Goal: Task Accomplishment & Management: Manage account settings

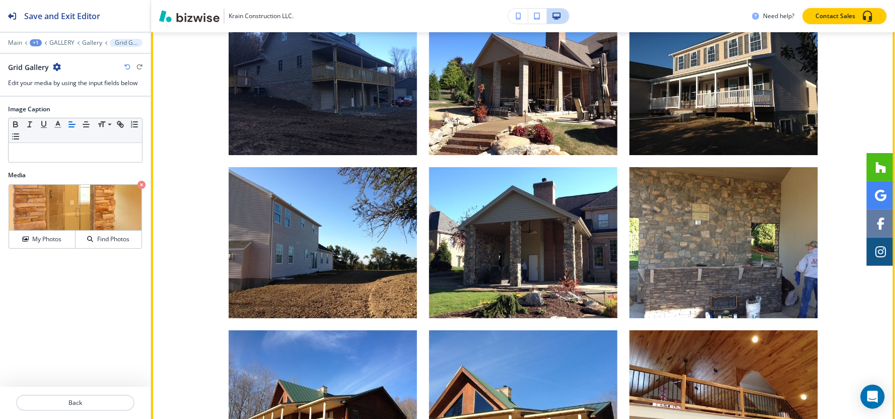
scroll to position [1008, 0]
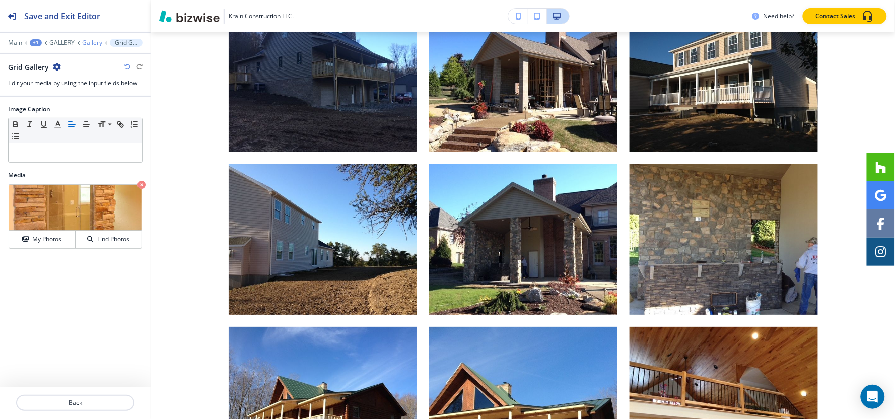
click at [86, 40] on p "Gallery" at bounding box center [92, 42] width 20 height 7
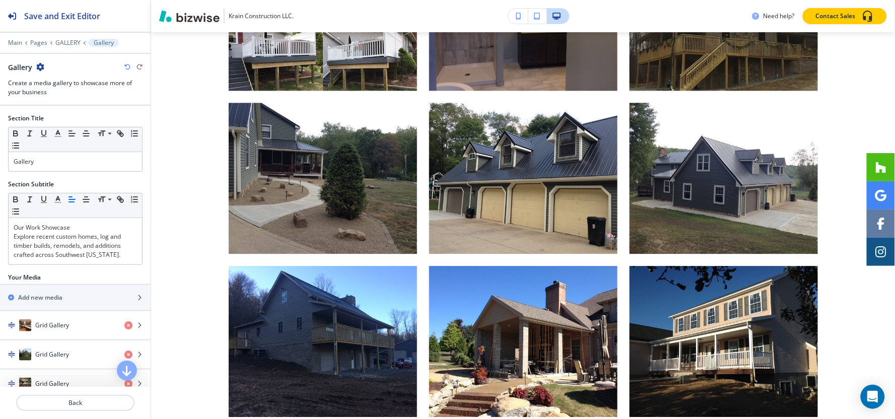
scroll to position [620, 0]
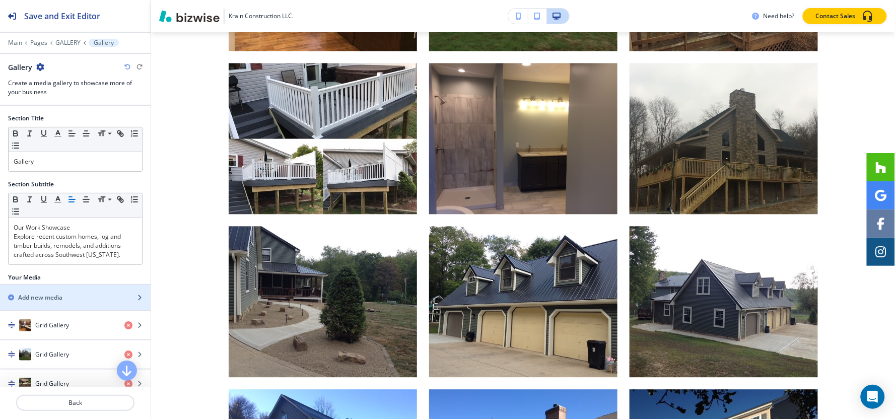
click at [59, 301] on h2 "Add new media" at bounding box center [40, 297] width 44 height 9
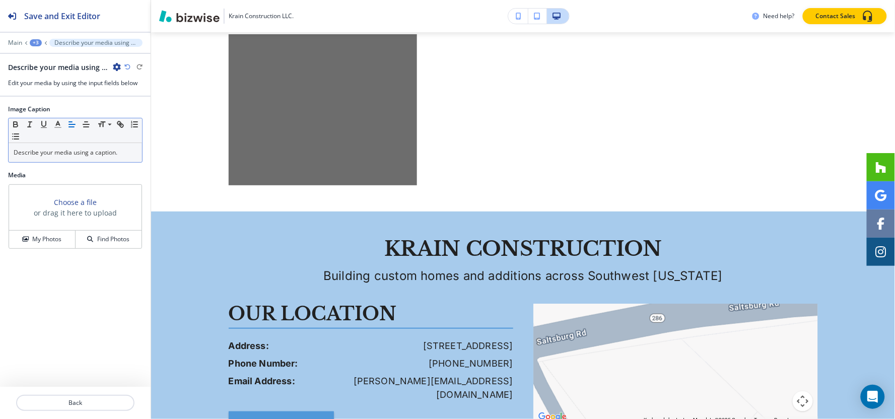
scroll to position [5871, 0]
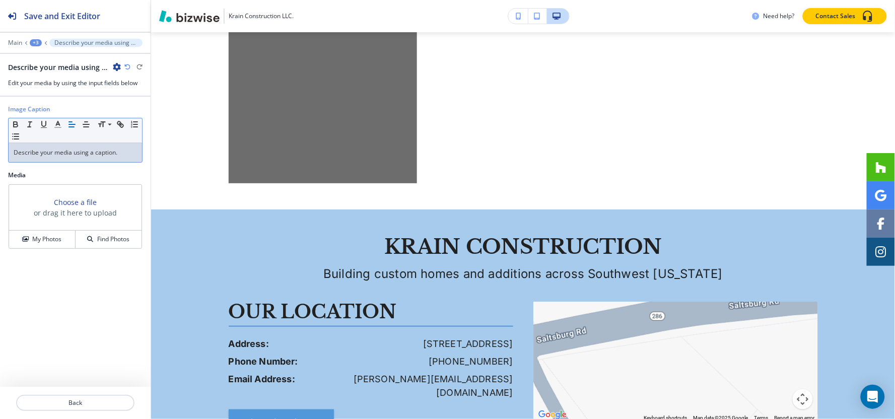
click at [74, 144] on div "Describe your media using a caption." at bounding box center [75, 152] width 133 height 19
click at [51, 240] on h4 "My Photos" at bounding box center [46, 239] width 29 height 9
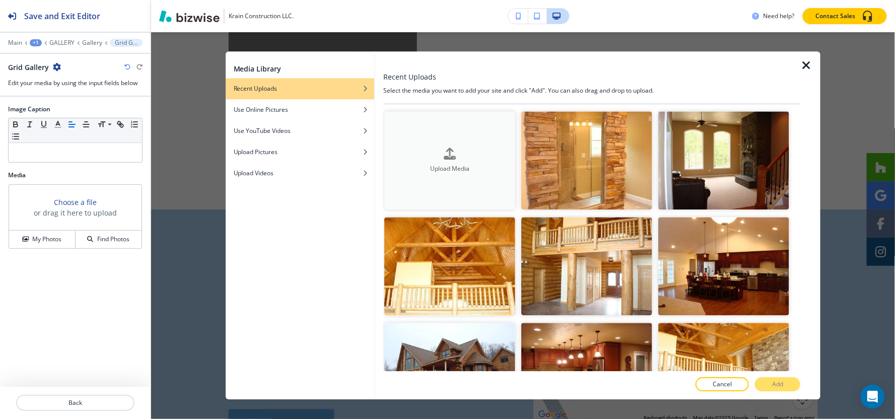
click at [421, 160] on div "button" at bounding box center [449, 162] width 131 height 4
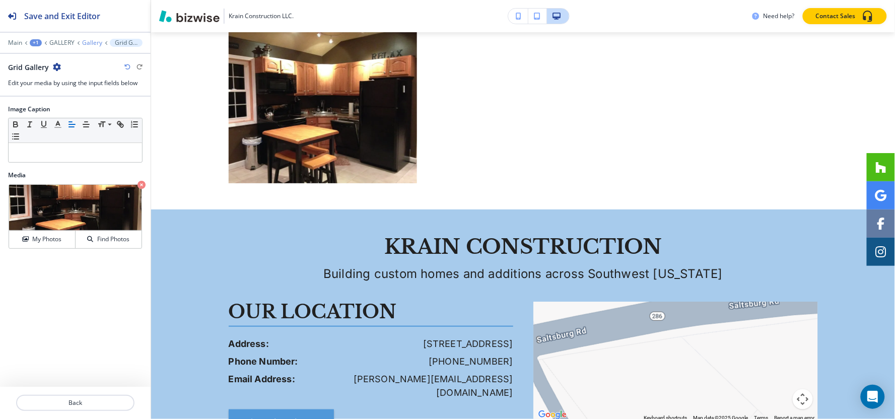
click at [85, 39] on p "Gallery" at bounding box center [92, 42] width 20 height 7
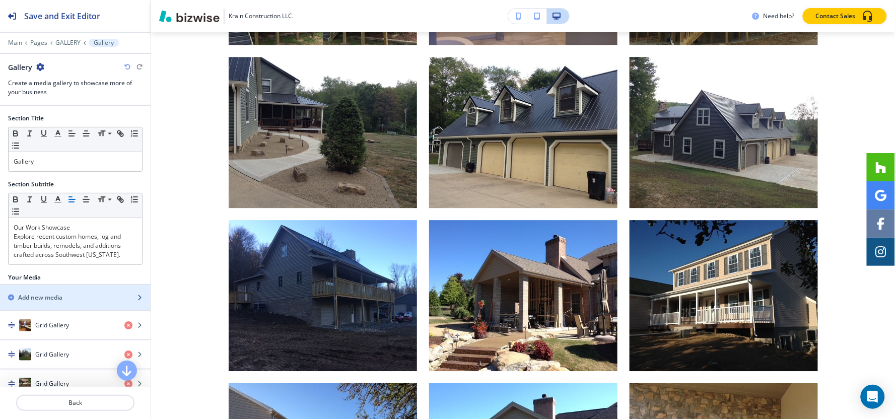
click at [43, 300] on h2 "Add new media" at bounding box center [40, 297] width 44 height 9
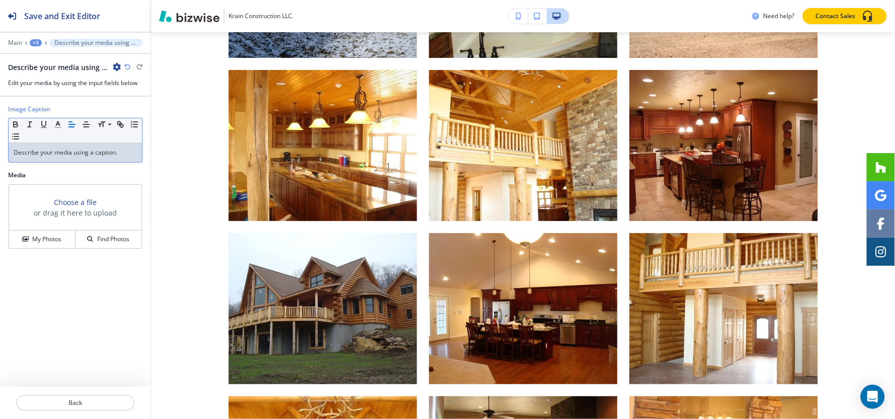
click at [80, 150] on p "Describe your media using a caption." at bounding box center [75, 152] width 123 height 9
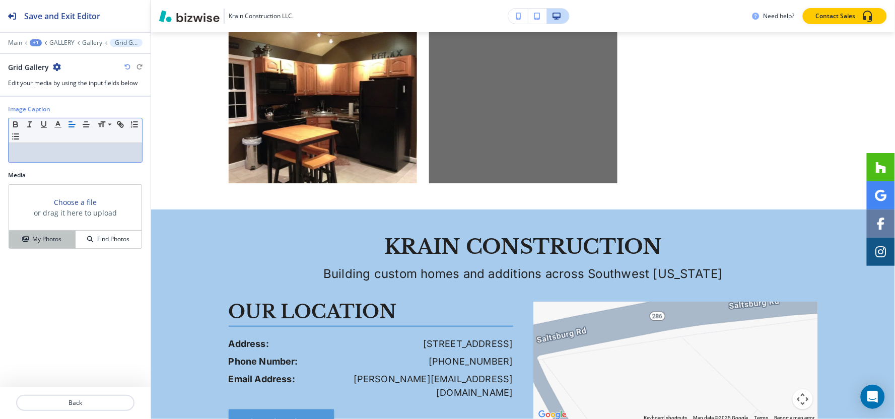
click at [50, 244] on h4 "My Photos" at bounding box center [46, 239] width 29 height 9
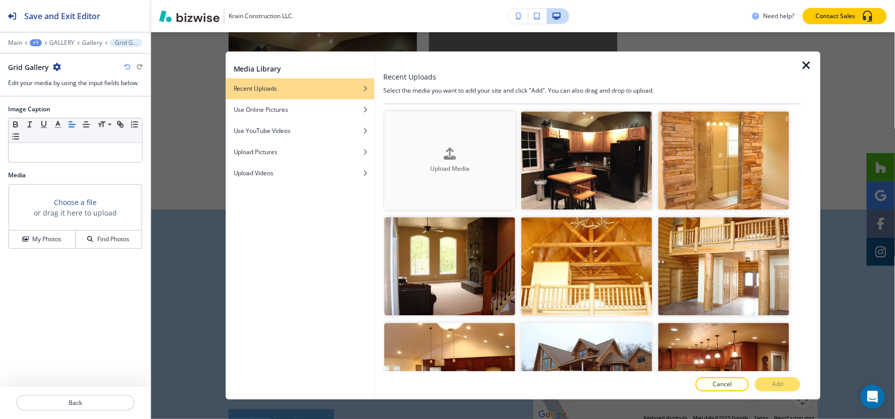
click at [464, 139] on button "Upload Media" at bounding box center [449, 160] width 131 height 98
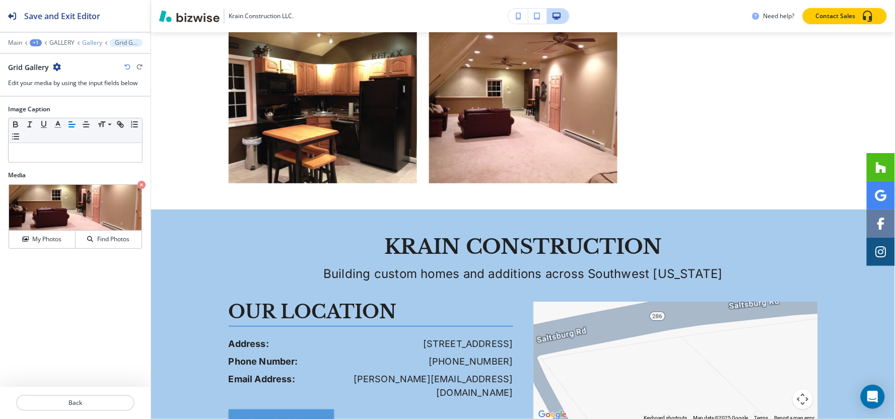
click at [82, 45] on p "Gallery" at bounding box center [92, 42] width 20 height 7
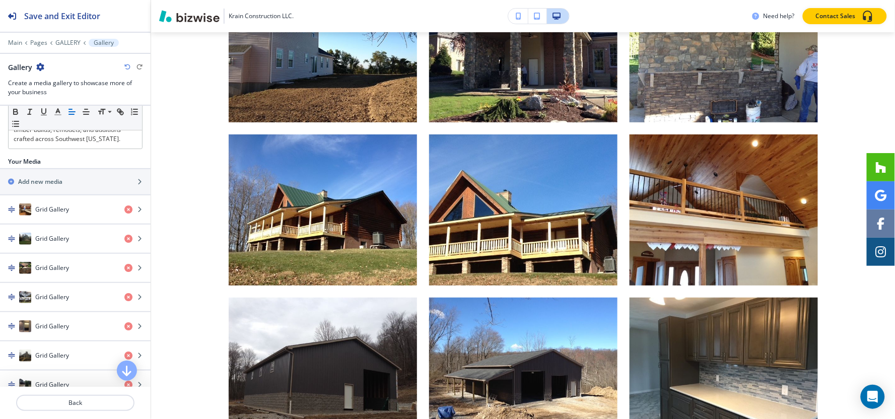
scroll to position [56, 0]
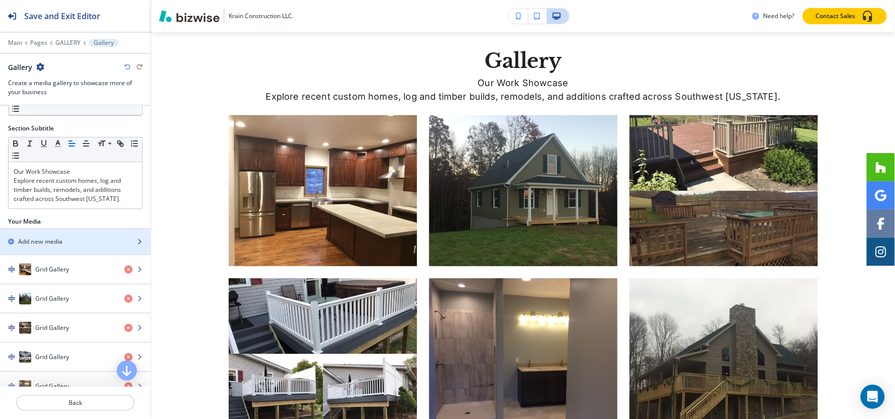
click at [61, 246] on h2 "Add new media" at bounding box center [40, 241] width 44 height 9
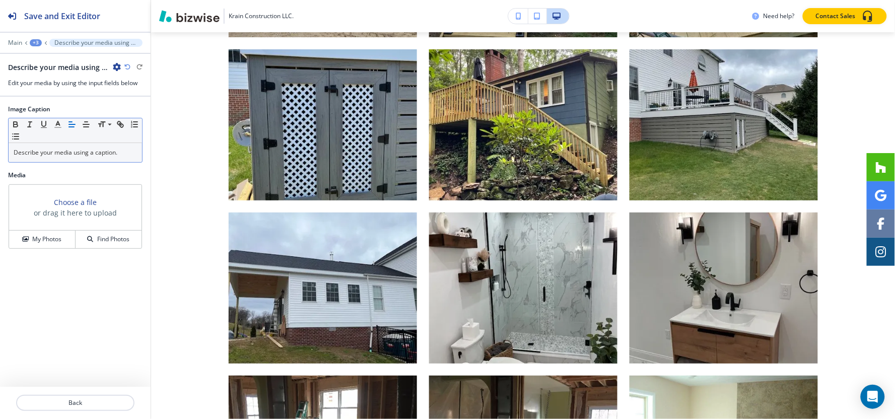
click at [79, 150] on p "Describe your media using a caption." at bounding box center [75, 152] width 123 height 9
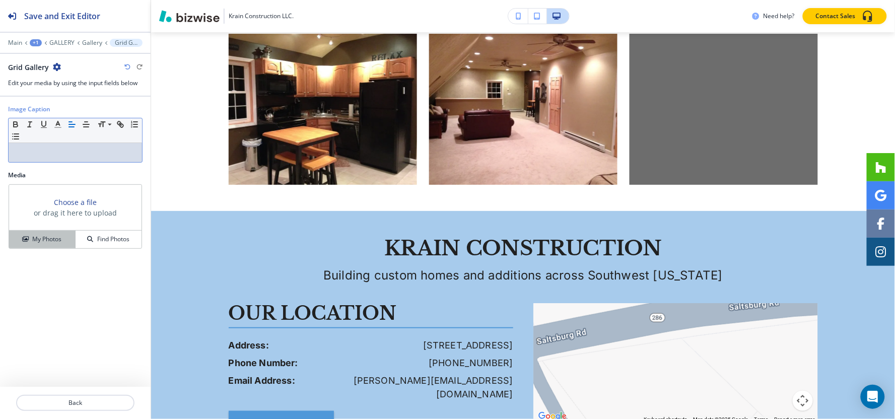
scroll to position [5871, 0]
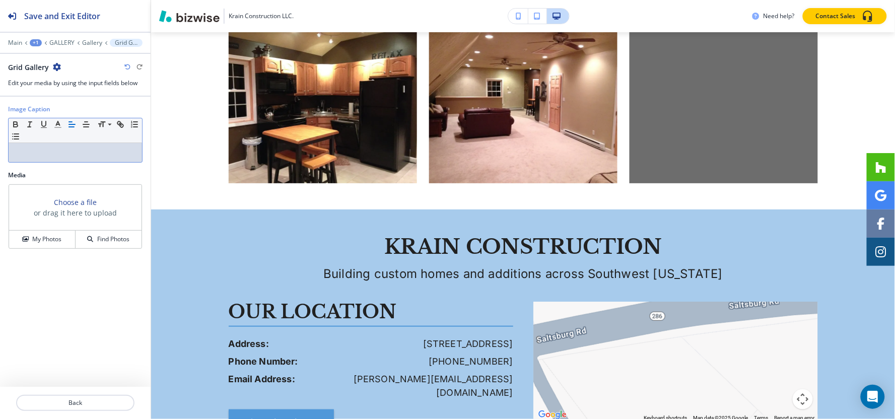
drag, startPoint x: 54, startPoint y: 236, endPoint x: 67, endPoint y: 226, distance: 16.1
click at [54, 236] on h4 "My Photos" at bounding box center [46, 239] width 29 height 9
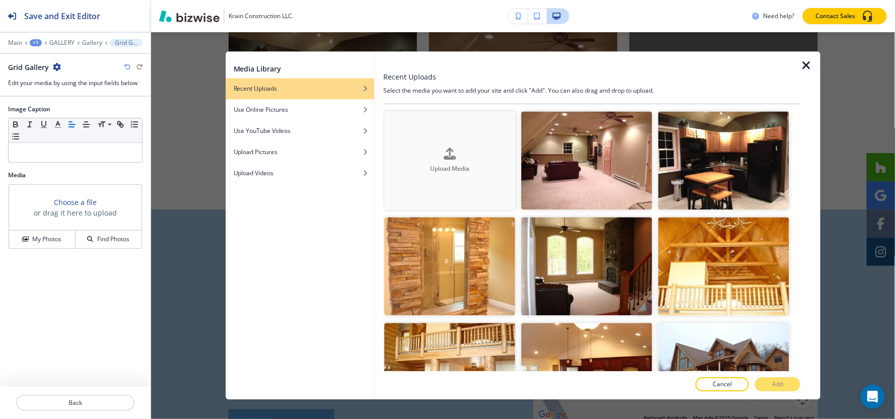
click at [455, 160] on div "button" at bounding box center [449, 162] width 131 height 4
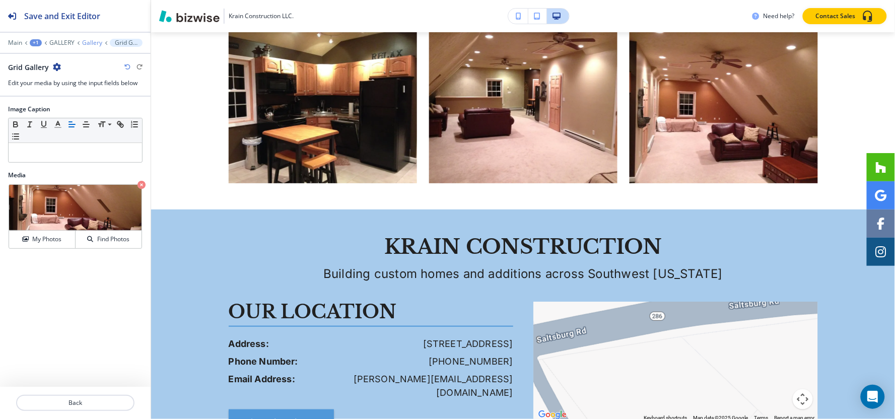
click at [84, 43] on p "Gallery" at bounding box center [92, 42] width 20 height 7
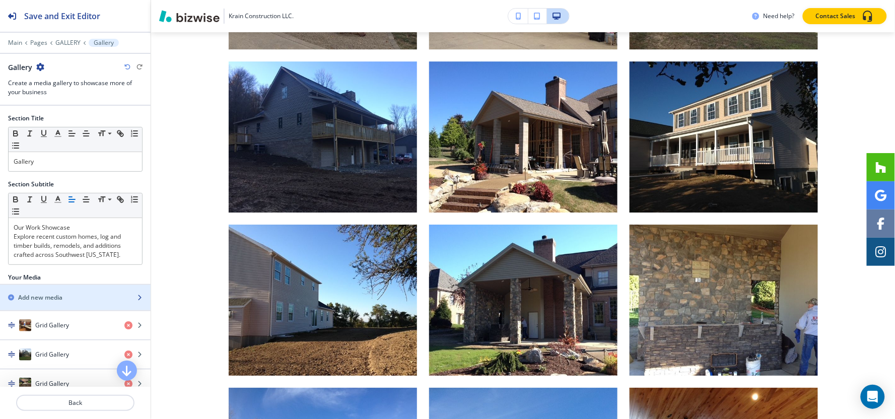
click at [57, 296] on h2 "Add new media" at bounding box center [40, 297] width 44 height 9
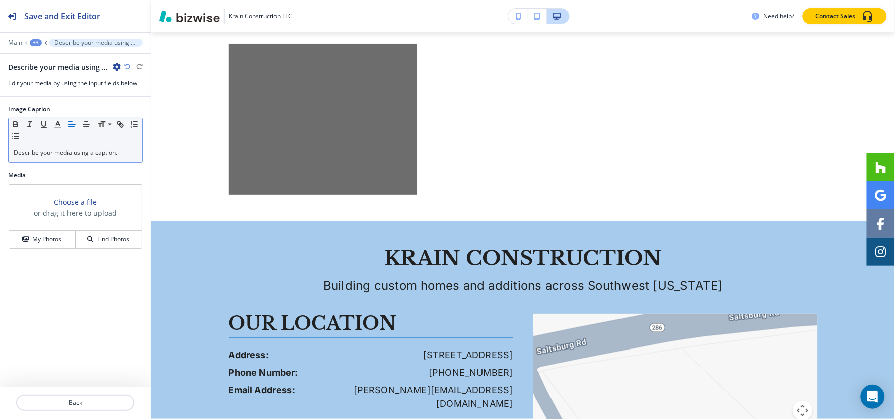
scroll to position [6034, 0]
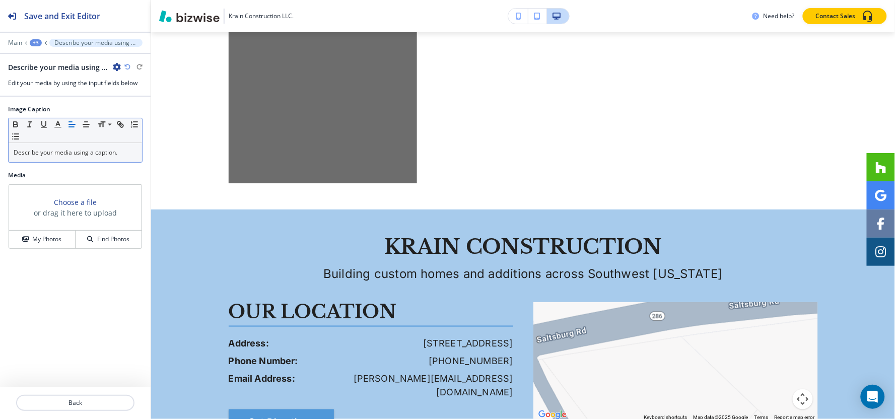
click at [96, 155] on p "Describe your media using a caption." at bounding box center [75, 152] width 123 height 9
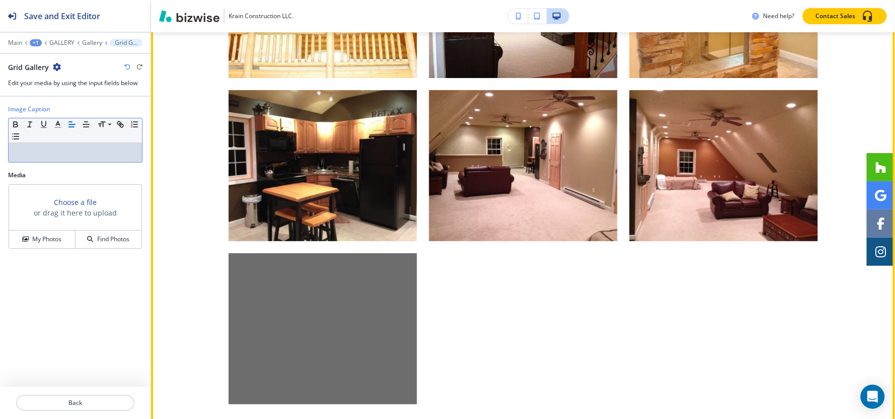
scroll to position [5810, 0]
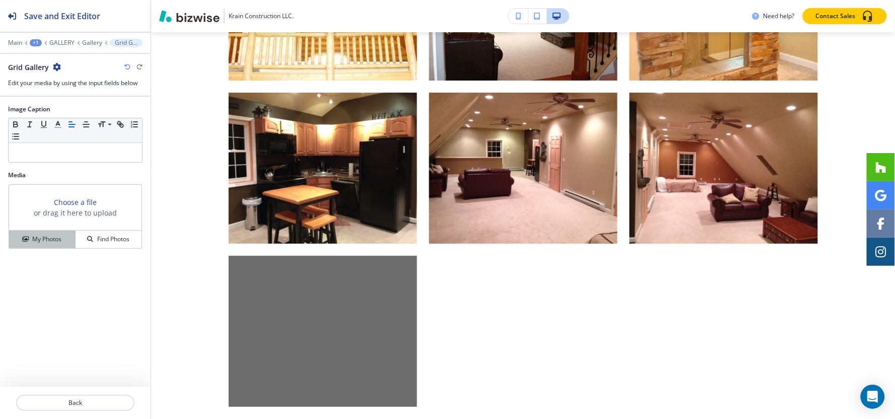
click at [58, 244] on button "My Photos" at bounding box center [42, 240] width 66 height 18
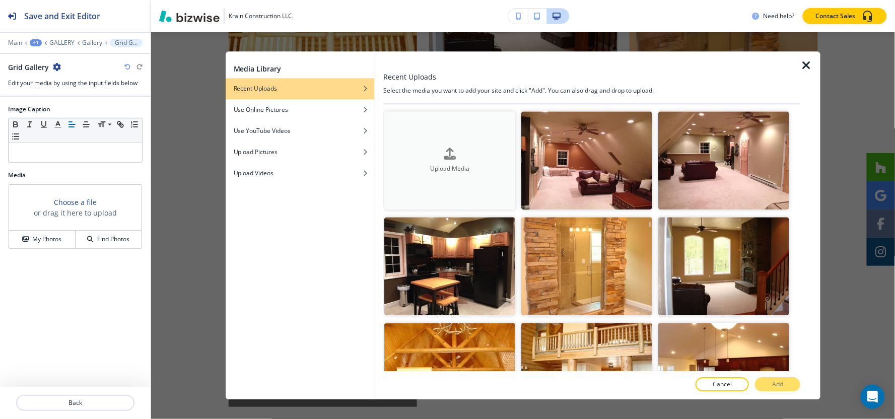
click at [464, 138] on button "Upload Media" at bounding box center [449, 160] width 131 height 98
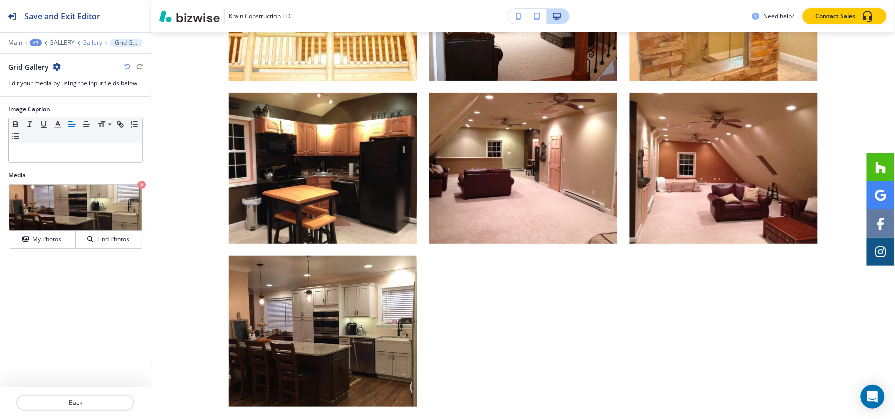
click at [90, 39] on p "Gallery" at bounding box center [92, 42] width 20 height 7
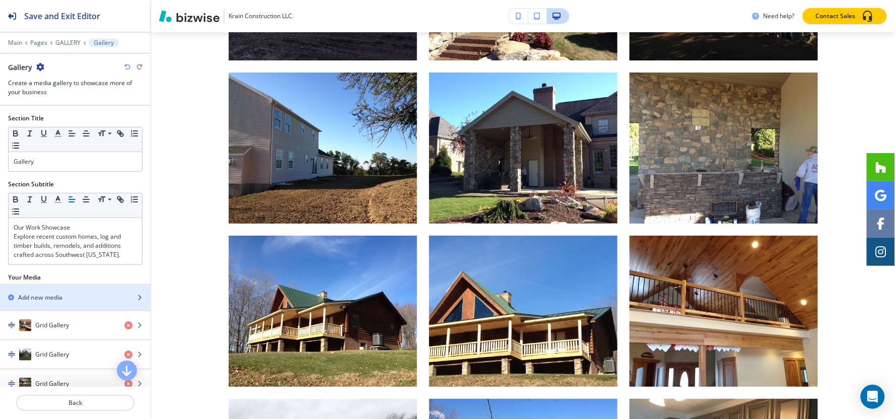
click at [67, 295] on div "Add new media" at bounding box center [64, 297] width 128 height 9
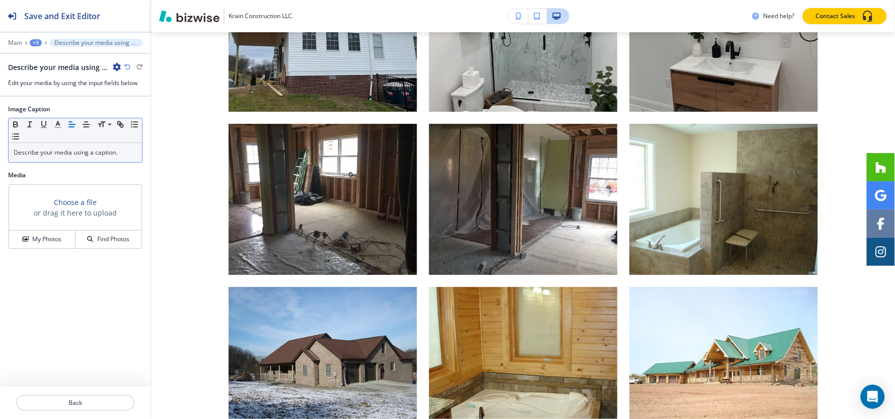
click at [97, 158] on div "Describe your media using a caption." at bounding box center [75, 152] width 133 height 19
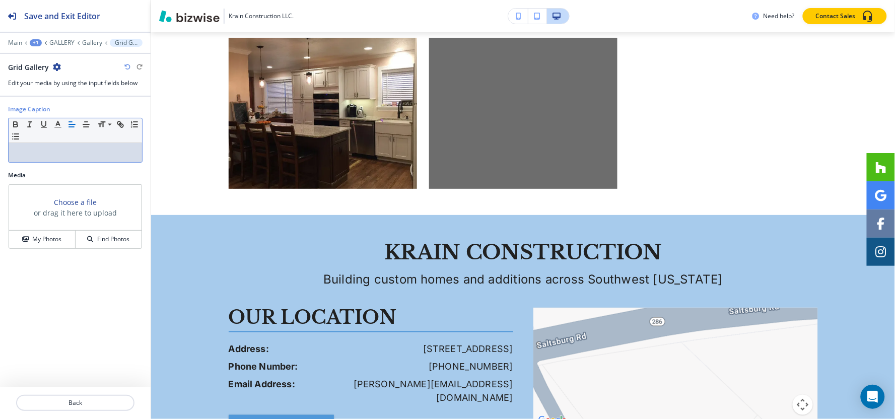
scroll to position [6034, 0]
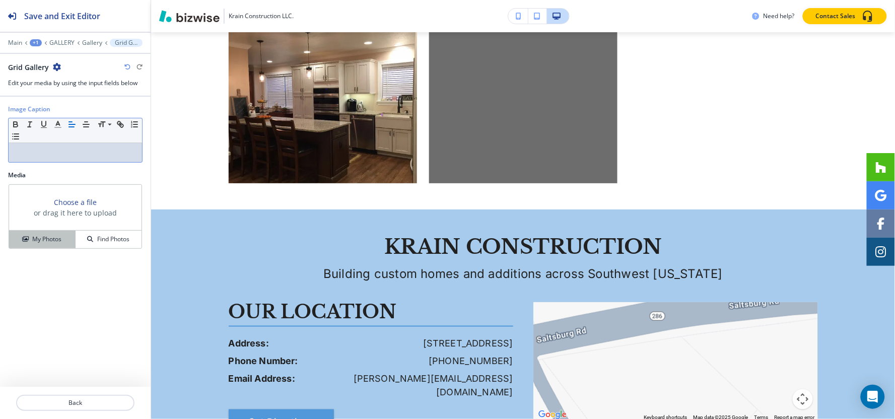
click at [58, 238] on h4 "My Photos" at bounding box center [46, 239] width 29 height 9
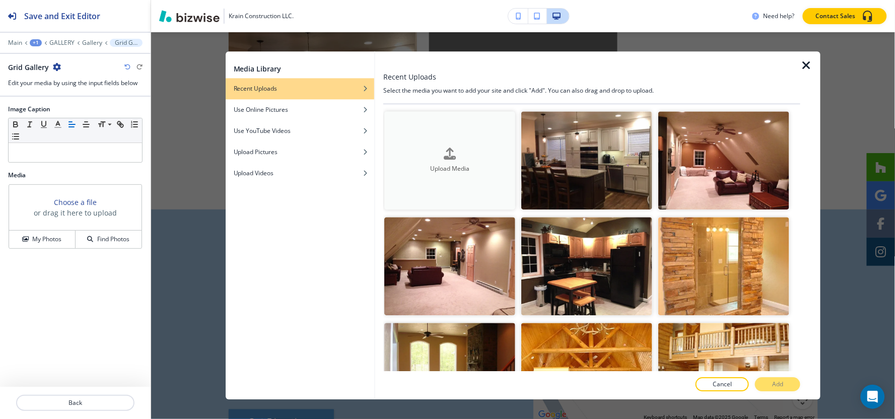
click at [475, 160] on div "button" at bounding box center [449, 162] width 131 height 4
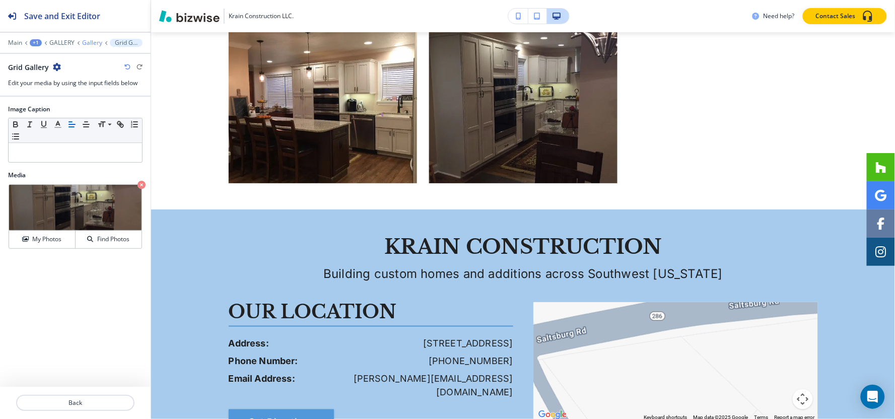
click at [88, 41] on p "Gallery" at bounding box center [92, 42] width 20 height 7
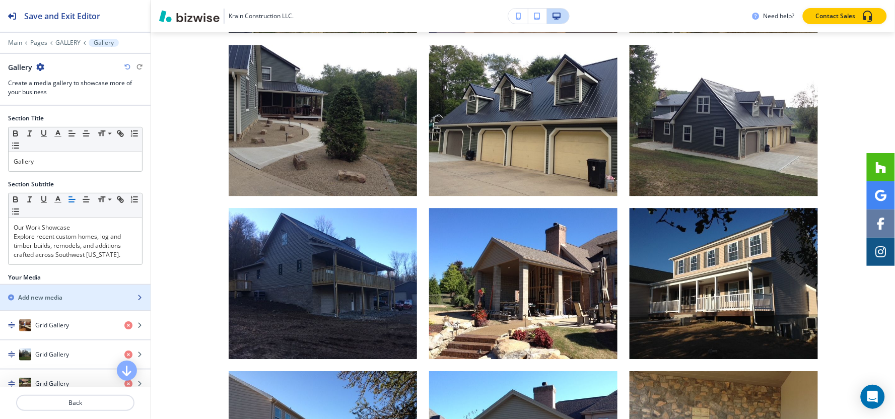
click at [45, 302] on h2 "Add new media" at bounding box center [40, 297] width 44 height 9
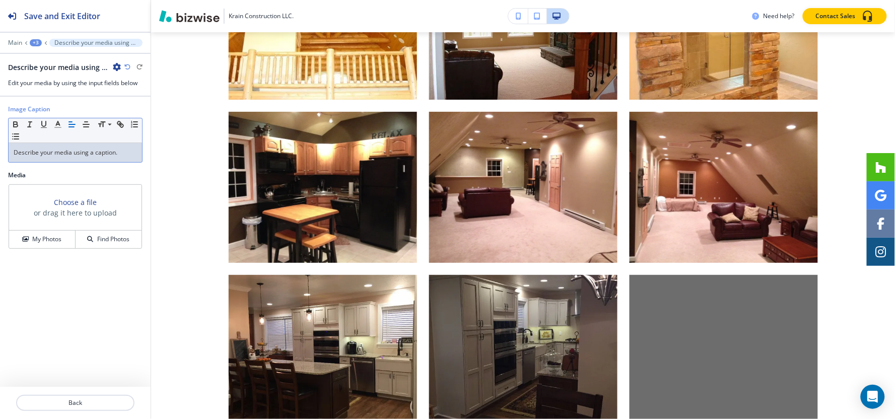
click at [103, 159] on div "Describe your media using a caption." at bounding box center [75, 152] width 133 height 19
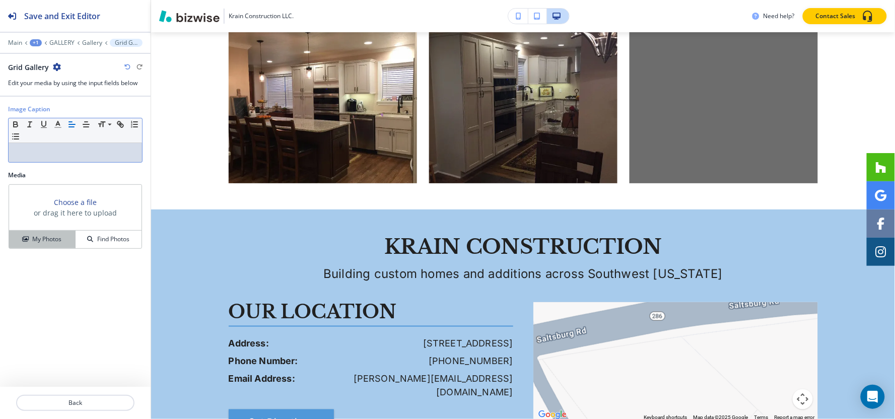
click at [56, 243] on h4 "My Photos" at bounding box center [46, 239] width 29 height 9
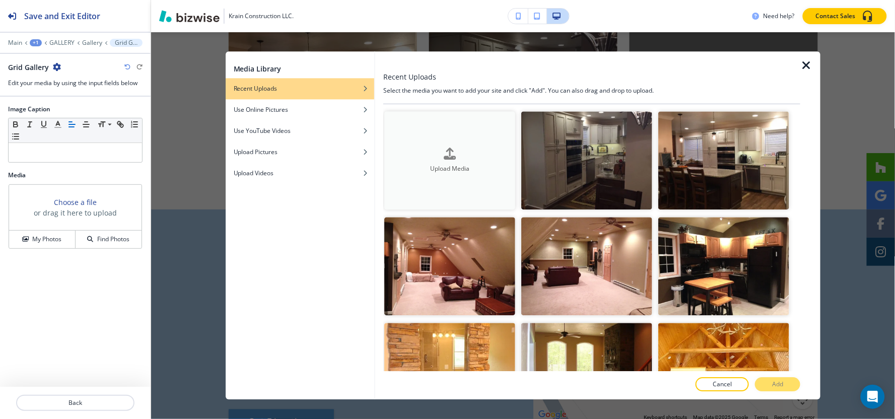
click at [426, 160] on div "button" at bounding box center [449, 162] width 131 height 4
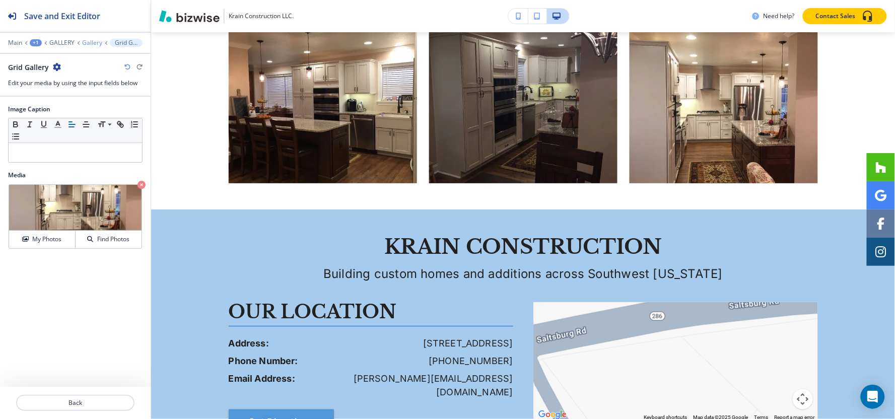
click at [96, 43] on p "Gallery" at bounding box center [92, 42] width 20 height 7
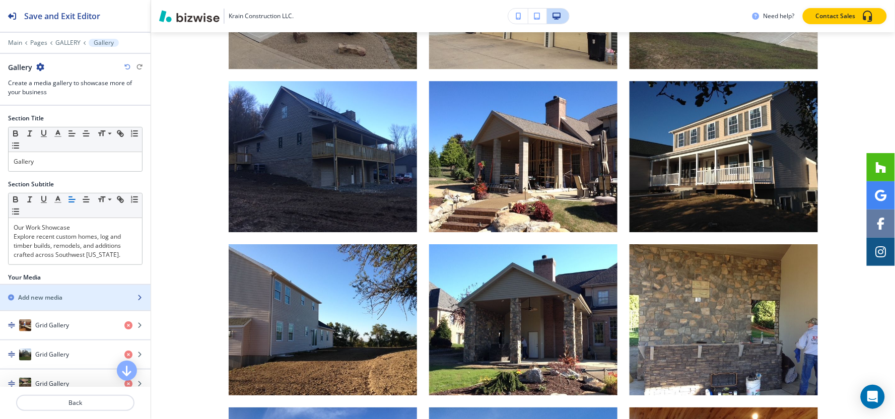
click at [50, 305] on div "button" at bounding box center [75, 306] width 151 height 8
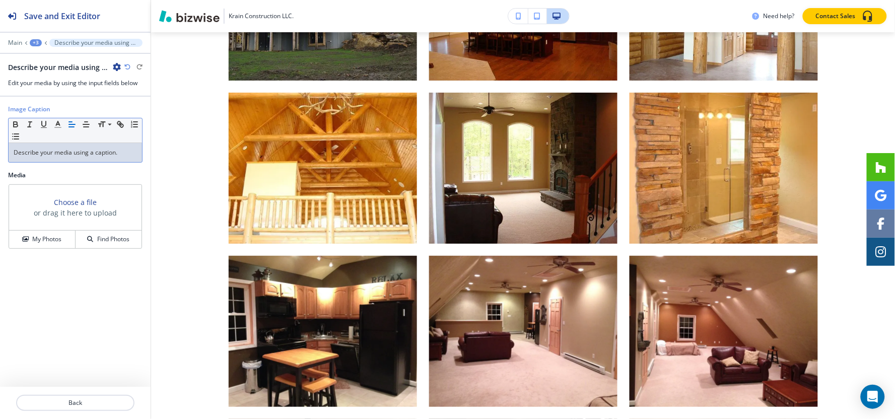
click at [86, 158] on div "Describe your media using a caption." at bounding box center [75, 152] width 133 height 19
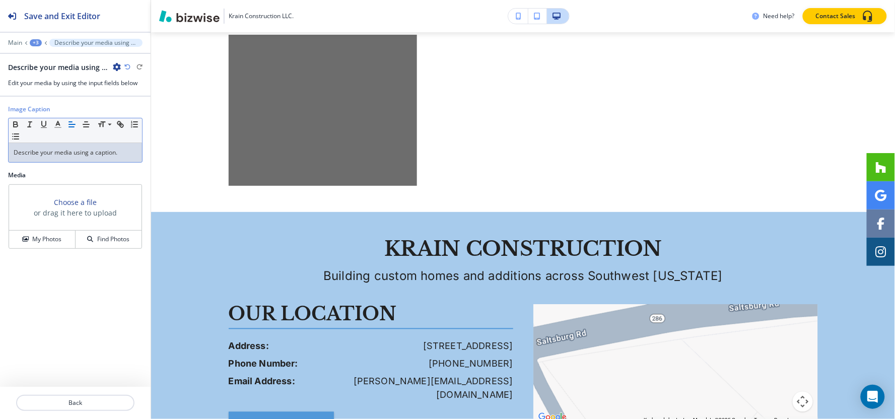
scroll to position [6196, 0]
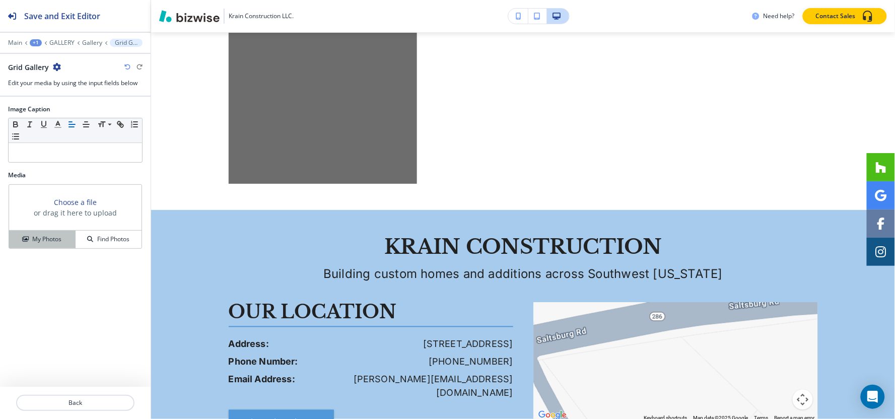
click at [34, 243] on h4 "My Photos" at bounding box center [46, 239] width 29 height 9
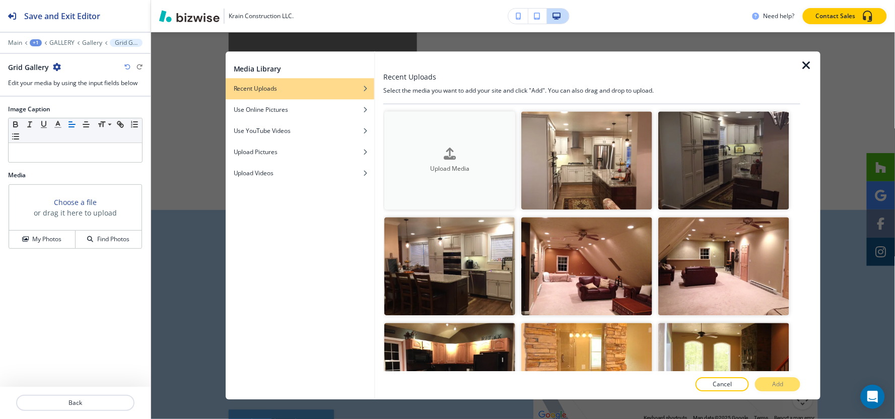
click at [411, 175] on button "Upload Media" at bounding box center [449, 160] width 131 height 98
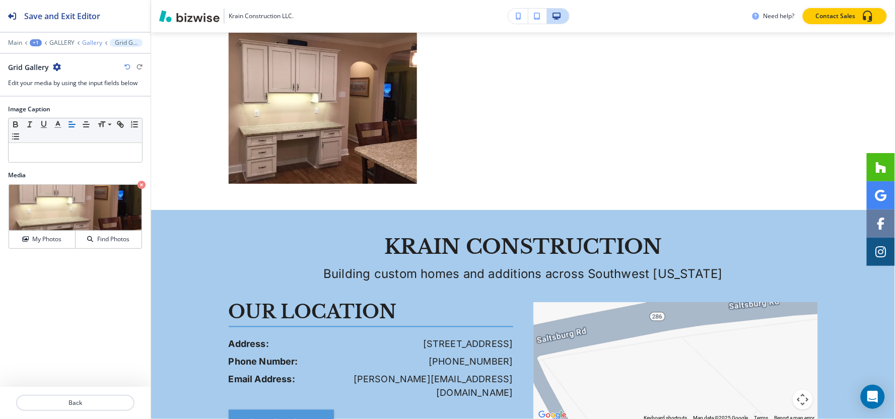
click at [98, 41] on p "Gallery" at bounding box center [92, 42] width 20 height 7
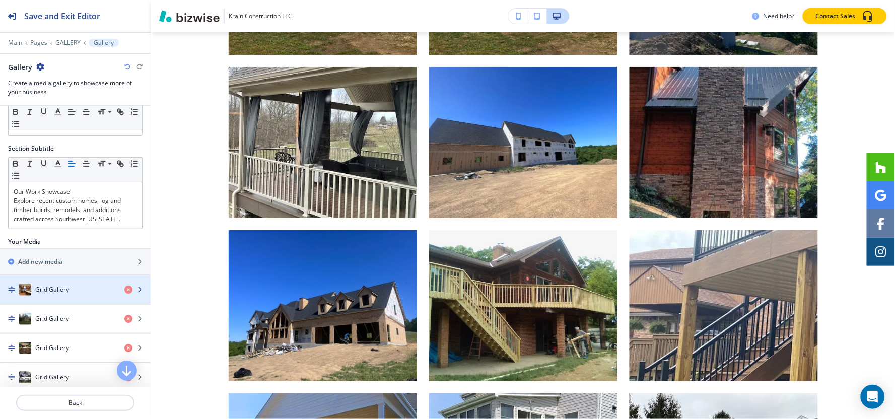
scroll to position [56, 0]
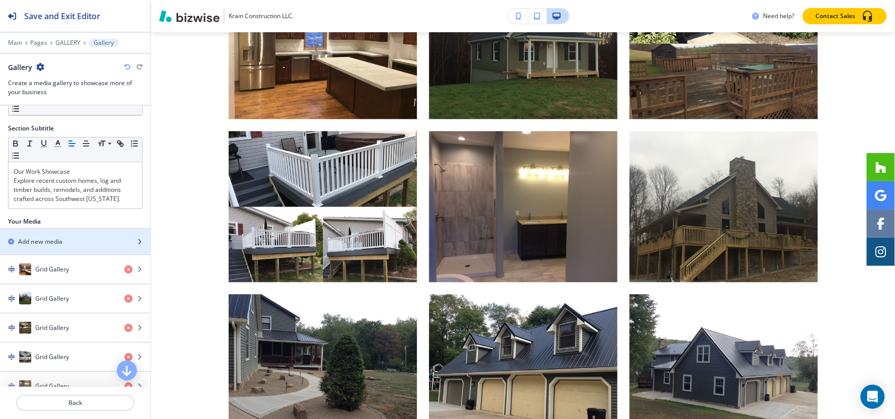
click at [63, 236] on div "button" at bounding box center [75, 233] width 151 height 8
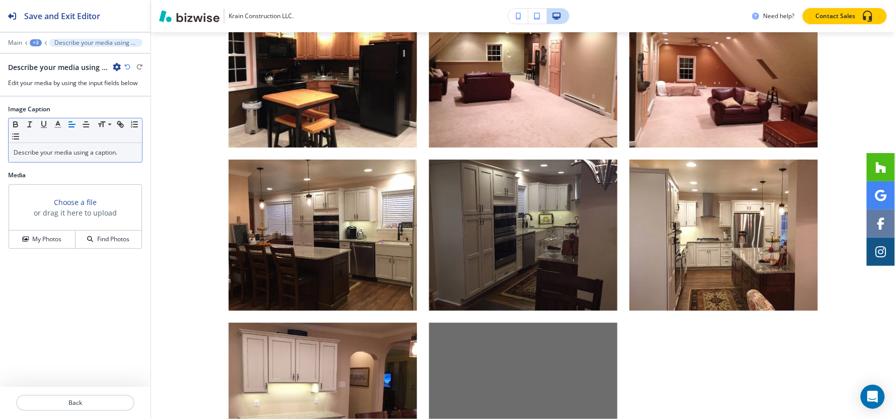
click at [97, 148] on p "Describe your media using a caption." at bounding box center [75, 152] width 123 height 9
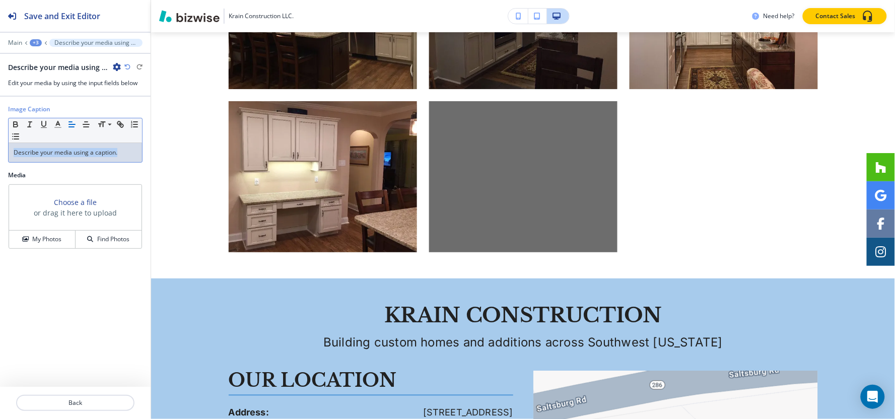
scroll to position [6196, 0]
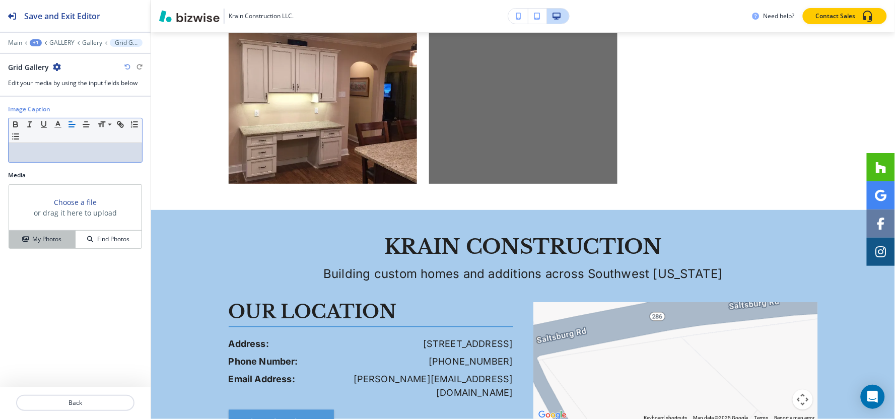
click at [59, 235] on h4 "My Photos" at bounding box center [46, 239] width 29 height 9
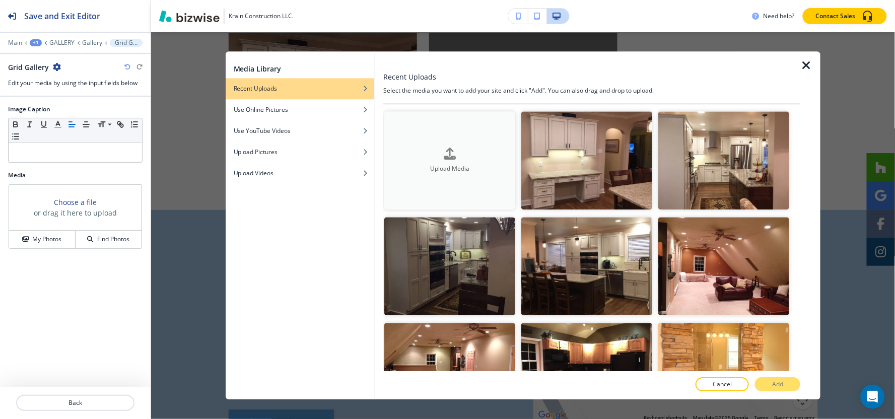
click at [411, 154] on div "Upload Media" at bounding box center [449, 161] width 131 height 26
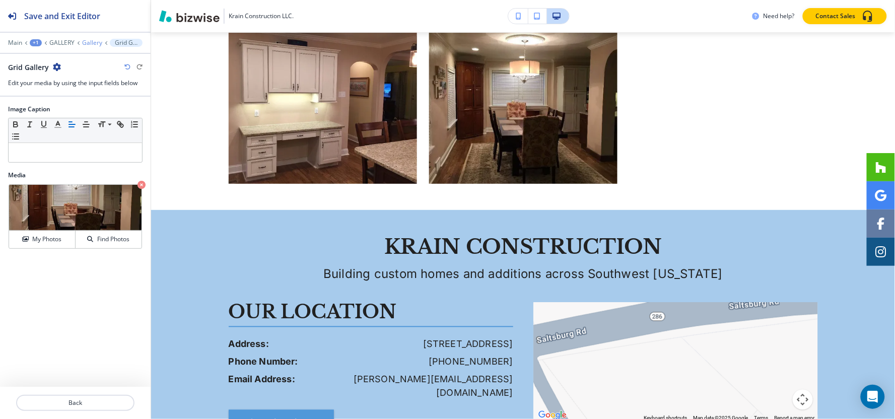
click at [93, 46] on p "Gallery" at bounding box center [92, 42] width 20 height 7
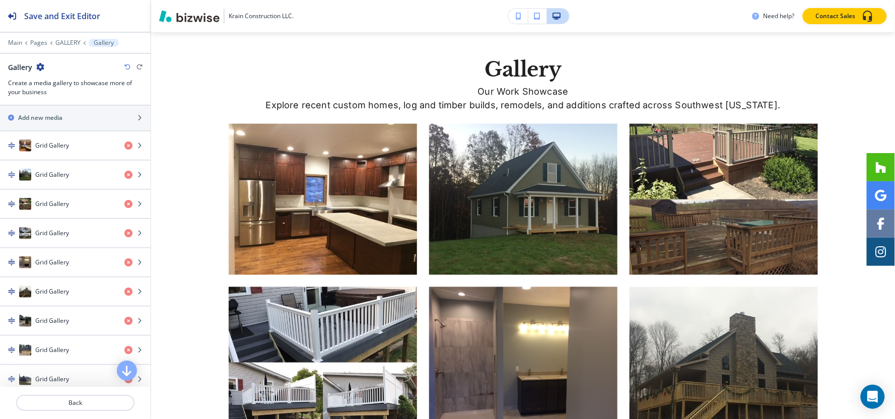
scroll to position [0, 0]
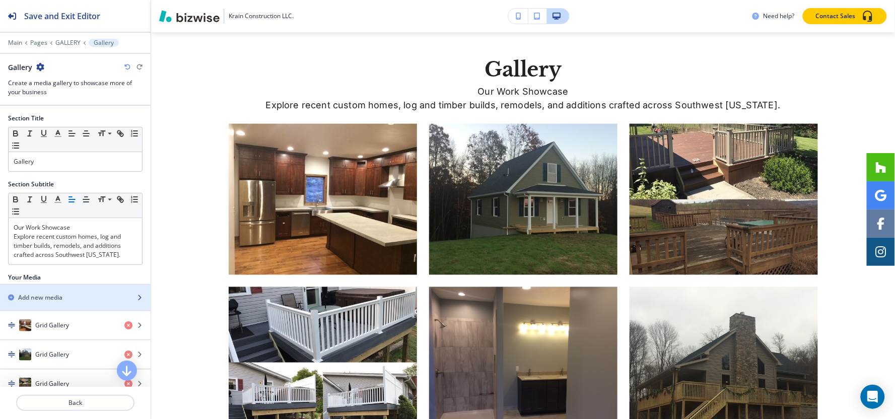
click at [55, 297] on h2 "Add new media" at bounding box center [40, 297] width 44 height 9
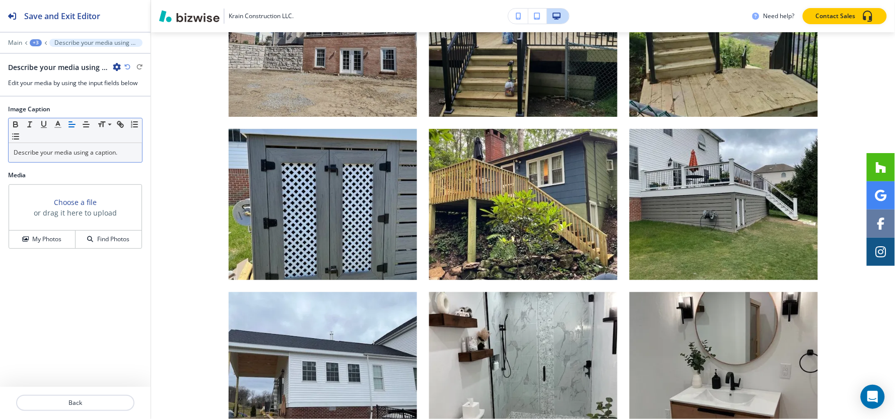
click at [113, 150] on p "Describe your media using a caption." at bounding box center [75, 152] width 123 height 9
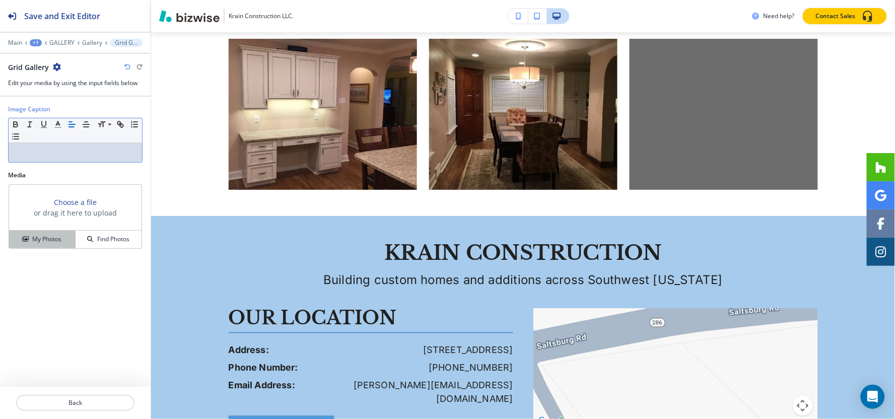
scroll to position [6196, 0]
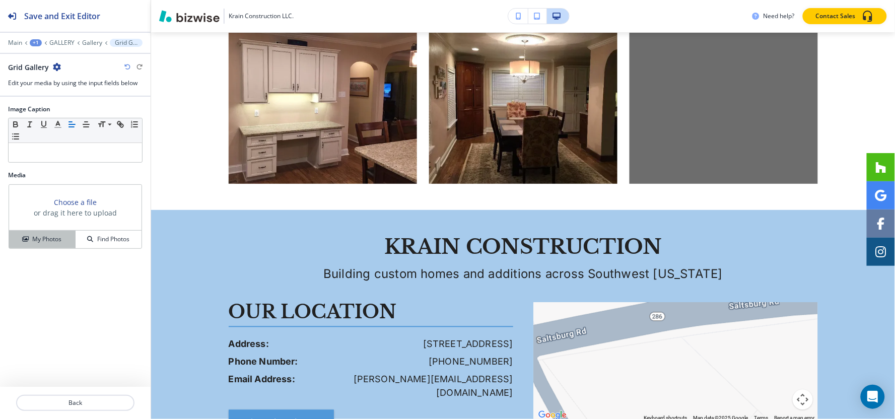
click at [51, 238] on h4 "My Photos" at bounding box center [46, 239] width 29 height 9
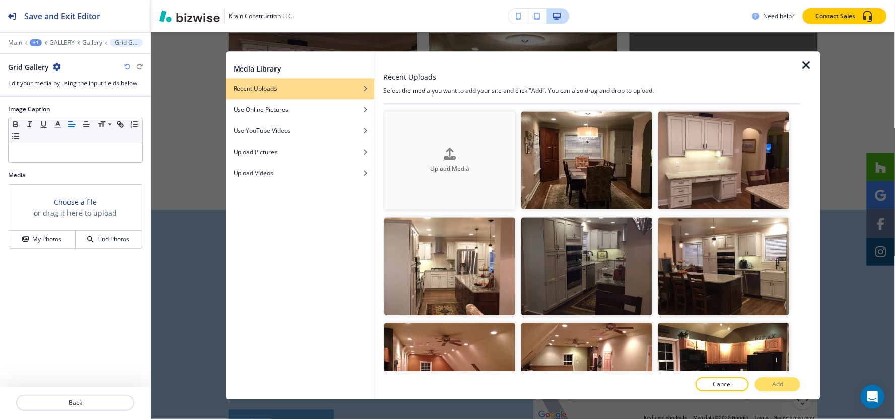
click at [472, 143] on button "Upload Media" at bounding box center [449, 160] width 131 height 98
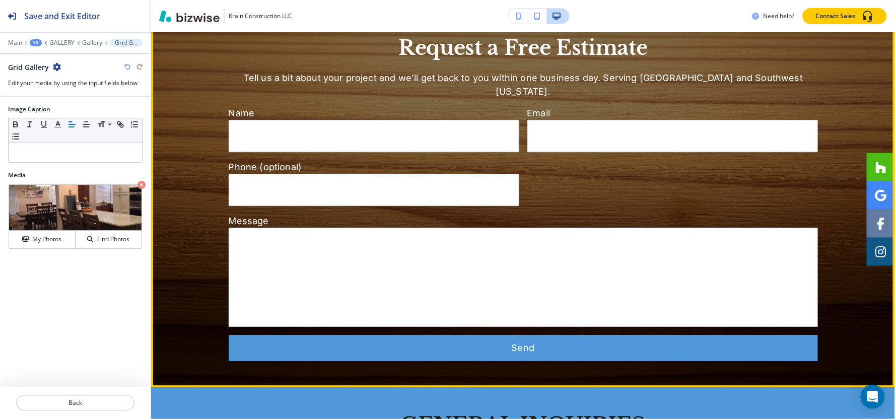
scroll to position [6498, 0]
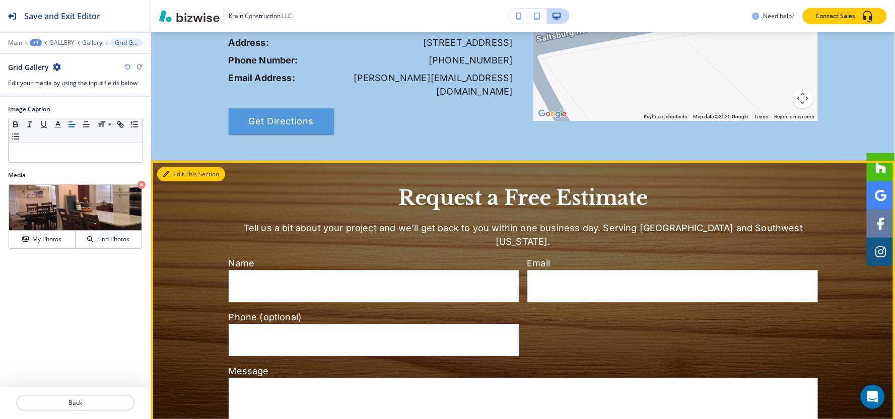
click at [178, 167] on button "Edit This Section" at bounding box center [191, 174] width 68 height 15
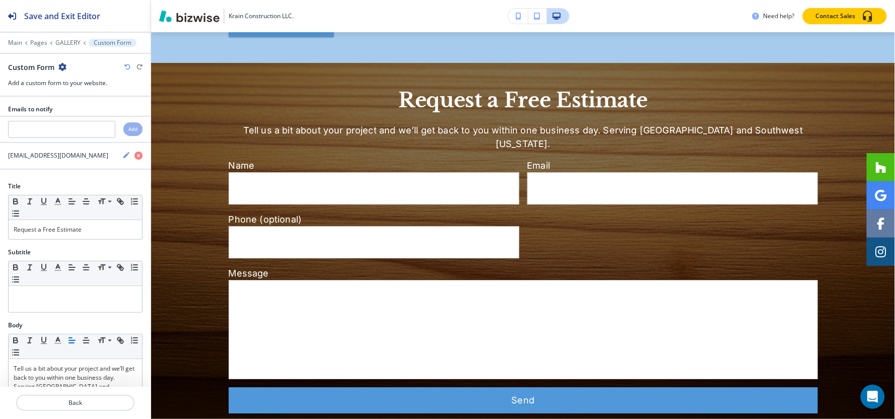
scroll to position [6612, 0]
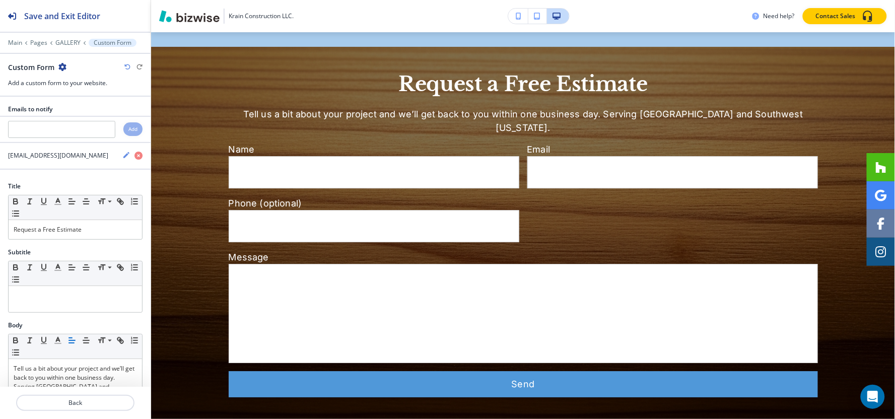
click at [60, 63] on icon "button" at bounding box center [62, 67] width 8 height 8
click at [82, 117] on p "Delete Section" at bounding box center [90, 119] width 51 height 9
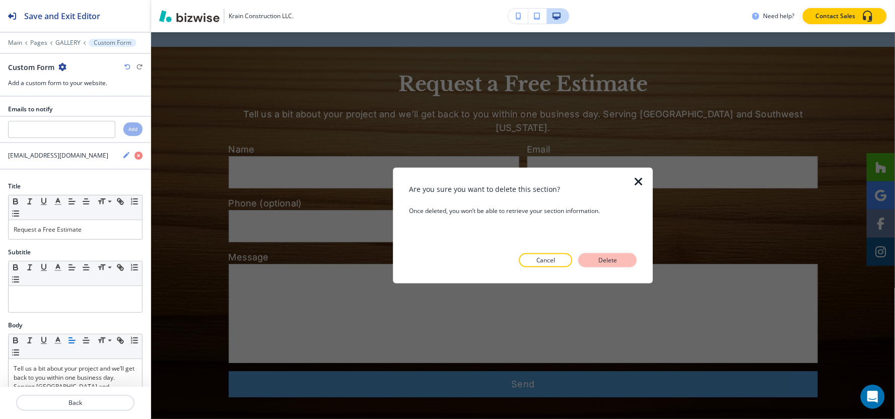
click at [605, 267] on button "Delete" at bounding box center [608, 260] width 58 height 14
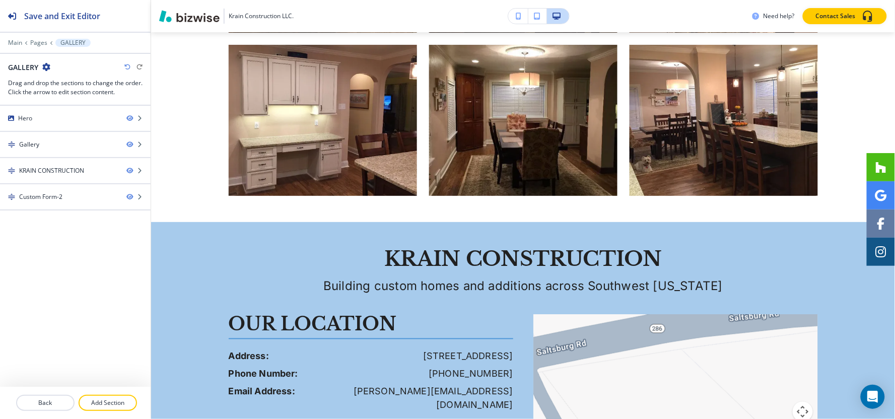
scroll to position [6164, 0]
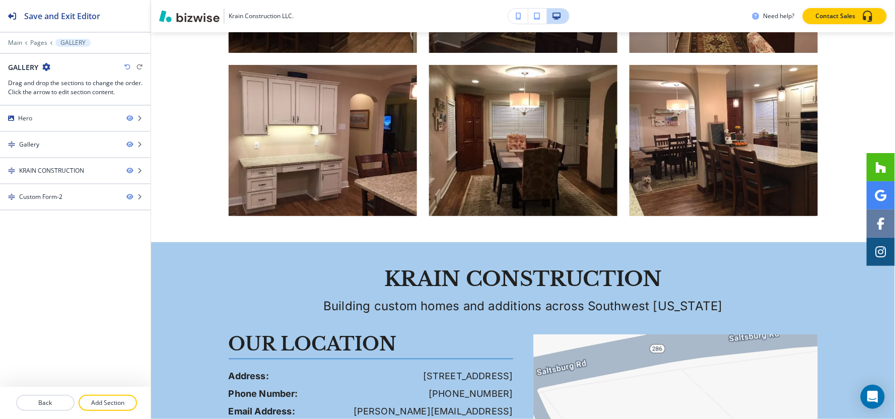
click at [39, 46] on div "Main Pages GALLERY" at bounding box center [75, 43] width 134 height 8
click at [38, 41] on p "Pages" at bounding box center [38, 42] width 17 height 7
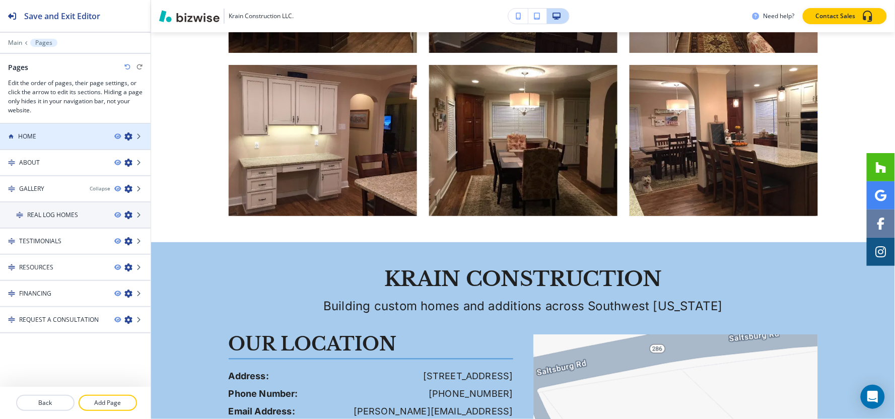
click at [39, 144] on div at bounding box center [75, 145] width 151 height 8
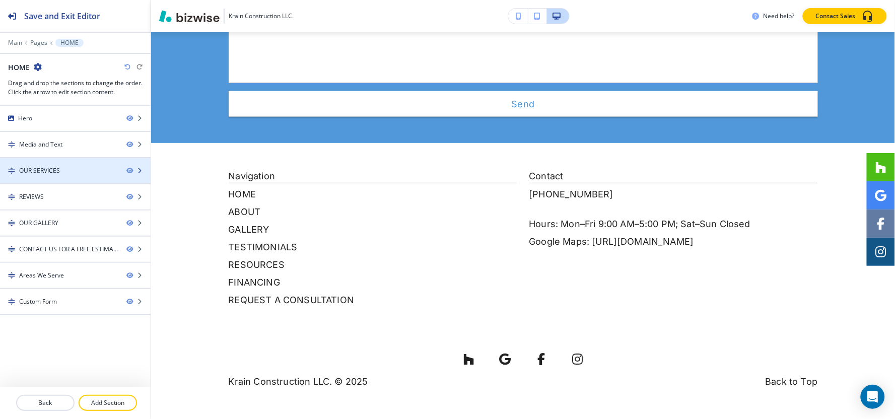
scroll to position [0, 0]
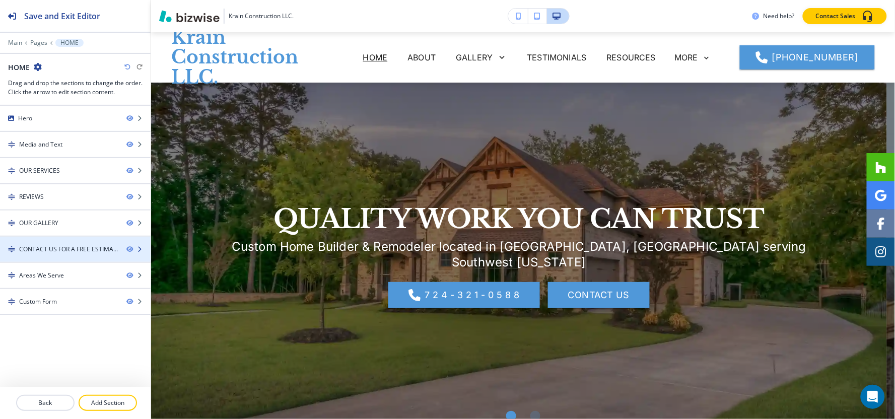
click at [40, 248] on div "CONTACT US FOR A FREE ESTIMATE" at bounding box center [68, 249] width 99 height 9
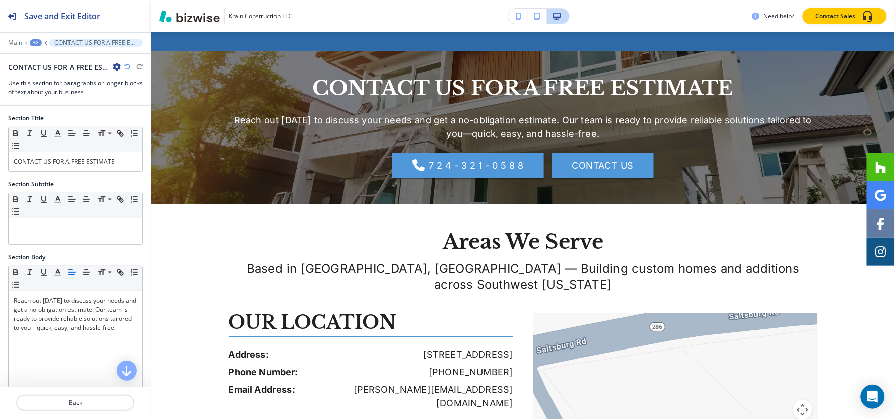
scroll to position [2157, 0]
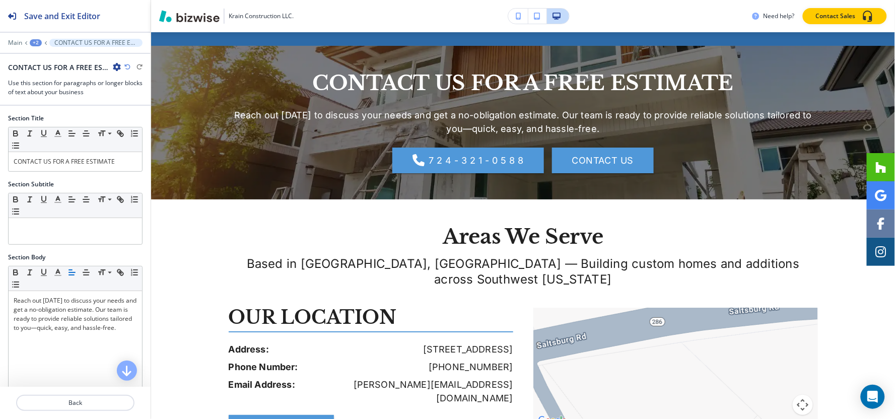
click at [116, 68] on icon "button" at bounding box center [117, 67] width 8 height 8
click at [123, 102] on p "Duplicate Section" at bounding box center [144, 102] width 51 height 9
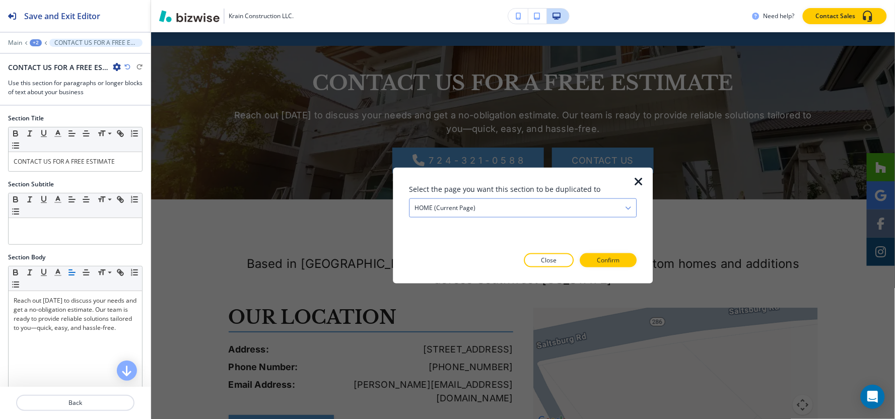
click at [566, 207] on div "HOME (current page)" at bounding box center [522, 208] width 227 height 18
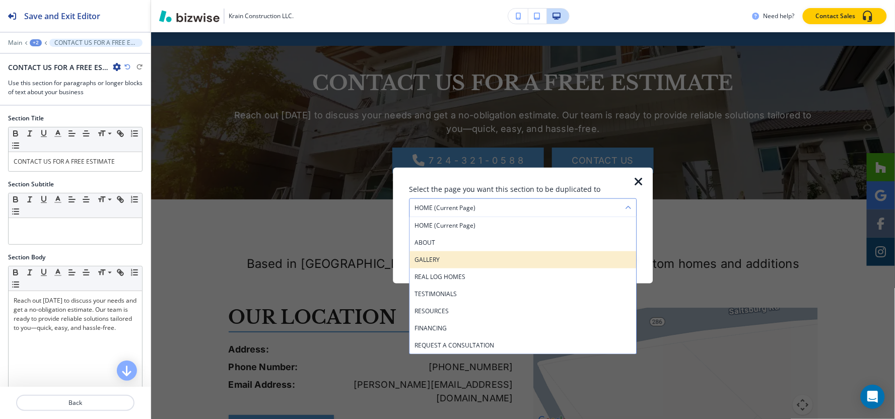
click at [510, 251] on div "GALLERY" at bounding box center [522, 259] width 227 height 17
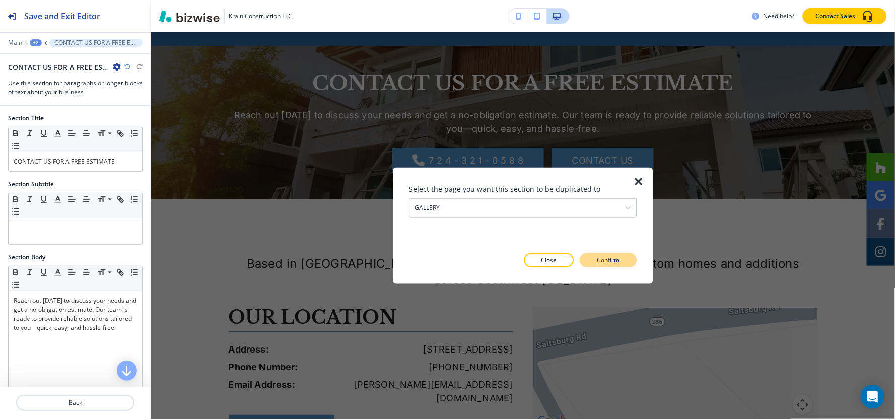
click at [619, 263] on p "Confirm" at bounding box center [608, 260] width 23 height 9
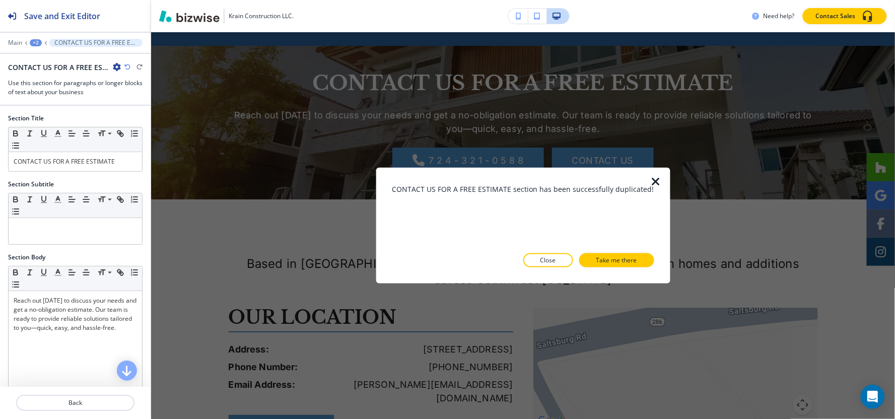
click at [619, 263] on p "Take me there" at bounding box center [616, 260] width 41 height 9
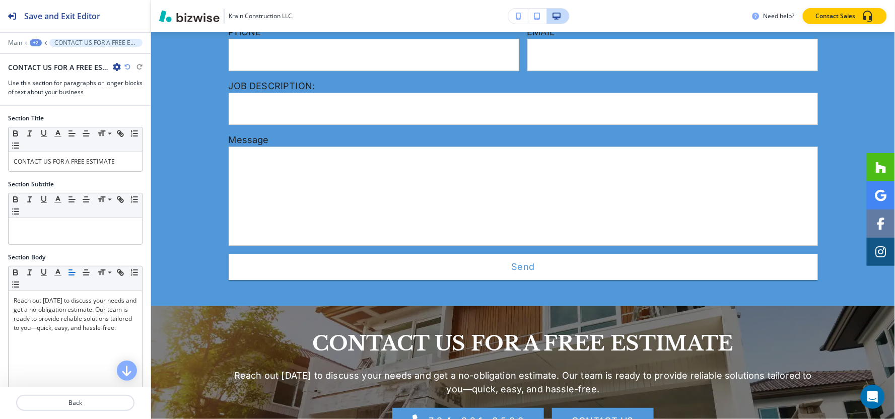
click at [38, 39] on div "+2" at bounding box center [36, 42] width 12 height 7
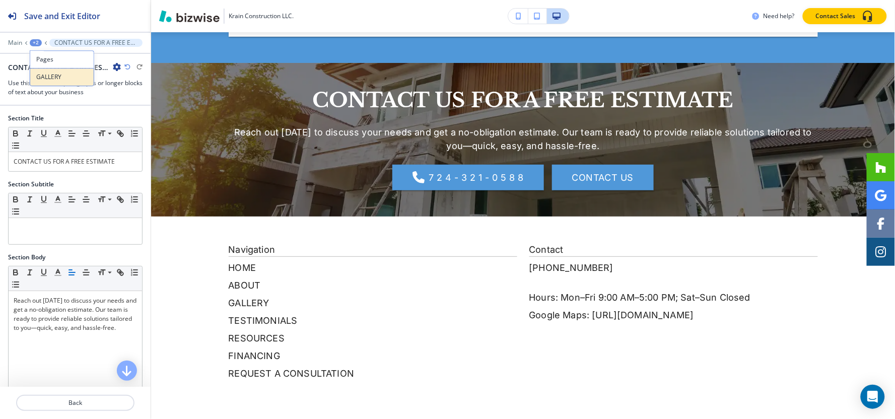
scroll to position [7029, 0]
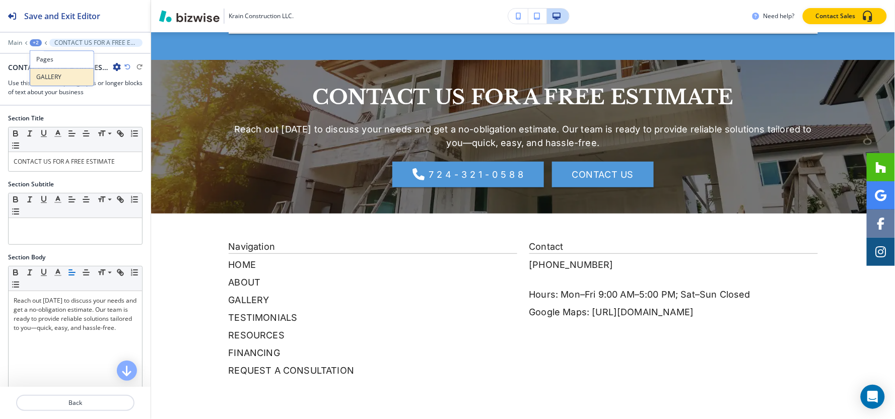
click at [45, 78] on p "GALLERY" at bounding box center [61, 77] width 51 height 9
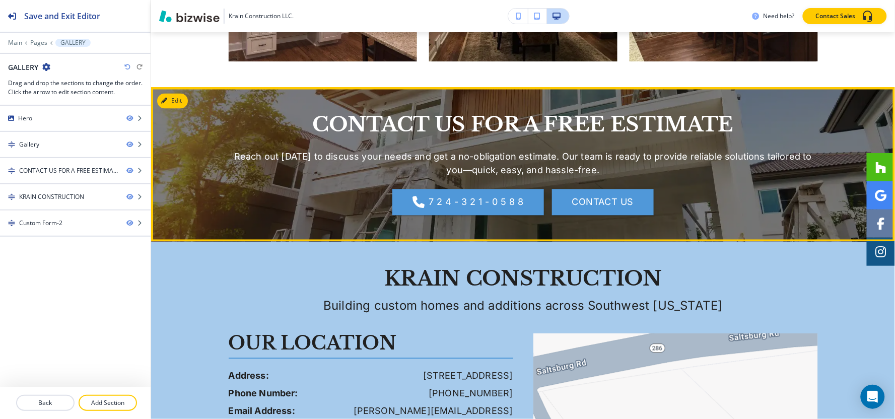
scroll to position [6318, 0]
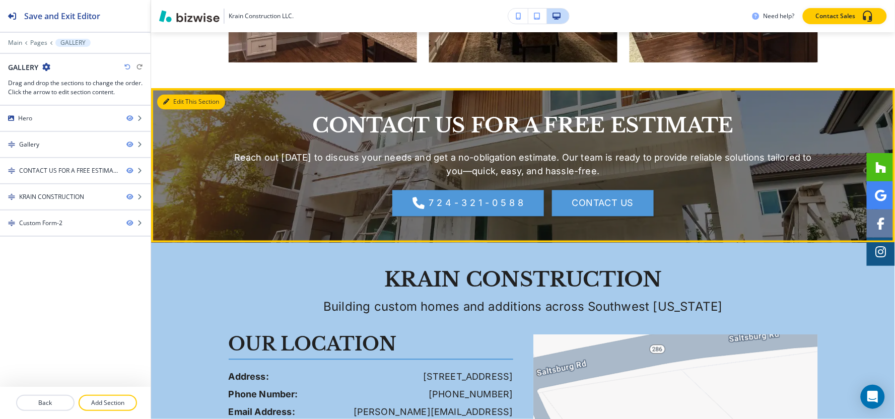
click at [178, 103] on button "Edit This Section" at bounding box center [191, 102] width 68 height 15
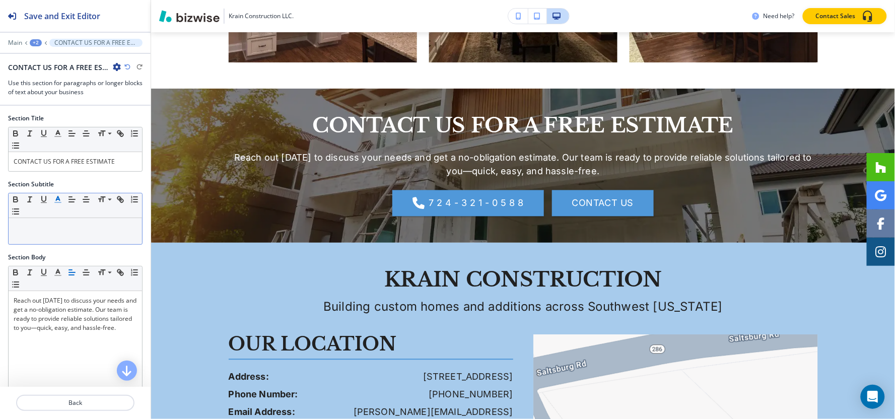
scroll to position [6374, 0]
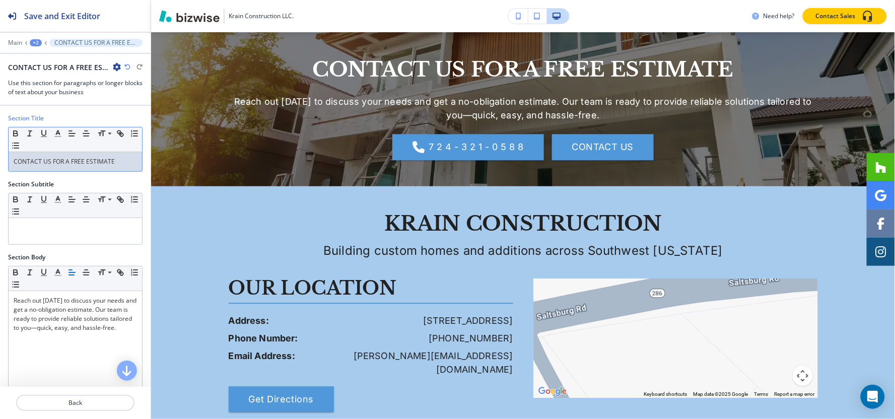
click at [114, 160] on p "CONTACT US FOR A FREE ESTIMATE" at bounding box center [75, 161] width 123 height 9
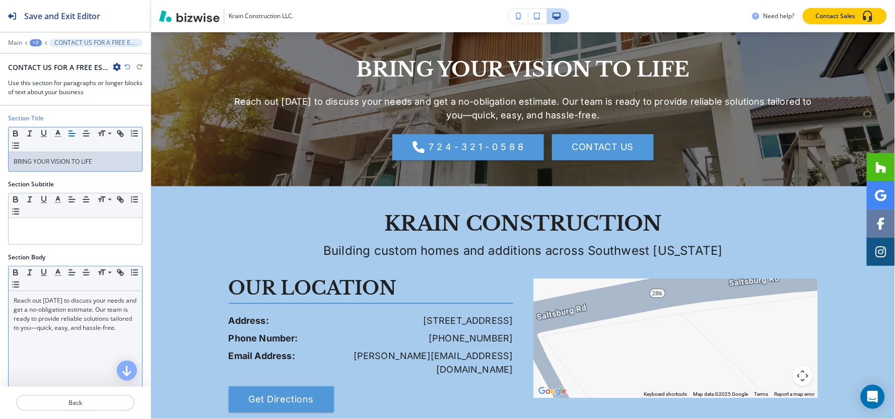
click at [62, 321] on p "Reach out [DATE] to discuss your needs and get a no-obligation estimate. Our te…" at bounding box center [75, 314] width 123 height 36
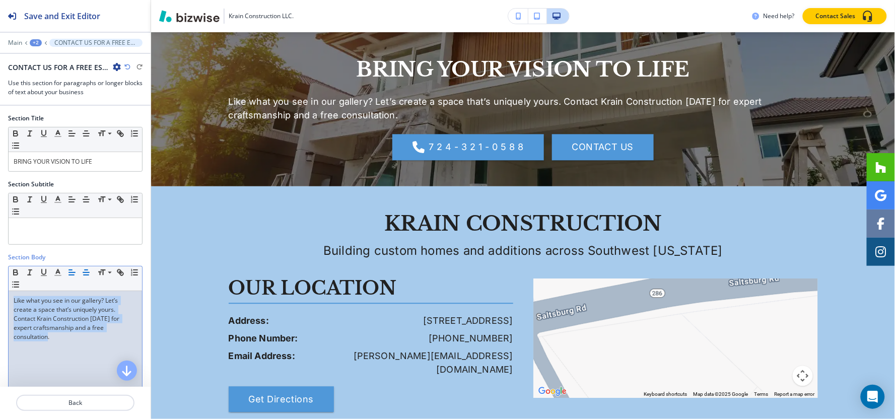
click at [87, 274] on icon "button" at bounding box center [86, 272] width 9 height 9
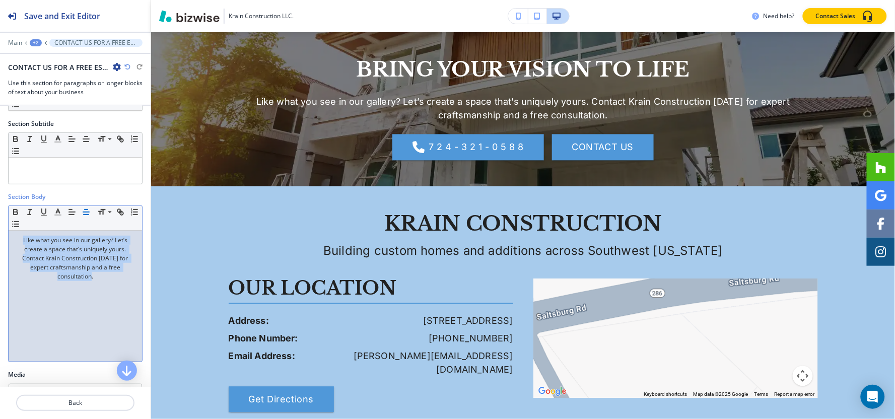
scroll to position [279, 0]
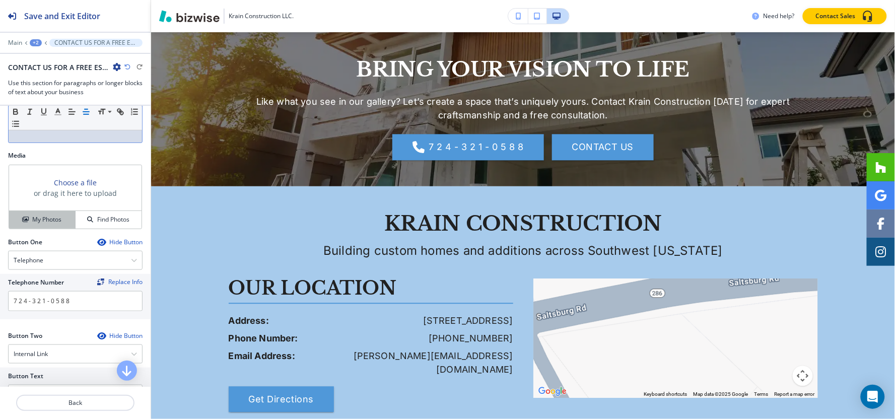
click at [42, 215] on h4 "My Photos" at bounding box center [46, 219] width 29 height 9
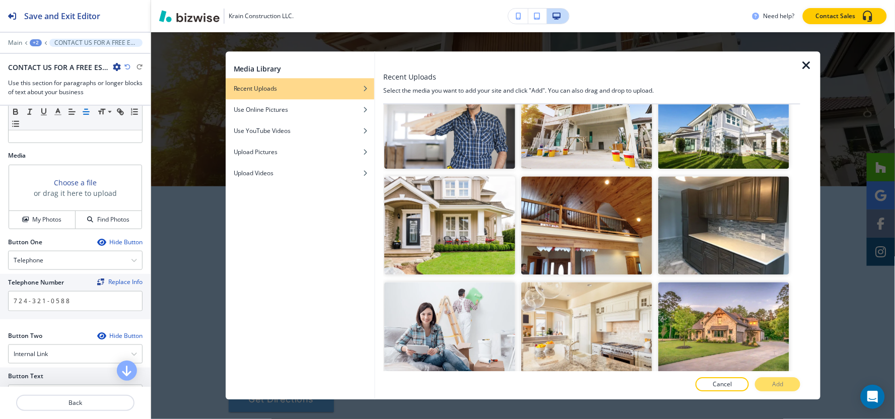
scroll to position [9323, 0]
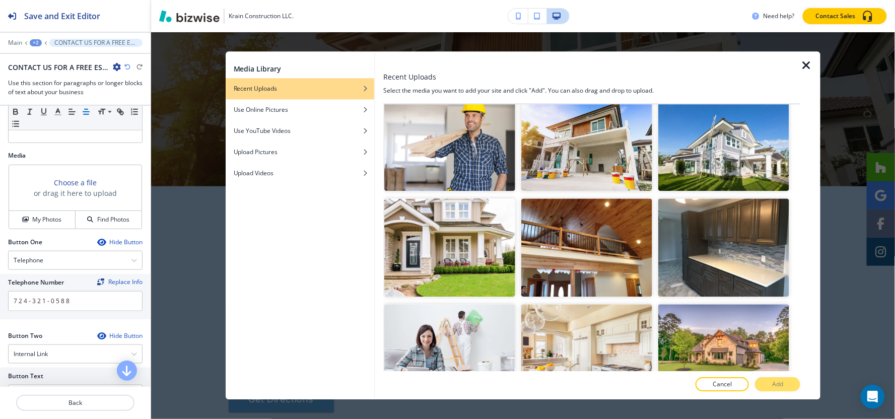
click at [781, 384] on p "Add" at bounding box center [777, 384] width 11 height 9
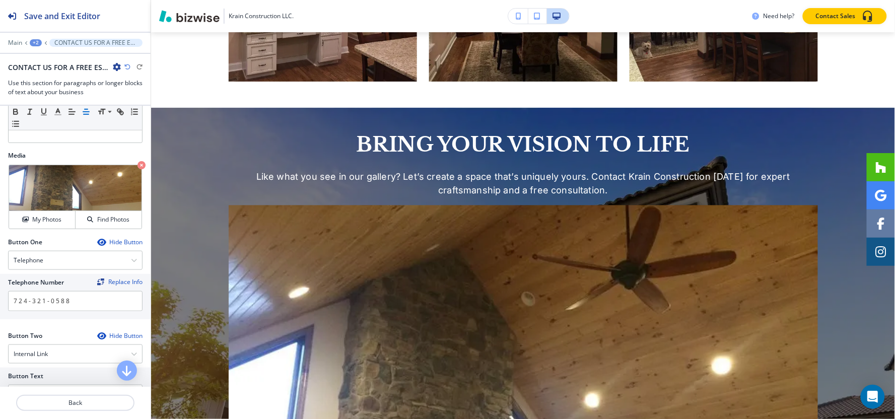
scroll to position [6206, 0]
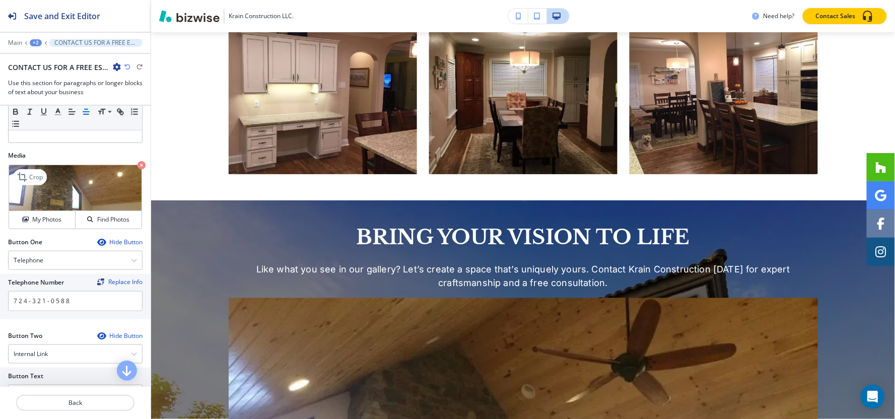
click at [137, 164] on icon "button" at bounding box center [141, 165] width 8 height 8
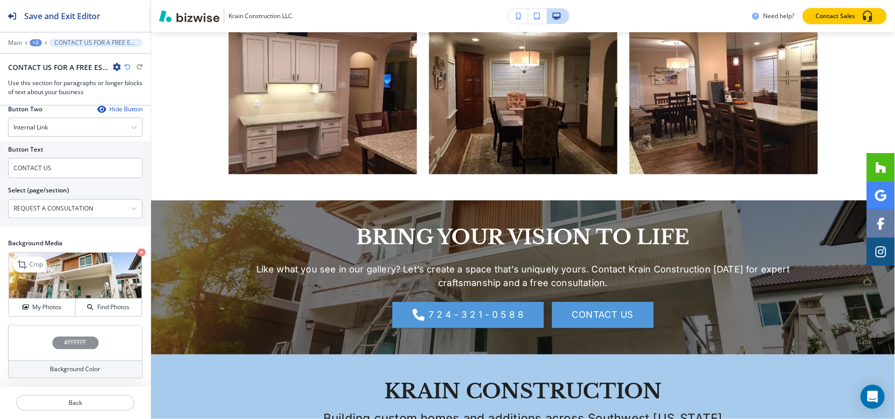
scroll to position [507, 0]
click at [42, 305] on h4 "My Photos" at bounding box center [46, 307] width 29 height 9
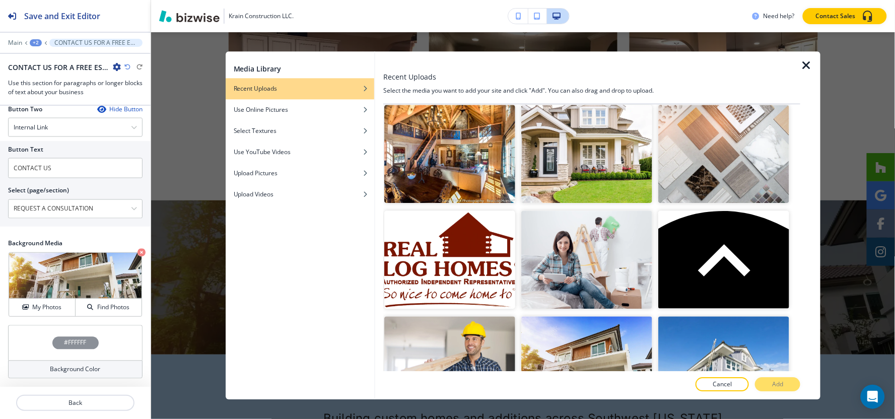
scroll to position [9043, 0]
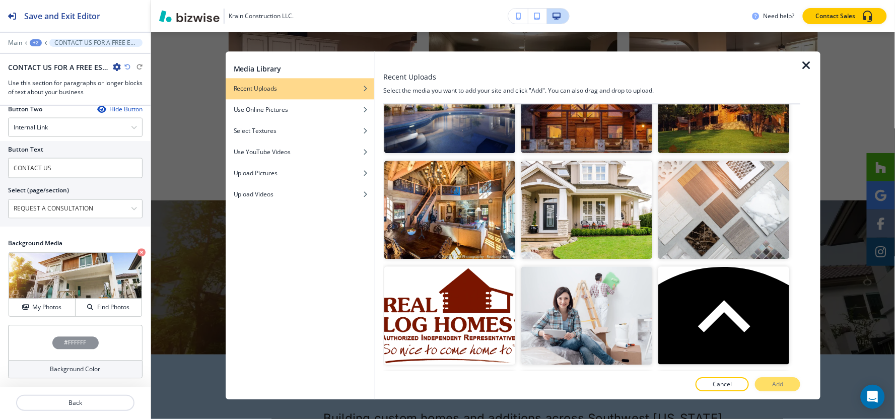
click at [715, 372] on img "button" at bounding box center [723, 421] width 131 height 98
click at [780, 386] on p "Add" at bounding box center [777, 384] width 11 height 9
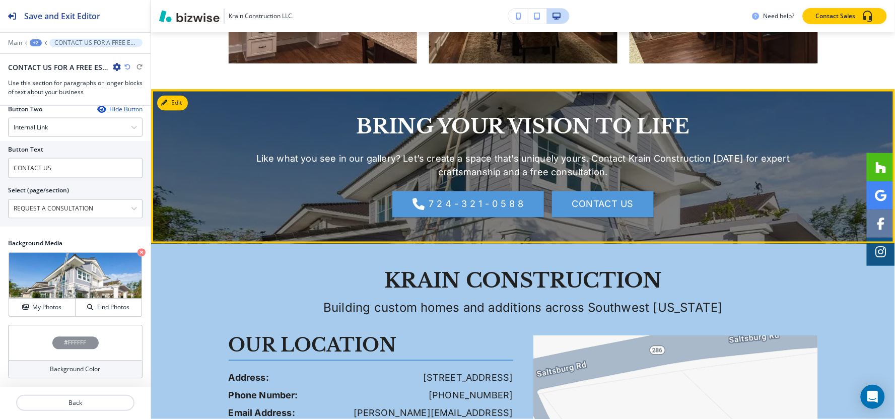
scroll to position [6206, 0]
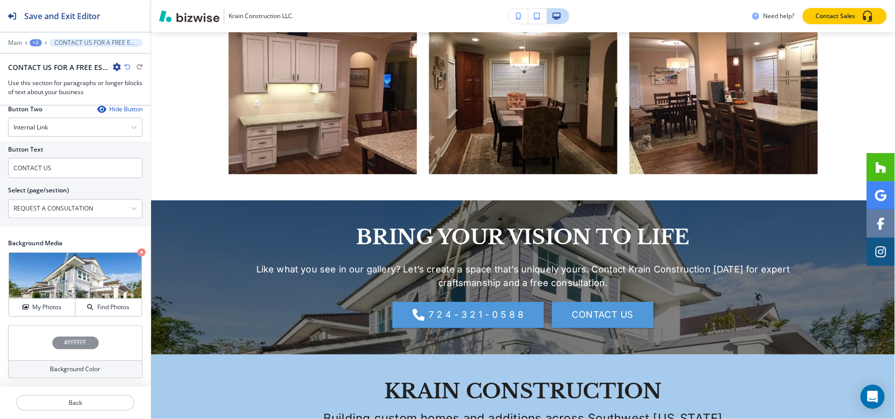
click at [33, 44] on div "+2" at bounding box center [36, 42] width 12 height 7
click at [51, 59] on p "Pages" at bounding box center [61, 59] width 51 height 9
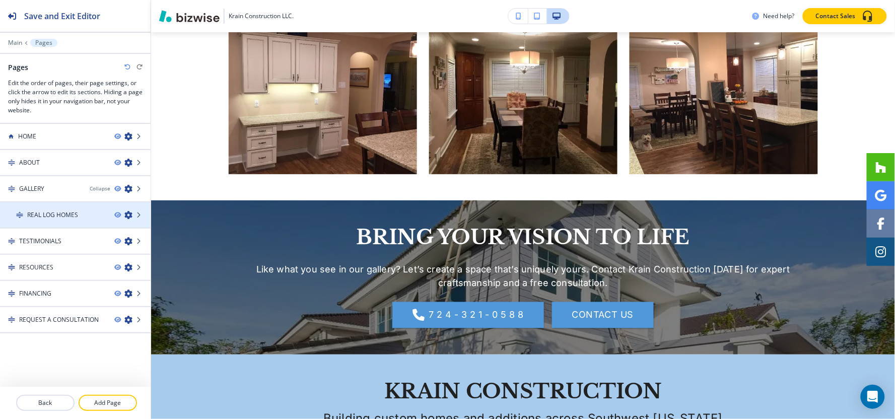
click at [49, 213] on h4 "REAL LOG HOMES" at bounding box center [52, 214] width 51 height 9
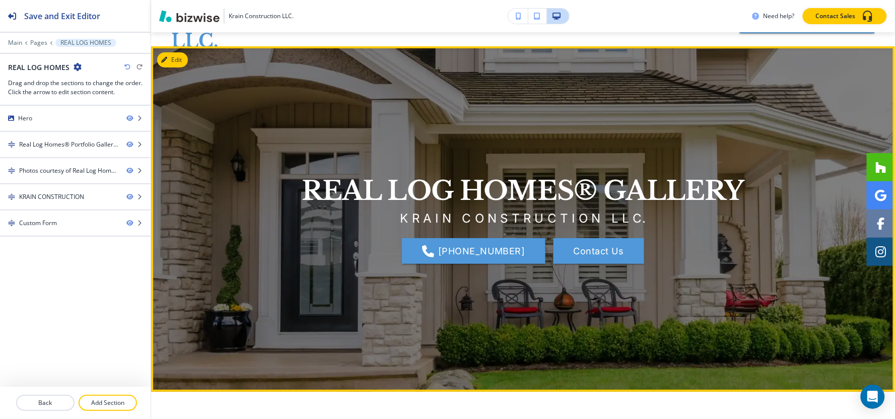
scroll to position [56, 0]
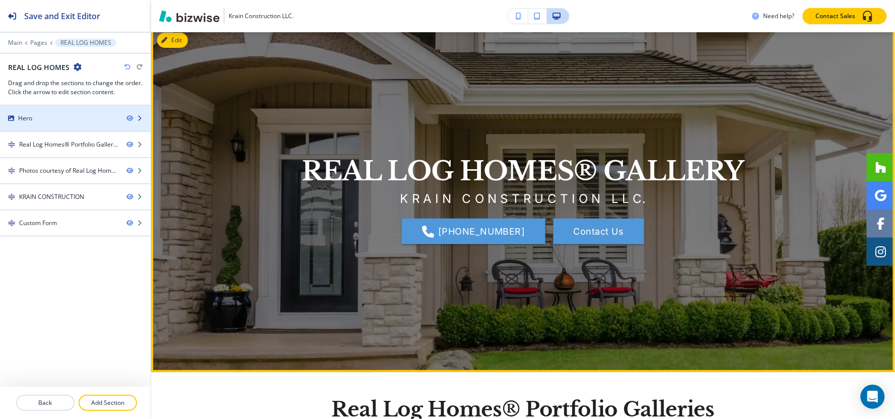
click at [46, 121] on div "Hero" at bounding box center [59, 118] width 118 height 9
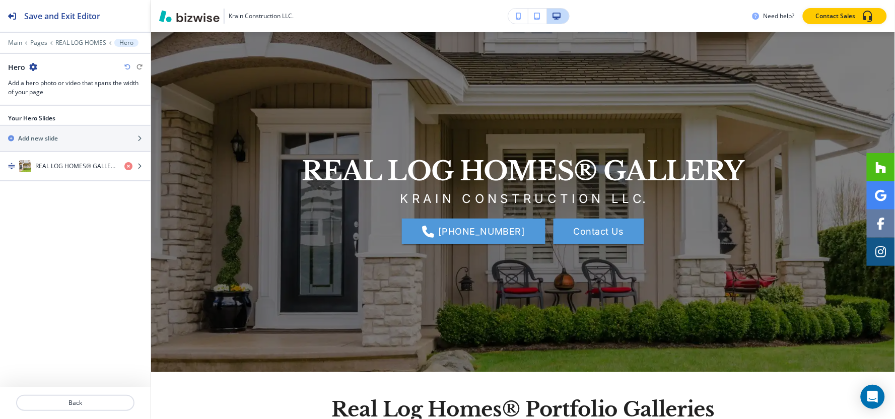
scroll to position [50, 0]
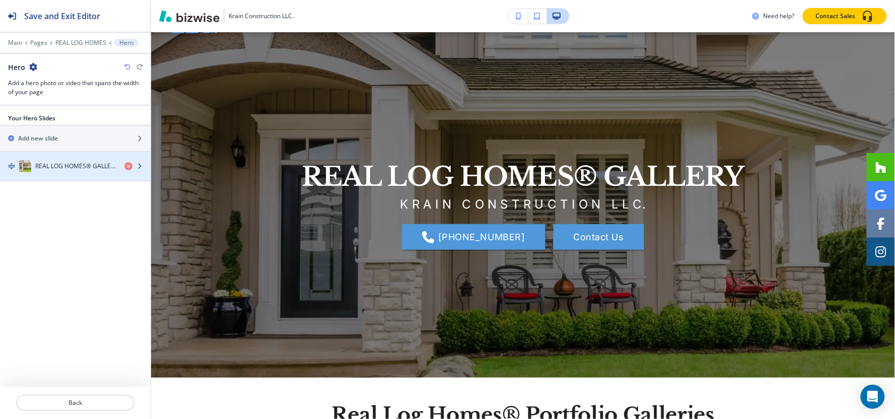
click at [46, 174] on div "button" at bounding box center [75, 176] width 151 height 8
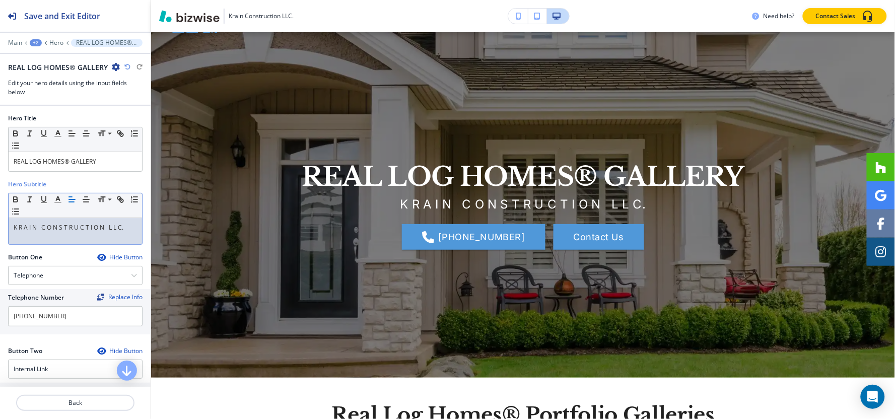
click at [127, 228] on p "K R A I N C O N S T R U C T I O N L L C." at bounding box center [75, 227] width 123 height 9
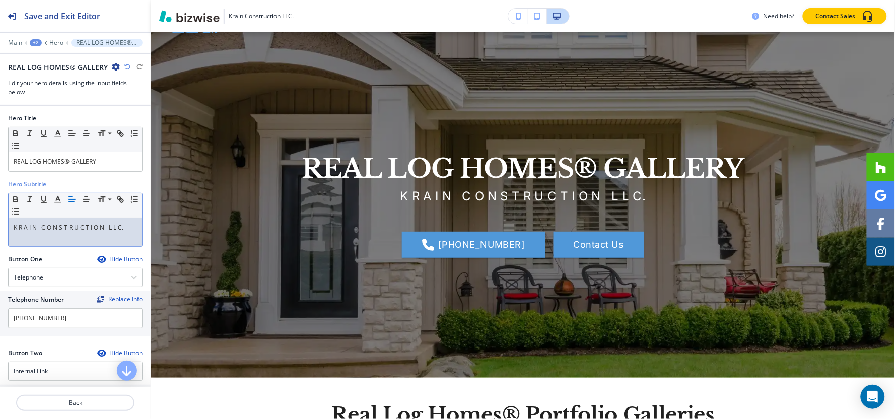
paste div
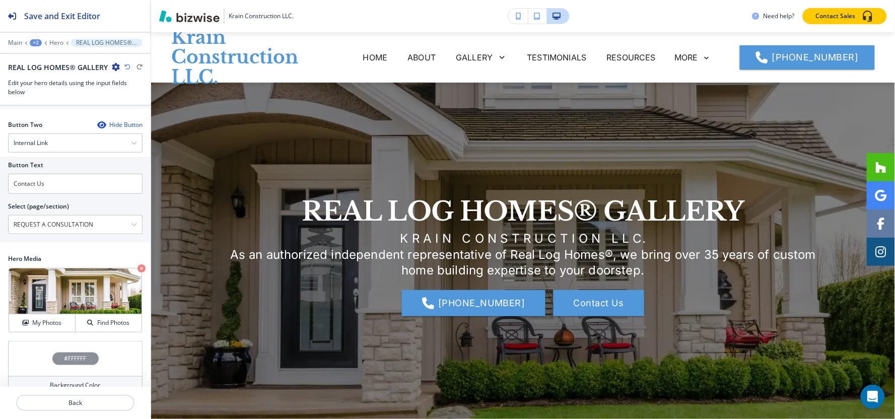
scroll to position [272, 0]
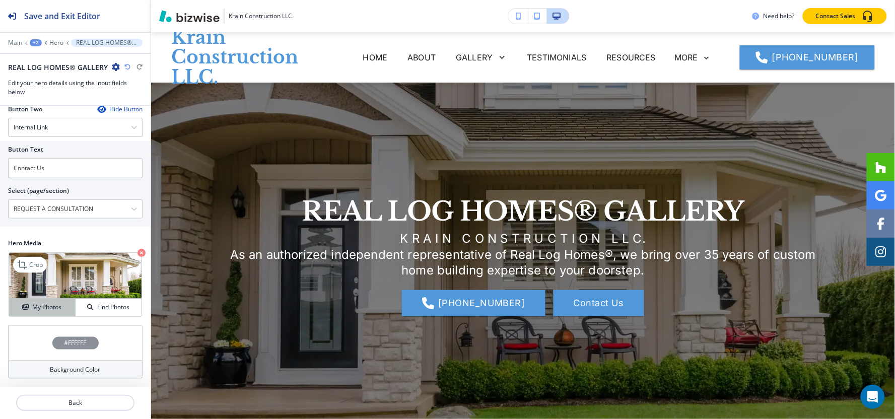
click at [36, 307] on h4 "My Photos" at bounding box center [46, 307] width 29 height 9
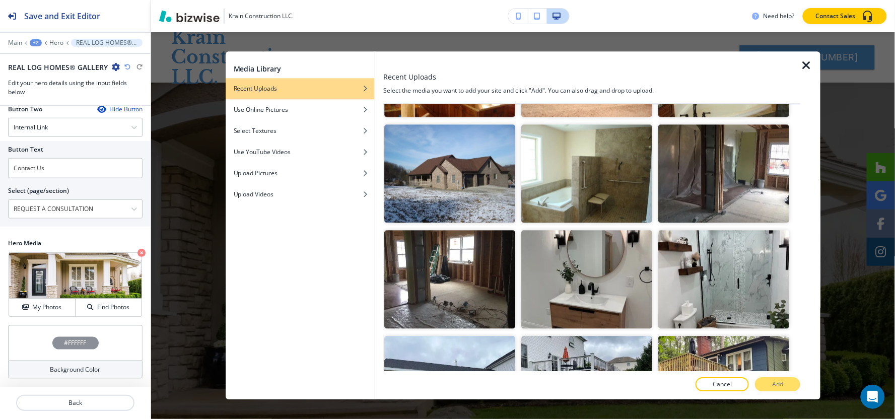
scroll to position [559, 0]
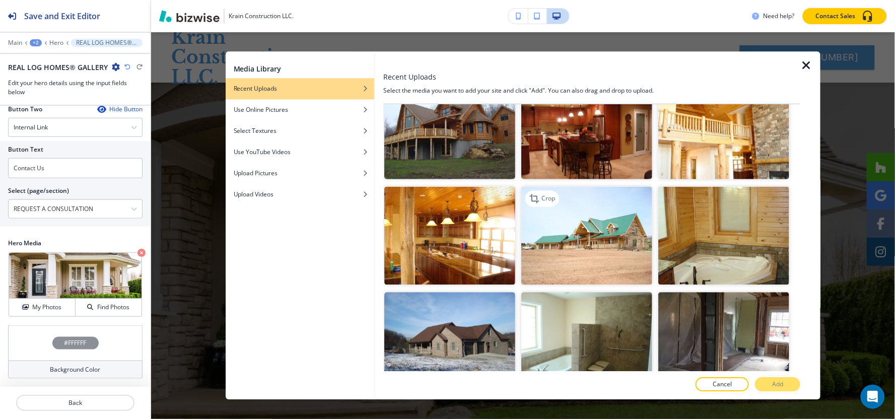
click at [603, 217] on img "button" at bounding box center [586, 235] width 131 height 98
click at [772, 383] on p "Add" at bounding box center [777, 384] width 11 height 9
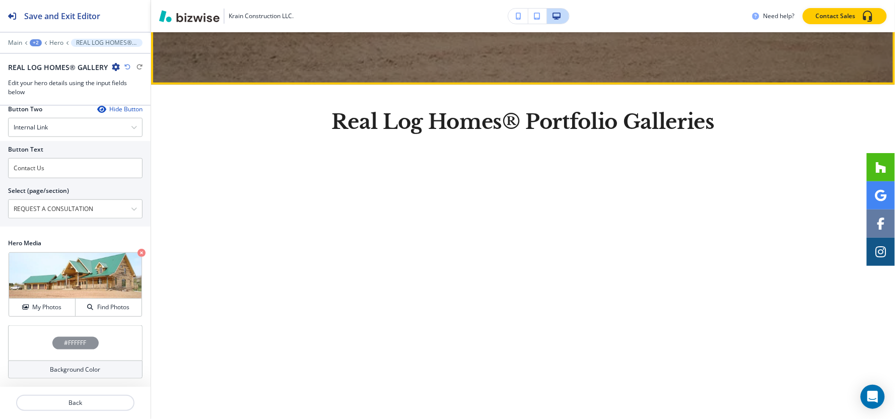
scroll to position [279, 0]
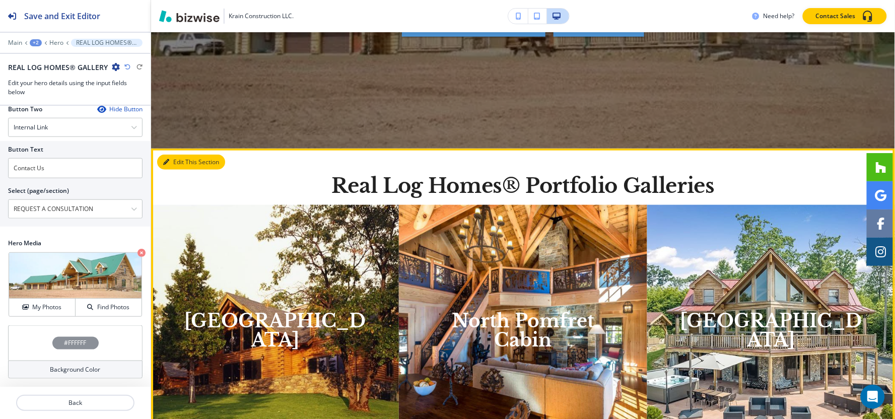
click at [165, 159] on icon "button" at bounding box center [166, 162] width 6 height 6
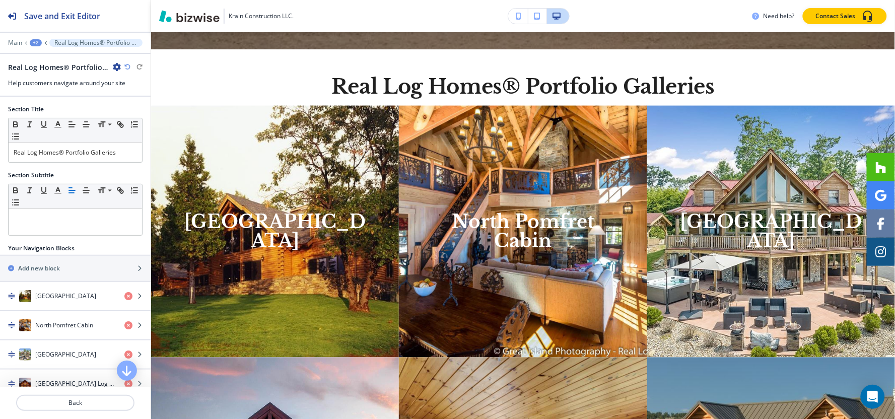
scroll to position [396, 0]
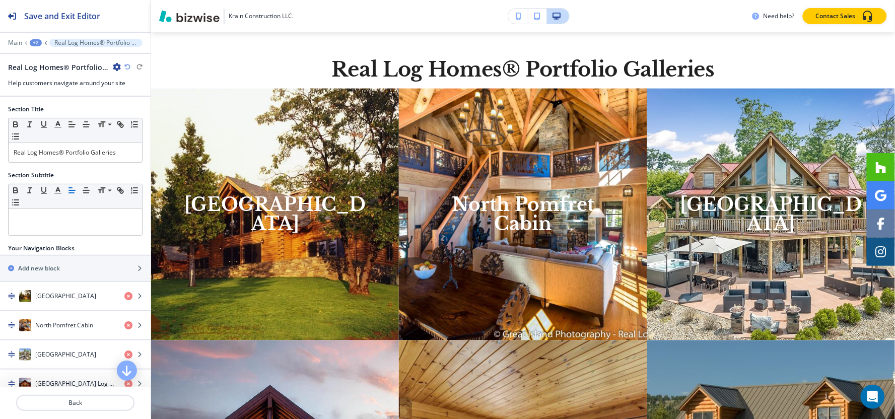
click at [37, 43] on div "+2" at bounding box center [36, 42] width 12 height 7
click at [57, 82] on button "REAL LOG HOMES" at bounding box center [62, 77] width 64 height 18
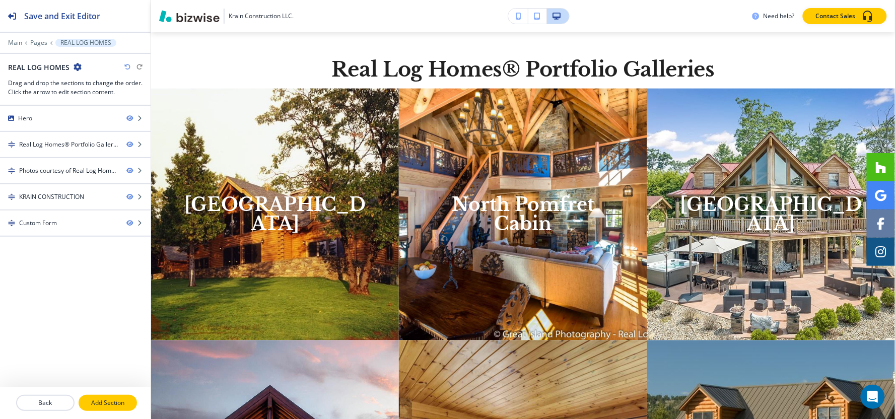
click at [112, 396] on button "Add Section" at bounding box center [108, 403] width 58 height 16
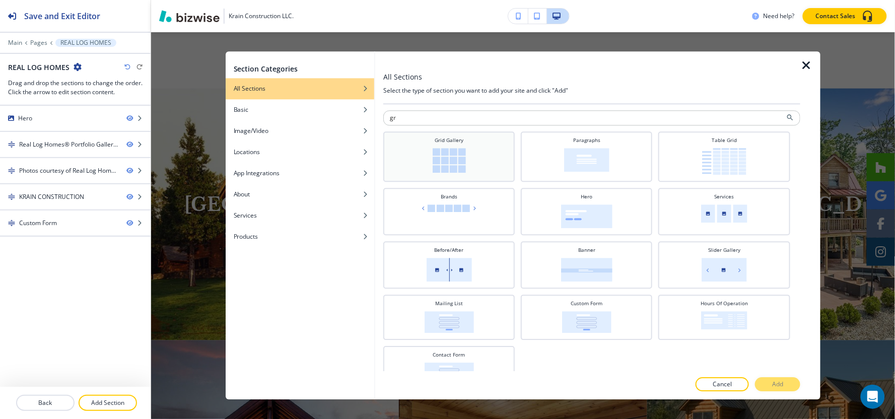
type input "gr"
drag, startPoint x: 441, startPoint y: 162, endPoint x: 461, endPoint y: 149, distance: 24.0
click at [442, 162] on img at bounding box center [449, 160] width 33 height 25
click at [765, 384] on button "Add" at bounding box center [777, 385] width 45 height 14
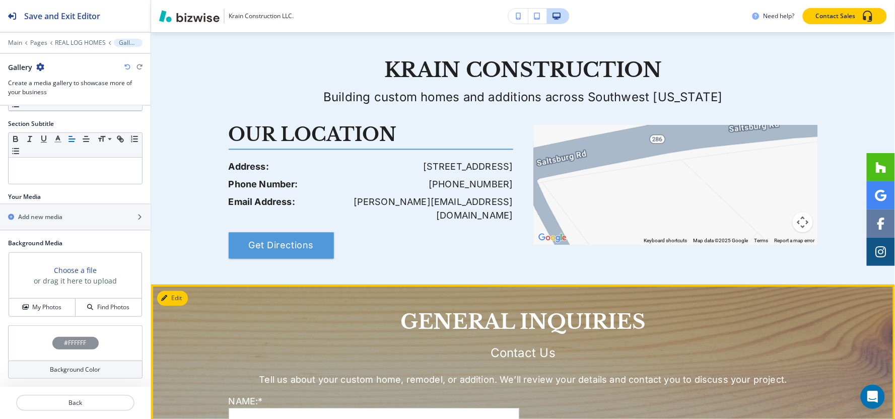
scroll to position [1894, 0]
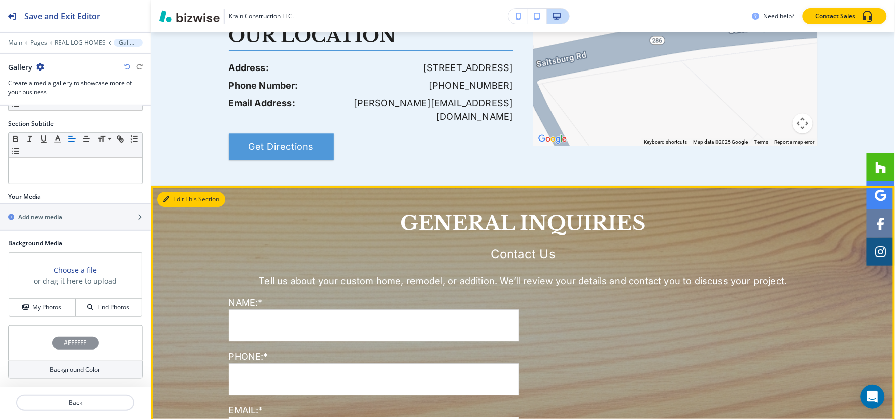
click at [163, 192] on button "Edit This Section" at bounding box center [191, 199] width 68 height 15
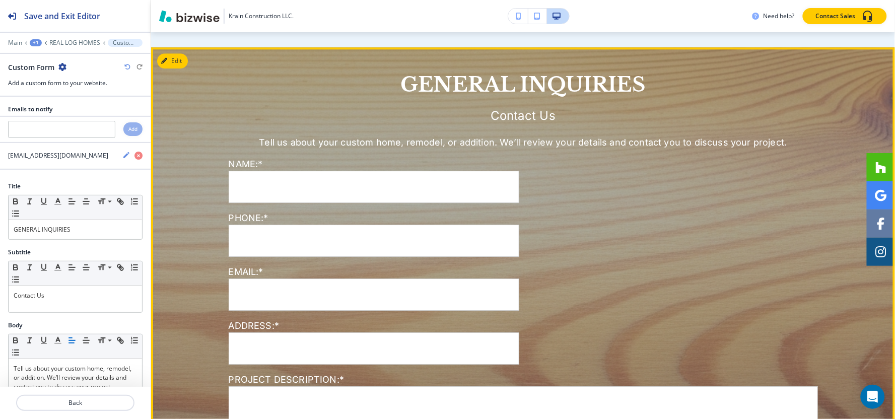
scroll to position [2033, 0]
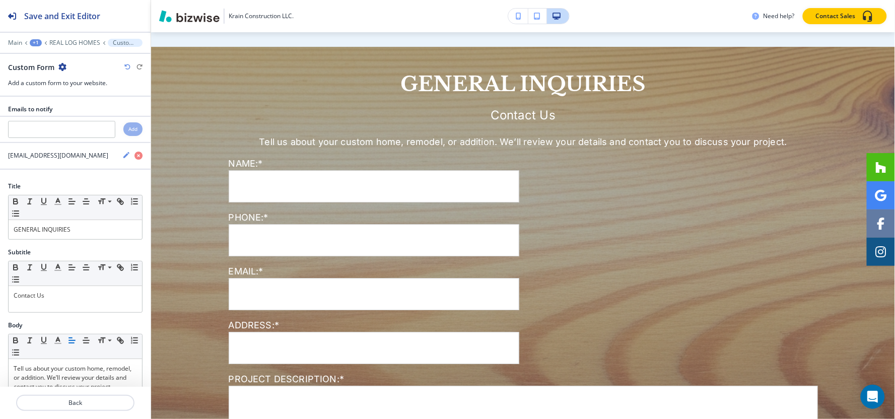
click at [61, 64] on icon "button" at bounding box center [62, 67] width 8 height 8
click at [91, 123] on p "Delete Section" at bounding box center [90, 119] width 51 height 9
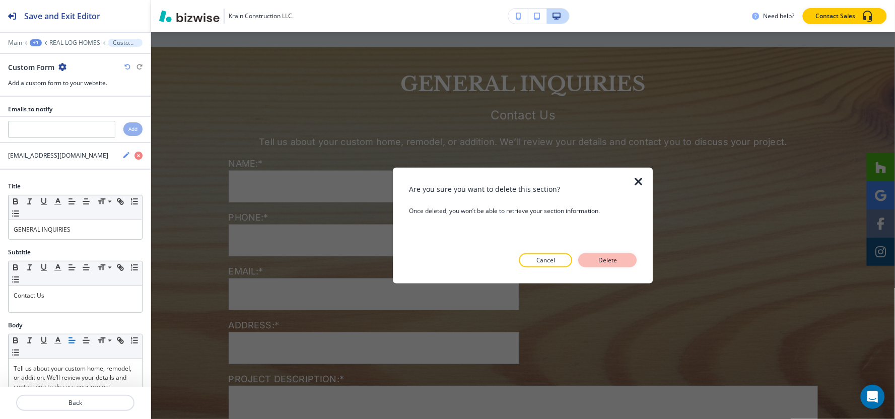
click at [611, 261] on p "Delete" at bounding box center [608, 260] width 24 height 9
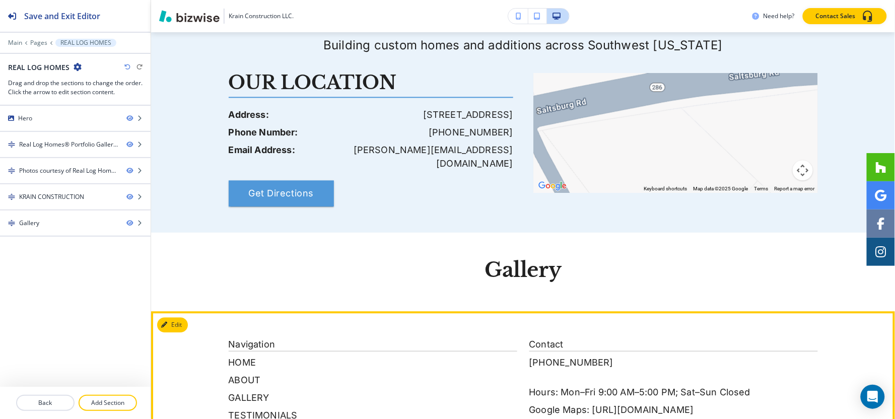
scroll to position [1945, 0]
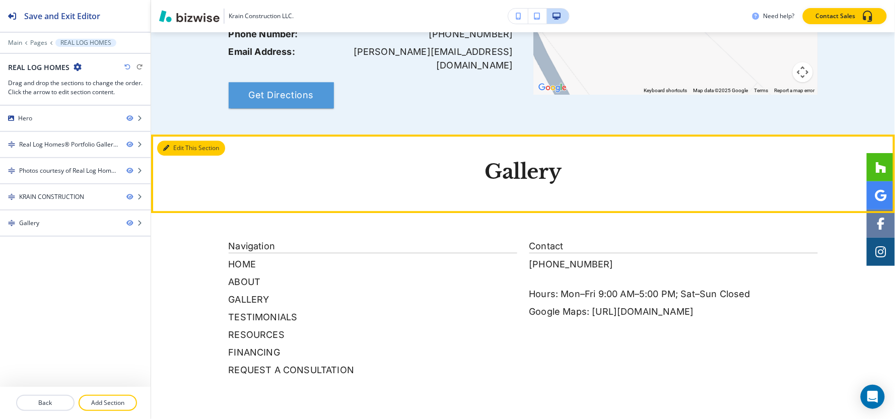
click at [173, 140] on button "Edit This Section" at bounding box center [191, 147] width 68 height 15
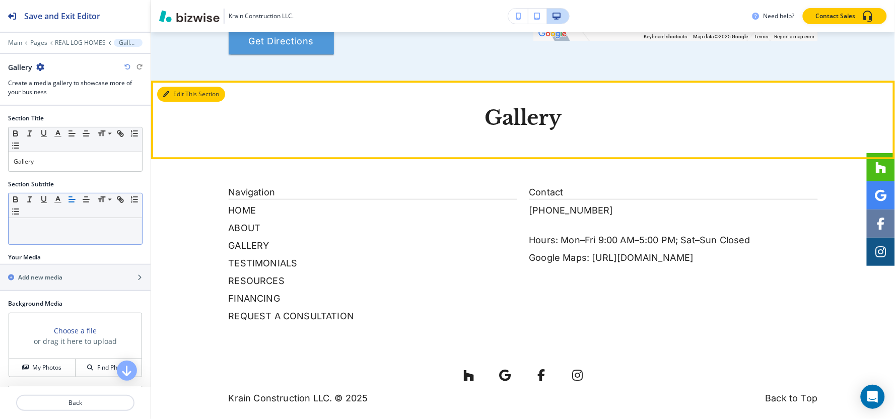
scroll to position [2001, 0]
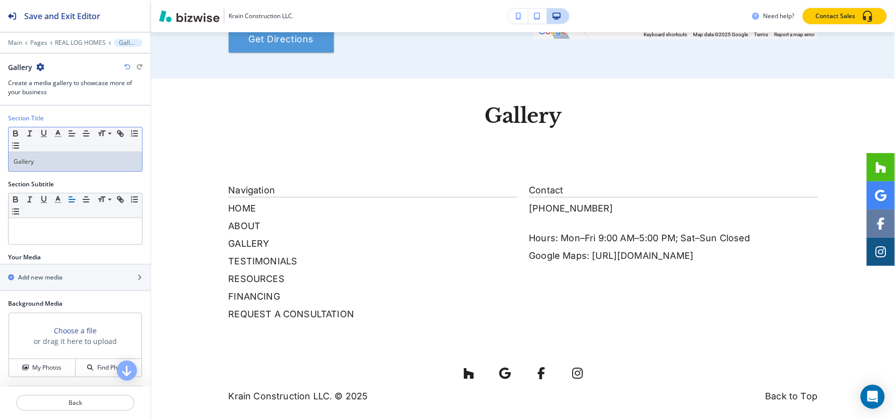
click at [58, 164] on p "Gallery" at bounding box center [75, 161] width 123 height 9
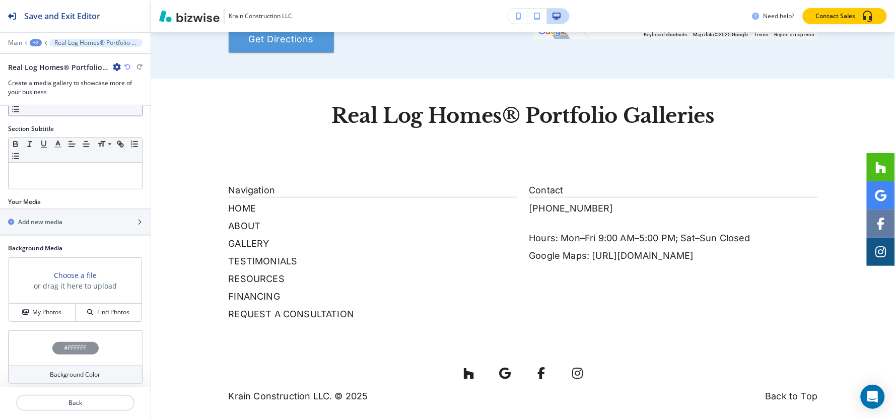
scroll to position [56, 0]
click at [45, 222] on h2 "Add new media" at bounding box center [40, 221] width 44 height 9
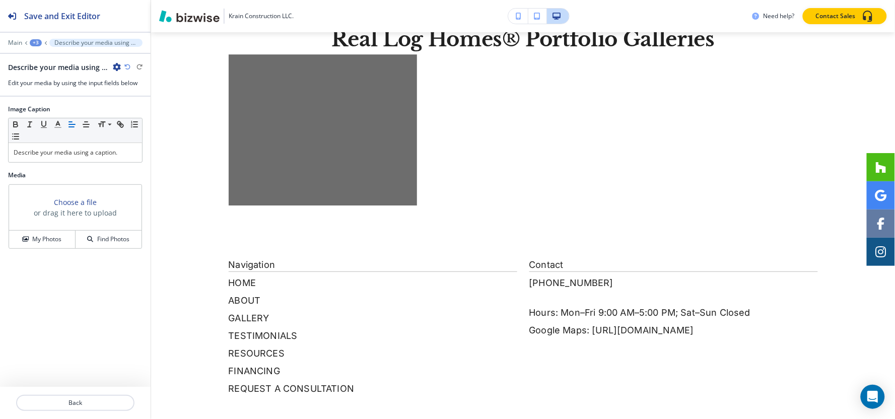
scroll to position [2085, 0]
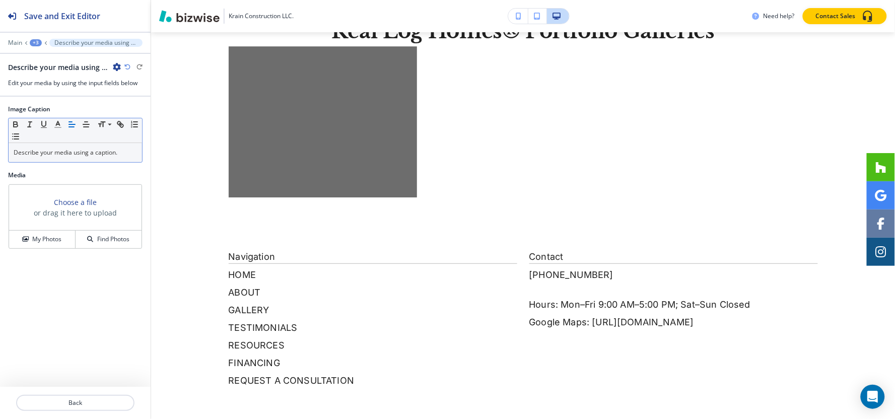
click at [71, 157] on p "Describe your media using a caption." at bounding box center [75, 152] width 123 height 9
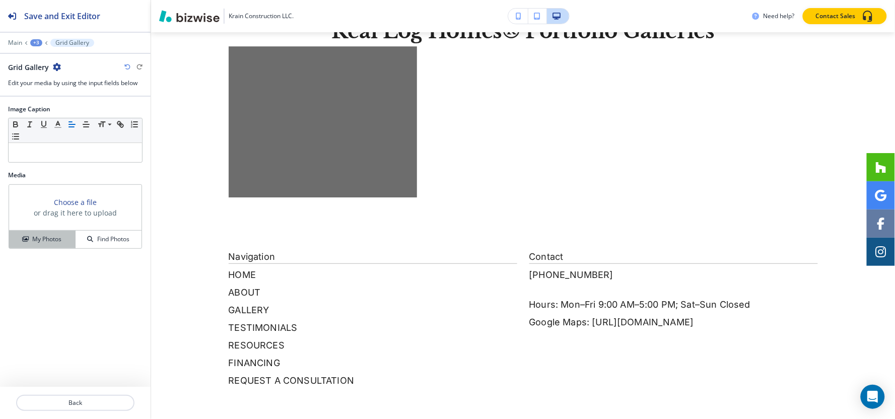
click at [41, 236] on h4 "My Photos" at bounding box center [46, 239] width 29 height 9
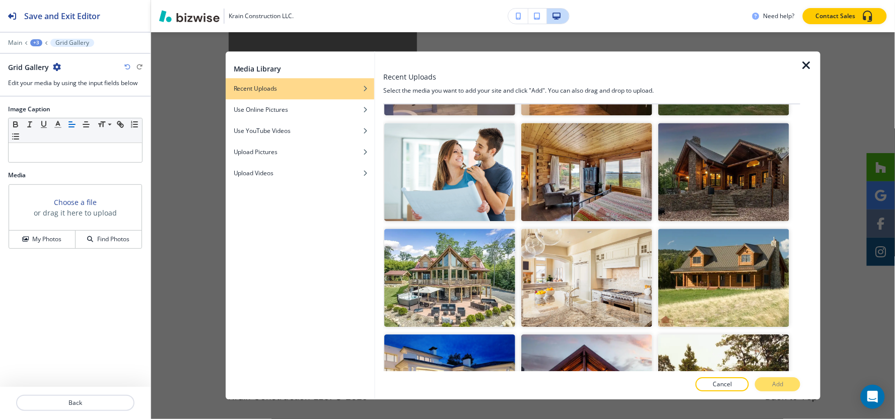
scroll to position [8763, 0]
click at [661, 335] on img "button" at bounding box center [723, 384] width 131 height 98
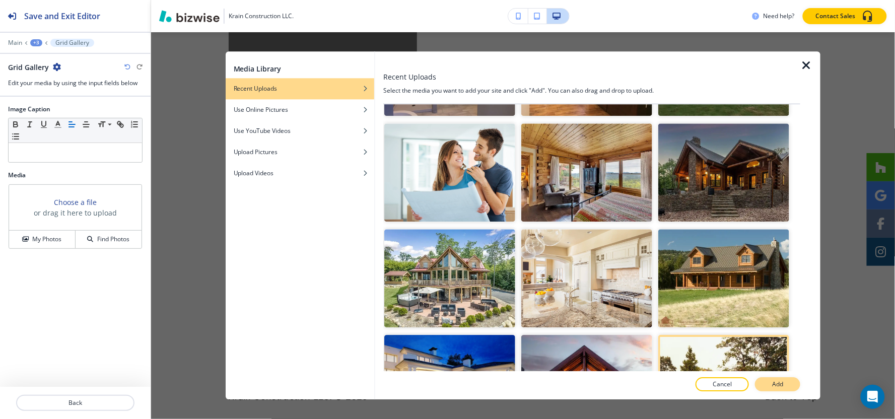
click at [787, 388] on button "Add" at bounding box center [777, 385] width 45 height 14
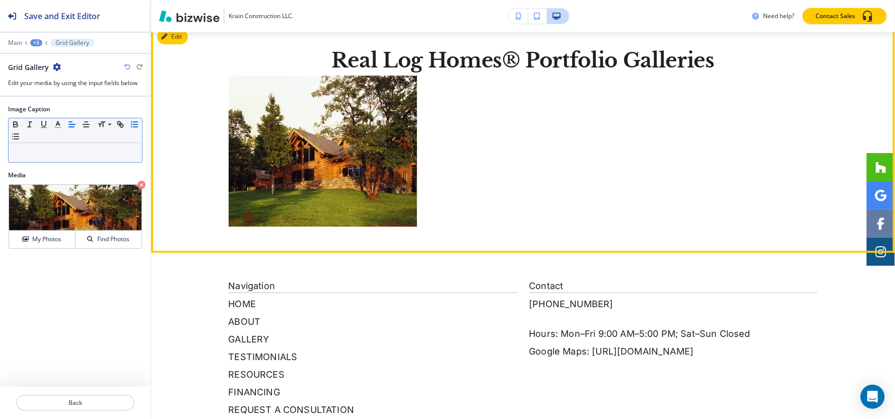
scroll to position [2040, 0]
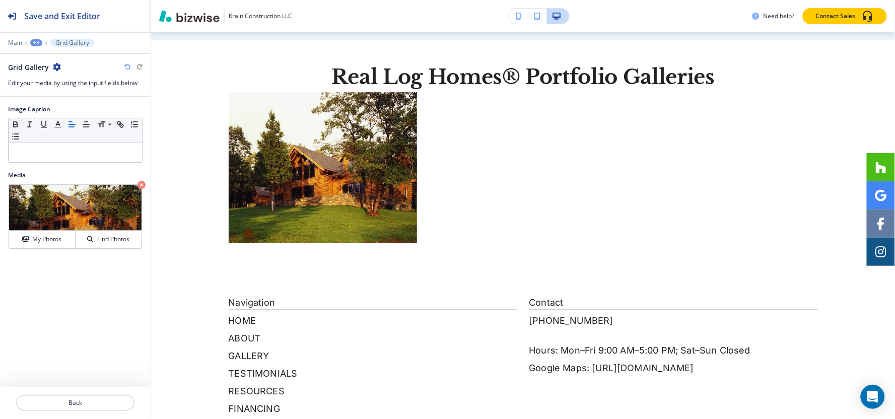
click at [37, 43] on div "+3" at bounding box center [36, 42] width 12 height 7
click at [47, 97] on p "Real Log Homes® Portfolio Galleries" at bounding box center [62, 94] width 51 height 9
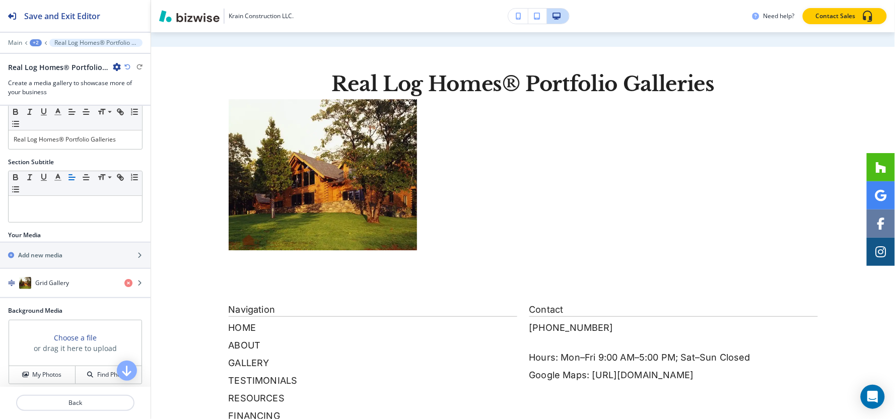
scroll to position [91, 0]
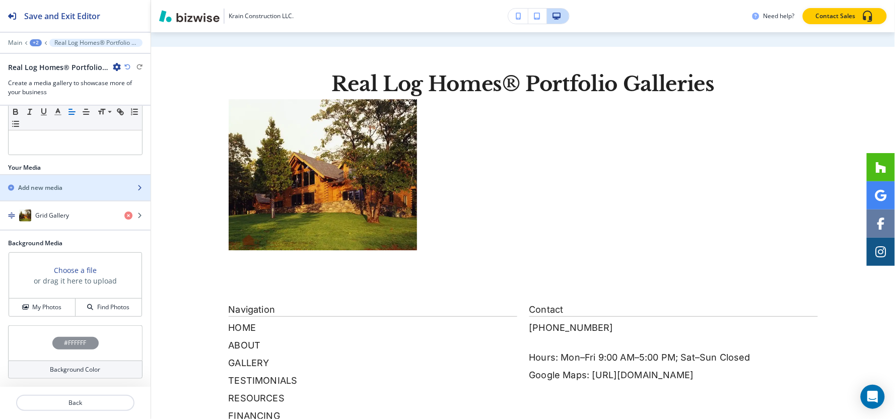
click at [63, 191] on div "Add new media" at bounding box center [64, 187] width 128 height 9
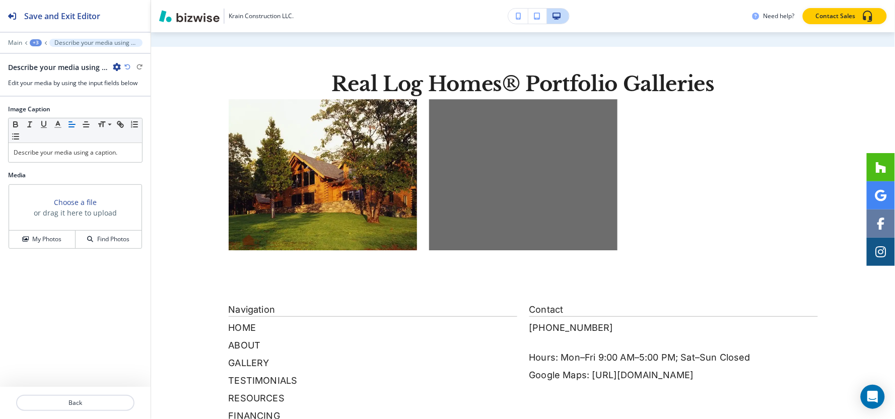
scroll to position [2085, 0]
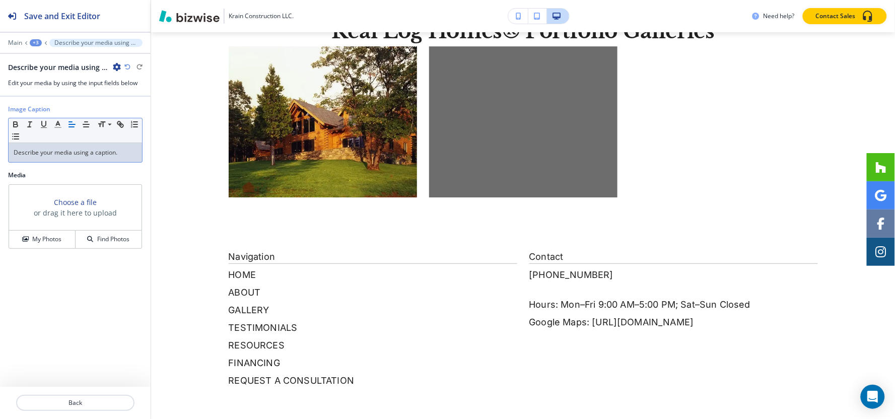
click at [45, 152] on p "Describe your media using a caption." at bounding box center [75, 152] width 123 height 9
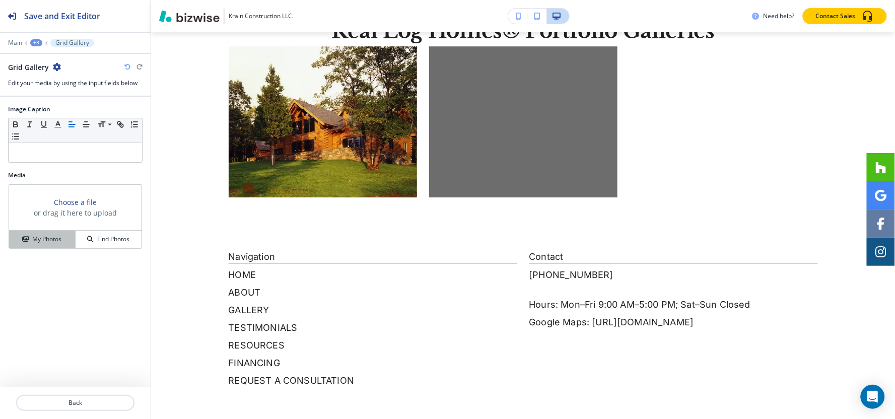
click at [46, 237] on h4 "My Photos" at bounding box center [46, 239] width 29 height 9
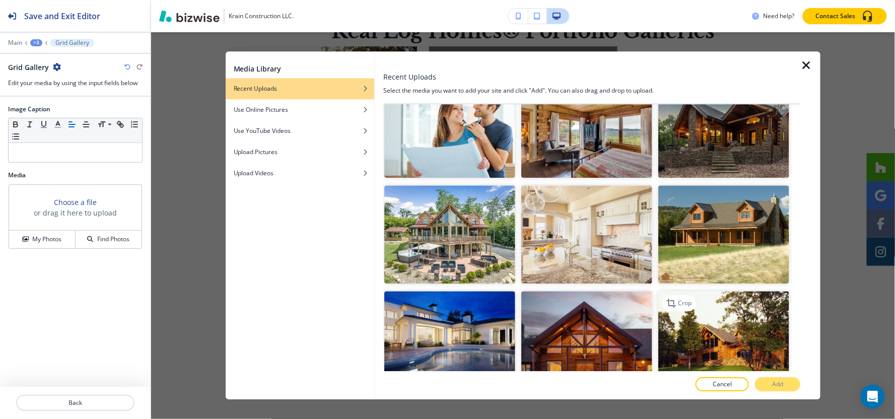
scroll to position [8819, 0]
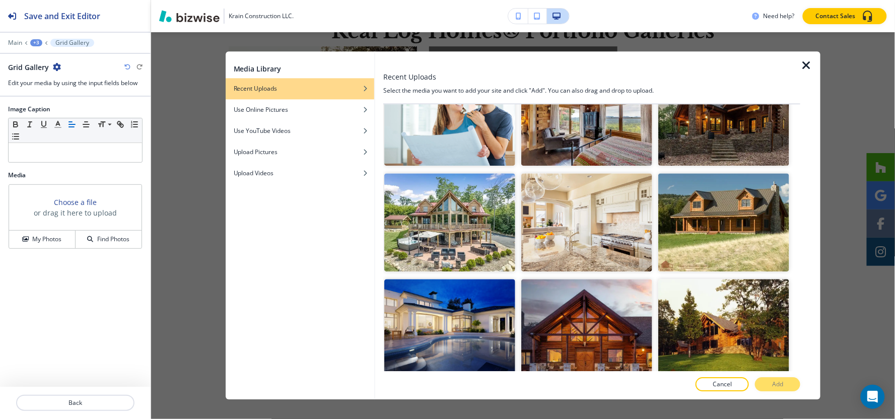
click at [767, 383] on button "Add" at bounding box center [777, 385] width 45 height 14
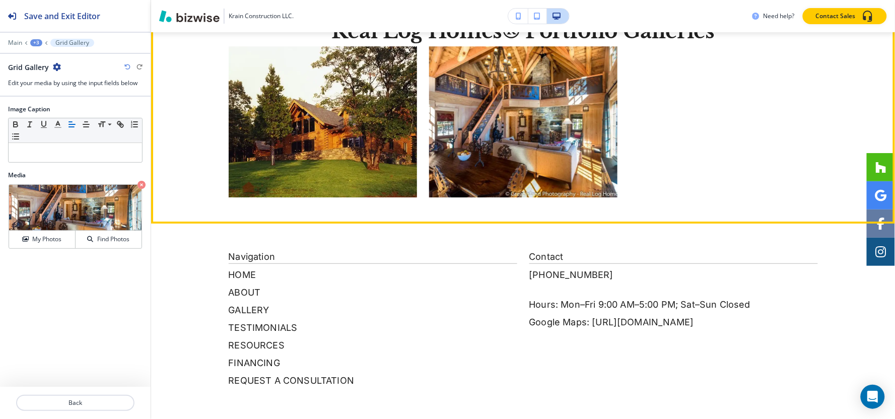
click at [365, 166] on img "button" at bounding box center [323, 121] width 188 height 151
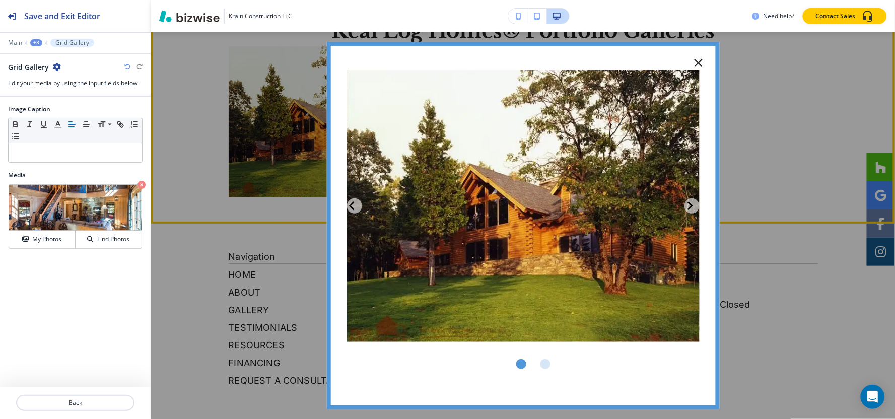
click at [696, 57] on icon "button" at bounding box center [698, 63] width 14 height 14
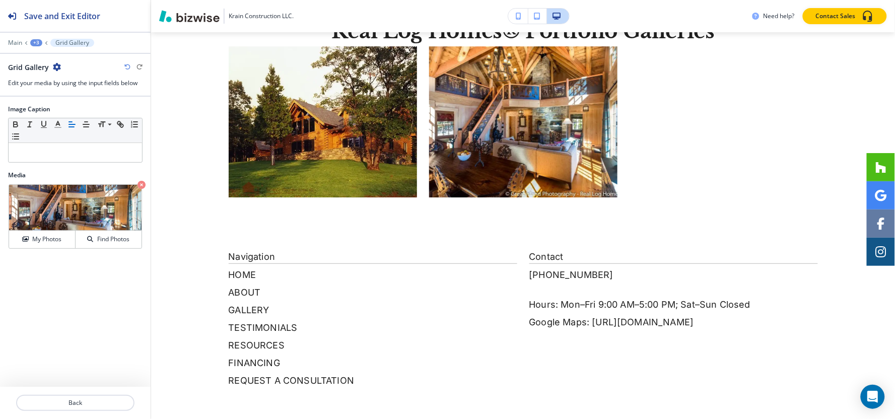
click at [33, 40] on div "+3" at bounding box center [36, 42] width 12 height 7
click at [53, 92] on p "Real Log Homes® Portfolio Galleries" at bounding box center [62, 94] width 51 height 9
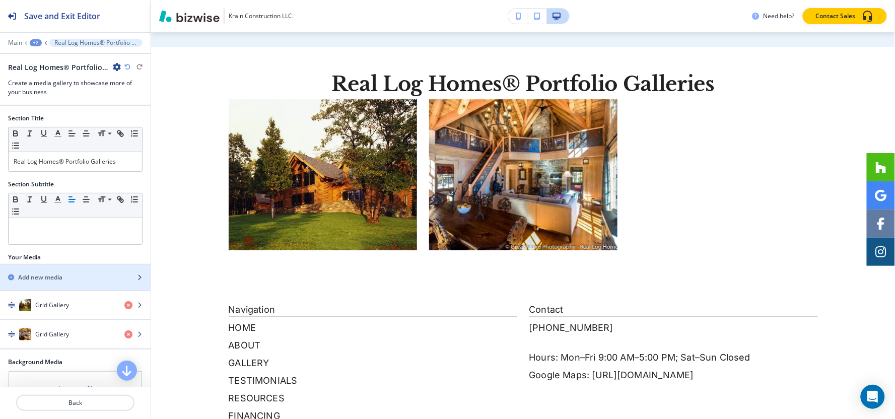
click at [65, 275] on div "Add new media" at bounding box center [64, 277] width 128 height 9
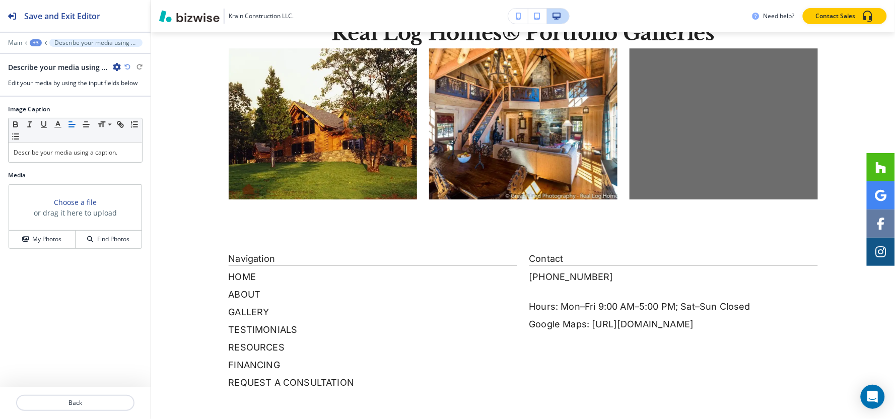
scroll to position [2085, 0]
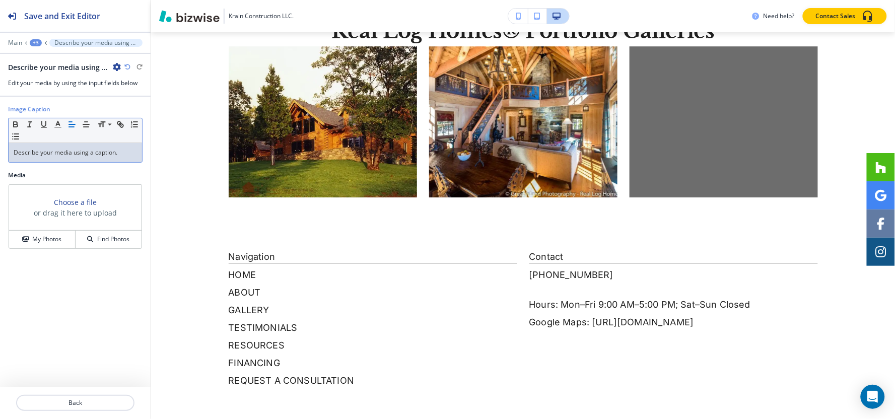
click at [103, 159] on div "Describe your media using a caption." at bounding box center [75, 152] width 133 height 19
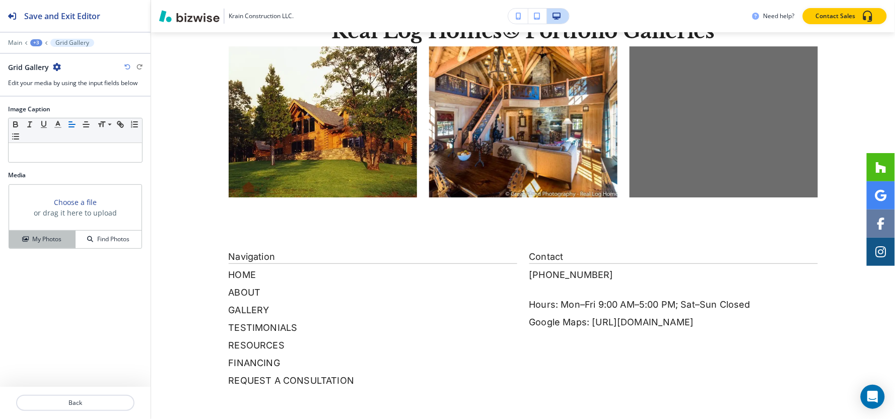
click at [53, 244] on h4 "My Photos" at bounding box center [46, 239] width 29 height 9
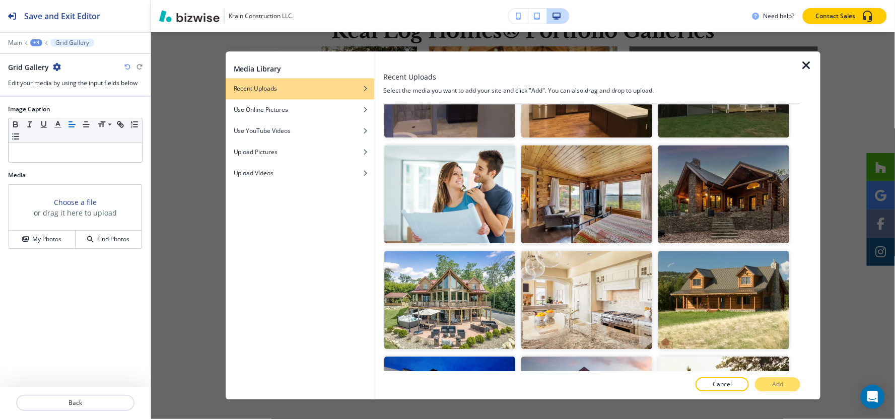
scroll to position [8652, 0]
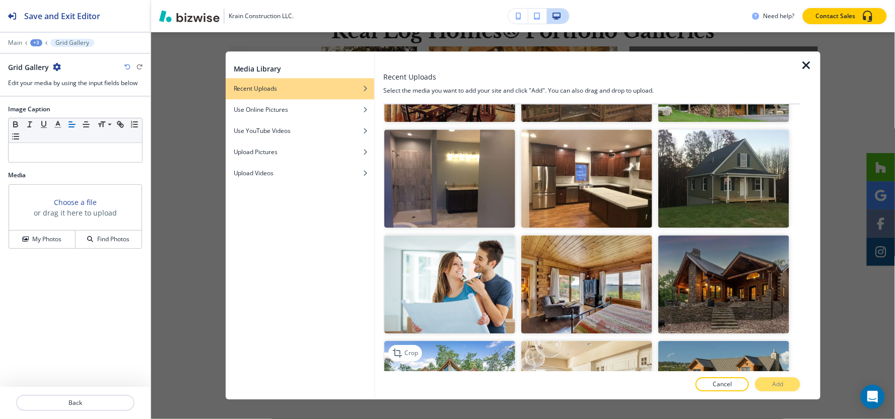
click at [475, 341] on img "button" at bounding box center [449, 390] width 131 height 98
click at [775, 385] on p "Add" at bounding box center [777, 384] width 11 height 9
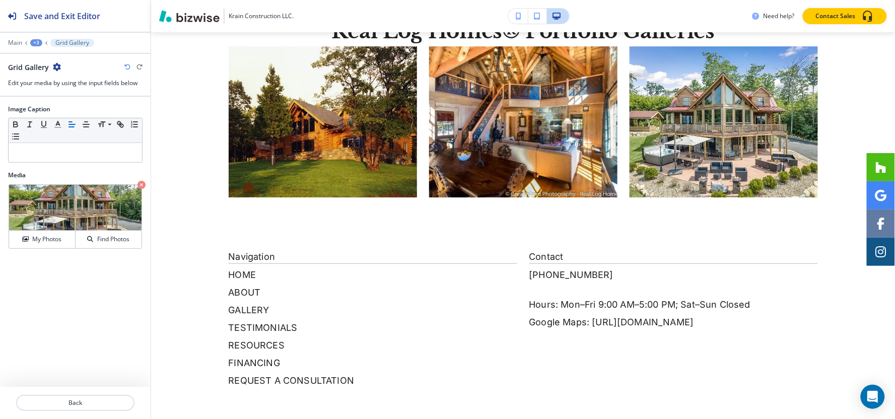
click at [32, 44] on div "+3" at bounding box center [36, 42] width 12 height 7
click at [51, 94] on p "Real Log Homes® Portfolio Galleries" at bounding box center [62, 94] width 51 height 9
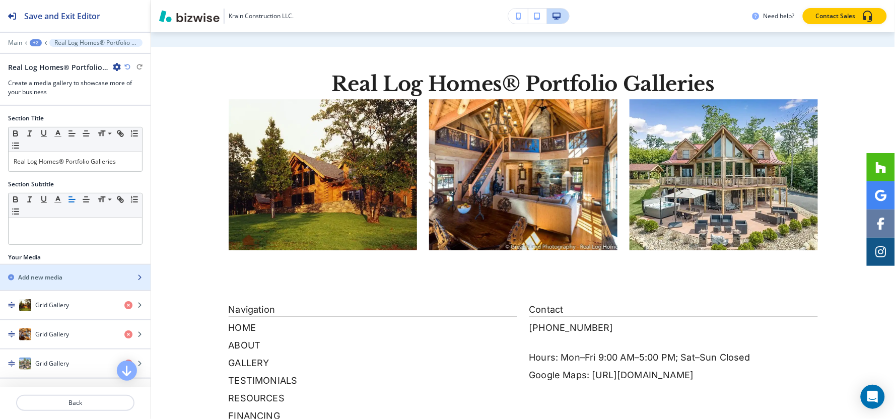
click at [82, 277] on div "Add new media" at bounding box center [64, 277] width 128 height 9
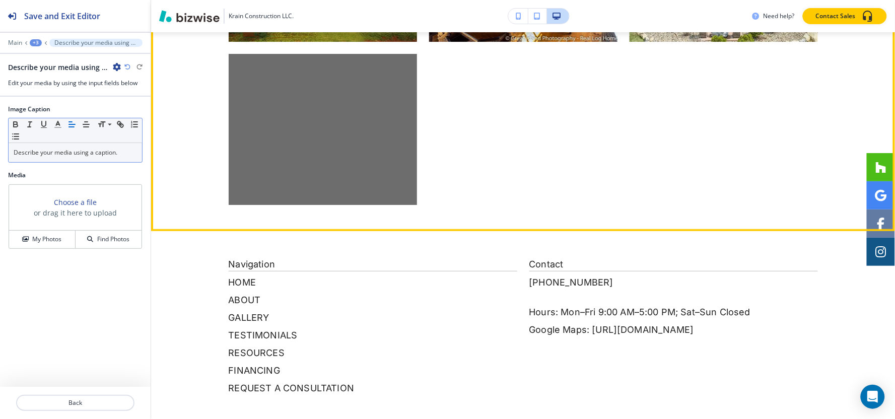
scroll to position [2248, 0]
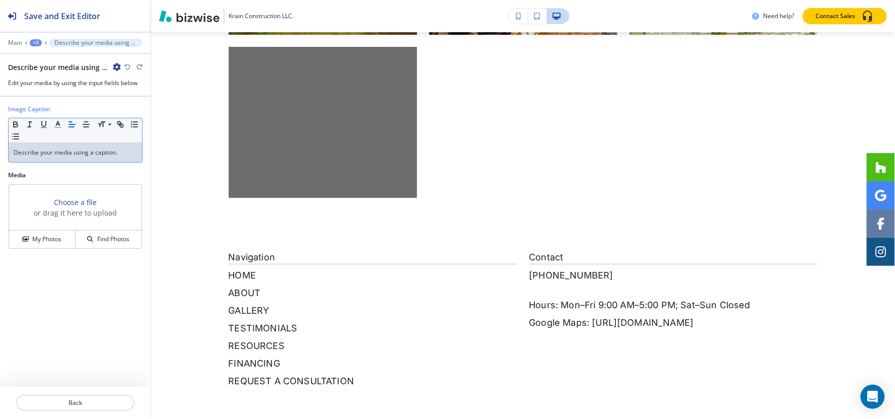
click at [118, 156] on p "Describe your media using a caption." at bounding box center [75, 152] width 123 height 9
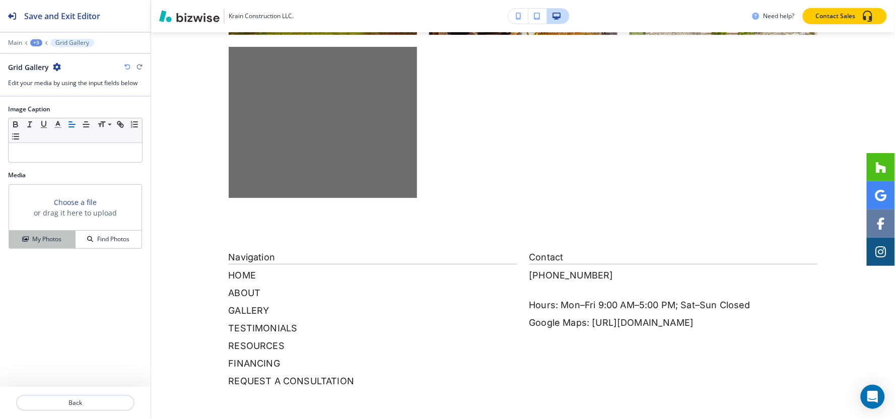
click at [59, 234] on button "My Photos" at bounding box center [42, 240] width 66 height 18
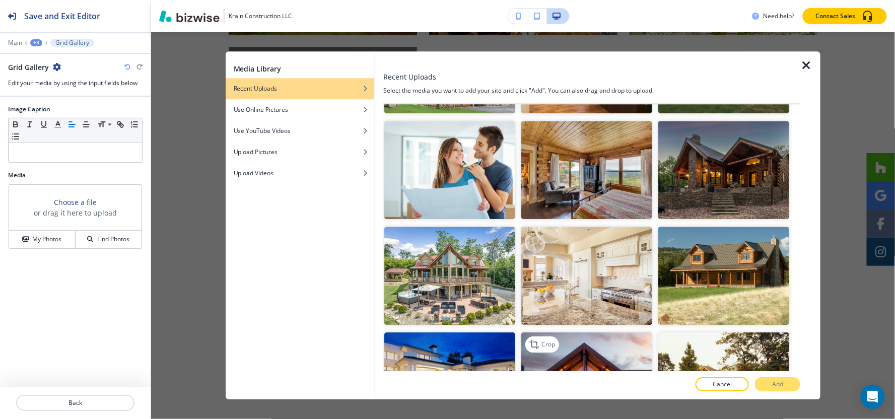
scroll to position [8763, 0]
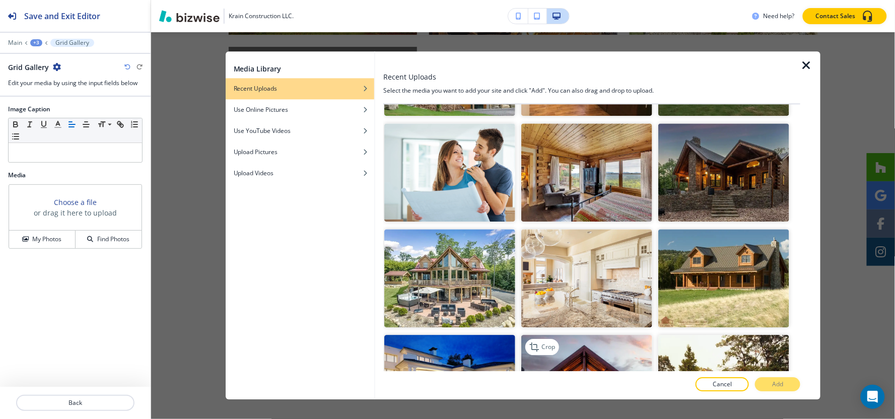
click at [597, 335] on img "button" at bounding box center [586, 384] width 131 height 98
click at [768, 384] on button "Add" at bounding box center [777, 385] width 45 height 14
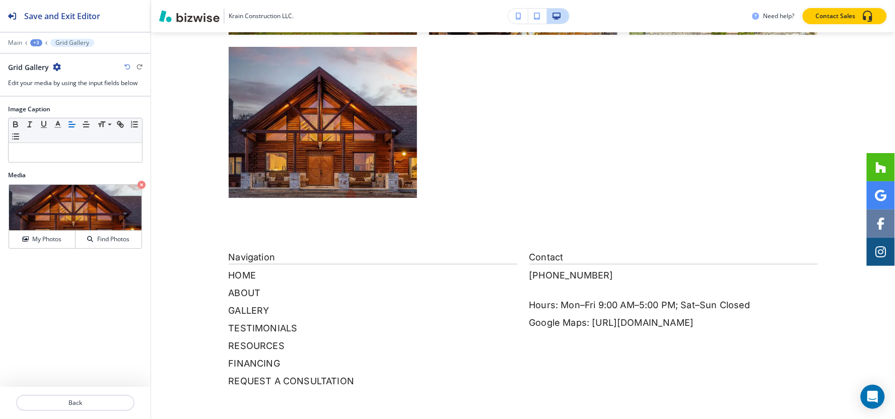
click at [37, 39] on div "+3" at bounding box center [36, 42] width 12 height 7
click at [49, 92] on p "Real Log Homes® Portfolio Galleries" at bounding box center [62, 94] width 51 height 9
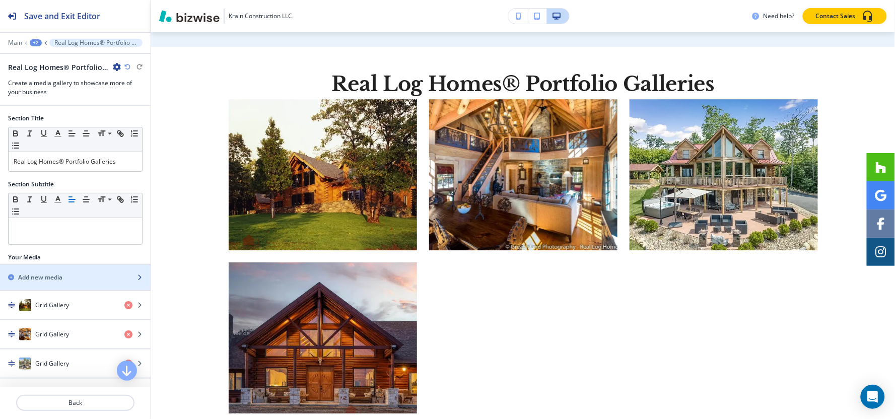
click at [59, 274] on h2 "Add new media" at bounding box center [40, 277] width 44 height 9
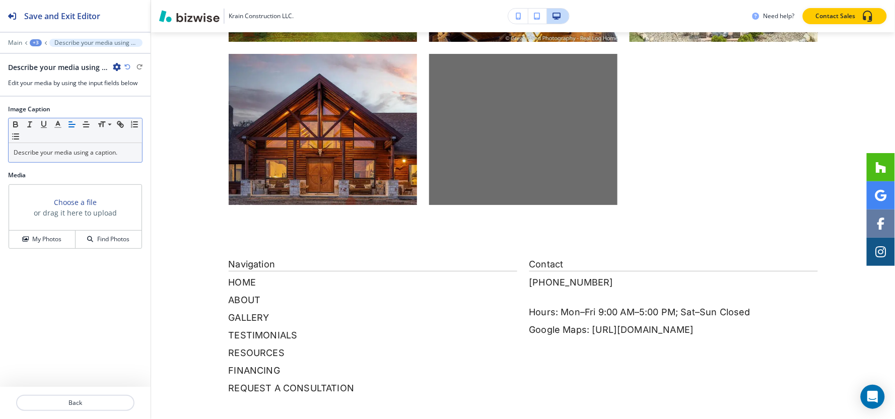
scroll to position [2248, 0]
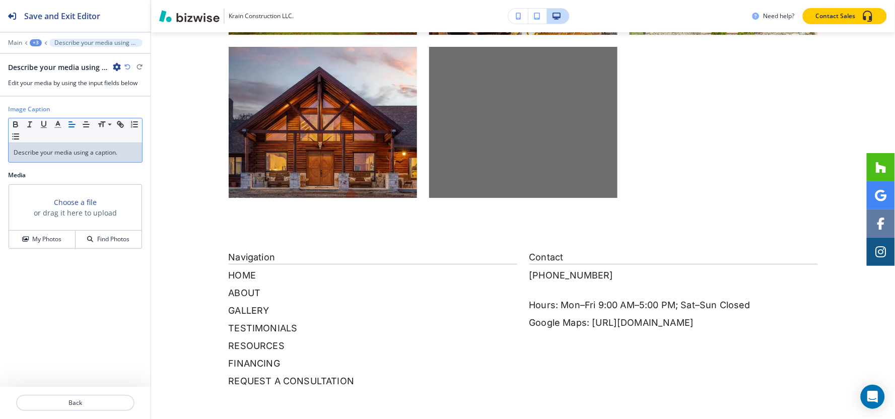
click at [108, 152] on p "Describe your media using a caption." at bounding box center [75, 152] width 123 height 9
click at [34, 241] on h4 "My Photos" at bounding box center [46, 239] width 29 height 9
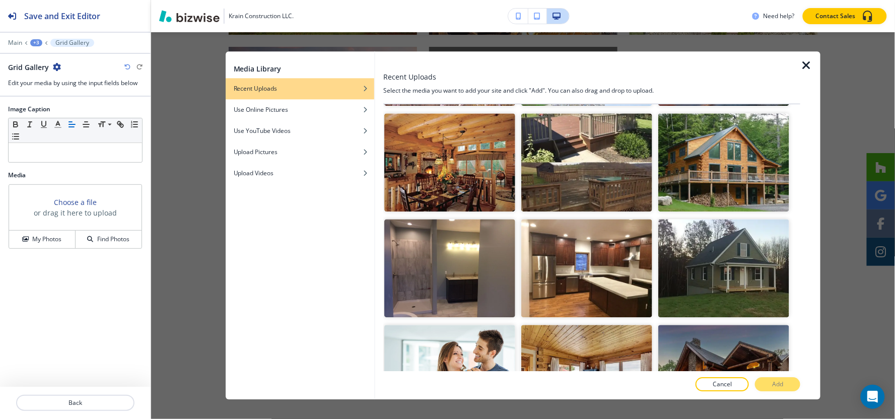
scroll to position [8540, 0]
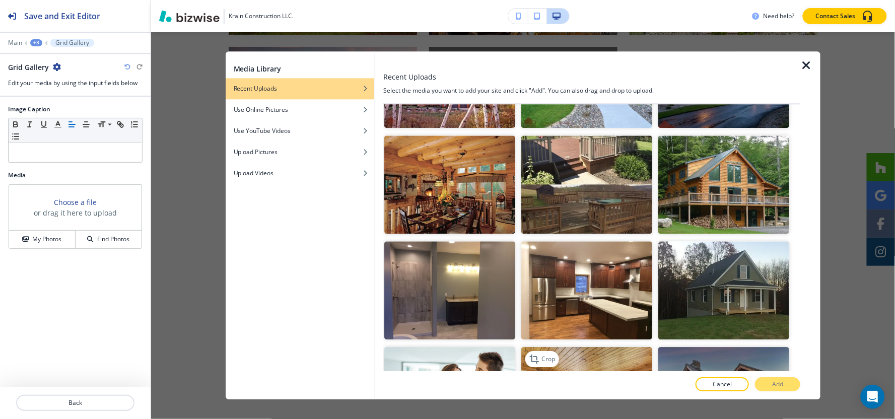
click at [596, 347] on img "button" at bounding box center [586, 396] width 131 height 98
click at [771, 385] on button "Add" at bounding box center [777, 385] width 45 height 14
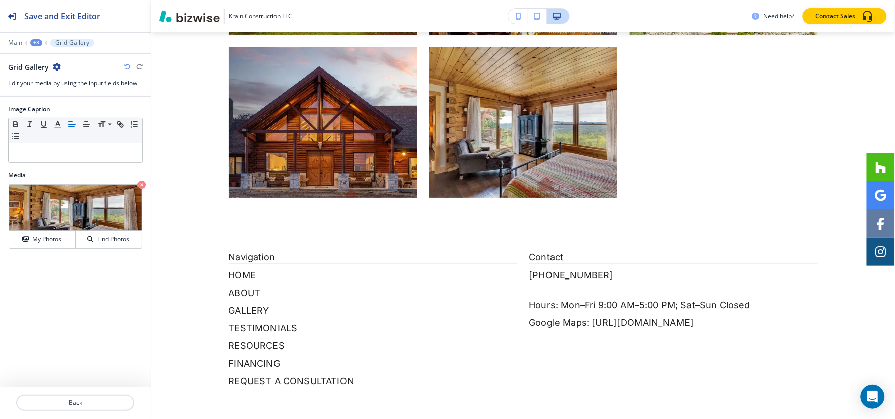
click at [34, 39] on div "+3" at bounding box center [36, 42] width 12 height 7
click at [67, 99] on button "Real Log Homes® Portfolio Galleries" at bounding box center [62, 95] width 64 height 18
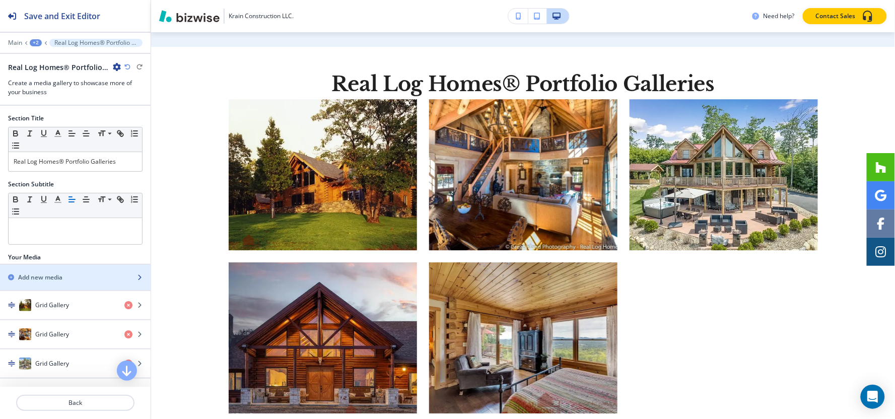
click at [69, 283] on div "button" at bounding box center [75, 286] width 151 height 8
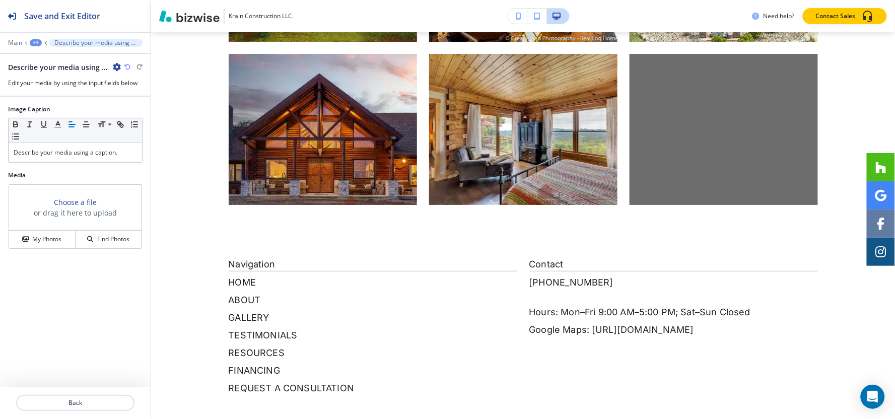
scroll to position [2248, 0]
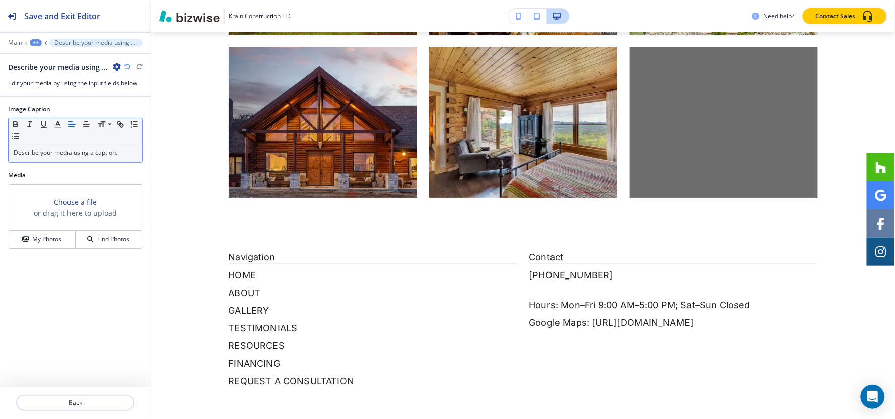
click at [82, 156] on p "Describe your media using a caption." at bounding box center [75, 152] width 123 height 9
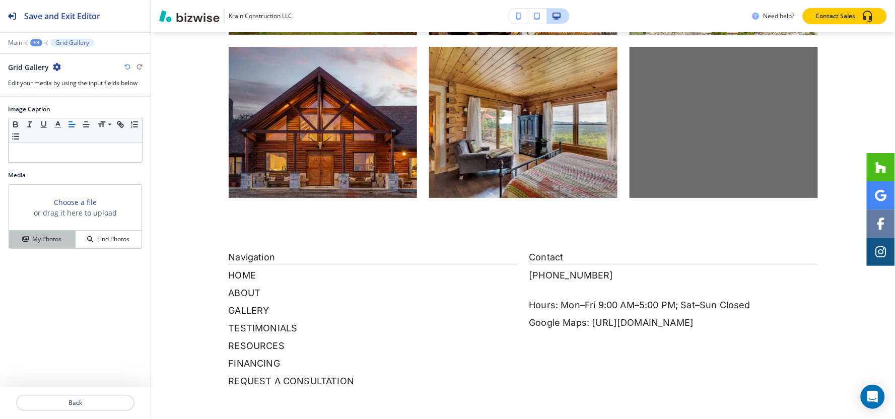
click at [51, 243] on h4 "My Photos" at bounding box center [46, 239] width 29 height 9
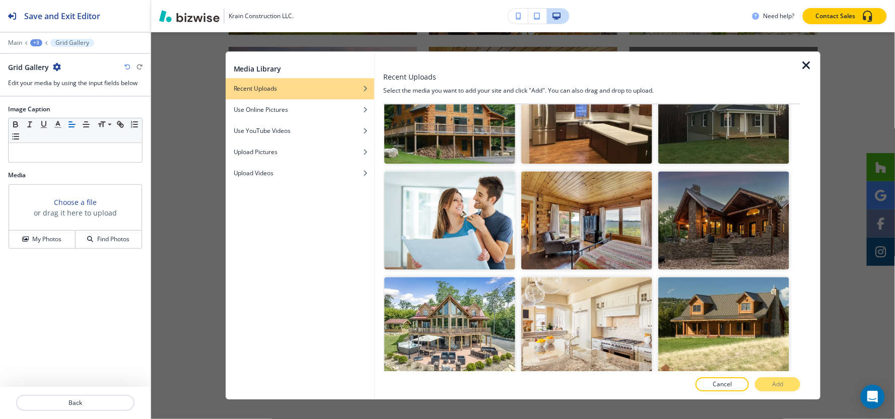
scroll to position [8596, 0]
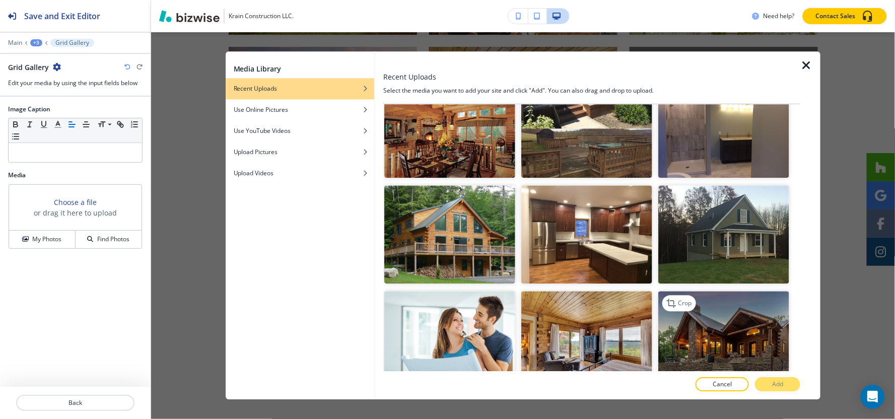
click at [747, 291] on img "button" at bounding box center [723, 340] width 131 height 98
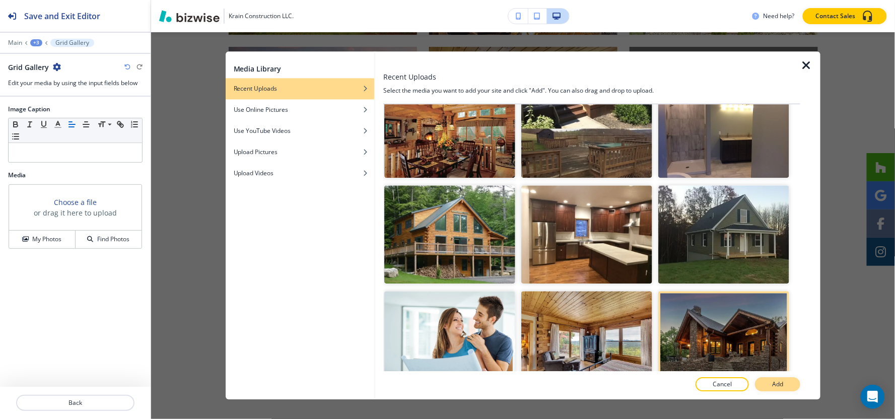
click at [762, 379] on button "Add" at bounding box center [777, 385] width 45 height 14
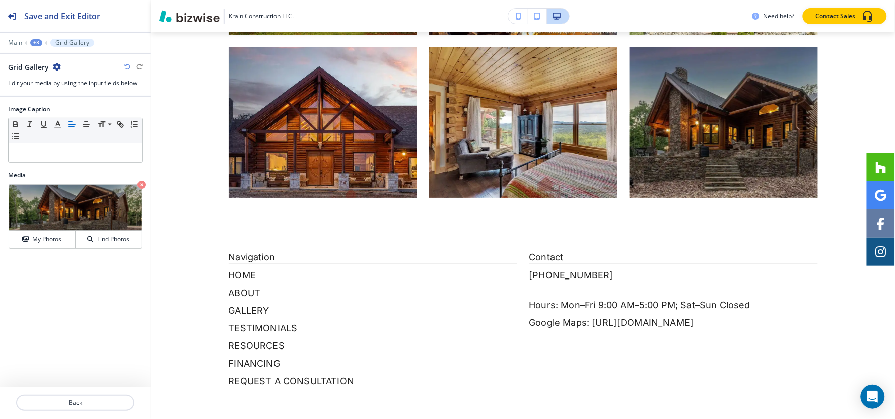
click at [30, 43] on div "+3" at bounding box center [36, 42] width 12 height 7
click at [43, 100] on button "Real Log Homes® Portfolio Galleries" at bounding box center [62, 95] width 64 height 18
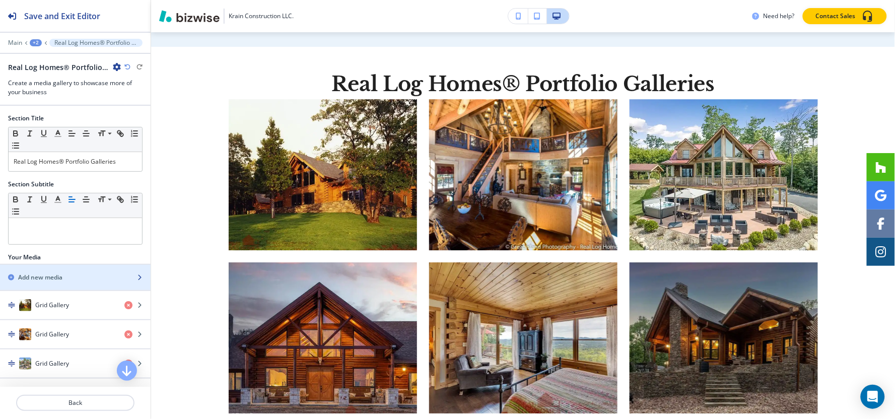
click at [61, 278] on h2 "Add new media" at bounding box center [40, 277] width 44 height 9
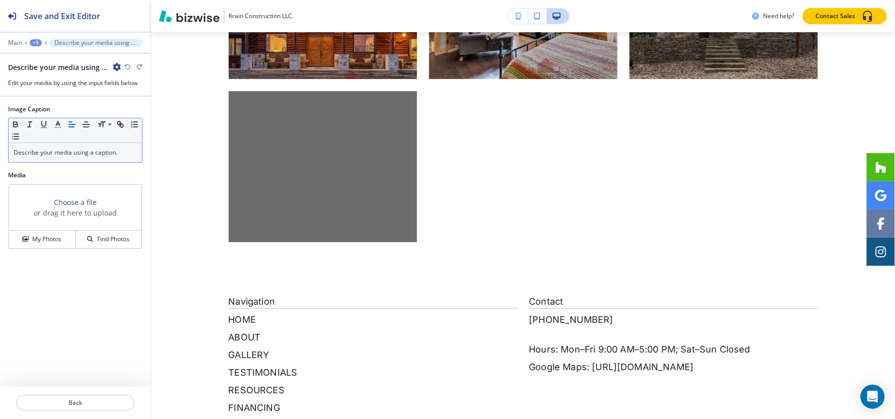
scroll to position [2412, 0]
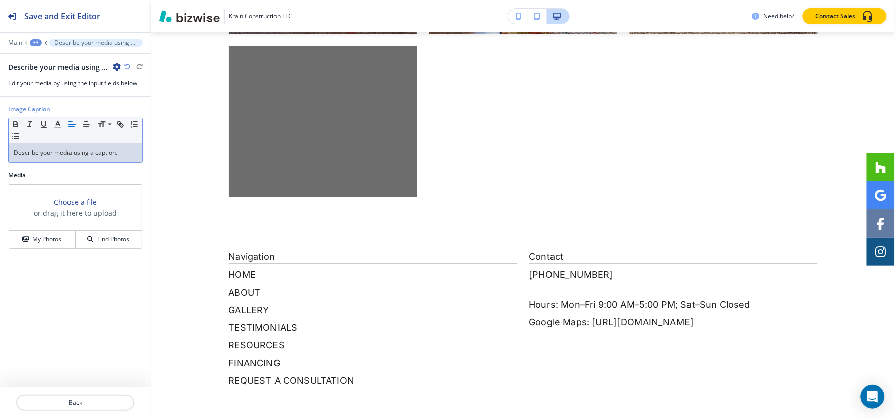
click at [101, 154] on p "Describe your media using a caption." at bounding box center [75, 152] width 123 height 9
click at [57, 240] on h4 "My Photos" at bounding box center [46, 239] width 29 height 9
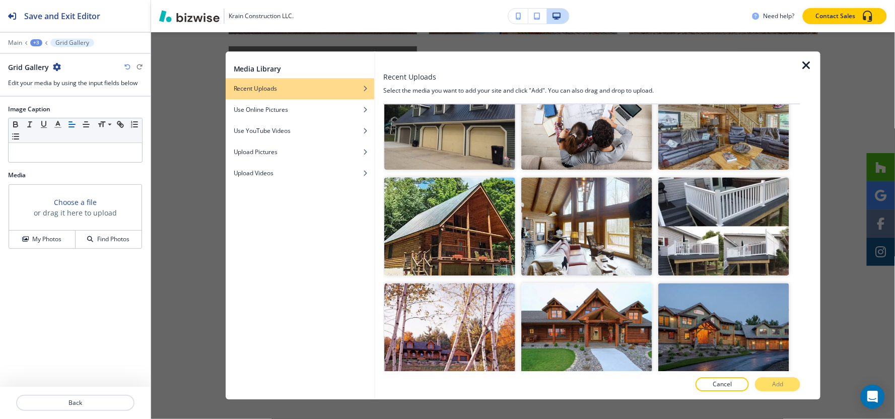
scroll to position [8259, 0]
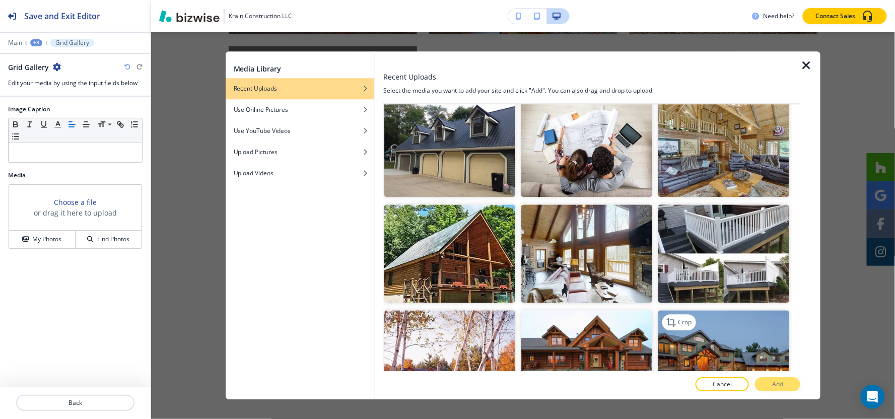
click at [686, 310] on img "button" at bounding box center [723, 359] width 131 height 98
click at [773, 388] on p "Add" at bounding box center [777, 384] width 11 height 9
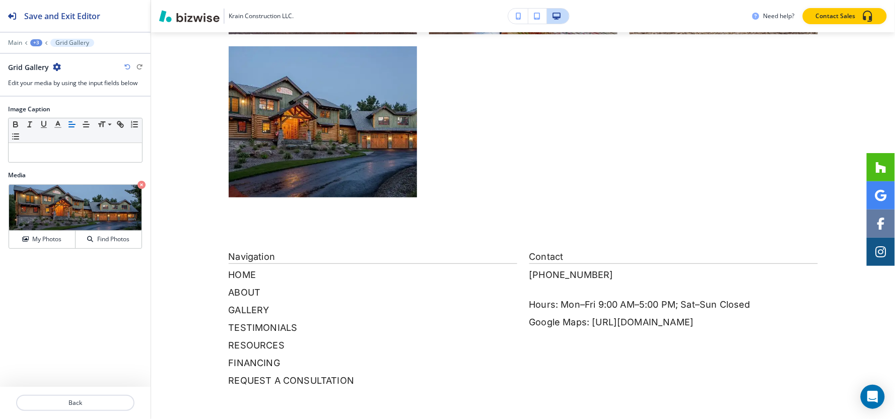
click at [34, 46] on div "Main +3 Grid Gallery" at bounding box center [75, 43] width 134 height 8
click at [35, 41] on div "+3" at bounding box center [36, 42] width 12 height 7
click at [49, 93] on p "Real Log Homes® Portfolio Galleries" at bounding box center [62, 94] width 51 height 9
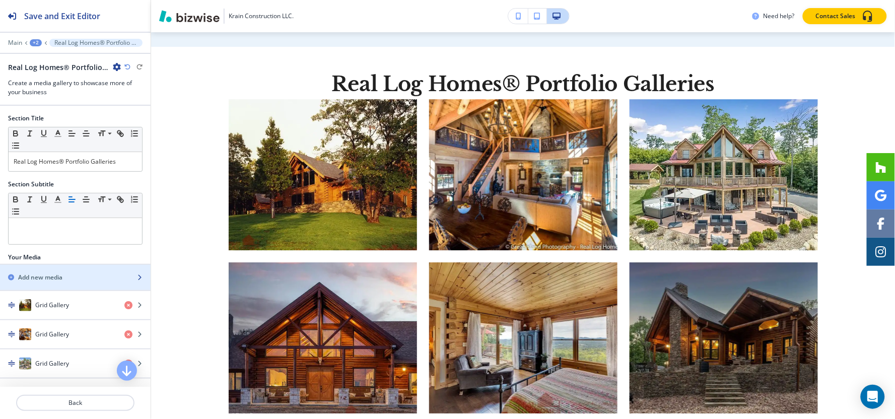
click at [66, 272] on div "button" at bounding box center [75, 269] width 151 height 8
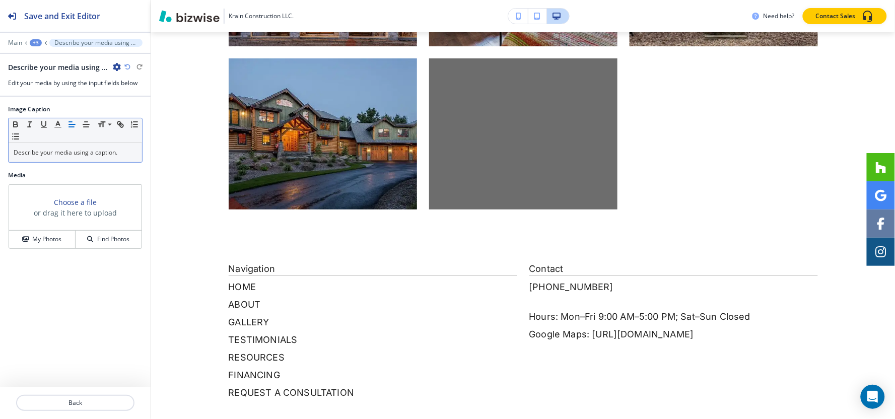
scroll to position [2412, 0]
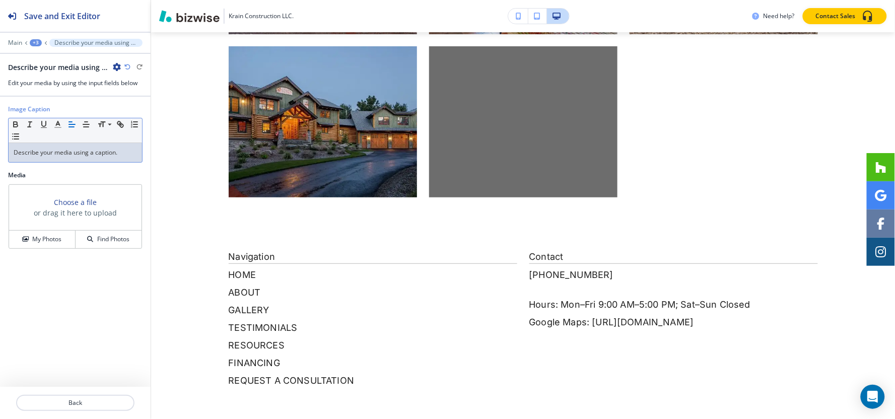
click at [86, 154] on p "Describe your media using a caption." at bounding box center [75, 152] width 123 height 9
click at [36, 250] on div "Media Choose a file or drag it here to upload My Photos Find Photos" at bounding box center [75, 214] width 151 height 87
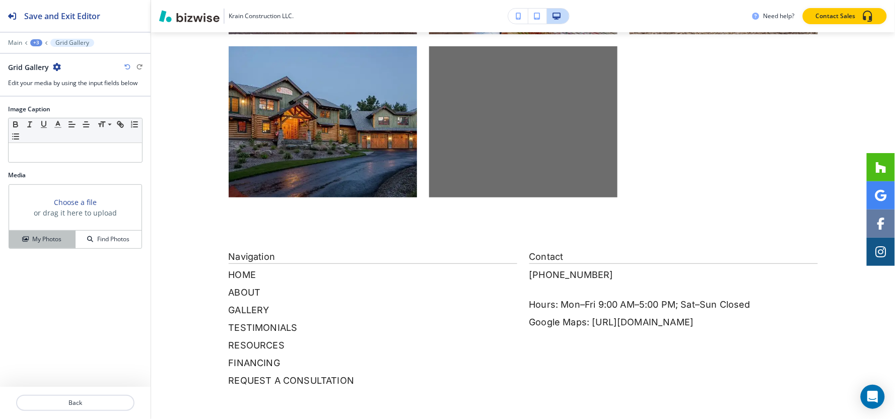
click at [36, 247] on button "My Photos" at bounding box center [42, 240] width 66 height 18
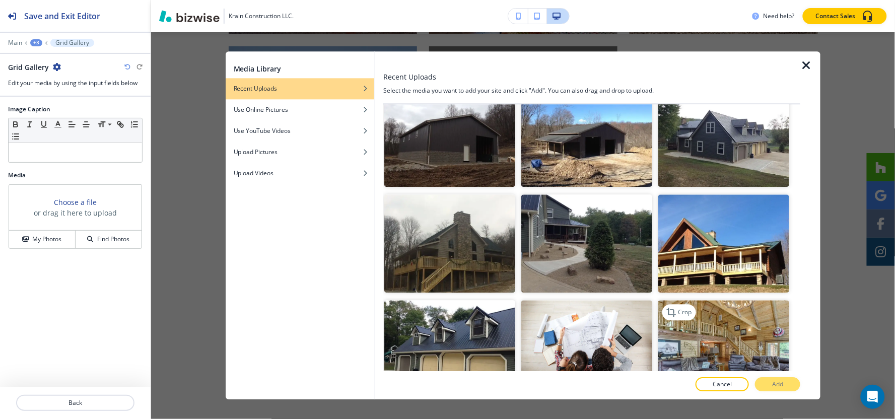
scroll to position [8114, 0]
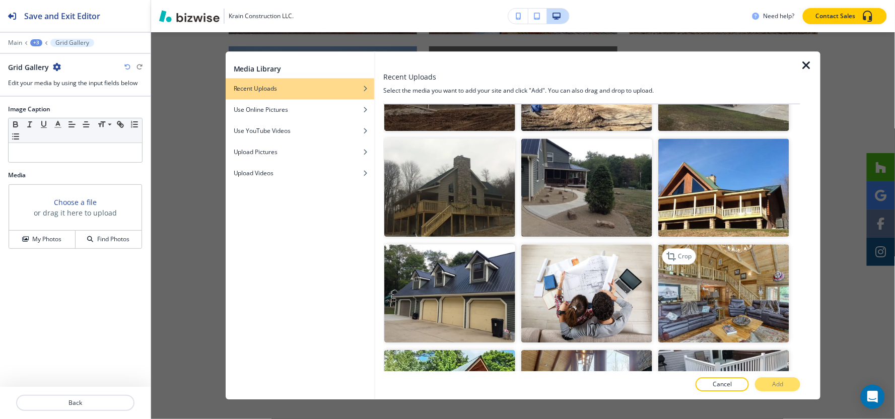
click at [716, 244] on img "button" at bounding box center [723, 293] width 131 height 98
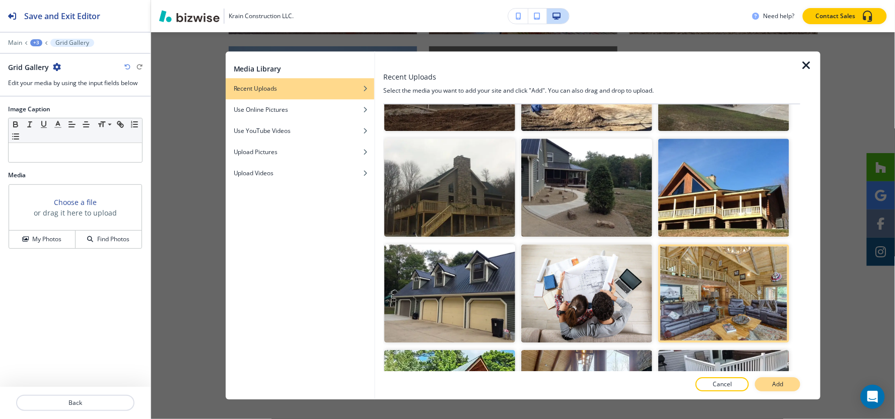
click at [774, 385] on p "Add" at bounding box center [777, 384] width 11 height 9
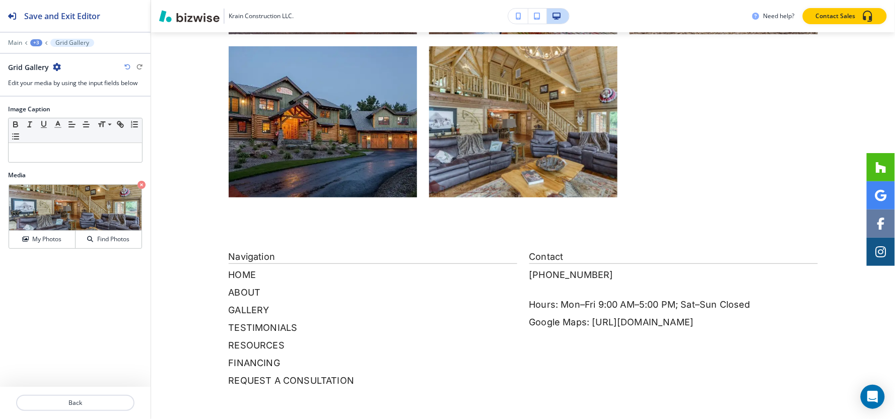
click at [33, 43] on div "+3" at bounding box center [36, 42] width 12 height 7
click at [54, 97] on p "Real Log Homes® Portfolio Galleries" at bounding box center [62, 94] width 51 height 9
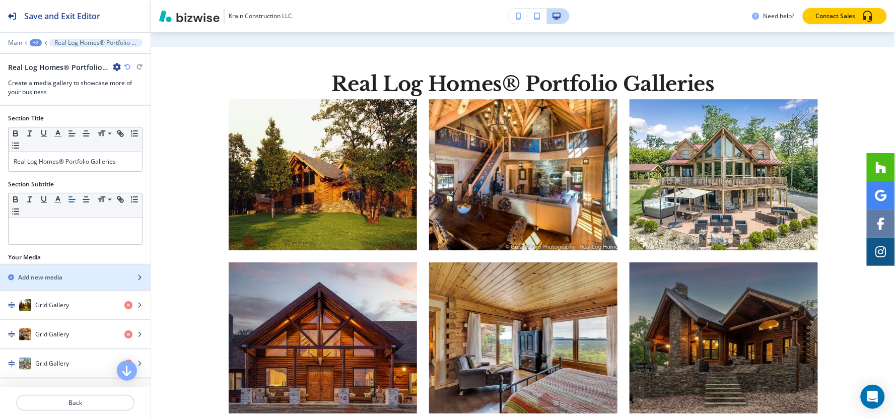
click at [69, 279] on div "Add new media" at bounding box center [64, 277] width 128 height 9
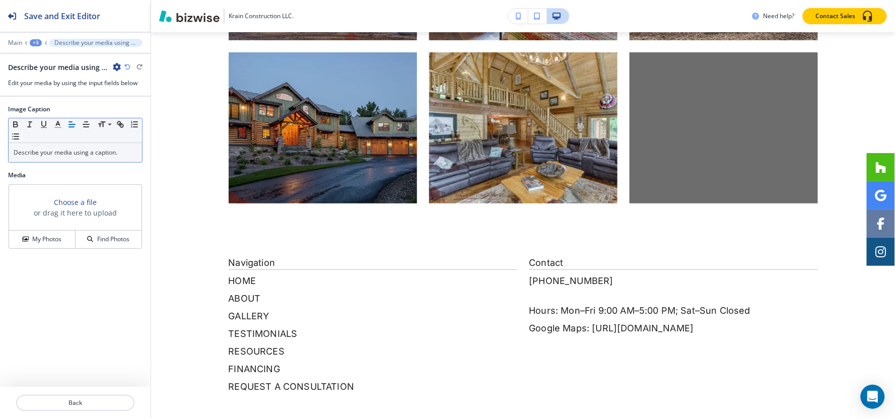
scroll to position [2412, 0]
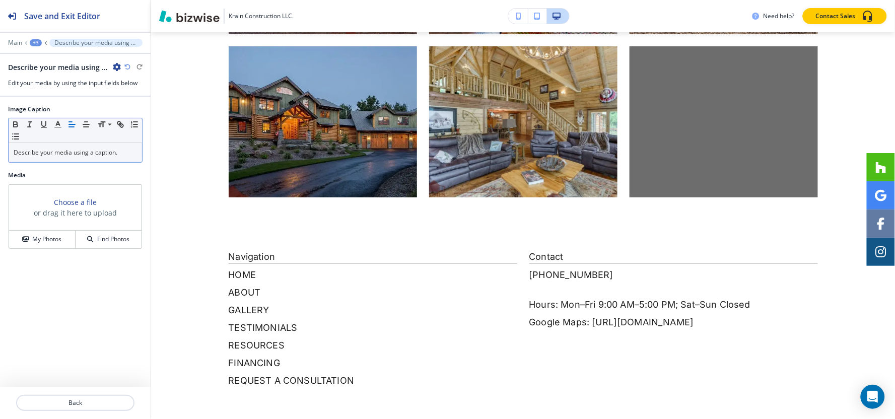
click at [90, 153] on p "Describe your media using a caption." at bounding box center [75, 152] width 123 height 9
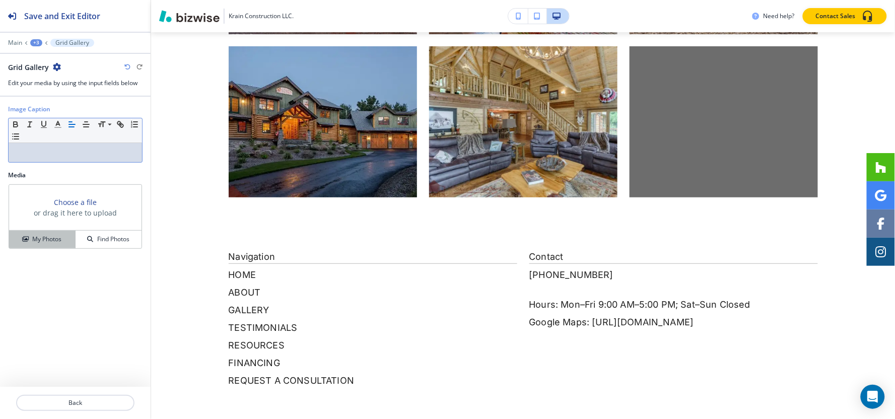
click at [56, 237] on h4 "My Photos" at bounding box center [46, 239] width 29 height 9
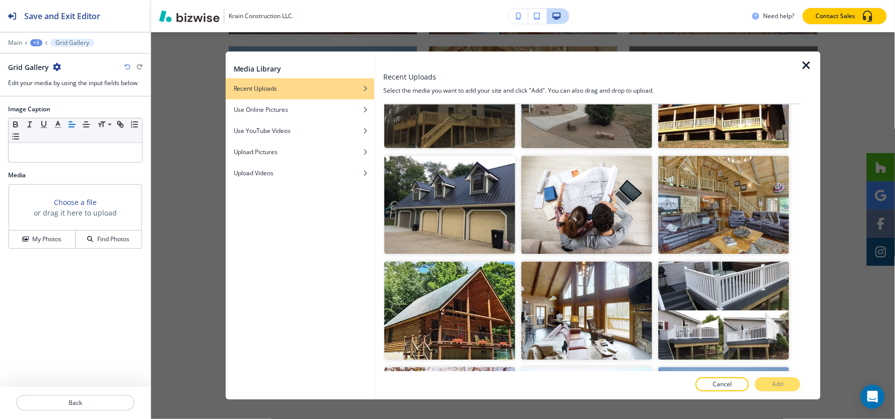
scroll to position [8193, 0]
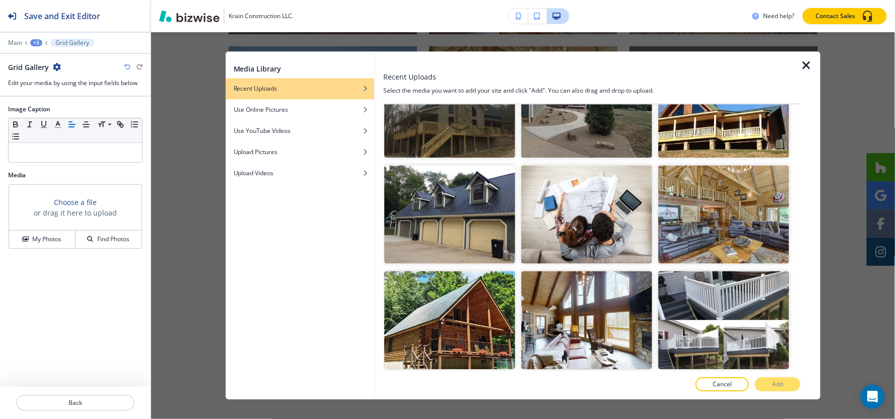
click at [606, 377] on img "button" at bounding box center [586, 426] width 131 height 98
click at [784, 385] on button "Add" at bounding box center [777, 385] width 45 height 14
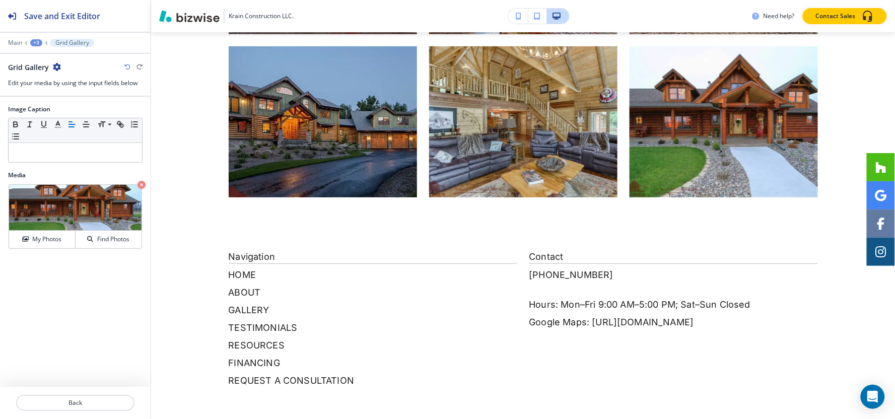
click at [31, 43] on div "+3" at bounding box center [36, 42] width 12 height 7
click at [55, 93] on p "Real Log Homes® Portfolio Galleries" at bounding box center [62, 94] width 51 height 9
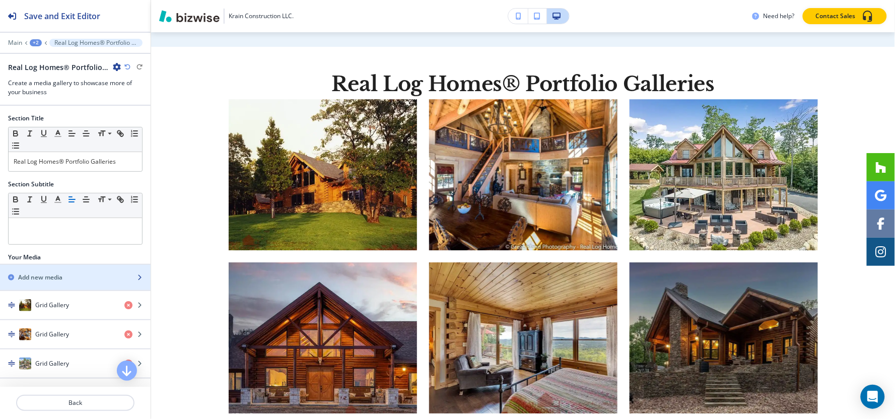
click at [52, 282] on h2 "Add new media" at bounding box center [40, 277] width 44 height 9
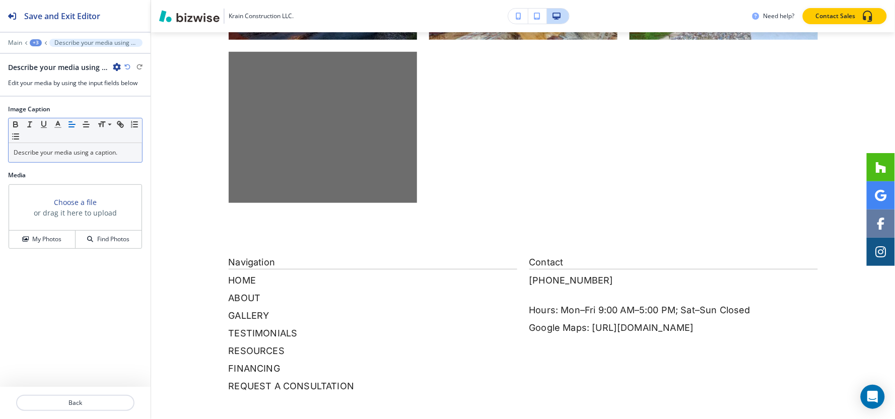
scroll to position [2575, 0]
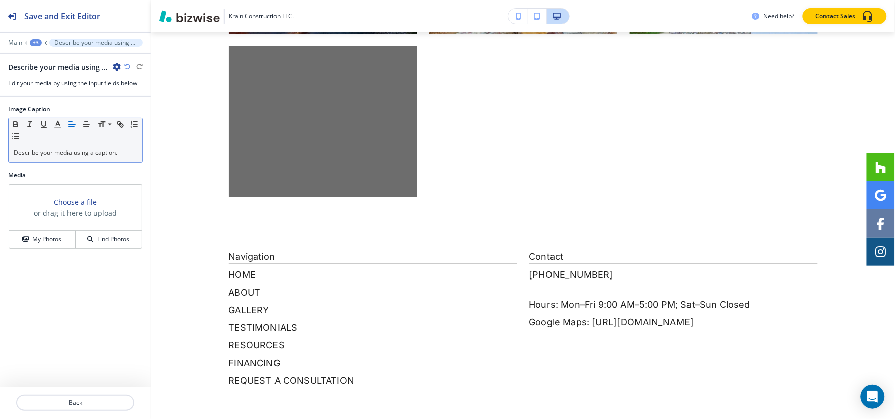
click at [68, 157] on p "Describe your media using a caption." at bounding box center [75, 152] width 123 height 9
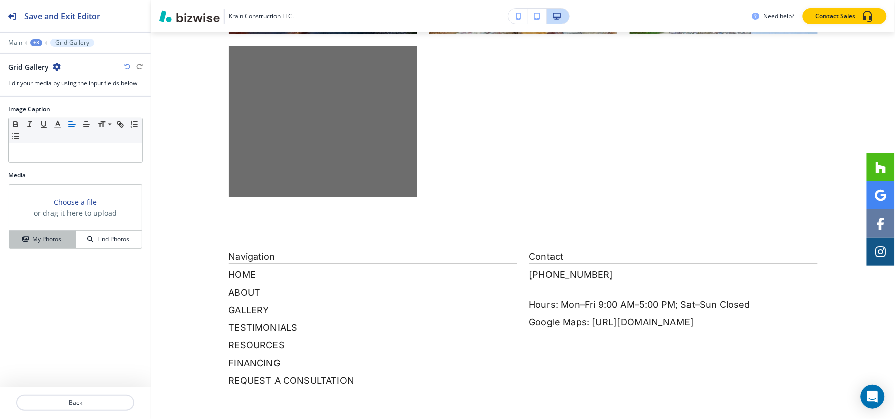
click at [44, 233] on button "My Photos" at bounding box center [42, 240] width 66 height 18
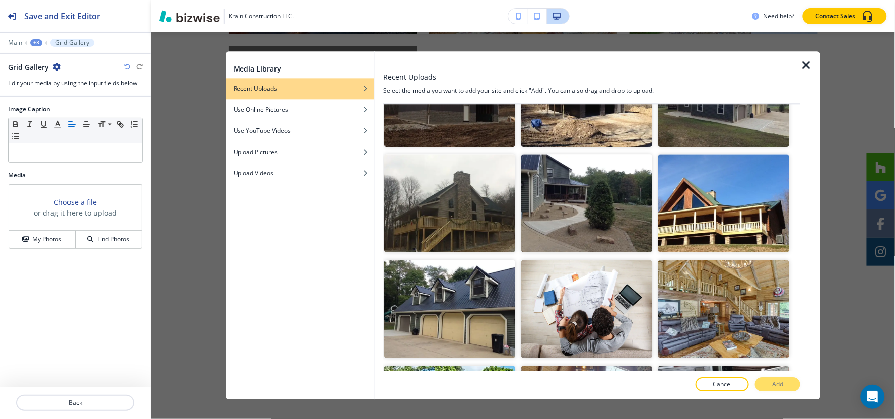
scroll to position [8080, 0]
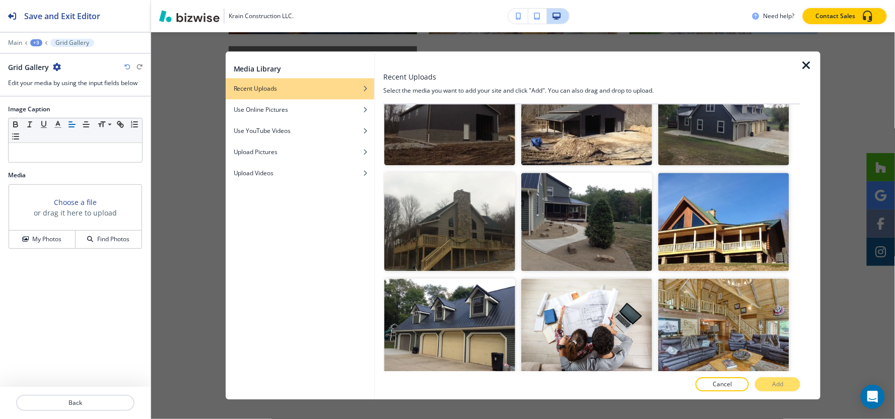
click at [771, 389] on button "Add" at bounding box center [777, 385] width 45 height 14
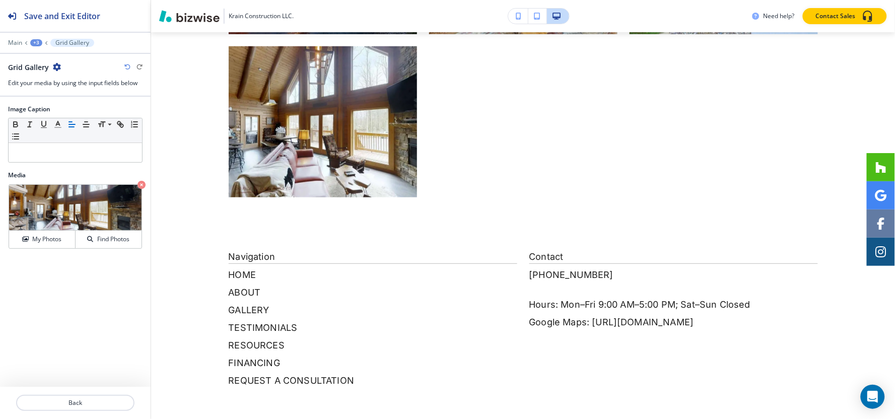
click at [33, 42] on div "+3" at bounding box center [36, 42] width 12 height 7
click at [61, 98] on p "Real Log Homes® Portfolio Galleries" at bounding box center [62, 94] width 51 height 9
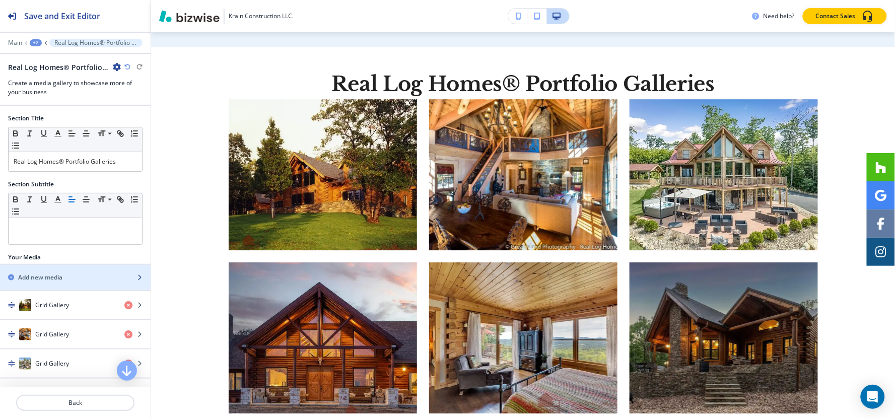
click at [57, 284] on div "button" at bounding box center [75, 286] width 151 height 8
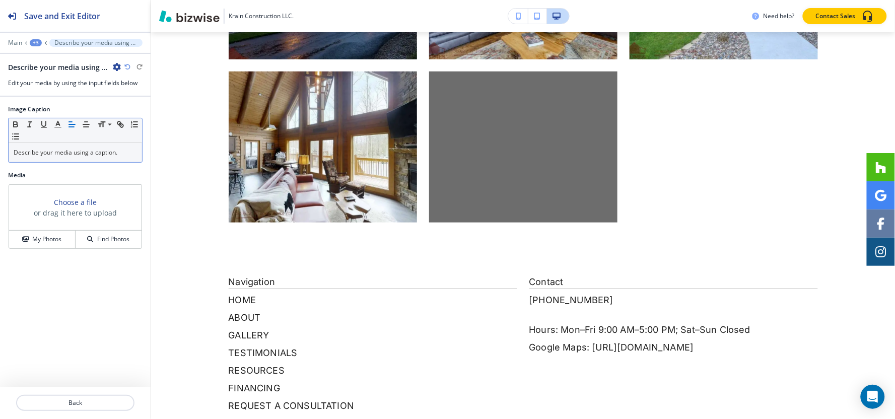
scroll to position [2575, 0]
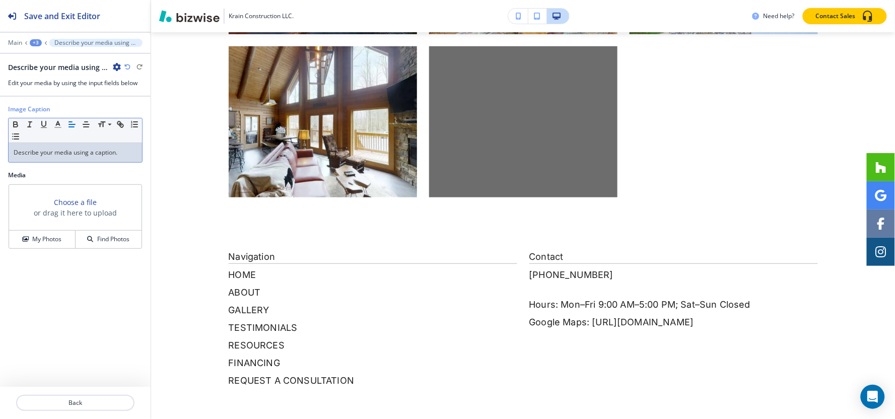
click at [113, 154] on p "Describe your media using a caption." at bounding box center [75, 152] width 123 height 9
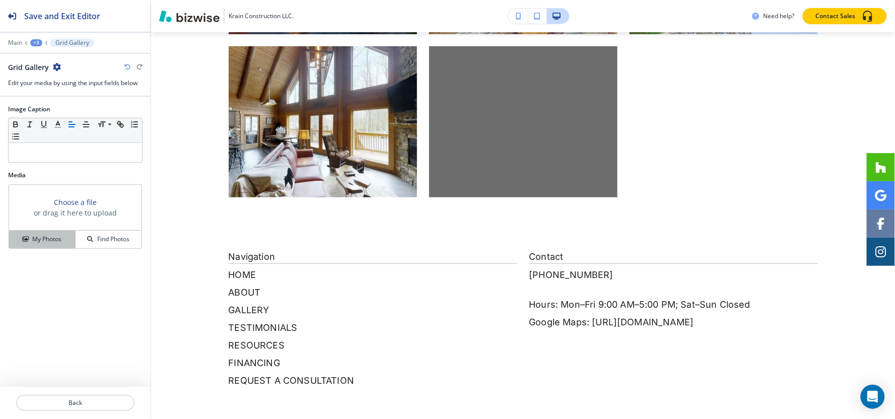
click at [49, 234] on button "My Photos" at bounding box center [42, 240] width 66 height 18
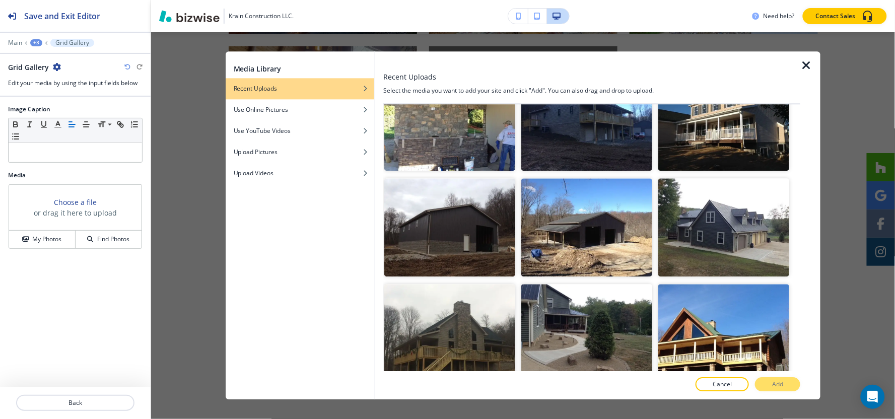
scroll to position [8192, 0]
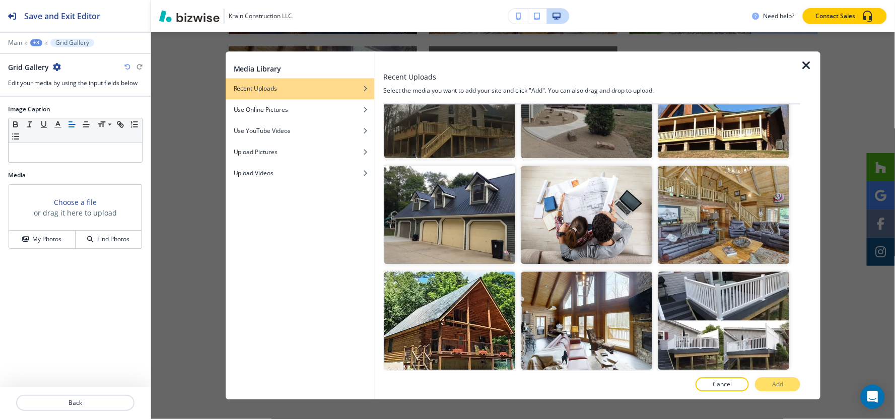
click at [470, 377] on img "button" at bounding box center [449, 426] width 131 height 98
click at [788, 384] on button "Add" at bounding box center [777, 385] width 45 height 14
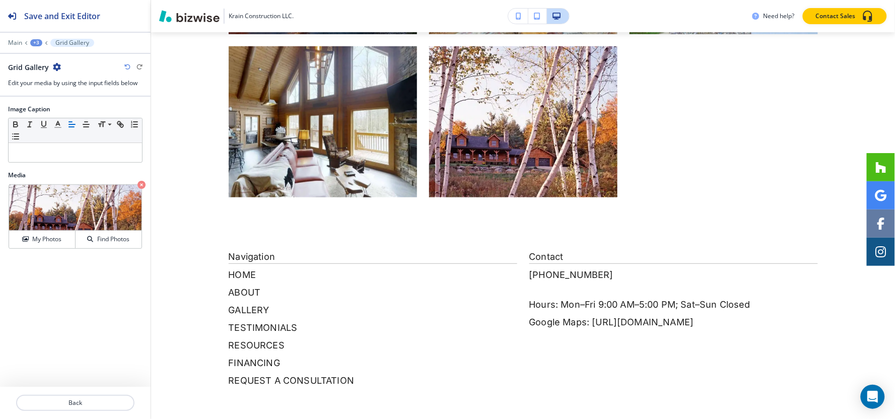
click at [32, 43] on div "+3" at bounding box center [36, 42] width 12 height 7
click at [42, 97] on p "Real Log Homes® Portfolio Galleries" at bounding box center [62, 94] width 51 height 9
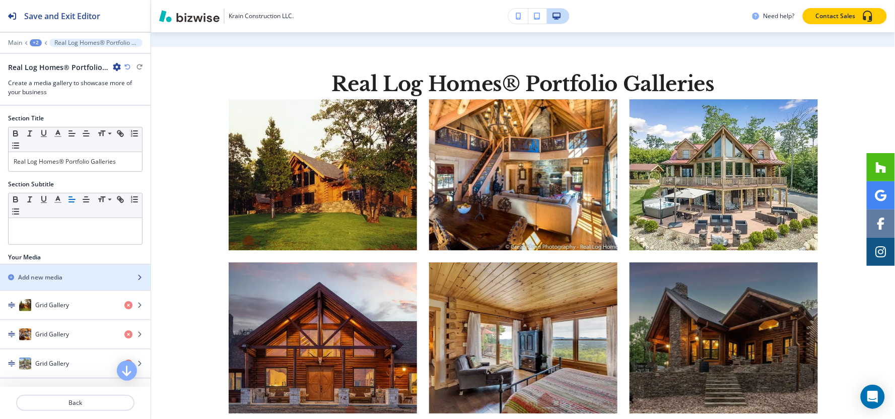
click at [51, 282] on div "button" at bounding box center [75, 286] width 151 height 8
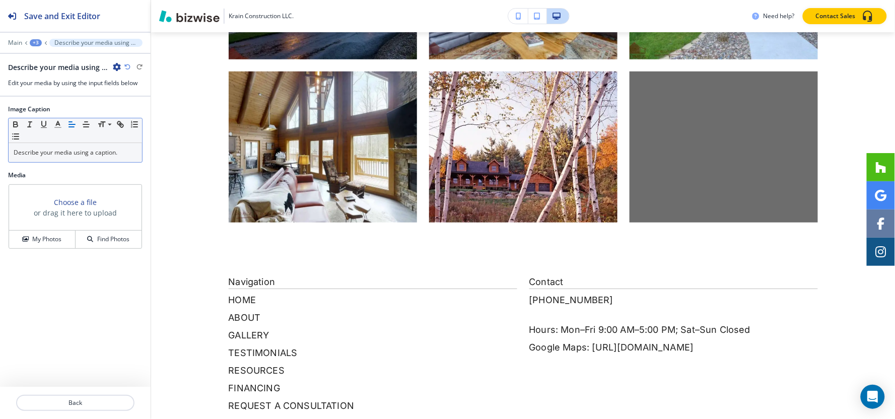
scroll to position [2575, 0]
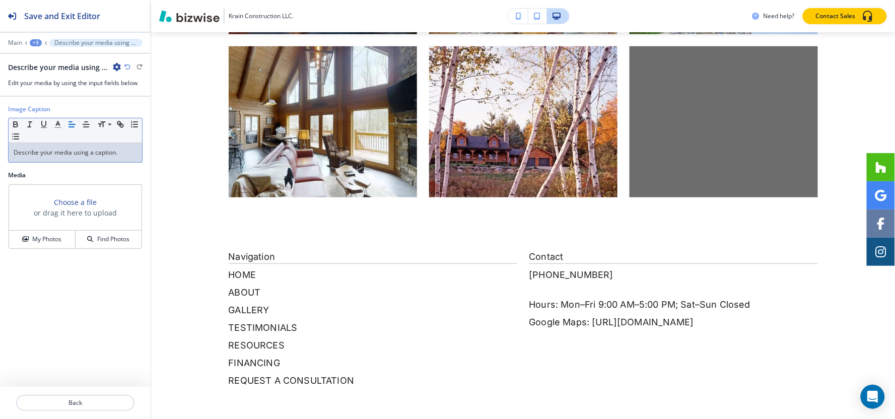
click at [73, 155] on p "Describe your media using a caption." at bounding box center [75, 152] width 123 height 9
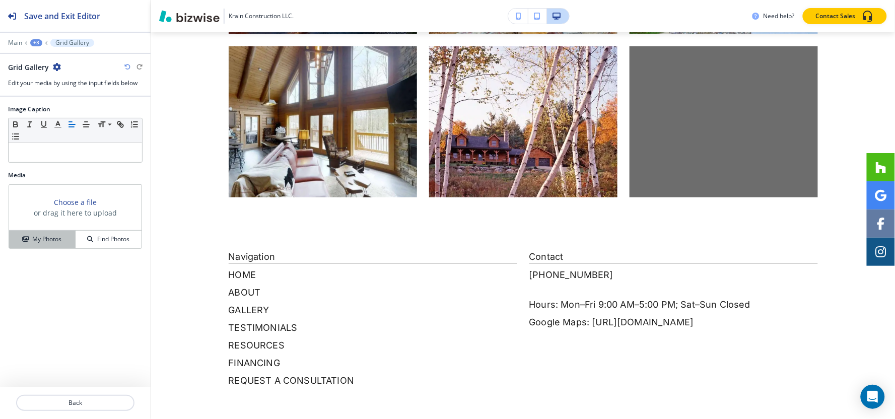
click at [55, 238] on h4 "My Photos" at bounding box center [46, 239] width 29 height 9
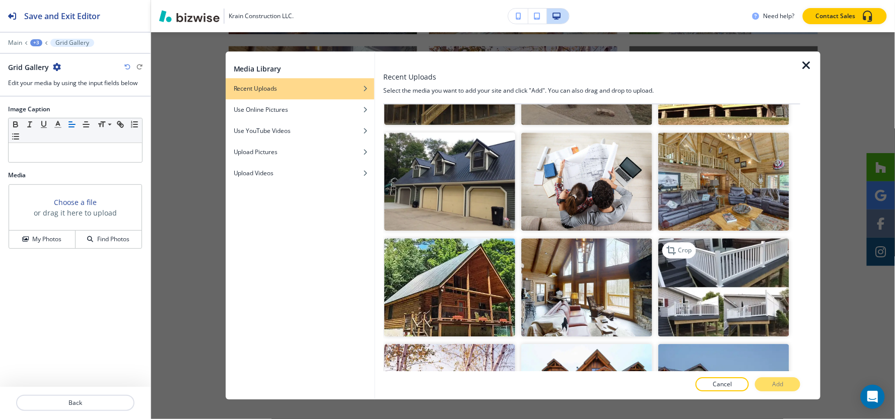
scroll to position [8281, 0]
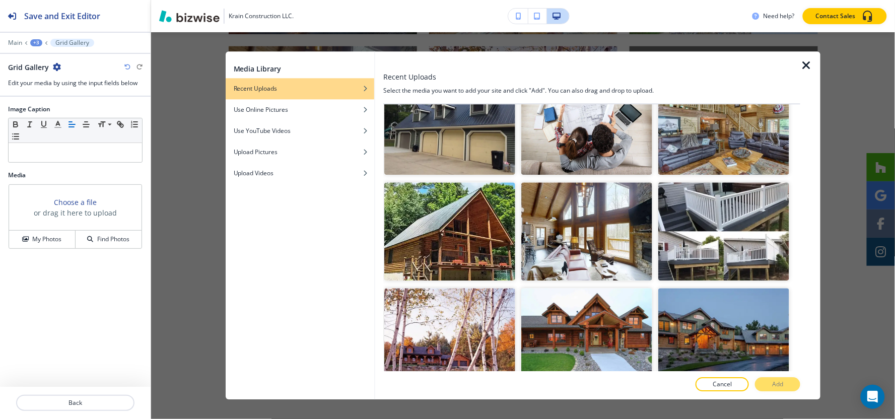
click at [781, 384] on p "Add" at bounding box center [777, 384] width 11 height 9
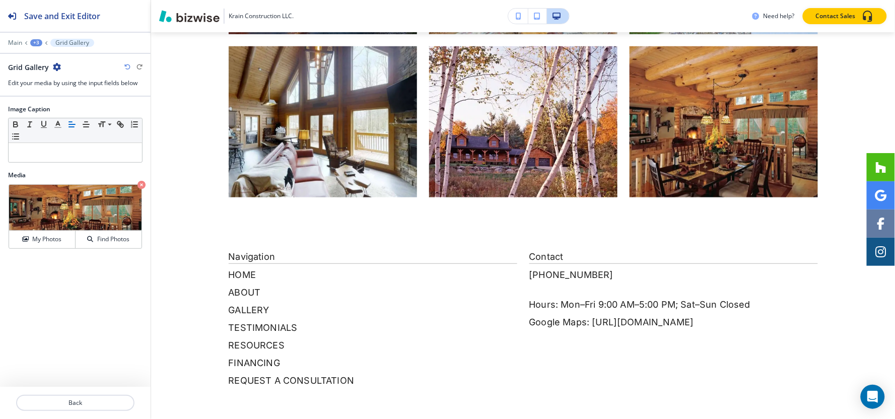
click at [39, 43] on div "+3" at bounding box center [36, 42] width 12 height 7
click at [54, 94] on p "Real Log Homes® Portfolio Galleries" at bounding box center [62, 94] width 51 height 9
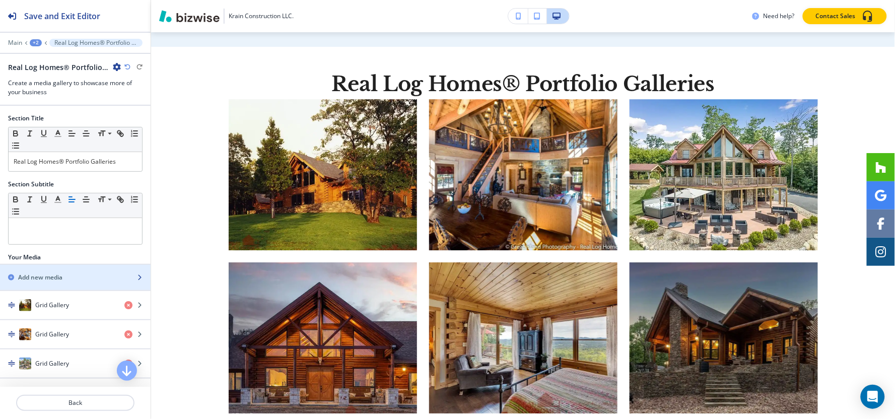
click at [56, 277] on h2 "Add new media" at bounding box center [40, 277] width 44 height 9
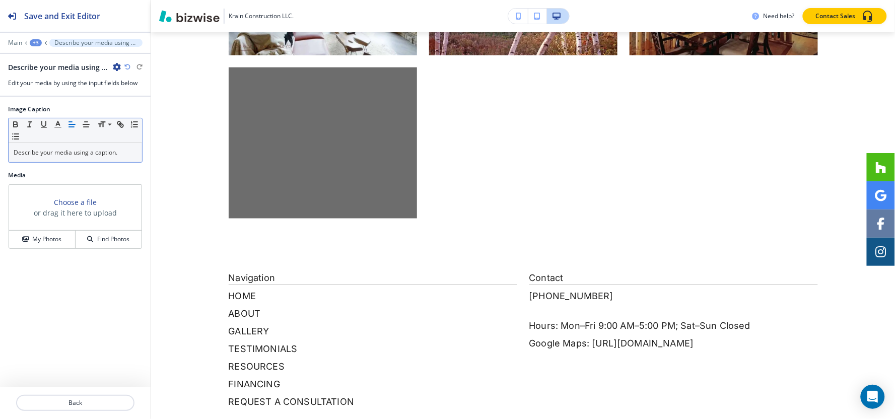
click at [83, 143] on div "Small Normal Large Huge" at bounding box center [75, 130] width 133 height 25
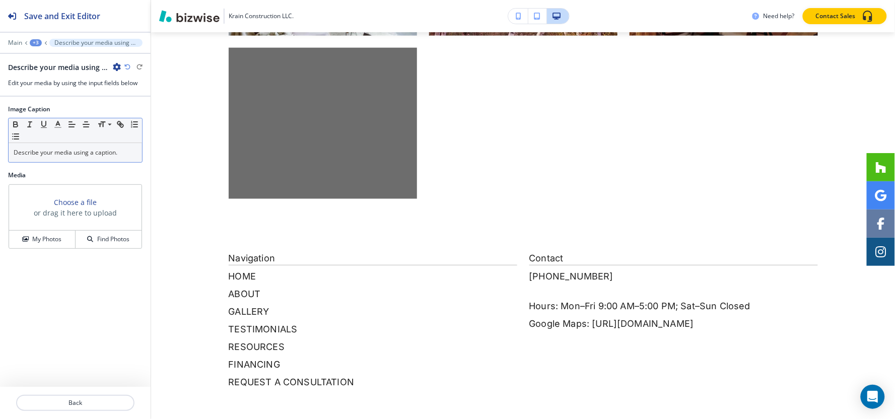
scroll to position [2737, 0]
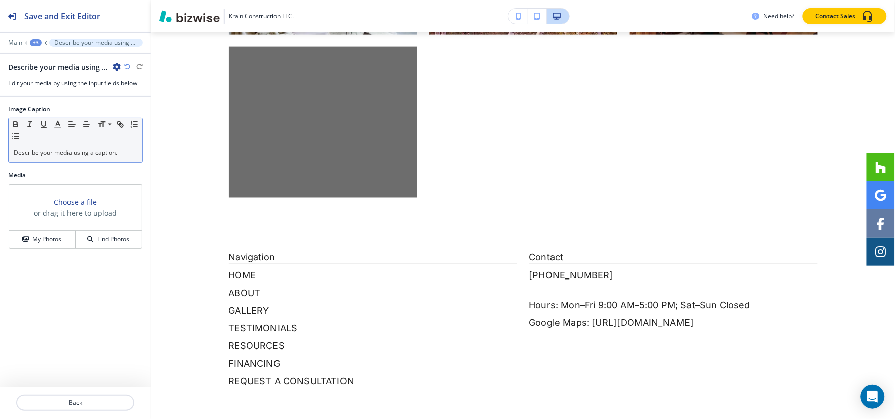
click at [83, 159] on div "Describe your media using a caption." at bounding box center [75, 152] width 133 height 19
drag, startPoint x: 44, startPoint y: 236, endPoint x: 47, endPoint y: 229, distance: 7.7
click at [44, 237] on h4 "My Photos" at bounding box center [46, 239] width 29 height 9
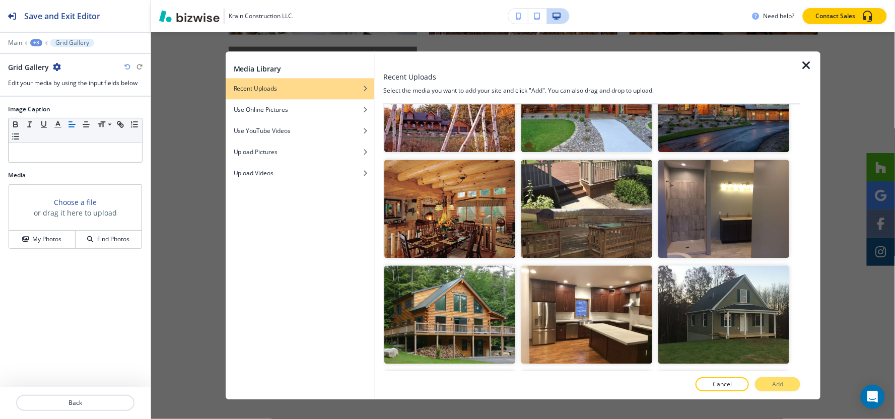
scroll to position [8461, 0]
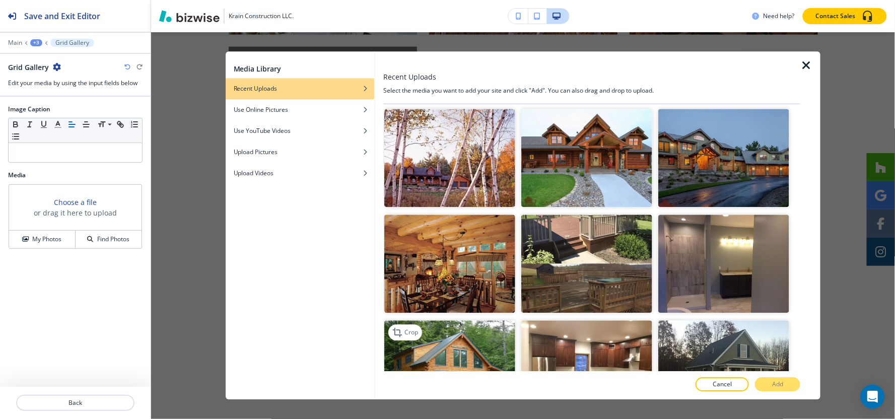
click at [465, 320] on img "button" at bounding box center [449, 369] width 131 height 98
click at [786, 388] on button "Add" at bounding box center [777, 385] width 45 height 14
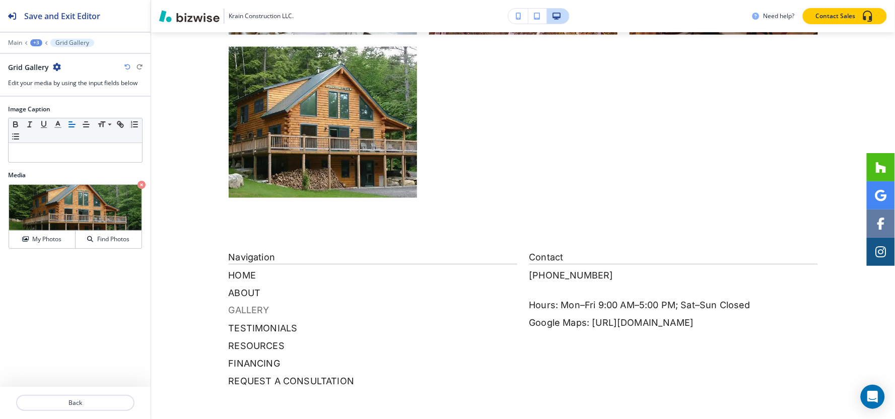
scroll to position [2570, 0]
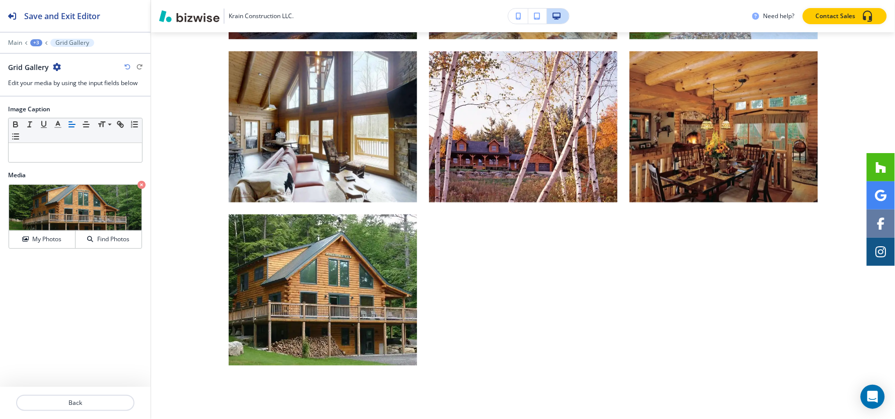
click at [37, 43] on div "+3" at bounding box center [36, 42] width 12 height 7
click at [48, 94] on p "Real Log Homes® Portfolio Galleries" at bounding box center [62, 94] width 51 height 9
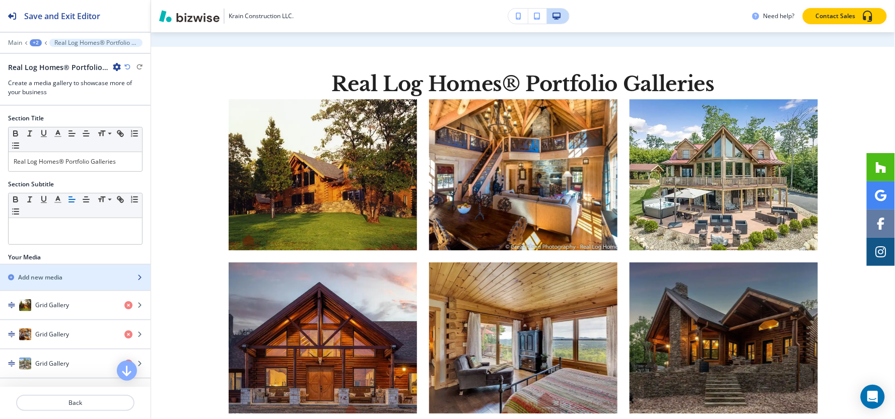
click at [38, 284] on div "button" at bounding box center [75, 286] width 151 height 8
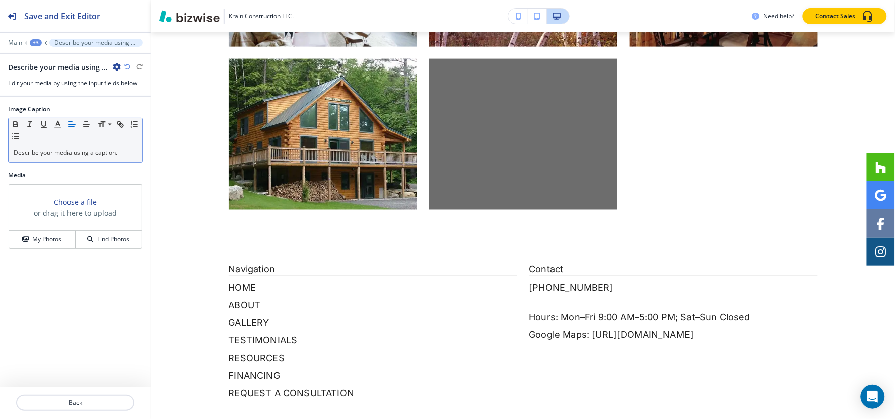
scroll to position [2737, 0]
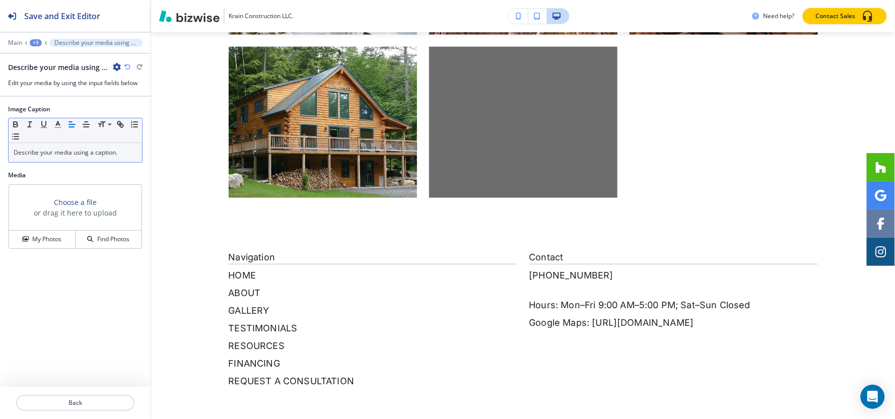
click at [86, 153] on p "Describe your media using a caption." at bounding box center [75, 152] width 123 height 9
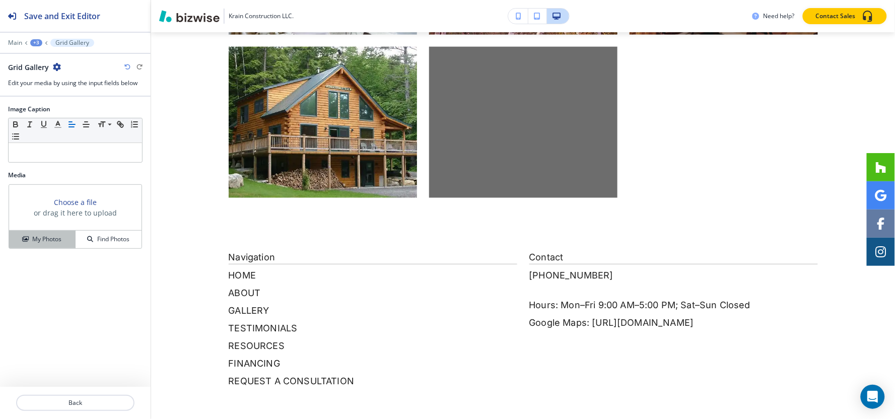
click at [52, 242] on h4 "My Photos" at bounding box center [46, 239] width 29 height 9
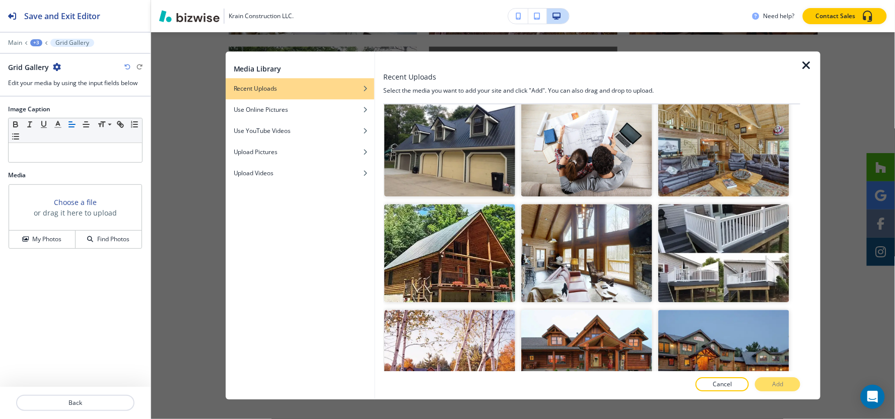
scroll to position [8204, 0]
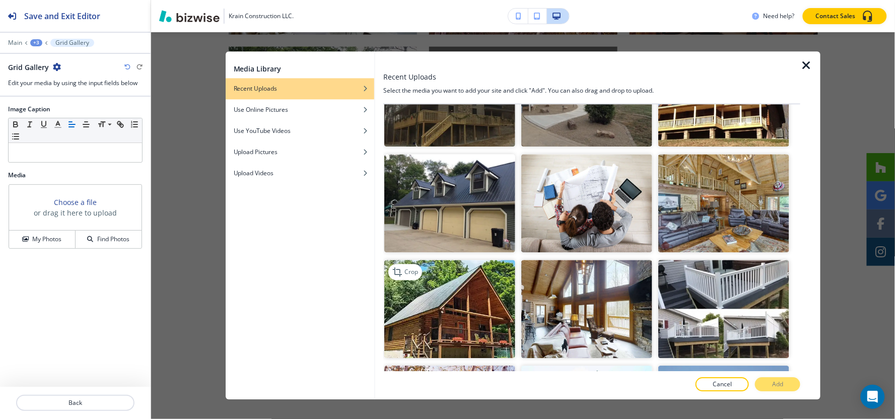
click at [433, 260] on img "button" at bounding box center [449, 309] width 131 height 98
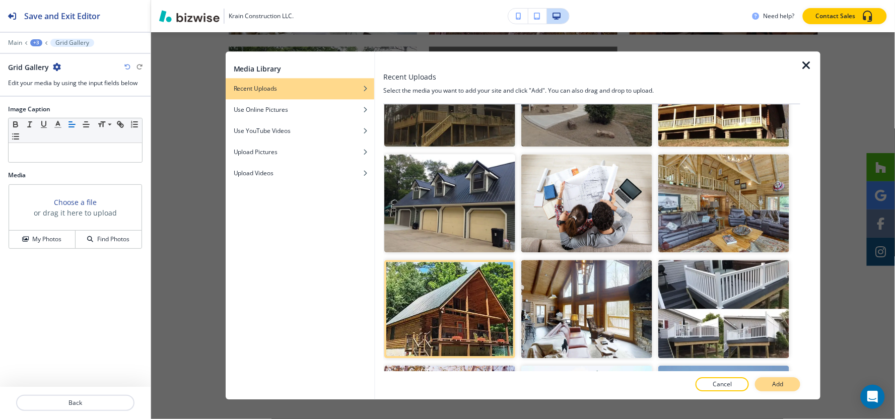
click at [773, 380] on p "Add" at bounding box center [777, 384] width 11 height 9
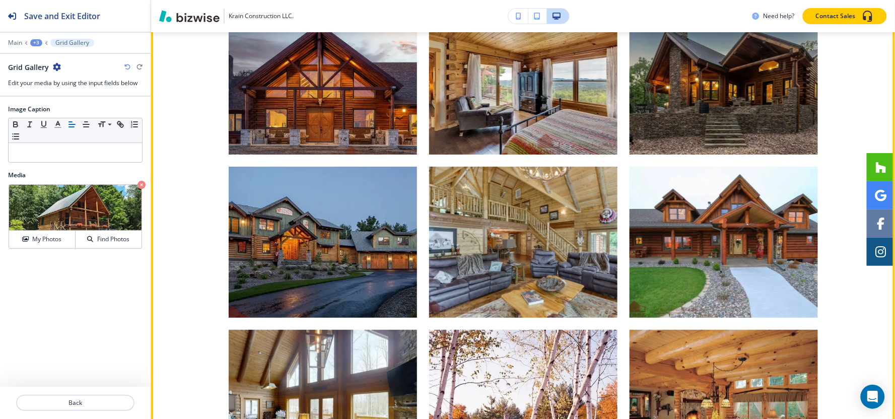
scroll to position [2178, 0]
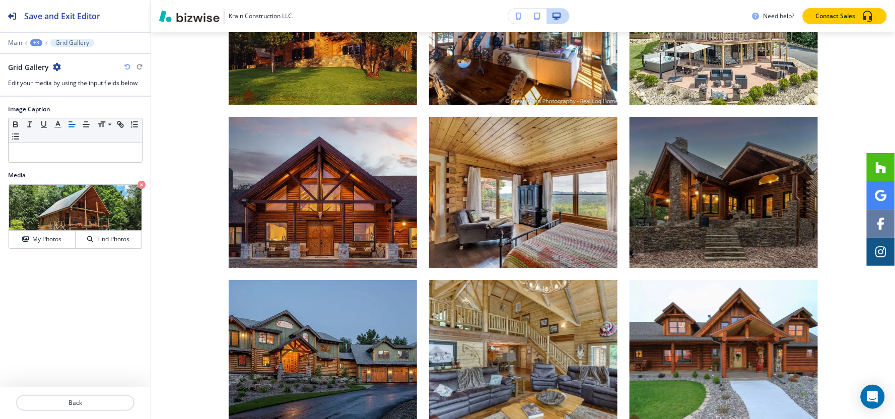
click at [33, 44] on div "+3" at bounding box center [36, 42] width 12 height 7
click at [63, 84] on button "REAL LOG HOMES" at bounding box center [62, 77] width 64 height 18
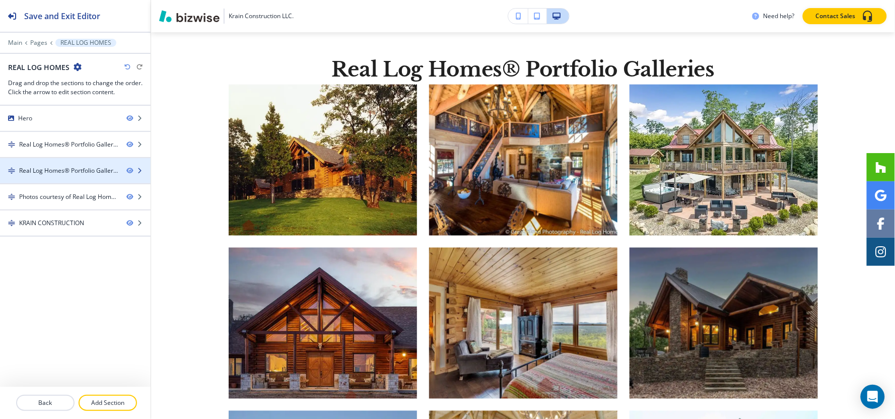
click at [56, 169] on div "Real Log Homes® Portfolio Galleries" at bounding box center [68, 170] width 99 height 9
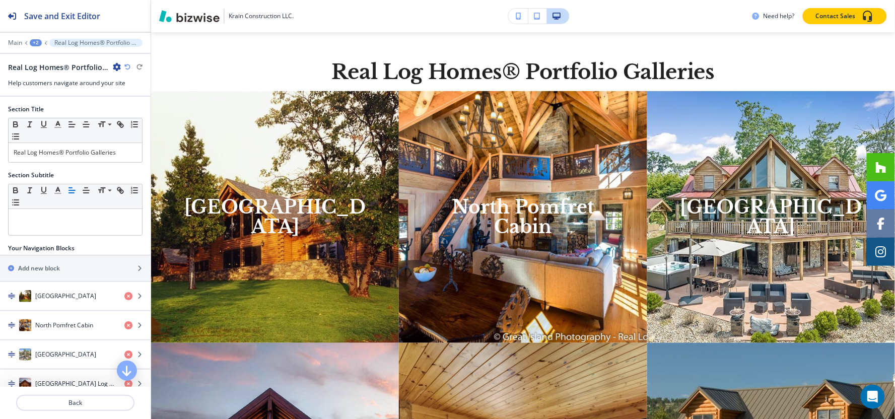
scroll to position [1278, 0]
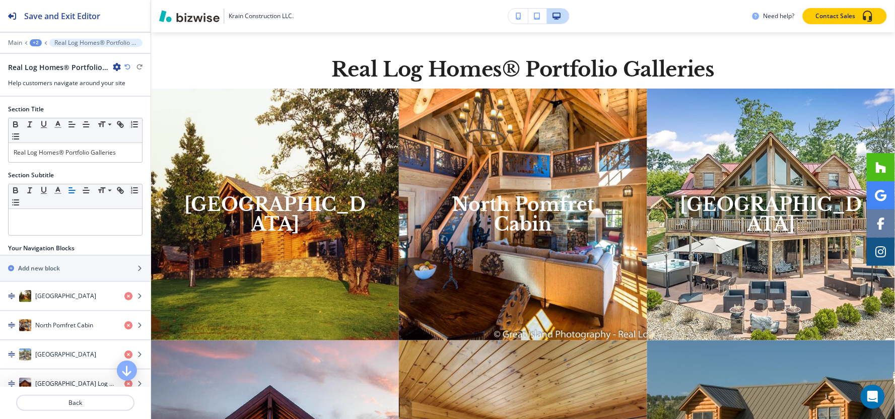
click at [116, 65] on icon "button" at bounding box center [117, 67] width 8 height 8
click at [135, 121] on p "Delete Section" at bounding box center [144, 119] width 51 height 9
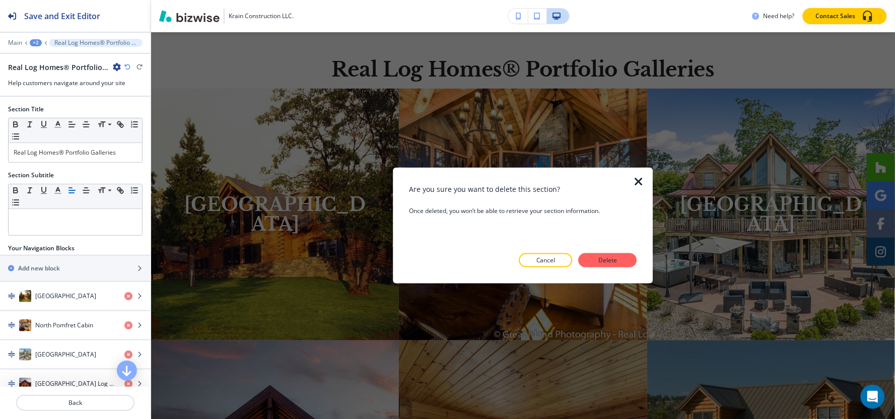
click at [641, 182] on icon "button" at bounding box center [639, 182] width 12 height 12
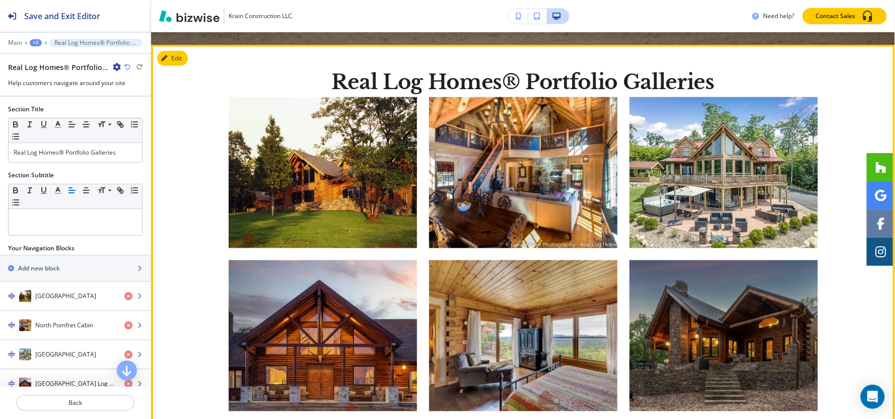
scroll to position [215, 0]
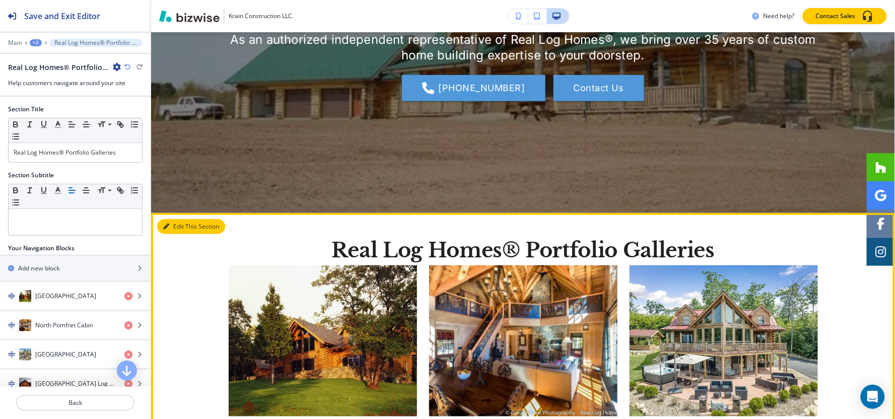
click at [171, 225] on button "Edit This Section" at bounding box center [191, 226] width 68 height 15
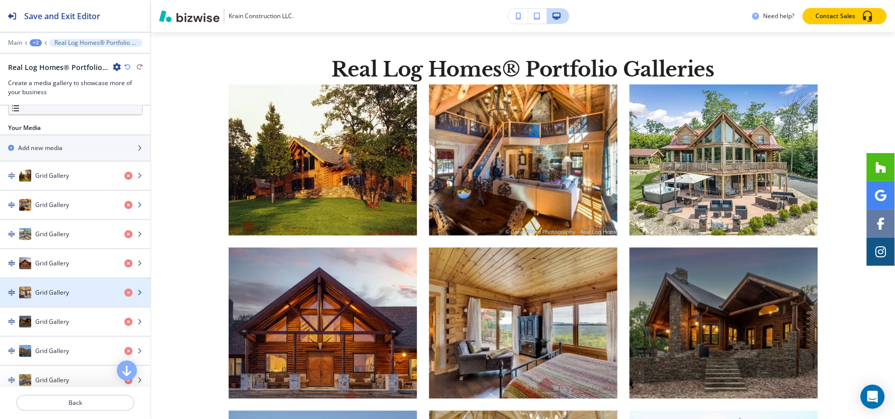
scroll to position [112, 0]
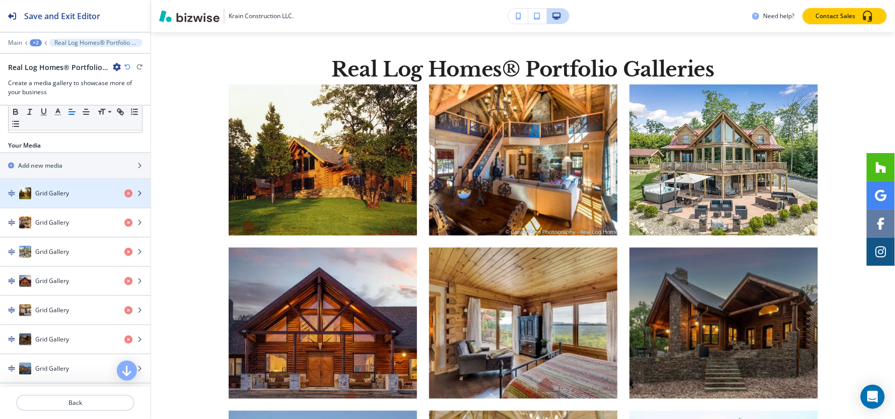
click at [74, 188] on div "Grid Gallery" at bounding box center [58, 193] width 116 height 12
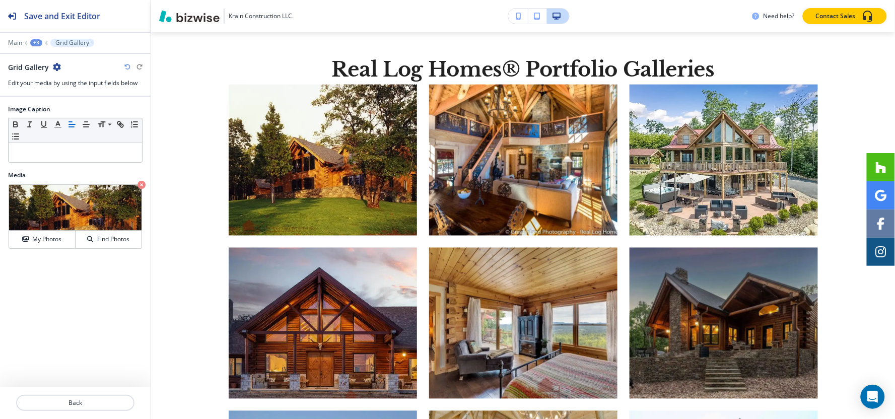
scroll to position [448, 0]
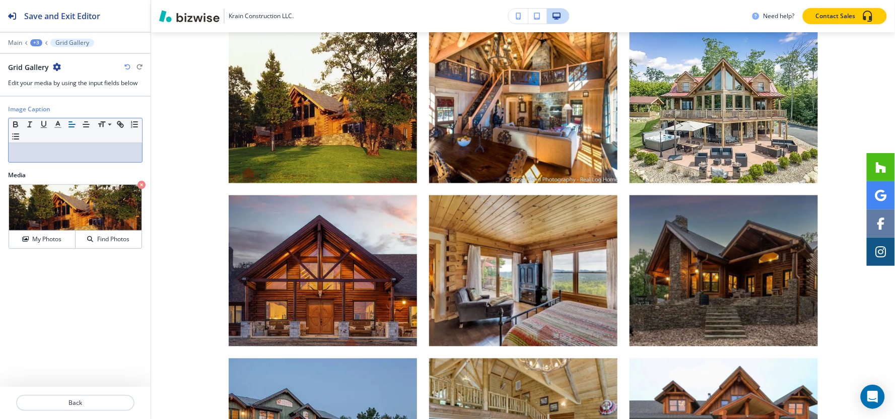
click at [37, 149] on p at bounding box center [75, 152] width 123 height 9
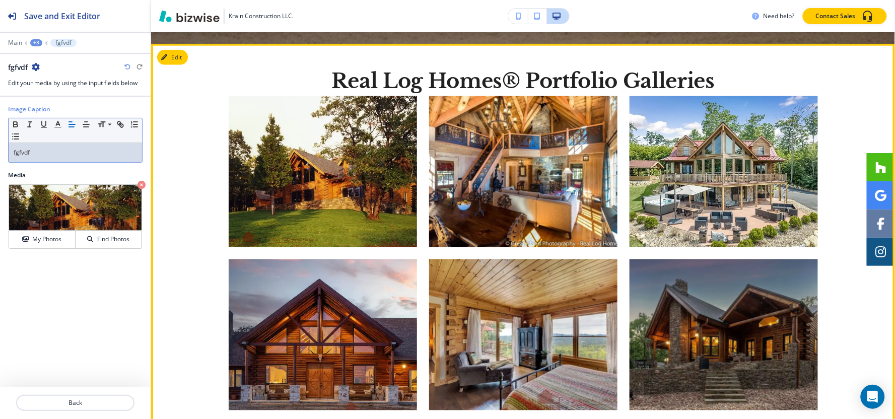
scroll to position [336, 0]
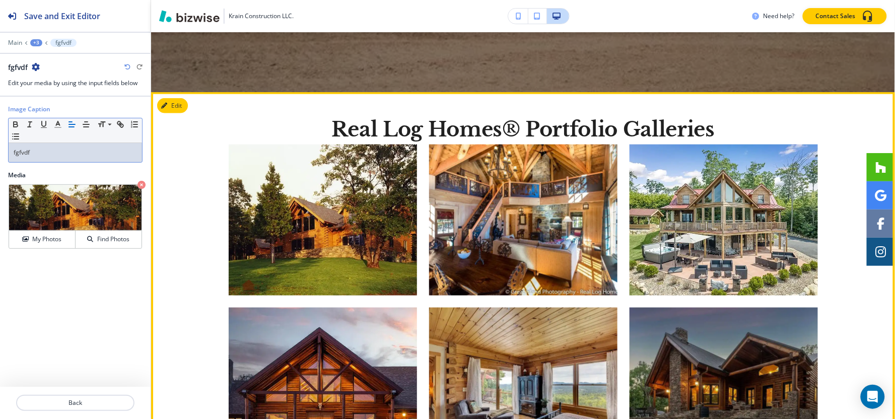
click at [321, 251] on img "button" at bounding box center [323, 220] width 188 height 151
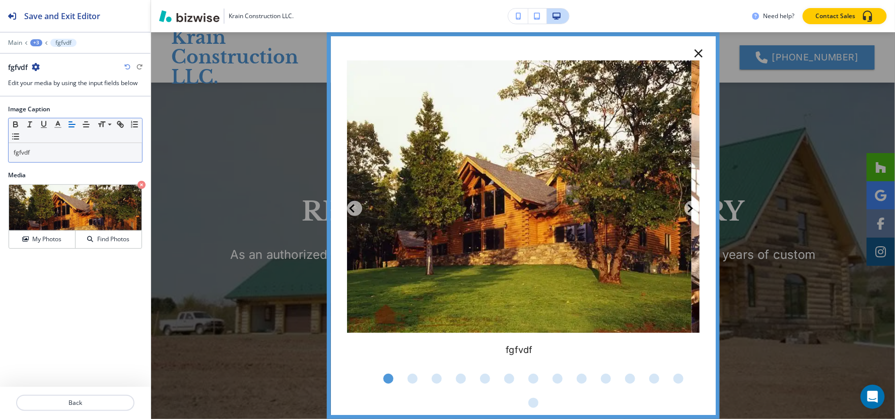
scroll to position [336, 0]
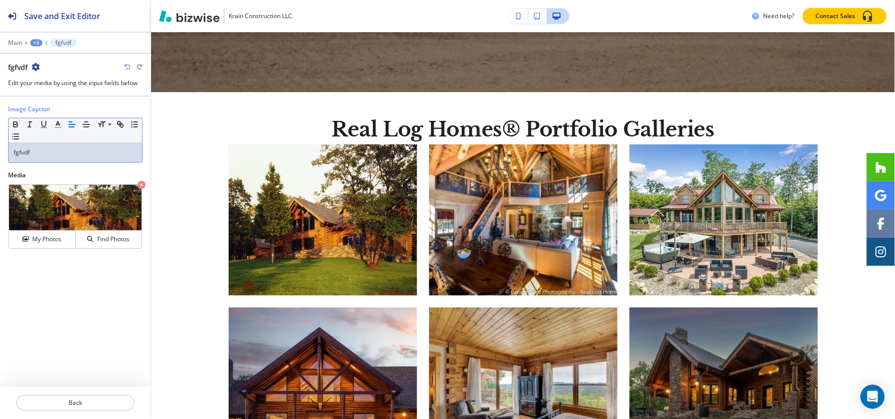
click at [44, 148] on div "fgfvdf" at bounding box center [75, 152] width 133 height 19
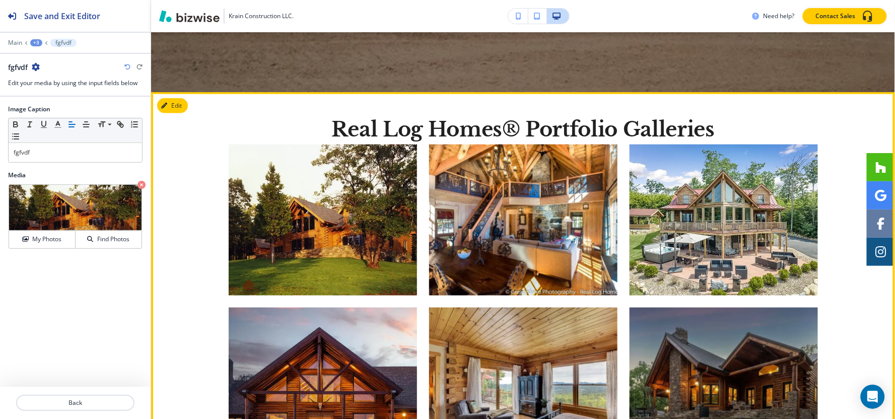
click at [311, 257] on img "button" at bounding box center [323, 220] width 188 height 151
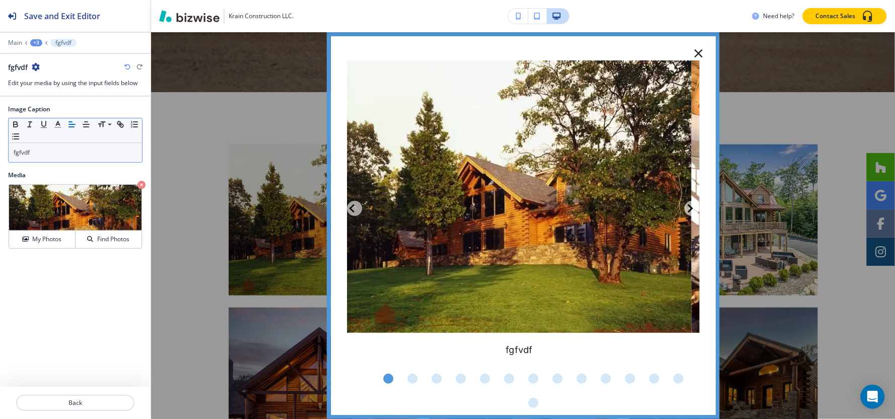
click at [38, 154] on p "fgfvdf" at bounding box center [75, 152] width 123 height 9
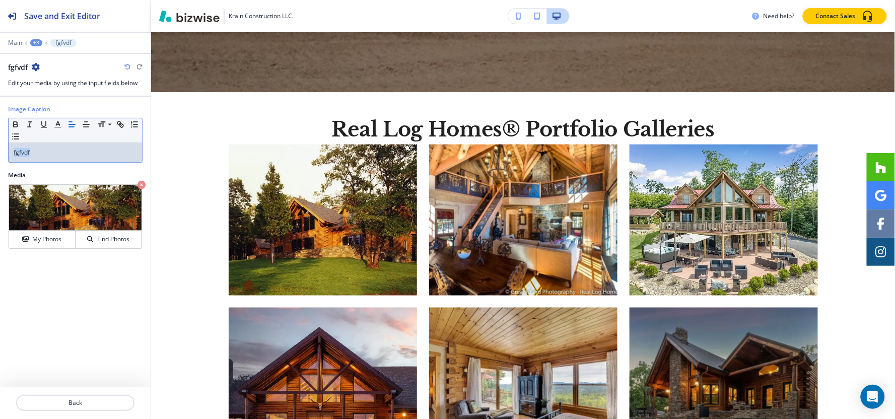
drag, startPoint x: 76, startPoint y: 152, endPoint x: 0, endPoint y: 138, distance: 77.2
click at [0, 138] on div "Image Caption Small Normal Large Huge fgfvdf" at bounding box center [75, 138] width 151 height 66
click at [124, 123] on icon "button" at bounding box center [120, 124] width 9 height 9
paste input "[URL][DOMAIN_NAME]"
type input "[URL][DOMAIN_NAME]"
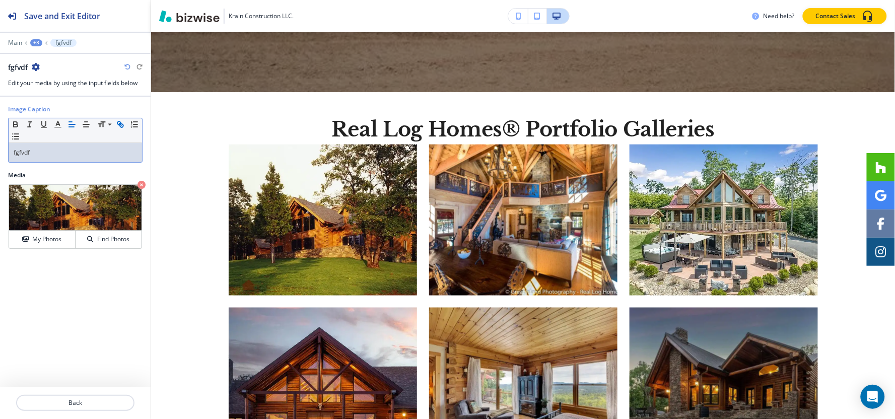
scroll to position [0, 0]
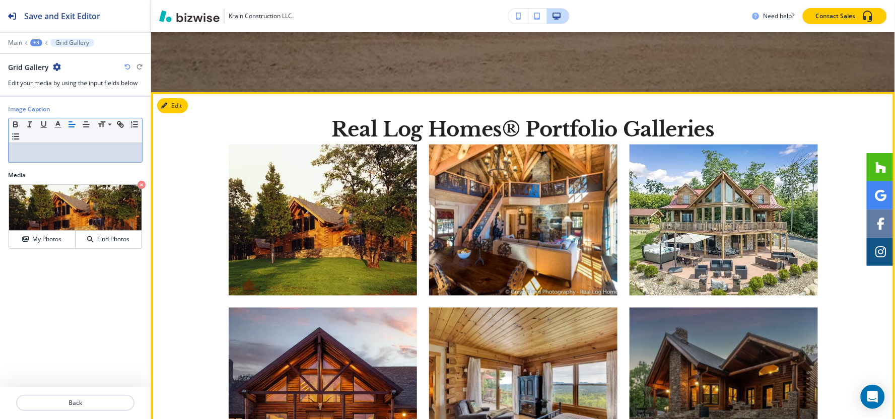
click at [342, 223] on img "button" at bounding box center [323, 220] width 188 height 151
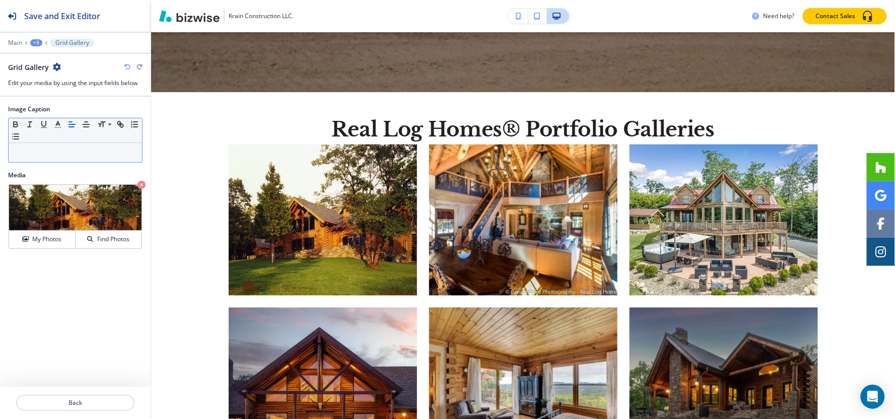
drag, startPoint x: 30, startPoint y: 165, endPoint x: 33, endPoint y: 157, distance: 8.0
click at [31, 164] on div "Image Caption Small Normal Large Huge" at bounding box center [75, 138] width 151 height 66
click at [33, 157] on p at bounding box center [75, 152] width 123 height 9
drag, startPoint x: 33, startPoint y: 156, endPoint x: 0, endPoint y: 152, distance: 33.0
click at [0, 152] on div "Image Caption Small Normal Large Huge ssssssss" at bounding box center [75, 138] width 151 height 66
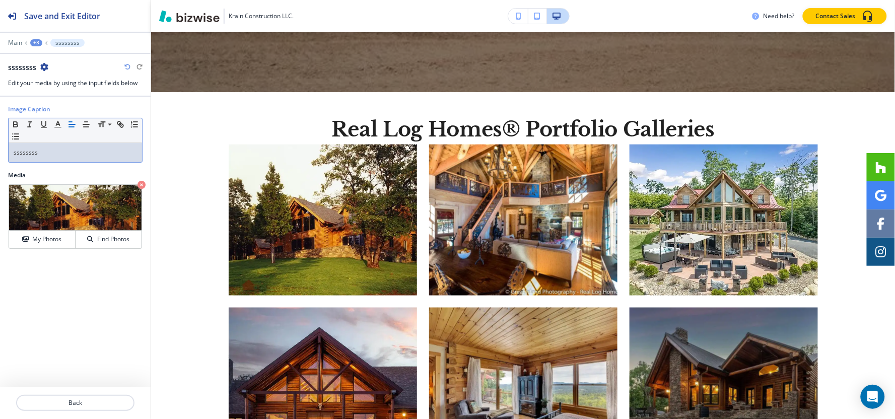
click at [87, 148] on div "ssssssss" at bounding box center [75, 152] width 133 height 19
drag, startPoint x: 78, startPoint y: 148, endPoint x: 0, endPoint y: 148, distance: 78.0
click at [0, 148] on div "Image Caption Small Normal Large Huge ssssssss" at bounding box center [75, 138] width 151 height 66
click at [121, 122] on icon "button" at bounding box center [120, 124] width 9 height 9
paste input "[URL][DOMAIN_NAME]"
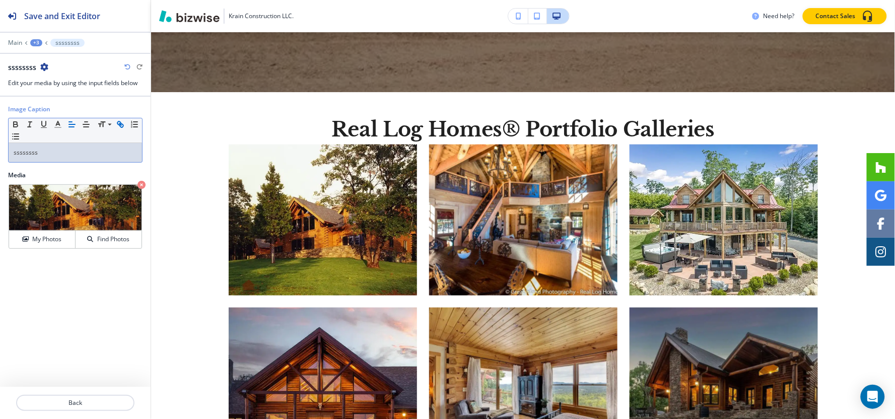
click at [92, 153] on p "ssssssss" at bounding box center [75, 152] width 123 height 9
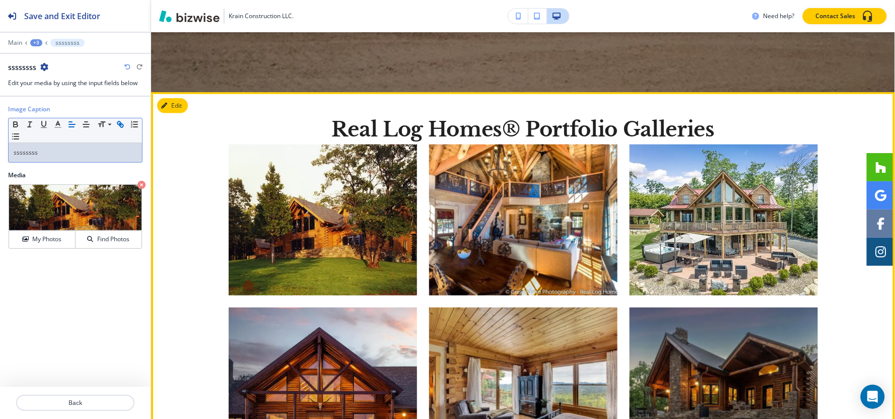
click at [304, 163] on img "button" at bounding box center [323, 220] width 188 height 151
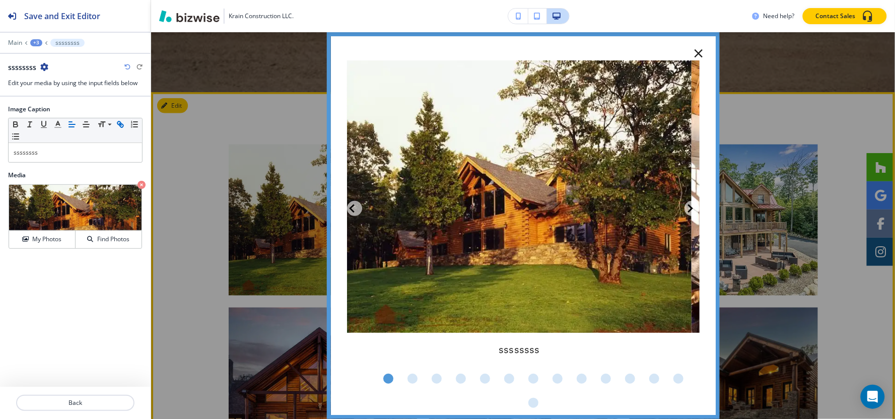
click at [512, 351] on link "ssssssss" at bounding box center [518, 349] width 41 height 11
click at [694, 57] on icon "button" at bounding box center [698, 53] width 8 height 8
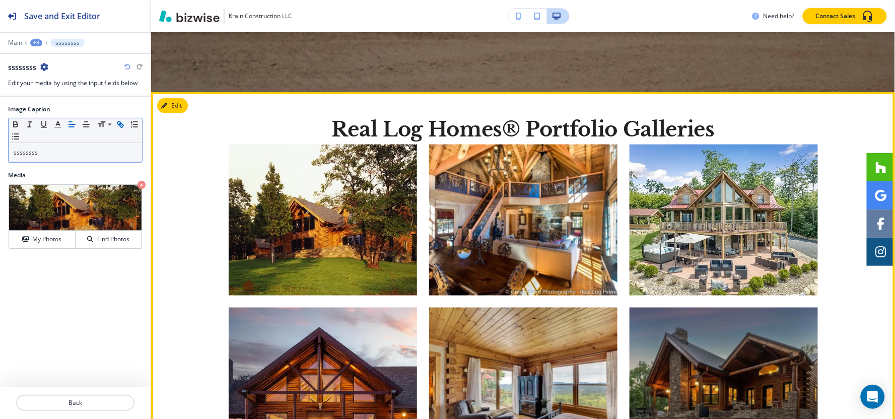
drag, startPoint x: 78, startPoint y: 162, endPoint x: 77, endPoint y: 153, distance: 9.2
click at [77, 155] on div "Small Normal Large Huge ssssssss" at bounding box center [75, 140] width 134 height 45
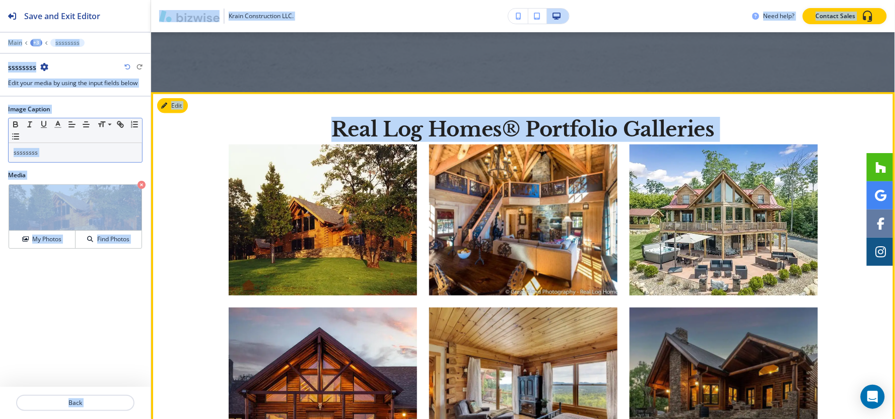
click at [73, 156] on p "ssssssss" at bounding box center [75, 152] width 123 height 9
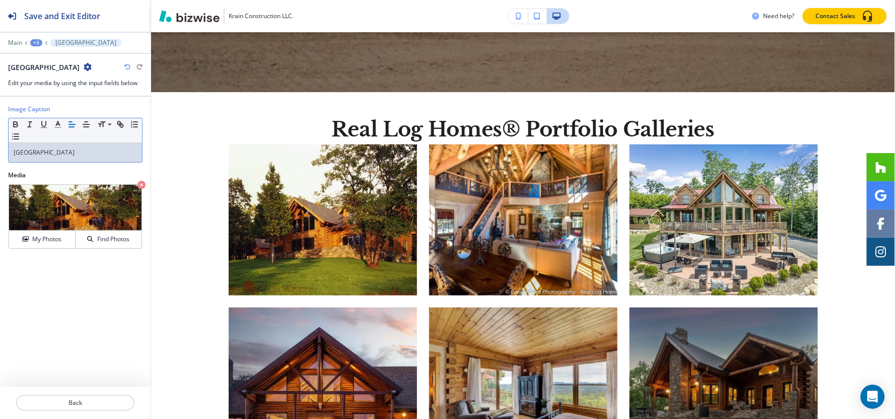
drag, startPoint x: 98, startPoint y: 154, endPoint x: 0, endPoint y: 149, distance: 98.3
click at [0, 149] on div "Image Caption Small Normal Large Huge [GEOGRAPHIC_DATA]" at bounding box center [75, 138] width 151 height 66
click at [118, 128] on icon "button" at bounding box center [120, 124] width 9 height 9
paste input "[URL][DOMAIN_NAME]"
type input "[URL][DOMAIN_NAME]"
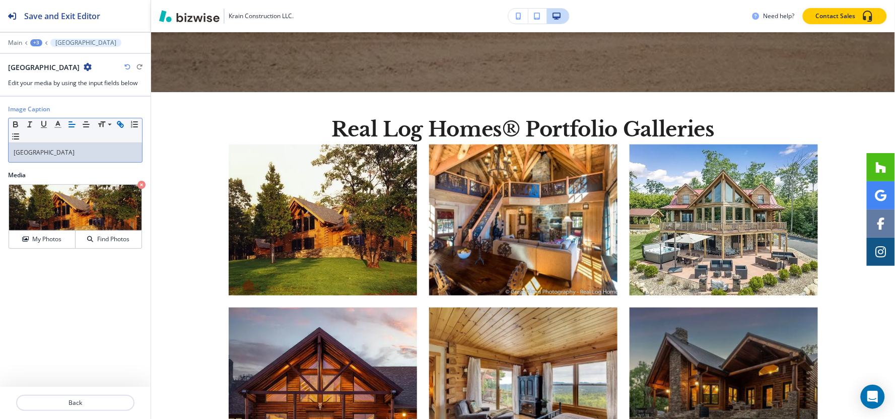
click at [113, 159] on div "[GEOGRAPHIC_DATA]" at bounding box center [75, 152] width 133 height 19
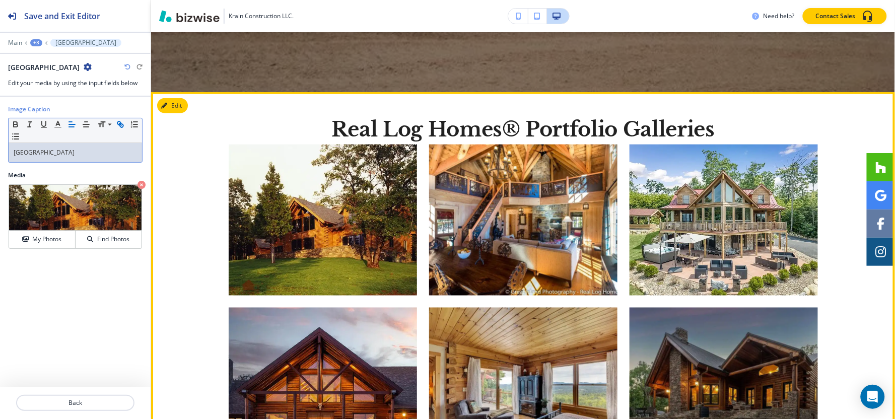
click at [268, 235] on img "button" at bounding box center [323, 220] width 188 height 151
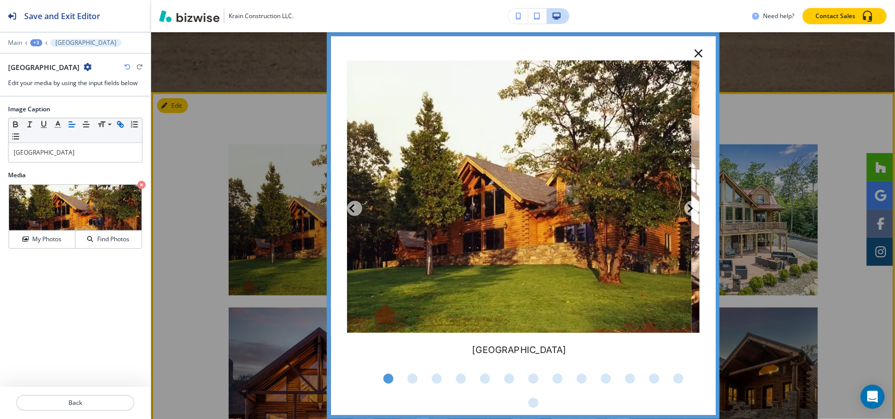
click at [691, 51] on icon "button" at bounding box center [698, 53] width 14 height 14
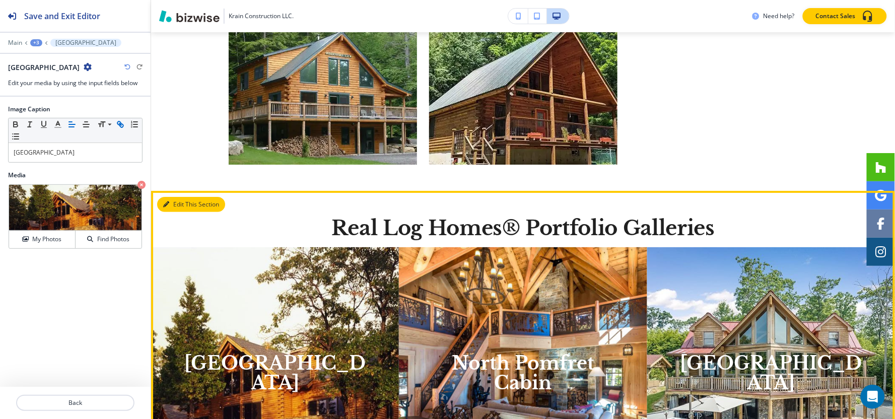
click at [173, 200] on button "Edit This Section" at bounding box center [191, 204] width 68 height 15
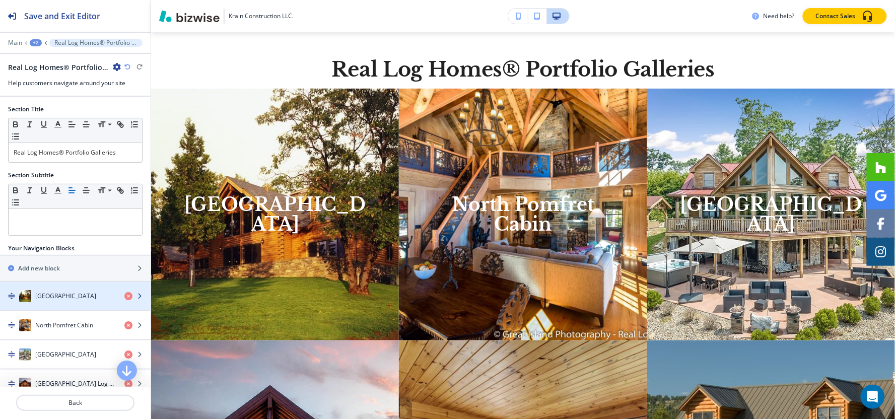
click at [67, 297] on h4 "[GEOGRAPHIC_DATA]" at bounding box center [65, 296] width 61 height 9
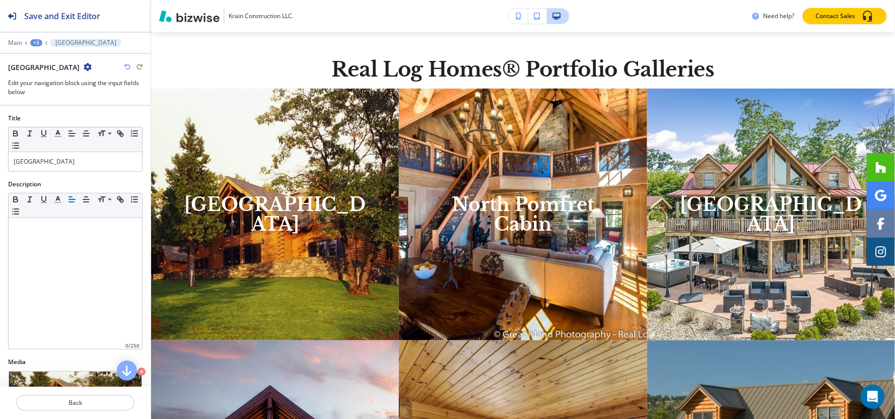
scroll to position [1334, 0]
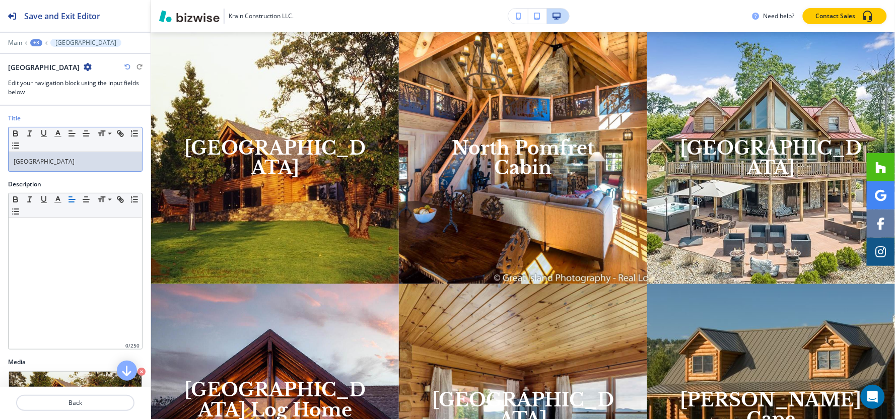
click at [96, 161] on p "[GEOGRAPHIC_DATA]" at bounding box center [75, 161] width 123 height 9
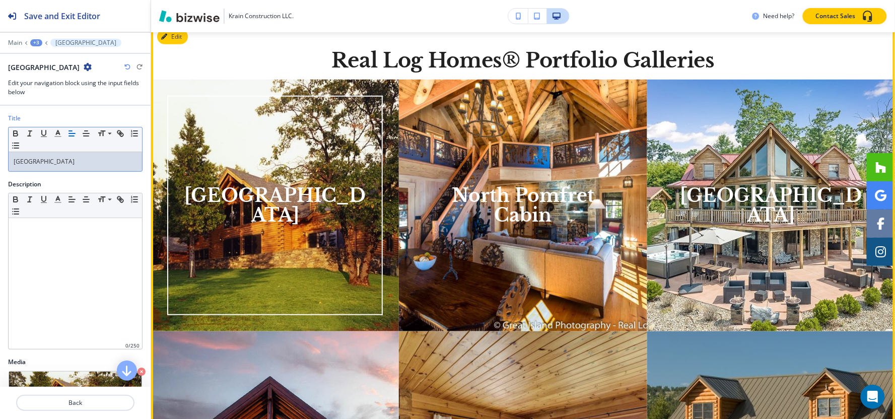
scroll to position [1222, 0]
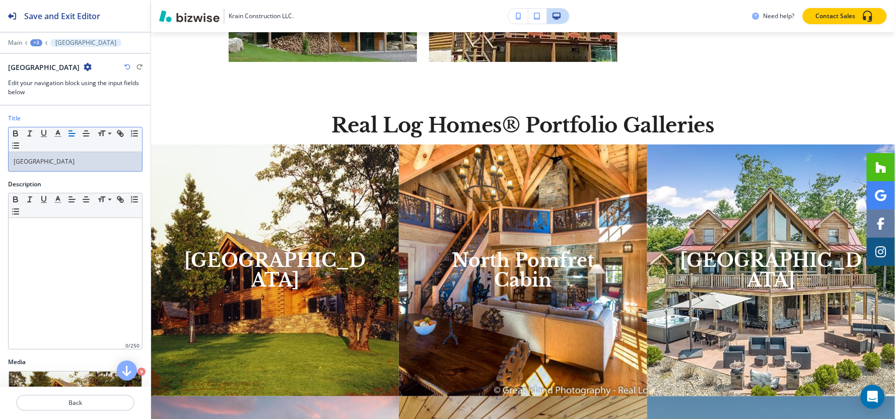
paste div
drag, startPoint x: 101, startPoint y: 160, endPoint x: 0, endPoint y: 164, distance: 100.8
click at [0, 164] on div "Title Small Normal Large Huge [GEOGRAPHIC_DATA]" at bounding box center [75, 147] width 151 height 66
click at [122, 134] on icon "button" at bounding box center [120, 133] width 9 height 9
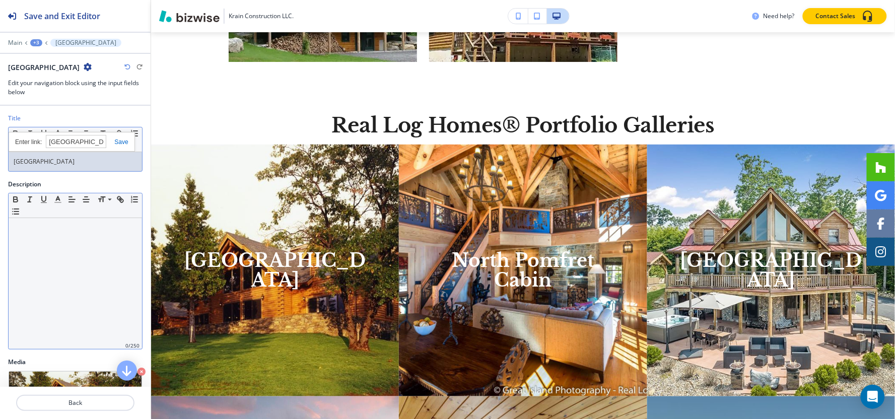
paste input "[URL][DOMAIN_NAME]"
type input "[URL][DOMAIN_NAME]"
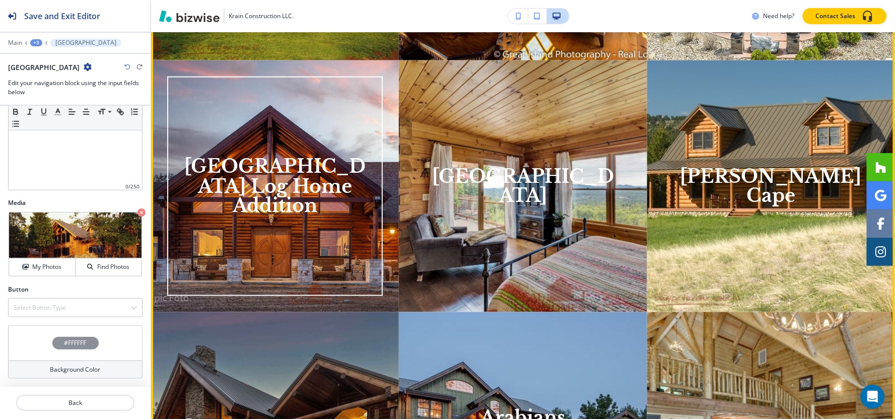
scroll to position [1446, 0]
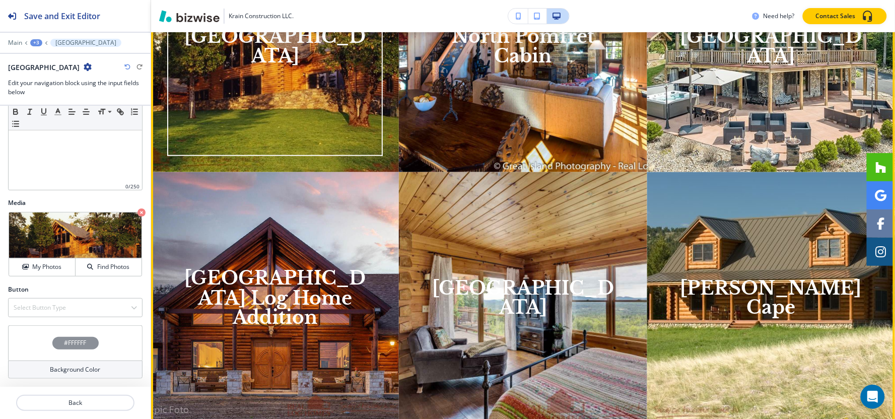
click at [284, 53] on link "[GEOGRAPHIC_DATA]" at bounding box center [275, 46] width 182 height 43
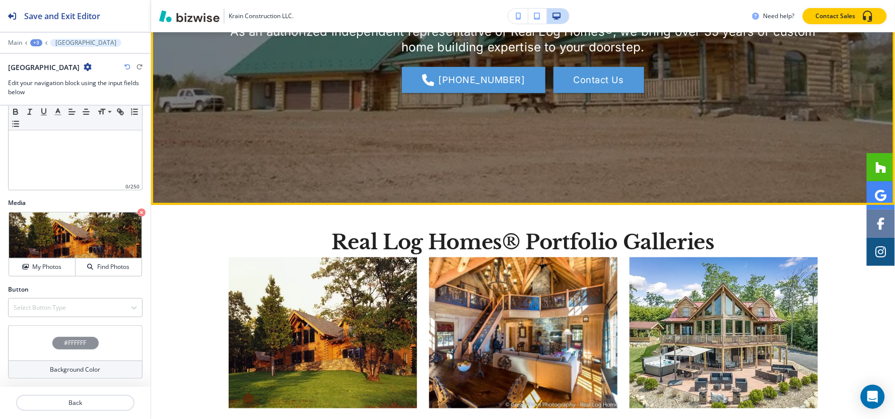
scroll to position [327, 0]
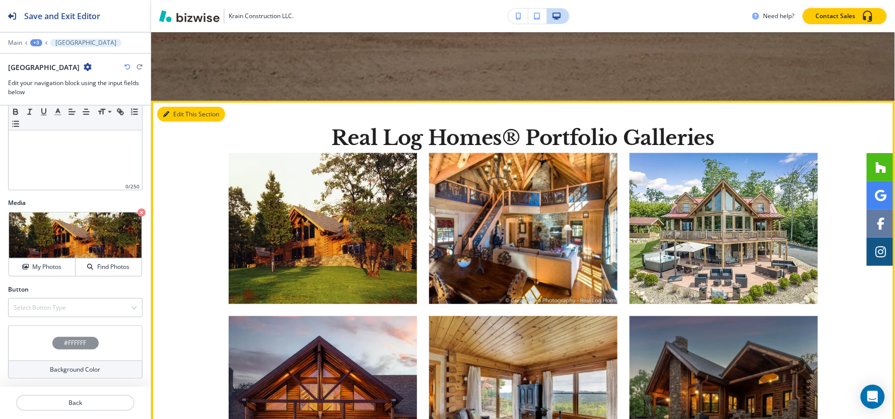
click at [177, 112] on button "Edit This Section" at bounding box center [191, 114] width 68 height 15
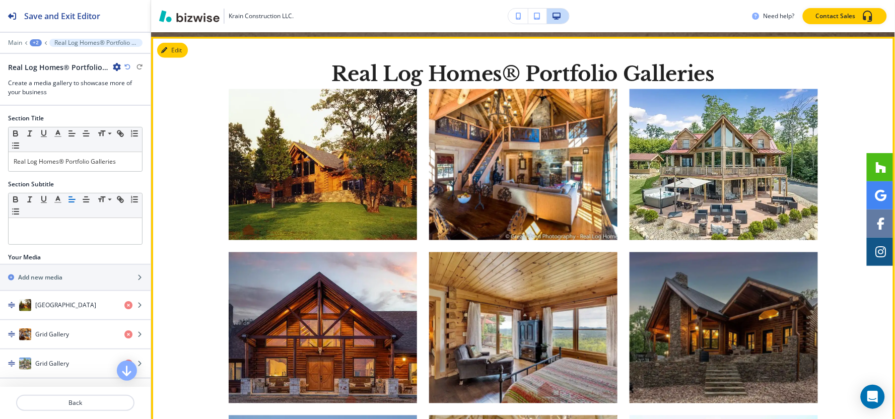
scroll to position [396, 0]
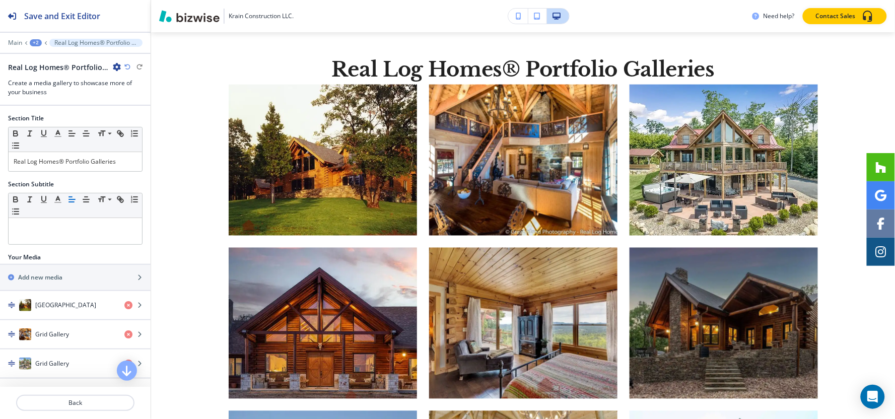
click at [116, 68] on icon "button" at bounding box center [117, 67] width 8 height 8
click at [149, 125] on button "Delete Section" at bounding box center [145, 120] width 64 height 18
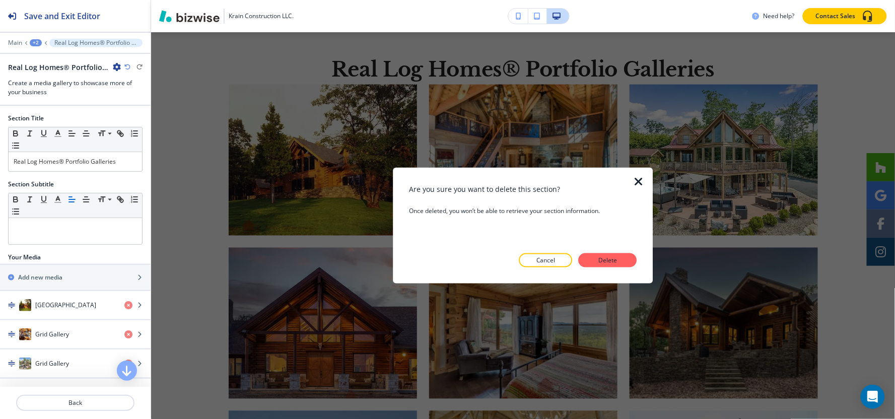
click at [608, 248] on div "Are you sure you want to delete this section? Once deleted, you won’t be able t…" at bounding box center [523, 226] width 228 height 84
click at [612, 263] on p "Delete" at bounding box center [608, 260] width 24 height 9
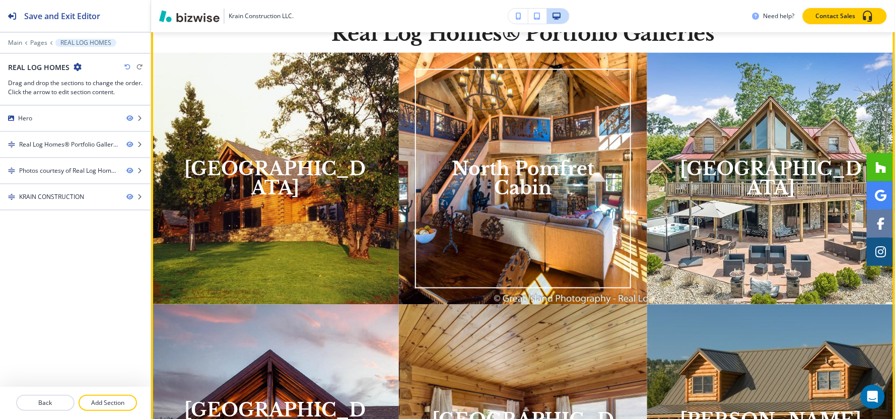
scroll to position [452, 0]
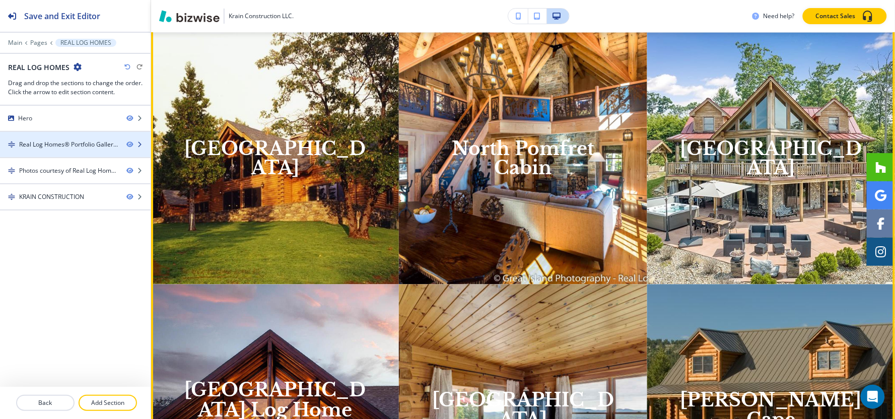
click at [54, 152] on div at bounding box center [75, 153] width 151 height 8
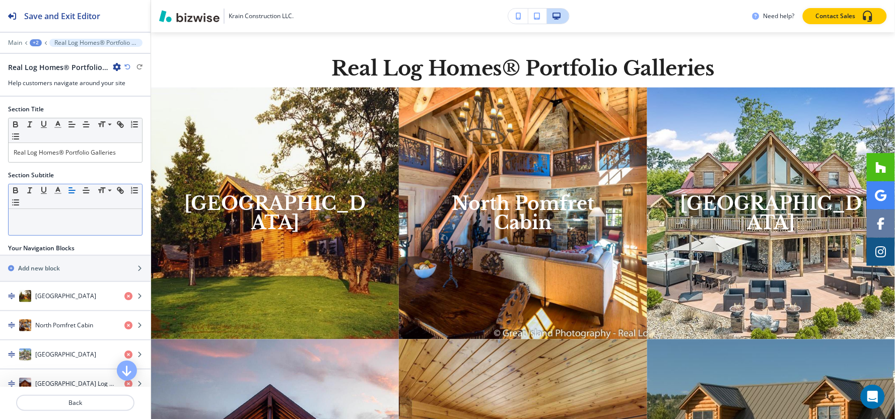
scroll to position [396, 0]
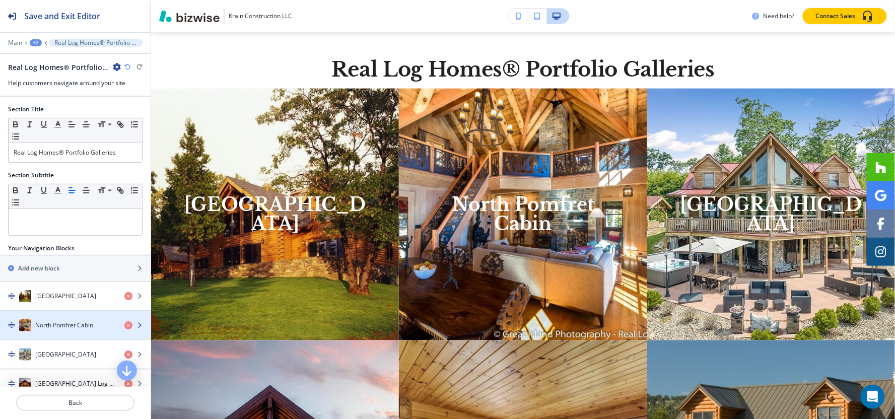
click at [51, 332] on div "button" at bounding box center [75, 335] width 151 height 8
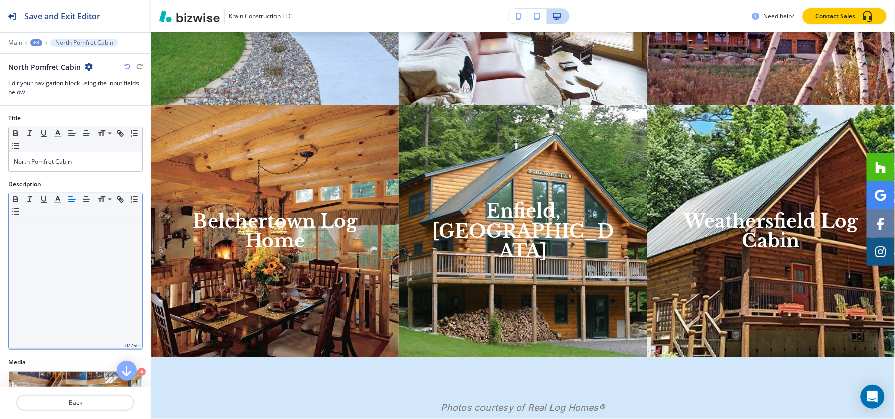
scroll to position [1347, 0]
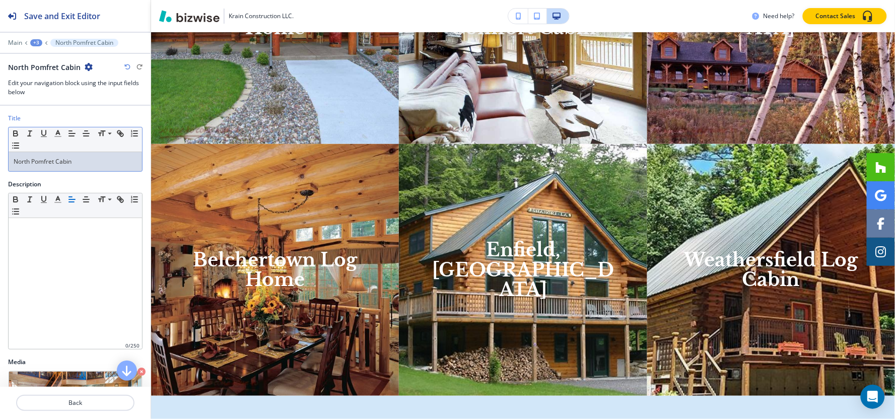
click at [87, 159] on p "North Pomfret Cabin" at bounding box center [75, 161] width 123 height 9
copy p "North Pomfret Cabin"
drag, startPoint x: 91, startPoint y: 159, endPoint x: 0, endPoint y: 158, distance: 90.6
click at [0, 158] on div "Title Small Normal Large Huge NORTH POMFRET CABIN" at bounding box center [75, 147] width 151 height 66
click at [123, 134] on icon "button" at bounding box center [122, 135] width 4 height 4
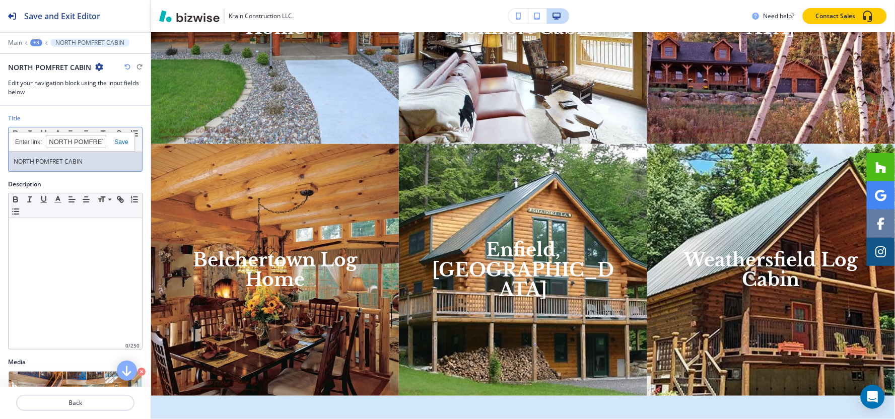
paste input "[URL][DOMAIN_NAME]"
type input "[URL][DOMAIN_NAME]"
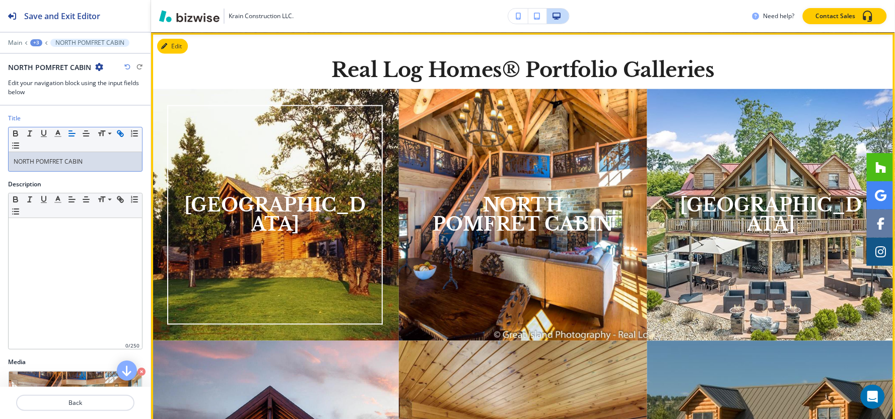
scroll to position [396, 0]
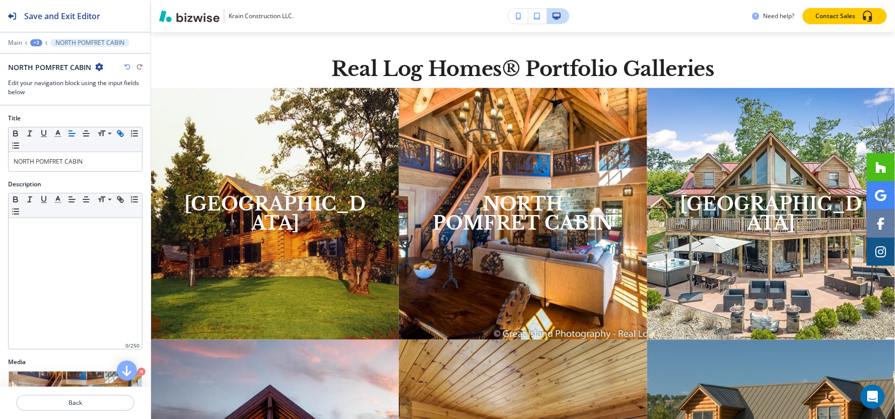
click at [37, 43] on div "+3" at bounding box center [36, 42] width 12 height 7
click at [58, 98] on p "Real Log Homes® Portfolio Galleries" at bounding box center [62, 94] width 51 height 9
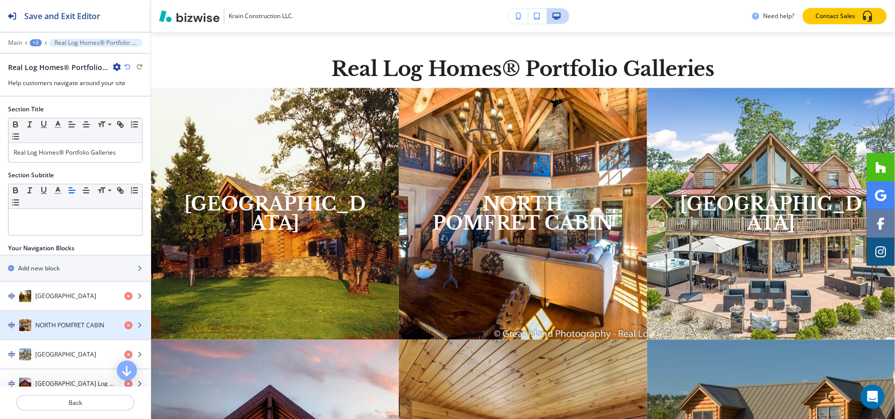
scroll to position [56, 0]
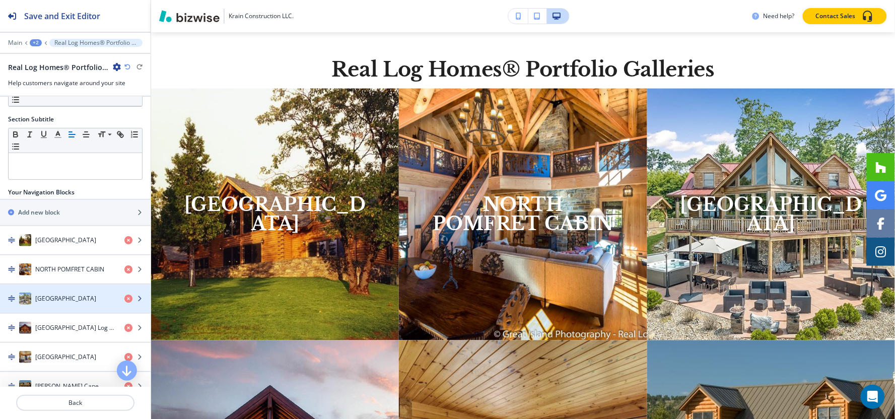
click at [57, 306] on div "button" at bounding box center [75, 309] width 151 height 8
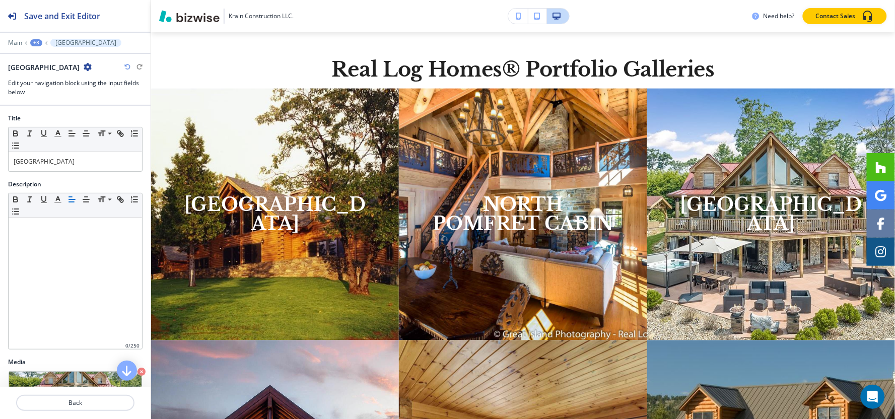
scroll to position [452, 0]
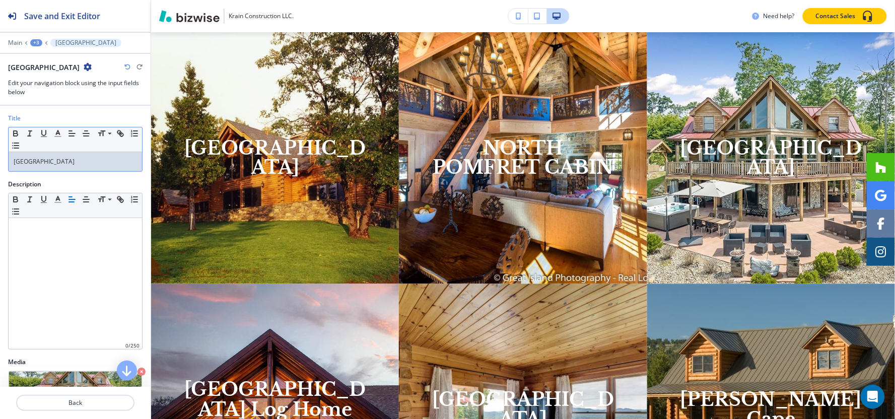
click at [104, 166] on p "[GEOGRAPHIC_DATA]" at bounding box center [75, 161] width 123 height 9
copy p "[GEOGRAPHIC_DATA]"
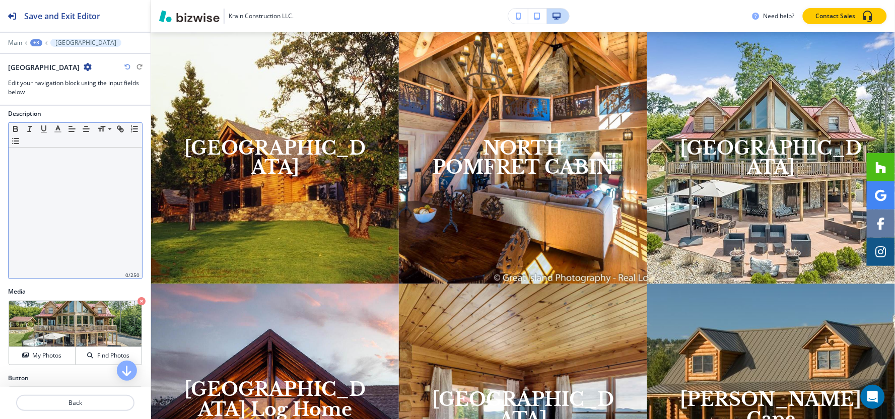
scroll to position [0, 0]
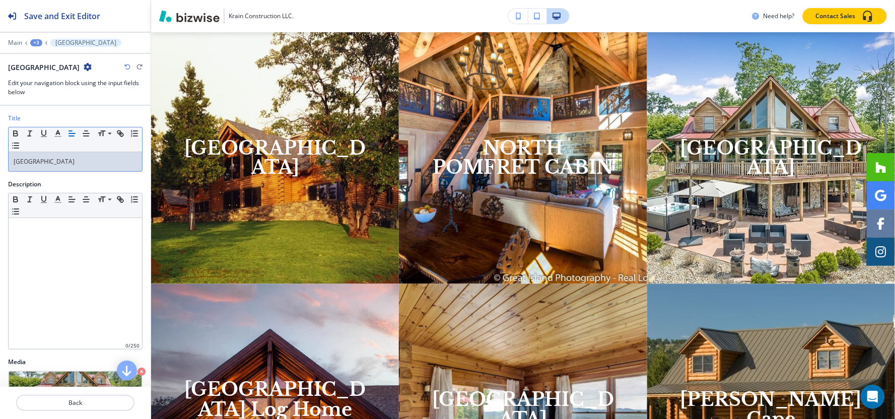
drag, startPoint x: 106, startPoint y: 166, endPoint x: 0, endPoint y: 166, distance: 106.2
click at [0, 166] on div "Title Small Normal Large Huge MOUNTAIN VIEW LODGE" at bounding box center [75, 147] width 151 height 66
click at [119, 133] on line "button" at bounding box center [120, 133] width 2 height 2
paste input "[URL][DOMAIN_NAME]"
type input "[URL][DOMAIN_NAME]"
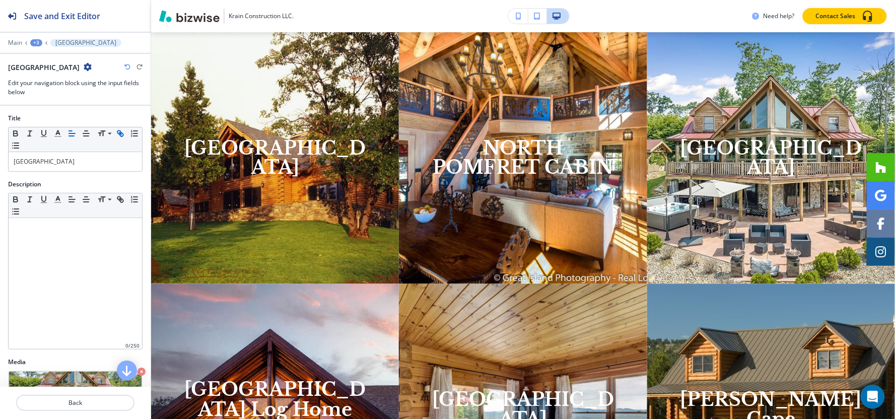
click at [30, 41] on button "+3" at bounding box center [36, 42] width 12 height 7
click at [49, 97] on p "Real Log Homes® Portfolio Galleries" at bounding box center [62, 94] width 51 height 9
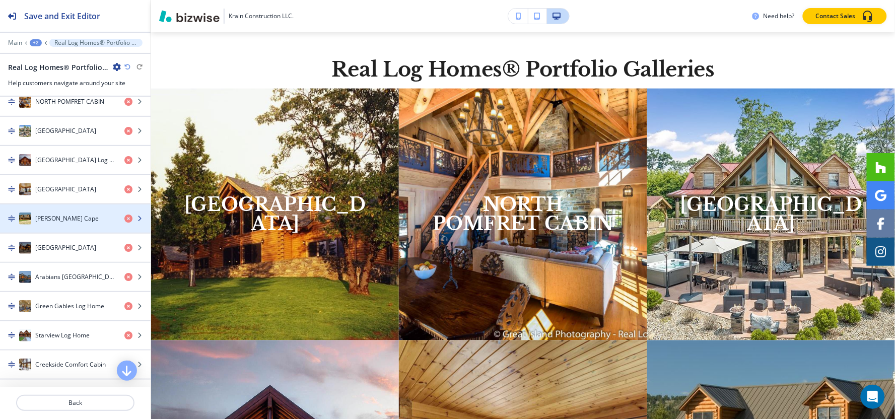
scroll to position [168, 0]
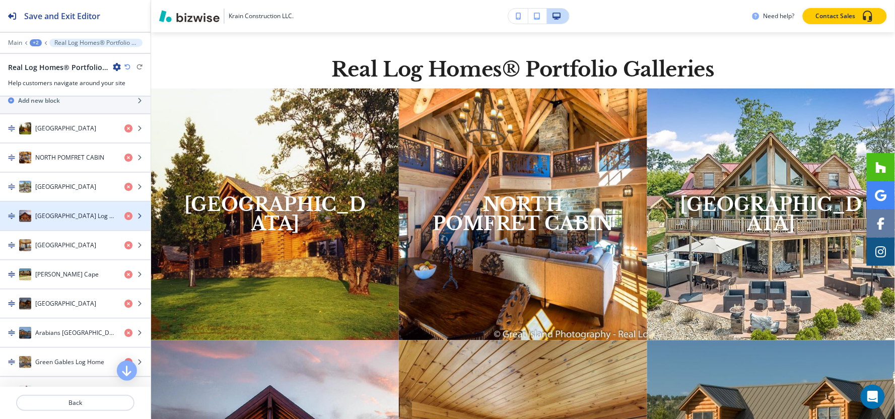
click at [72, 225] on div "button" at bounding box center [75, 226] width 151 height 8
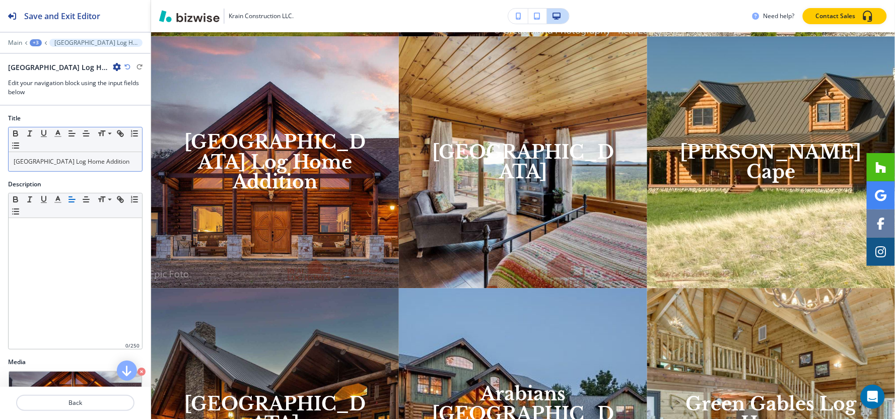
scroll to position [704, 0]
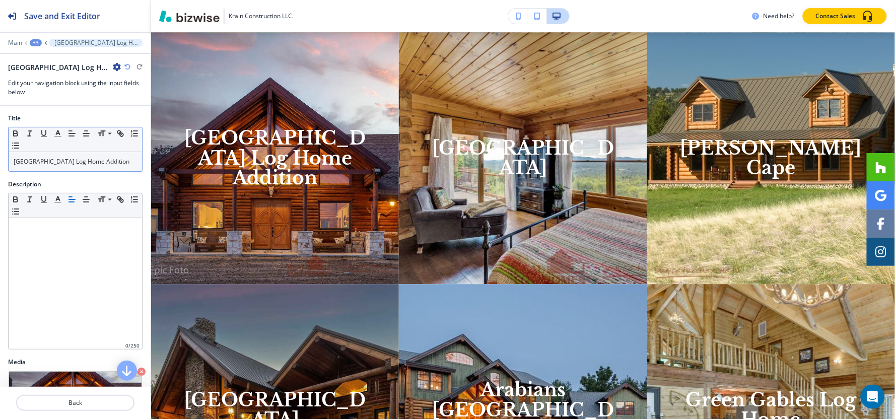
click at [84, 159] on p "[GEOGRAPHIC_DATA] Log Home Addition" at bounding box center [75, 161] width 123 height 9
copy p "[GEOGRAPHIC_DATA] Log Home Addition"
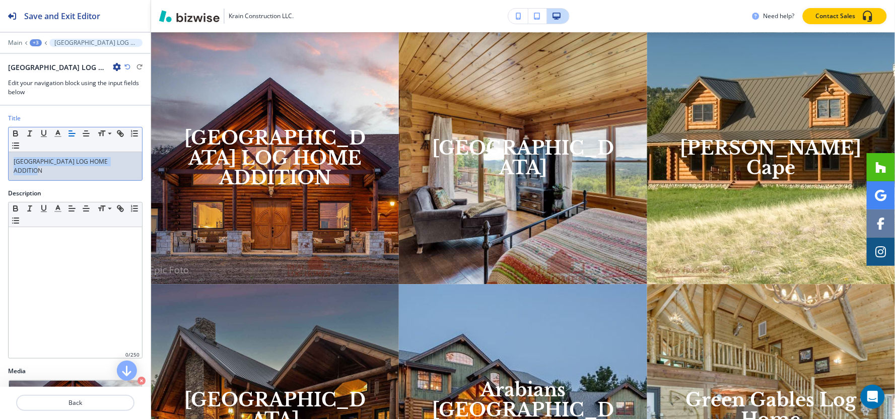
drag, startPoint x: 54, startPoint y: 173, endPoint x: 0, endPoint y: 154, distance: 57.2
click at [0, 154] on div "Title Small Normal Large Huge [GEOGRAPHIC_DATA] LOG HOME ADDITION" at bounding box center [75, 151] width 151 height 75
click at [120, 135] on icon "button" at bounding box center [122, 135] width 4 height 4
paste input "[URL][DOMAIN_NAME]"
type input "[URL][DOMAIN_NAME]"
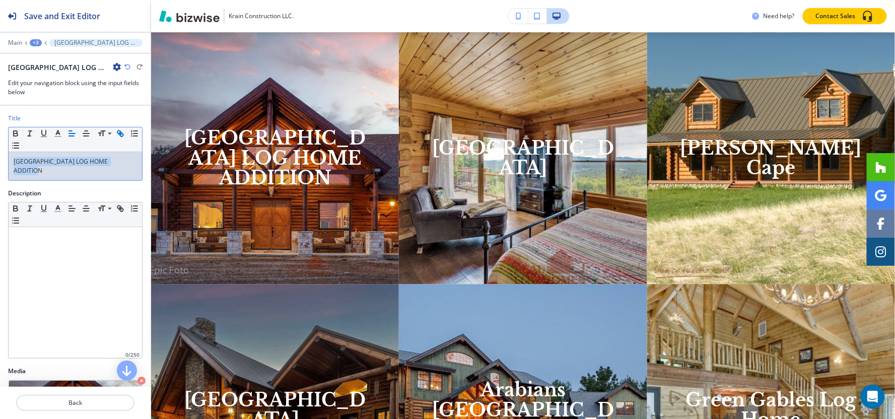
scroll to position [0, 0]
click at [36, 42] on div "+3" at bounding box center [36, 42] width 12 height 7
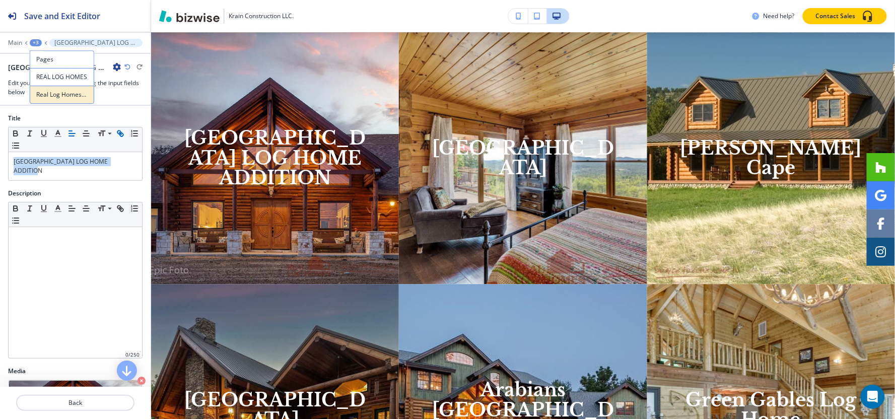
click at [57, 99] on button "Real Log Homes® Portfolio Galleries" at bounding box center [62, 95] width 64 height 18
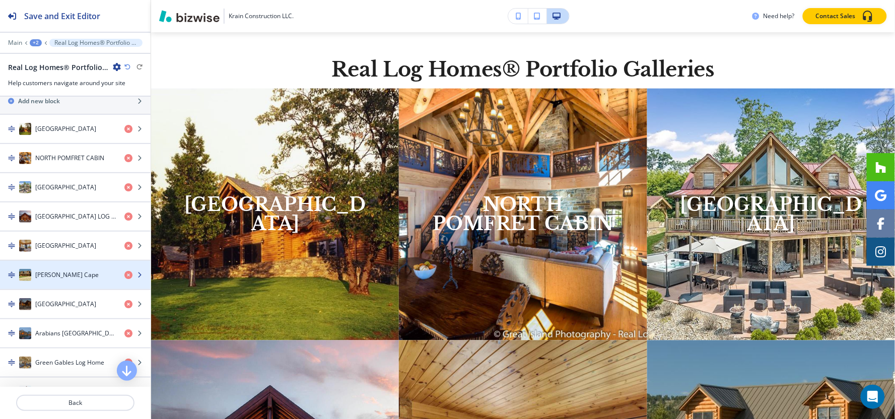
scroll to position [168, 0]
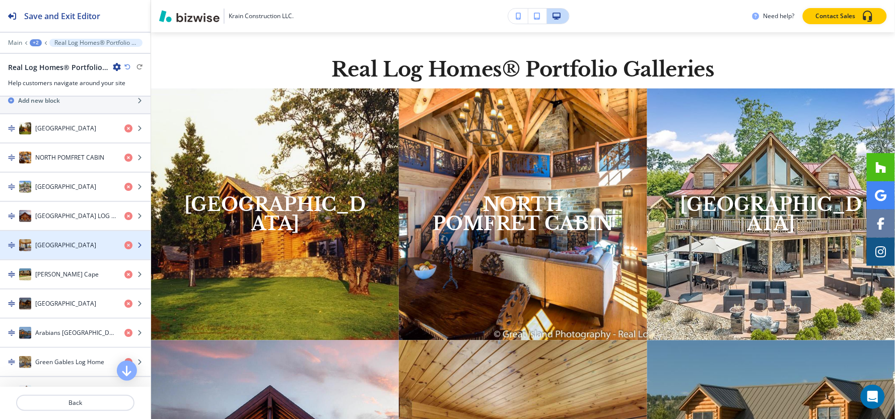
click at [45, 249] on h4 "[GEOGRAPHIC_DATA]" at bounding box center [65, 245] width 61 height 9
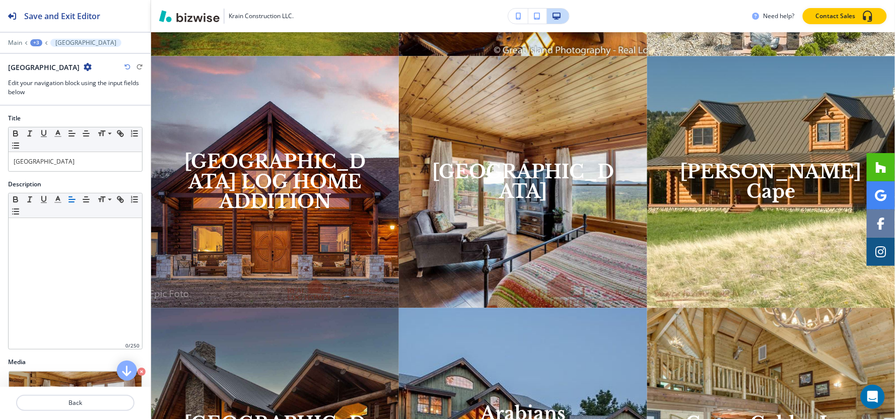
scroll to position [704, 0]
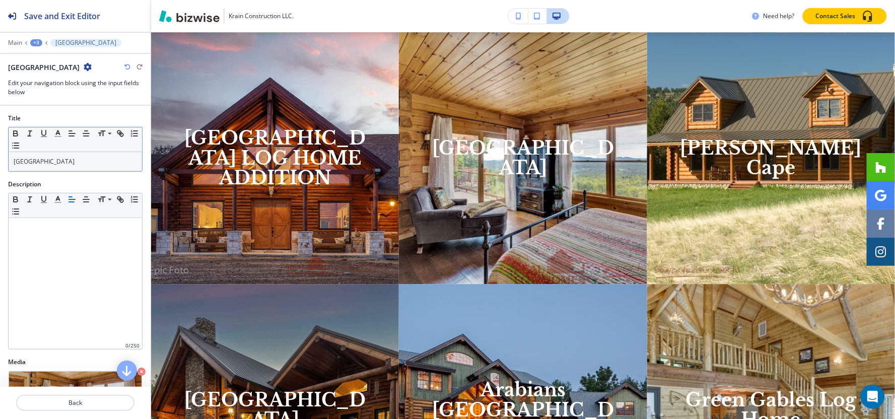
click at [77, 168] on div "[GEOGRAPHIC_DATA]" at bounding box center [75, 161] width 133 height 19
copy p "[GEOGRAPHIC_DATA]"
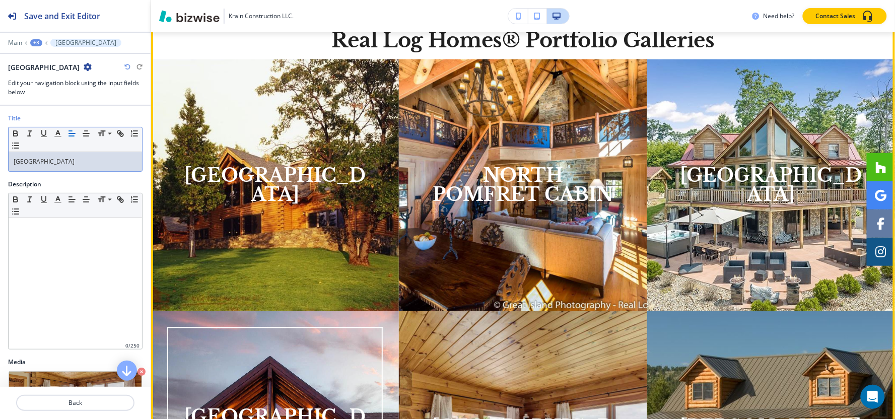
scroll to position [424, 0]
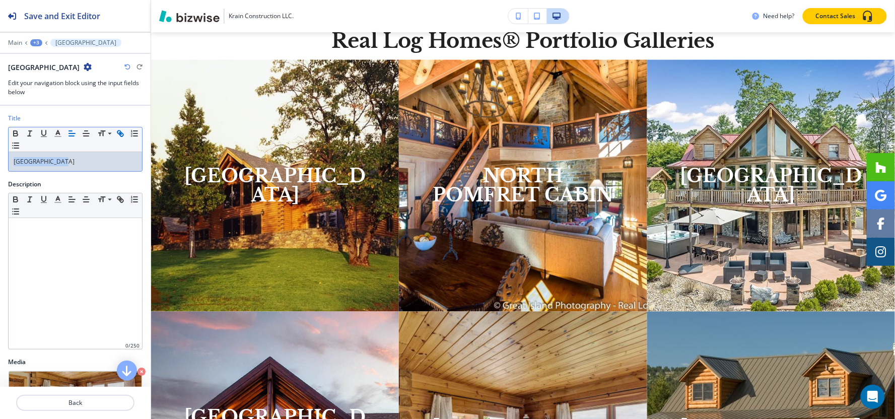
click at [119, 136] on icon "button" at bounding box center [120, 133] width 9 height 9
paste input "[URL][DOMAIN_NAME]"
type input "[URL][DOMAIN_NAME]"
click at [54, 135] on icon "button" at bounding box center [57, 133] width 9 height 9
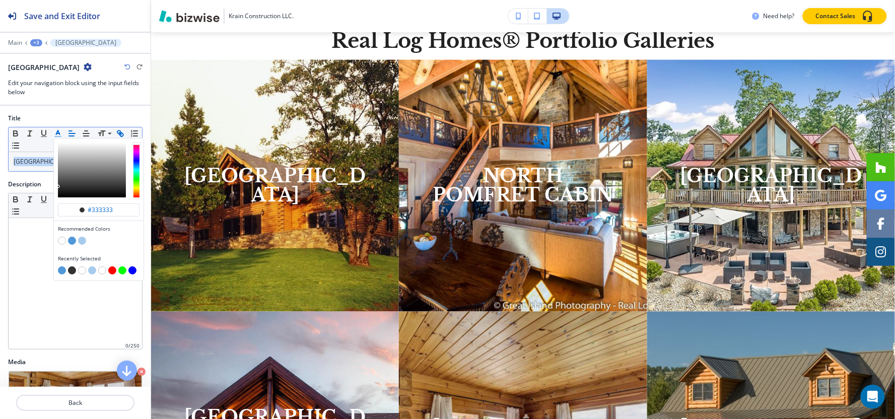
click at [71, 273] on button "button" at bounding box center [72, 270] width 8 height 8
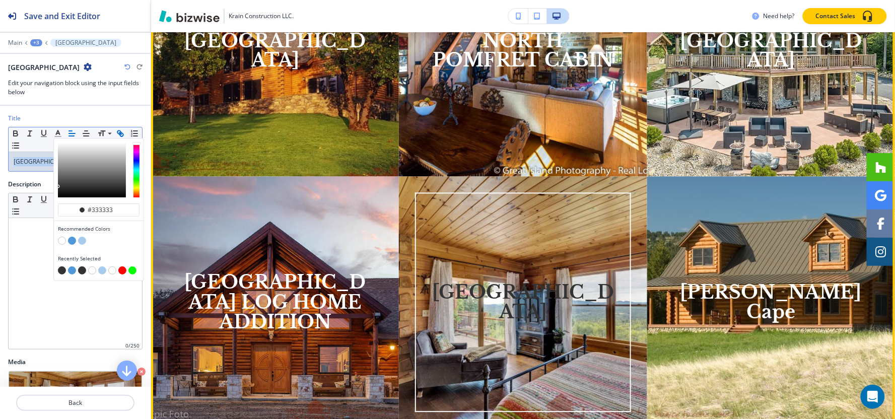
scroll to position [648, 0]
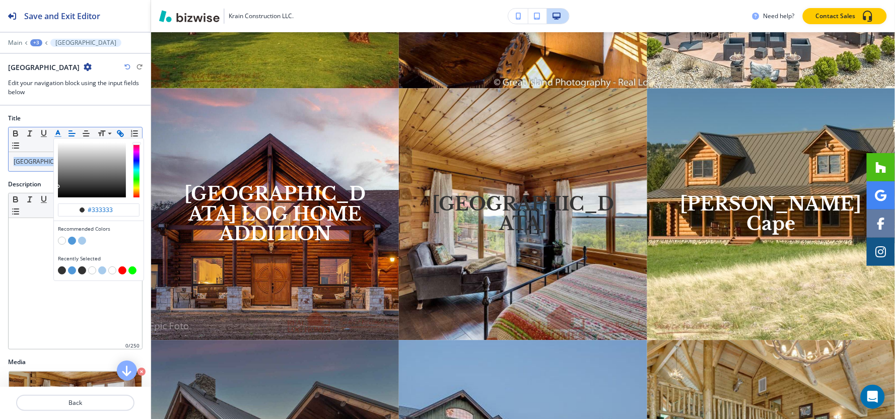
click at [70, 243] on button "button" at bounding box center [72, 241] width 8 height 8
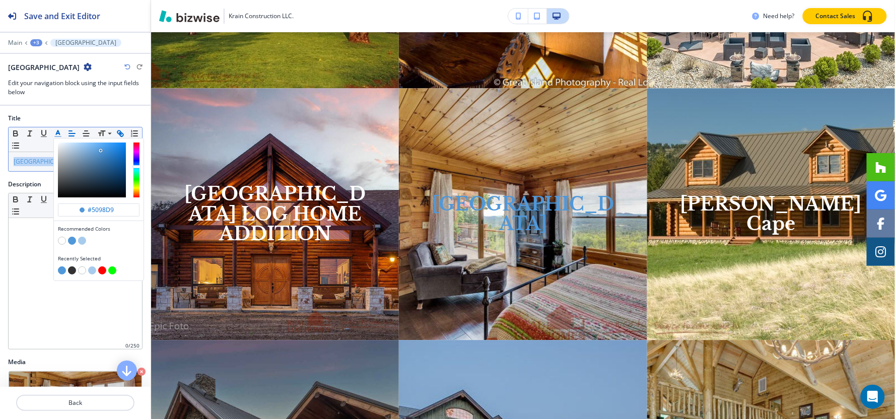
click at [62, 239] on button "button" at bounding box center [62, 241] width 8 height 8
type input "#ffffff"
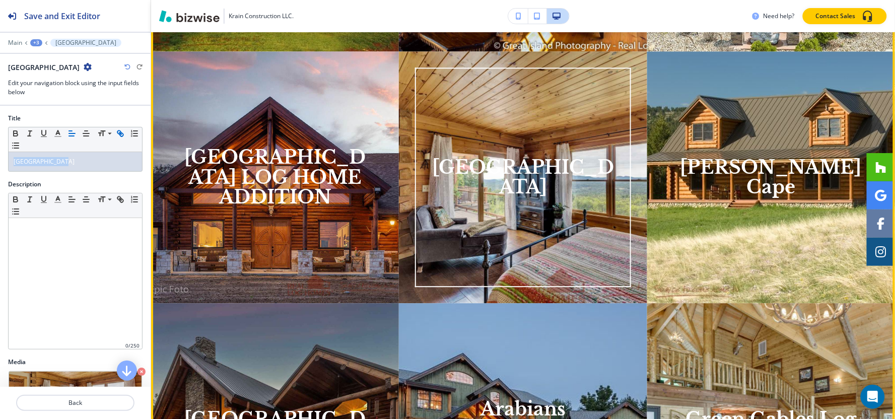
scroll to position [704, 0]
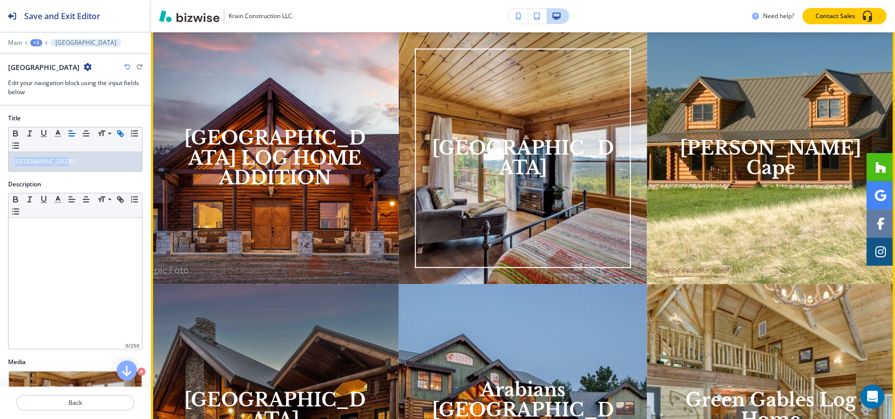
click at [519, 199] on div "[GEOGRAPHIC_DATA]" at bounding box center [522, 158] width 215 height 220
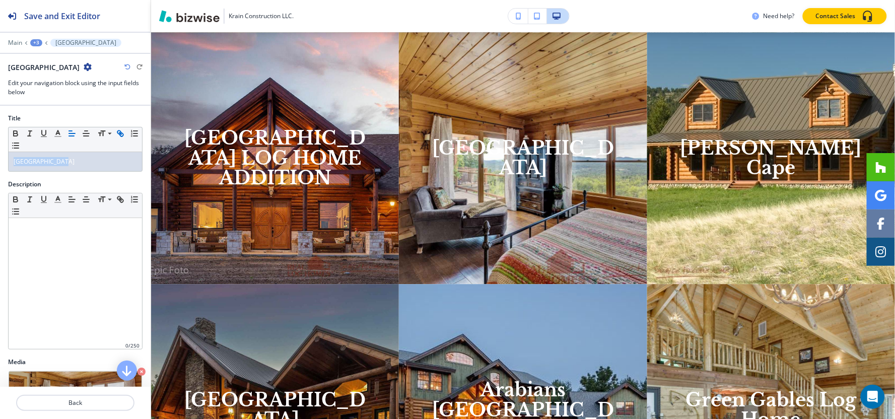
click at [37, 43] on div "+3" at bounding box center [36, 42] width 12 height 7
click at [44, 66] on button "Pages" at bounding box center [62, 59] width 64 height 18
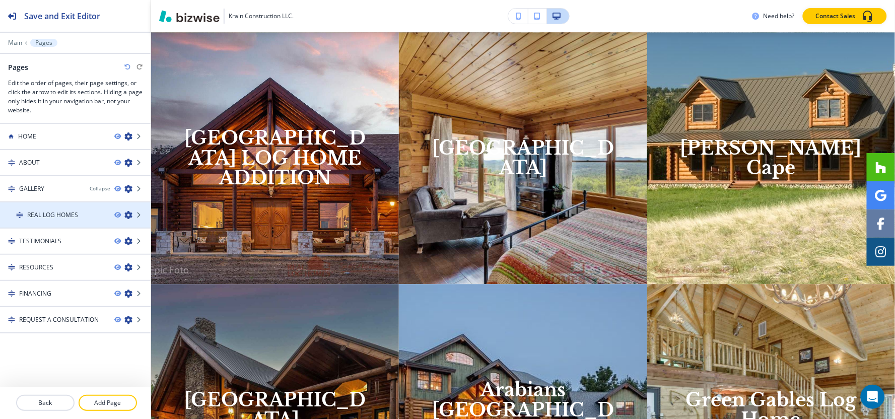
click at [53, 220] on div at bounding box center [75, 224] width 151 height 8
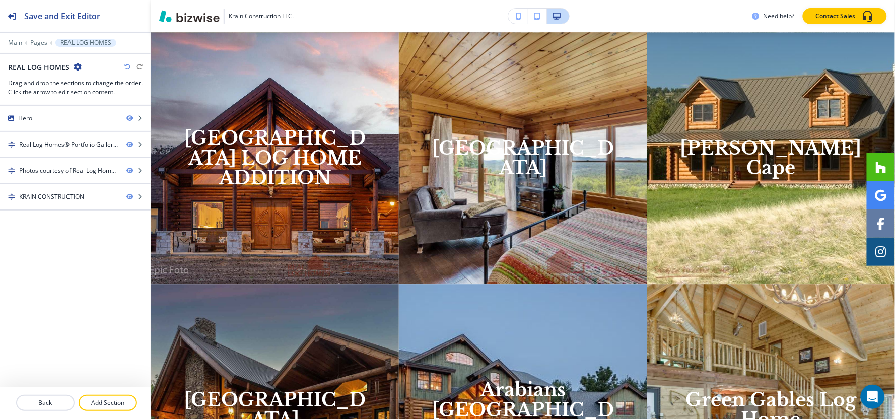
click at [51, 131] on div at bounding box center [75, 131] width 151 height 1
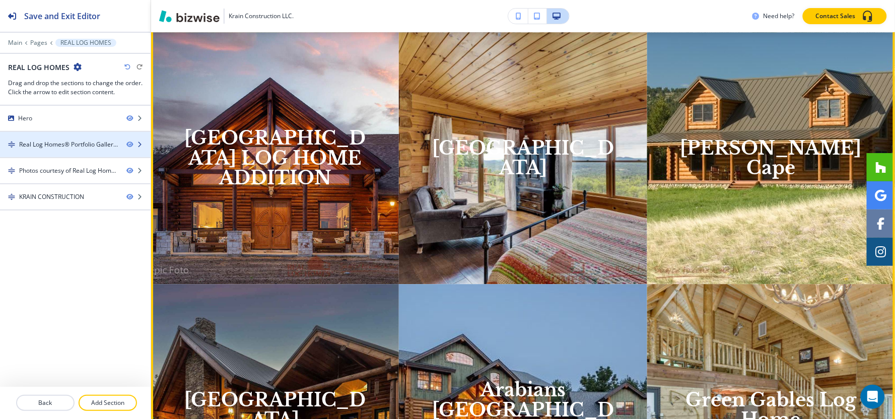
click at [51, 155] on div at bounding box center [75, 153] width 151 height 8
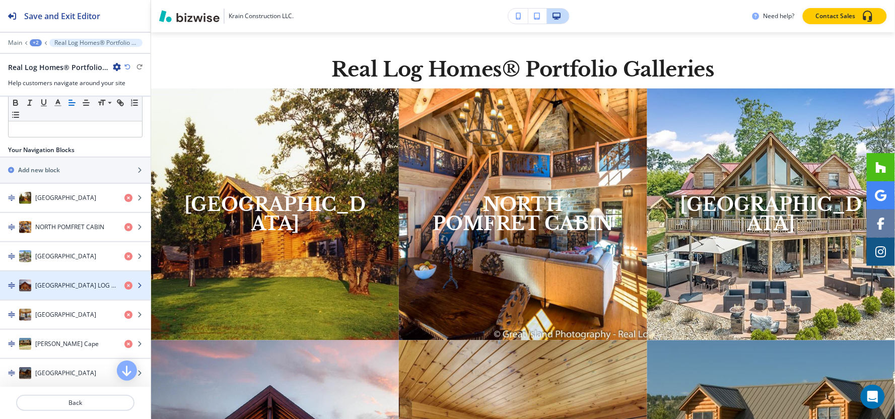
scroll to position [224, 0]
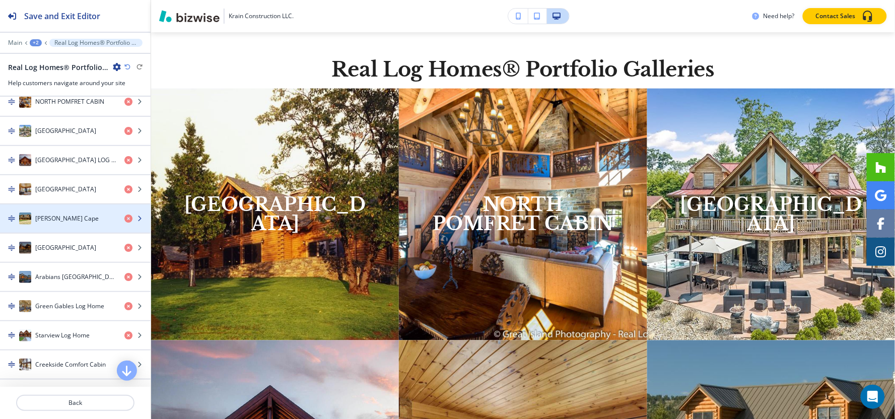
click at [38, 223] on h4 "[PERSON_NAME] Cape" at bounding box center [66, 218] width 63 height 9
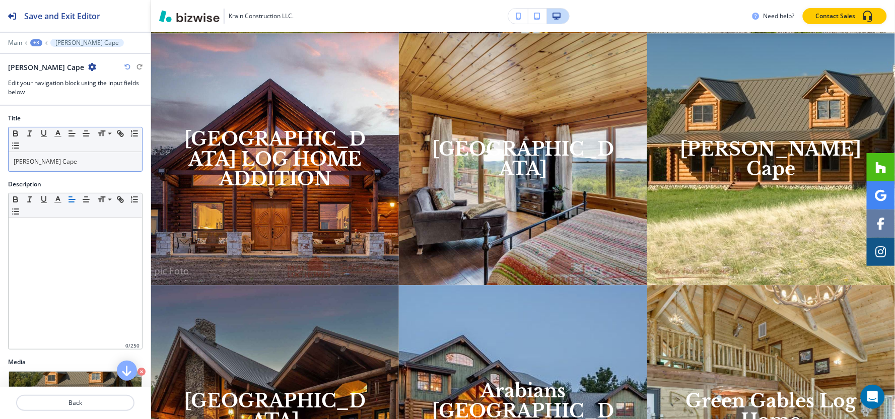
scroll to position [704, 0]
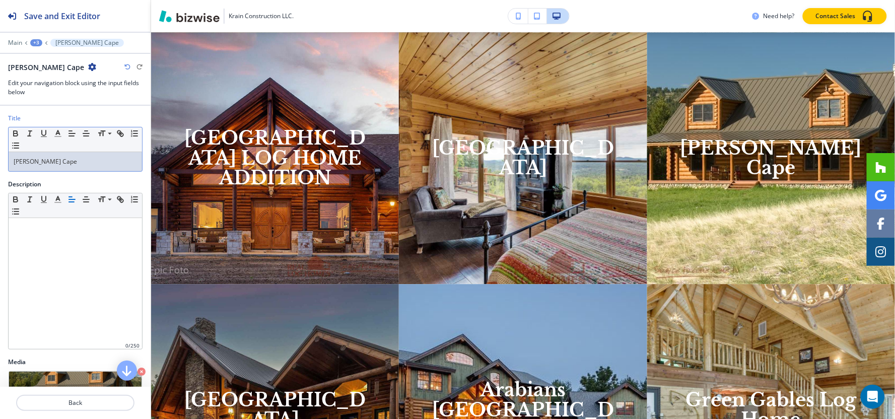
click at [98, 156] on div "[PERSON_NAME] Cape" at bounding box center [75, 161] width 133 height 19
copy p "[PERSON_NAME] Cape"
drag, startPoint x: 86, startPoint y: 161, endPoint x: 0, endPoint y: 160, distance: 86.1
click at [0, 160] on div "Title Small Normal Large Huge [PERSON_NAME] CAPE" at bounding box center [75, 147] width 151 height 66
click at [117, 136] on icon "button" at bounding box center [120, 133] width 9 height 9
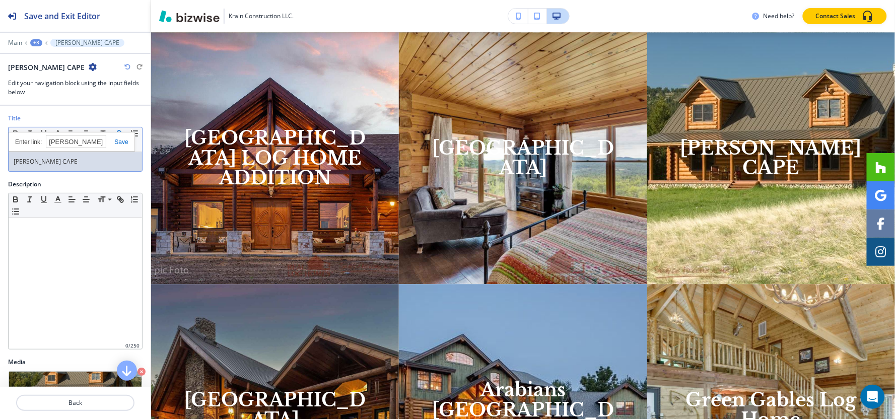
paste input "[URL][DOMAIN_NAME][PERSON_NAME]"
type input "[URL][DOMAIN_NAME][PERSON_NAME]"
click at [38, 39] on div "+3" at bounding box center [36, 42] width 12 height 7
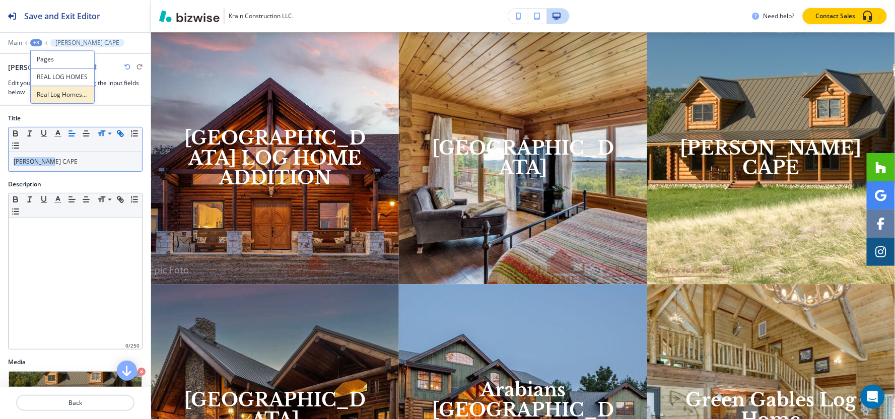
click at [59, 99] on button "Real Log Homes® Portfolio Galleries" at bounding box center [62, 95] width 64 height 18
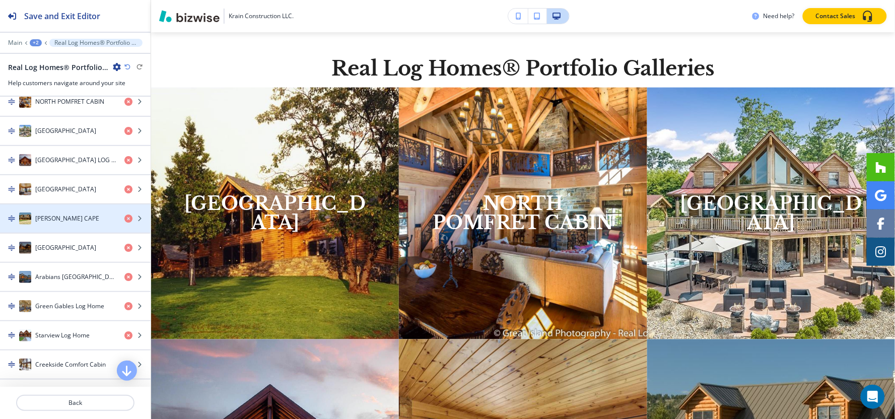
scroll to position [396, 0]
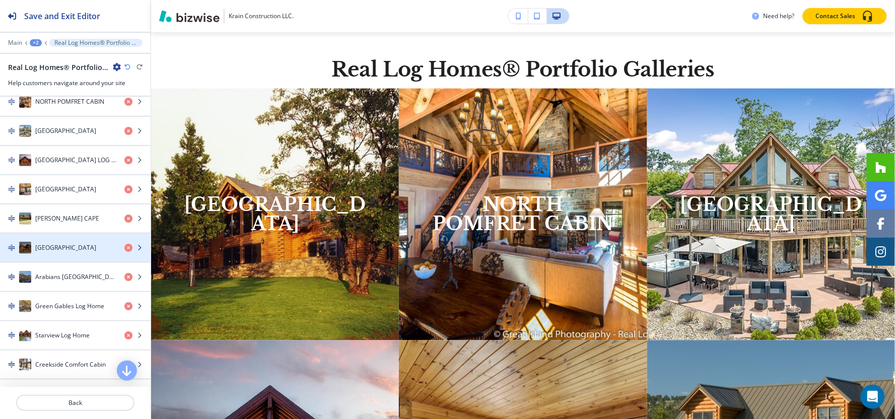
click at [69, 257] on div "button" at bounding box center [75, 258] width 151 height 8
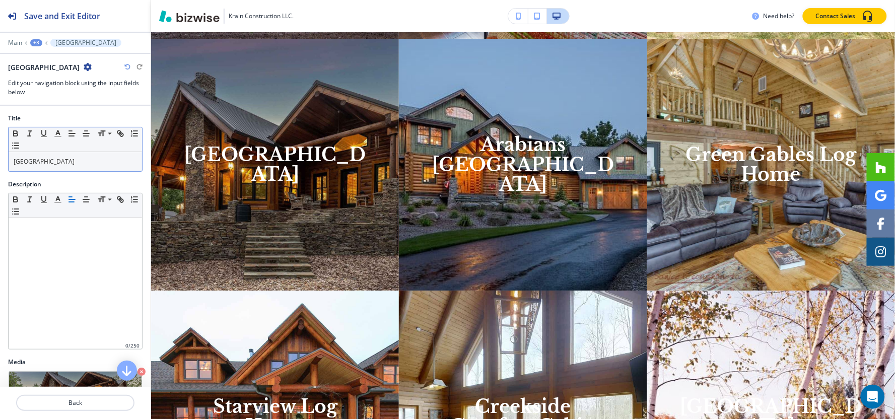
scroll to position [956, 0]
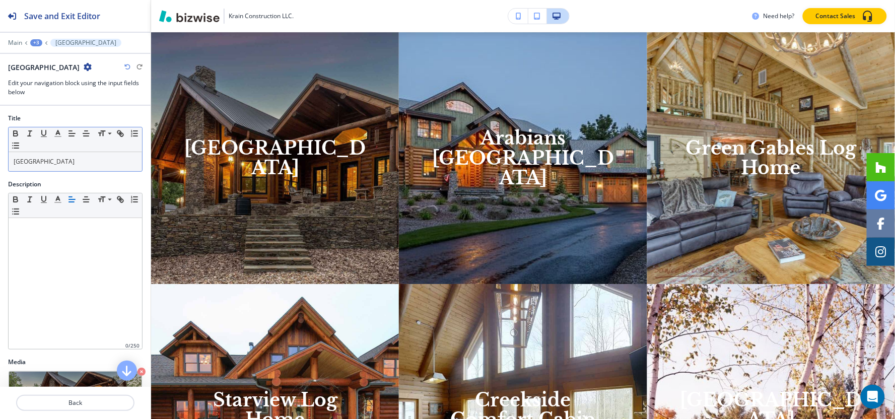
click at [83, 162] on p "[GEOGRAPHIC_DATA]" at bounding box center [75, 161] width 123 height 9
copy p "[GEOGRAPHIC_DATA]"
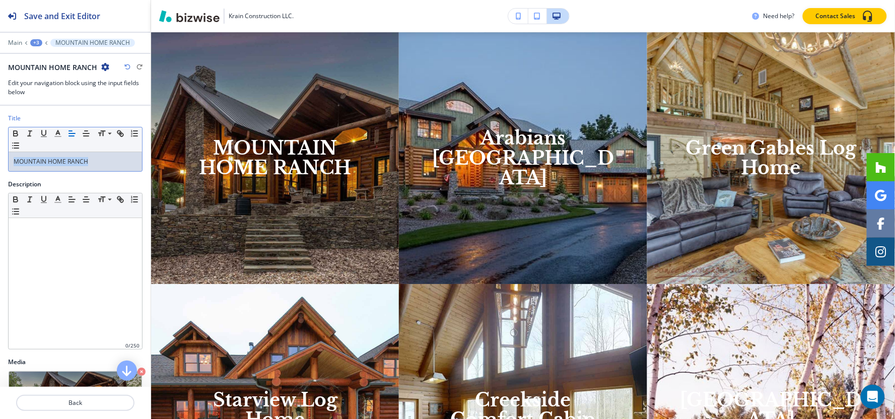
drag, startPoint x: 111, startPoint y: 164, endPoint x: 0, endPoint y: 160, distance: 110.8
click at [0, 160] on div "Title Small Normal Large Huge MOUNTAIN HOME RANCH" at bounding box center [75, 147] width 151 height 66
click at [117, 136] on icon "button" at bounding box center [120, 133] width 9 height 9
paste input "[URL][DOMAIN_NAME]"
type input "[URL][DOMAIN_NAME]"
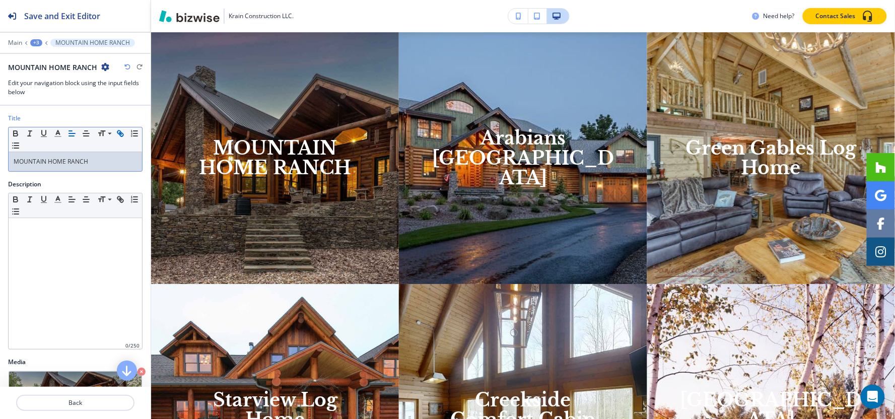
scroll to position [0, 0]
click at [31, 41] on div "+3" at bounding box center [36, 42] width 12 height 7
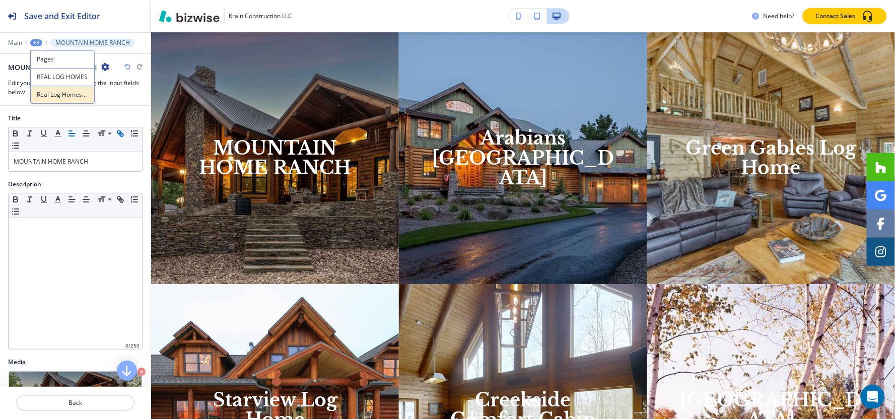
click at [47, 87] on button "Real Log Homes® Portfolio Galleries" at bounding box center [62, 95] width 64 height 18
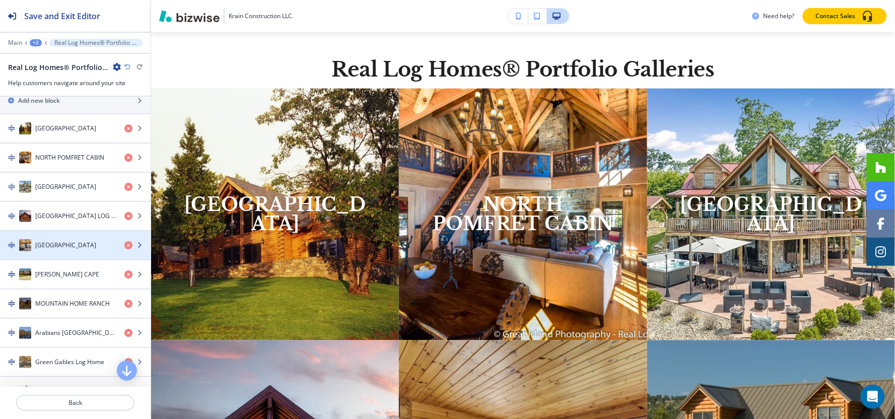
scroll to position [224, 0]
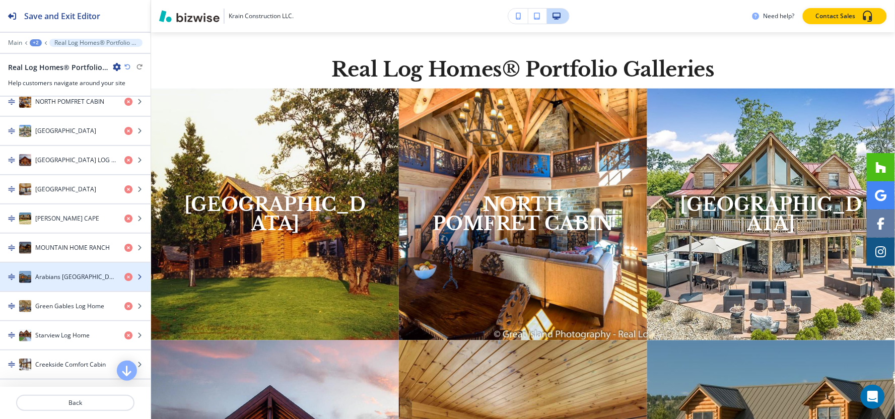
click at [62, 283] on div "button" at bounding box center [75, 287] width 151 height 8
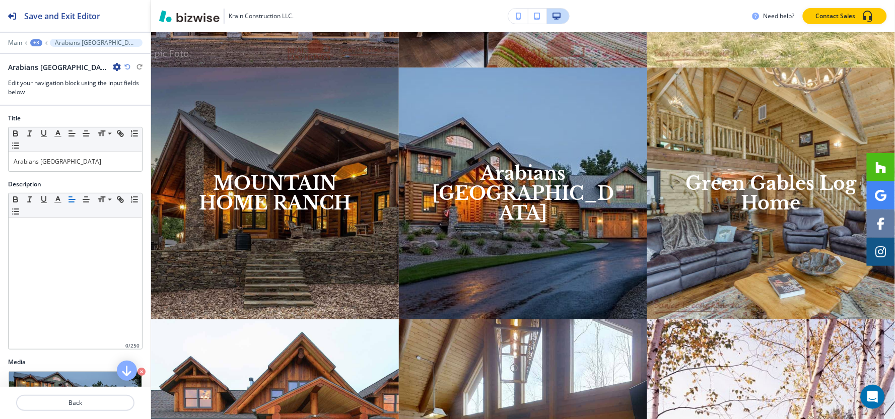
scroll to position [956, 0]
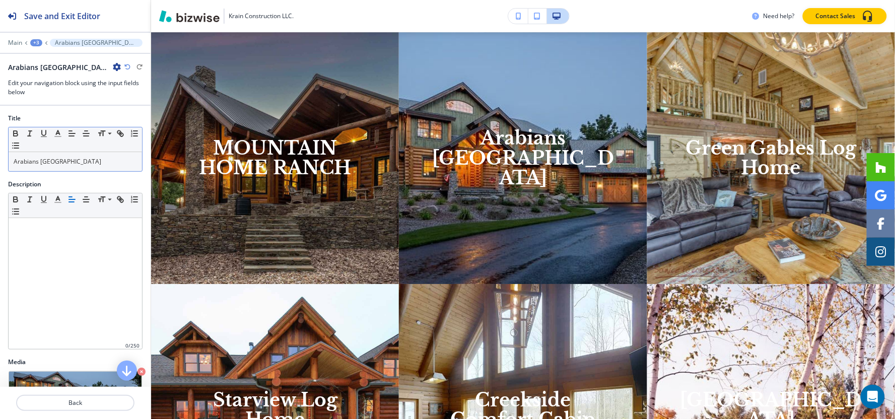
click at [101, 151] on div "Small Normal Large Huge" at bounding box center [75, 139] width 133 height 25
click at [101, 162] on p "Arabians [GEOGRAPHIC_DATA]" at bounding box center [75, 161] width 123 height 9
copy p "Arabians [GEOGRAPHIC_DATA]"
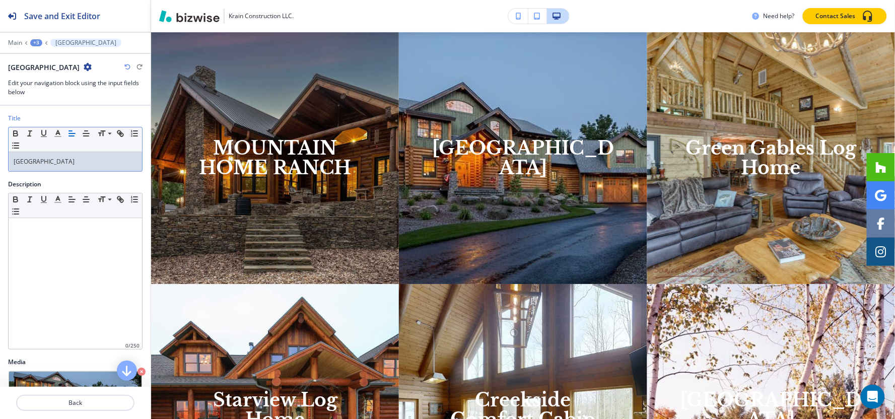
drag, startPoint x: 113, startPoint y: 166, endPoint x: 0, endPoint y: 164, distance: 113.3
click at [0, 164] on div "Title Small Normal Large Huge ARABIANS BIG RIVER LODGE" at bounding box center [75, 147] width 151 height 66
click at [121, 134] on line "button" at bounding box center [120, 133] width 2 height 2
paste input "[URL][DOMAIN_NAME]"
type input "[URL][DOMAIN_NAME]"
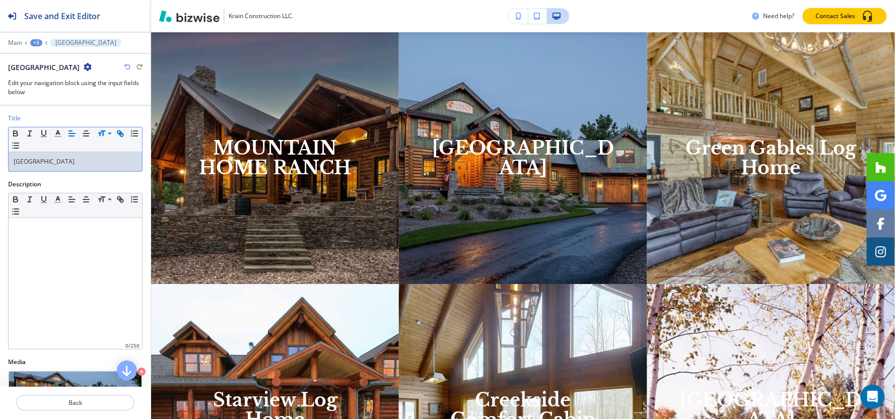
scroll to position [0, 0]
click at [33, 43] on div "+3" at bounding box center [36, 42] width 12 height 7
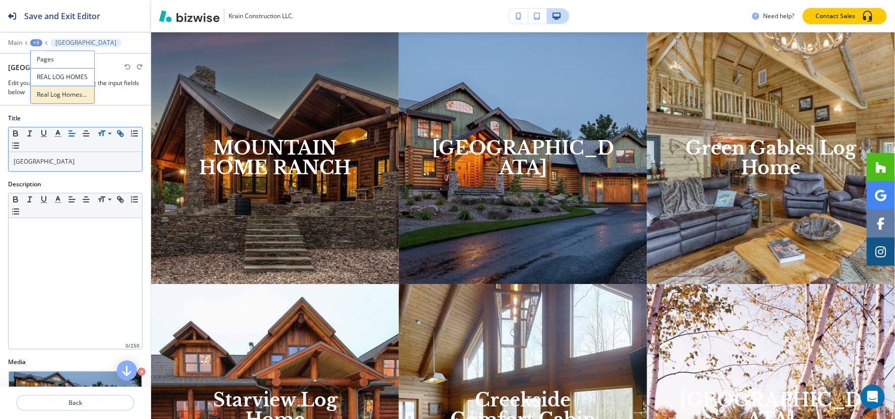
click at [42, 90] on p "Real Log Homes® Portfolio Galleries" at bounding box center [62, 94] width 51 height 9
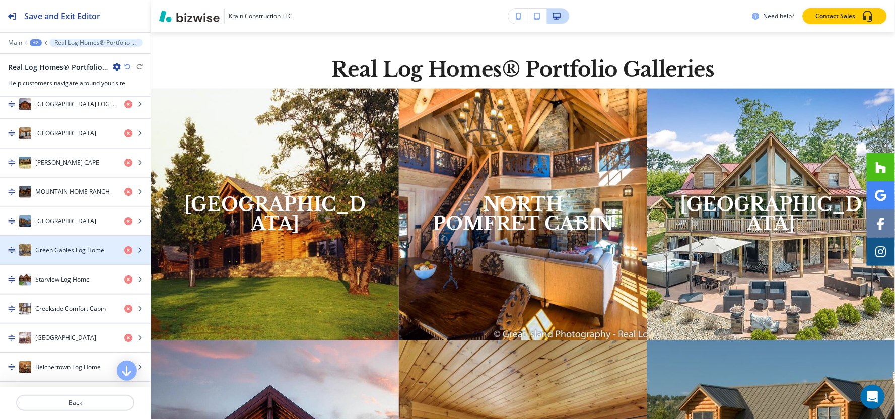
scroll to position [335, 0]
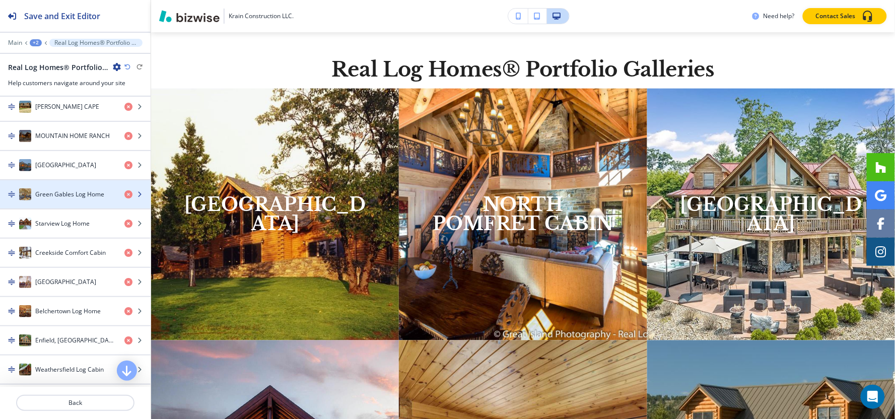
click at [61, 194] on h4 "Green Gables Log Home" at bounding box center [69, 194] width 69 height 9
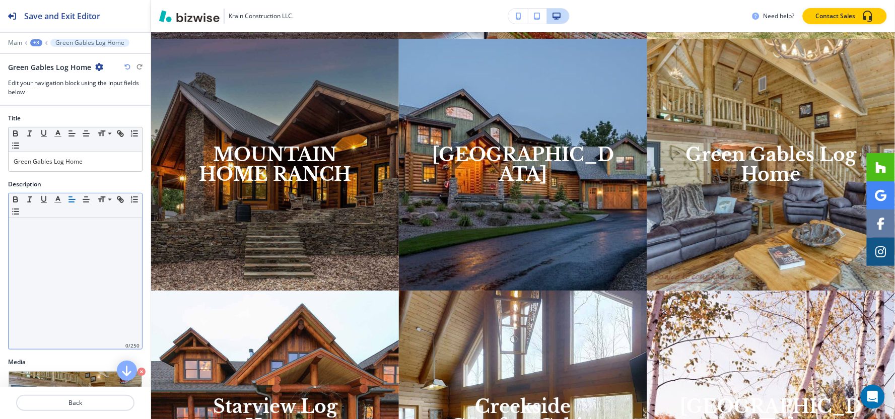
scroll to position [956, 0]
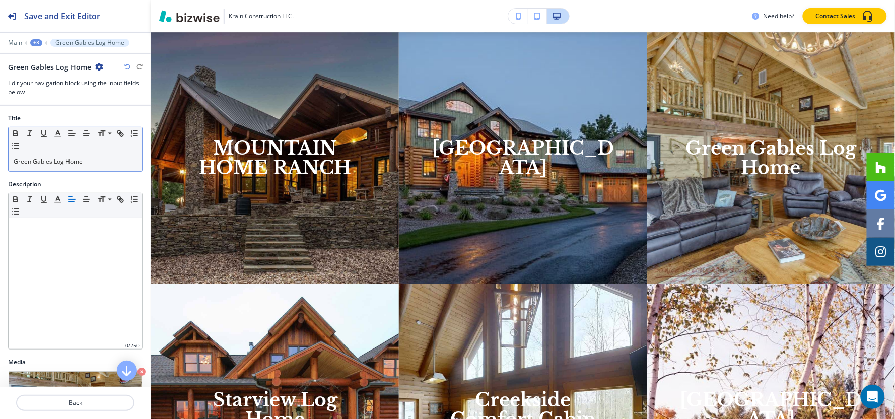
click at [87, 165] on p "Green Gables Log Home" at bounding box center [75, 161] width 123 height 9
copy p "Green Gables Log Home"
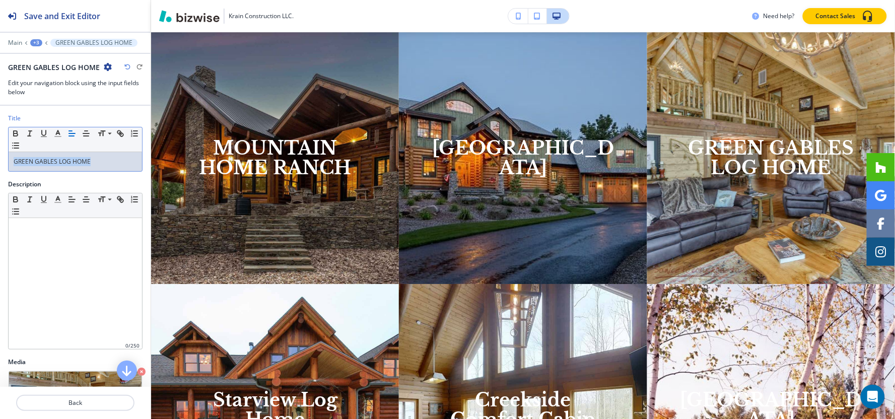
drag, startPoint x: 122, startPoint y: 163, endPoint x: 11, endPoint y: 162, distance: 111.3
click at [11, 162] on div "GREEN GABLES LOG HOME" at bounding box center [75, 161] width 133 height 19
click at [119, 132] on icon "button" at bounding box center [120, 133] width 9 height 9
paste input "[URL][DOMAIN_NAME]"
type input "[URL][DOMAIN_NAME]"
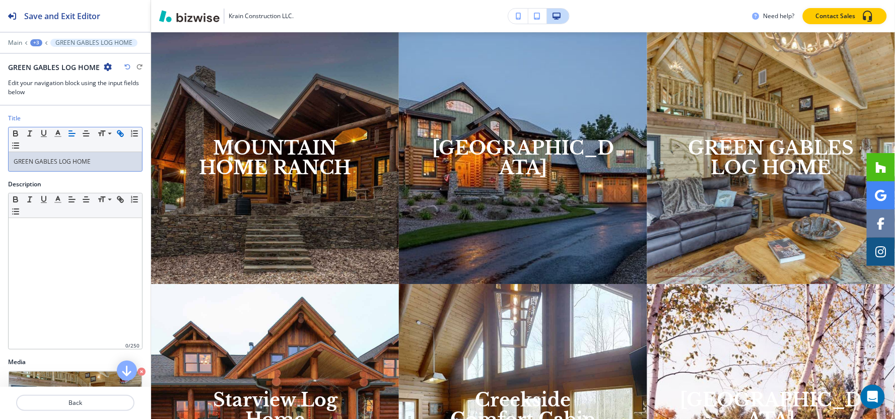
scroll to position [0, 0]
click at [36, 43] on div "+3" at bounding box center [36, 42] width 12 height 7
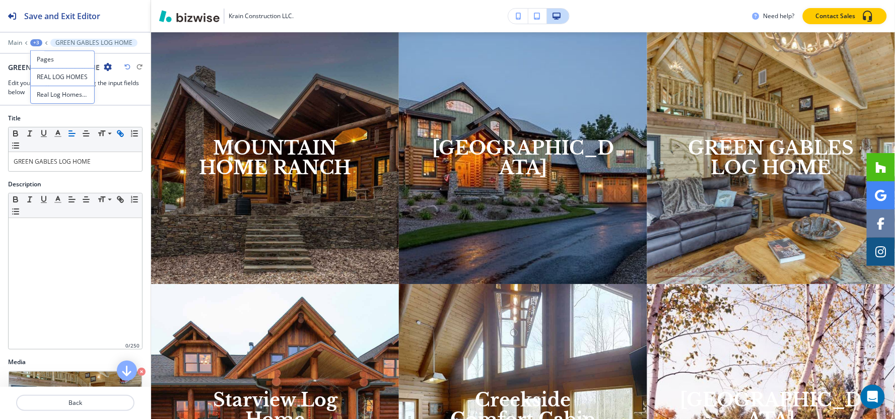
click at [54, 102] on button "Real Log Homes® Portfolio Galleries" at bounding box center [62, 95] width 64 height 18
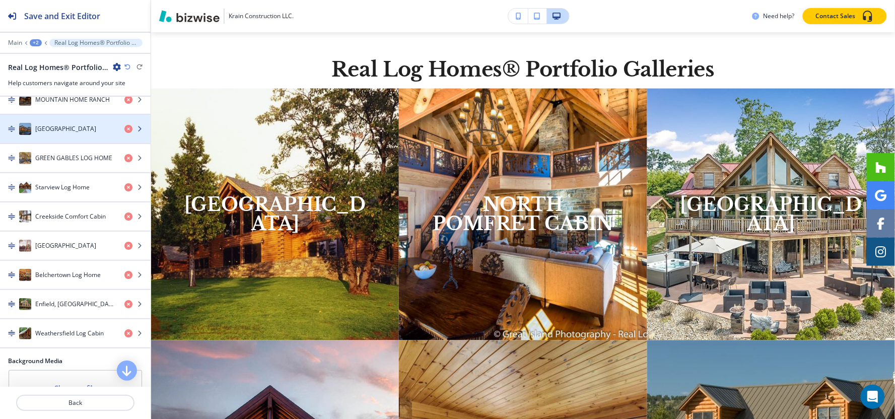
scroll to position [391, 0]
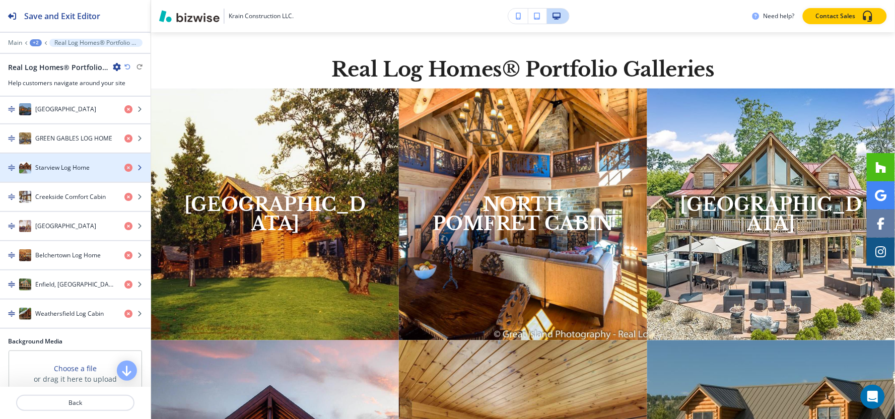
click at [67, 170] on h4 "Starview Log Home" at bounding box center [62, 167] width 54 height 9
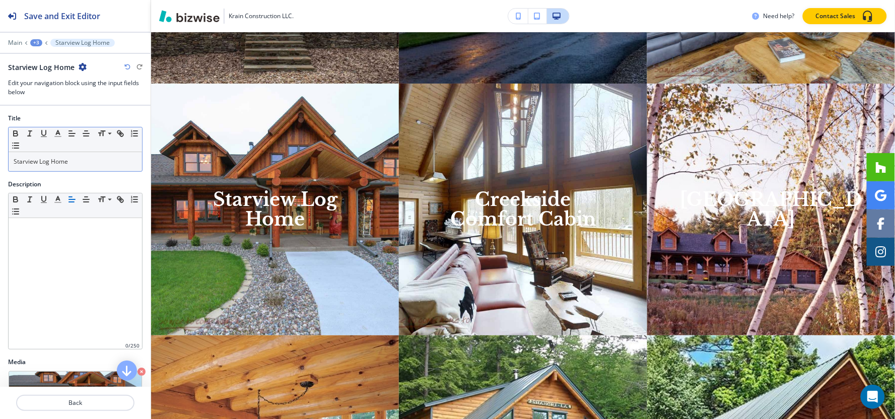
scroll to position [1207, 0]
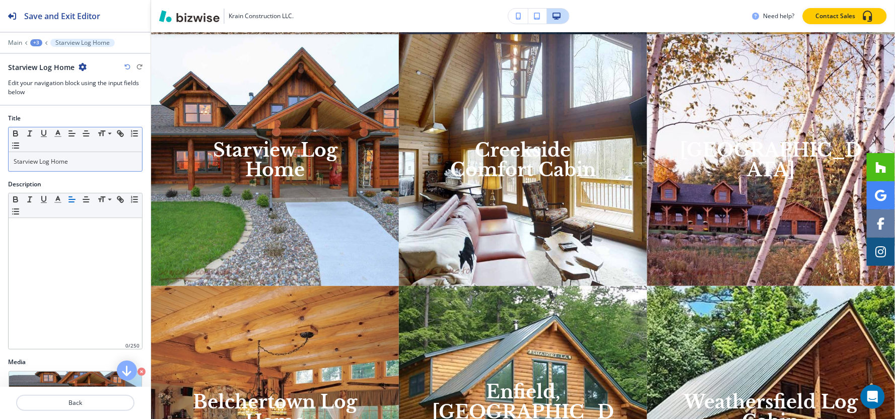
click at [78, 167] on div "Starview Log Home" at bounding box center [75, 161] width 133 height 19
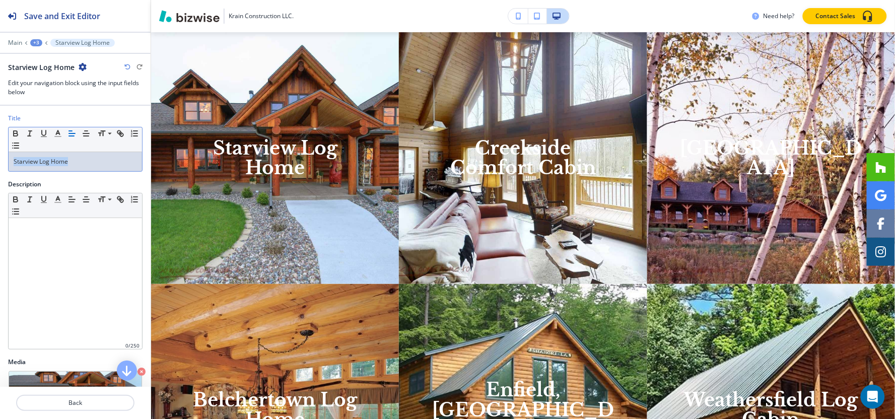
copy p "Starview Log Home"
drag, startPoint x: 94, startPoint y: 163, endPoint x: 0, endPoint y: 163, distance: 94.2
click at [0, 163] on div "Title Small Normal Large Huge STARVIEW LOG HOME" at bounding box center [75, 147] width 151 height 66
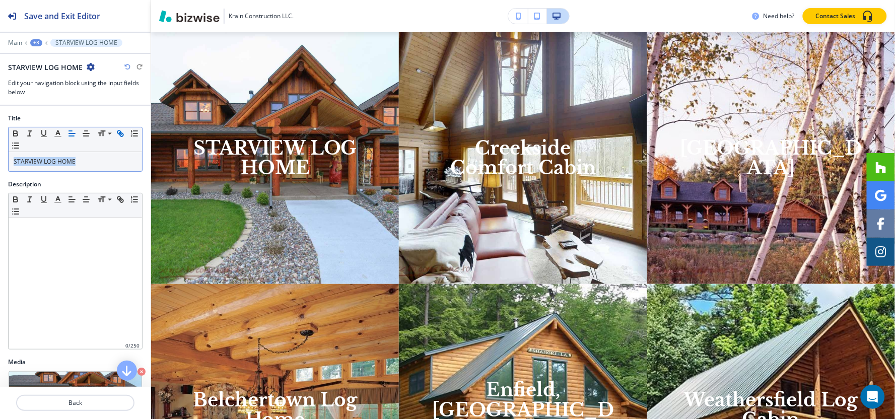
click at [116, 138] on icon "button" at bounding box center [120, 133] width 9 height 9
paste input "[URL][DOMAIN_NAME]"
type input "[URL][DOMAIN_NAME]"
click at [32, 43] on div "+3" at bounding box center [36, 42] width 12 height 7
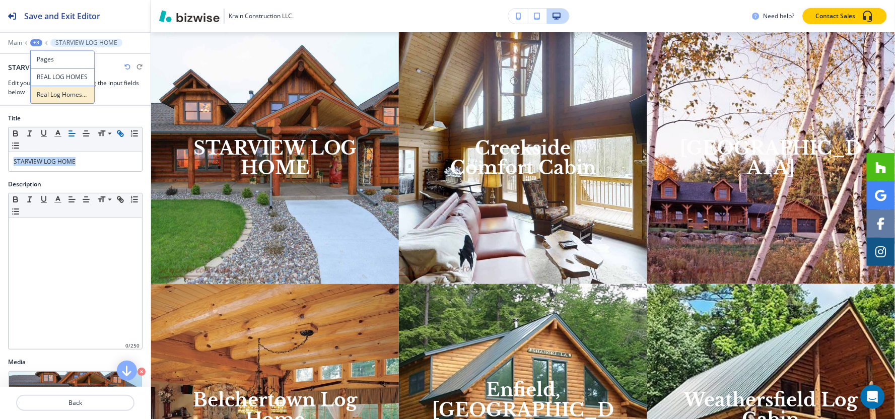
click at [55, 97] on p "Real Log Homes® Portfolio Galleries" at bounding box center [62, 94] width 51 height 9
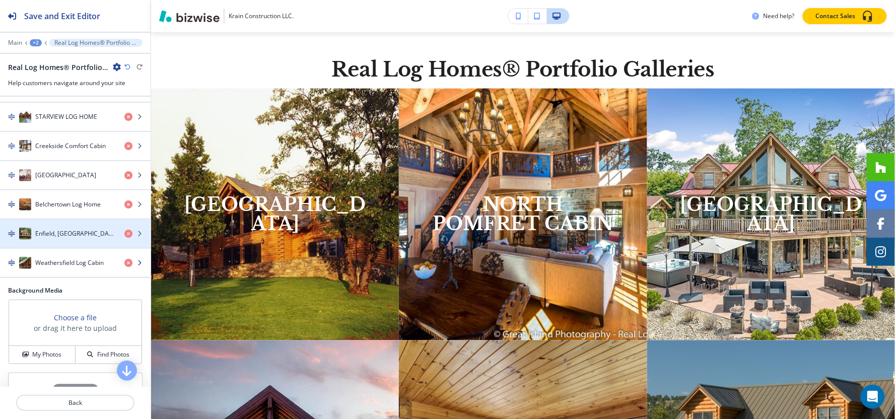
scroll to position [447, 0]
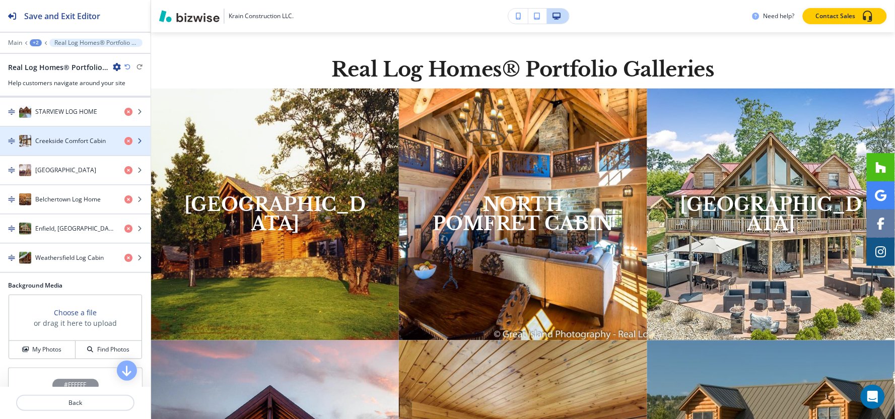
click at [54, 151] on div "button" at bounding box center [75, 151] width 151 height 8
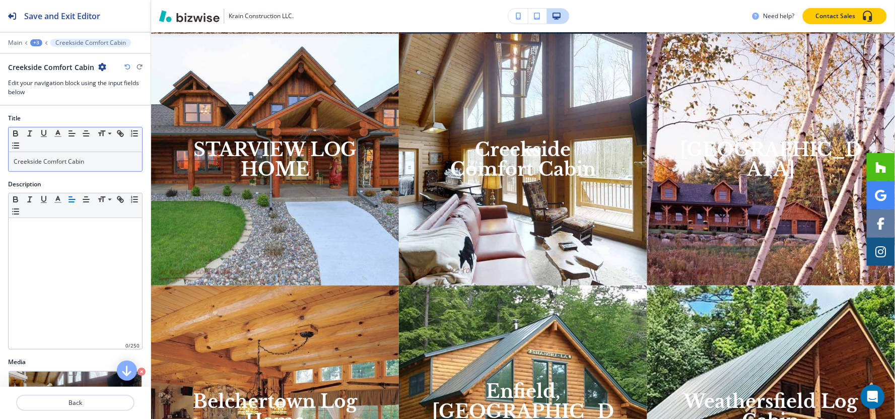
scroll to position [1207, 0]
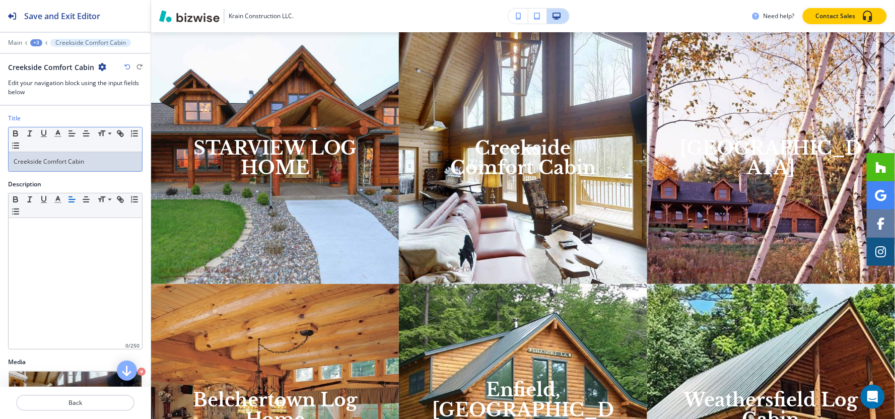
click at [93, 164] on p "Creekside Comfort Cabin" at bounding box center [75, 161] width 123 height 9
copy p "Creekside Comfort Cabin"
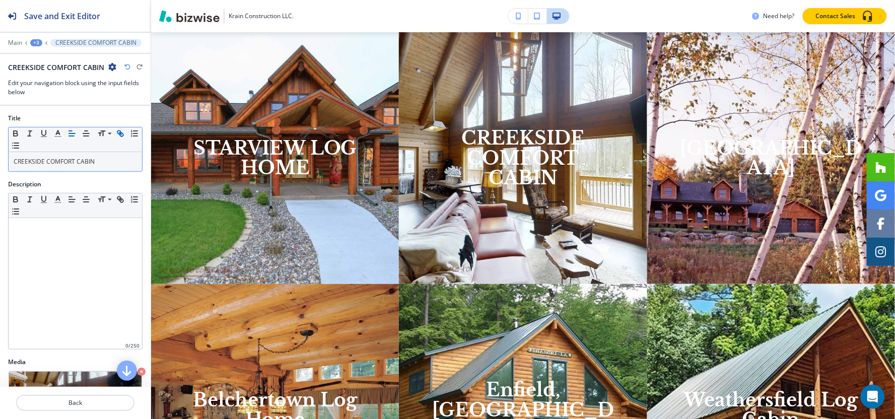
click at [116, 134] on icon "button" at bounding box center [120, 133] width 9 height 9
click at [112, 167] on div "CREEKSIDE COMFORT CABIN" at bounding box center [75, 161] width 133 height 19
click at [121, 132] on icon "button" at bounding box center [119, 132] width 4 height 4
paste input "[URL][DOMAIN_NAME]"
type input "[URL][DOMAIN_NAME]"
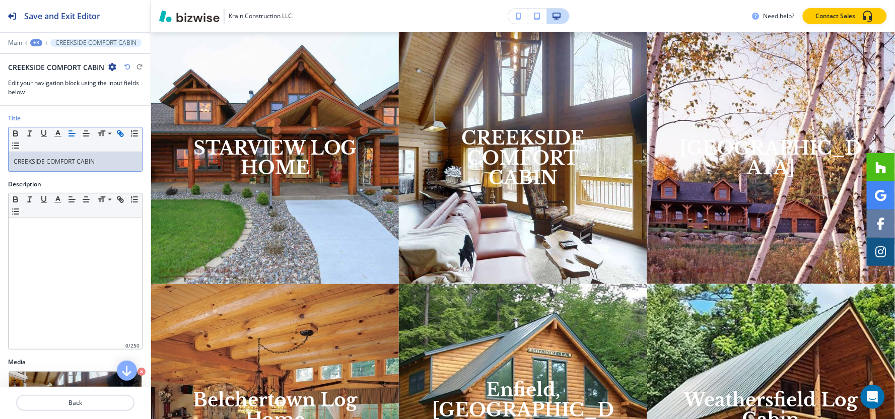
scroll to position [0, 0]
click at [41, 43] on div "+3" at bounding box center [36, 42] width 12 height 7
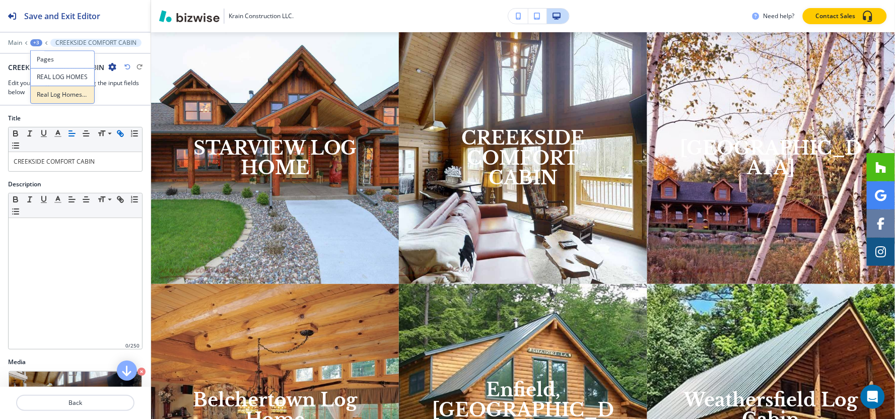
click at [62, 98] on p "Real Log Homes® Portfolio Galleries" at bounding box center [62, 94] width 51 height 9
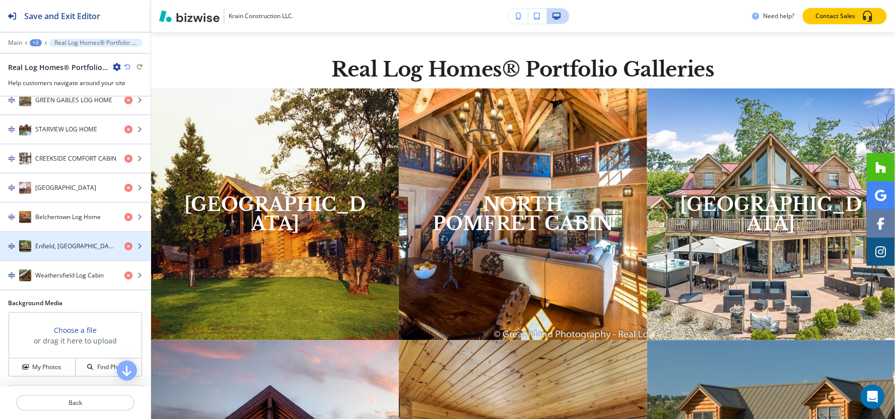
scroll to position [447, 0]
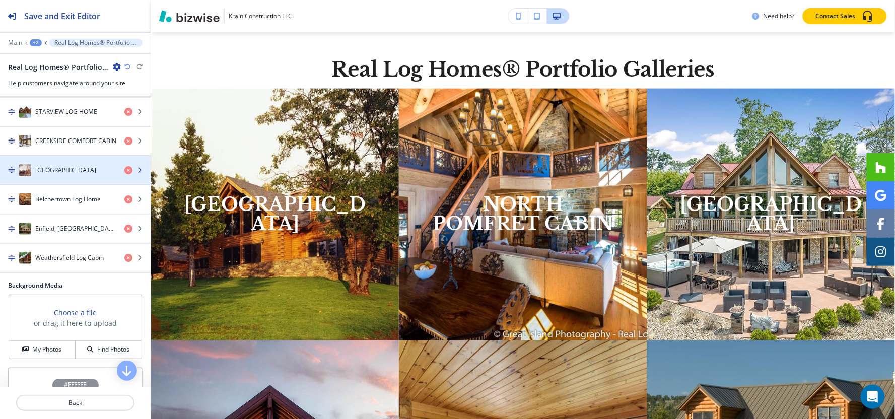
click at [60, 170] on h4 "[GEOGRAPHIC_DATA]" at bounding box center [65, 170] width 61 height 9
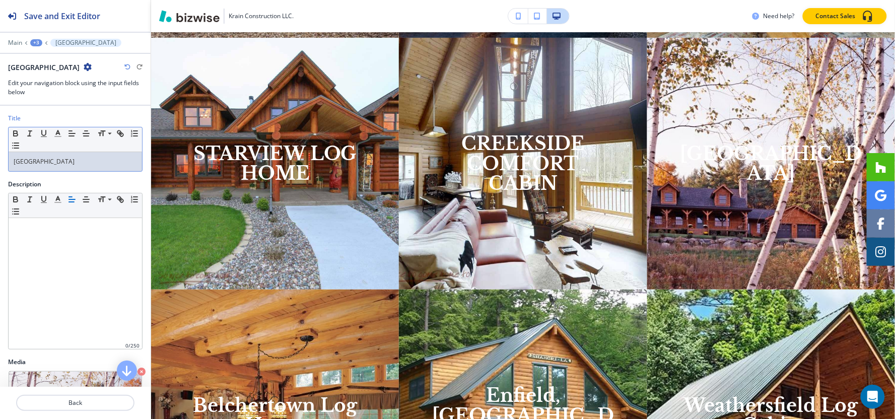
click at [69, 157] on div "[GEOGRAPHIC_DATA]" at bounding box center [75, 161] width 133 height 19
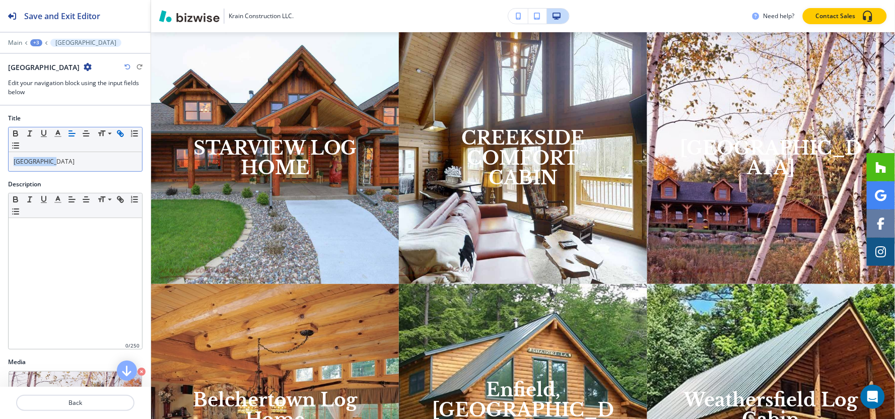
click at [122, 138] on button "button" at bounding box center [120, 133] width 14 height 12
paste input "[URL][DOMAIN_NAME]"
type input "[URL][DOMAIN_NAME]"
click at [37, 42] on div "+3" at bounding box center [36, 42] width 12 height 7
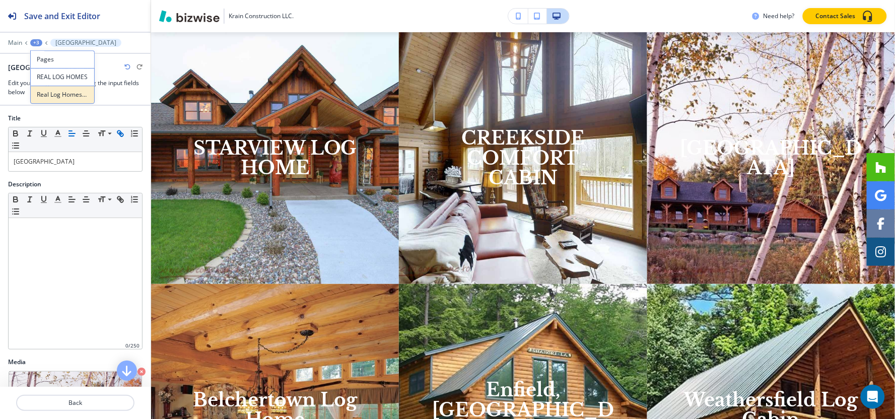
click at [51, 98] on p "Real Log Homes® Portfolio Galleries" at bounding box center [62, 94] width 51 height 9
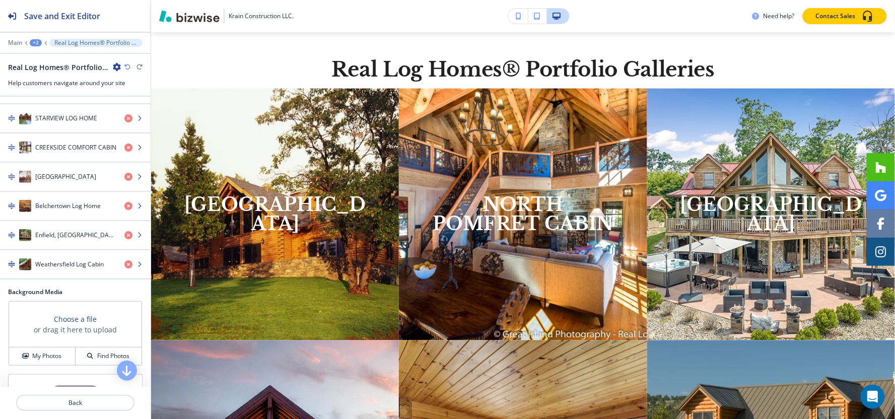
scroll to position [447, 0]
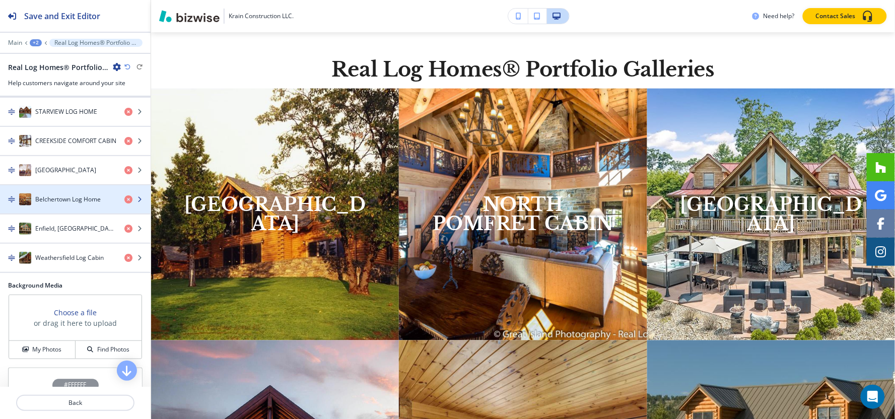
click at [84, 204] on h4 "Belchertown Log Home" at bounding box center [67, 199] width 65 height 9
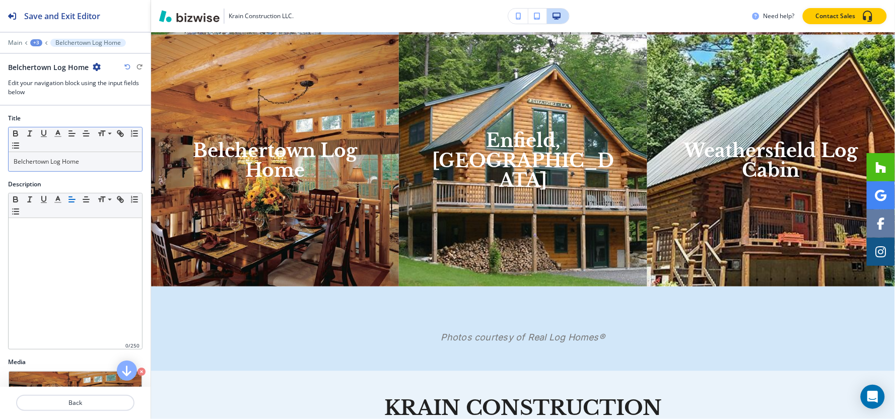
click at [80, 168] on div "Belchertown Log Home" at bounding box center [75, 161] width 133 height 19
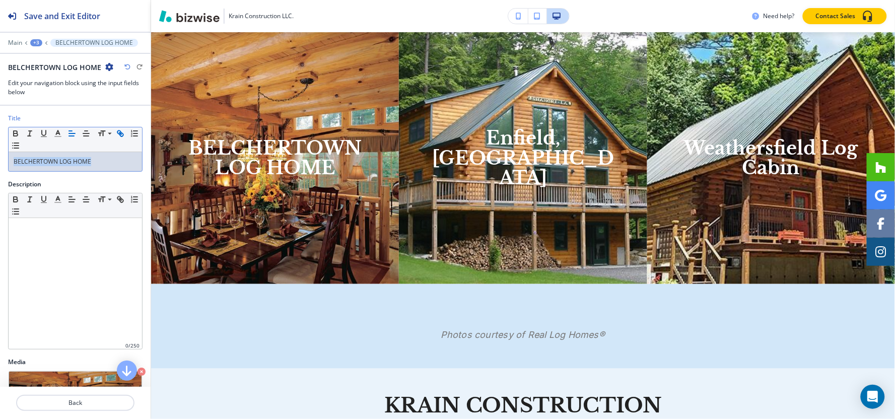
click at [119, 134] on icon "button" at bounding box center [119, 132] width 4 height 4
paste input "[URL][DOMAIN_NAME]"
type input "[URL][DOMAIN_NAME]"
click at [30, 39] on button "+3" at bounding box center [36, 42] width 12 height 7
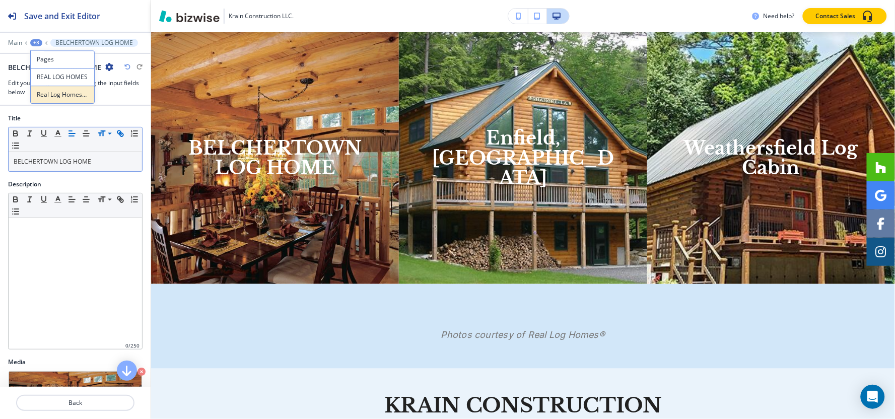
click at [59, 97] on p "Real Log Homes® Portfolio Galleries" at bounding box center [62, 94] width 51 height 9
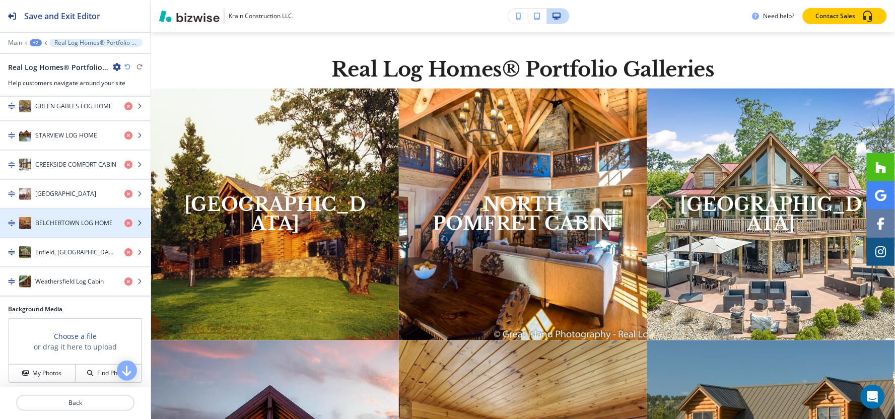
scroll to position [447, 0]
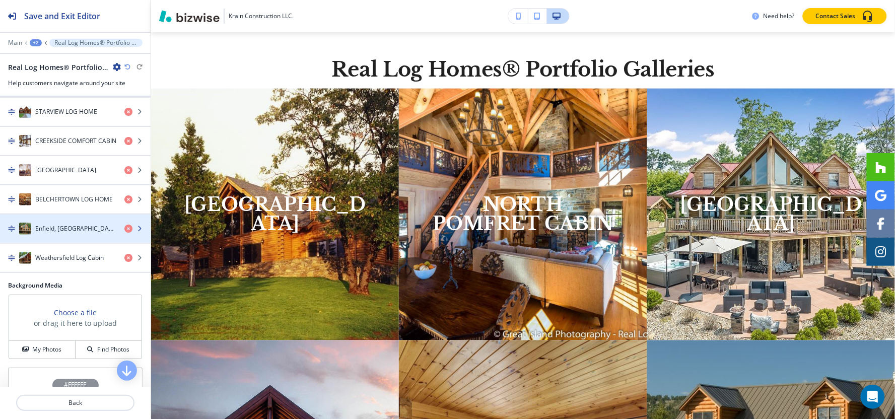
click at [49, 230] on h4 "Enfield, [GEOGRAPHIC_DATA]" at bounding box center [75, 228] width 81 height 9
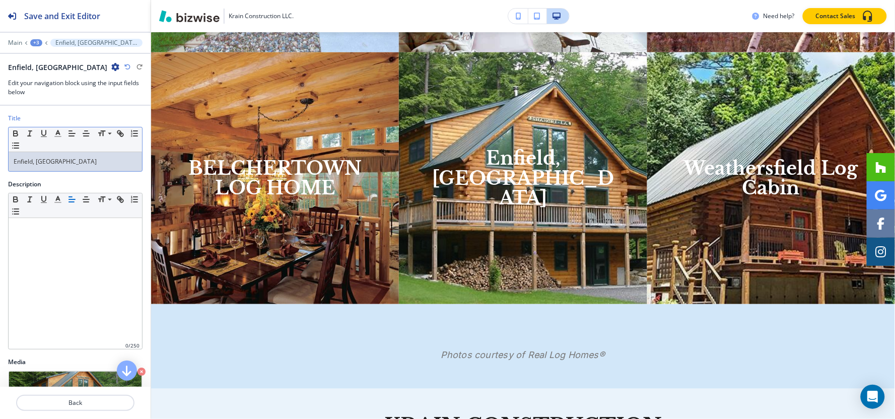
click at [84, 159] on p "Enfield, [GEOGRAPHIC_DATA]" at bounding box center [75, 161] width 123 height 9
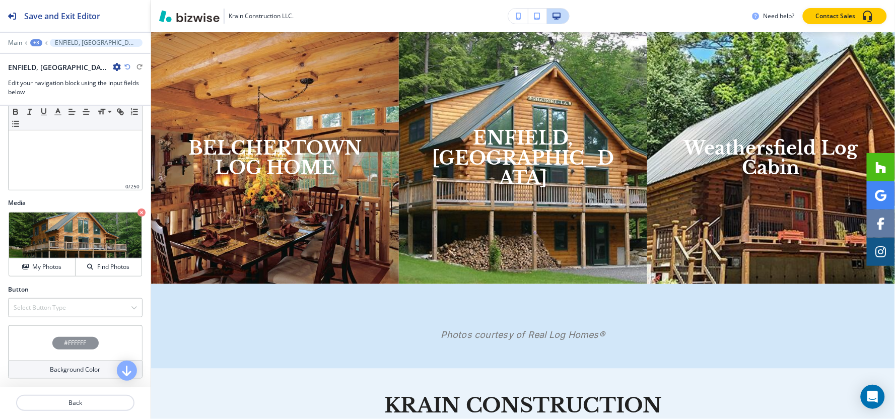
scroll to position [0, 0]
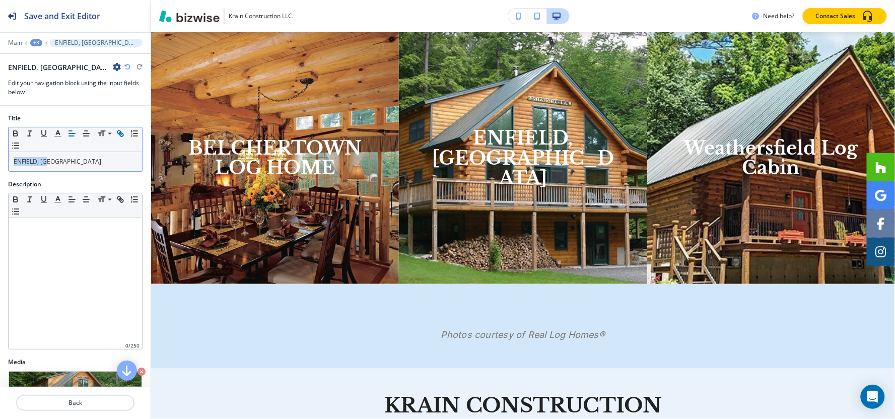
click at [119, 132] on icon "button" at bounding box center [120, 133] width 9 height 9
paste input "[URL][DOMAIN_NAME]"
type input "[URL][DOMAIN_NAME]"
click at [36, 44] on div "+3" at bounding box center [36, 42] width 12 height 7
click at [50, 96] on p "Real Log Homes® Portfolio Galleries" at bounding box center [62, 94] width 51 height 9
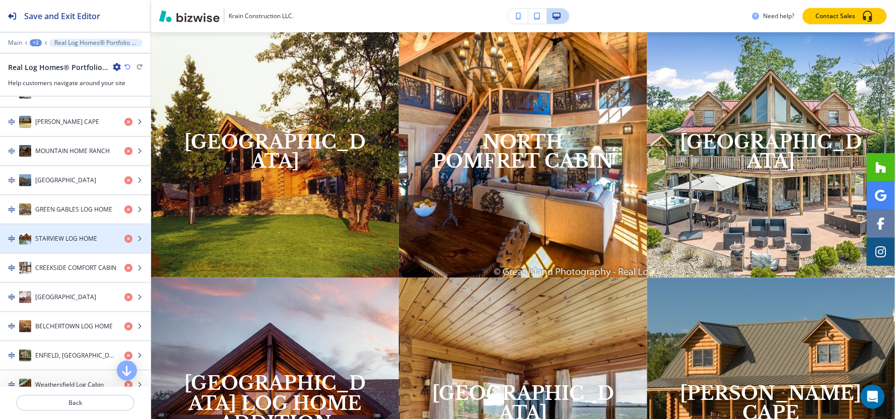
scroll to position [447, 0]
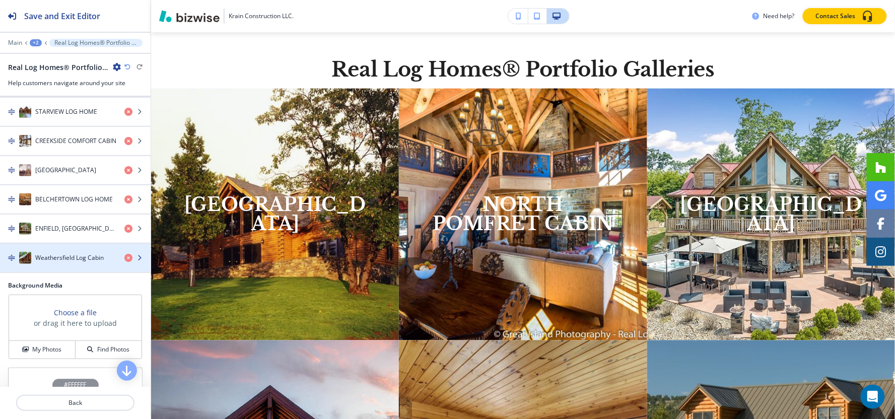
click at [68, 267] on div "button" at bounding box center [75, 268] width 151 height 8
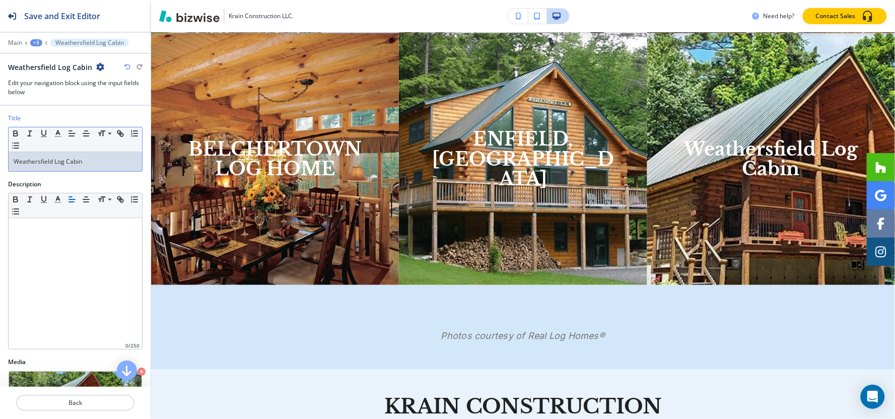
click at [98, 160] on p "Weathersfield Log Cabin" at bounding box center [75, 161] width 123 height 9
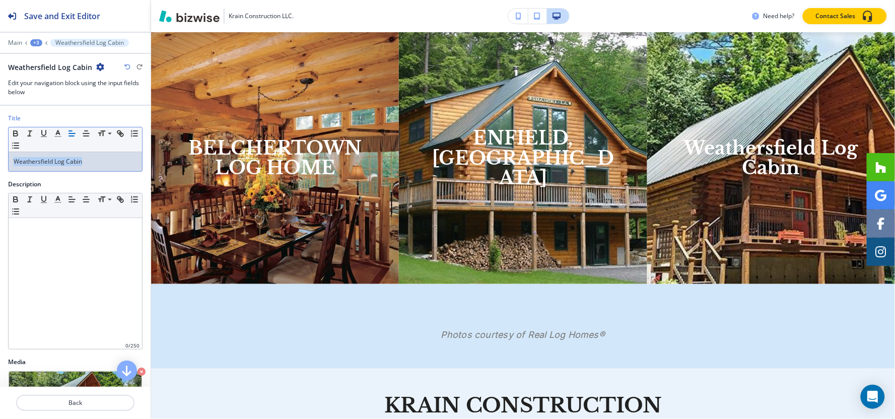
click at [89, 159] on p "Weathersfield Log Cabin" at bounding box center [75, 161] width 123 height 9
click at [32, 41] on div "+3" at bounding box center [36, 42] width 12 height 7
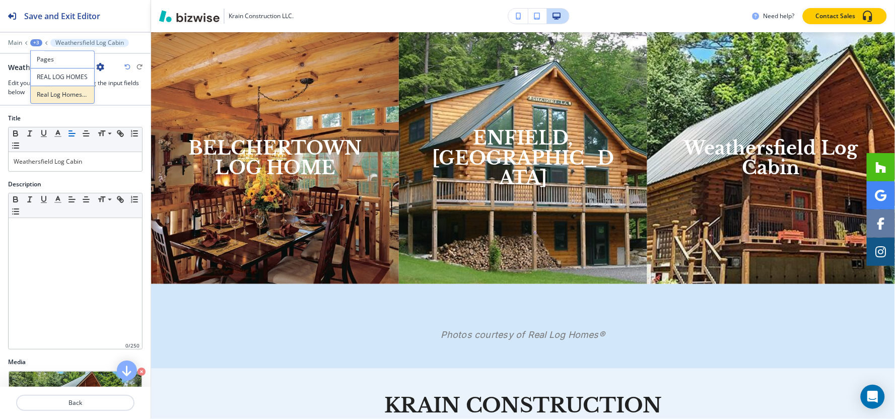
click at [64, 100] on button "Real Log Homes® Portfolio Galleries" at bounding box center [62, 95] width 64 height 18
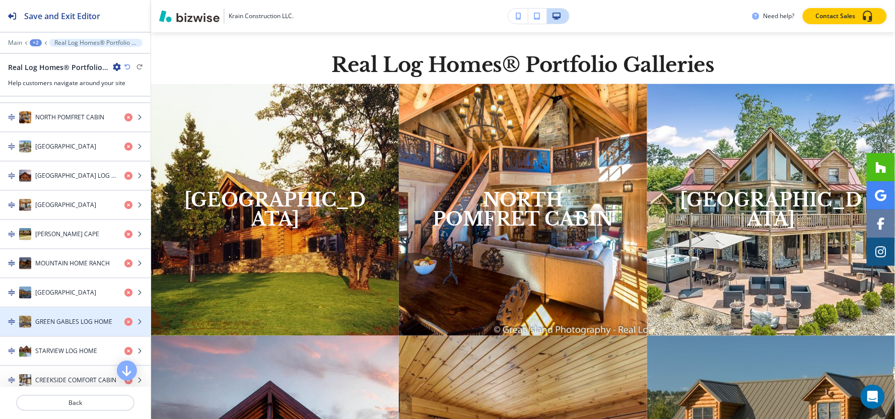
scroll to position [447, 0]
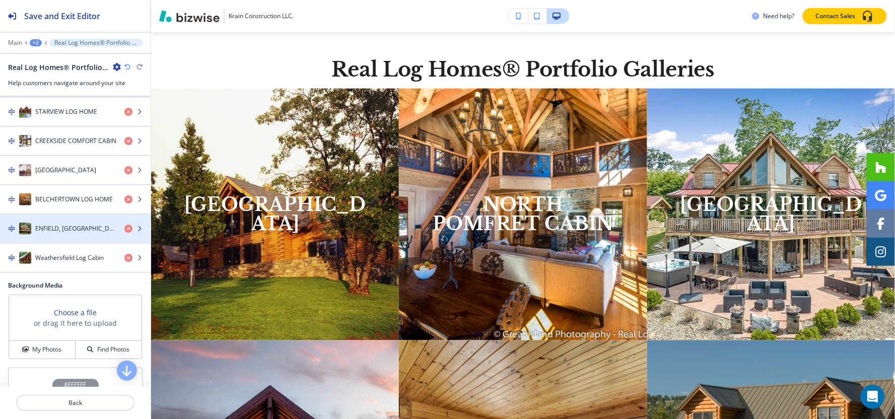
click at [71, 238] on div "button" at bounding box center [75, 239] width 151 height 8
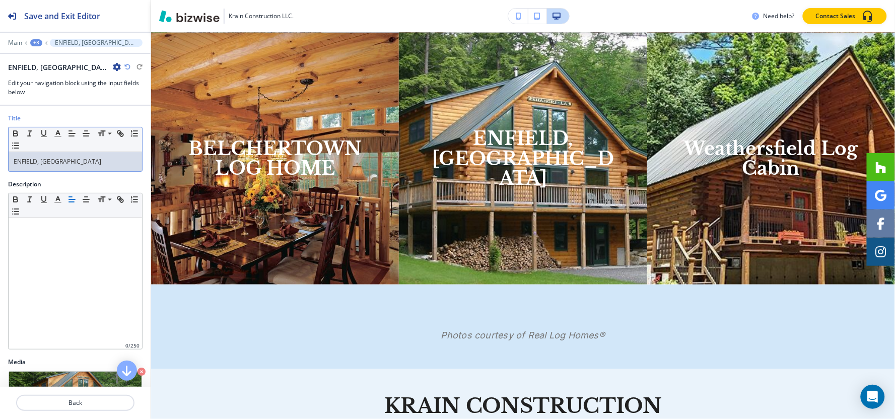
scroll to position [1459, 0]
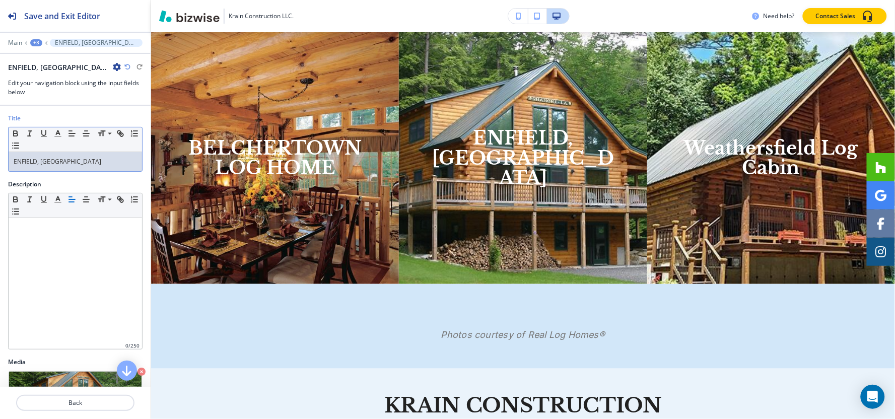
click at [74, 167] on div "ENFIELD, [GEOGRAPHIC_DATA]" at bounding box center [75, 161] width 133 height 19
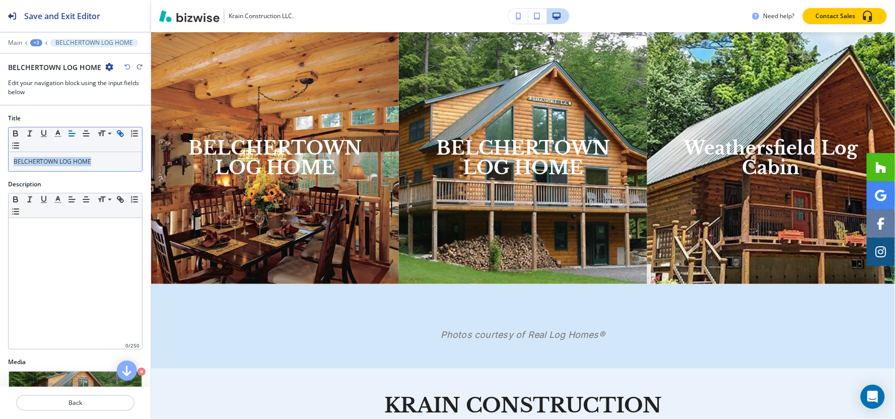
click at [121, 133] on icon "button" at bounding box center [122, 135] width 4 height 4
paste input "[URL][DOMAIN_NAME]"
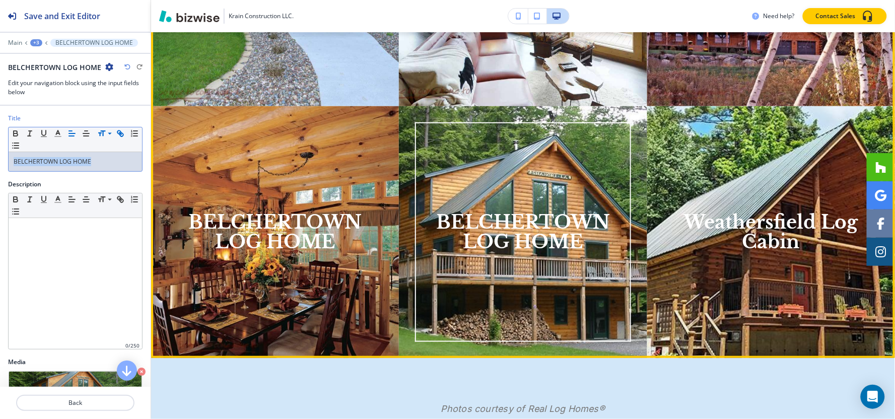
scroll to position [1291, 0]
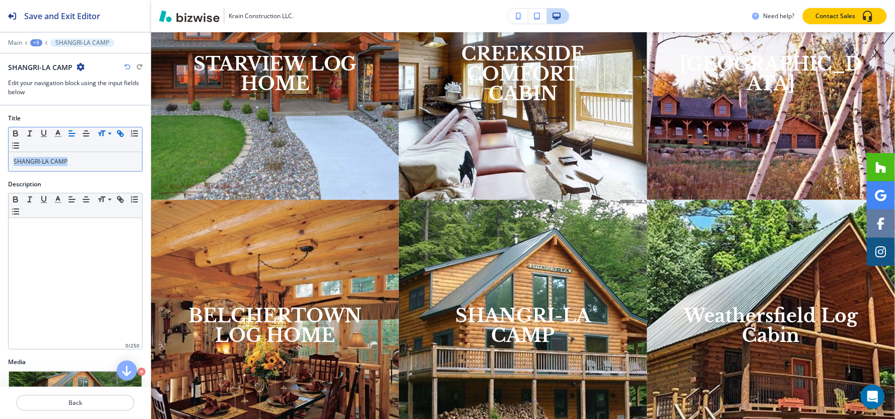
click at [122, 134] on icon "button" at bounding box center [122, 135] width 4 height 4
paste input "[URL][DOMAIN_NAME]"
type input "[URL][DOMAIN_NAME]"
click at [34, 47] on div at bounding box center [75, 50] width 151 height 6
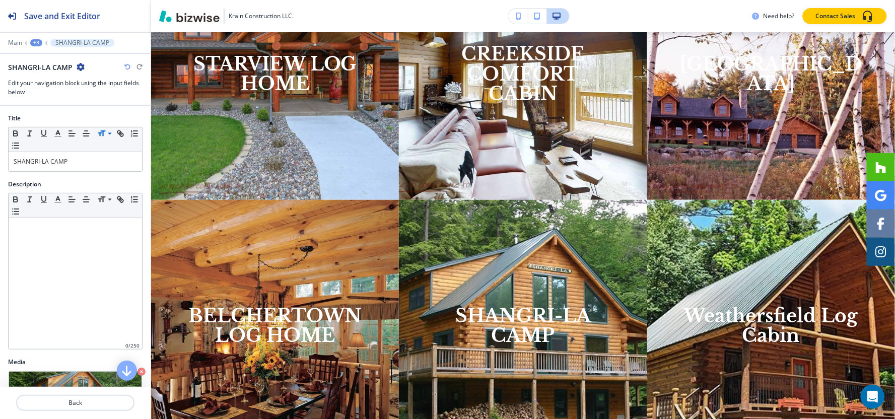
click at [34, 41] on div "+3" at bounding box center [36, 42] width 12 height 7
click at [51, 94] on p "Real Log Homes® Portfolio Galleries" at bounding box center [62, 94] width 51 height 9
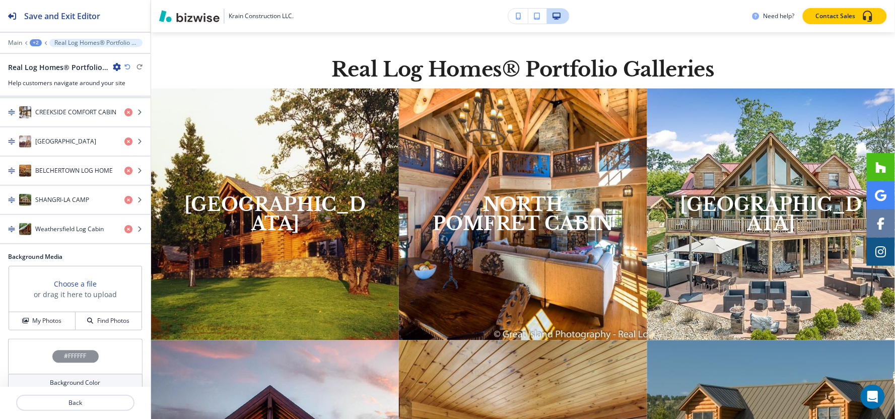
scroll to position [491, 0]
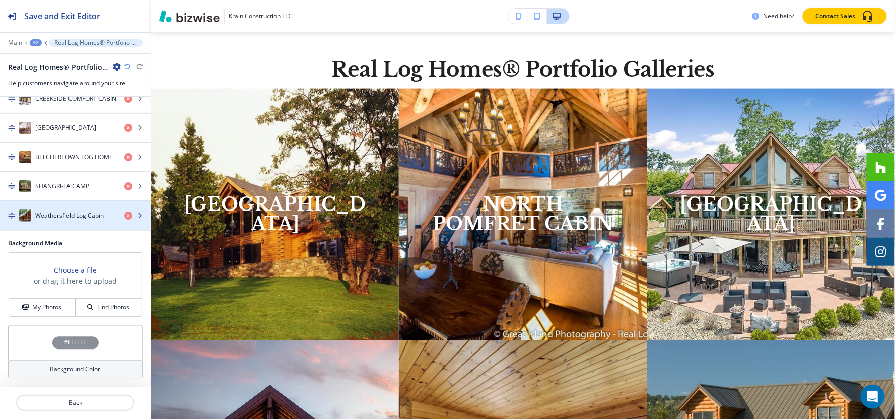
click at [63, 222] on div "button" at bounding box center [75, 226] width 151 height 8
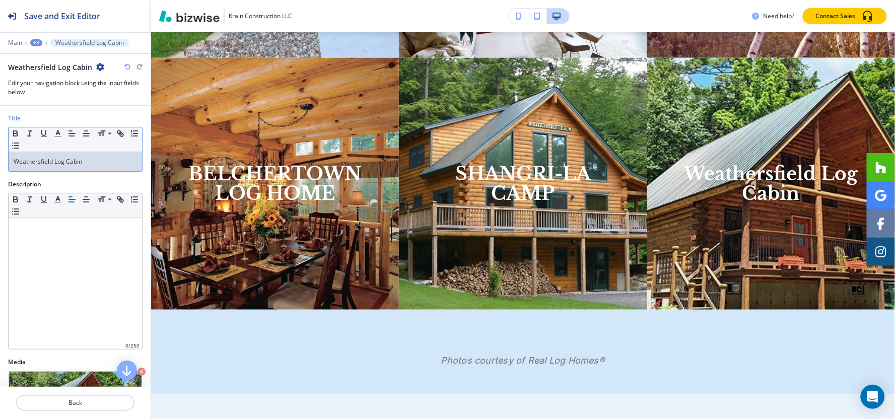
scroll to position [1459, 0]
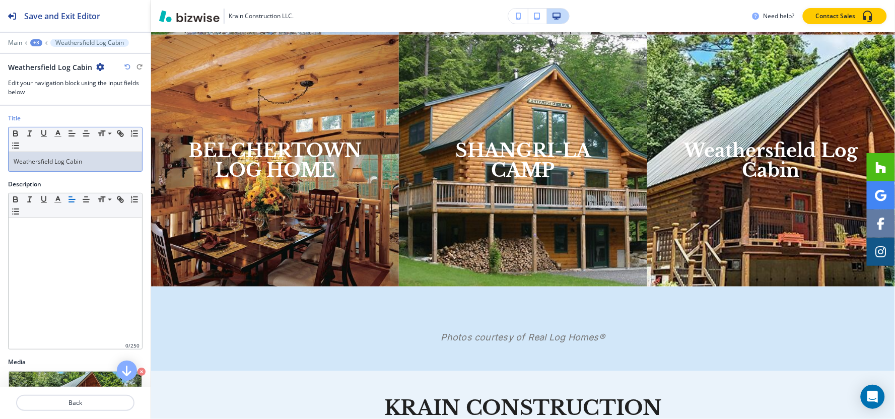
click at [98, 164] on p "Weathersfield Log Cabin" at bounding box center [75, 161] width 123 height 9
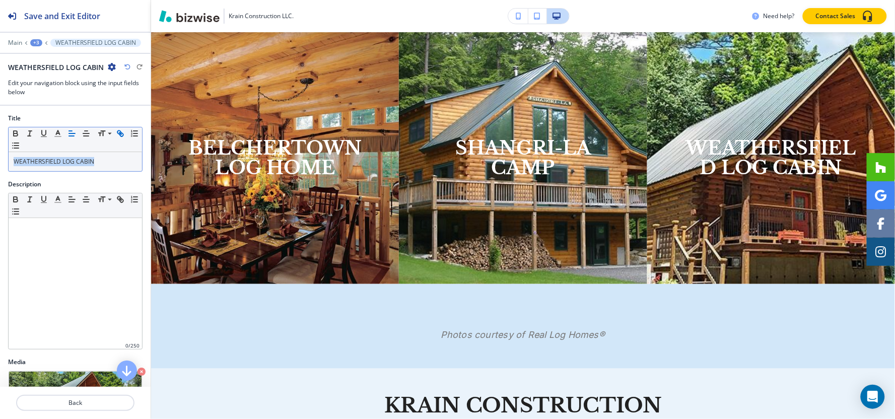
click at [123, 136] on icon "button" at bounding box center [120, 133] width 9 height 9
paste input "[URL][DOMAIN_NAME]"
type input "[URL][DOMAIN_NAME]"
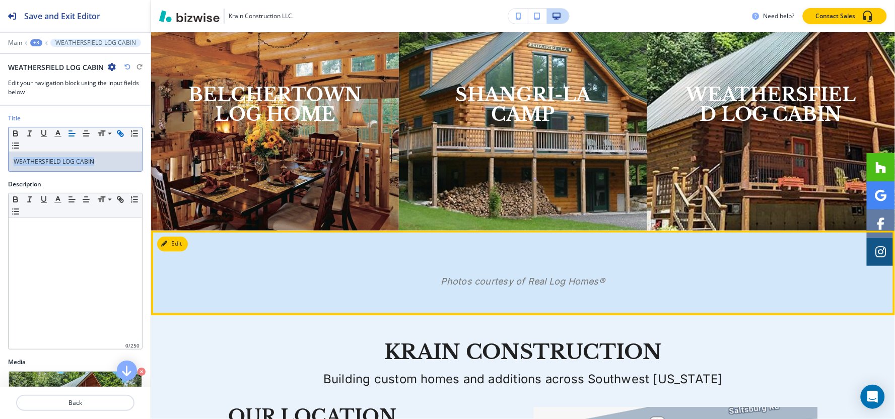
scroll to position [1627, 0]
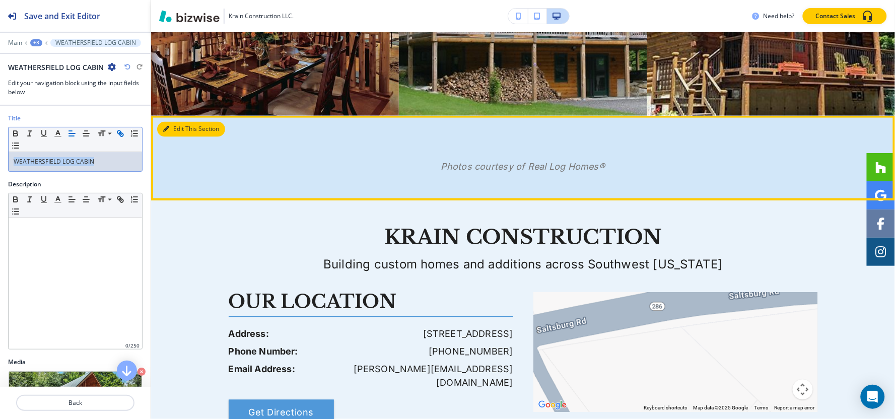
click at [174, 129] on button "Edit This Section" at bounding box center [191, 129] width 68 height 15
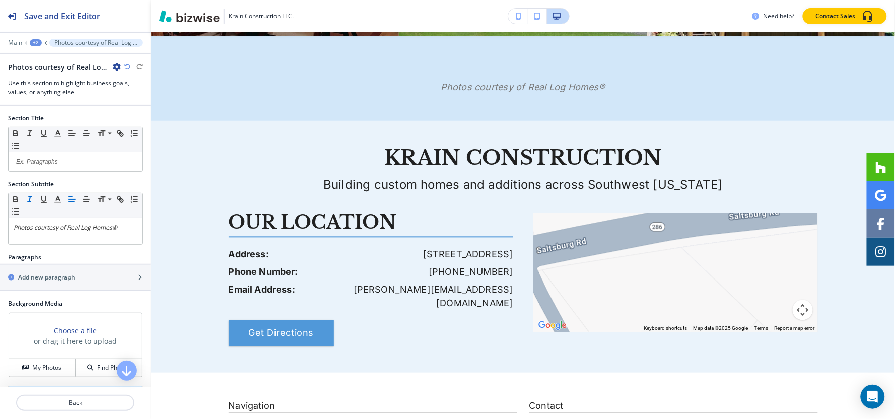
scroll to position [1711, 0]
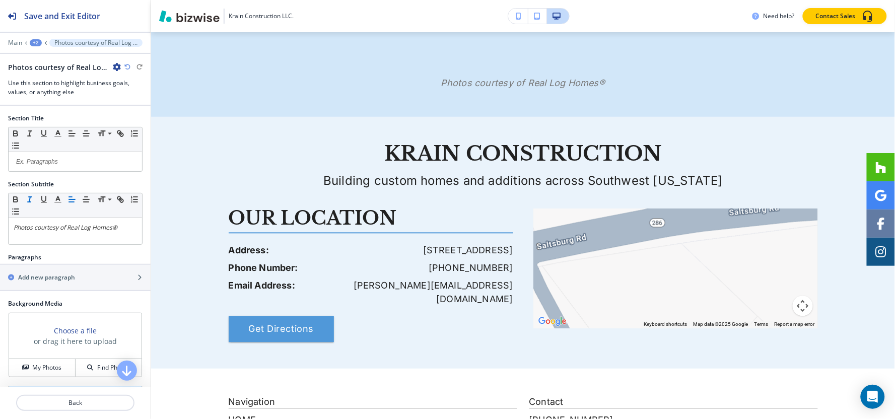
click at [118, 69] on icon "button" at bounding box center [117, 67] width 8 height 8
drag, startPoint x: 139, startPoint y: 123, endPoint x: 145, endPoint y: 124, distance: 5.1
click at [140, 123] on p "Delete Section" at bounding box center [144, 119] width 51 height 9
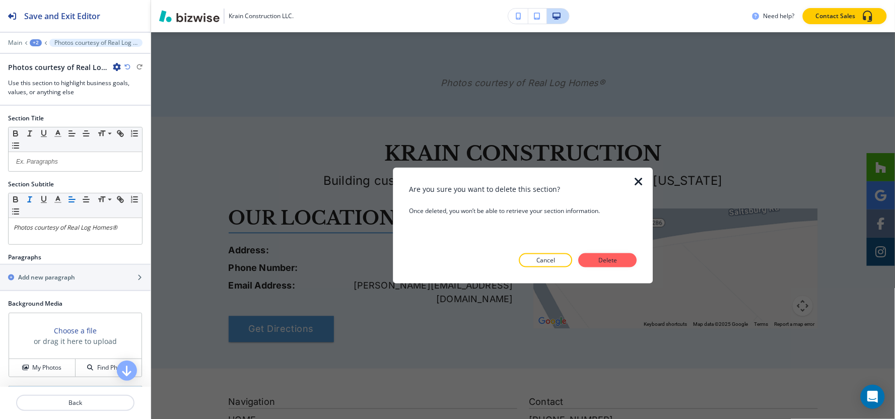
click at [603, 263] on p "Delete" at bounding box center [608, 260] width 24 height 9
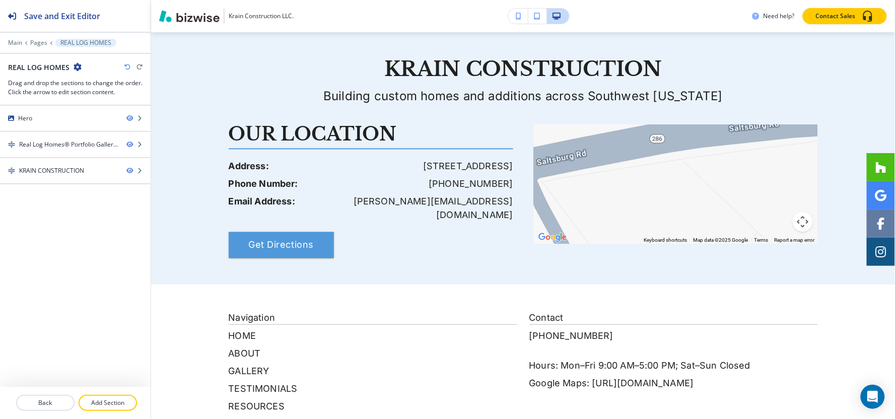
scroll to position [1627, 0]
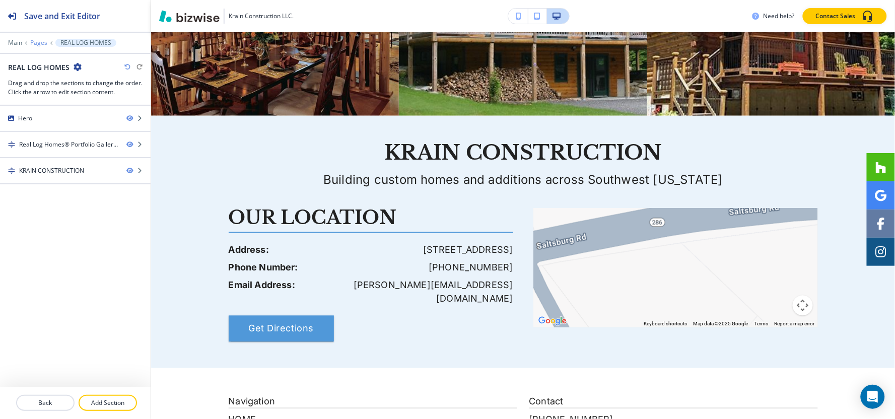
click at [37, 42] on p "Pages" at bounding box center [38, 42] width 17 height 7
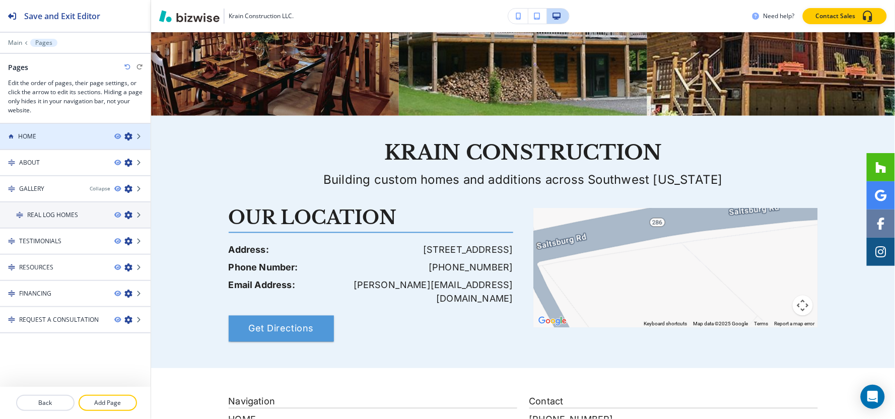
click at [61, 131] on div at bounding box center [75, 128] width 151 height 8
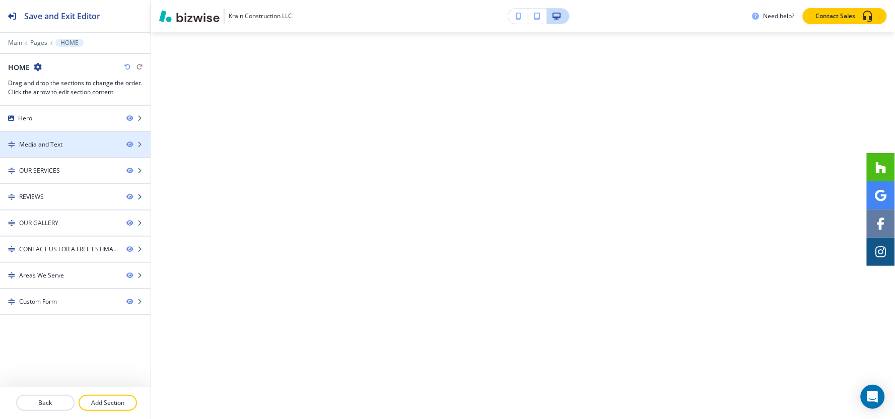
scroll to position [0, 0]
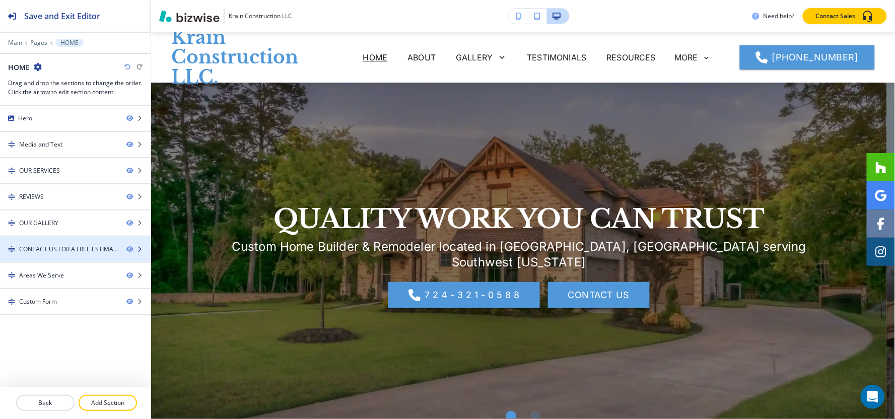
click at [90, 249] on div "CONTACT US FOR A FREE ESTIMATE" at bounding box center [68, 249] width 99 height 9
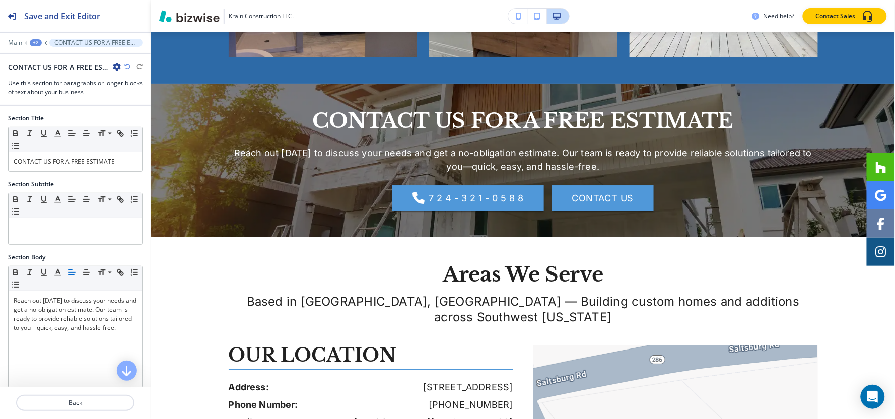
click at [118, 67] on icon "button" at bounding box center [117, 67] width 8 height 8
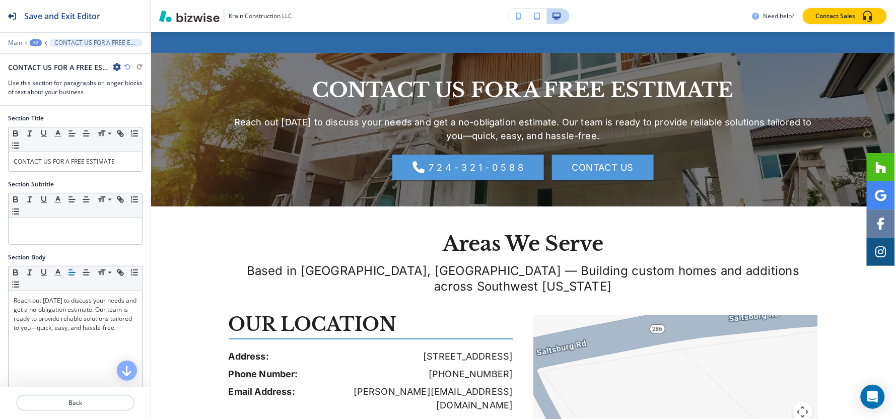
scroll to position [2157, 0]
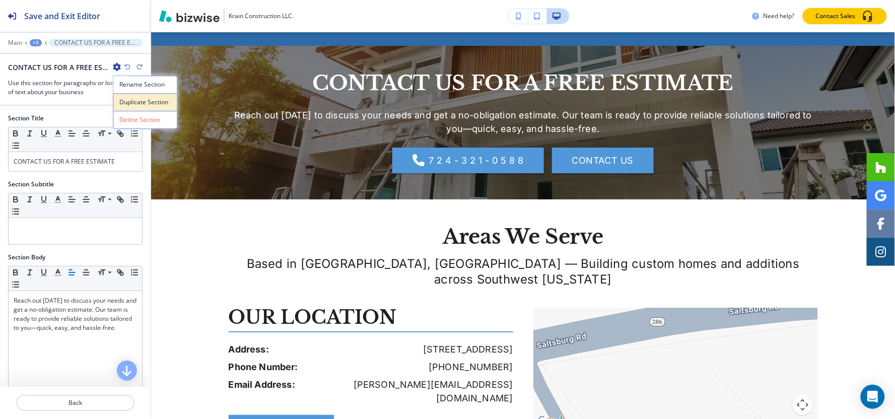
click at [128, 103] on p "Duplicate Section" at bounding box center [144, 102] width 51 height 9
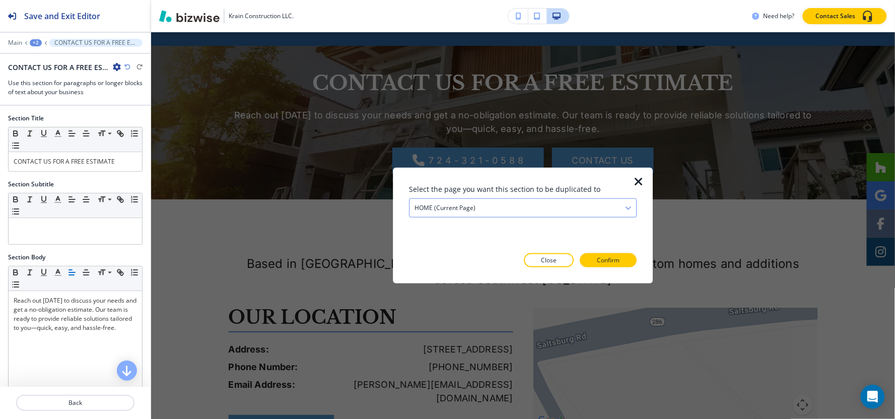
click at [462, 207] on h4 "HOME (current page)" at bounding box center [444, 207] width 61 height 9
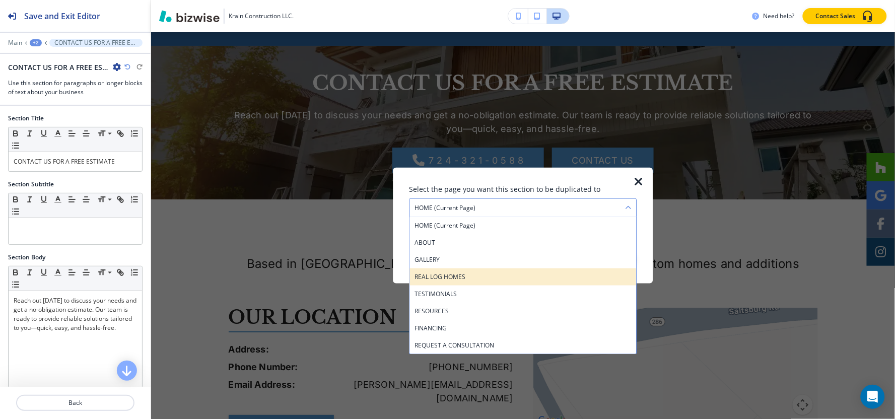
click at [465, 277] on h4 "REAL LOG HOMES" at bounding box center [522, 276] width 217 height 9
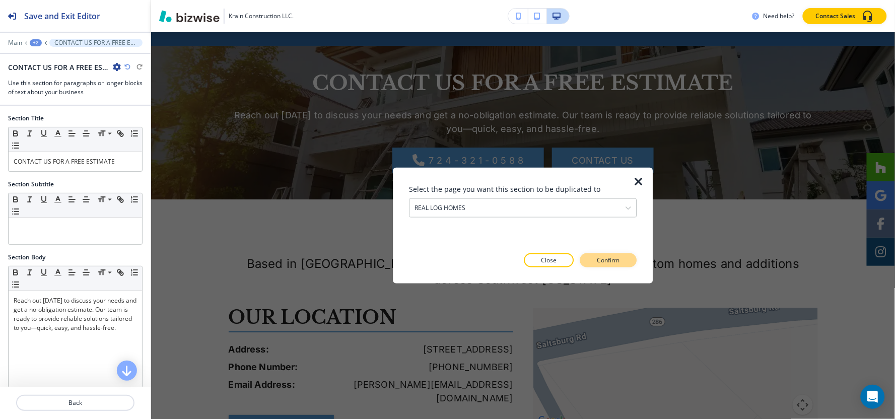
click at [625, 260] on button "Confirm" at bounding box center [608, 260] width 57 height 14
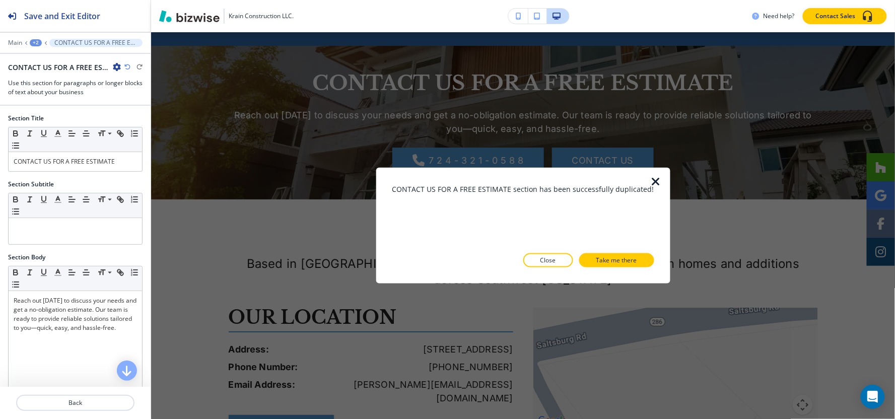
click at [625, 260] on p "Take me there" at bounding box center [616, 260] width 41 height 9
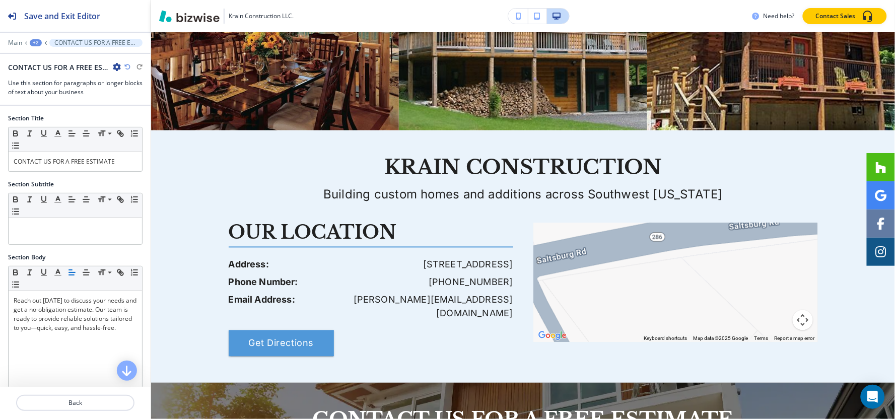
scroll to position [1949, 0]
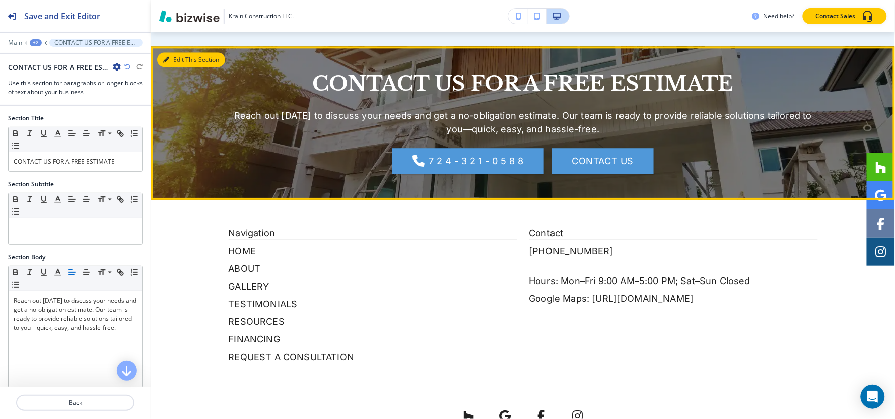
click at [169, 57] on icon "button" at bounding box center [166, 60] width 6 height 6
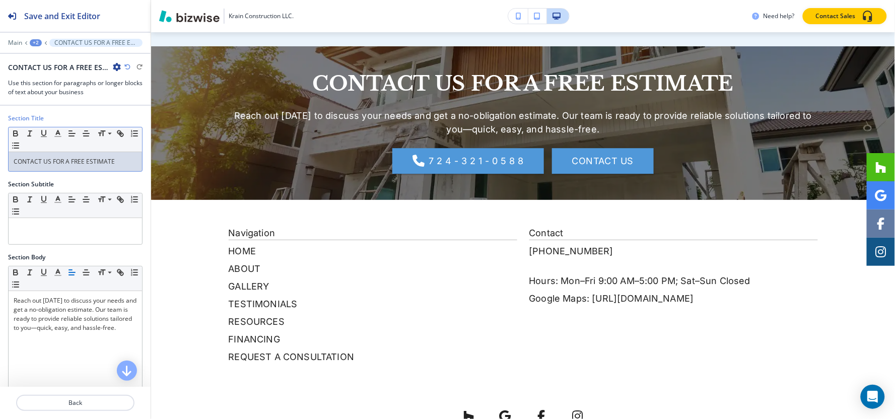
click at [103, 167] on div "CONTACT US FOR A FREE ESTIMATE" at bounding box center [75, 161] width 133 height 19
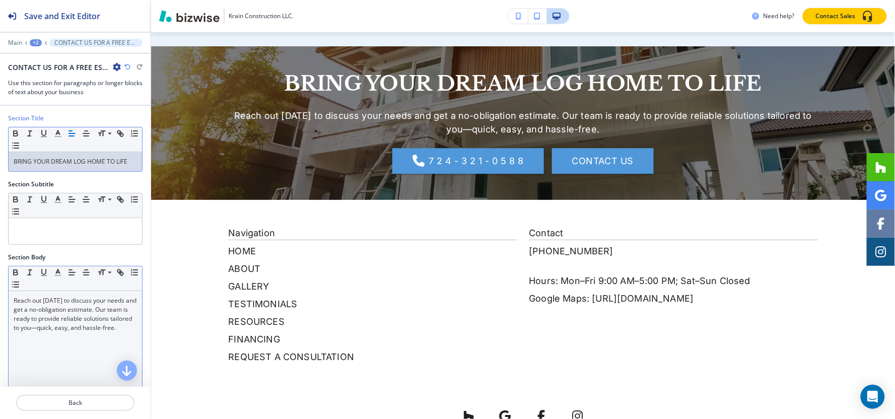
click at [116, 312] on p "Reach out [DATE] to discuss your needs and get a no-obligation estimate. Our te…" at bounding box center [75, 314] width 123 height 36
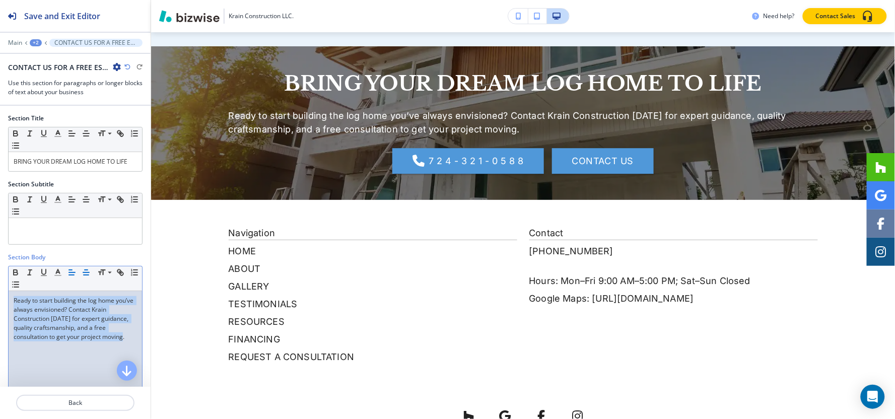
click at [81, 274] on button "button" at bounding box center [86, 272] width 14 height 12
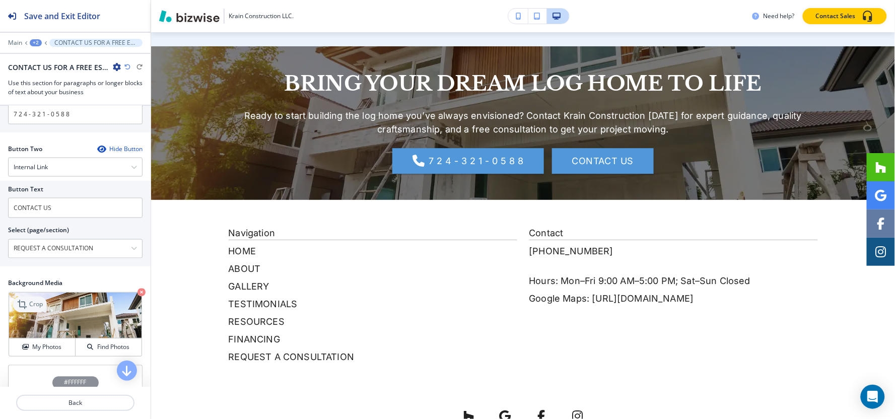
scroll to position [507, 0]
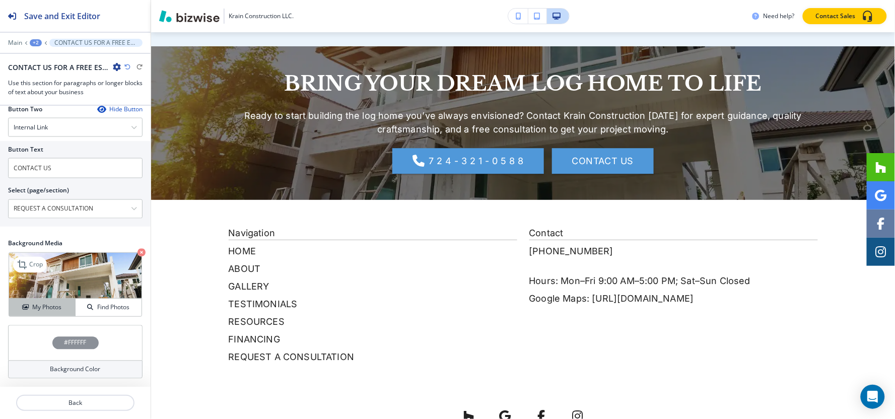
click at [29, 313] on button "My Photos" at bounding box center [42, 308] width 66 height 18
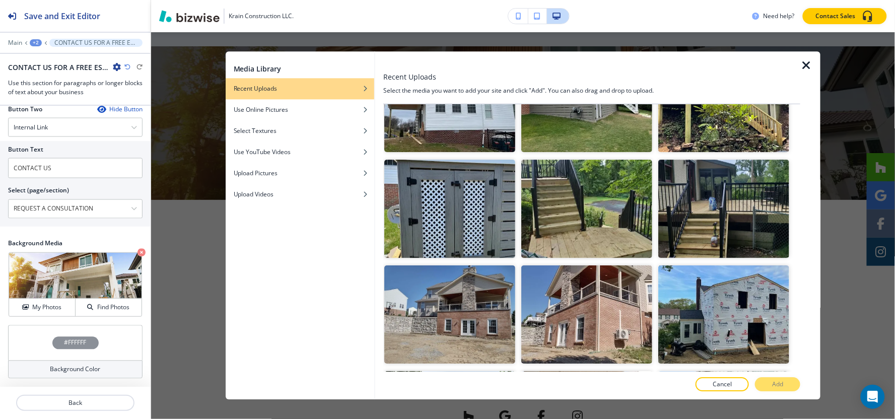
scroll to position [895, 0]
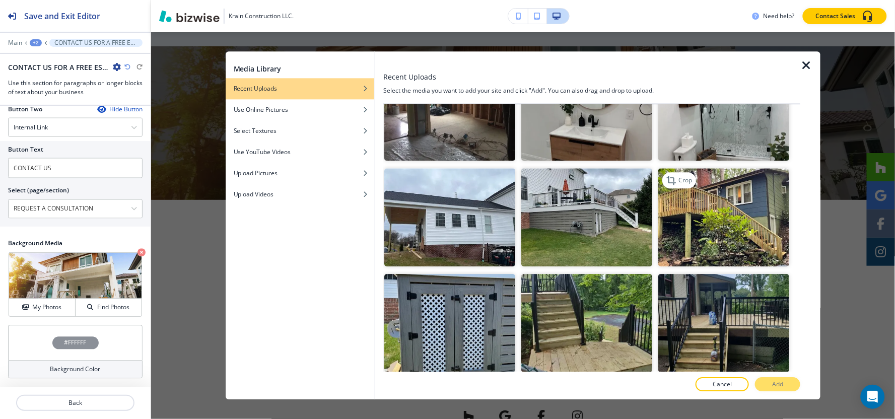
click at [724, 207] on img "button" at bounding box center [723, 217] width 131 height 98
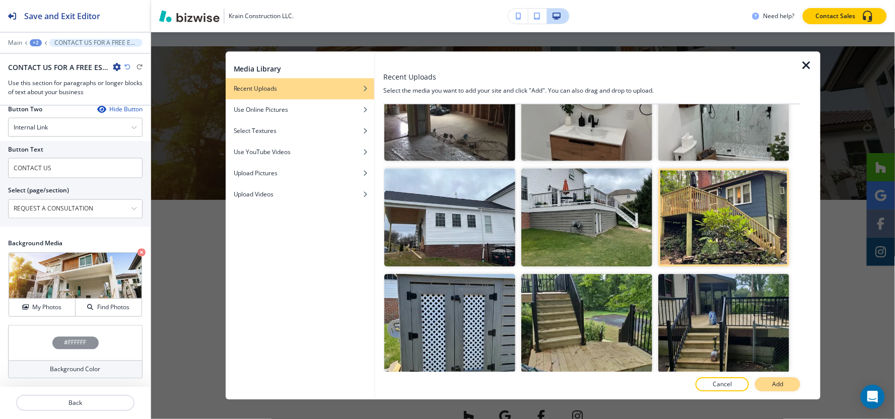
click at [791, 390] on button "Add" at bounding box center [777, 385] width 45 height 14
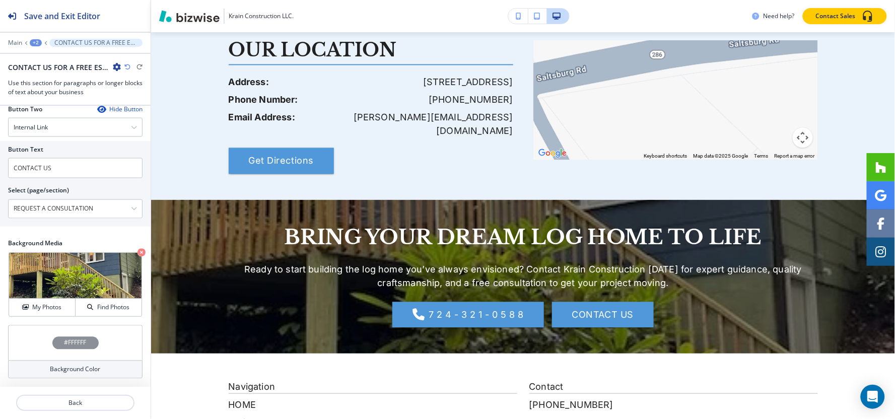
scroll to position [1768, 0]
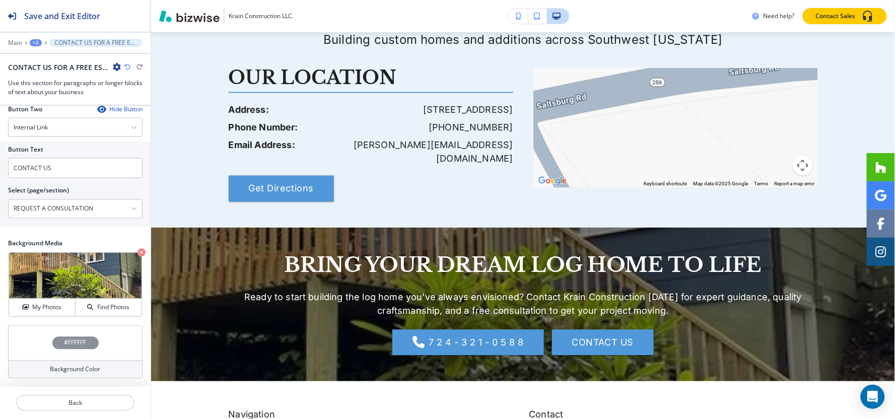
click at [36, 43] on div "+2" at bounding box center [36, 42] width 12 height 7
click at [53, 77] on p "REAL LOG HOMES" at bounding box center [61, 77] width 51 height 9
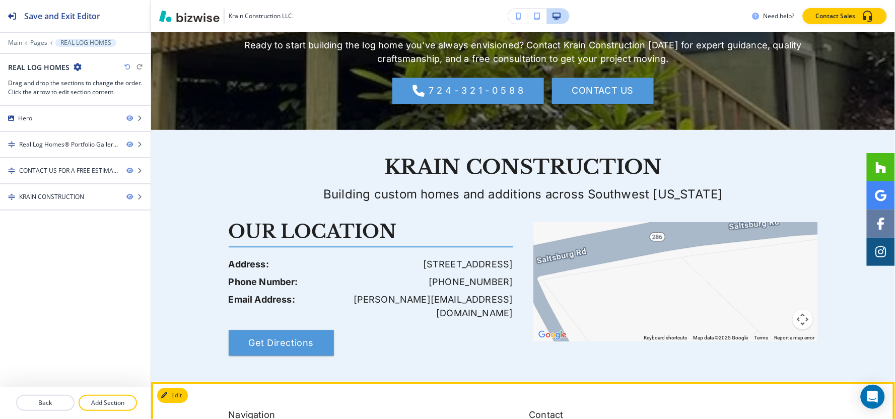
scroll to position [1543, 0]
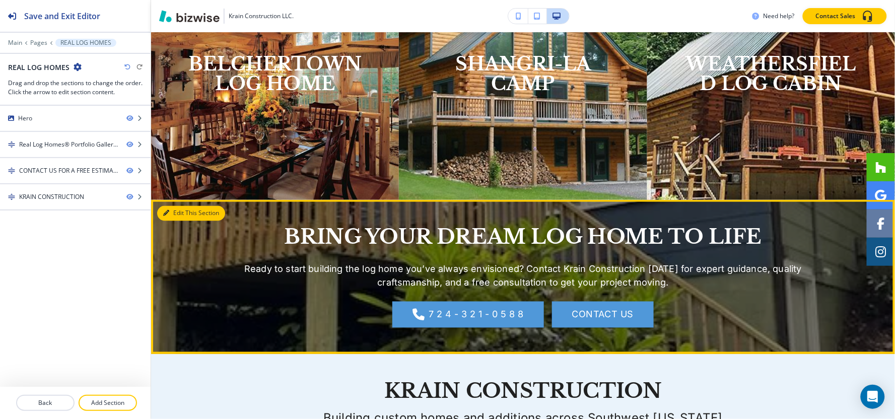
click at [177, 210] on button "Edit This Section" at bounding box center [191, 213] width 68 height 15
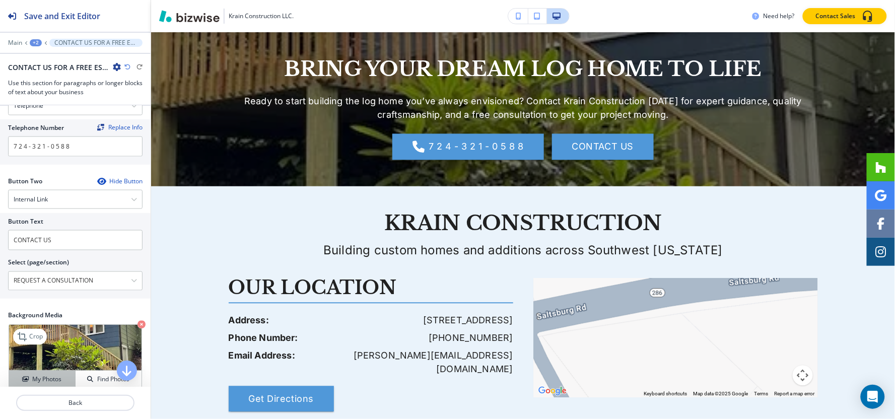
scroll to position [507, 0]
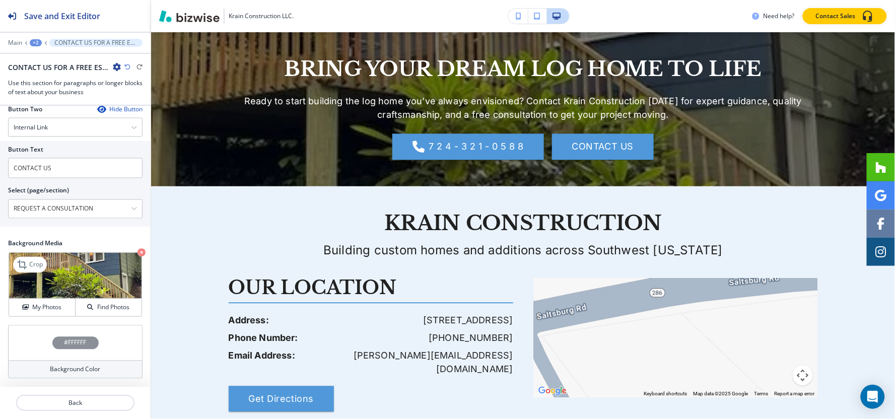
click at [137, 254] on icon "button" at bounding box center [141, 253] width 8 height 8
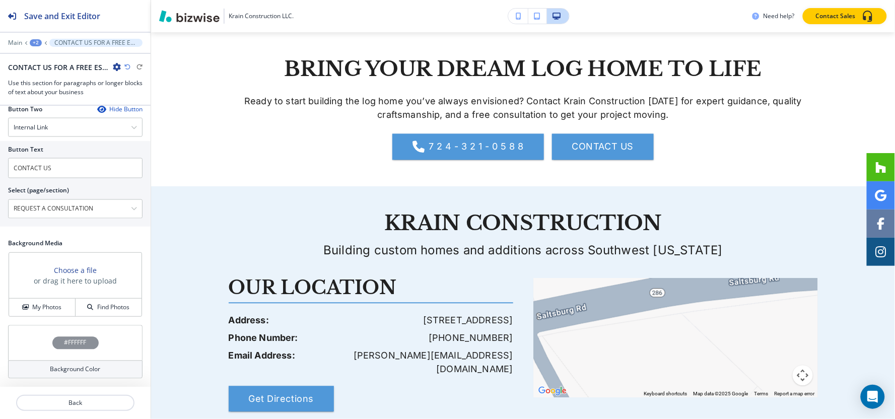
click at [68, 344] on h4 "#FFFFFF" at bounding box center [75, 342] width 22 height 9
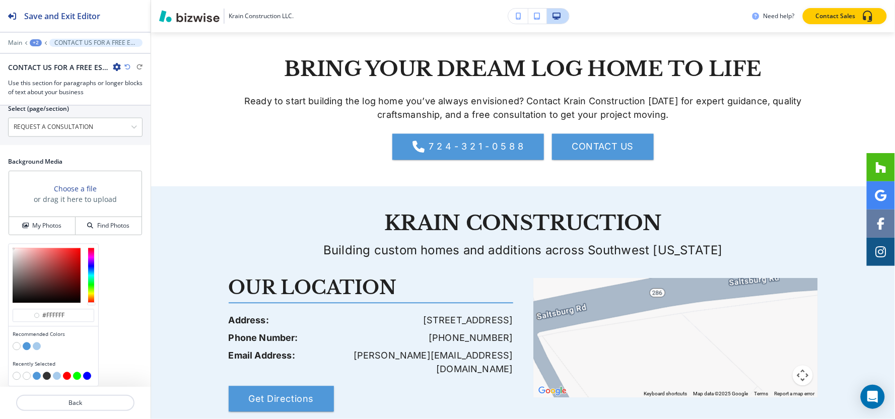
click at [25, 344] on button "button" at bounding box center [27, 346] width 8 height 8
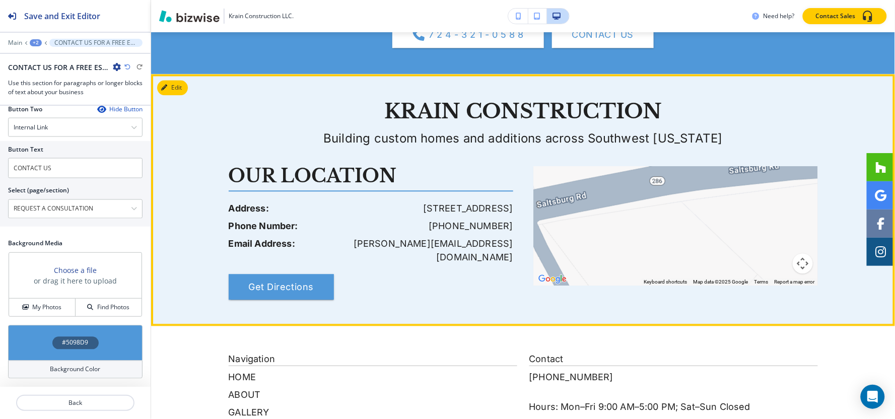
scroll to position [1991, 0]
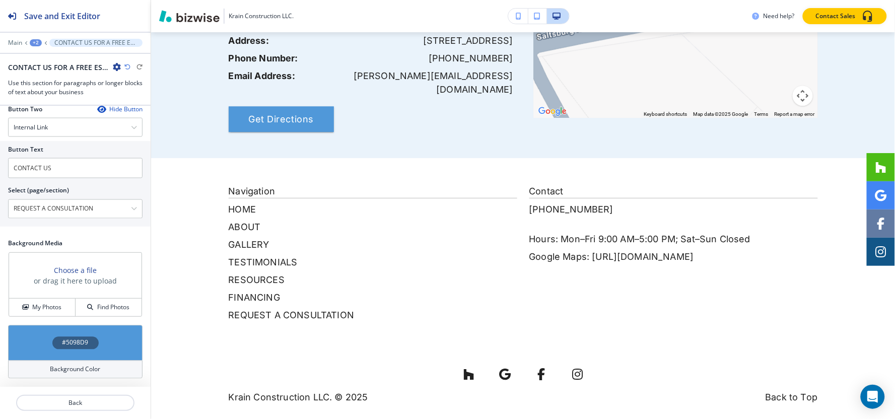
click at [32, 41] on div "+2" at bounding box center [36, 42] width 12 height 7
click at [56, 55] on p "Pages" at bounding box center [61, 59] width 51 height 9
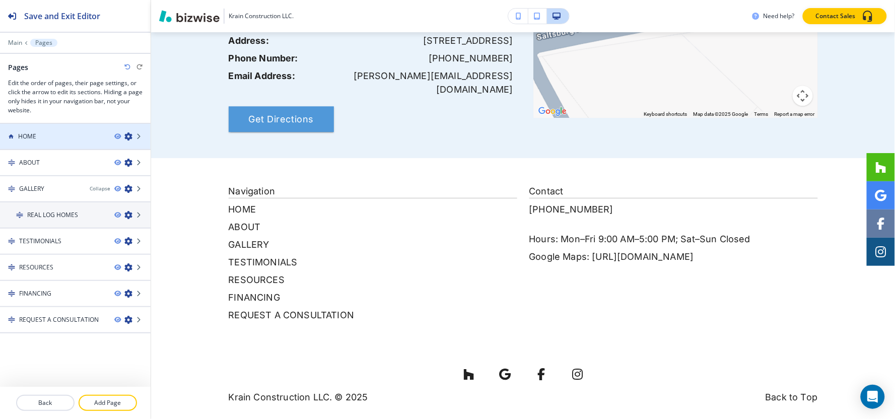
click at [46, 141] on div at bounding box center [75, 145] width 151 height 8
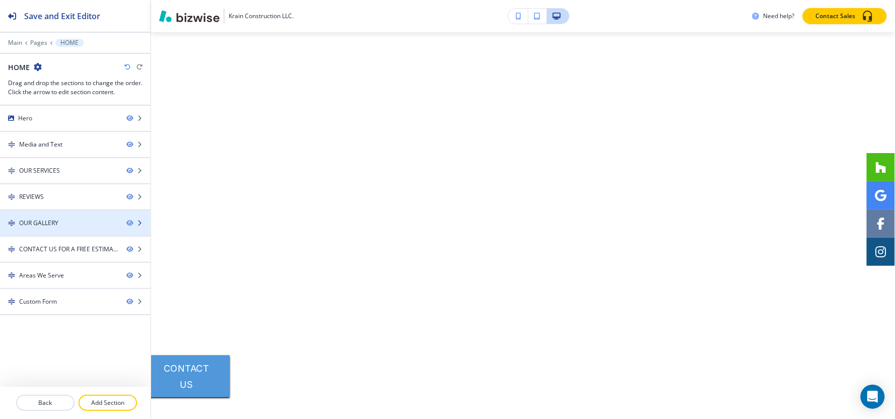
scroll to position [0, 0]
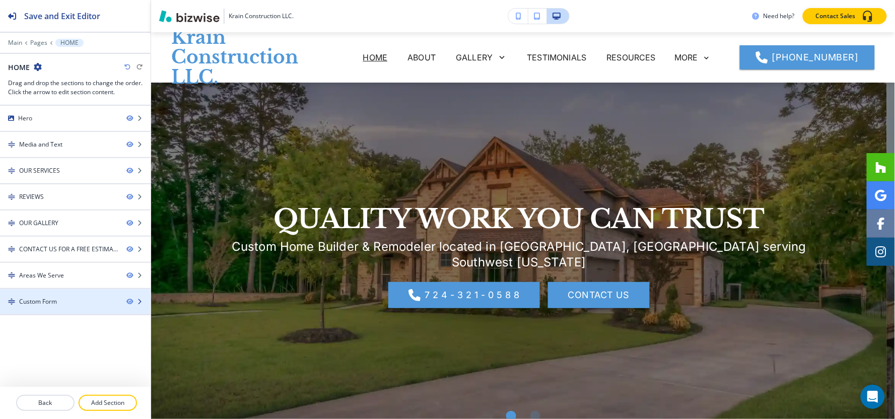
click at [29, 306] on div at bounding box center [75, 310] width 151 height 8
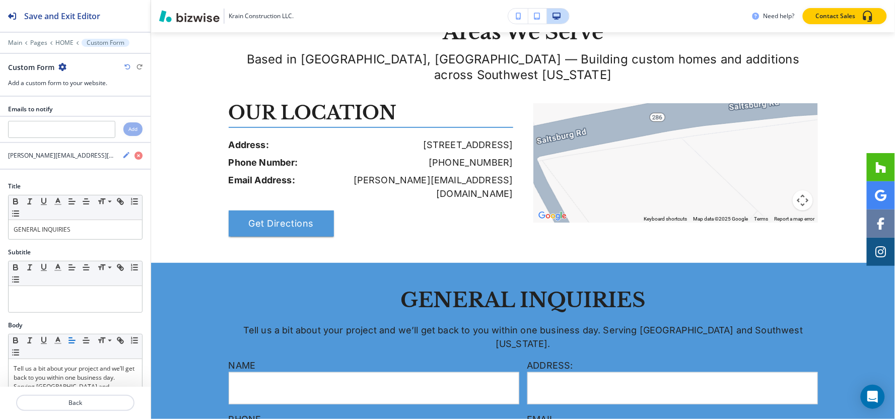
click at [61, 63] on icon "button" at bounding box center [62, 67] width 8 height 8
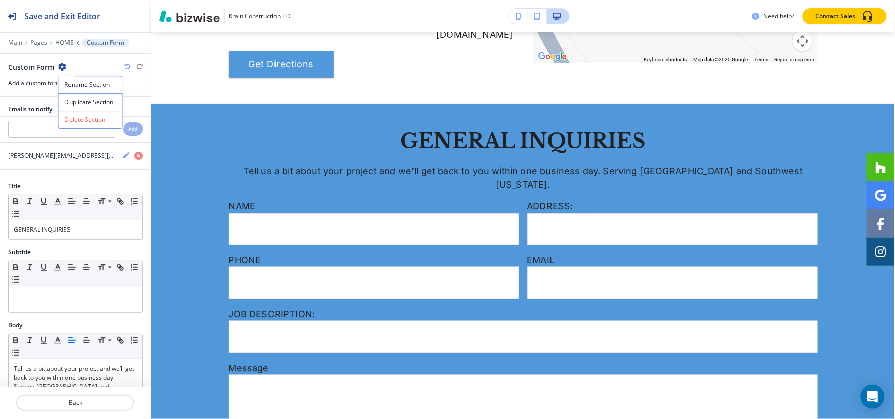
scroll to position [2549, 0]
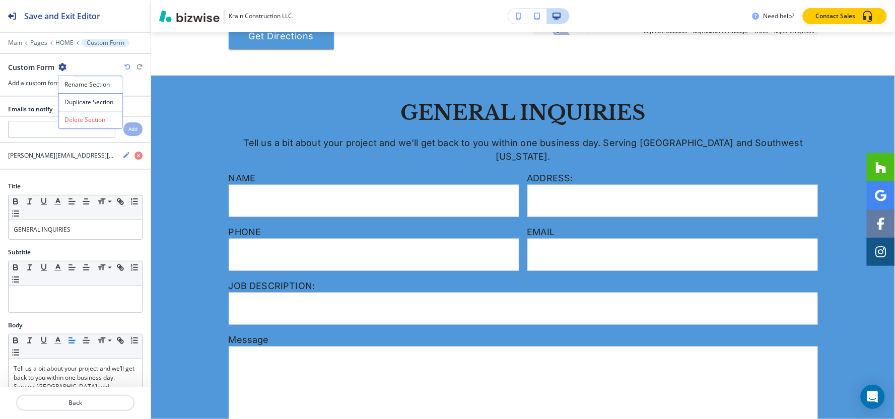
click at [63, 92] on button "Rename Section" at bounding box center [90, 85] width 64 height 18
click at [135, 34] on div at bounding box center [75, 36] width 151 height 6
click at [58, 64] on icon "button" at bounding box center [62, 67] width 8 height 8
click at [61, 107] on button "Duplicate Section" at bounding box center [90, 102] width 64 height 18
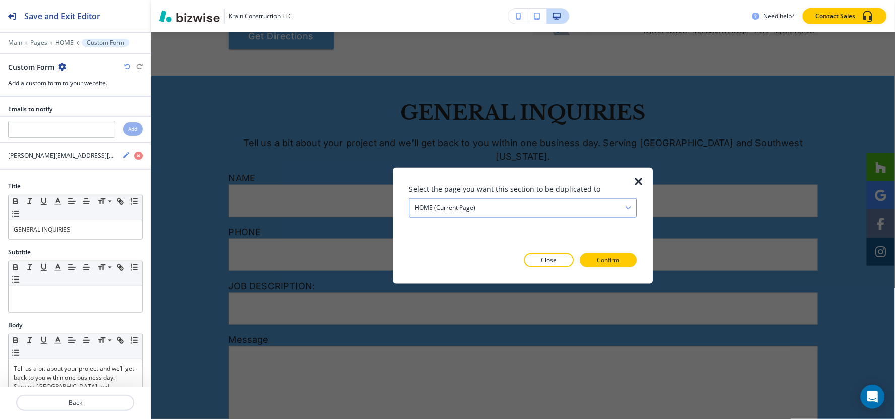
click at [519, 208] on div "HOME (current page)" at bounding box center [522, 208] width 227 height 18
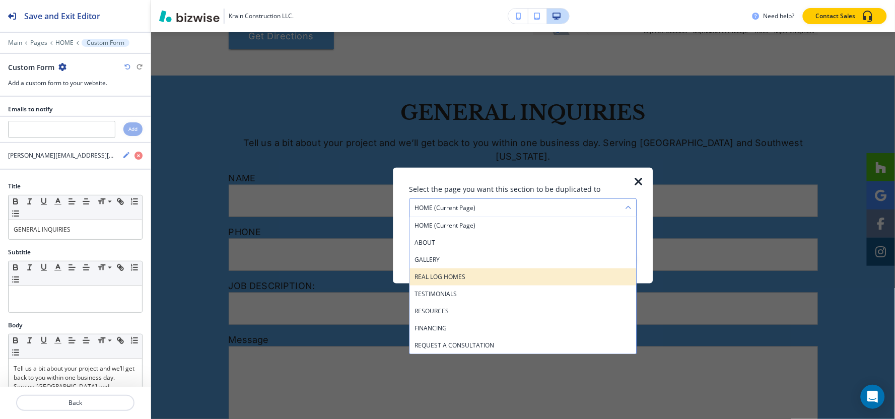
drag, startPoint x: 487, startPoint y: 271, endPoint x: 573, endPoint y: 254, distance: 87.2
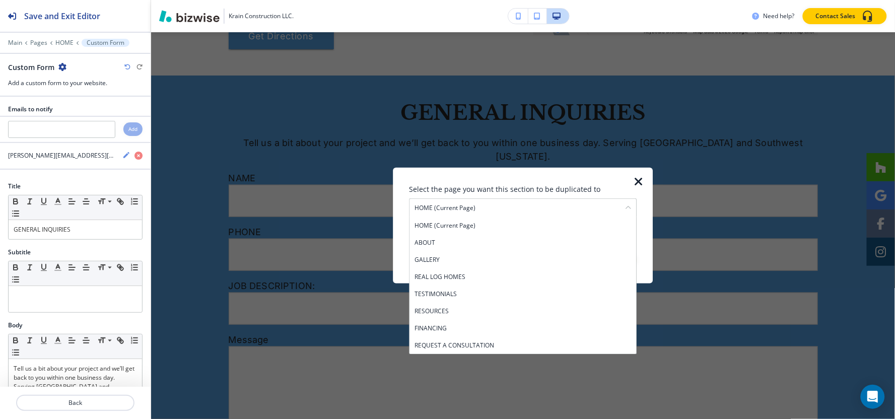
click at [487, 272] on div "REAL LOG HOMES" at bounding box center [522, 276] width 227 height 17
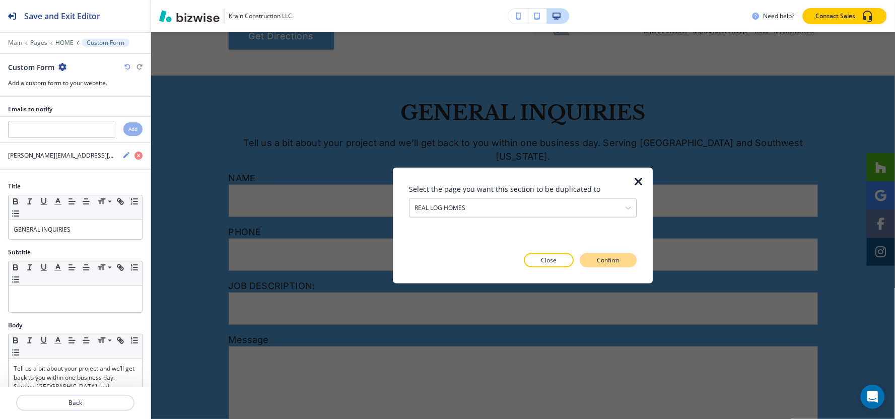
click at [597, 255] on button "Confirm" at bounding box center [608, 260] width 57 height 14
click at [603, 263] on p "Take me there" at bounding box center [599, 260] width 41 height 9
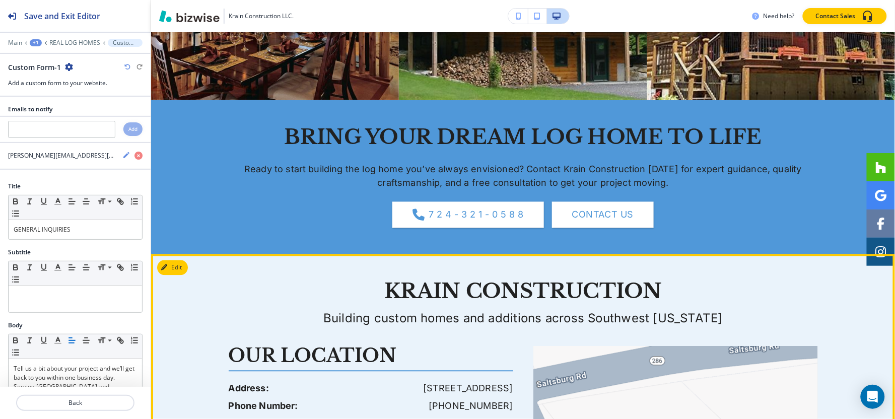
scroll to position [1587, 0]
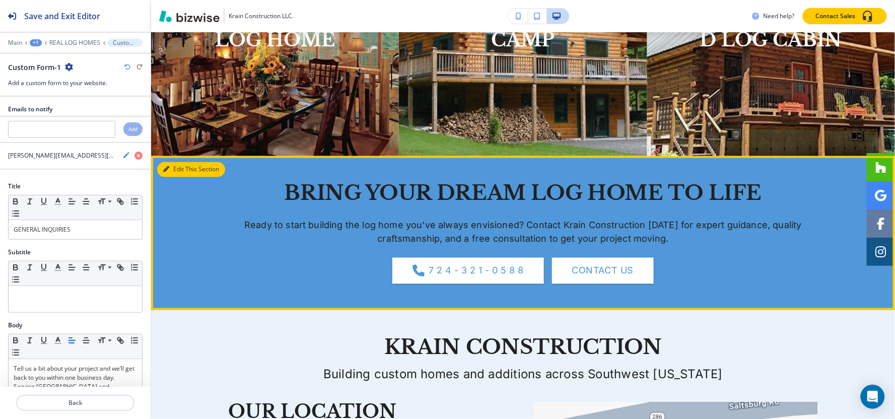
drag, startPoint x: 165, startPoint y: 168, endPoint x: 175, endPoint y: 170, distance: 10.4
click at [165, 168] on icon "button" at bounding box center [166, 170] width 6 height 6
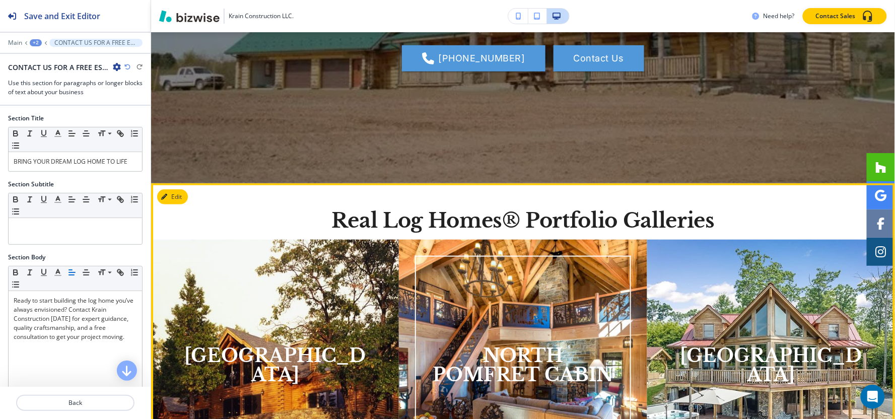
scroll to position [145, 0]
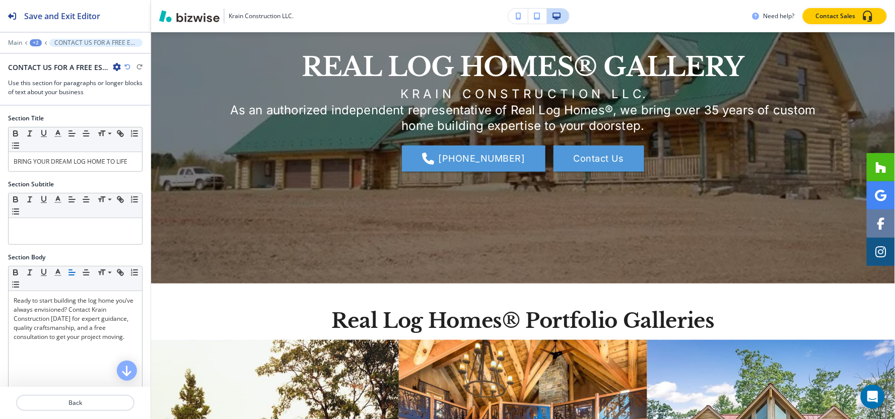
click at [129, 68] on icon "button" at bounding box center [127, 67] width 6 height 6
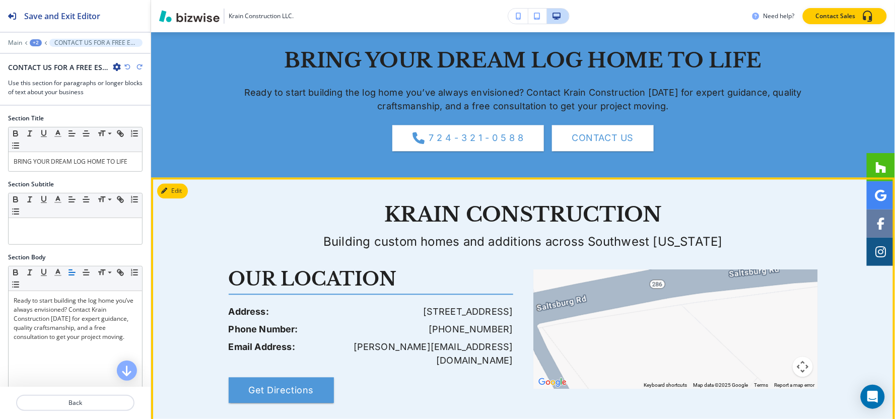
scroll to position [1767, 0]
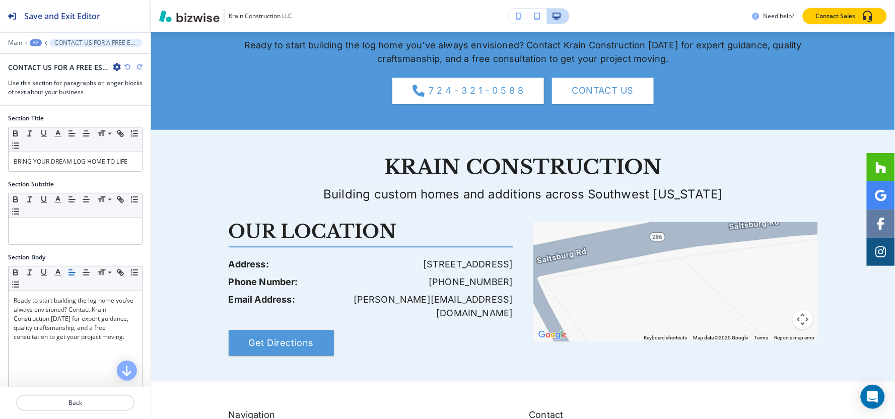
click at [127, 69] on icon "button" at bounding box center [127, 67] width 6 height 6
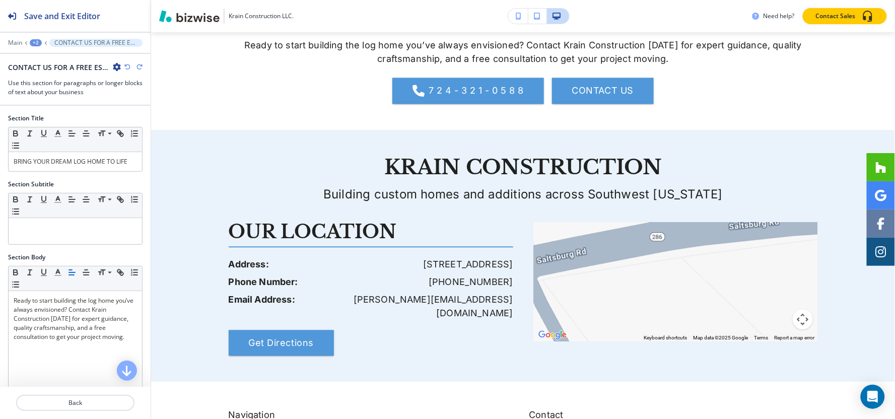
click at [127, 69] on icon "button" at bounding box center [127, 67] width 6 height 6
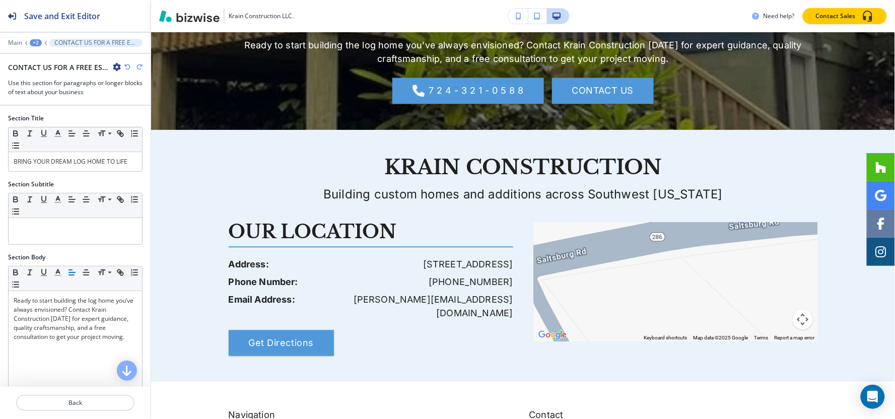
click at [127, 69] on icon "button" at bounding box center [127, 67] width 6 height 6
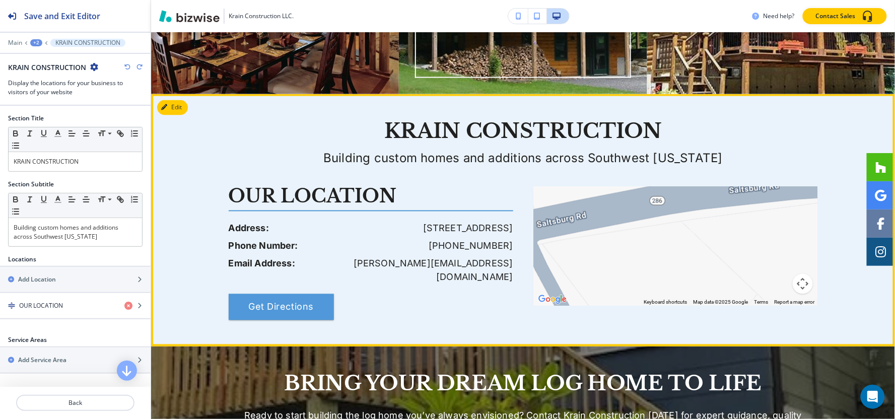
scroll to position [1487, 0]
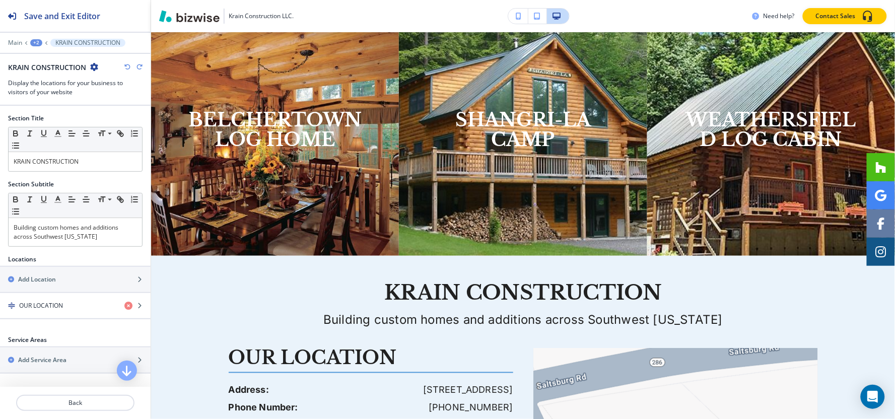
click at [130, 65] on icon "button" at bounding box center [127, 67] width 6 height 6
click at [126, 65] on icon "button" at bounding box center [127, 67] width 6 height 6
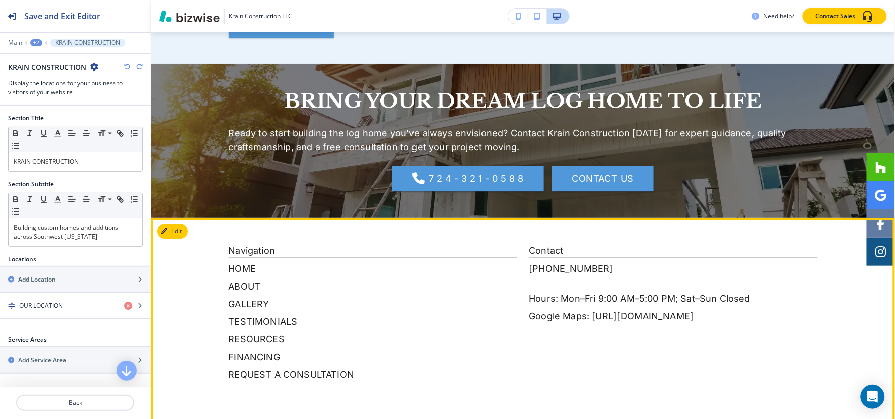
scroll to position [1824, 0]
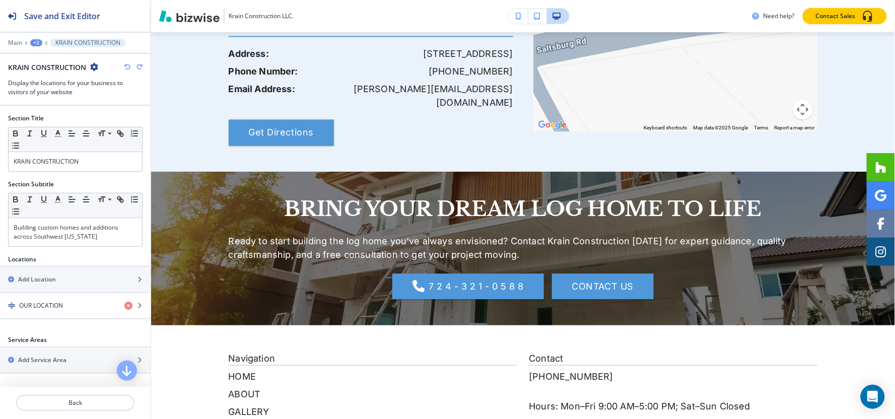
click at [126, 66] on icon "button" at bounding box center [127, 67] width 6 height 6
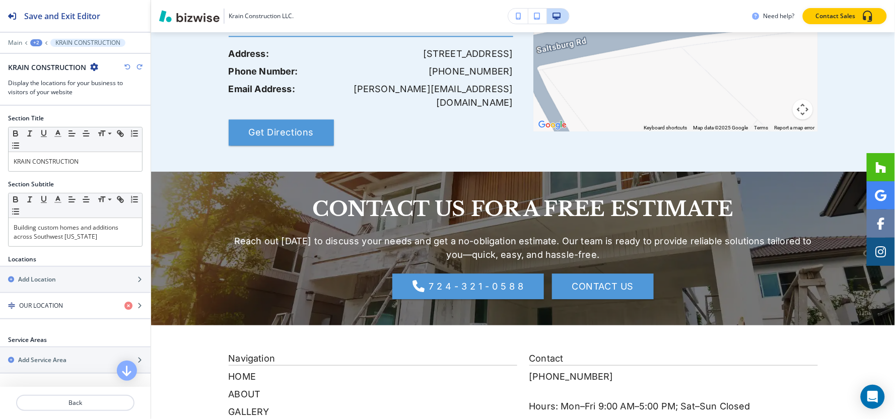
click at [126, 66] on icon "button" at bounding box center [127, 67] width 6 height 6
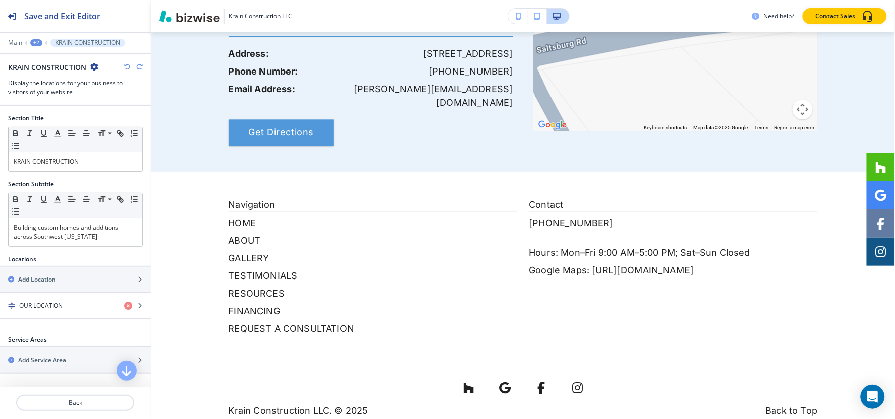
click at [126, 66] on icon "button" at bounding box center [127, 67] width 6 height 6
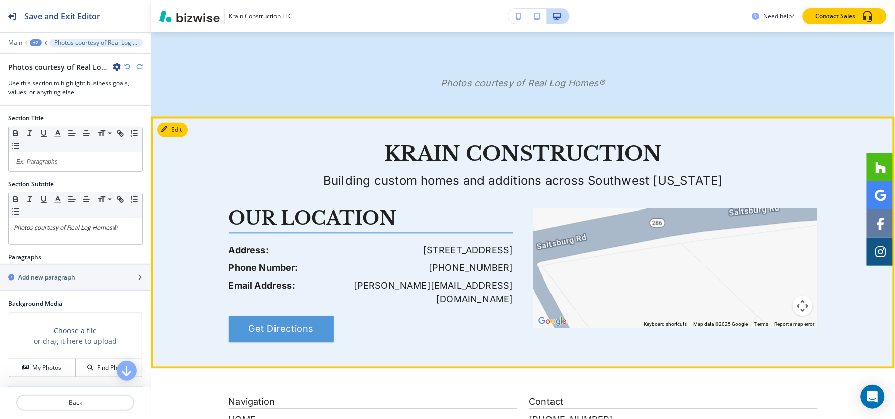
scroll to position [1499, 0]
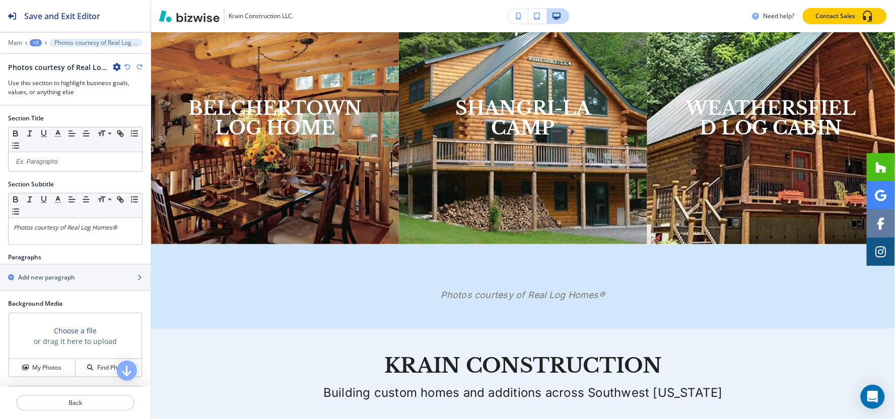
click at [32, 44] on div "+2" at bounding box center [36, 42] width 12 height 7
click at [46, 63] on p "Pages" at bounding box center [61, 59] width 51 height 9
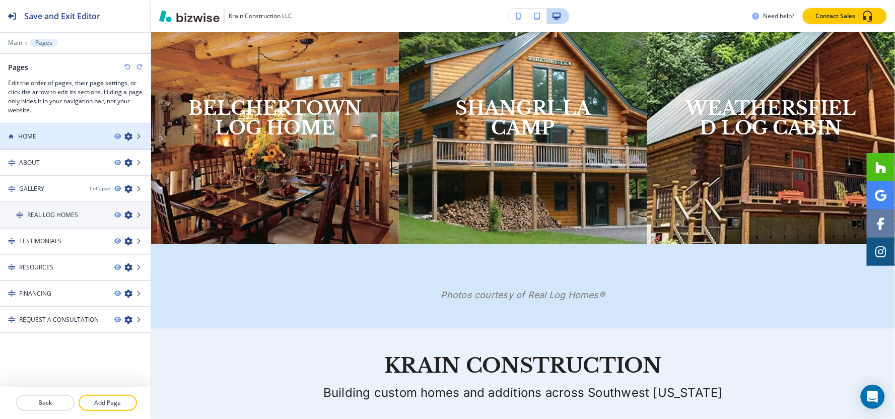
click at [41, 142] on div at bounding box center [75, 145] width 151 height 8
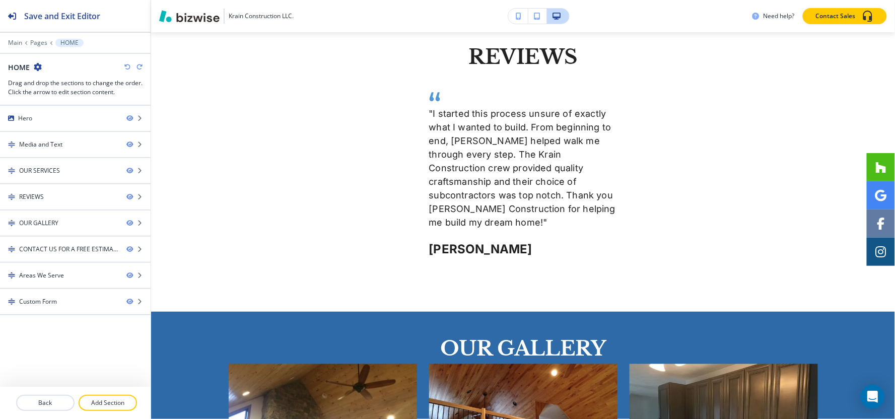
scroll to position [0, 0]
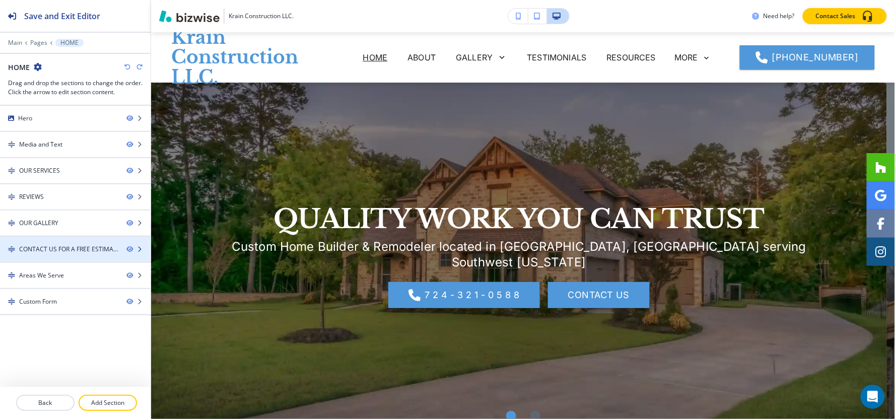
click at [64, 247] on div "CONTACT US FOR A FREE ESTIMATE" at bounding box center [68, 249] width 99 height 9
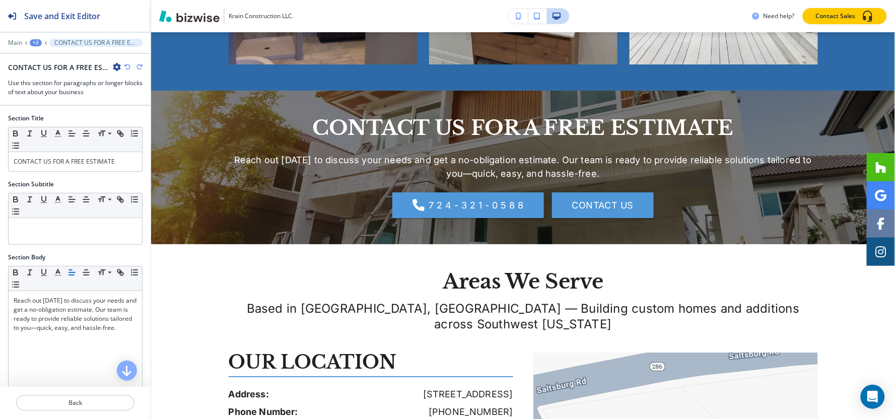
click at [113, 65] on icon "button" at bounding box center [117, 67] width 8 height 8
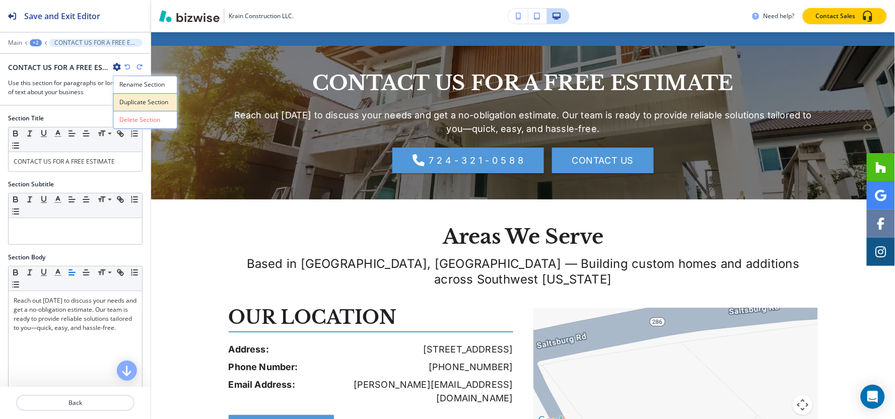
click at [130, 99] on p "Duplicate Section" at bounding box center [144, 102] width 51 height 9
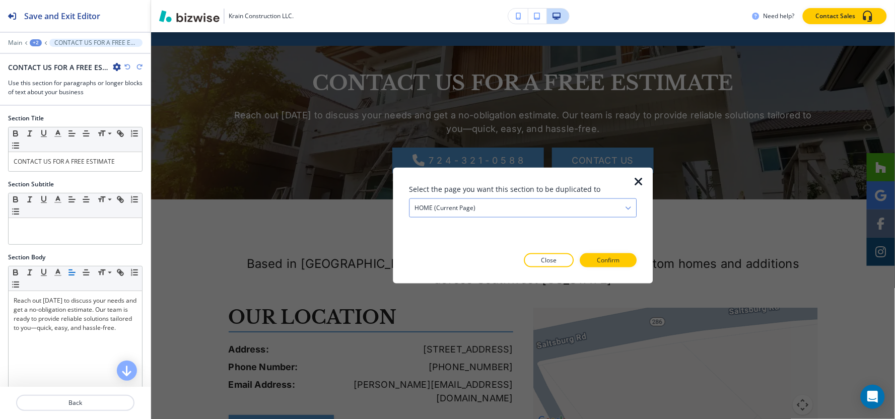
click at [463, 203] on h4 "HOME (current page)" at bounding box center [444, 207] width 61 height 9
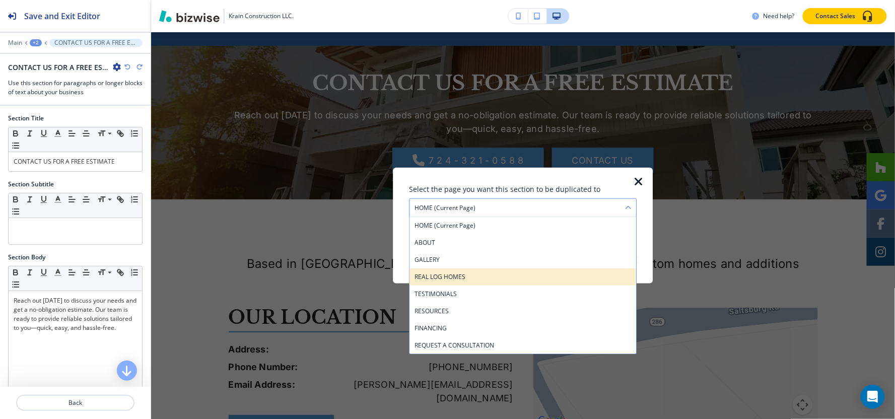
click at [450, 282] on div "REAL LOG HOMES" at bounding box center [522, 276] width 227 height 17
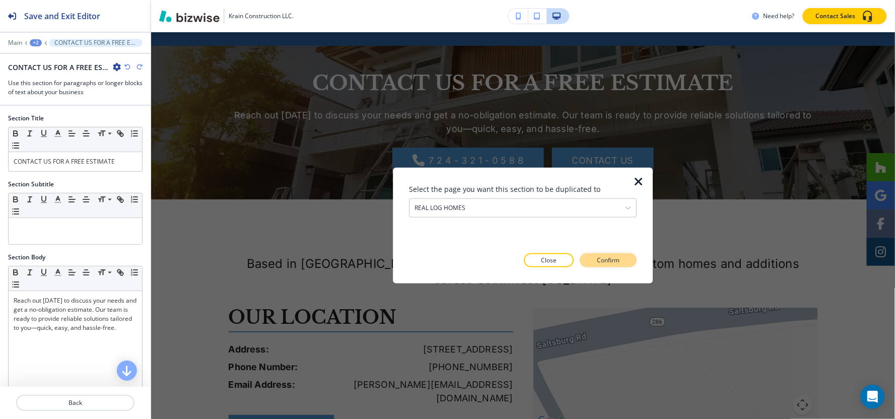
click at [612, 260] on p "Confirm" at bounding box center [608, 260] width 23 height 9
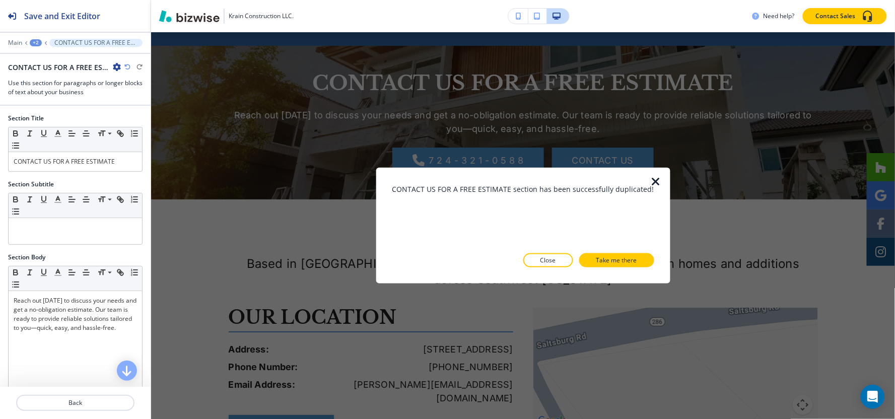
click at [612, 260] on p "Take me there" at bounding box center [616, 260] width 41 height 9
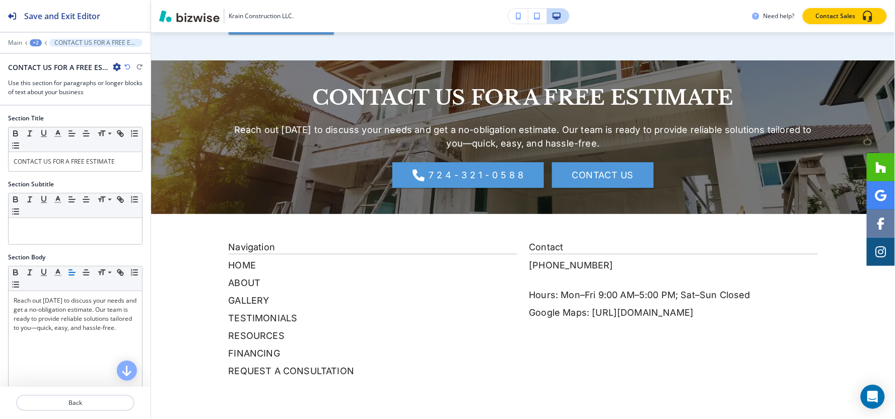
scroll to position [2033, 0]
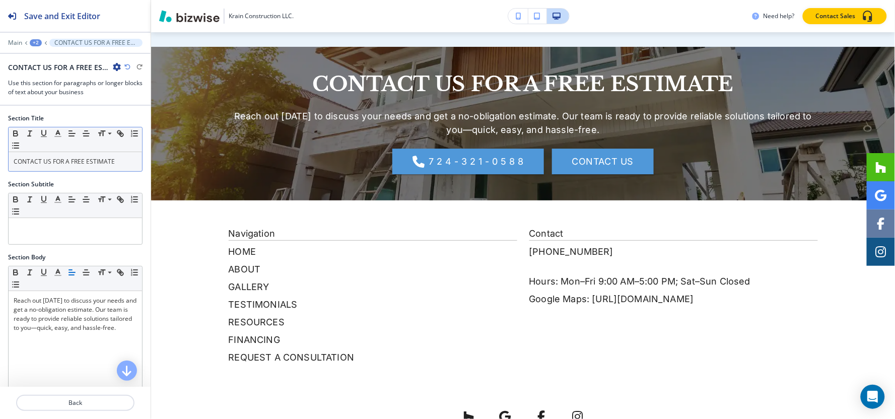
click at [81, 157] on p "CONTACT US FOR A FREE ESTIMATE" at bounding box center [75, 161] width 123 height 9
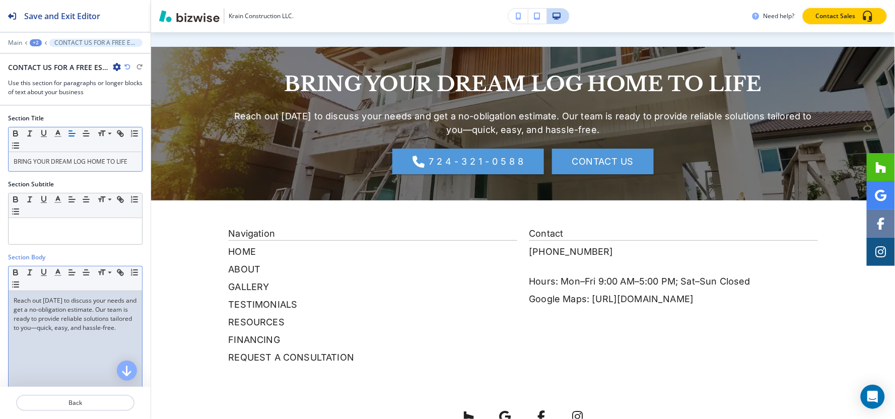
click at [71, 303] on p "Reach out [DATE] to discuss your needs and get a no-obligation estimate. Our te…" at bounding box center [75, 314] width 123 height 36
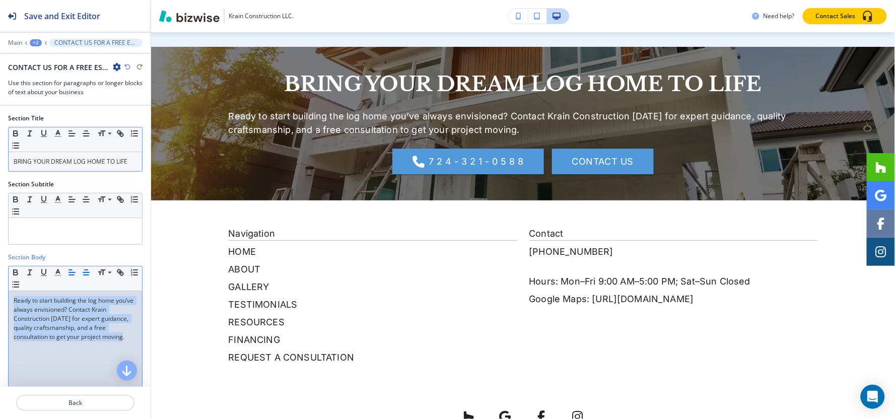
click at [82, 272] on icon "button" at bounding box center [86, 272] width 9 height 9
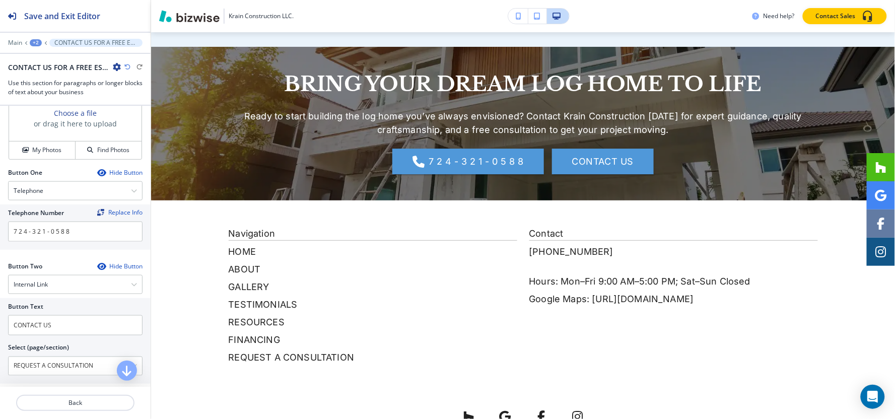
scroll to position [447, 0]
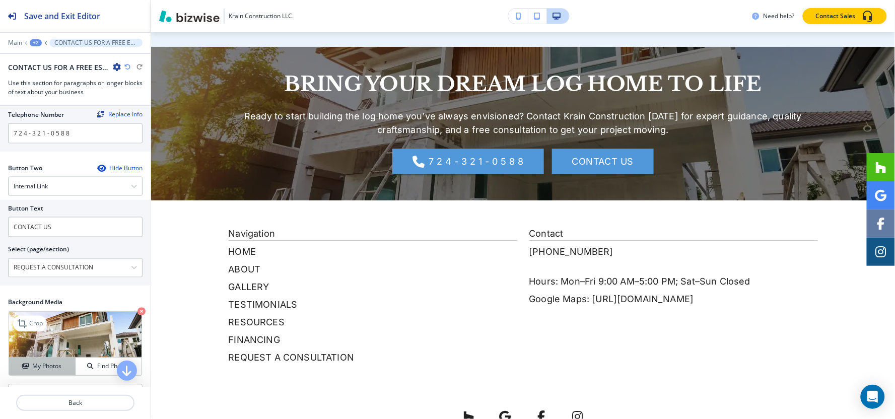
click at [38, 369] on h4 "My Photos" at bounding box center [46, 366] width 29 height 9
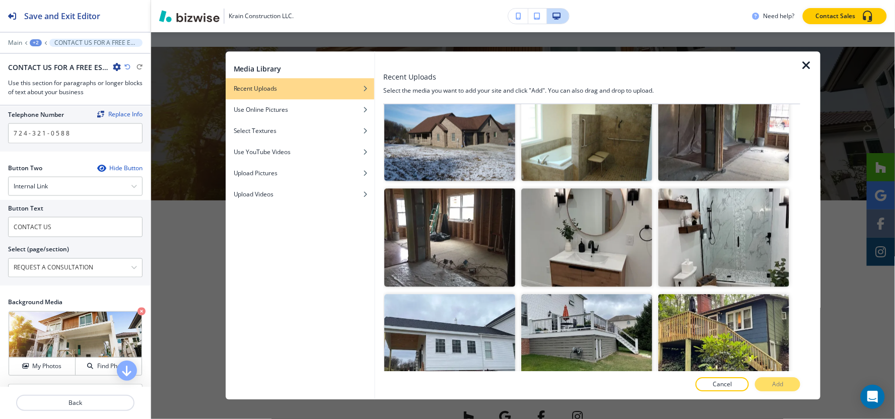
scroll to position [839, 0]
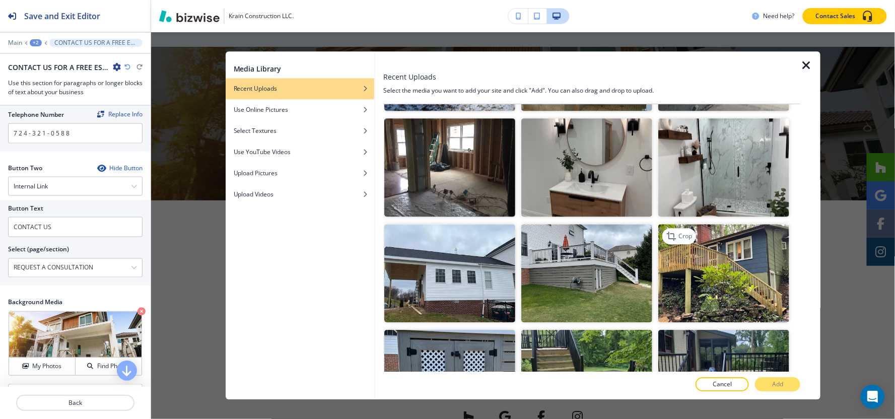
click at [728, 267] on img "button" at bounding box center [723, 273] width 131 height 98
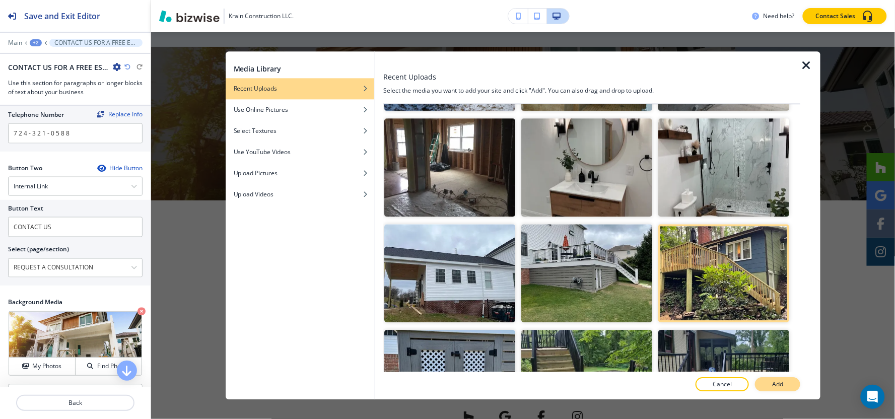
click at [778, 390] on button "Add" at bounding box center [777, 385] width 45 height 14
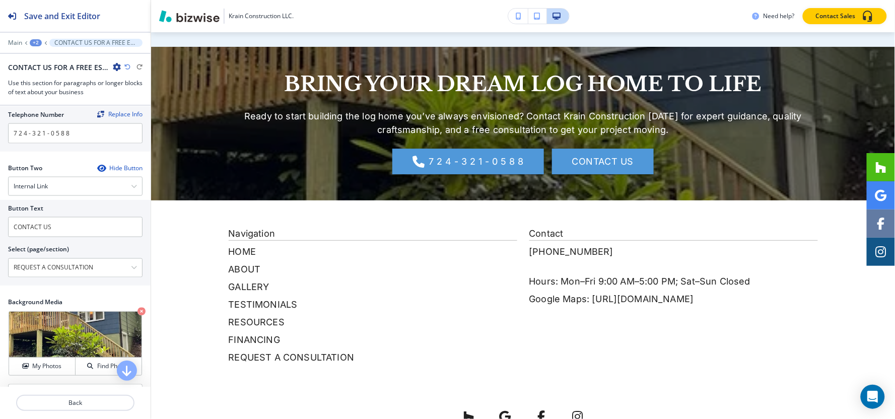
click at [31, 39] on div "+2" at bounding box center [36, 42] width 12 height 7
click at [36, 81] on p "REAL LOG HOMES" at bounding box center [61, 77] width 51 height 9
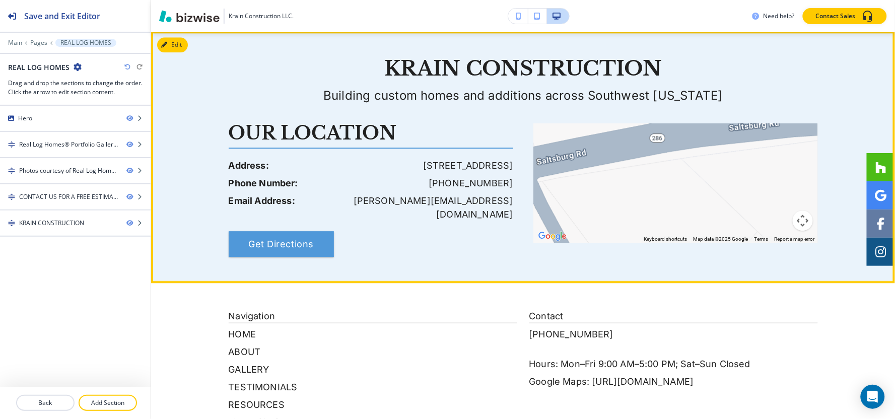
scroll to position [2076, 0]
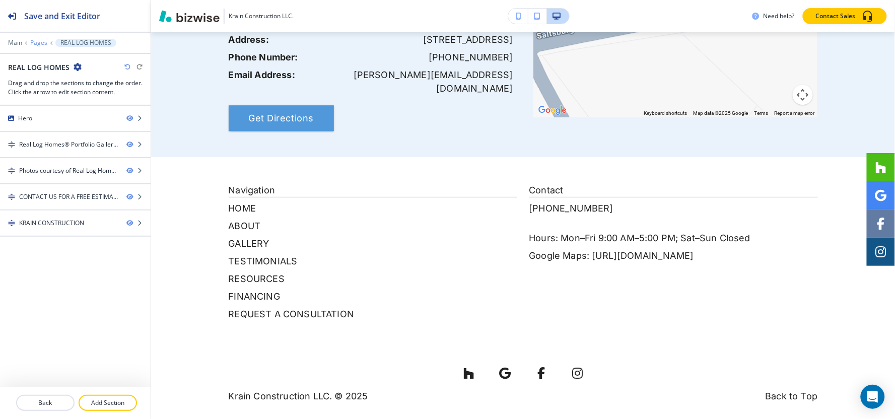
click at [37, 41] on p "Pages" at bounding box center [38, 42] width 17 height 7
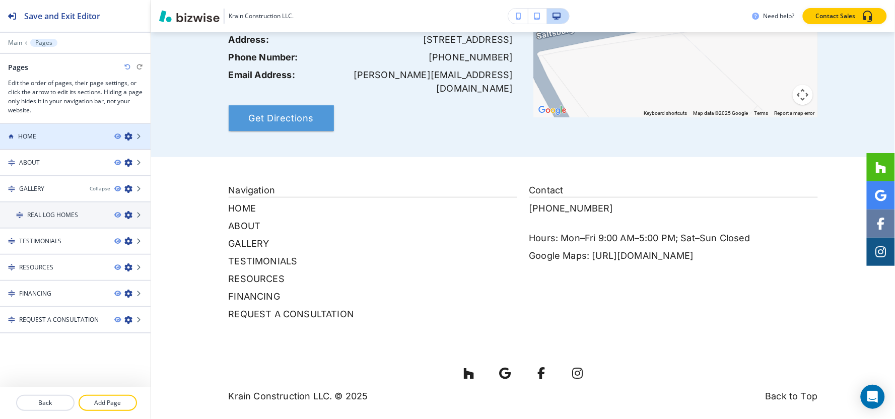
click at [29, 139] on h4 "HOME" at bounding box center [27, 136] width 18 height 9
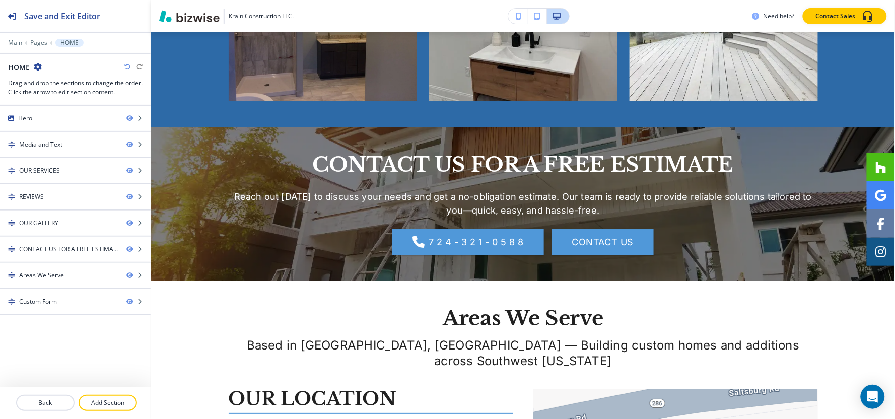
scroll to position [0, 0]
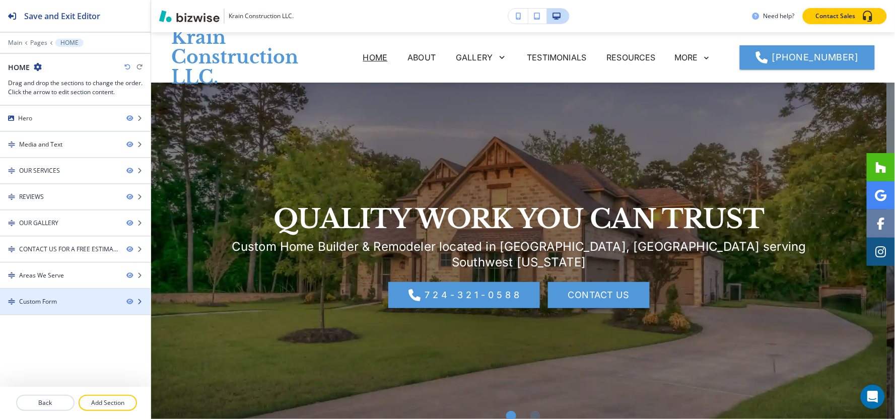
click at [34, 304] on div "Custom Form" at bounding box center [38, 301] width 38 height 9
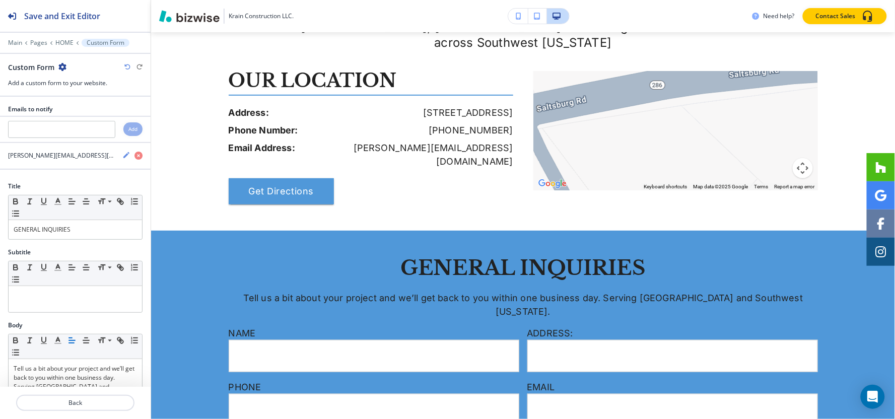
click at [63, 68] on icon "button" at bounding box center [62, 67] width 8 height 8
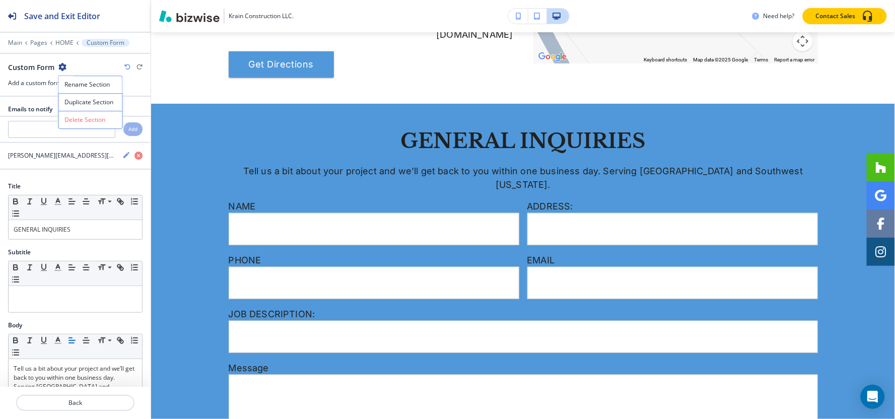
scroll to position [2549, 0]
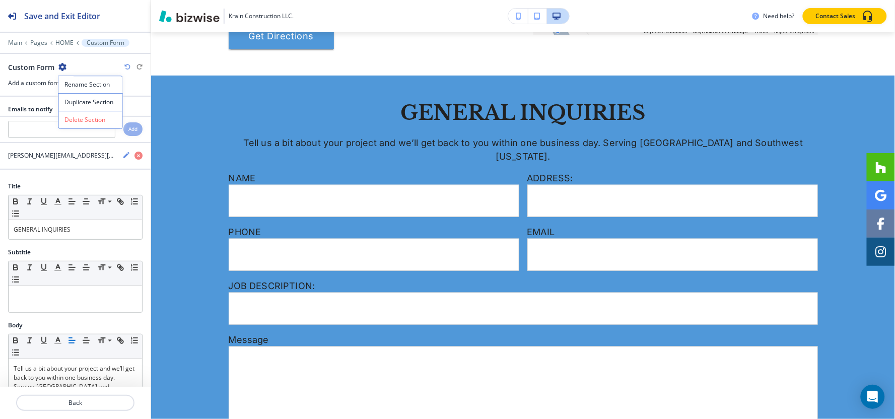
drag, startPoint x: 71, startPoint y: 101, endPoint x: 82, endPoint y: 97, distance: 11.3
click at [72, 101] on p "Duplicate Section" at bounding box center [90, 102] width 51 height 9
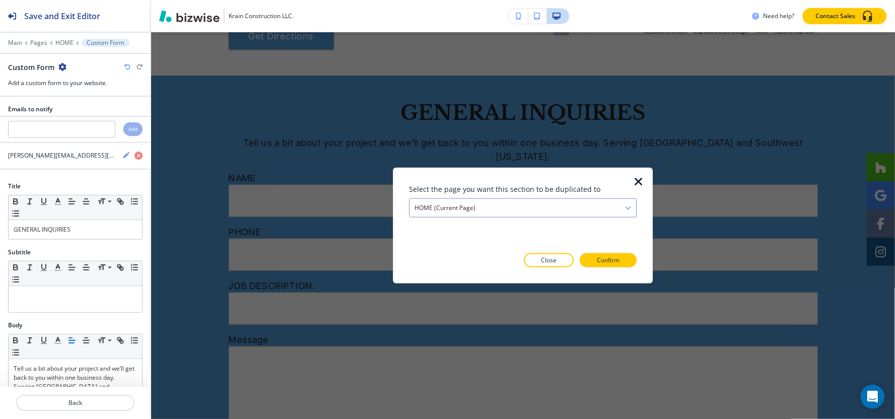
click at [446, 209] on h4 "HOME (current page)" at bounding box center [444, 207] width 61 height 9
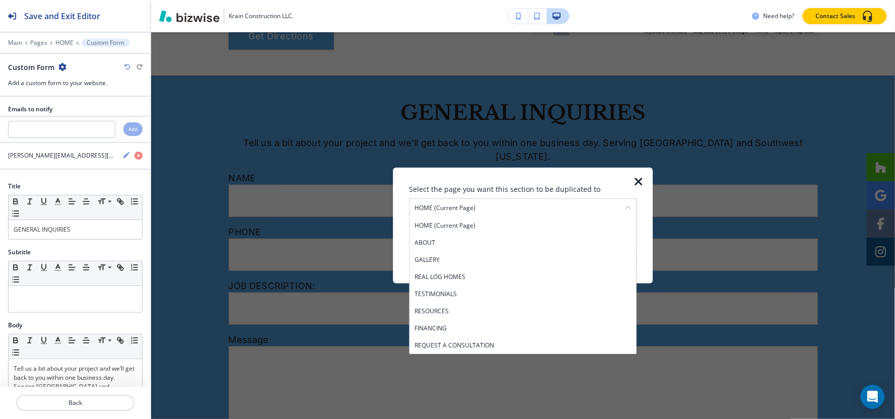
click at [461, 279] on h4 "REAL LOG HOMES" at bounding box center [522, 276] width 217 height 9
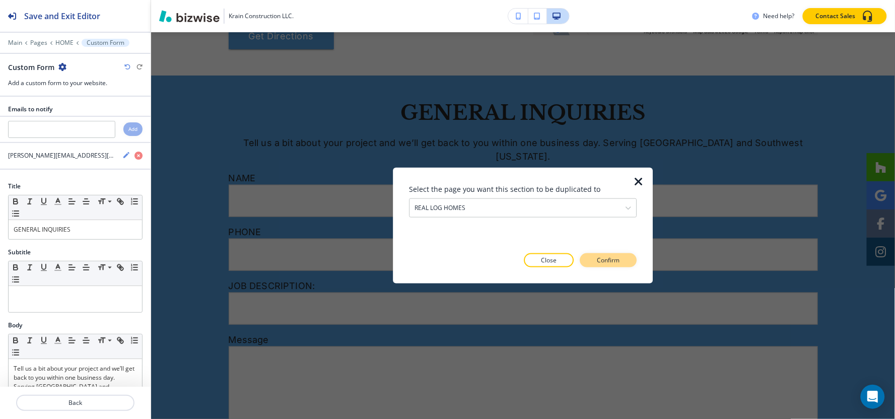
click at [606, 254] on button "Confirm" at bounding box center [608, 260] width 57 height 14
click at [608, 258] on p "Take me there" at bounding box center [599, 260] width 41 height 9
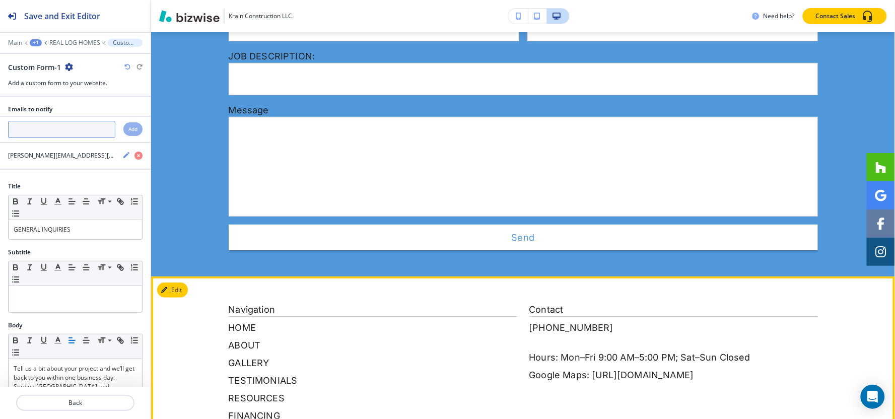
scroll to position [2466, 0]
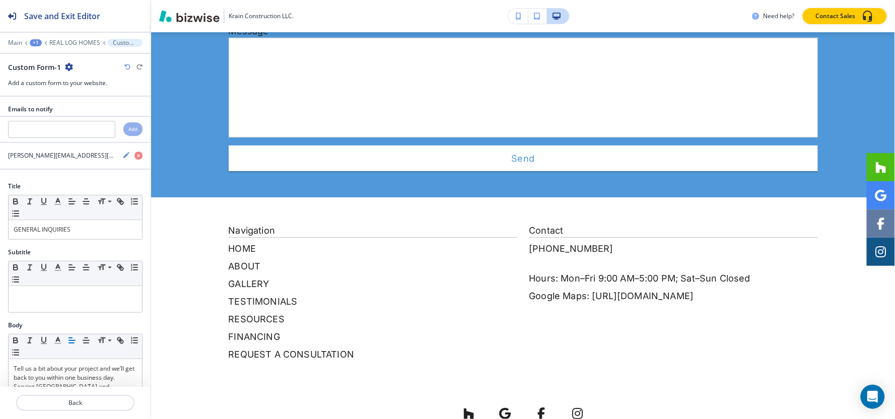
click at [38, 43] on div "+1" at bounding box center [36, 42] width 12 height 7
click at [44, 62] on p "Pages" at bounding box center [61, 59] width 51 height 9
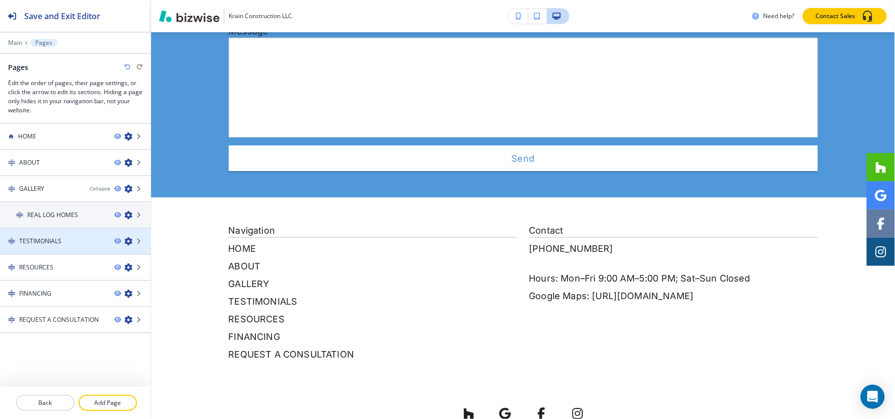
click at [46, 243] on h4 "TESTIMONIALS" at bounding box center [40, 241] width 42 height 9
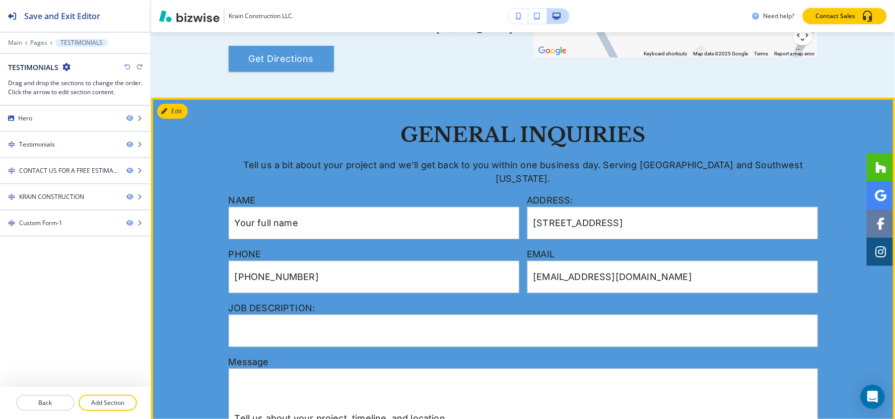
scroll to position [1119, 0]
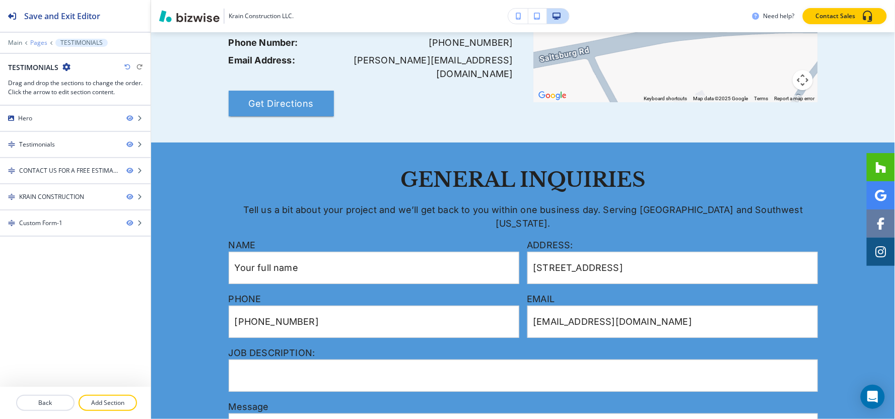
click at [37, 46] on p "Pages" at bounding box center [38, 42] width 17 height 7
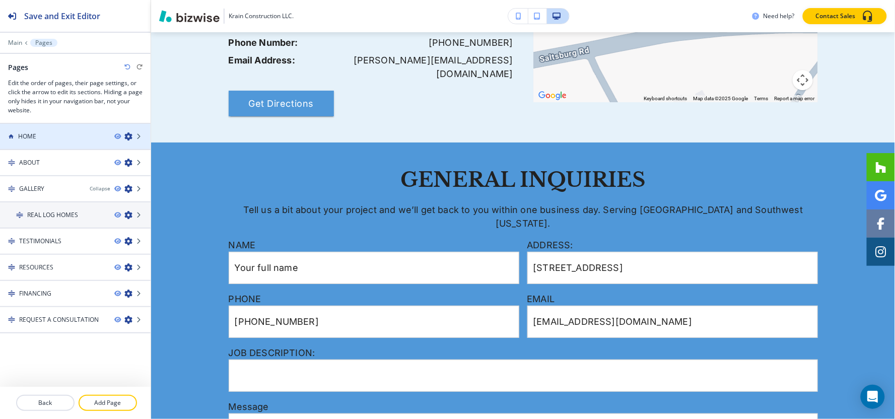
click at [31, 135] on h4 "HOME" at bounding box center [27, 136] width 18 height 9
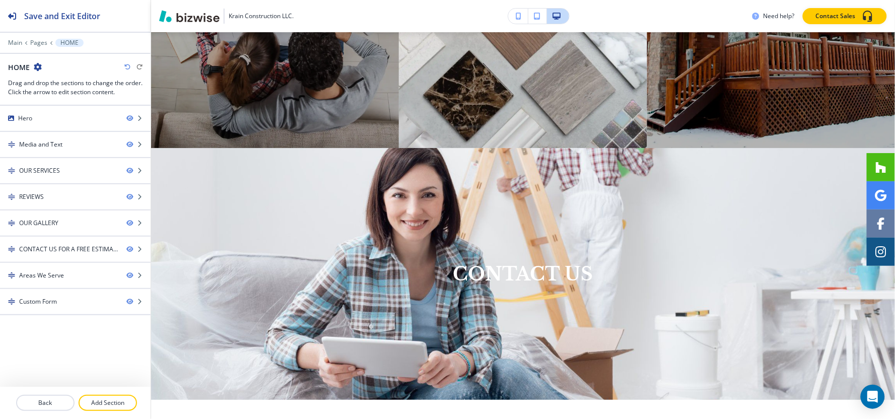
scroll to position [0, 0]
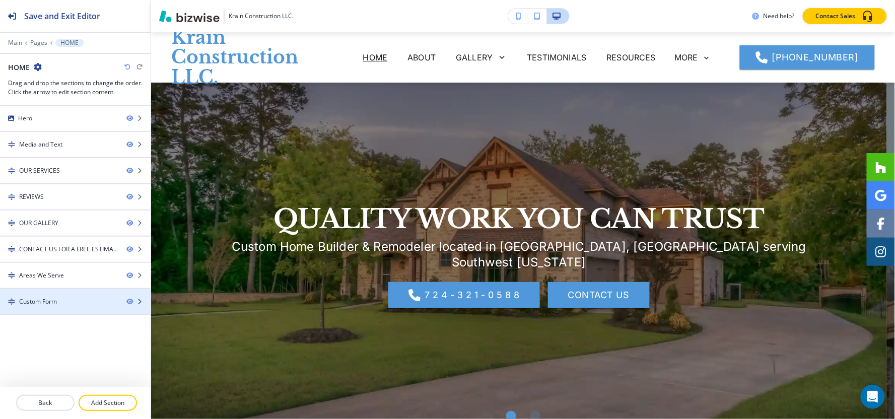
click at [34, 304] on div "Custom Form" at bounding box center [38, 301] width 38 height 9
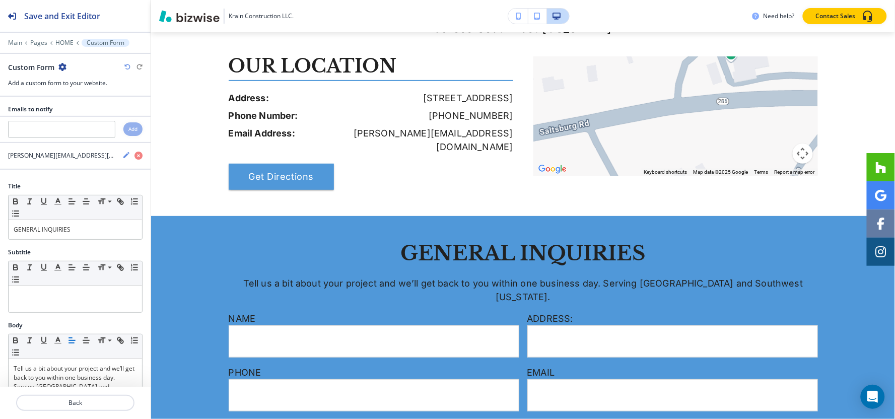
click at [61, 68] on icon "button" at bounding box center [62, 67] width 8 height 8
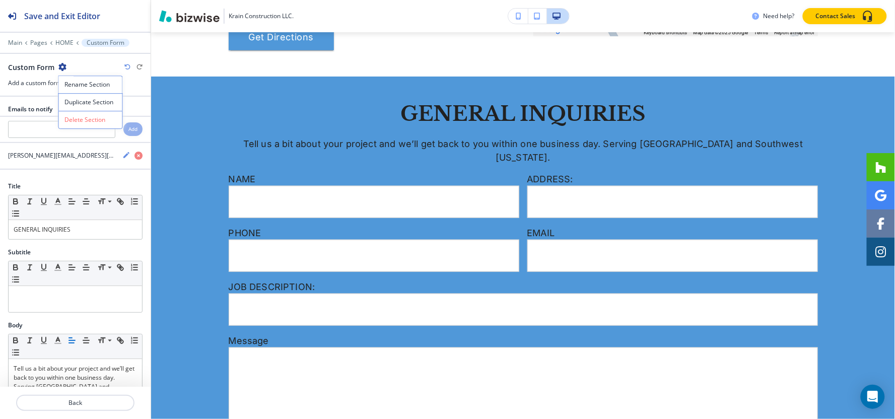
scroll to position [2549, 0]
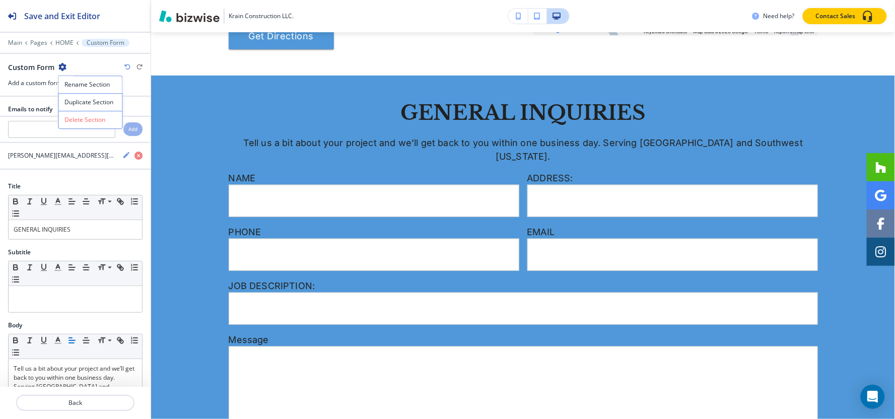
drag, startPoint x: 62, startPoint y: 70, endPoint x: 68, endPoint y: 103, distance: 32.8
click at [67, 104] on p "Duplicate Section" at bounding box center [90, 102] width 51 height 9
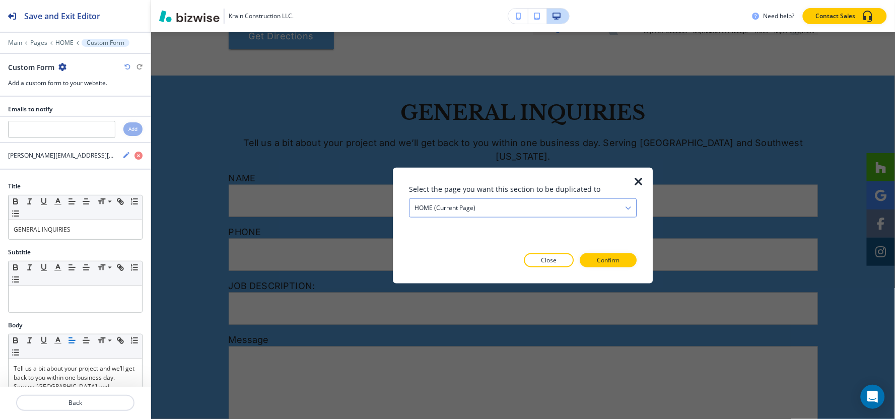
click at [487, 213] on div "HOME (current page)" at bounding box center [522, 208] width 227 height 18
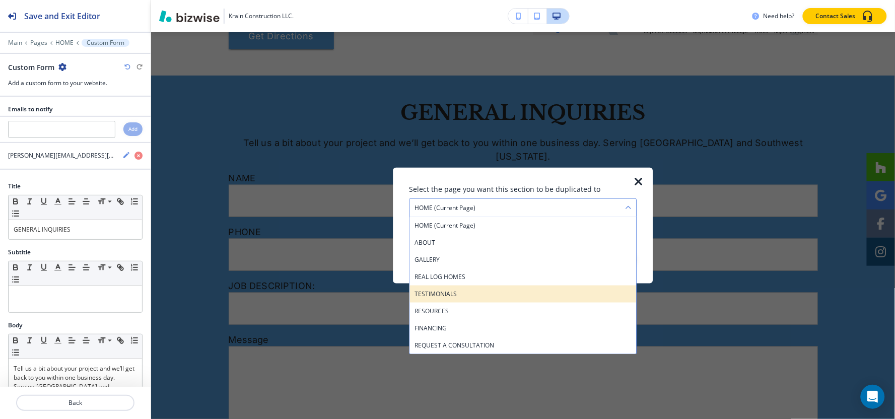
click at [437, 296] on h4 "TESTIMONIALS" at bounding box center [522, 294] width 217 height 9
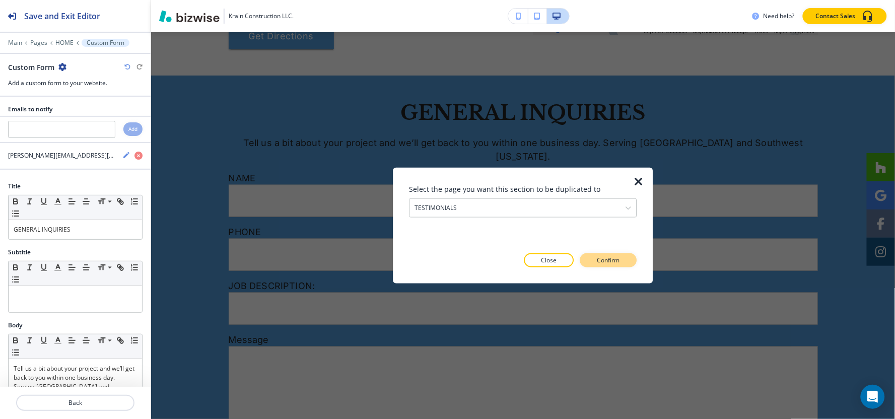
click at [616, 260] on p "Confirm" at bounding box center [608, 260] width 23 height 9
click at [616, 260] on p "Take me there" at bounding box center [599, 260] width 41 height 9
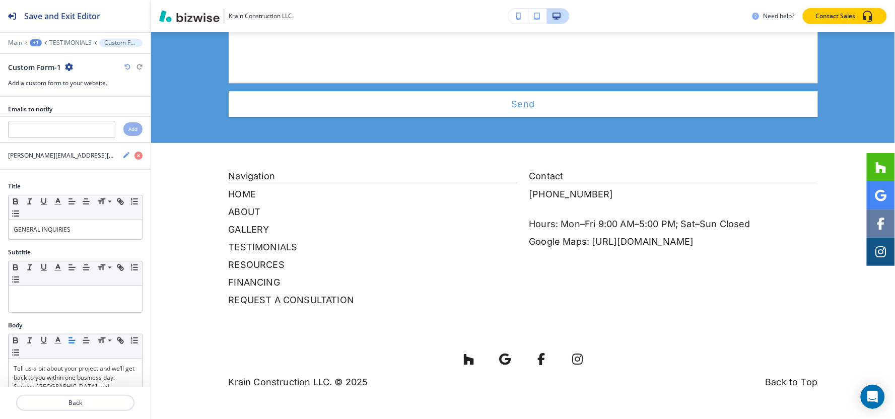
scroll to position [0, 0]
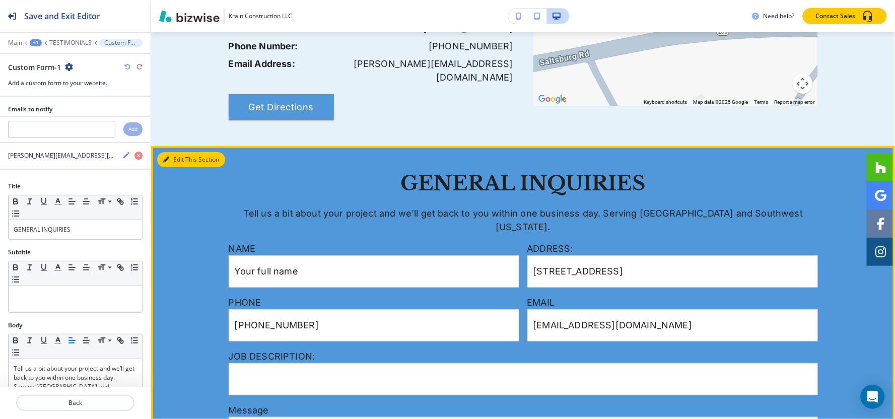
click at [175, 152] on button "Edit This Section" at bounding box center [191, 159] width 68 height 15
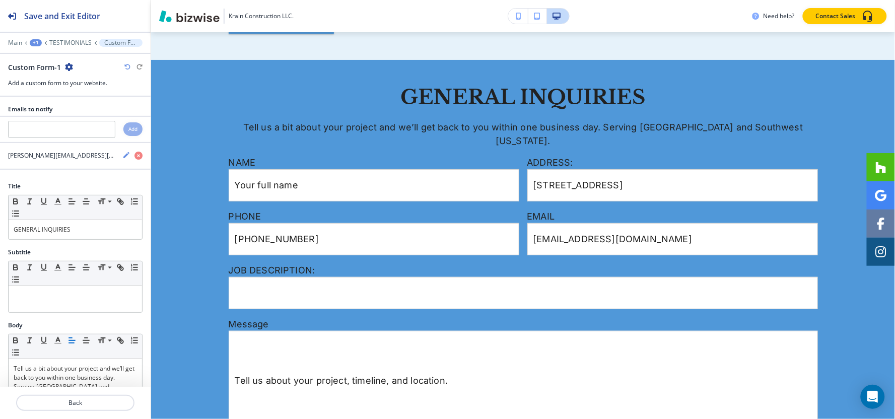
click at [69, 68] on icon "button" at bounding box center [69, 67] width 8 height 8
click at [98, 124] on button "Delete Section" at bounding box center [96, 120] width 64 height 18
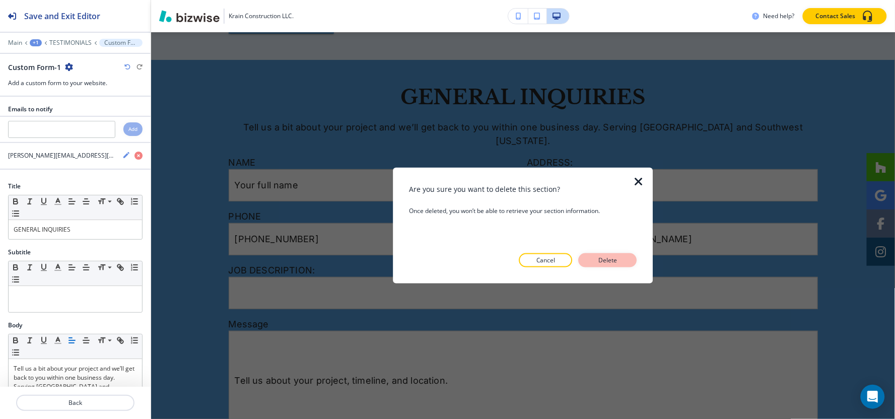
click at [603, 257] on p "Delete" at bounding box center [608, 260] width 24 height 9
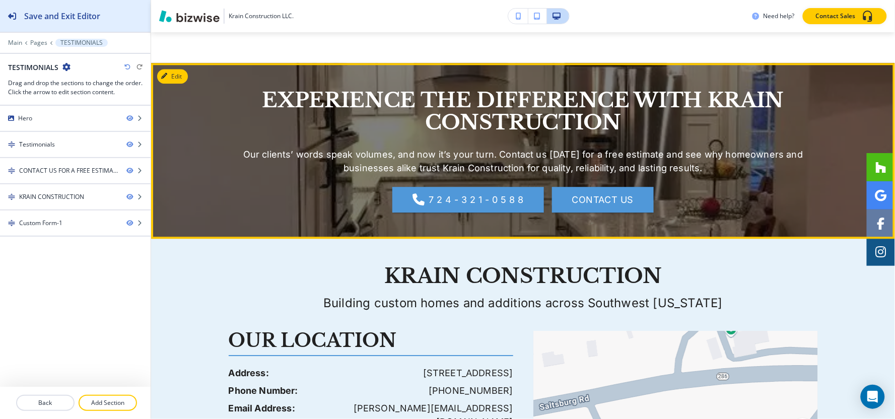
scroll to position [669, 0]
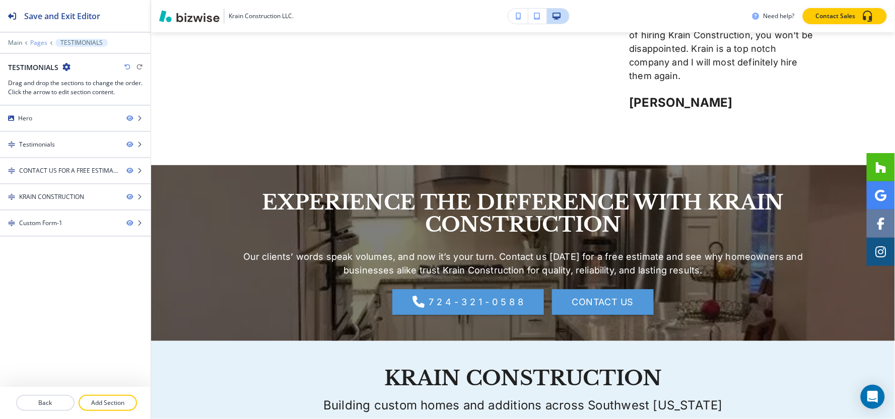
click at [36, 43] on p "Pages" at bounding box center [38, 42] width 17 height 7
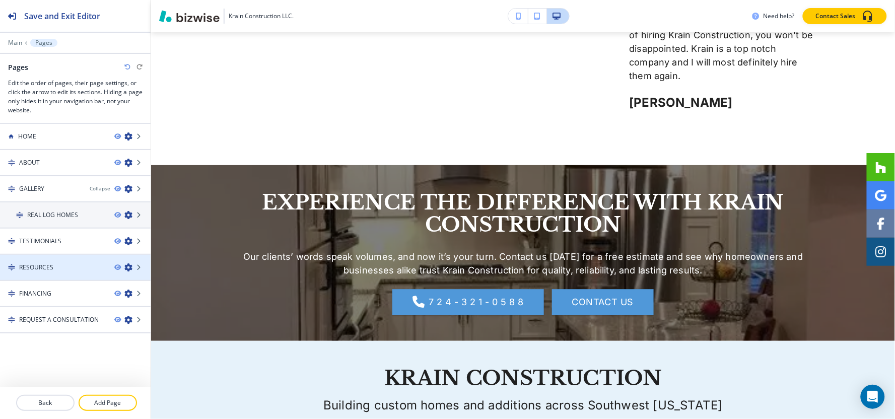
click at [42, 272] on div at bounding box center [75, 276] width 151 height 8
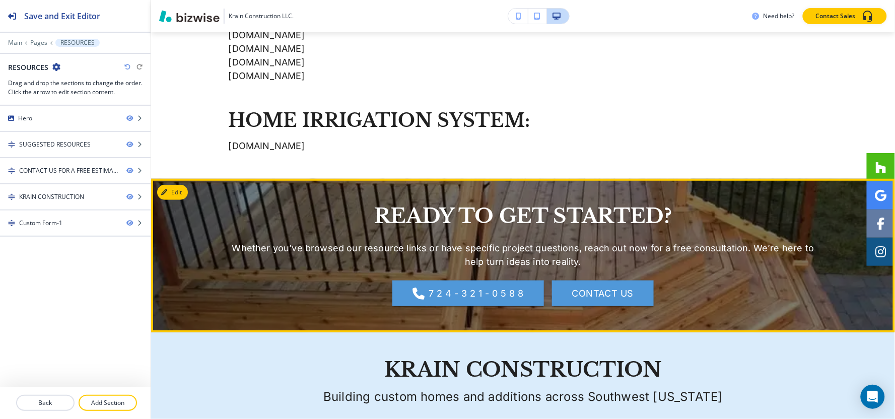
scroll to position [1231, 0]
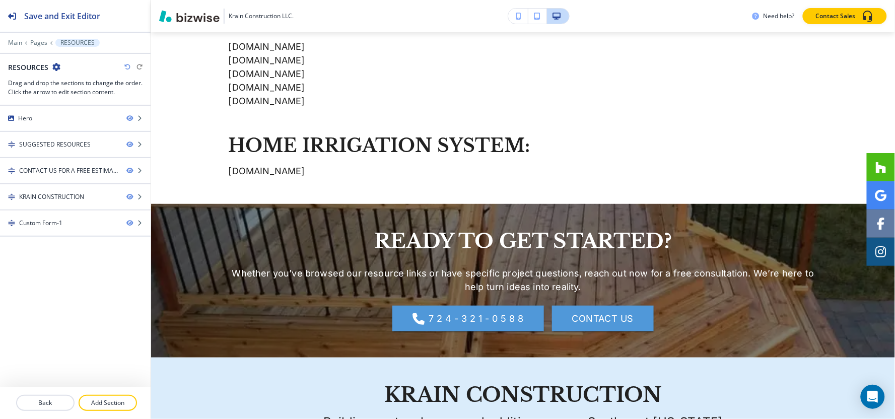
click at [36, 37] on div at bounding box center [75, 36] width 151 height 6
click at [38, 41] on p "Pages" at bounding box center [38, 42] width 17 height 7
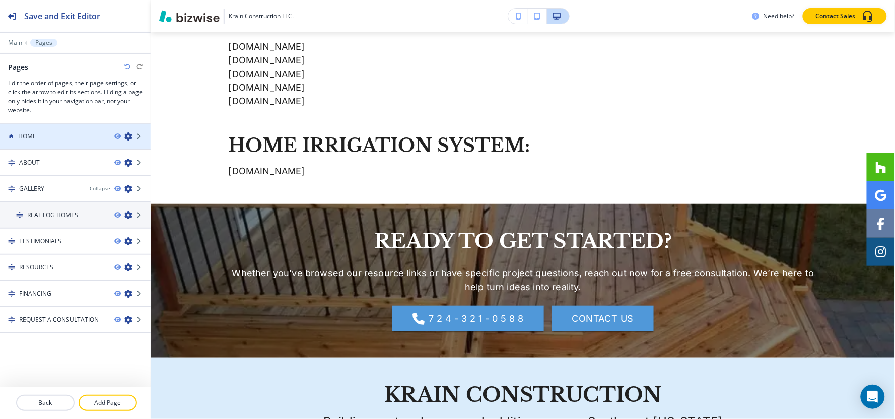
click at [31, 136] on h4 "HOME" at bounding box center [27, 136] width 18 height 9
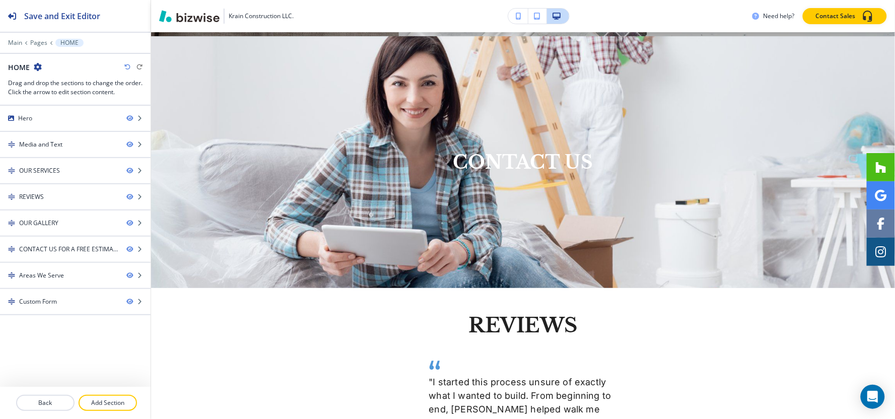
scroll to position [0, 0]
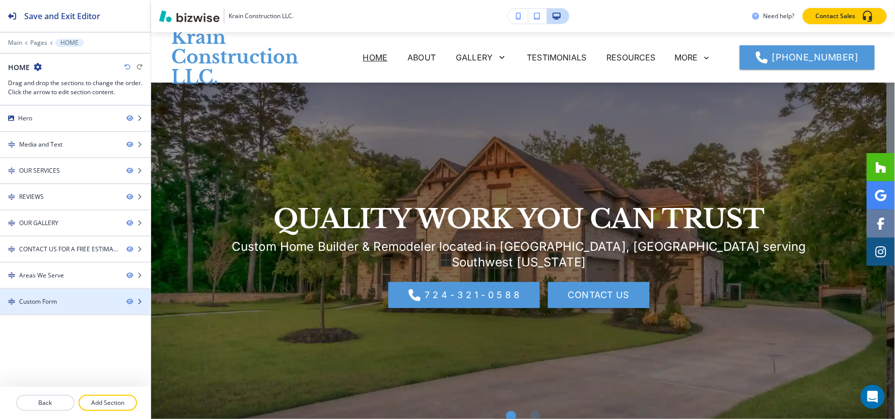
click at [37, 307] on div at bounding box center [75, 310] width 151 height 8
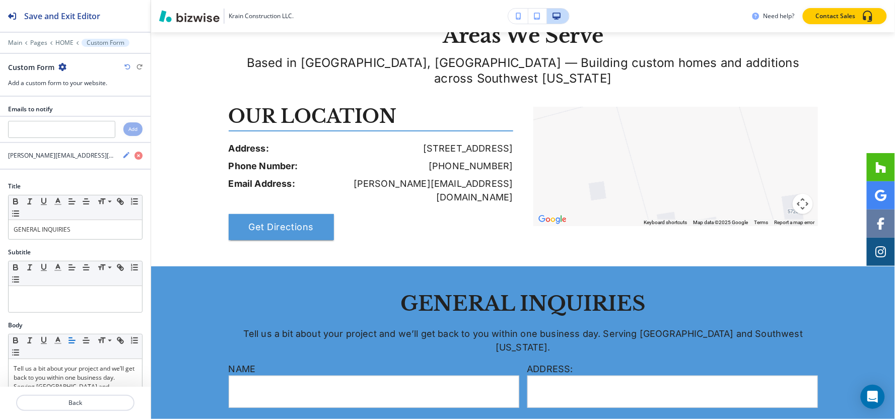
click at [62, 68] on icon "button" at bounding box center [62, 67] width 8 height 8
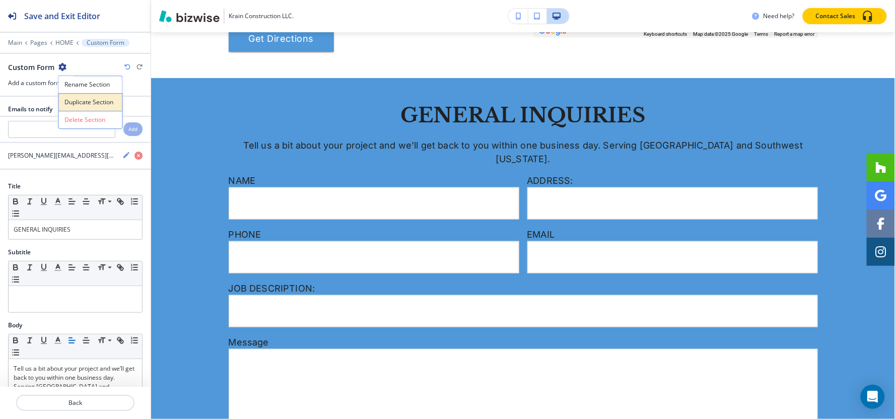
scroll to position [2549, 0]
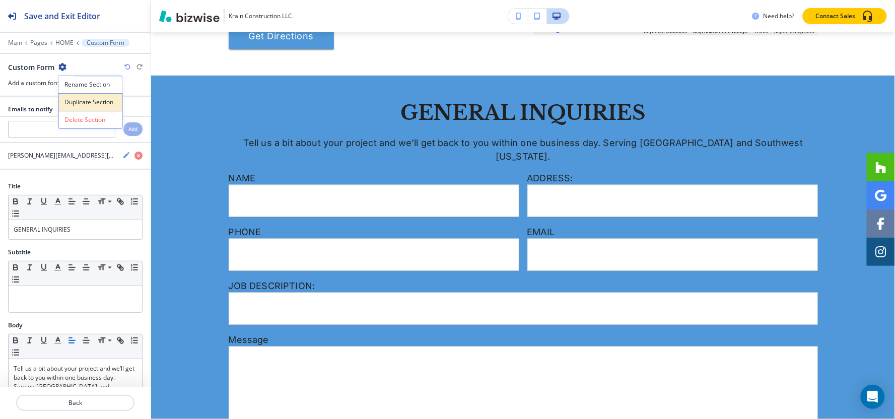
click at [66, 96] on button "Duplicate Section" at bounding box center [90, 102] width 64 height 18
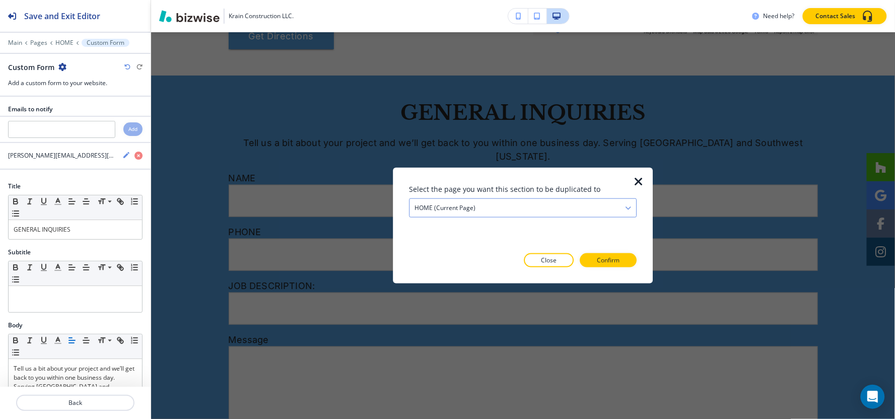
click at [500, 209] on div "HOME (current page)" at bounding box center [522, 208] width 227 height 18
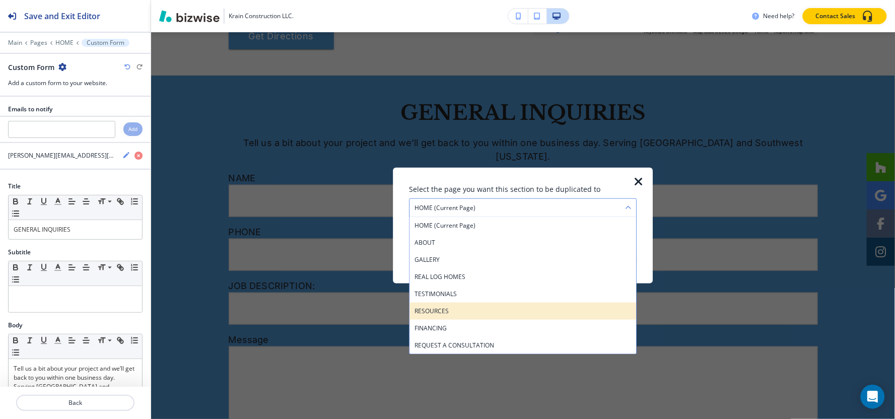
click at [472, 315] on h4 "RESOURCES" at bounding box center [522, 311] width 217 height 9
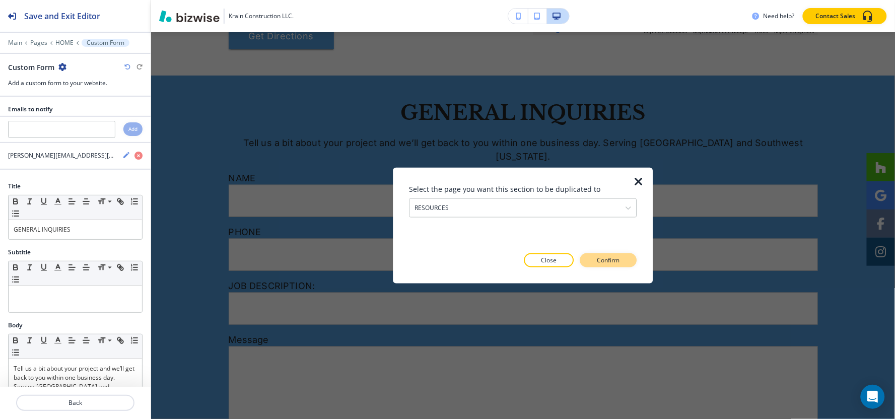
click at [626, 259] on button "Confirm" at bounding box center [608, 260] width 57 height 14
click at [626, 259] on button "Take me there" at bounding box center [599, 260] width 75 height 14
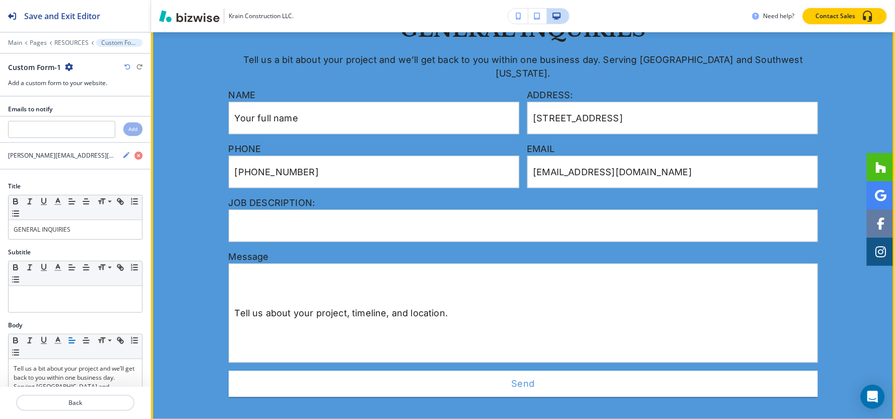
scroll to position [1764, 0]
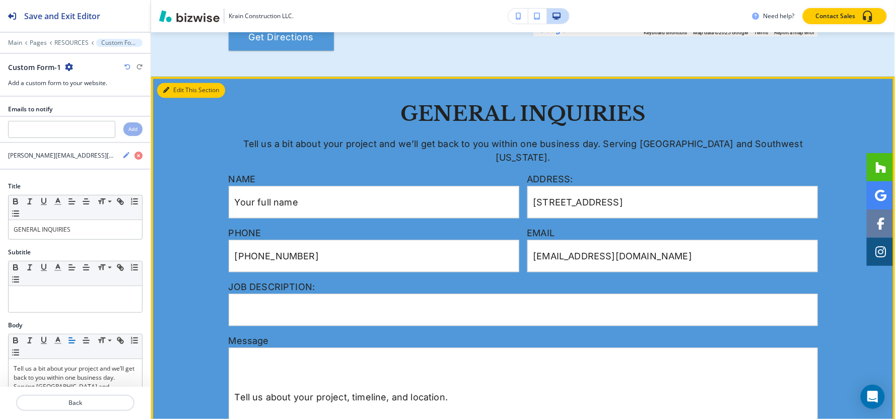
click at [175, 83] on button "Edit This Section" at bounding box center [191, 90] width 68 height 15
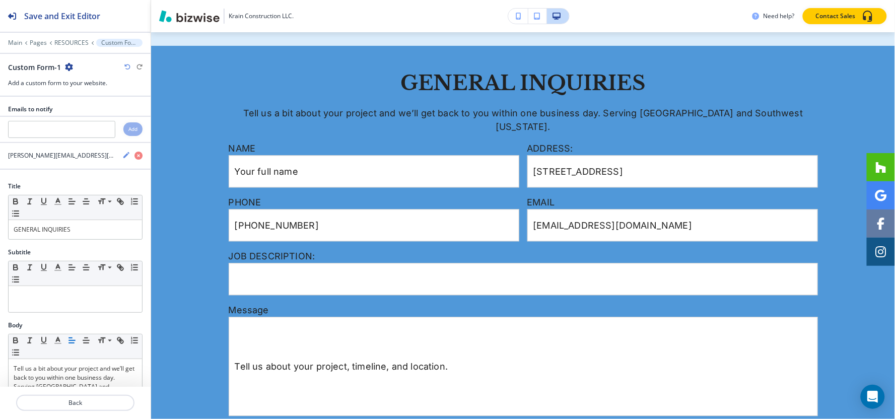
click at [66, 67] on icon "button" at bounding box center [69, 67] width 8 height 8
click at [90, 132] on input "text" at bounding box center [61, 129] width 107 height 17
click at [65, 68] on icon "button" at bounding box center [69, 67] width 8 height 8
drag, startPoint x: 82, startPoint y: 122, endPoint x: 128, endPoint y: 142, distance: 50.0
click at [84, 122] on p "Delete Section" at bounding box center [96, 119] width 51 height 9
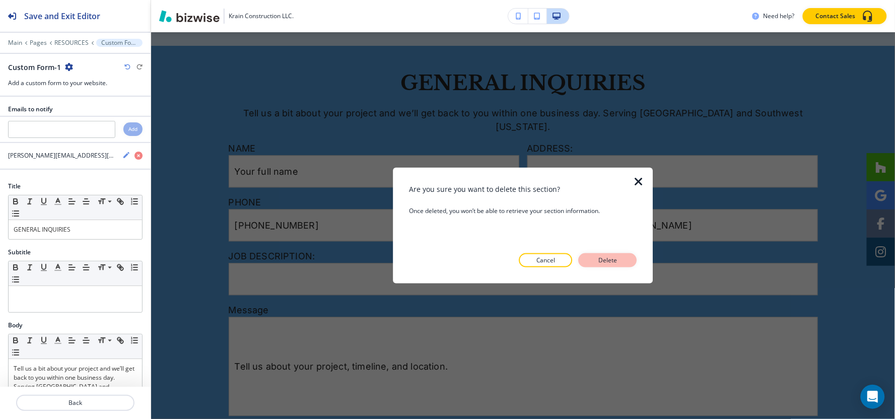
click at [587, 261] on button "Delete" at bounding box center [608, 260] width 58 height 14
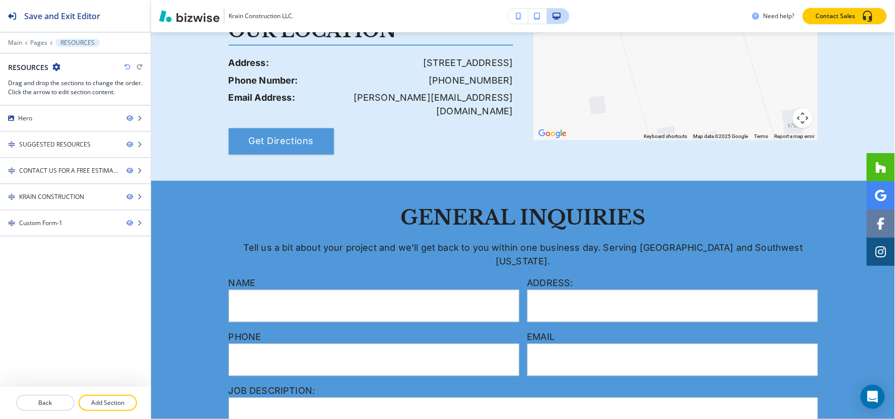
scroll to position [1541, 0]
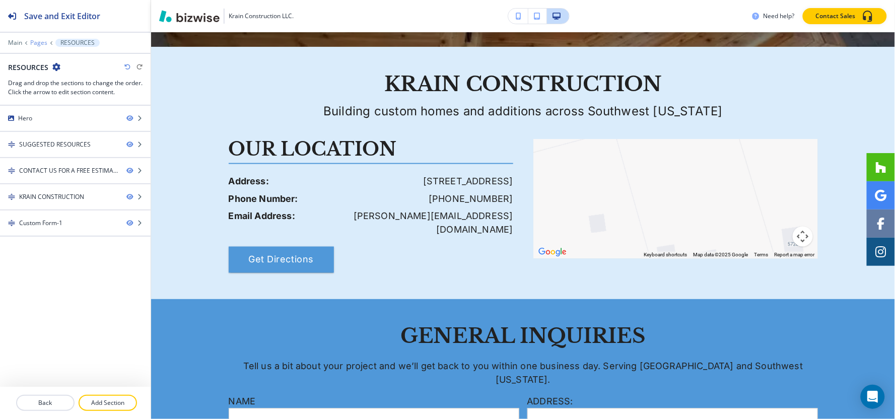
click at [33, 44] on p "Pages" at bounding box center [38, 42] width 17 height 7
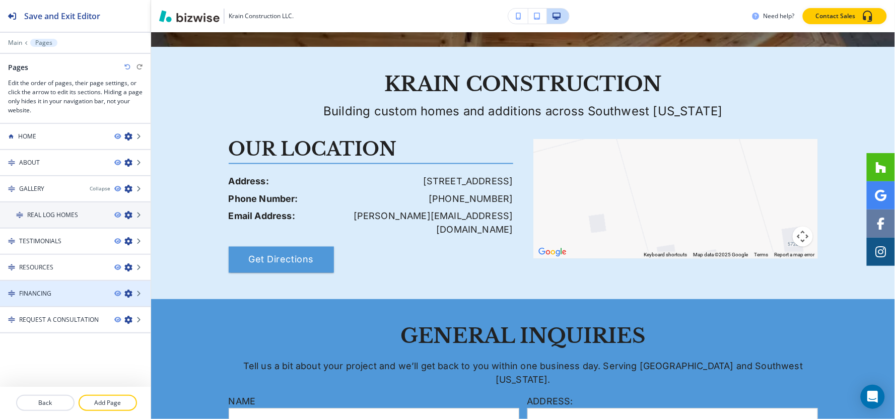
click at [56, 293] on div "FINANCING" at bounding box center [53, 293] width 106 height 9
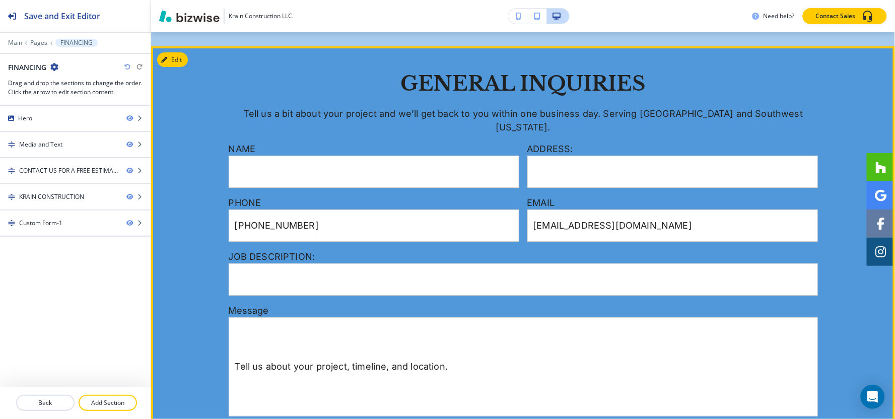
scroll to position [1317, 0]
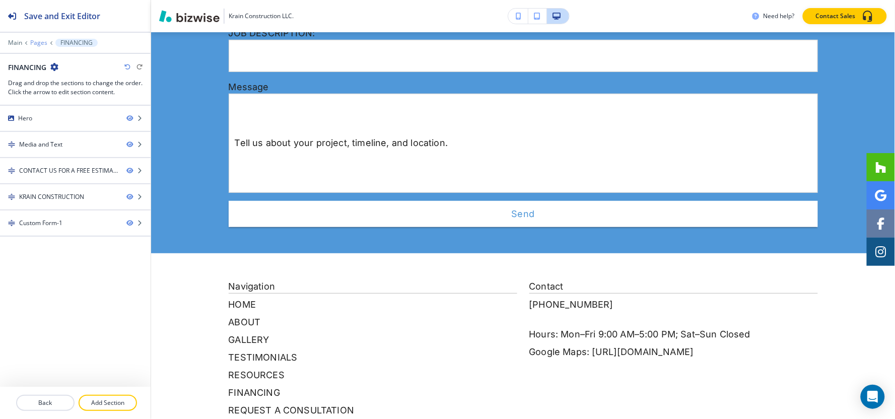
click at [38, 44] on p "Pages" at bounding box center [38, 42] width 17 height 7
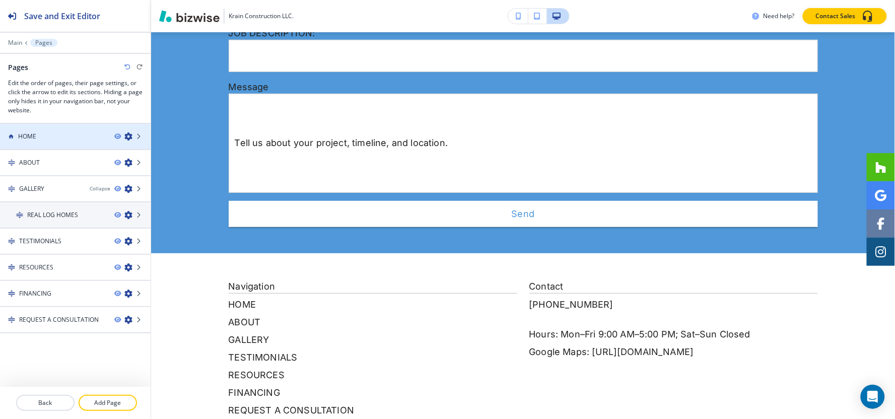
click at [73, 144] on div at bounding box center [75, 145] width 151 height 8
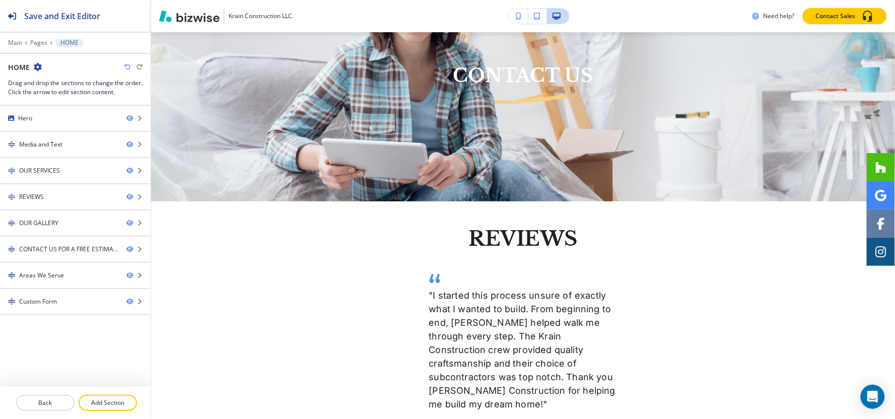
scroll to position [0, 0]
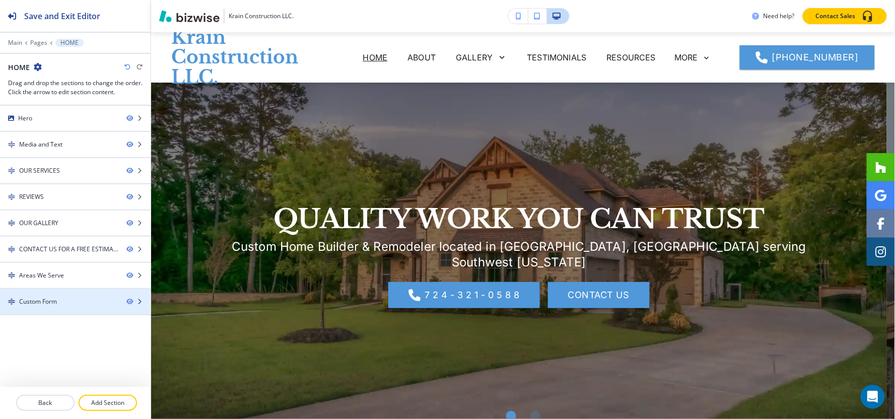
click at [58, 306] on div "Custom Form" at bounding box center [59, 301] width 118 height 9
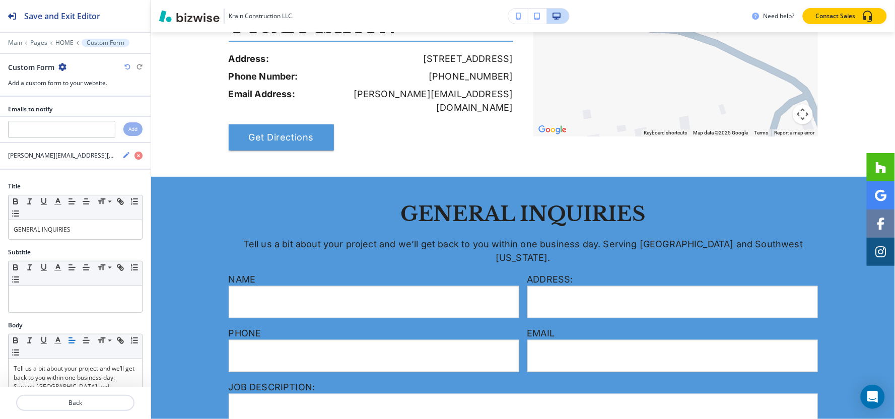
click at [62, 64] on icon "button" at bounding box center [62, 67] width 8 height 8
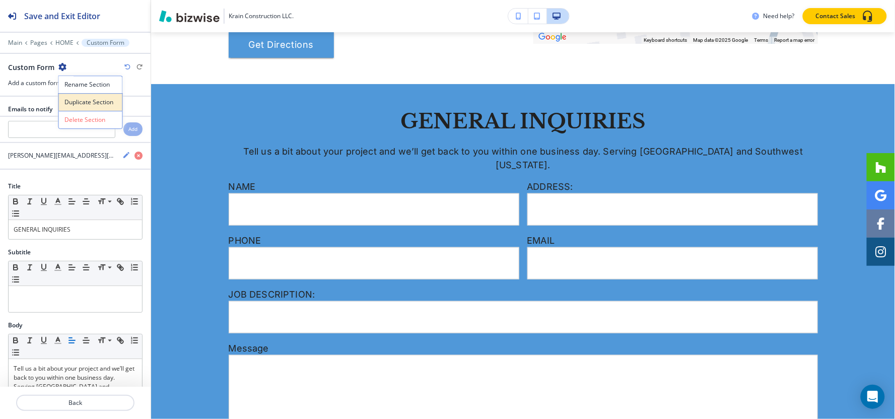
scroll to position [2549, 0]
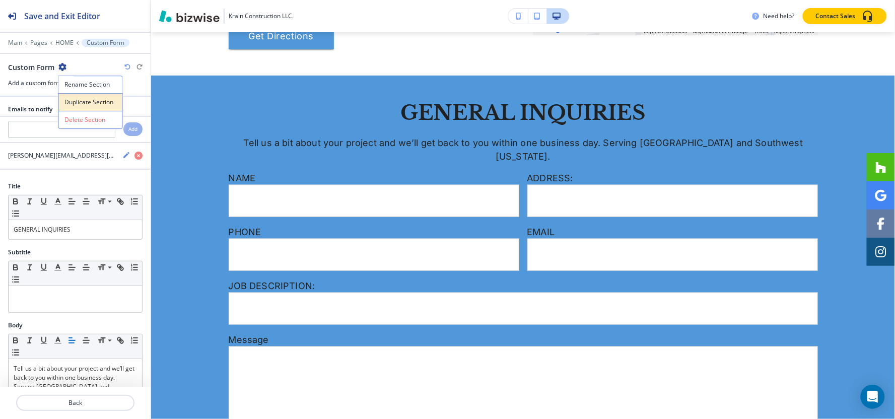
click at [66, 99] on p "Duplicate Section" at bounding box center [90, 102] width 51 height 9
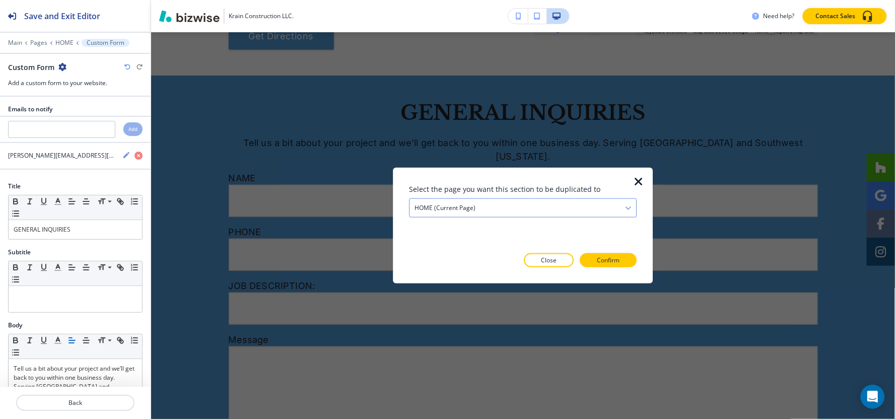
drag, startPoint x: 497, startPoint y: 204, endPoint x: 491, endPoint y: 204, distance: 6.0
click at [497, 203] on div "HOME (current page)" at bounding box center [522, 208] width 227 height 18
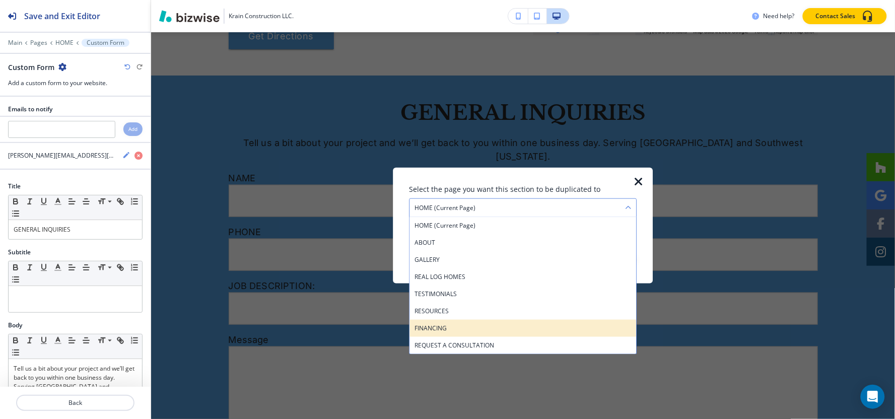
click at [441, 328] on h4 "FINANCING" at bounding box center [522, 328] width 217 height 9
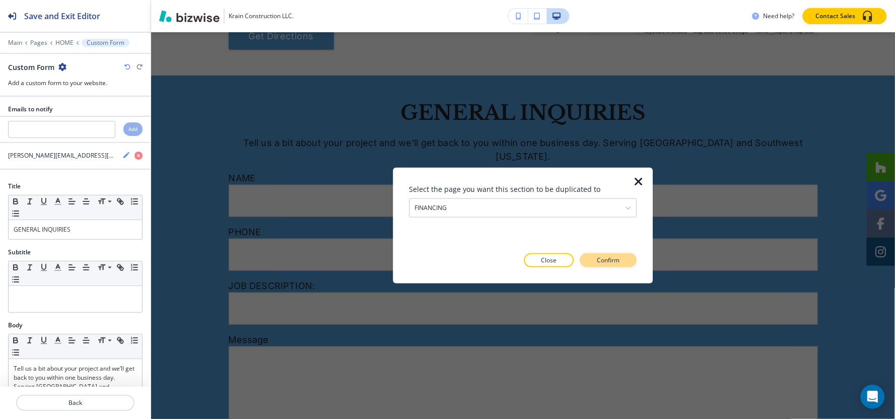
click at [622, 253] on button "Confirm" at bounding box center [608, 260] width 57 height 14
click at [624, 258] on button "Take me there" at bounding box center [599, 260] width 75 height 14
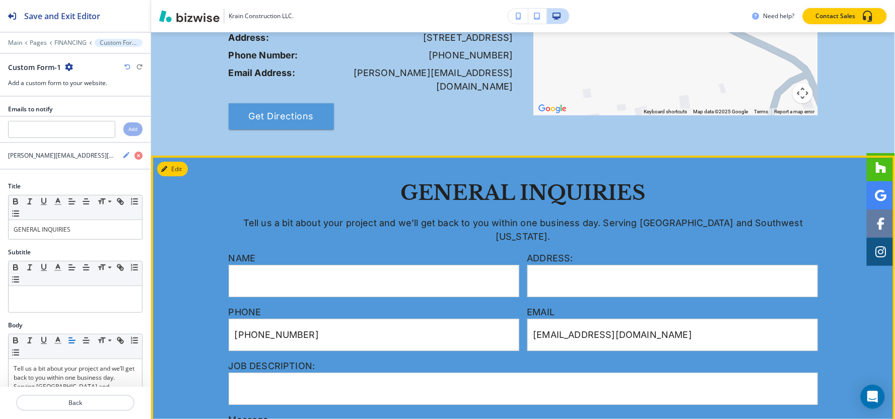
scroll to position [951, 0]
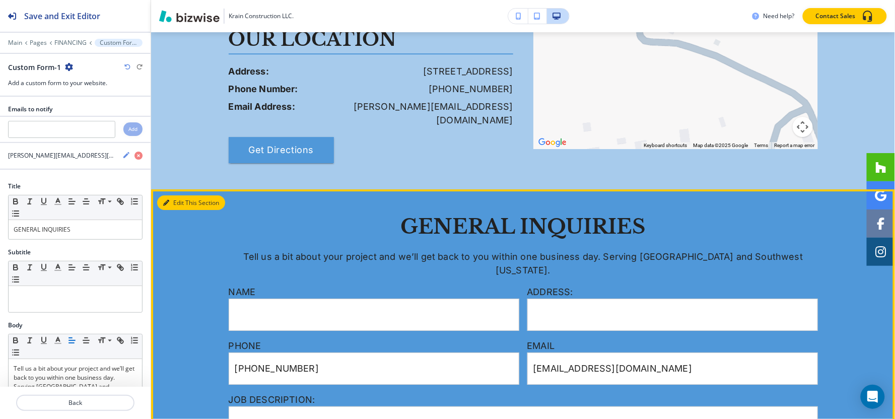
click at [178, 195] on button "Edit This Section" at bounding box center [191, 202] width 68 height 15
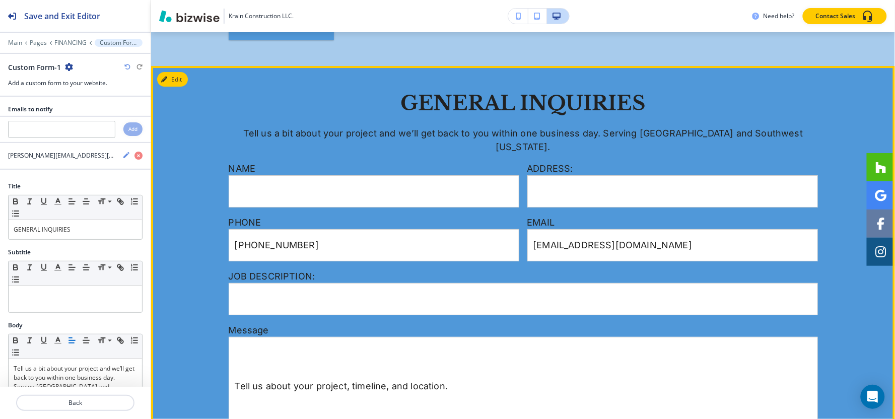
scroll to position [1094, 0]
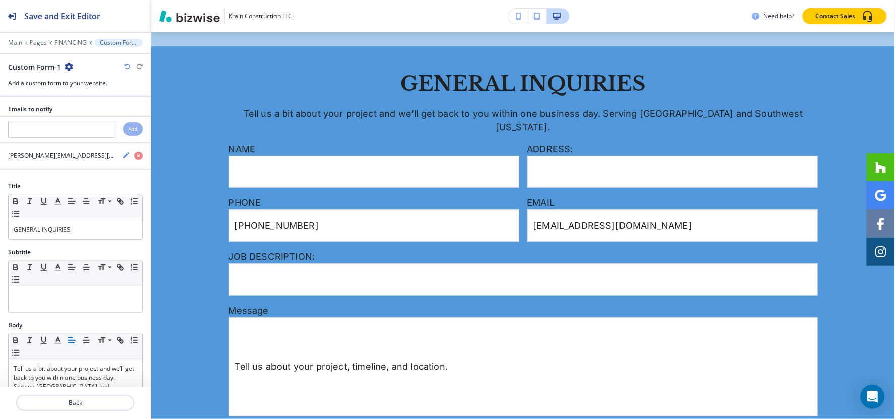
click at [69, 64] on icon "button" at bounding box center [69, 67] width 8 height 8
click at [89, 113] on button "Delete Section" at bounding box center [96, 120] width 64 height 18
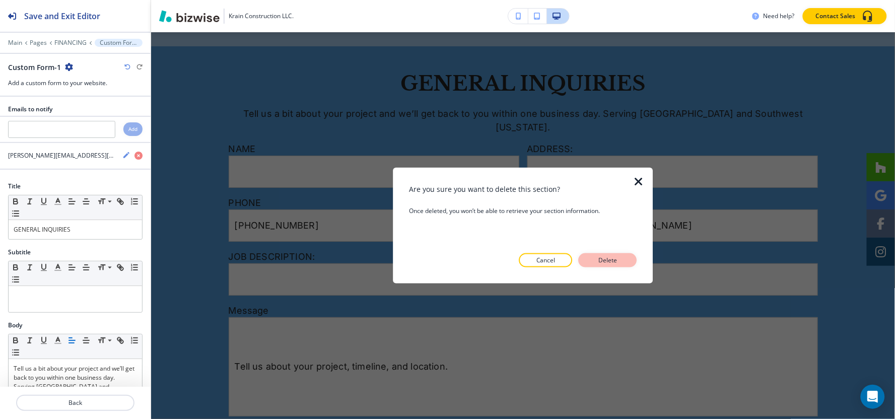
click at [618, 268] on div at bounding box center [523, 275] width 228 height 16
click at [618, 265] on button "Delete" at bounding box center [608, 260] width 58 height 14
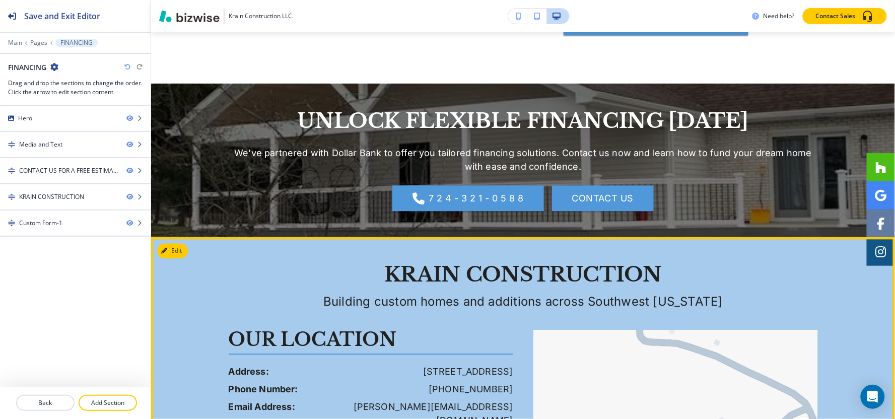
scroll to position [646, 0]
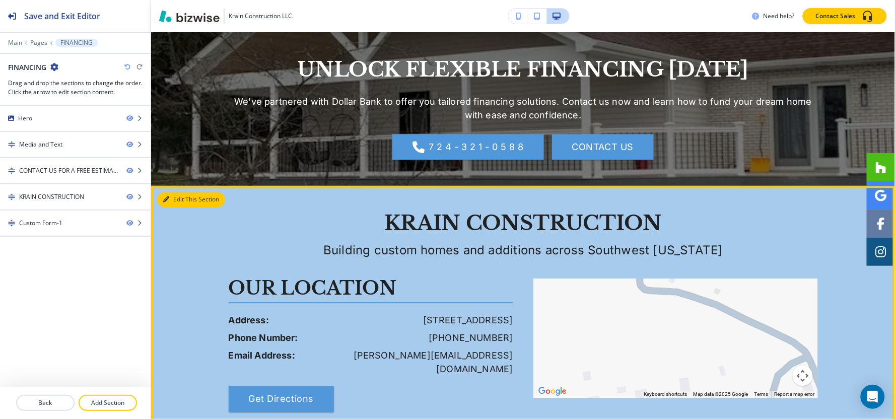
click at [170, 202] on button "Edit This Section" at bounding box center [191, 199] width 68 height 15
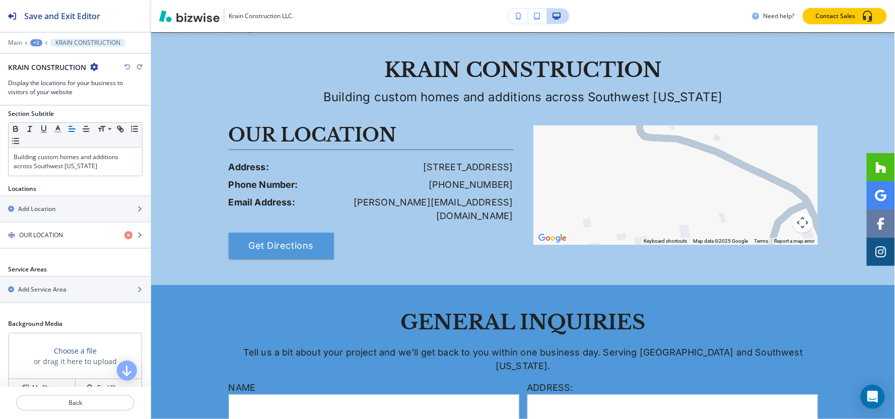
scroll to position [152, 0]
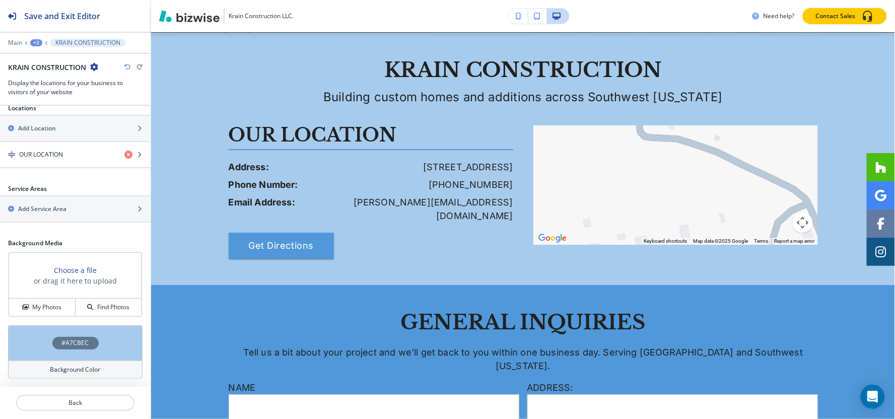
click at [62, 339] on h4 "#A7CBEC" at bounding box center [75, 342] width 27 height 9
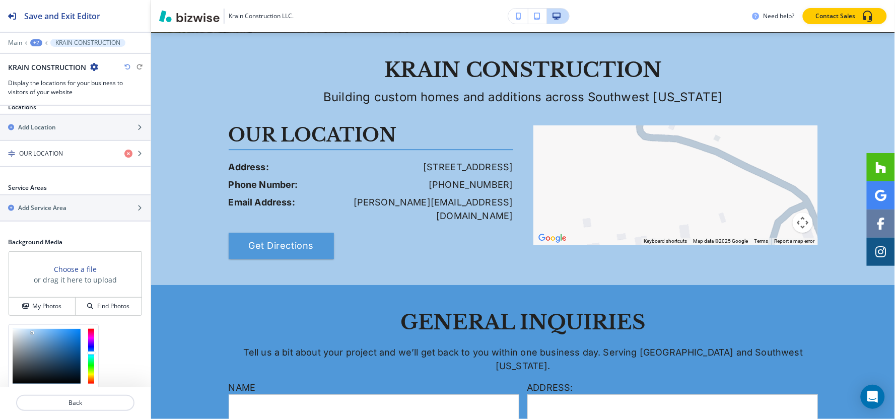
scroll to position [234, 0]
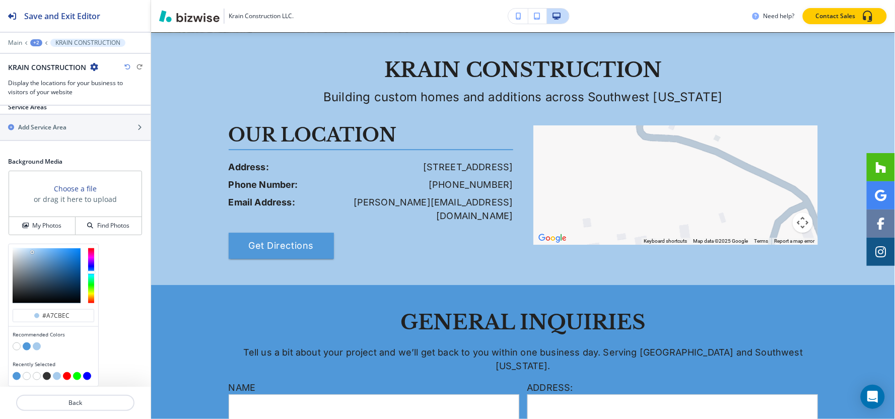
click at [17, 342] on div at bounding box center [54, 347] width 82 height 10
click at [18, 344] on button "button" at bounding box center [17, 346] width 8 height 8
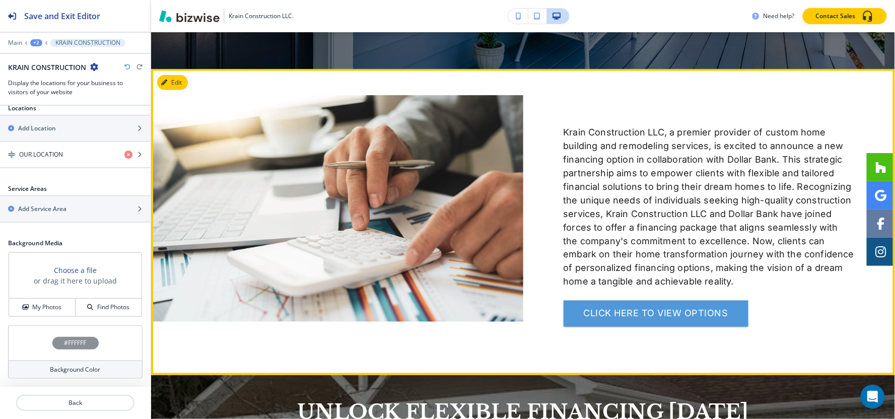
scroll to position [240, 0]
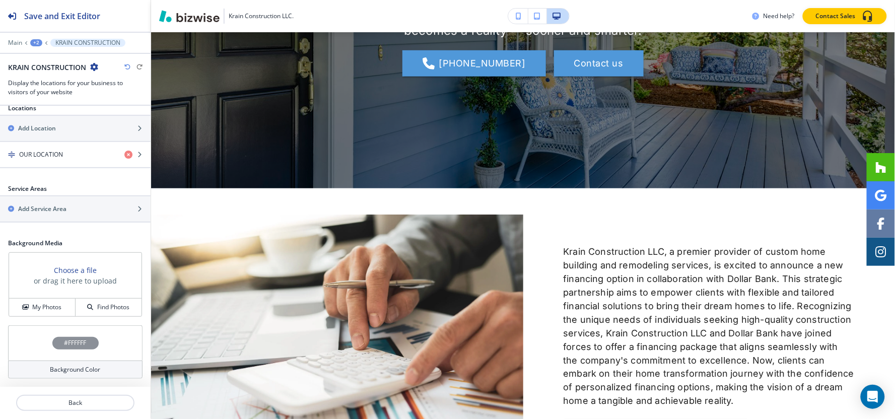
click at [34, 44] on div "+2" at bounding box center [36, 42] width 12 height 7
drag, startPoint x: 36, startPoint y: 46, endPoint x: 42, endPoint y: 57, distance: 12.8
click at [42, 57] on p "Pages" at bounding box center [62, 59] width 51 height 9
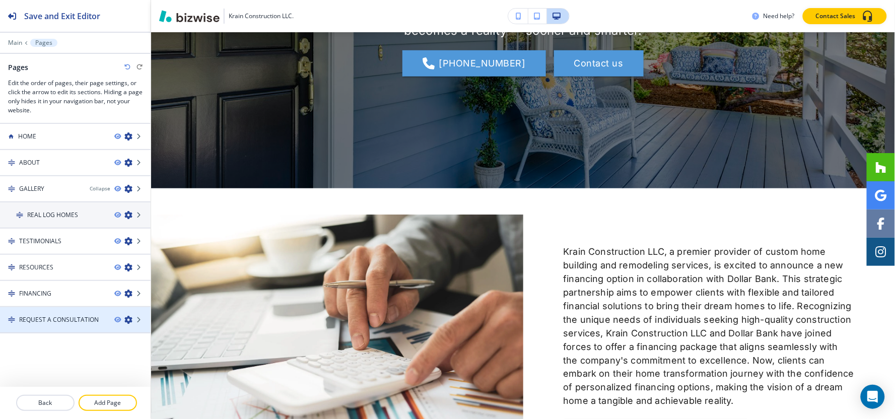
click at [23, 318] on h4 "REQUEST A CONSULTATION" at bounding box center [59, 319] width 80 height 9
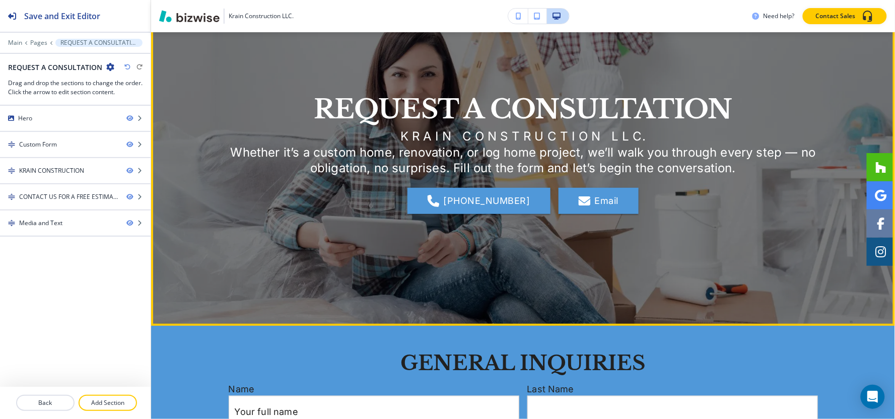
scroll to position [0, 0]
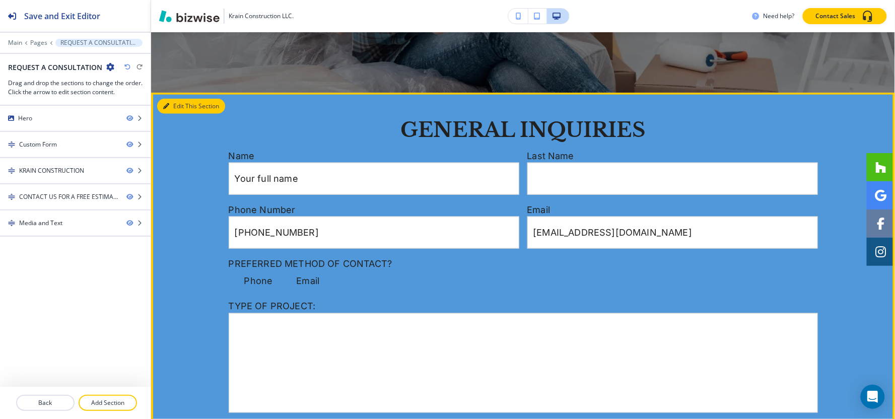
click at [159, 102] on button "Edit This Section" at bounding box center [191, 106] width 68 height 15
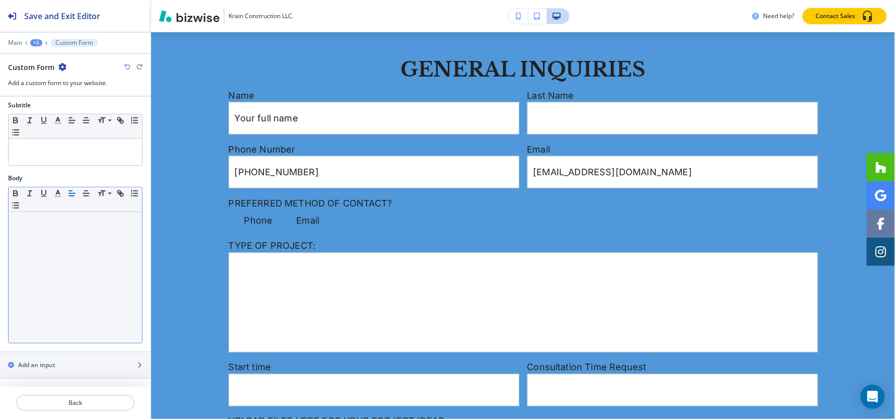
scroll to position [224, 0]
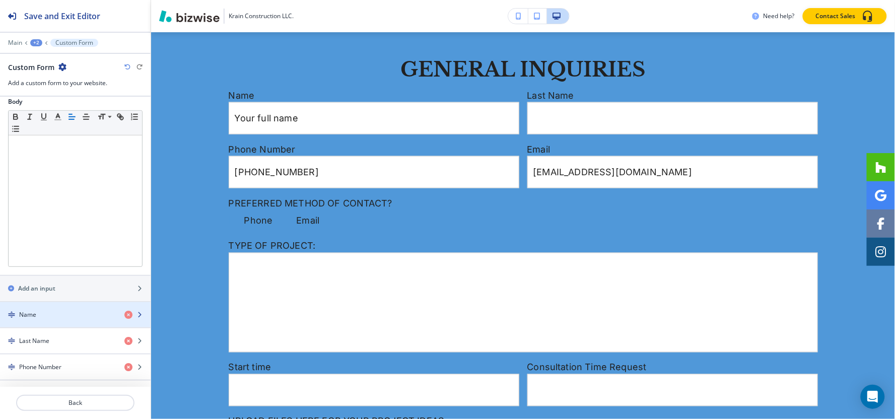
click at [71, 315] on div "Name" at bounding box center [58, 314] width 116 height 9
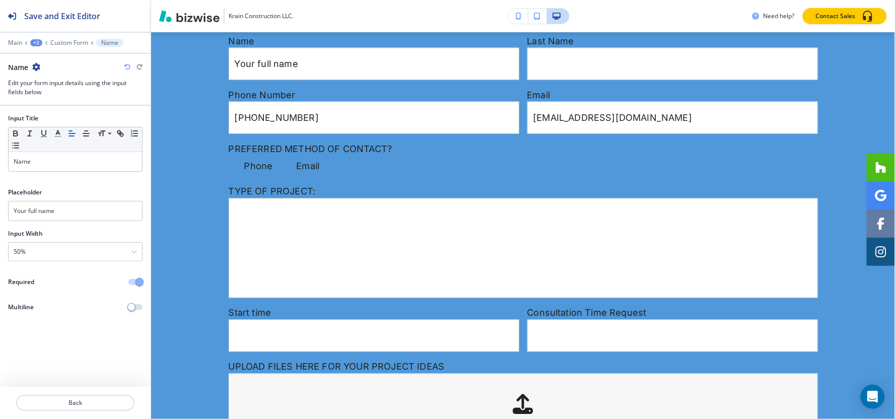
scroll to position [452, 0]
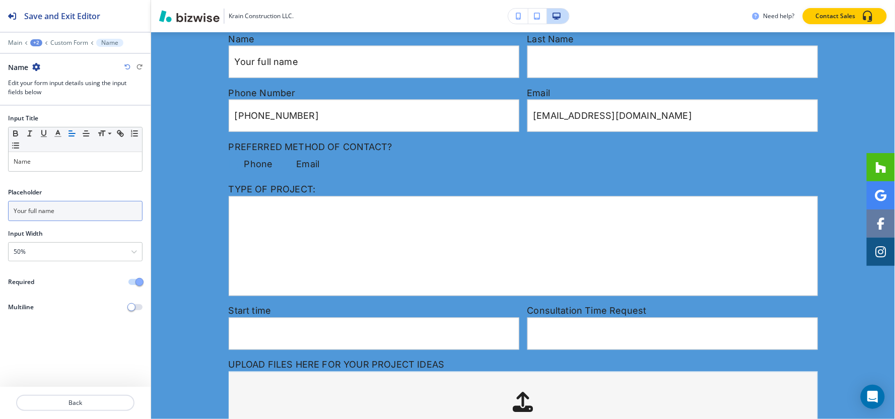
click at [77, 217] on input "Your full name" at bounding box center [75, 211] width 134 height 20
click at [63, 39] on div "Main +2 Custom Form Name" at bounding box center [75, 43] width 134 height 8
click at [63, 42] on p "Custom Form" at bounding box center [69, 42] width 38 height 7
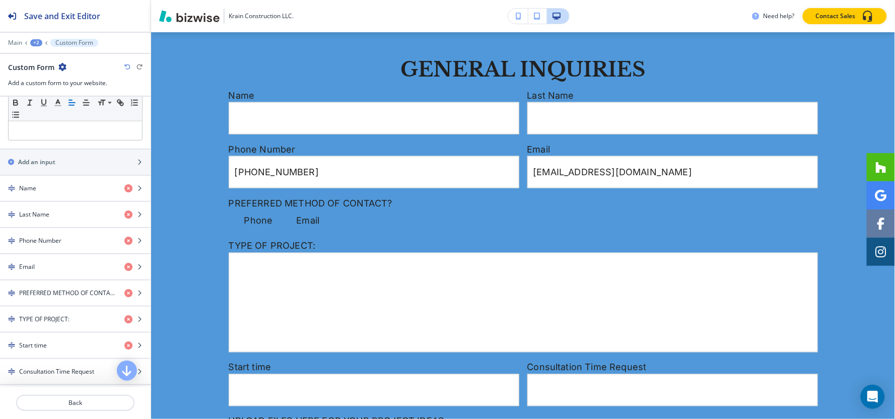
scroll to position [447, 0]
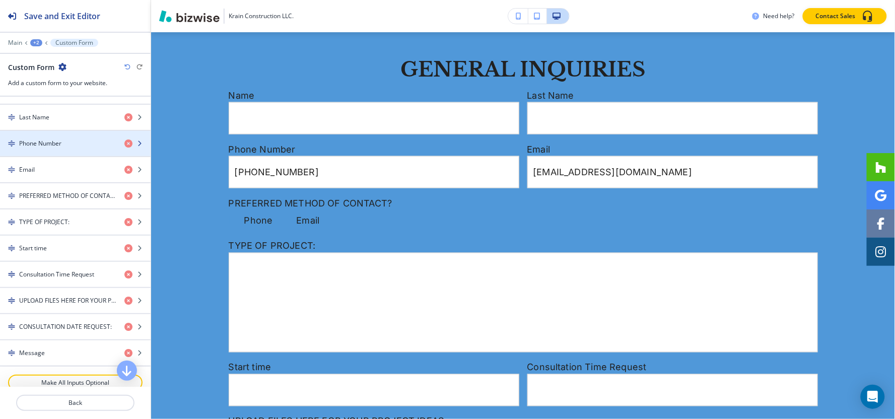
click at [40, 138] on div "button" at bounding box center [75, 135] width 151 height 8
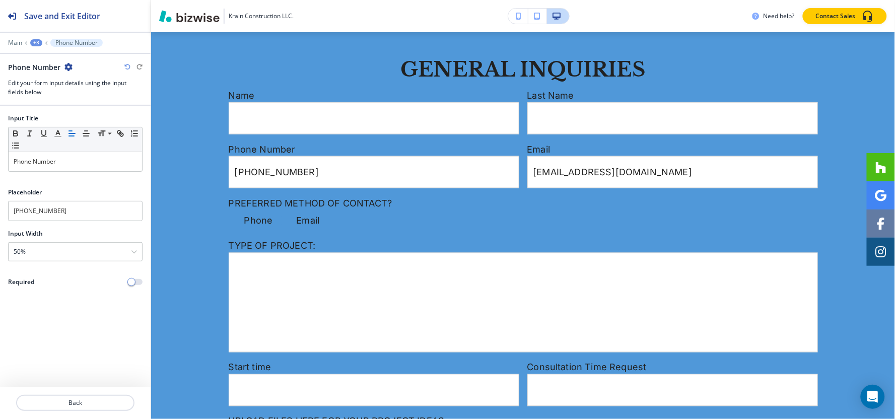
scroll to position [506, 0]
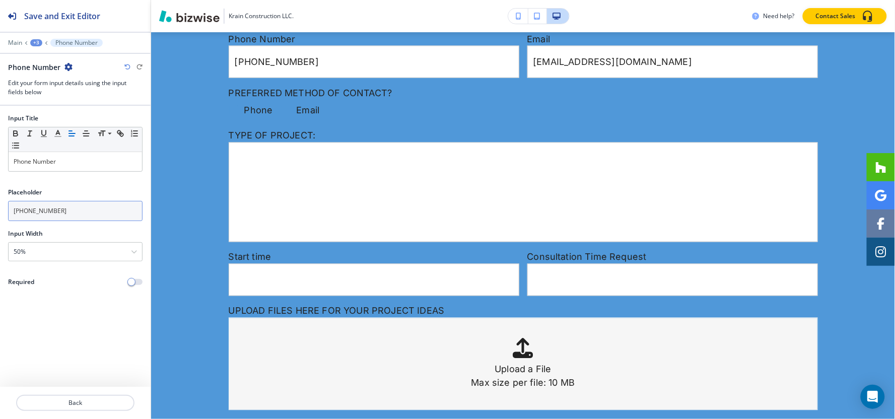
click at [49, 214] on input "[PHONE_NUMBER]" at bounding box center [75, 211] width 134 height 20
click at [32, 43] on div "+3" at bounding box center [36, 42] width 12 height 7
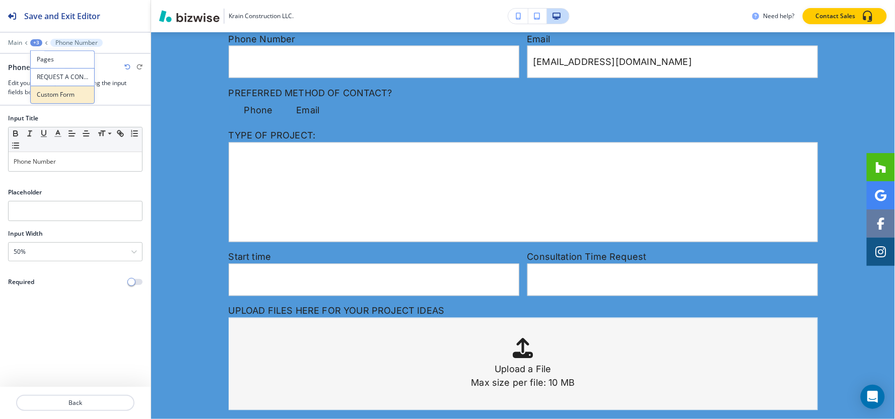
click at [71, 92] on p "Custom Form" at bounding box center [62, 94] width 51 height 9
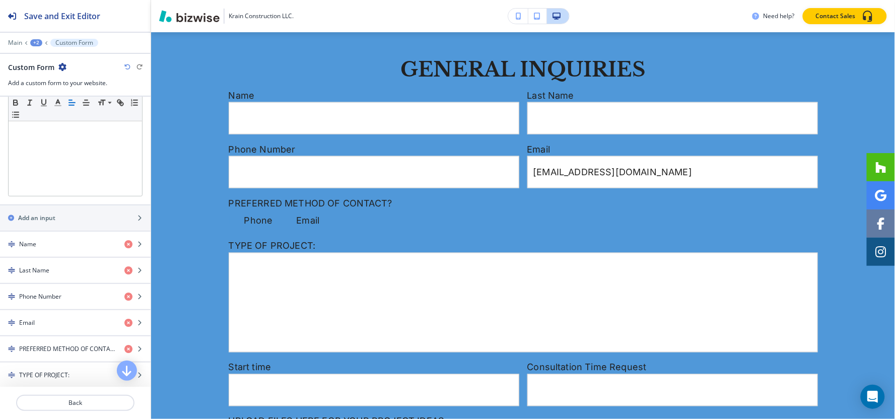
scroll to position [447, 0]
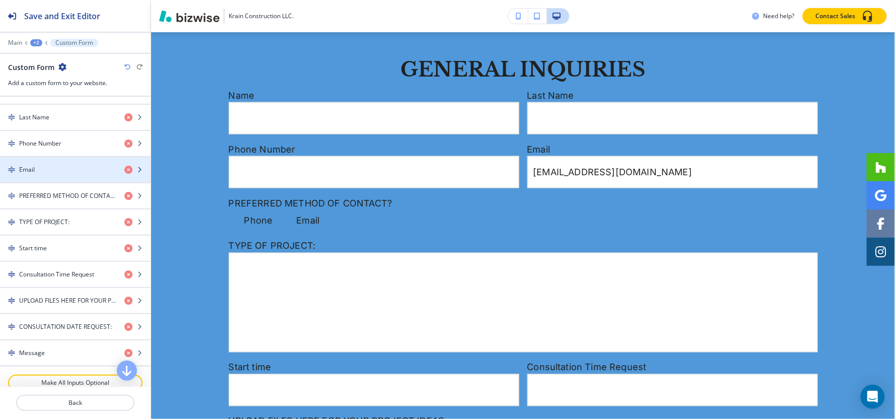
click at [46, 177] on div "button" at bounding box center [75, 178] width 151 height 8
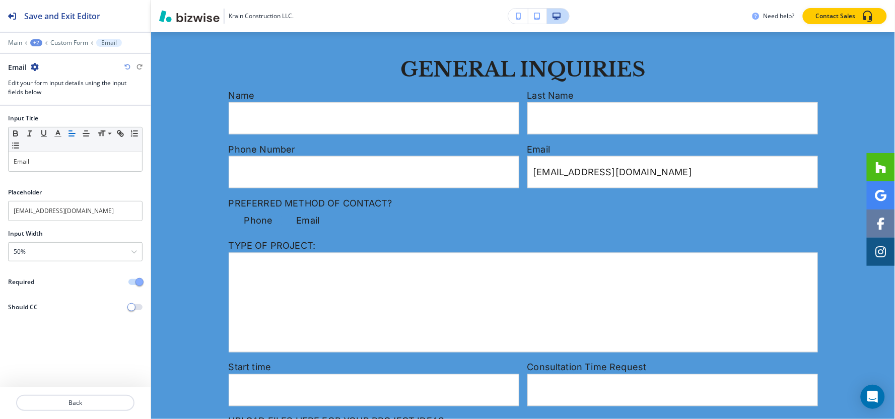
scroll to position [506, 0]
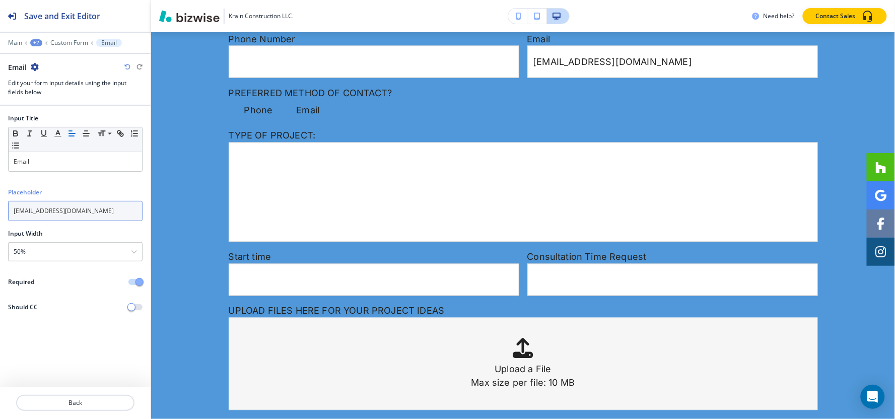
click at [77, 213] on input "[EMAIL_ADDRESS][DOMAIN_NAME]" at bounding box center [75, 211] width 134 height 20
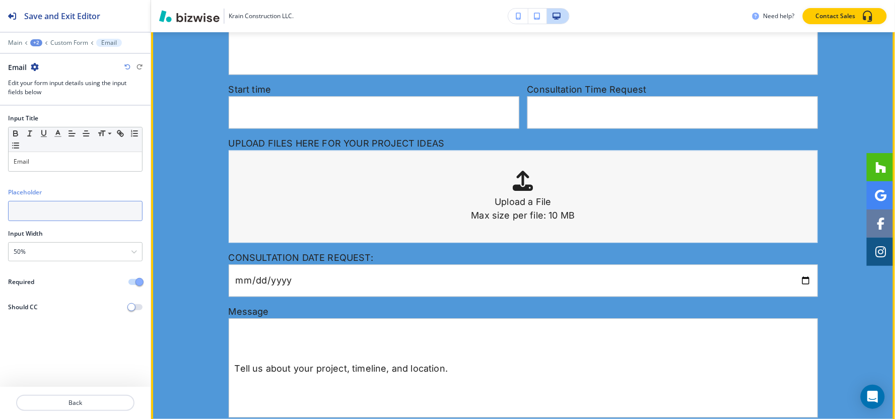
scroll to position [898, 0]
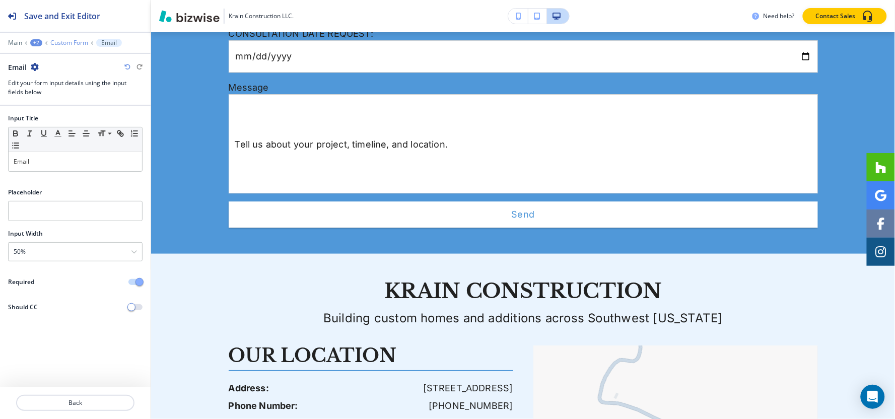
click at [56, 42] on p "Custom Form" at bounding box center [69, 42] width 38 height 7
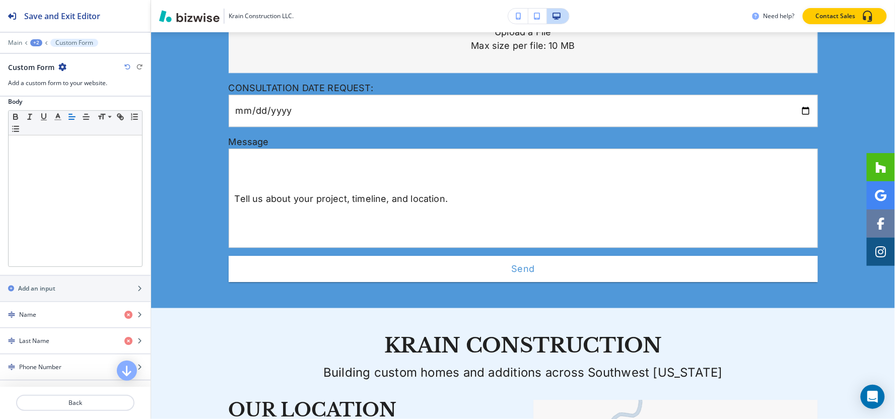
scroll to position [447, 0]
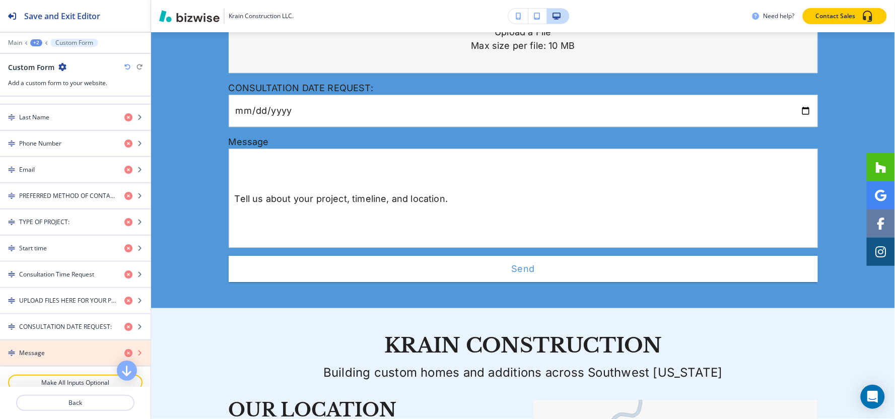
click at [124, 353] on icon "button" at bounding box center [128, 353] width 8 height 8
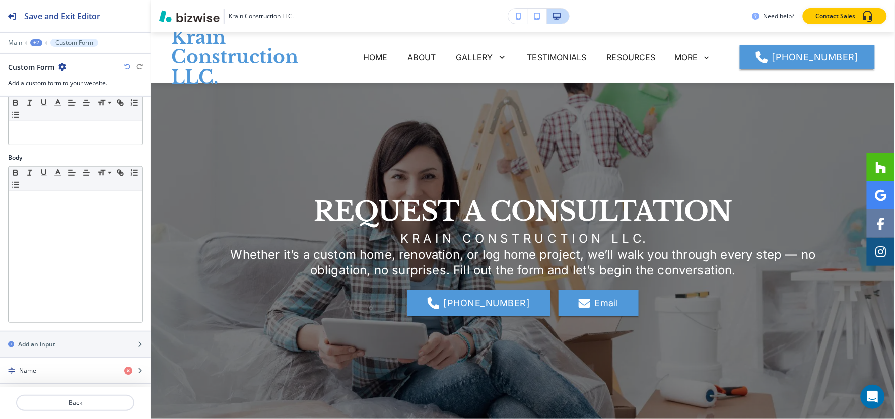
scroll to position [0, 0]
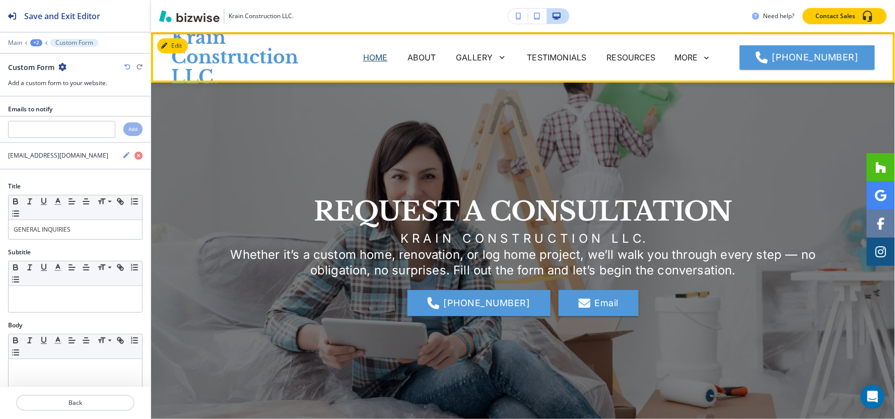
click at [388, 56] on p "HOME" at bounding box center [375, 57] width 25 height 12
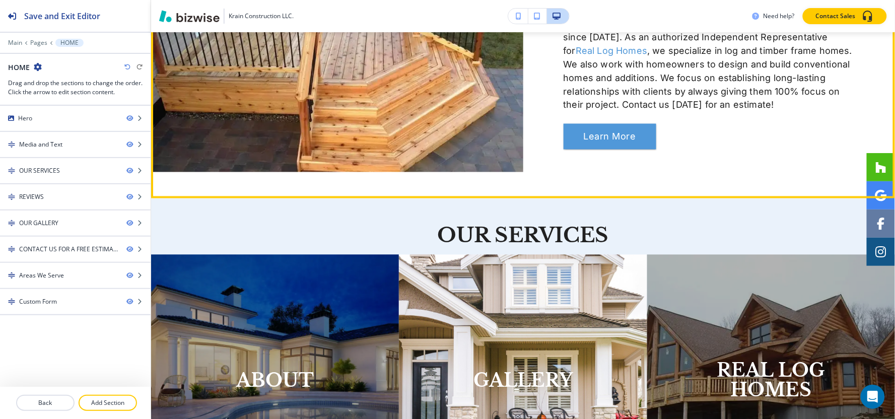
scroll to position [503, 0]
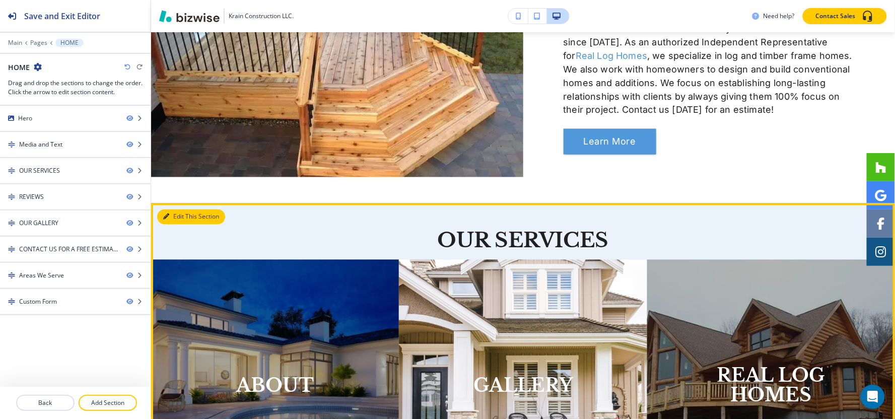
click at [178, 215] on button "Edit This Section" at bounding box center [191, 216] width 68 height 15
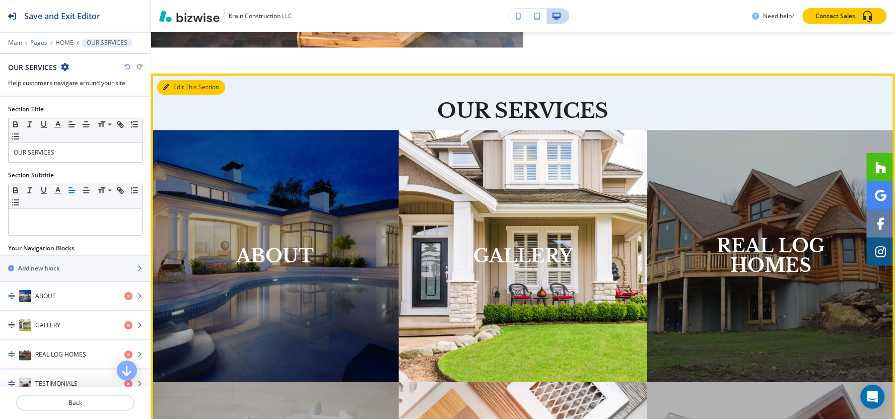
scroll to position [675, 0]
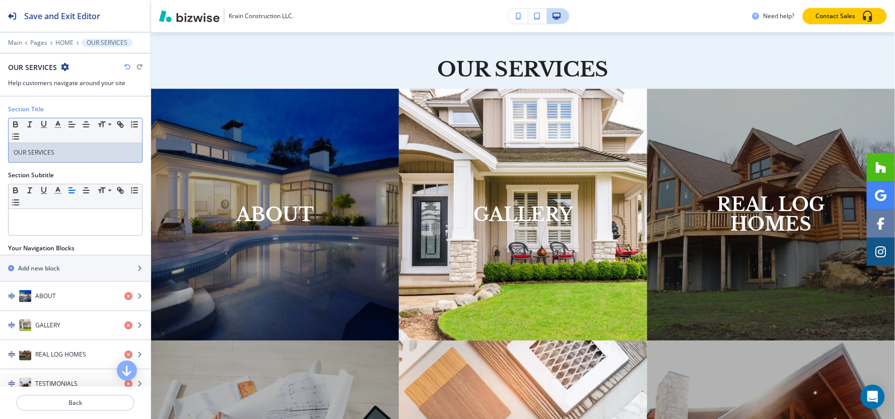
click at [61, 159] on div "OUR SERVICES" at bounding box center [75, 152] width 133 height 19
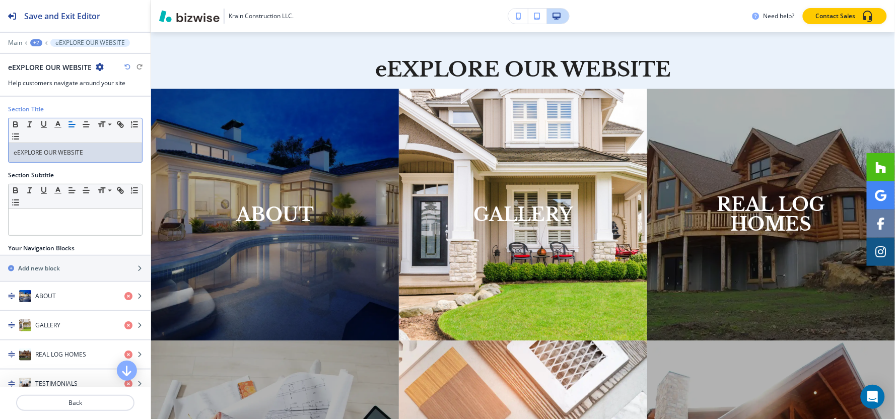
click at [16, 155] on p "eEXPLORE OUR WEBSITE" at bounding box center [75, 152] width 123 height 9
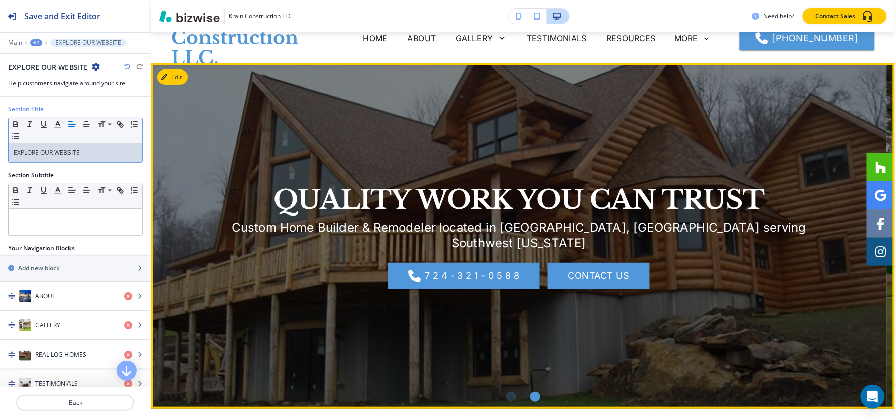
scroll to position [0, 0]
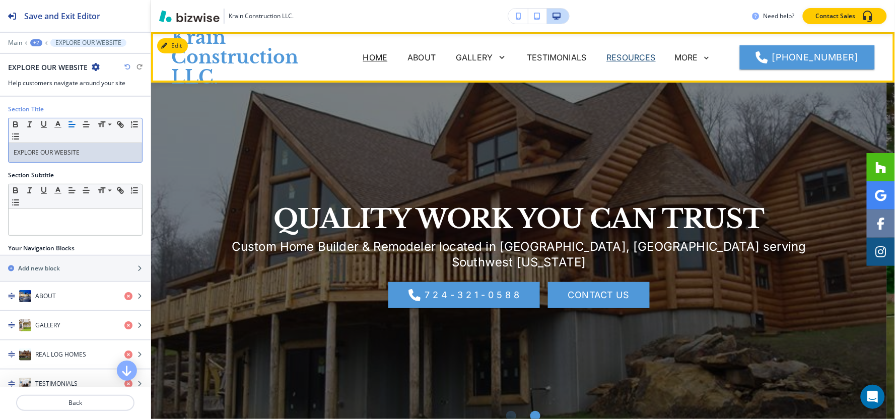
click at [643, 59] on p "RESOURCES" at bounding box center [631, 57] width 49 height 12
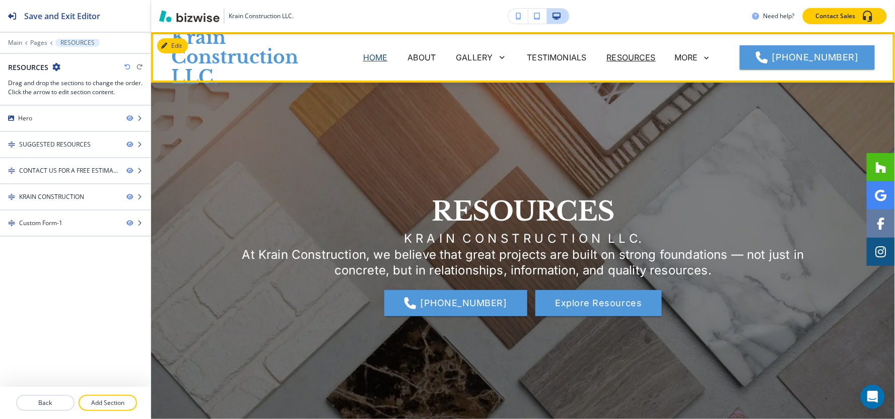
click at [385, 61] on p "HOME" at bounding box center [375, 57] width 25 height 12
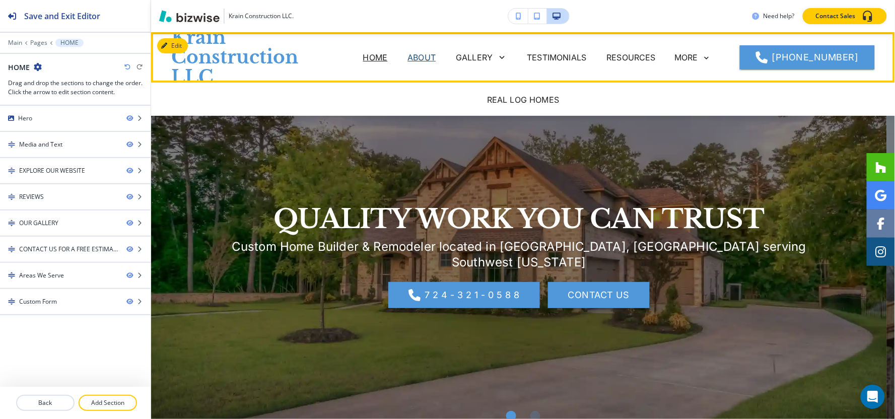
click at [431, 58] on p "ABOUT" at bounding box center [421, 57] width 28 height 12
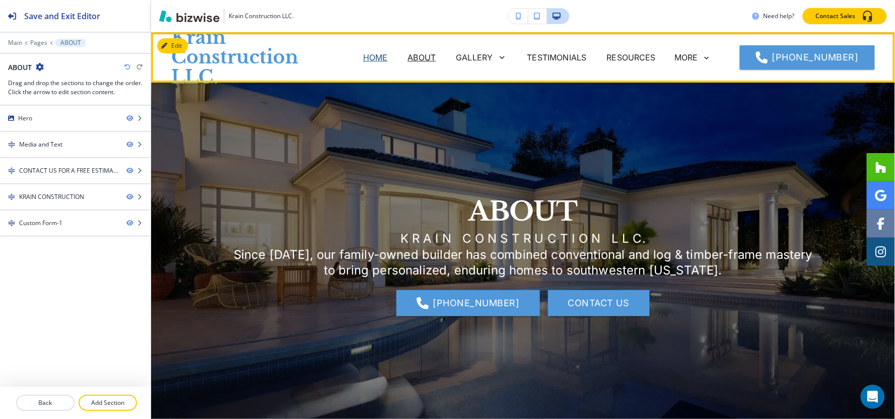
click at [383, 62] on p "HOME" at bounding box center [375, 57] width 25 height 12
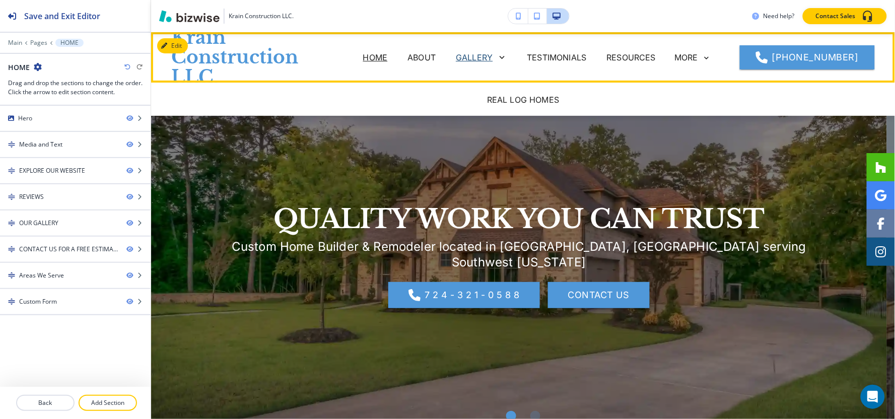
click at [475, 61] on p "GALLERY" at bounding box center [474, 57] width 37 height 12
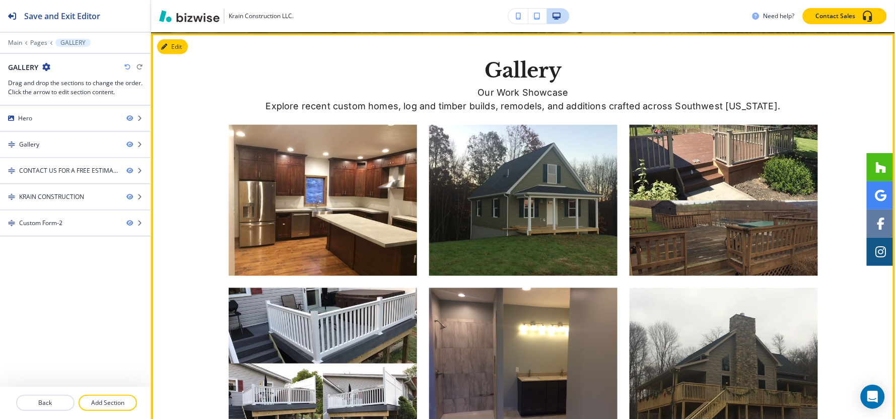
scroll to position [335, 0]
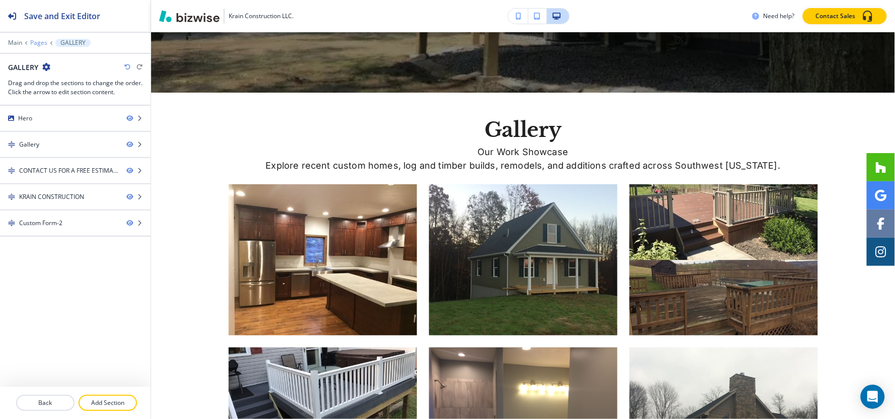
click at [32, 39] on p "Pages" at bounding box center [38, 42] width 17 height 7
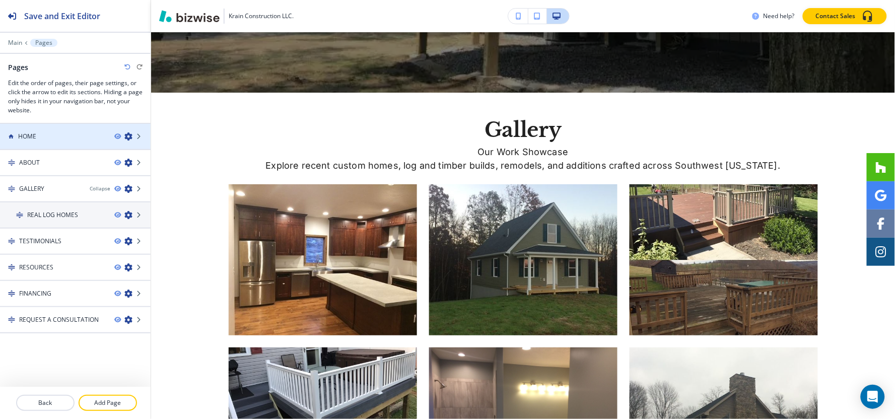
click at [32, 138] on h4 "HOME" at bounding box center [27, 136] width 18 height 9
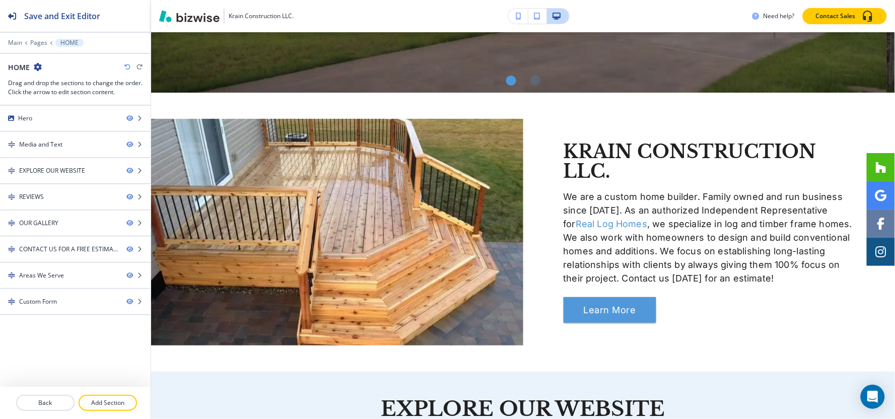
scroll to position [0, 0]
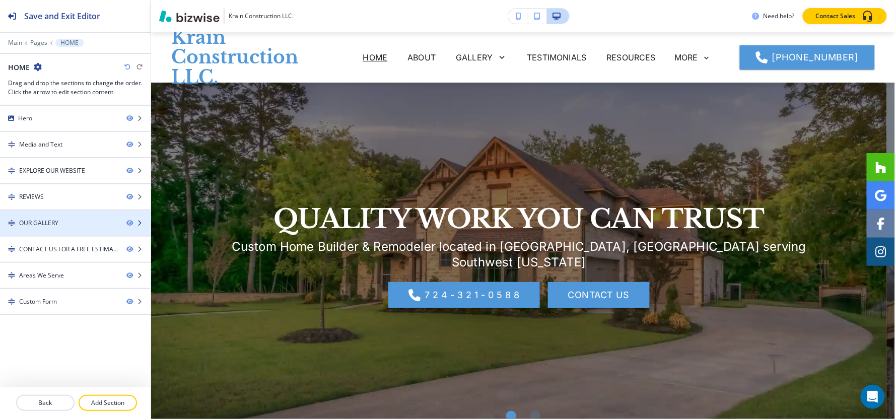
click at [48, 224] on div "OUR GALLERY" at bounding box center [38, 223] width 39 height 9
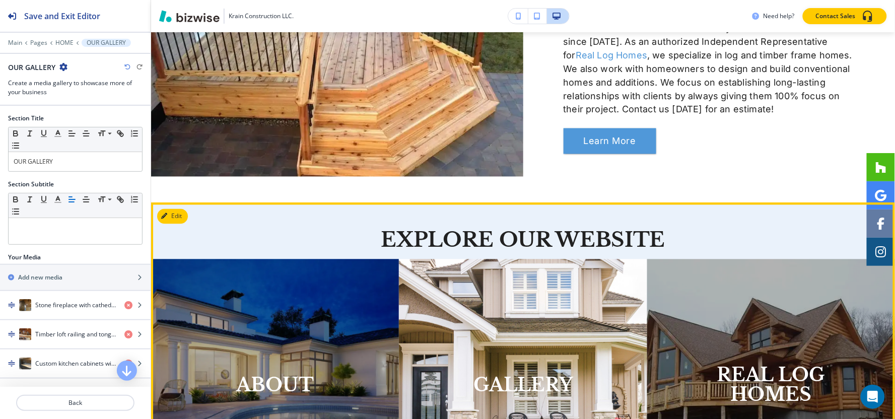
scroll to position [417, 0]
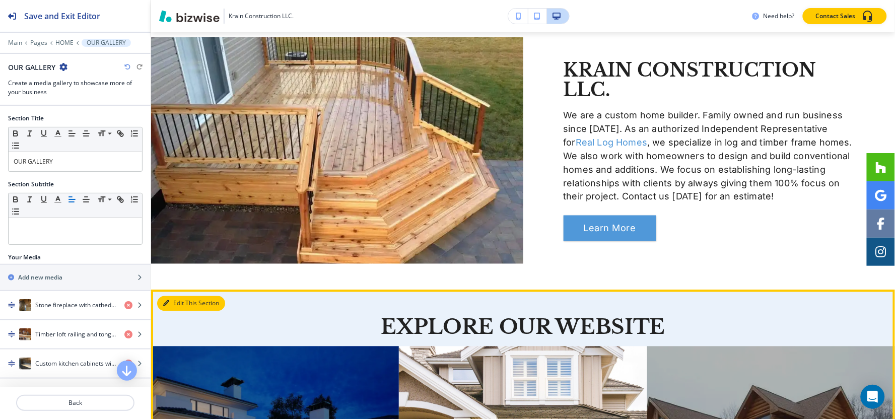
click at [168, 301] on icon "button" at bounding box center [166, 304] width 6 height 6
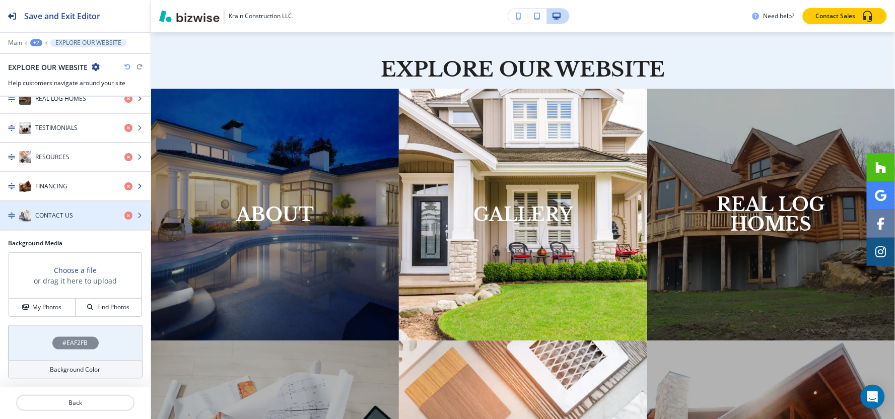
scroll to position [145, 0]
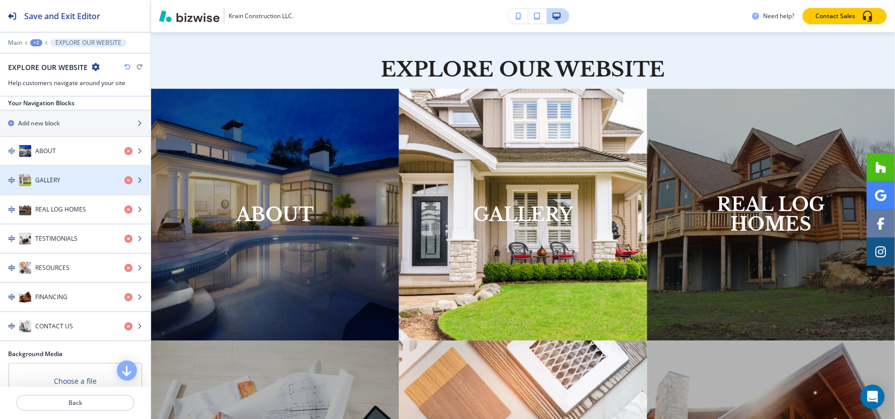
click at [44, 188] on div "button" at bounding box center [75, 190] width 151 height 8
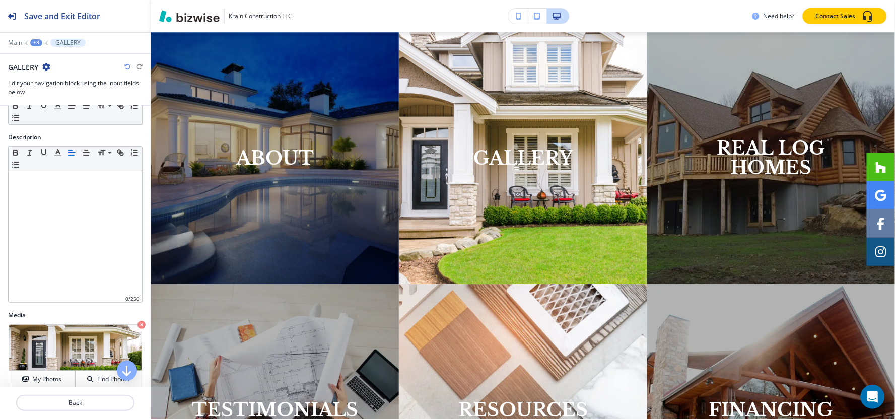
scroll to position [159, 0]
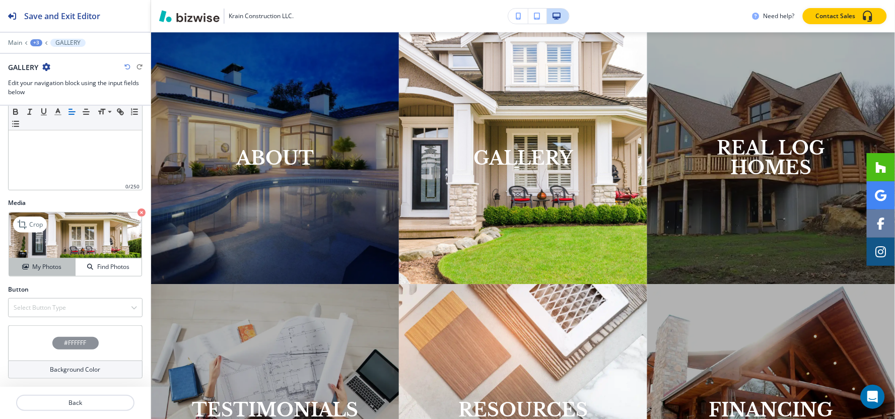
click at [29, 264] on div "My Photos" at bounding box center [42, 266] width 66 height 9
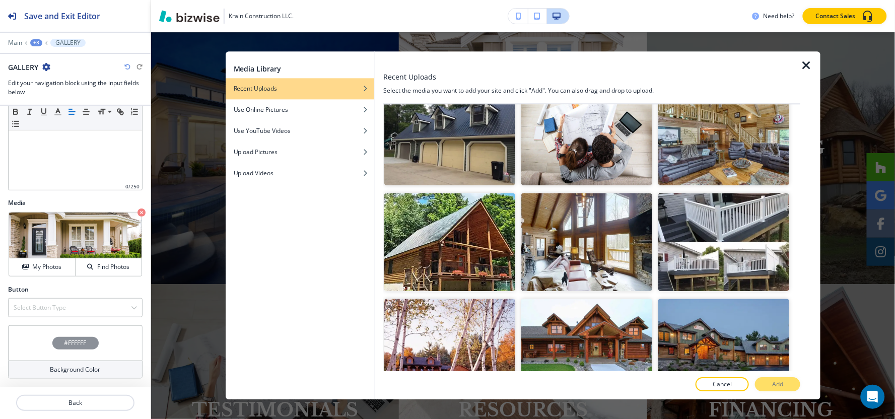
scroll to position [8260, 0]
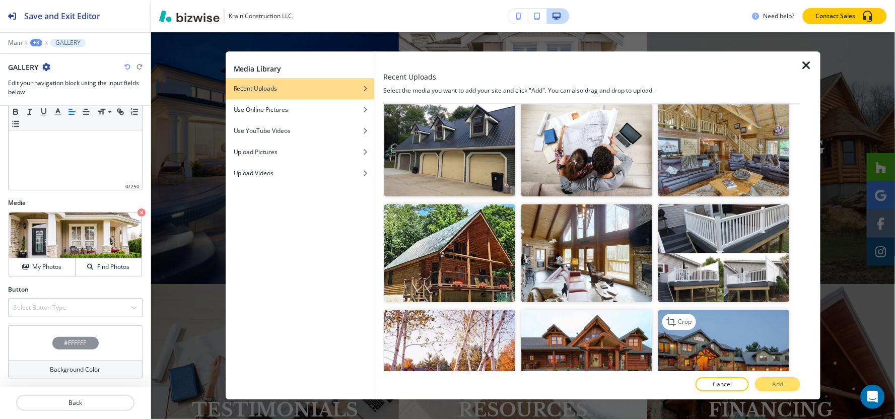
click at [693, 310] on img "button" at bounding box center [723, 359] width 131 height 98
click at [772, 388] on button "Add" at bounding box center [777, 385] width 45 height 14
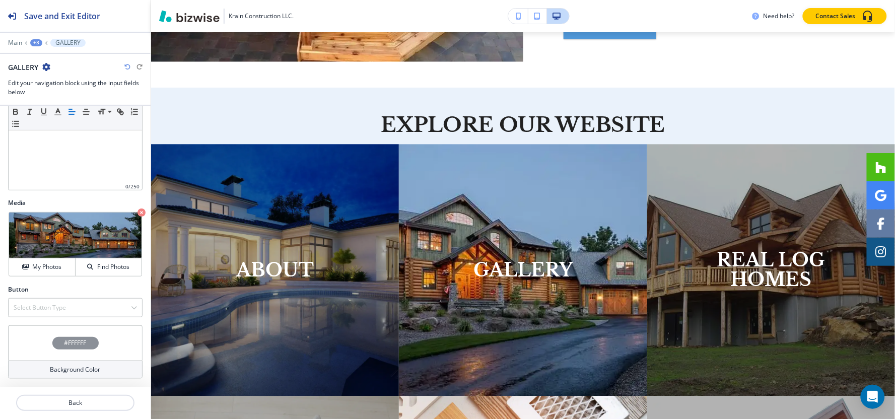
scroll to position [283, 0]
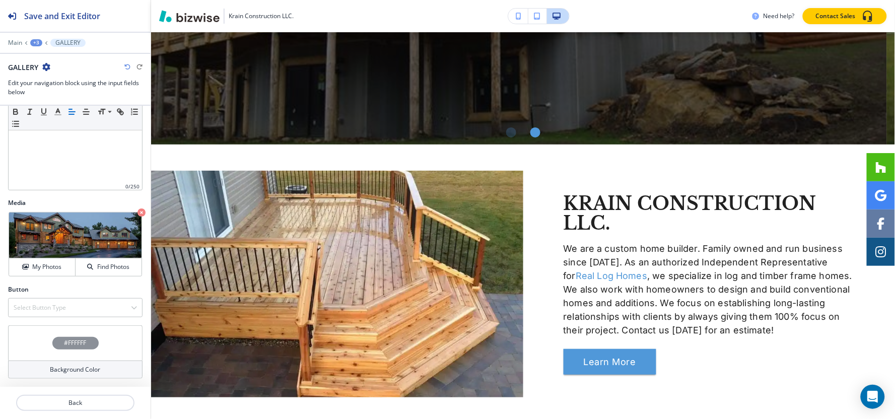
click at [33, 44] on div "+3" at bounding box center [36, 42] width 12 height 7
click at [46, 63] on p "Pages" at bounding box center [62, 59] width 51 height 9
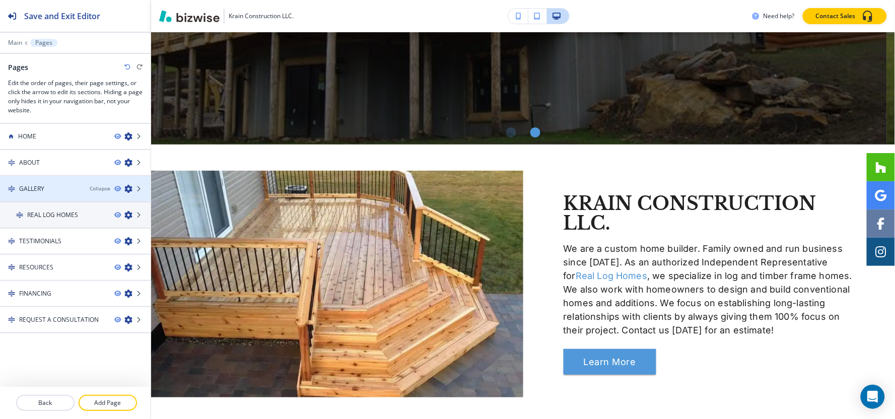
click at [34, 178] on div at bounding box center [75, 180] width 151 height 8
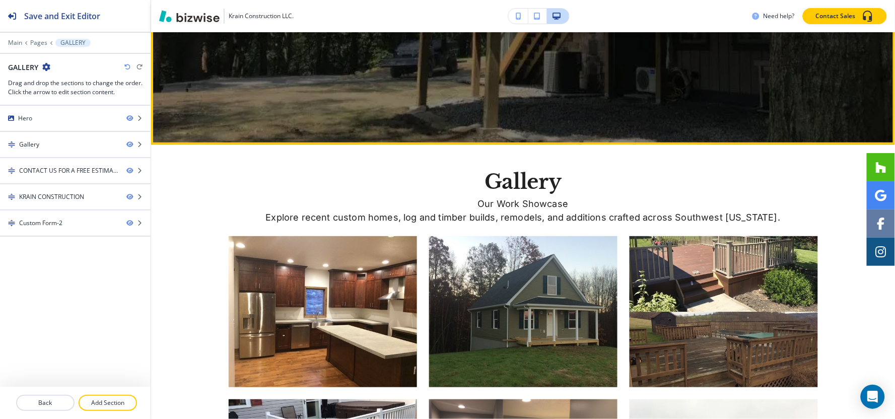
scroll to position [0, 0]
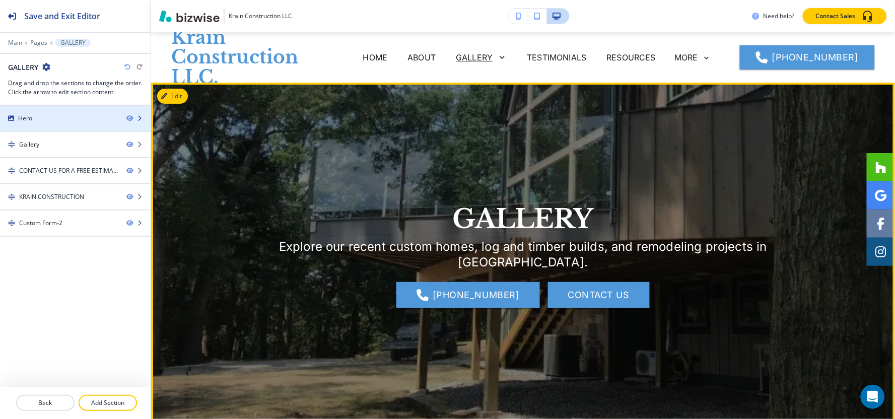
click at [42, 121] on div "Hero" at bounding box center [59, 118] width 118 height 9
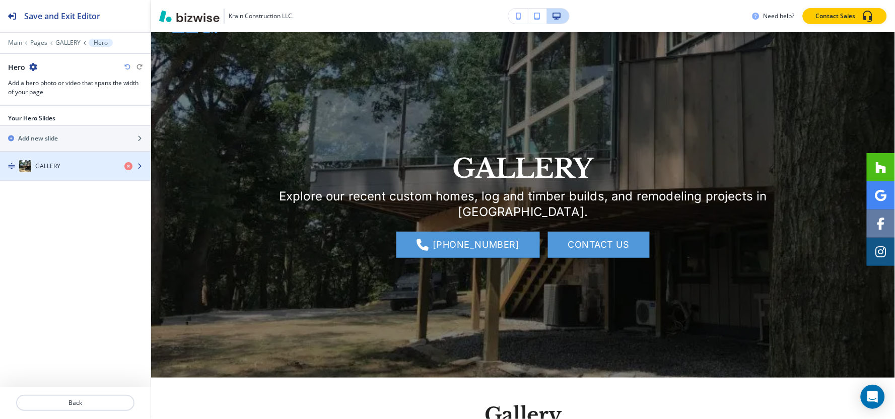
click at [42, 164] on h4 "GALLERY" at bounding box center [47, 166] width 25 height 9
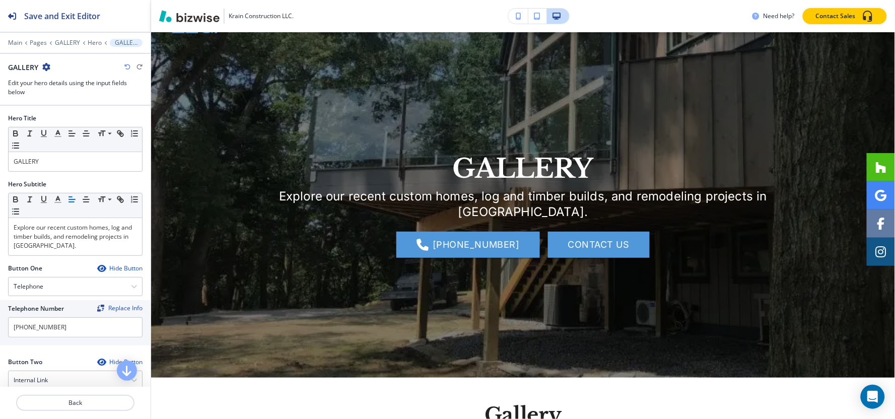
scroll to position [253, 0]
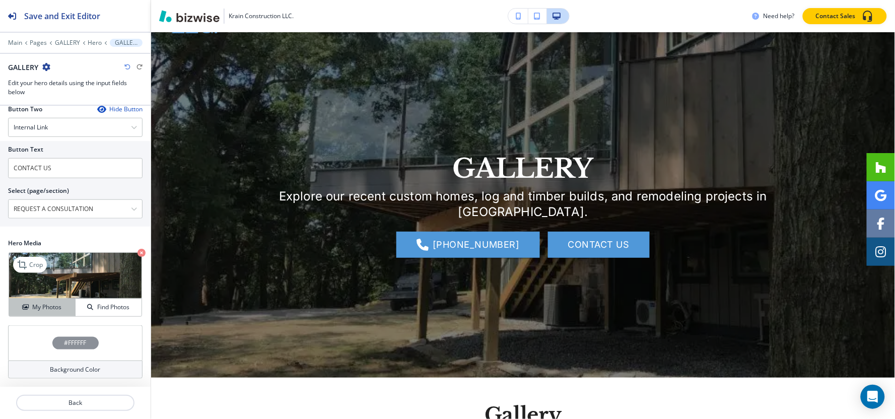
drag, startPoint x: 26, startPoint y: 310, endPoint x: 76, endPoint y: 287, distance: 54.3
click at [26, 309] on icon "button" at bounding box center [25, 307] width 6 height 6
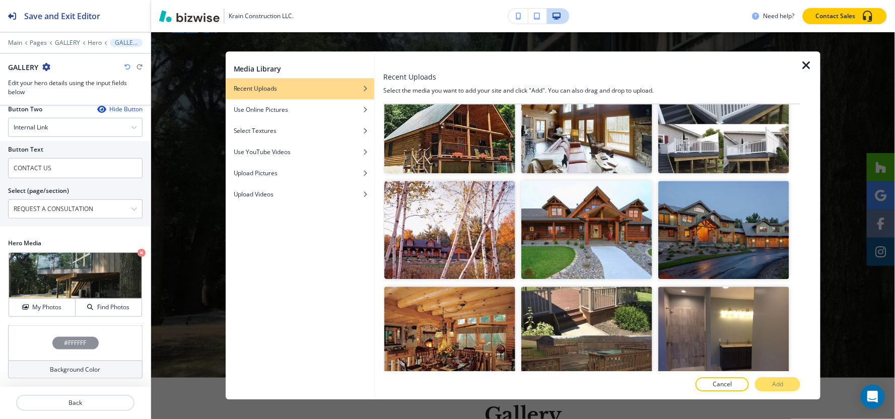
scroll to position [8316, 0]
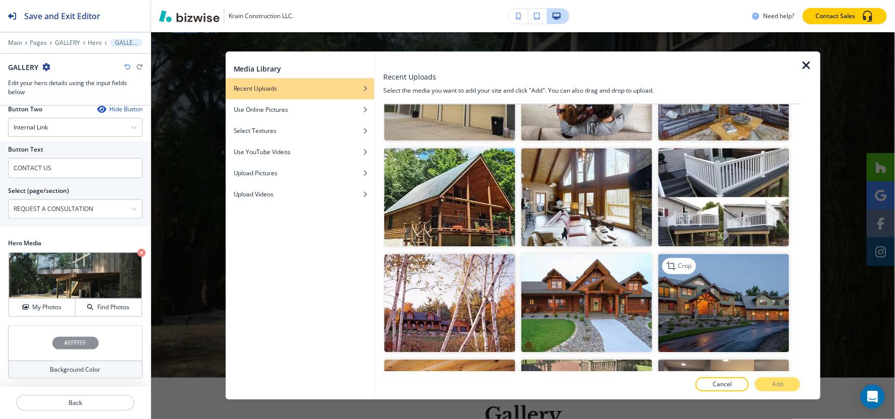
click at [718, 254] on img "button" at bounding box center [723, 303] width 131 height 98
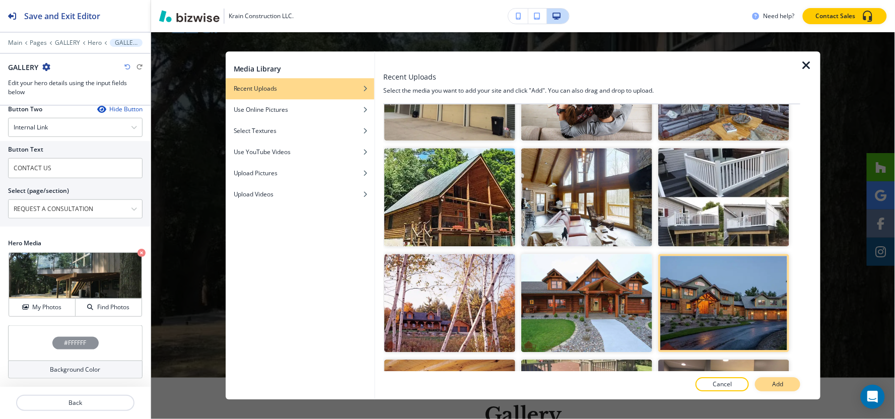
click at [781, 386] on p "Add" at bounding box center [777, 384] width 11 height 9
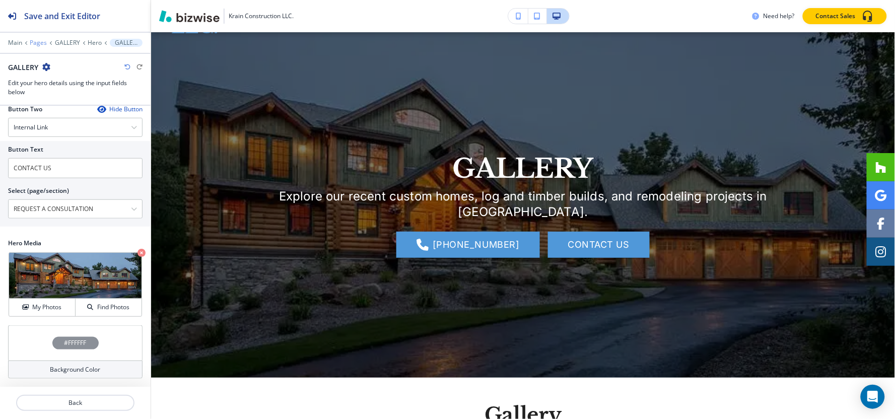
click at [33, 44] on p "Pages" at bounding box center [38, 42] width 17 height 7
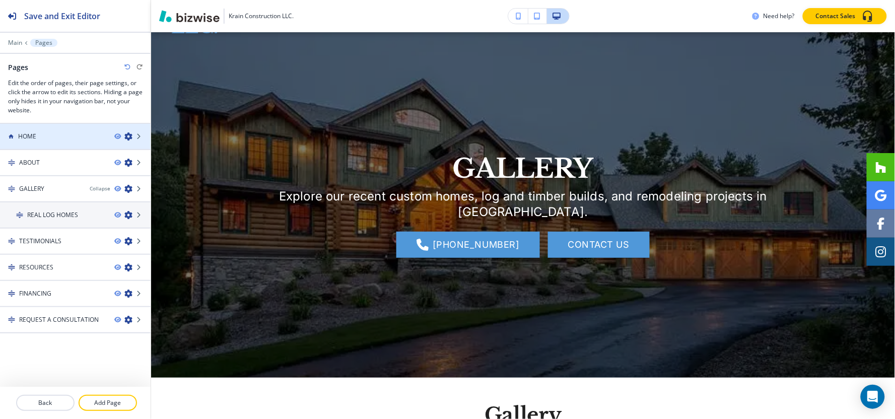
click at [29, 137] on h4 "HOME" at bounding box center [27, 136] width 18 height 9
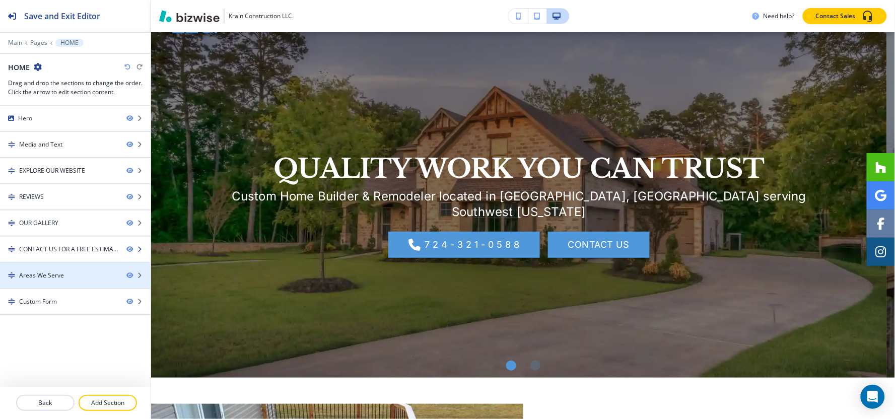
scroll to position [0, 0]
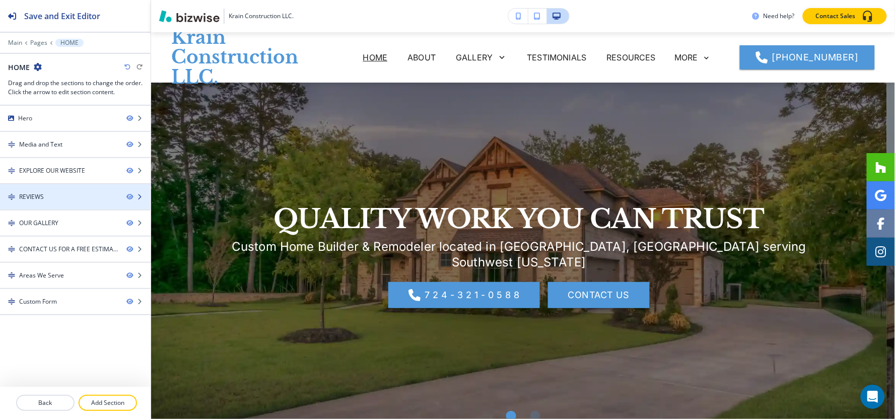
click at [49, 203] on div at bounding box center [75, 205] width 151 height 8
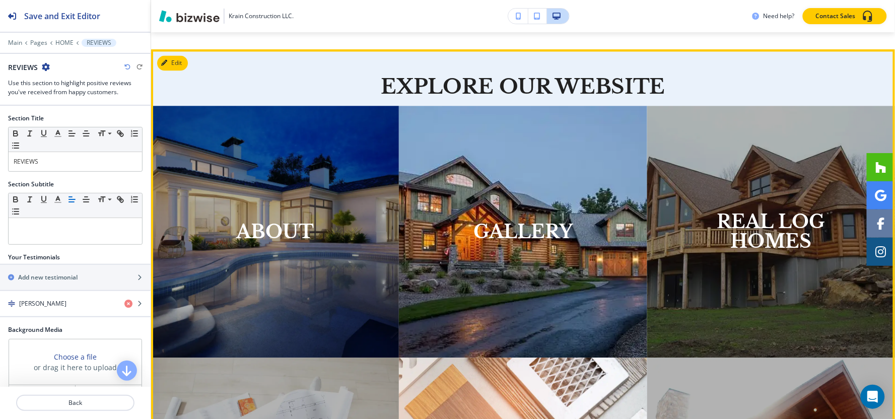
scroll to position [647, 0]
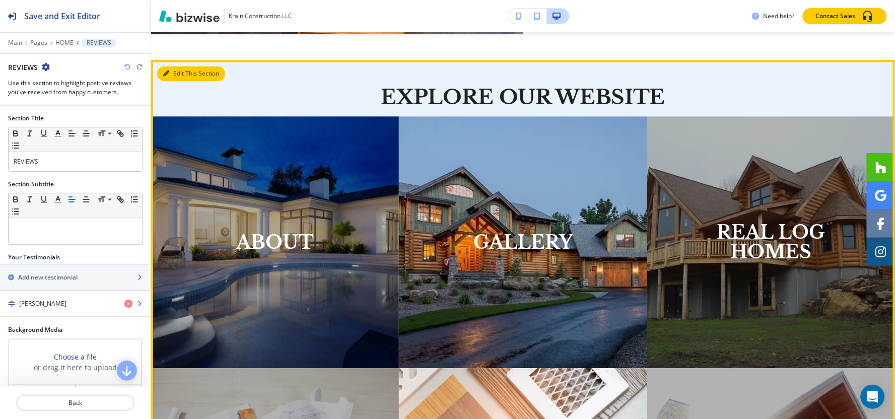
click at [174, 77] on button "Edit This Section" at bounding box center [191, 73] width 68 height 15
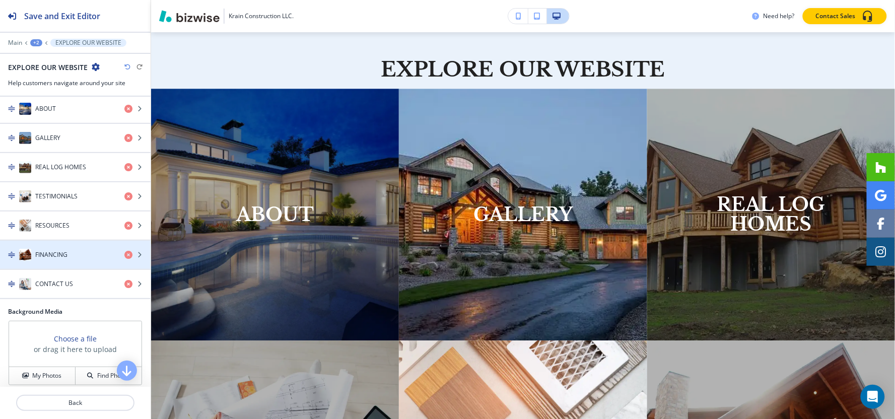
scroll to position [168, 0]
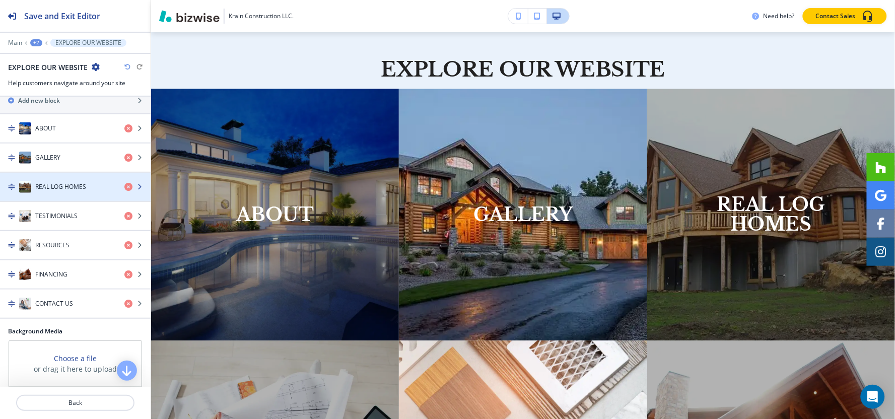
click at [58, 184] on h4 "REAL LOG HOMES" at bounding box center [60, 186] width 51 height 9
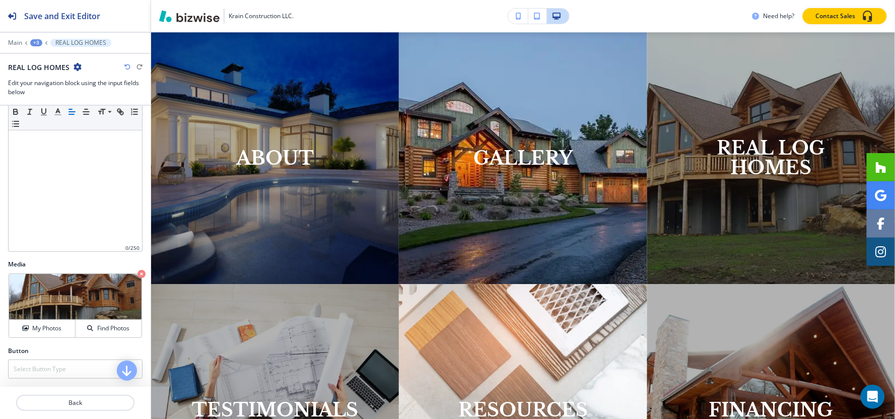
scroll to position [159, 0]
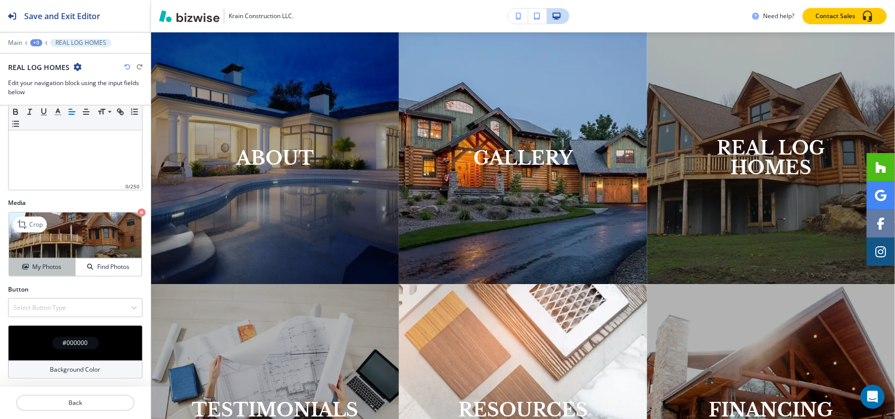
click at [40, 267] on h4 "My Photos" at bounding box center [46, 266] width 29 height 9
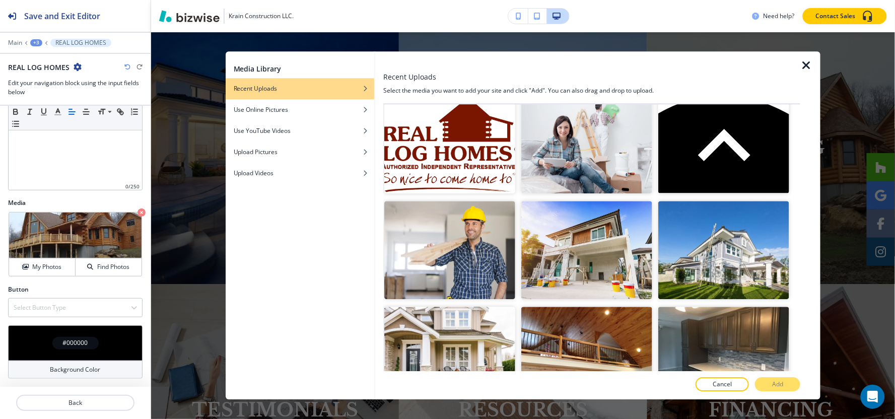
scroll to position [9211, 0]
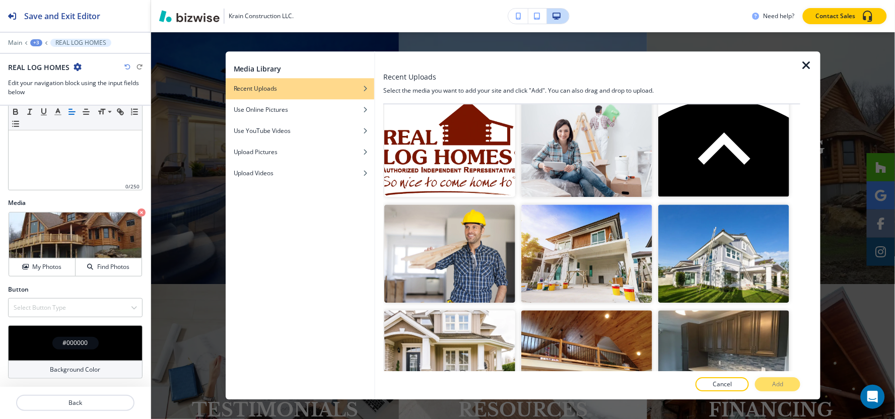
click at [762, 384] on button "Add" at bounding box center [777, 385] width 45 height 14
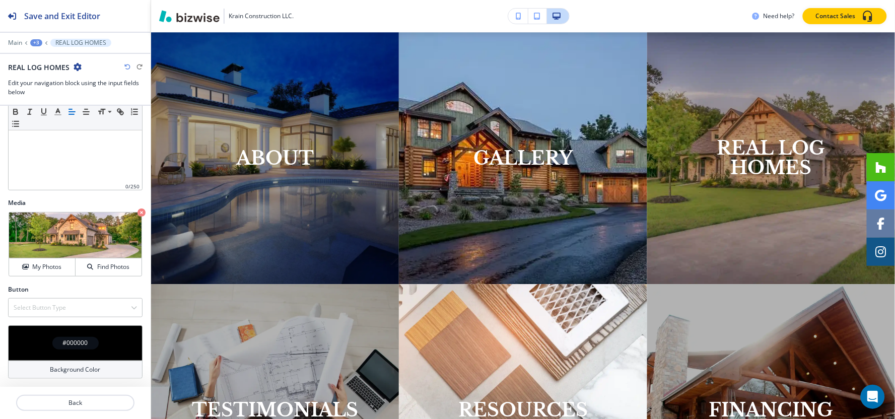
click at [32, 44] on div "+3" at bounding box center [36, 42] width 12 height 7
click at [44, 61] on p "Pages" at bounding box center [62, 59] width 51 height 9
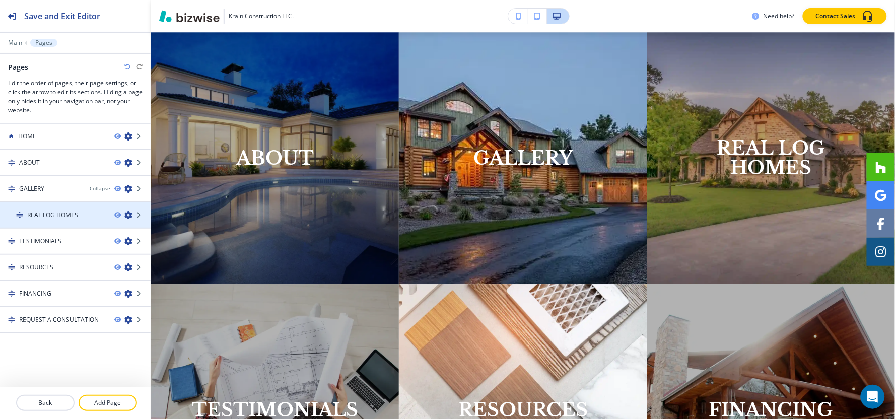
click at [43, 217] on h4 "REAL LOG HOMES" at bounding box center [52, 214] width 51 height 9
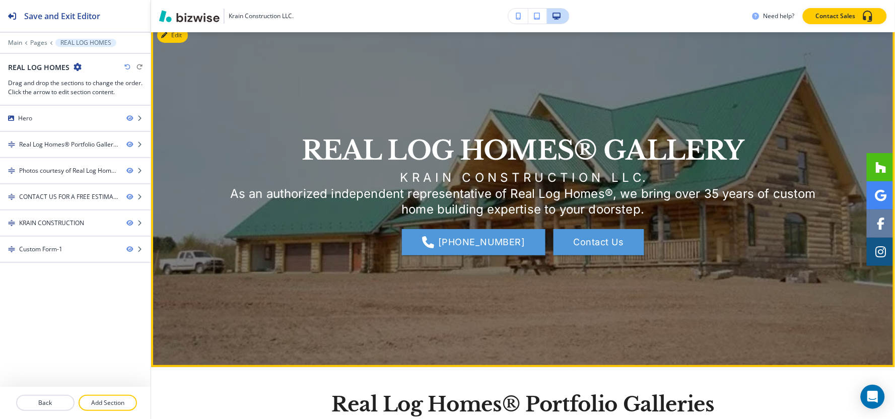
scroll to position [0, 0]
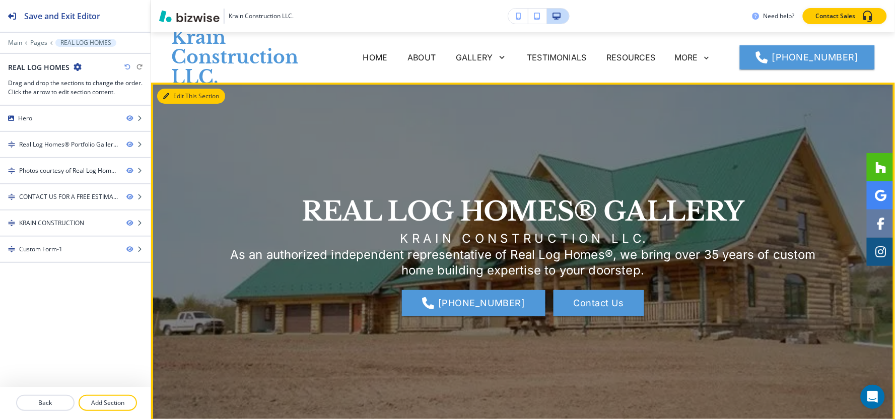
click at [177, 92] on button "Edit This Section" at bounding box center [191, 96] width 68 height 15
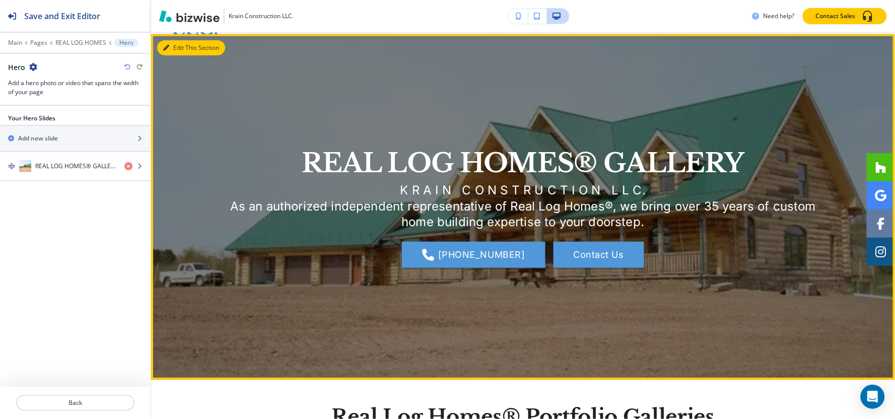
scroll to position [50, 0]
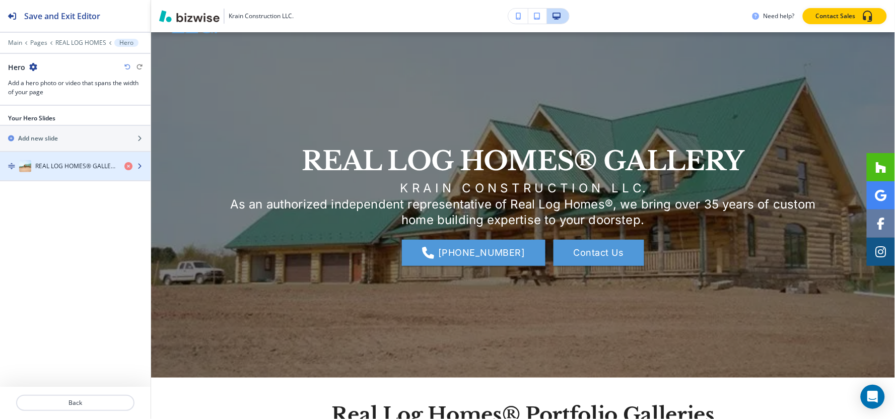
click at [84, 163] on h4 "REAL LOG HOMES® GALLERY" at bounding box center [75, 166] width 81 height 9
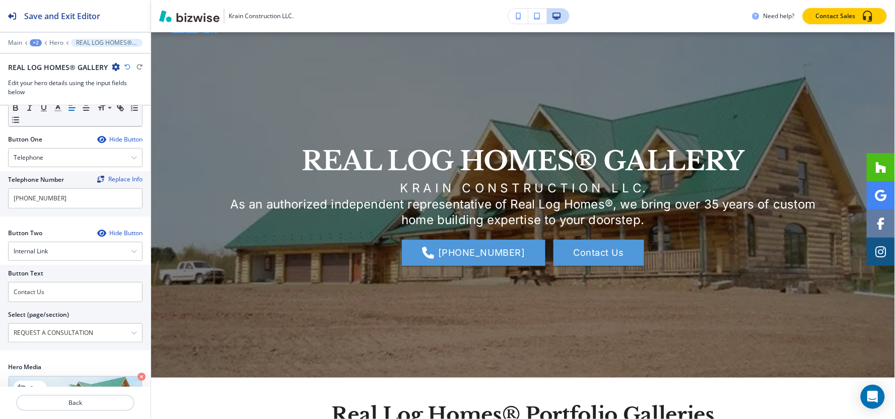
scroll to position [272, 0]
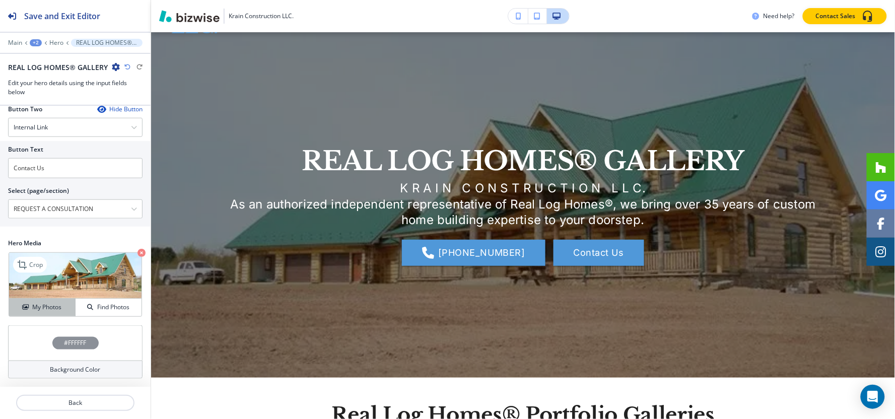
click at [39, 308] on h4 "My Photos" at bounding box center [46, 307] width 29 height 9
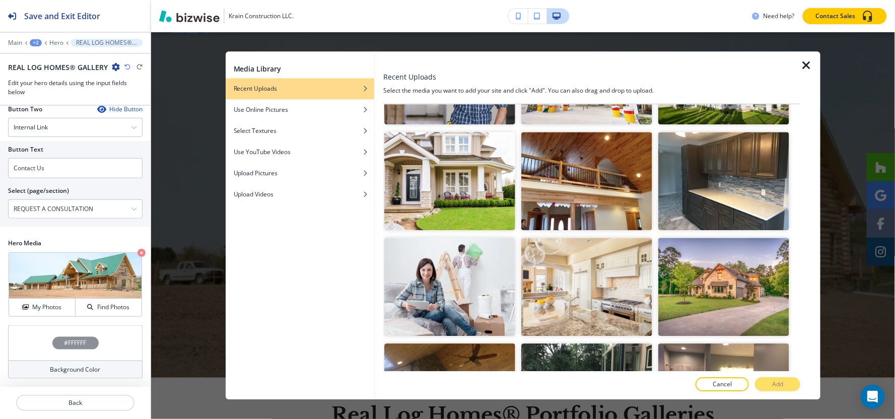
scroll to position [9267, 0]
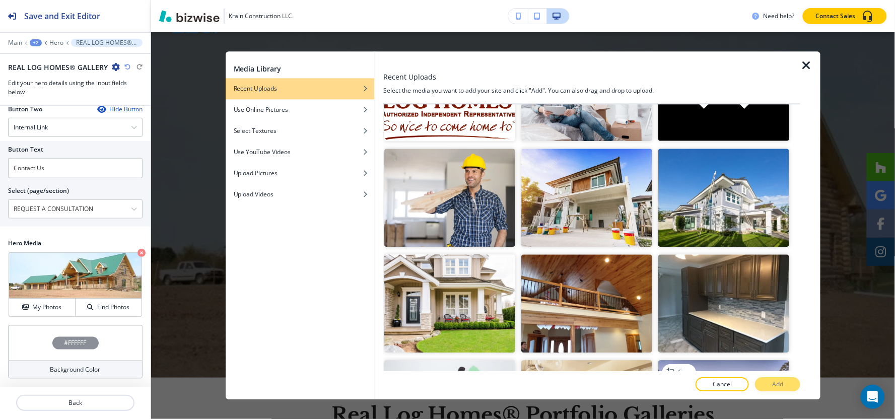
click at [720, 360] on img "button" at bounding box center [723, 409] width 131 height 98
drag, startPoint x: 777, startPoint y: 381, endPoint x: 781, endPoint y: 390, distance: 9.9
click at [777, 381] on p "Add" at bounding box center [777, 384] width 11 height 9
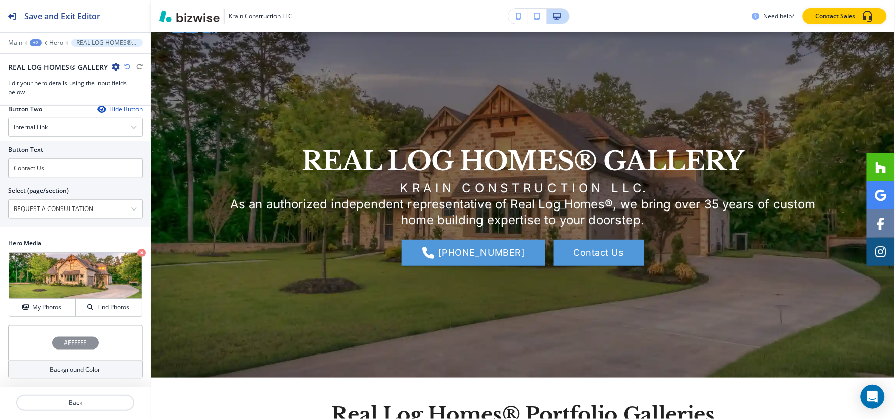
click at [40, 44] on div "+2" at bounding box center [36, 42] width 12 height 7
click at [42, 65] on button "Pages" at bounding box center [62, 59] width 64 height 18
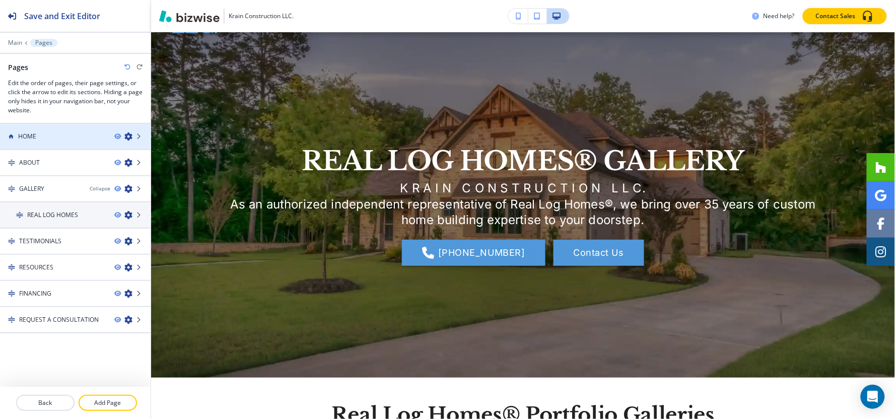
click at [48, 147] on div at bounding box center [75, 145] width 151 height 8
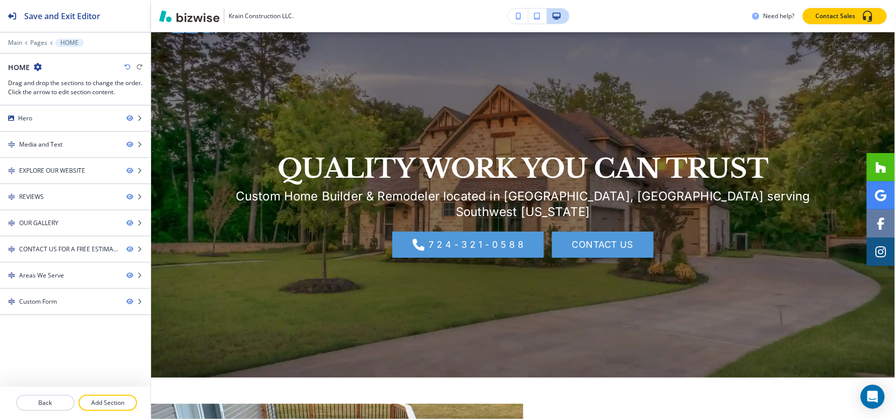
scroll to position [0, 0]
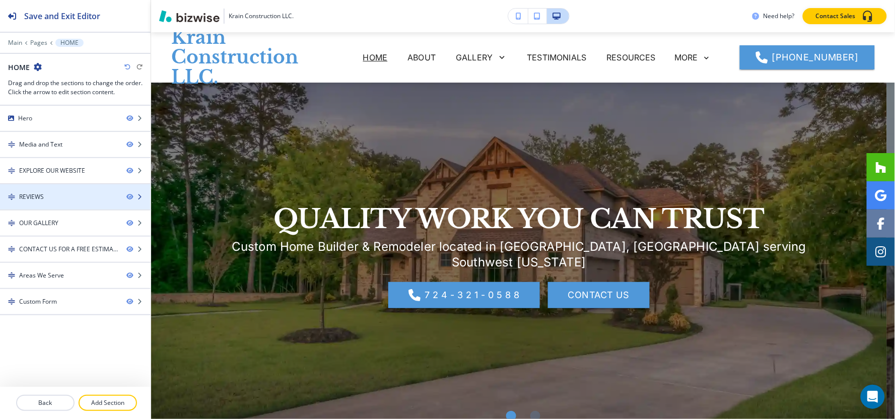
click at [42, 193] on div "REVIEWS" at bounding box center [31, 196] width 25 height 9
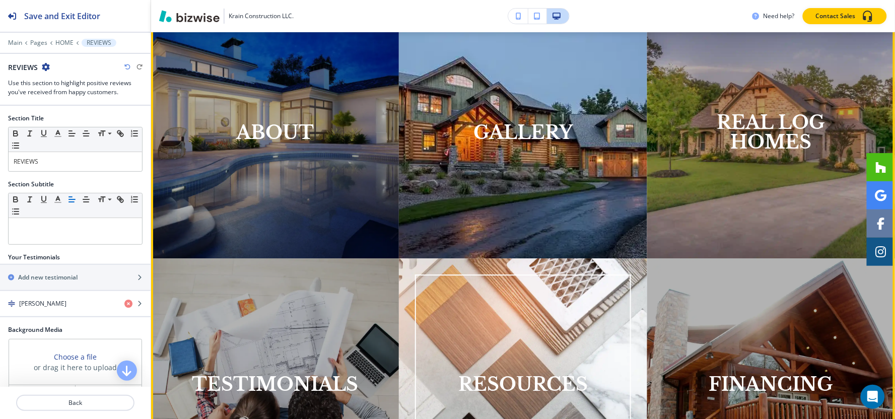
scroll to position [750, 0]
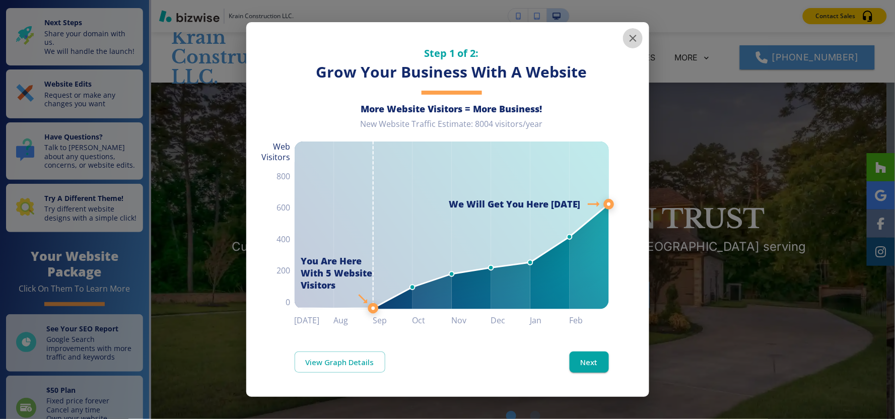
click at [635, 39] on icon "button" at bounding box center [633, 38] width 12 height 12
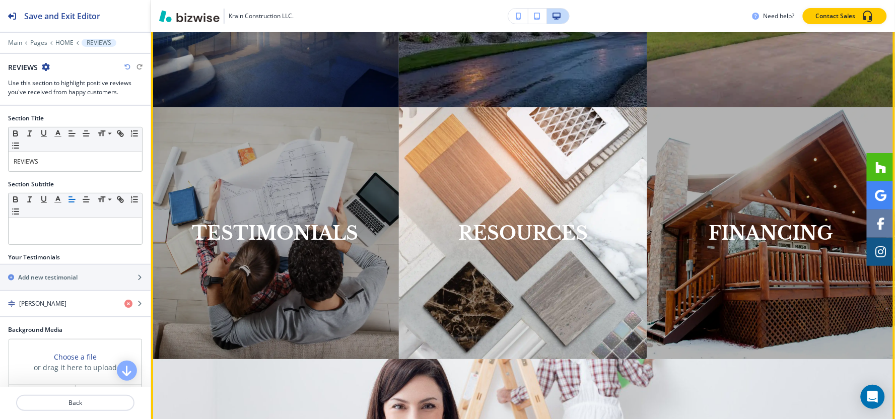
scroll to position [918, 0]
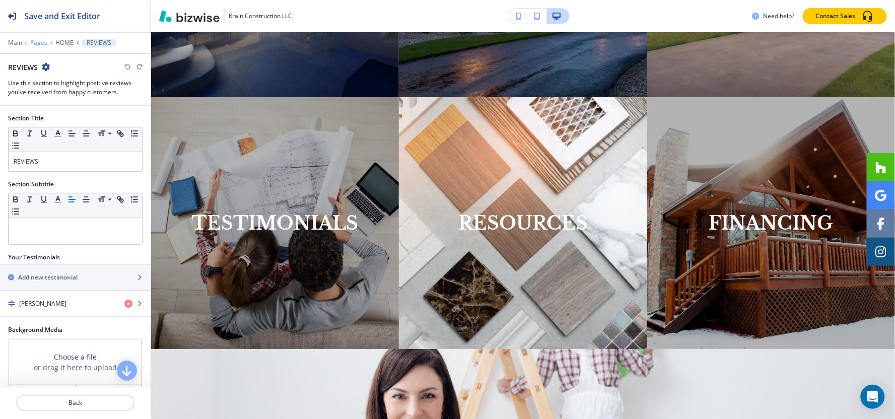
click at [37, 44] on p "Pages" at bounding box center [38, 42] width 17 height 7
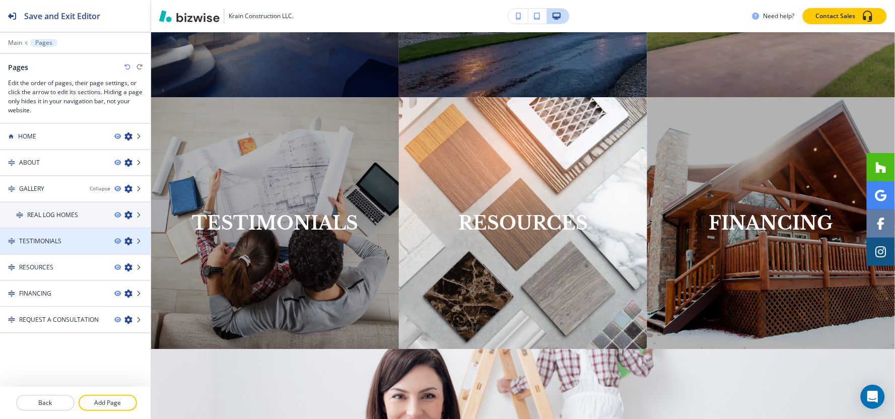
click at [34, 243] on h4 "TESTIMONIALS" at bounding box center [40, 241] width 42 height 9
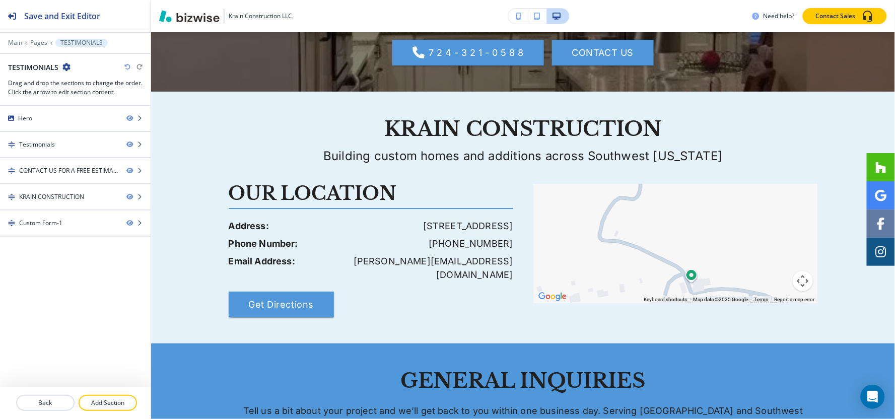
scroll to position [0, 0]
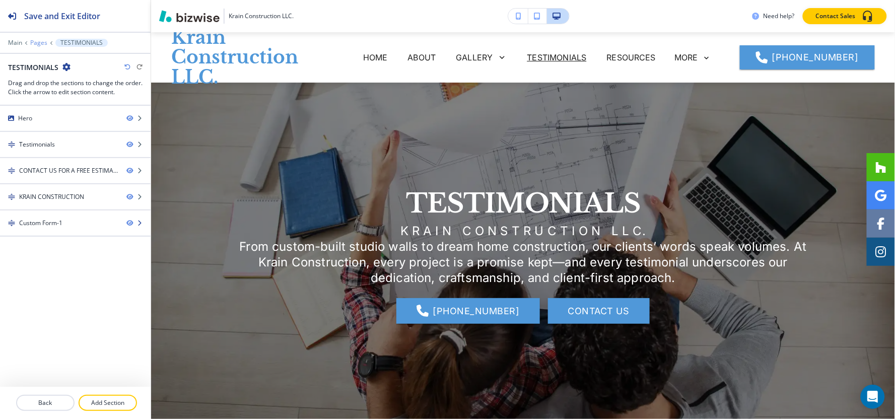
click at [32, 40] on p "Pages" at bounding box center [38, 42] width 17 height 7
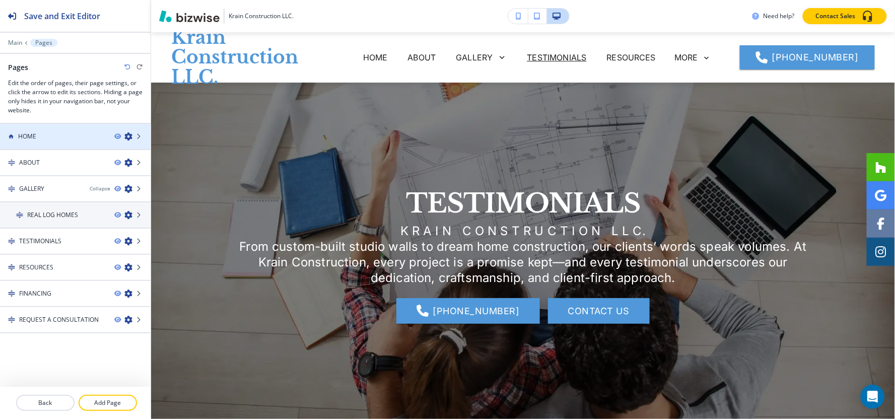
click at [39, 140] on div "HOME" at bounding box center [53, 136] width 106 height 9
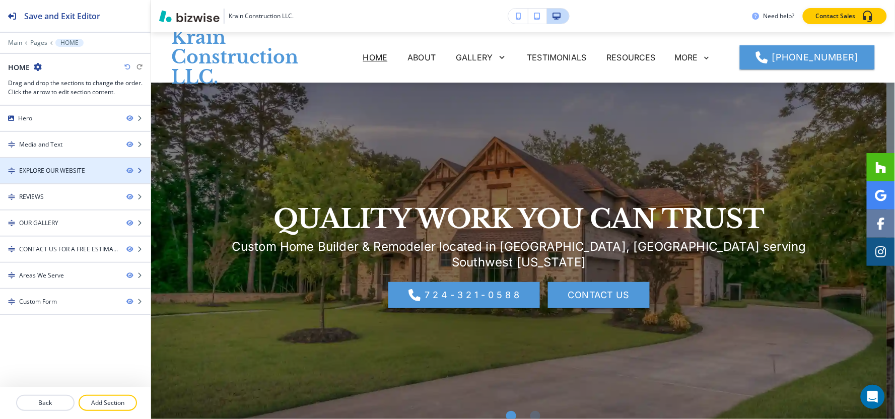
click at [50, 178] on div at bounding box center [75, 179] width 151 height 8
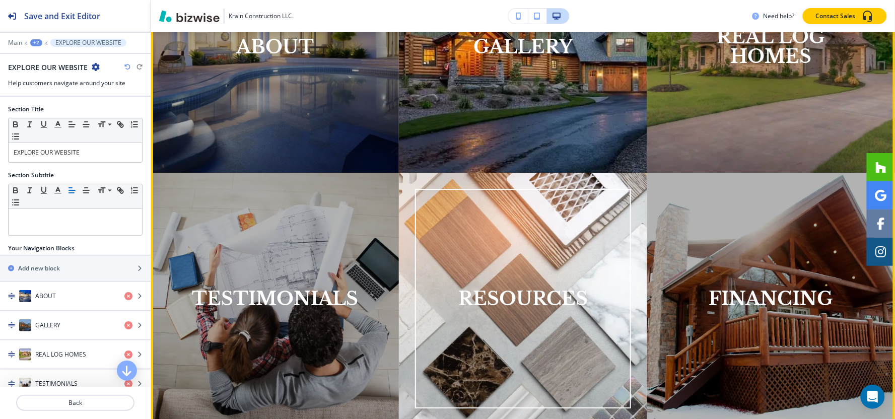
scroll to position [898, 0]
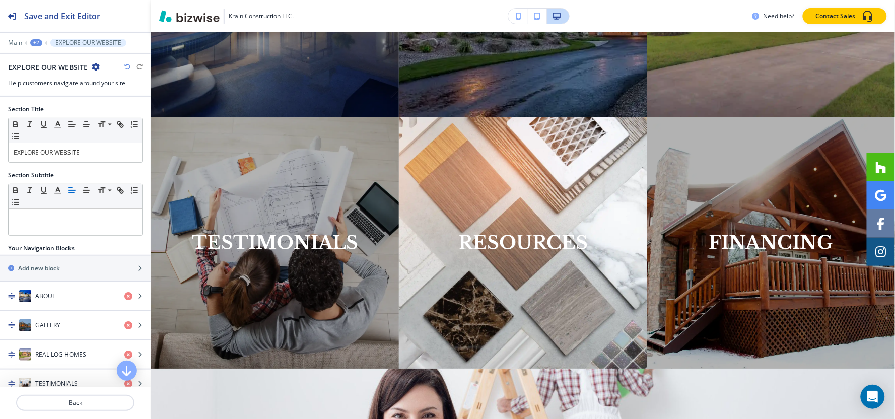
click at [33, 42] on div "+2" at bounding box center [36, 42] width 12 height 7
click at [39, 61] on p "Pages" at bounding box center [62, 59] width 51 height 9
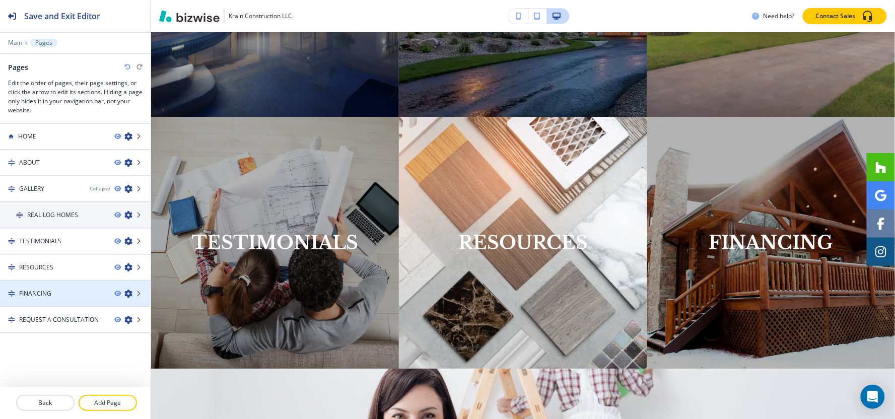
click at [53, 293] on div "FINANCING" at bounding box center [53, 293] width 106 height 9
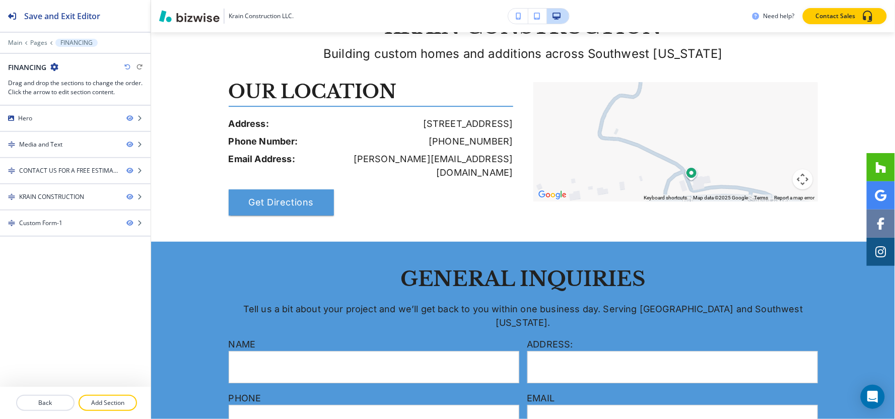
scroll to position [0, 0]
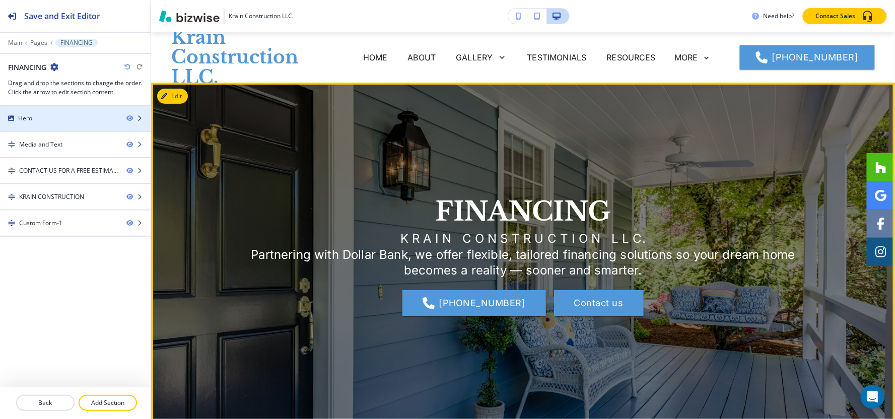
click at [40, 124] on div at bounding box center [75, 127] width 151 height 8
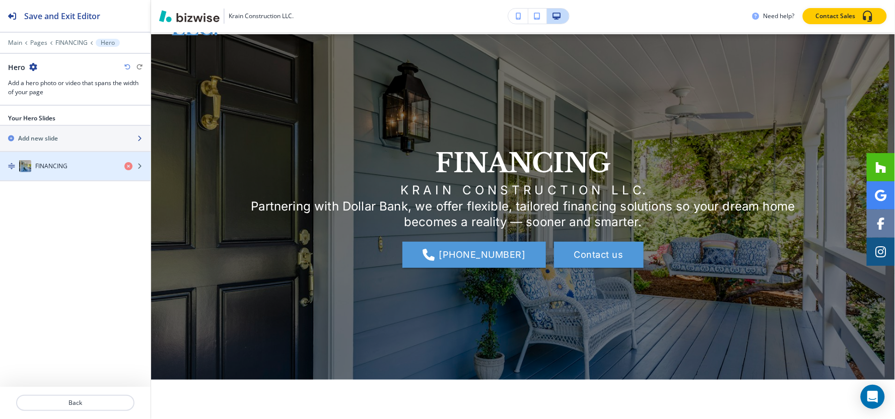
scroll to position [50, 0]
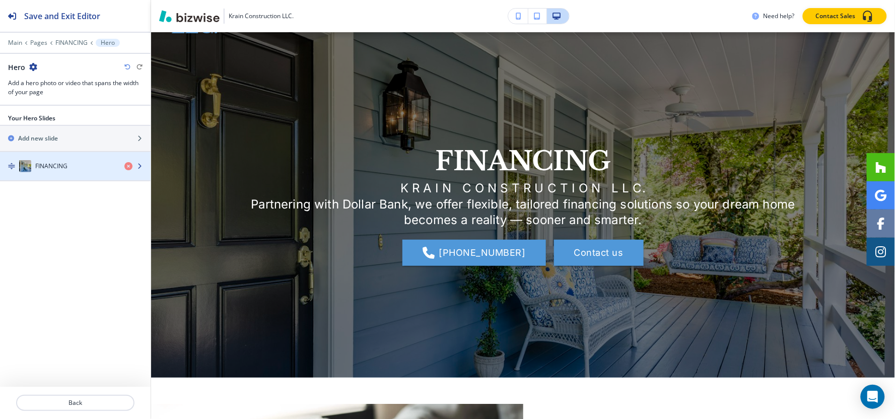
click at [57, 170] on h4 "FINANCING" at bounding box center [51, 166] width 32 height 9
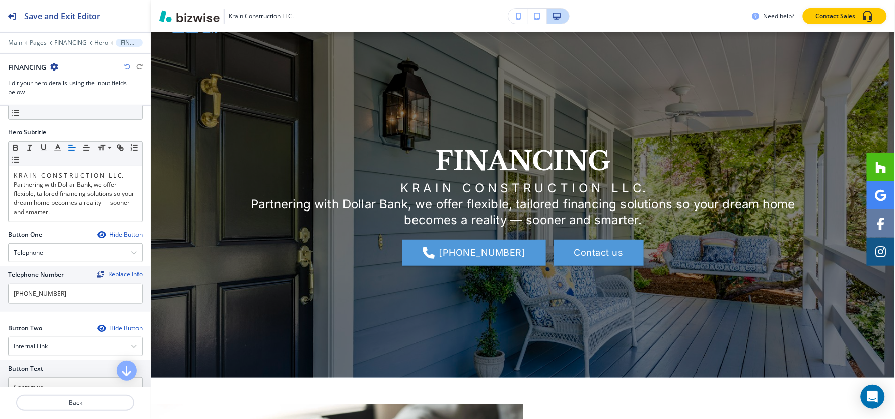
scroll to position [272, 0]
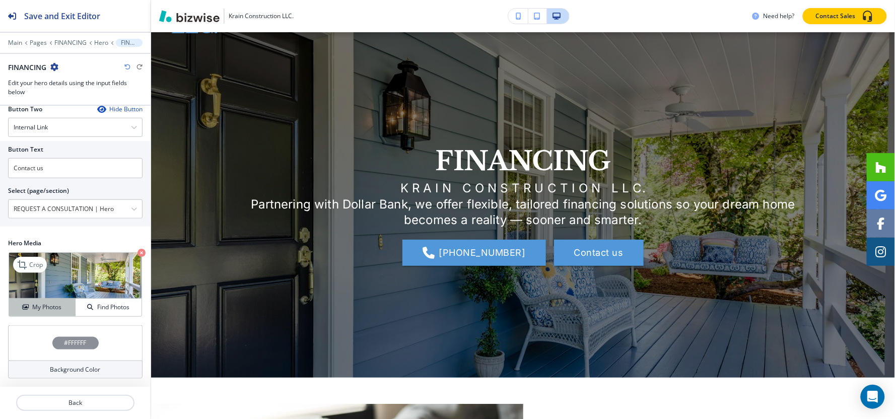
click at [38, 304] on h4 "My Photos" at bounding box center [46, 307] width 29 height 9
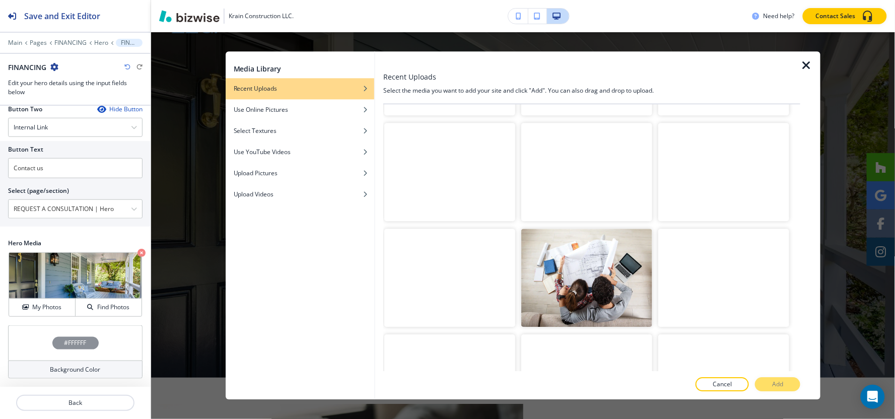
scroll to position [8092, 0]
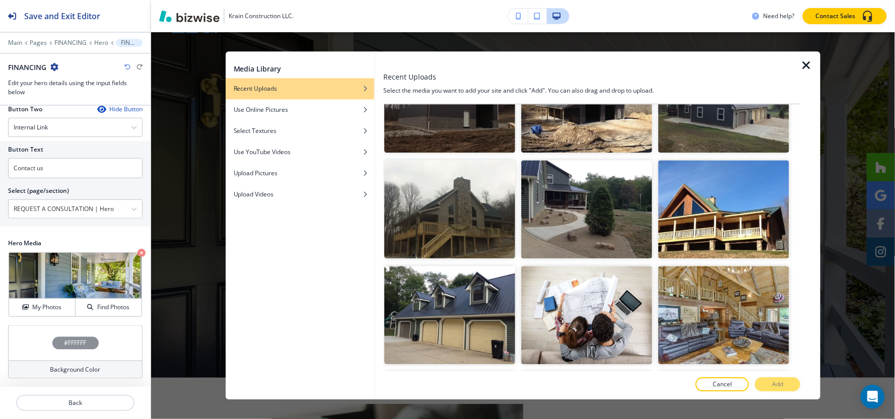
click at [808, 62] on icon "button" at bounding box center [806, 65] width 12 height 12
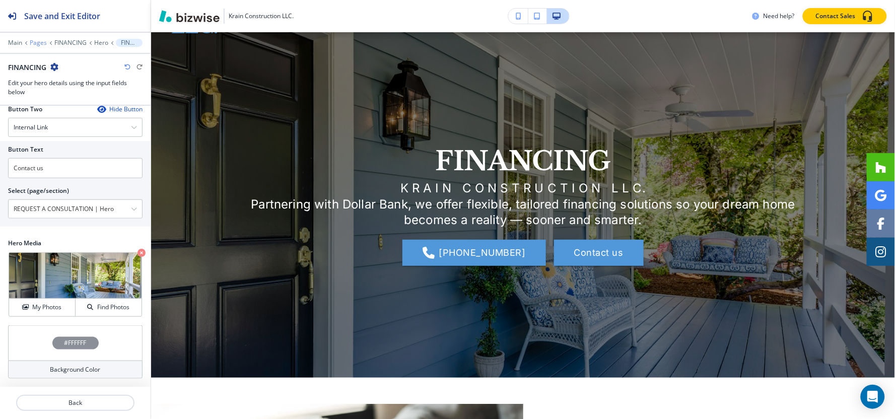
click at [31, 41] on p "Pages" at bounding box center [38, 42] width 17 height 7
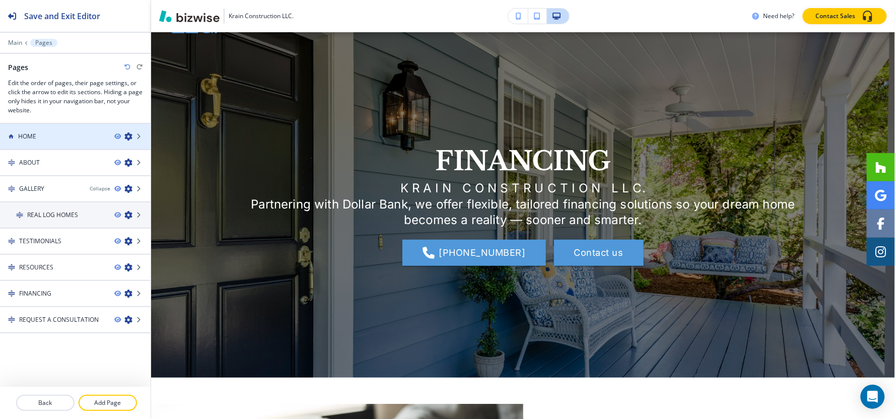
click at [39, 135] on div "HOME" at bounding box center [53, 136] width 106 height 9
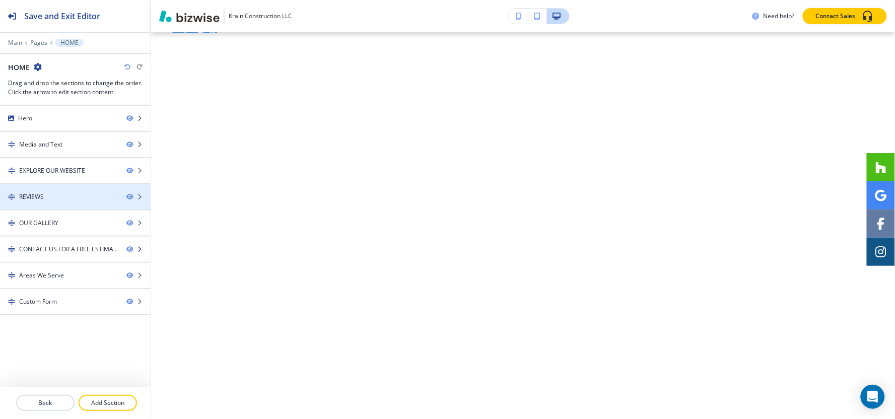
scroll to position [0, 0]
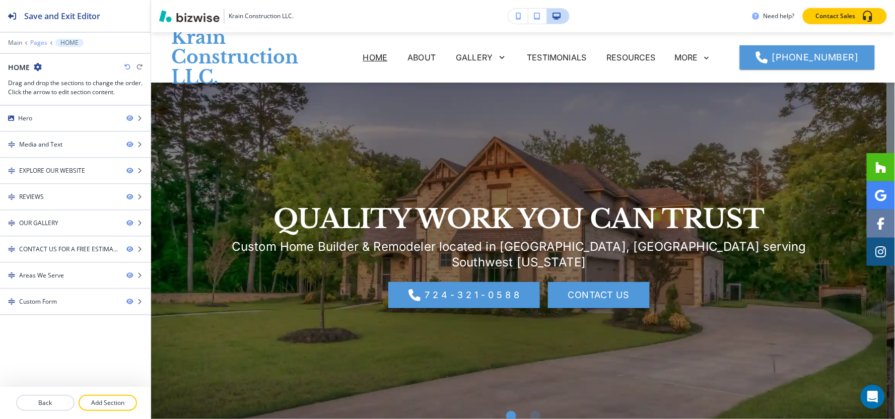
click at [39, 44] on p "Pages" at bounding box center [38, 42] width 17 height 7
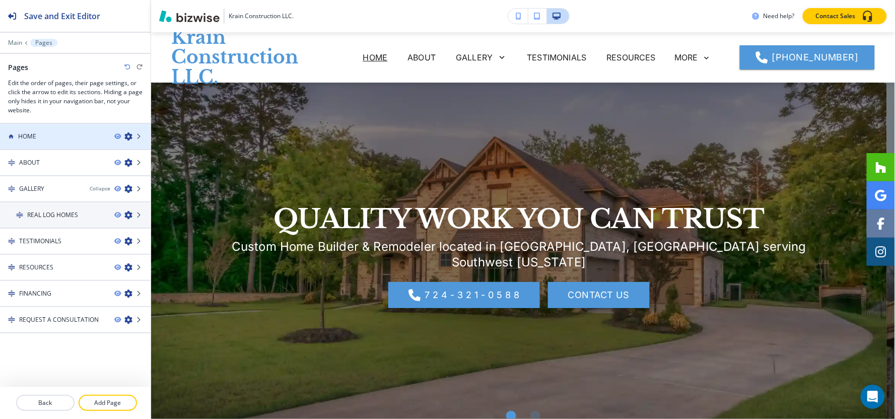
click at [35, 133] on h4 "HOME" at bounding box center [27, 136] width 18 height 9
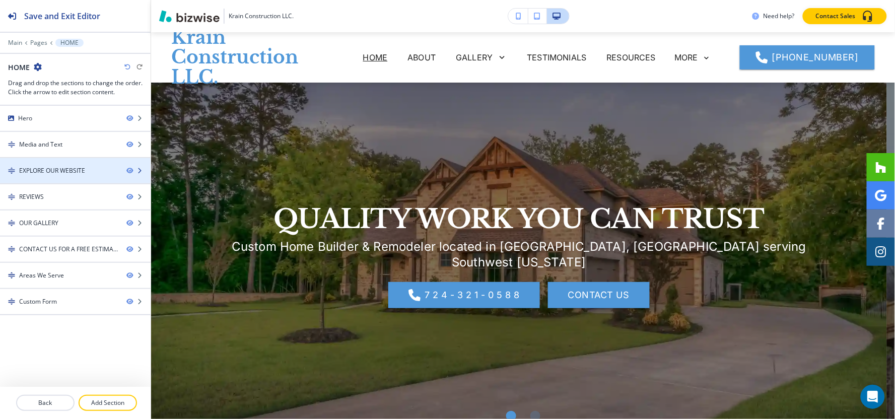
click at [51, 178] on div at bounding box center [75, 179] width 151 height 8
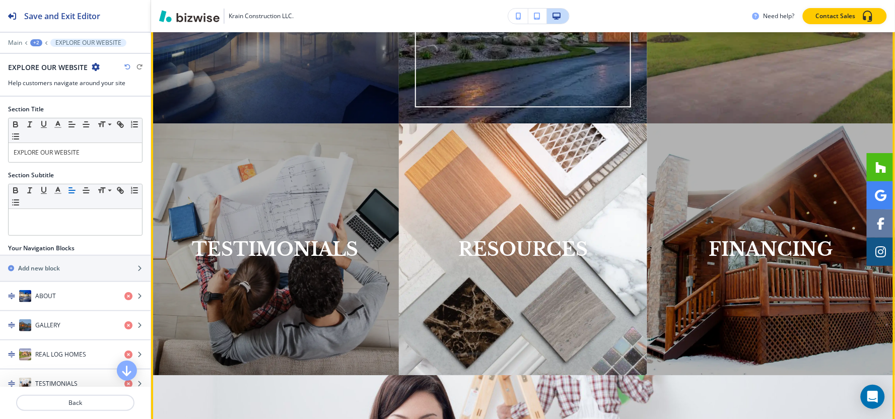
scroll to position [898, 0]
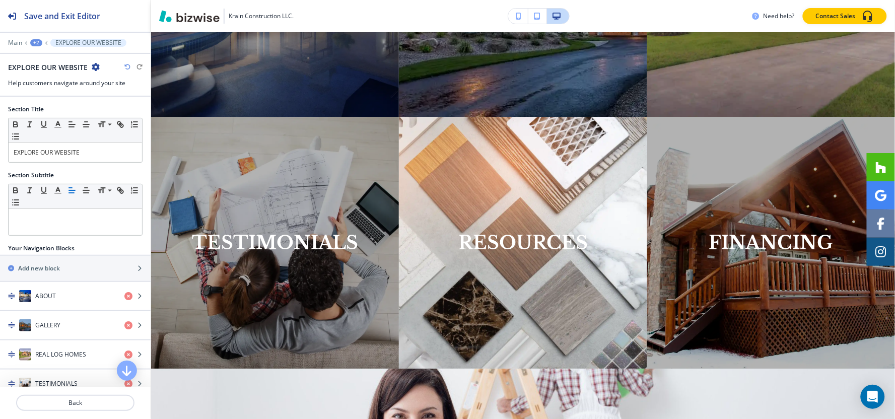
click at [32, 41] on div "+2" at bounding box center [36, 42] width 12 height 7
click at [43, 55] on p "Pages" at bounding box center [62, 59] width 51 height 9
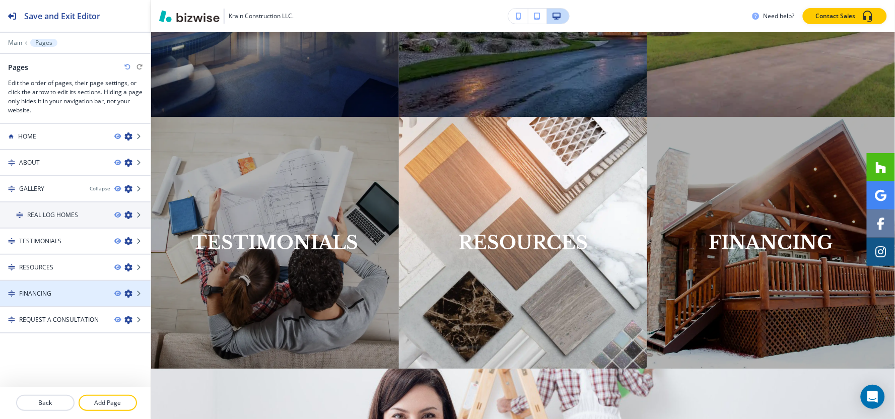
click at [49, 289] on h4 "FINANCING" at bounding box center [35, 293] width 32 height 9
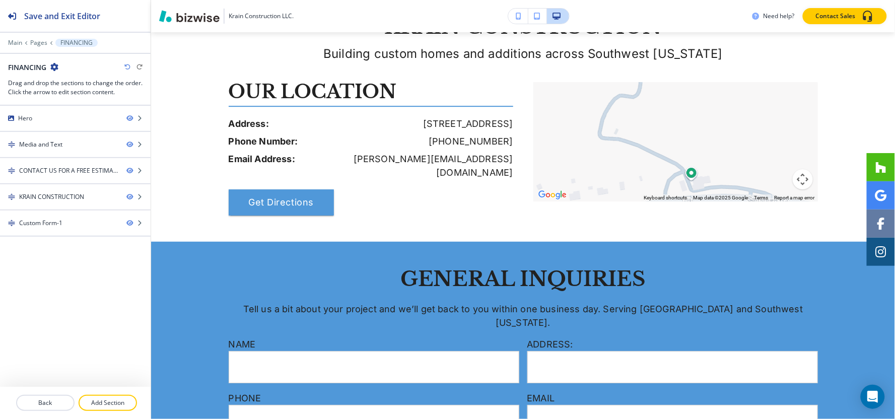
scroll to position [0, 0]
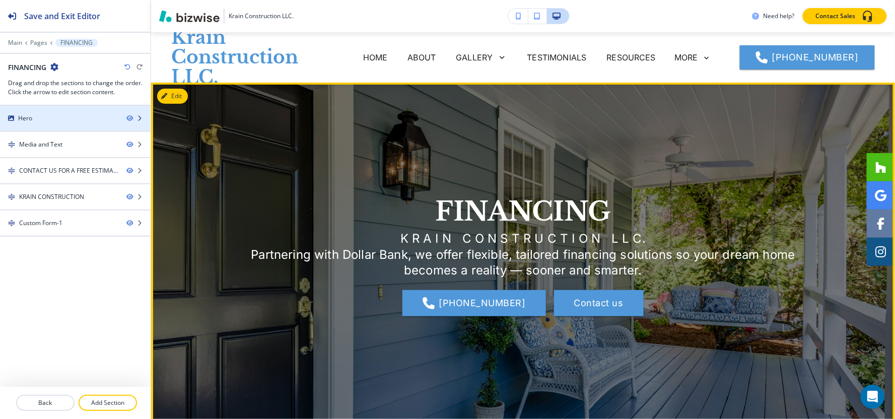
click at [33, 120] on div "Hero" at bounding box center [59, 118] width 118 height 9
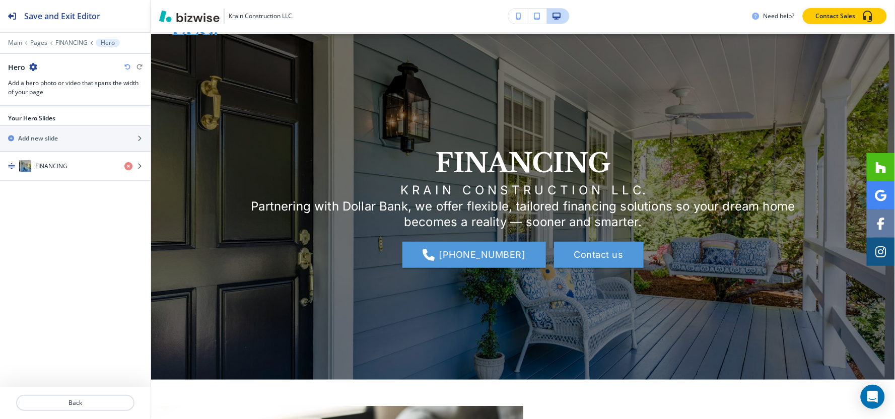
scroll to position [50, 0]
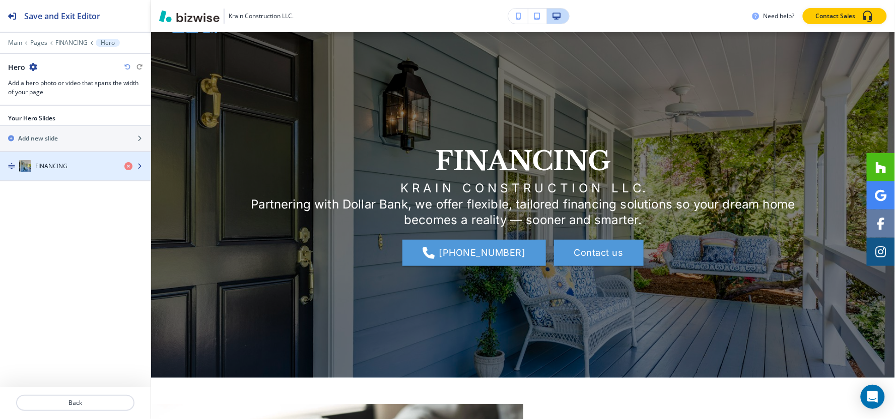
click at [40, 164] on h4 "FINANCING" at bounding box center [51, 166] width 32 height 9
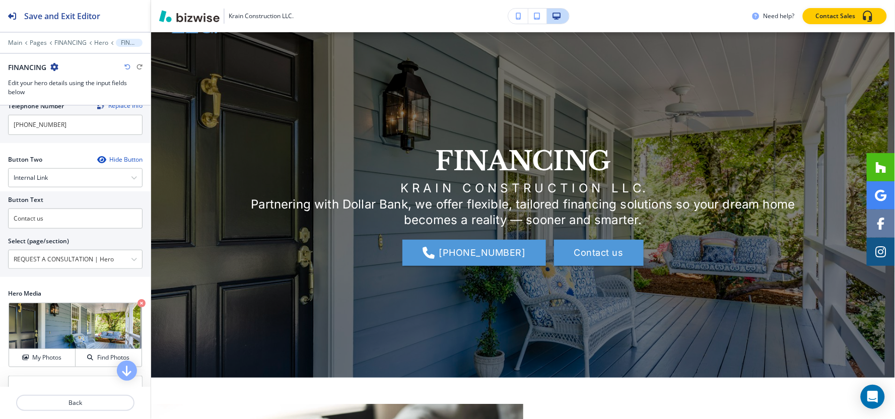
scroll to position [272, 0]
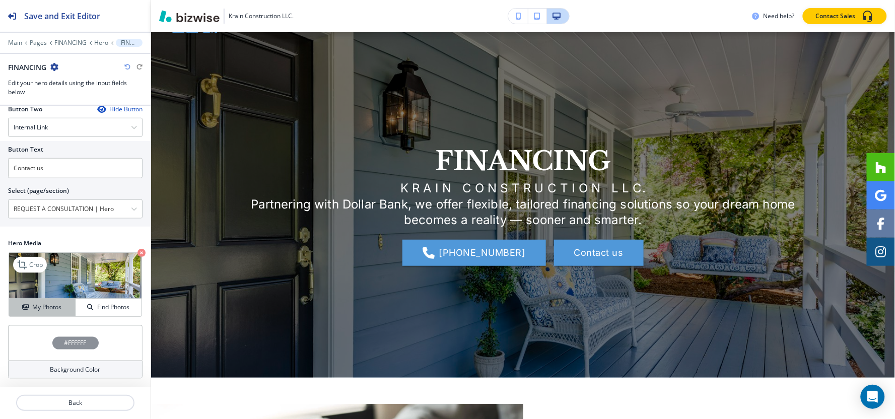
click at [34, 303] on h4 "My Photos" at bounding box center [46, 307] width 29 height 9
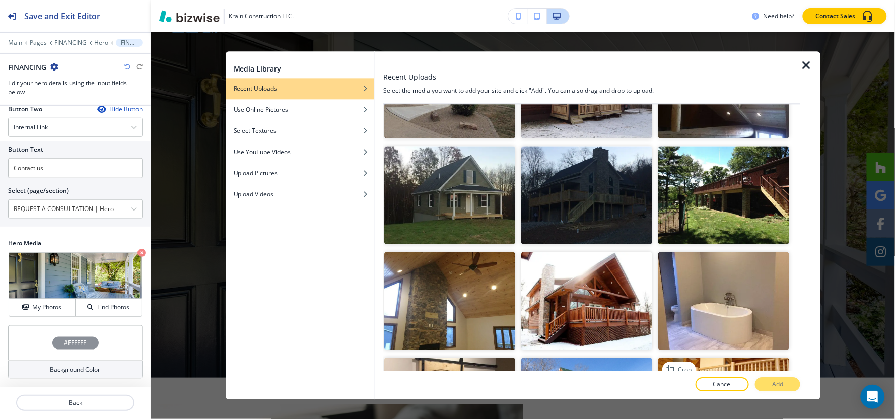
scroll to position [4232, 0]
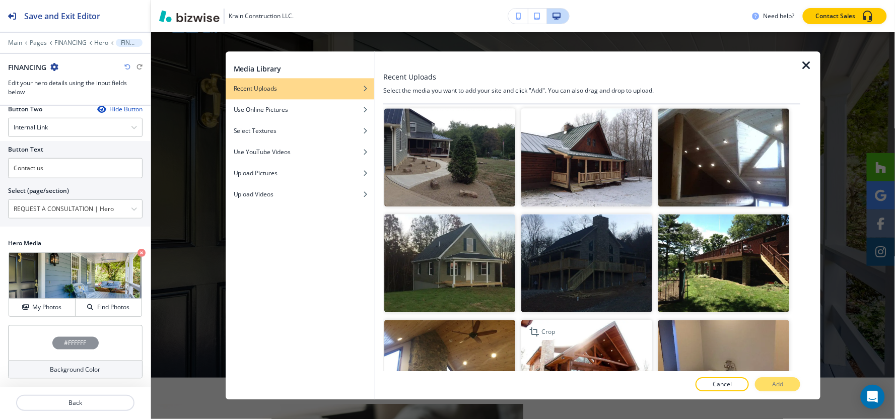
click at [603, 320] on img "button" at bounding box center [586, 369] width 131 height 98
click at [769, 384] on button "Add" at bounding box center [777, 385] width 45 height 14
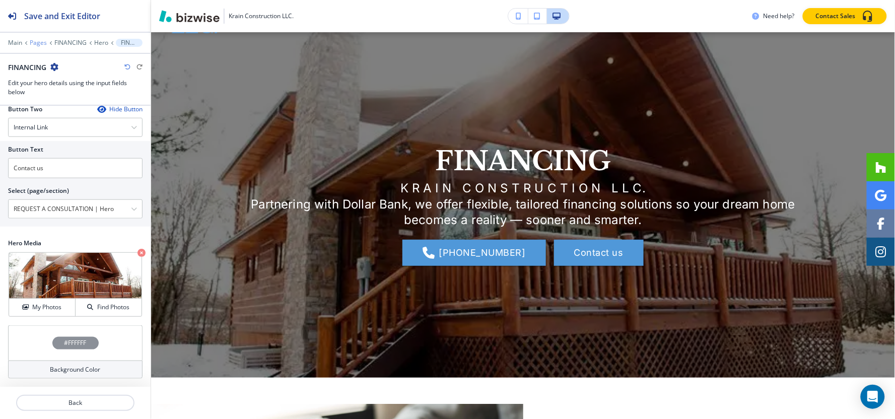
click at [39, 43] on p "Pages" at bounding box center [38, 42] width 17 height 7
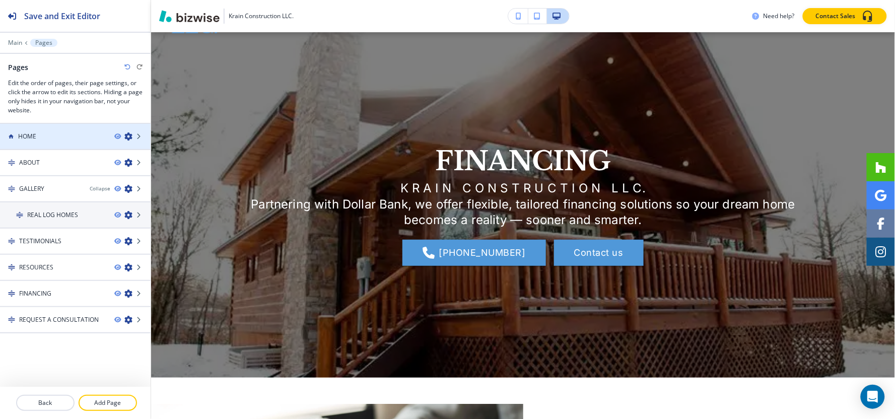
click at [34, 136] on h4 "HOME" at bounding box center [27, 136] width 18 height 9
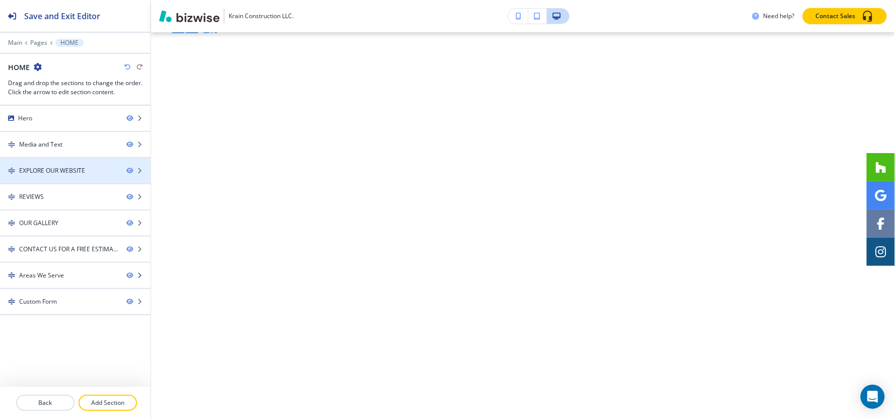
scroll to position [0, 0]
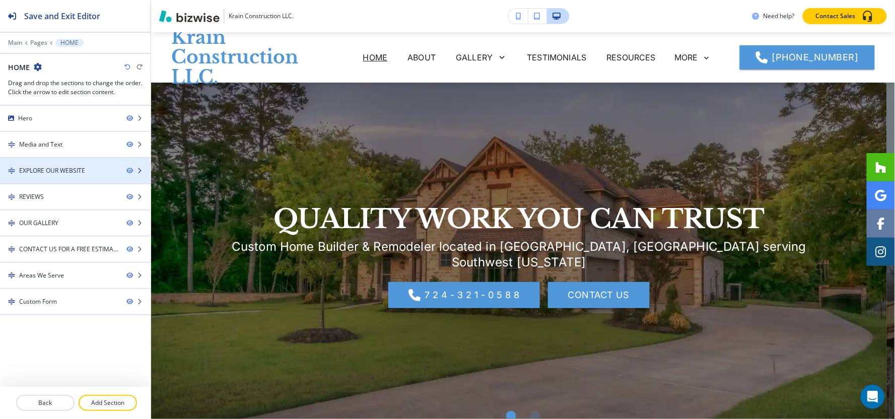
click at [64, 167] on div "EXPLORE OUR WEBSITE" at bounding box center [52, 170] width 66 height 9
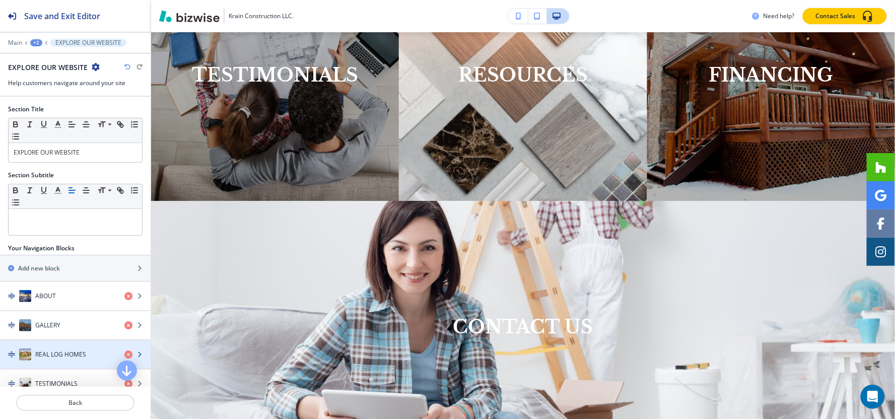
scroll to position [224, 0]
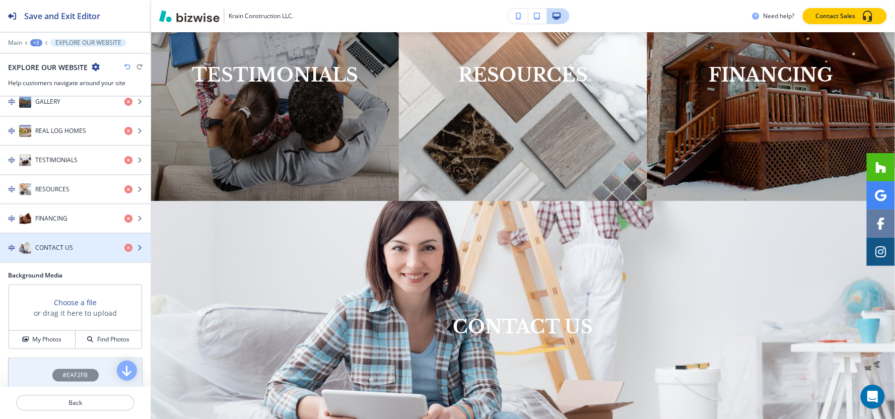
click at [58, 258] on div "button" at bounding box center [75, 258] width 151 height 8
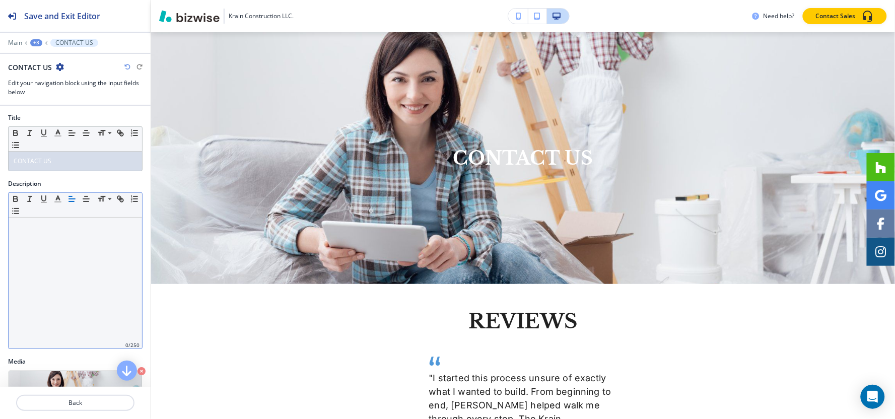
scroll to position [0, 0]
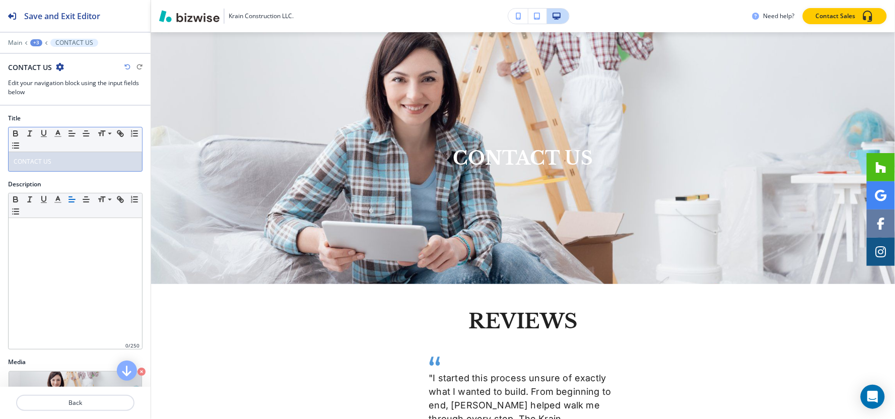
click at [76, 159] on p "CONTACT US" at bounding box center [75, 161] width 123 height 9
click at [40, 42] on div "+3" at bounding box center [36, 42] width 12 height 7
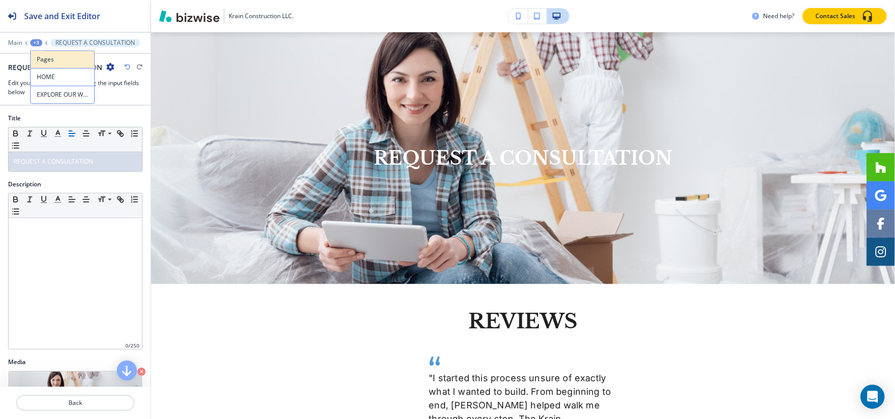
click at [46, 61] on p "Pages" at bounding box center [62, 59] width 51 height 9
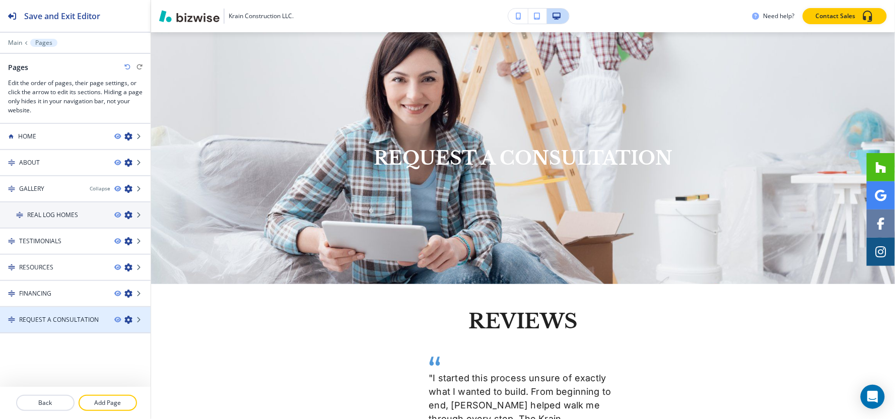
click at [77, 309] on div at bounding box center [75, 311] width 151 height 8
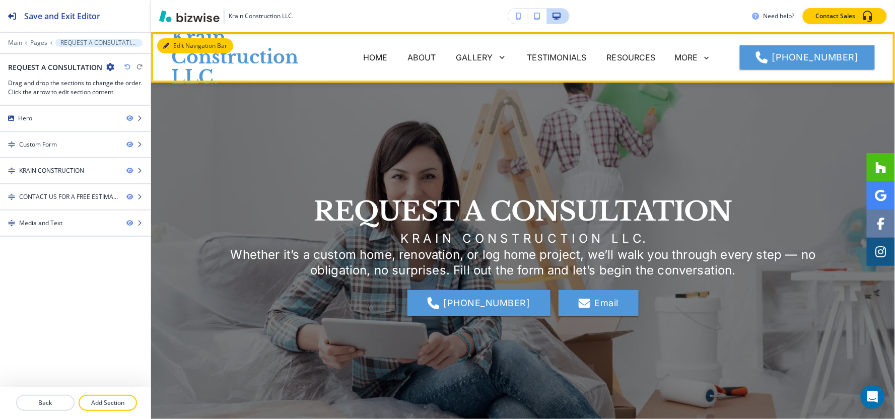
click at [180, 46] on button "Edit Navigation Bar" at bounding box center [195, 45] width 76 height 15
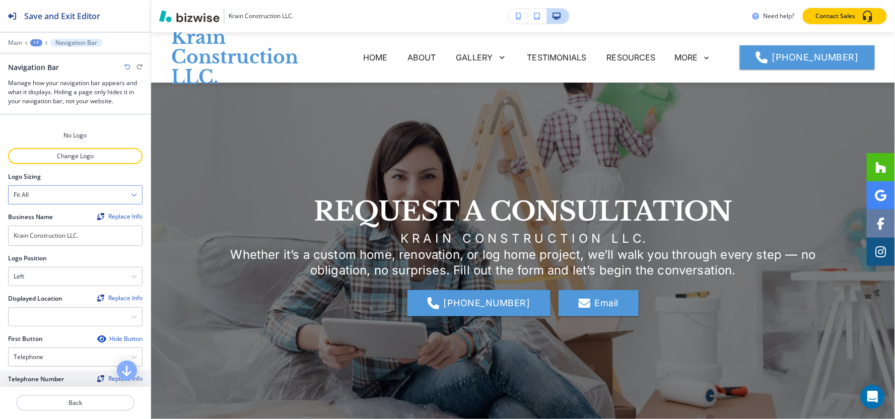
click at [71, 204] on div "Fit all Fit all Fit to length" at bounding box center [75, 194] width 134 height 19
click at [71, 199] on div "Fit all" at bounding box center [75, 195] width 133 height 18
click at [49, 229] on h4 "Fit to length" at bounding box center [75, 229] width 123 height 9
click at [61, 199] on div "Fit to length" at bounding box center [75, 195] width 133 height 18
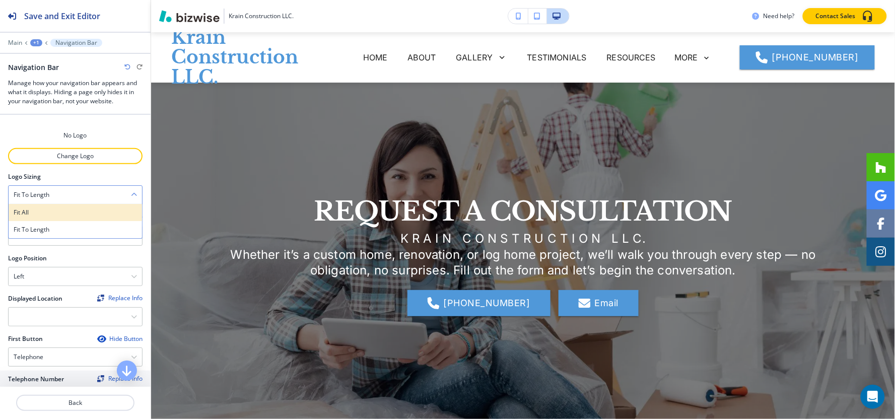
click at [59, 204] on div "Fit all" at bounding box center [75, 212] width 133 height 17
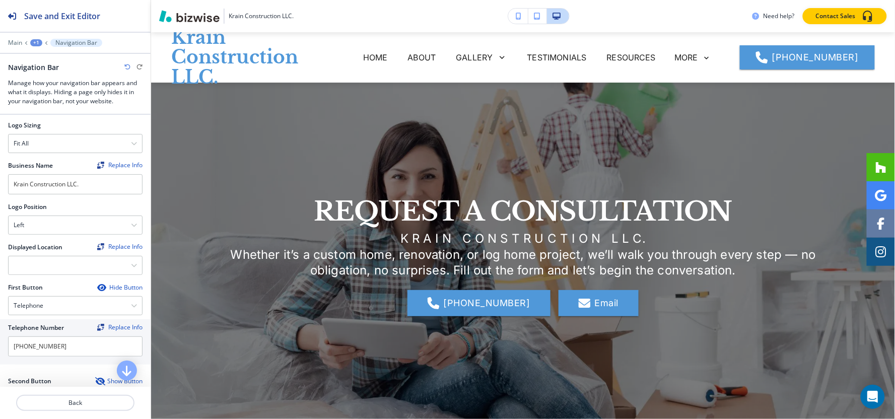
scroll to position [112, 0]
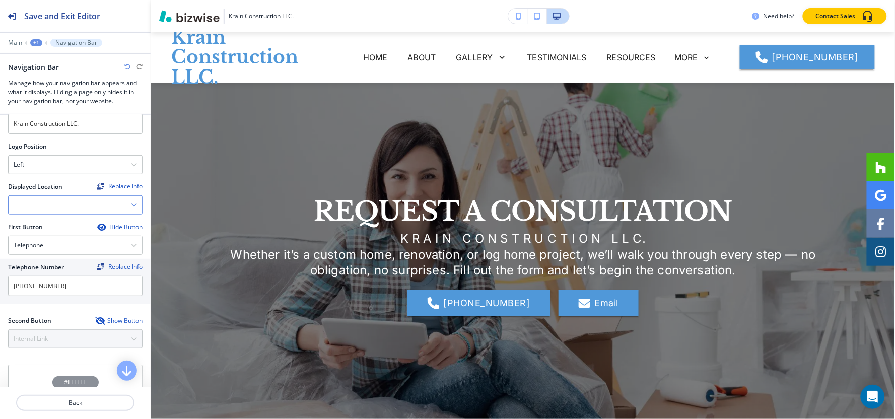
click at [67, 203] on div at bounding box center [75, 205] width 133 height 18
click at [44, 244] on h4 "[STREET_ADDRESS]" at bounding box center [75, 239] width 123 height 9
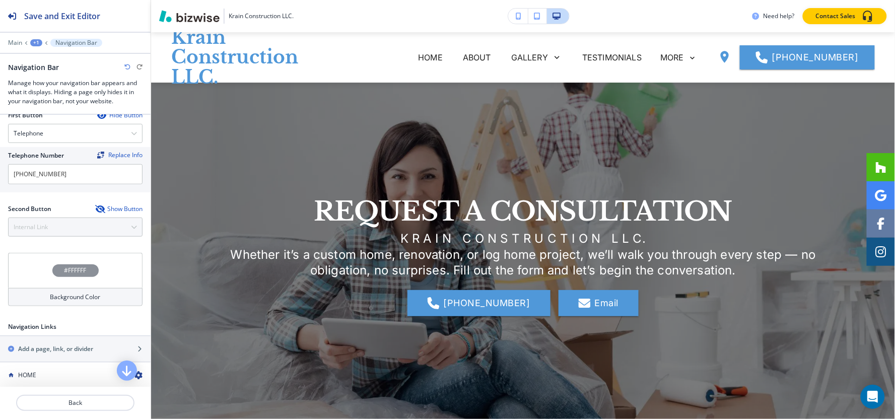
scroll to position [56, 0]
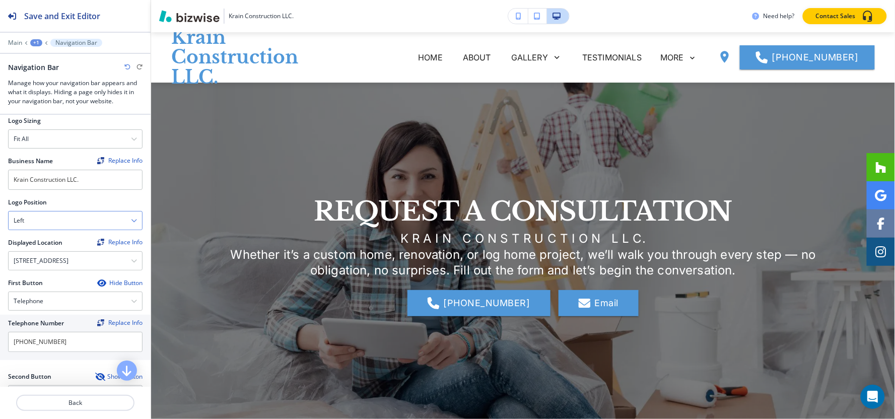
click at [61, 227] on div "Left" at bounding box center [75, 220] width 133 height 18
click at [50, 247] on div "Center" at bounding box center [75, 255] width 133 height 17
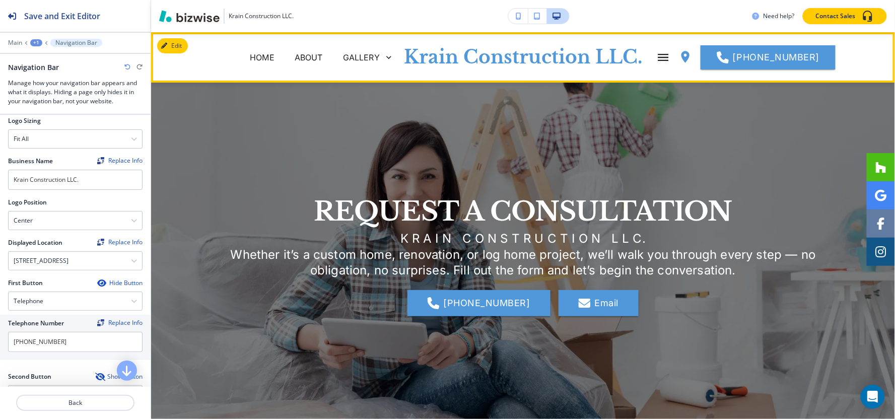
click at [657, 53] on icon "Toggle hamburger navigation menu" at bounding box center [663, 57] width 14 height 14
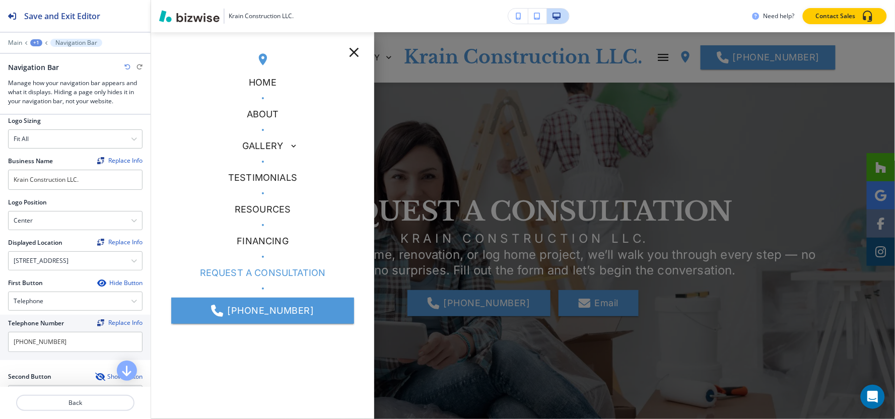
click at [351, 51] on icon "button" at bounding box center [354, 53] width 10 height 10
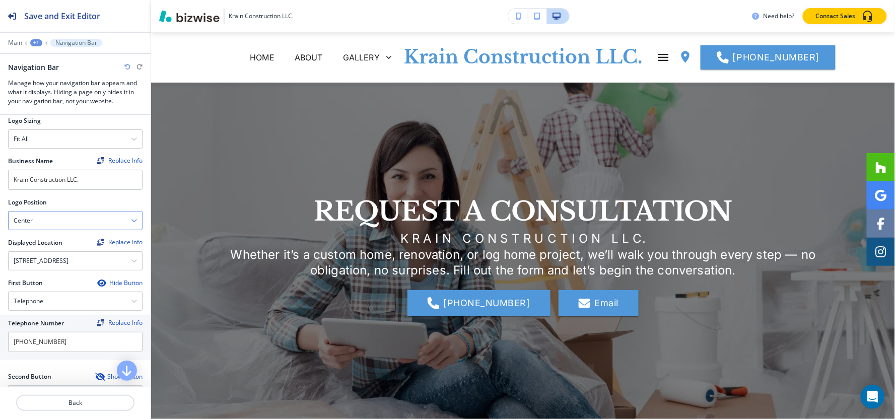
click at [48, 224] on div "Center" at bounding box center [75, 220] width 133 height 18
click at [36, 239] on h4 "Left" at bounding box center [75, 238] width 123 height 9
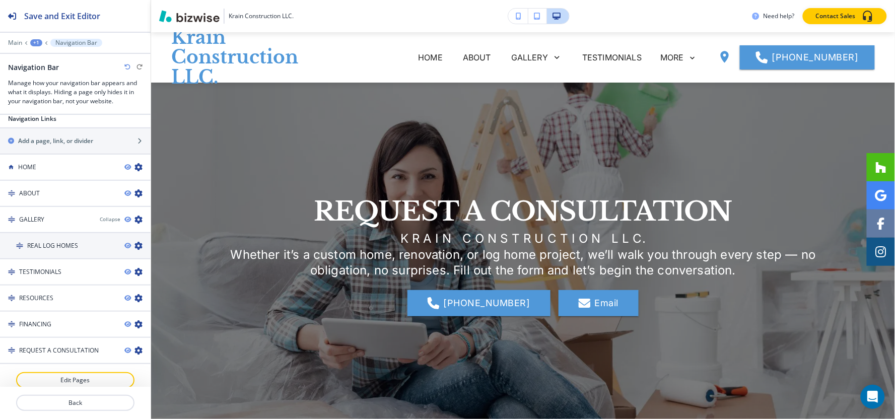
scroll to position [446, 0]
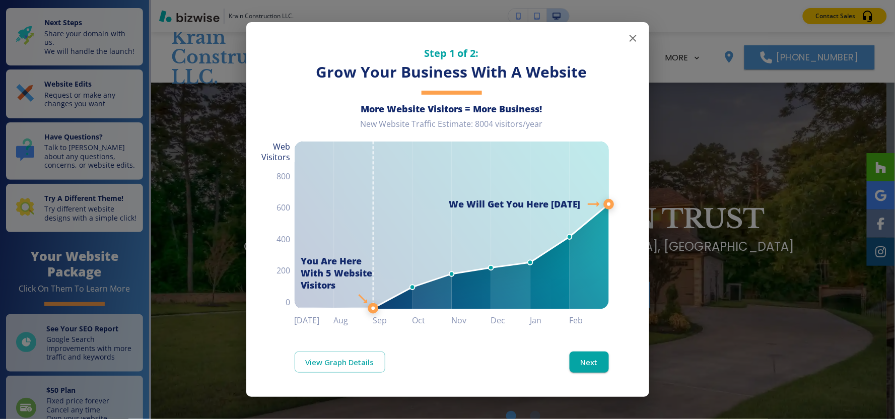
click at [627, 41] on icon "button" at bounding box center [633, 38] width 12 height 12
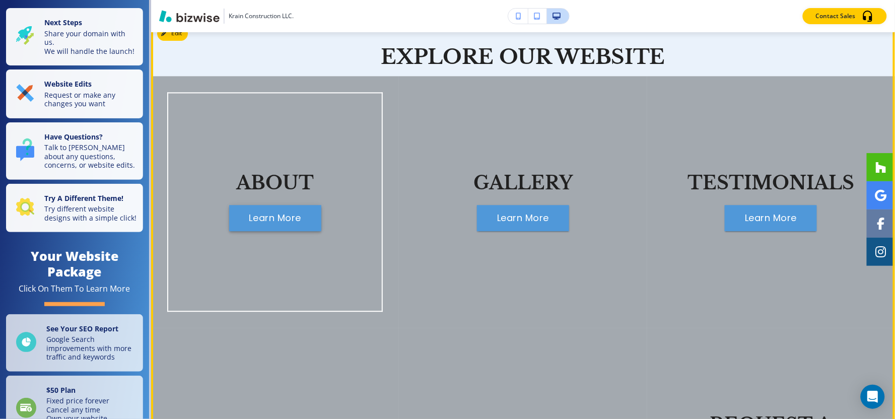
scroll to position [671, 0]
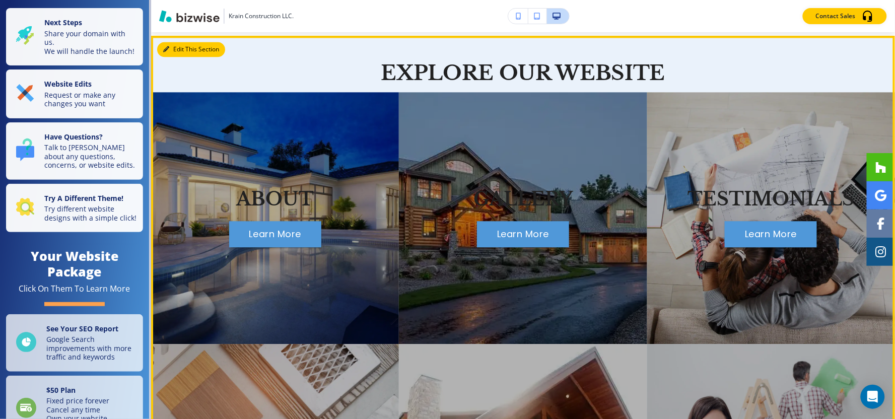
click at [175, 57] on button "Edit This Section" at bounding box center [191, 49] width 68 height 15
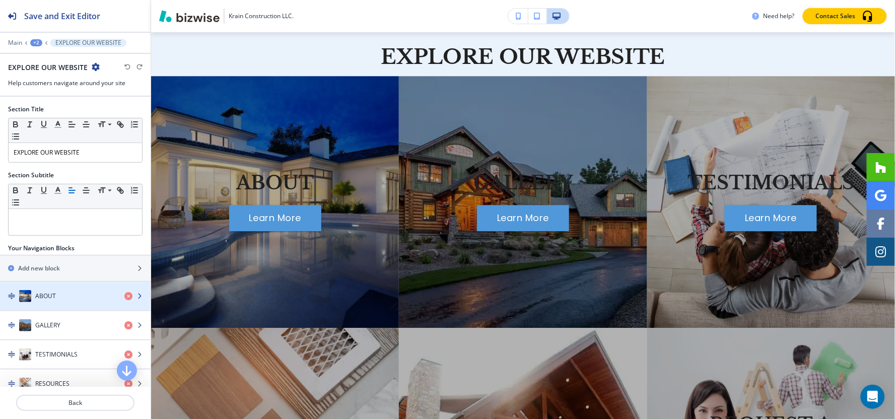
click at [49, 297] on h4 "ABOUT" at bounding box center [45, 296] width 21 height 9
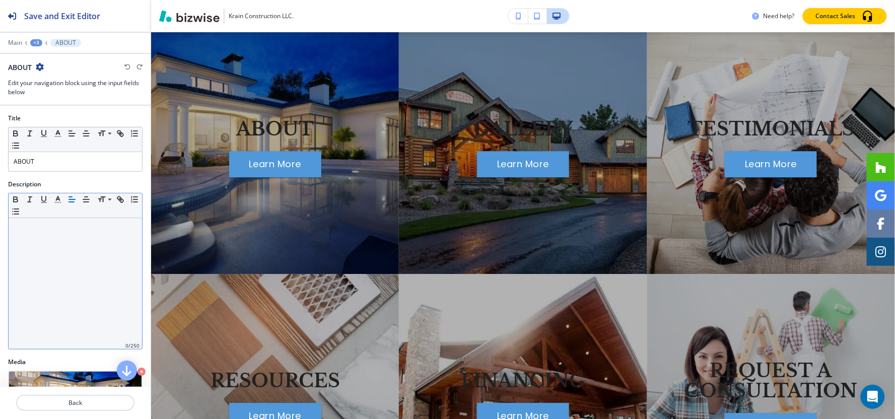
scroll to position [743, 0]
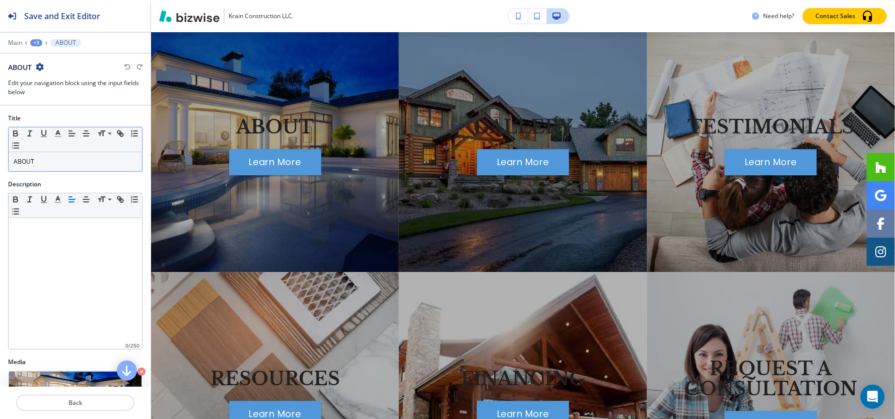
click at [72, 152] on div "Small Normal Large Huge" at bounding box center [75, 139] width 133 height 25
click at [68, 163] on p "ABOUT" at bounding box center [75, 161] width 123 height 9
click at [57, 134] on icon "button" at bounding box center [57, 133] width 9 height 9
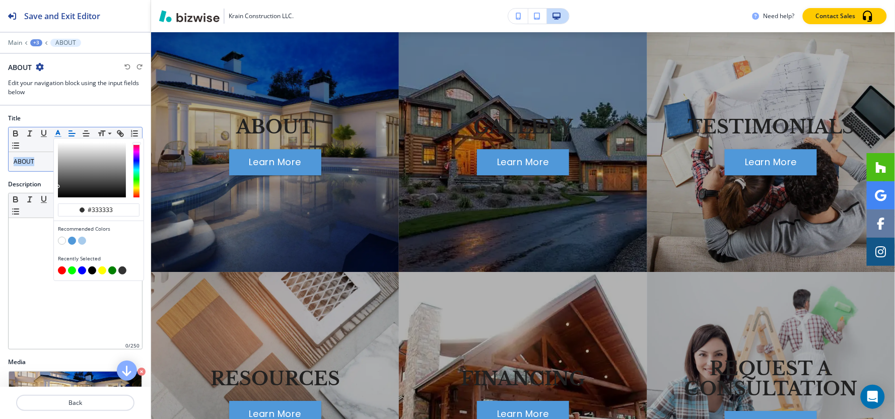
click at [61, 241] on button "button" at bounding box center [62, 241] width 8 height 8
type input "#ffffff"
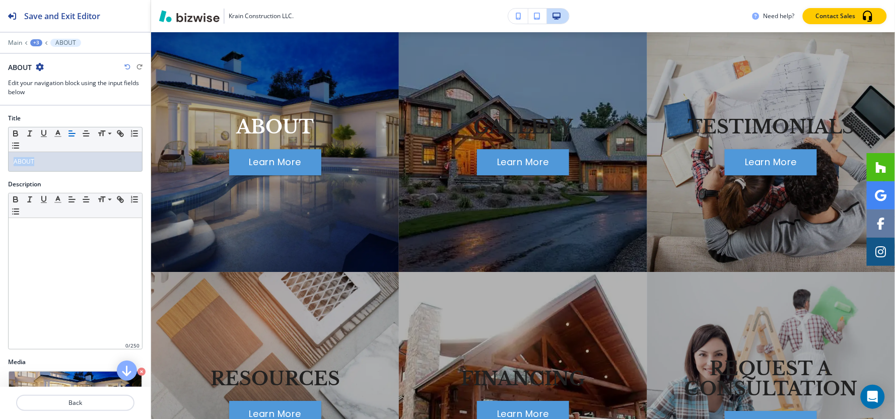
click at [33, 43] on div "+3" at bounding box center [36, 42] width 12 height 7
click at [62, 96] on p "EXPLORE OUR WEBSITE" at bounding box center [62, 94] width 51 height 9
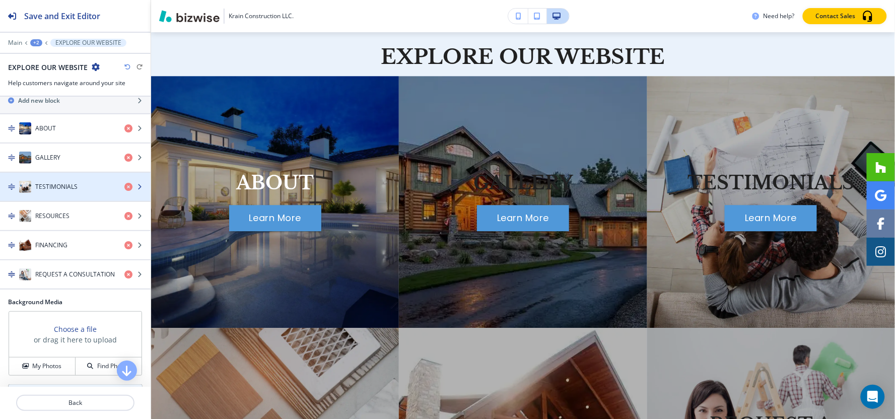
scroll to position [112, 0]
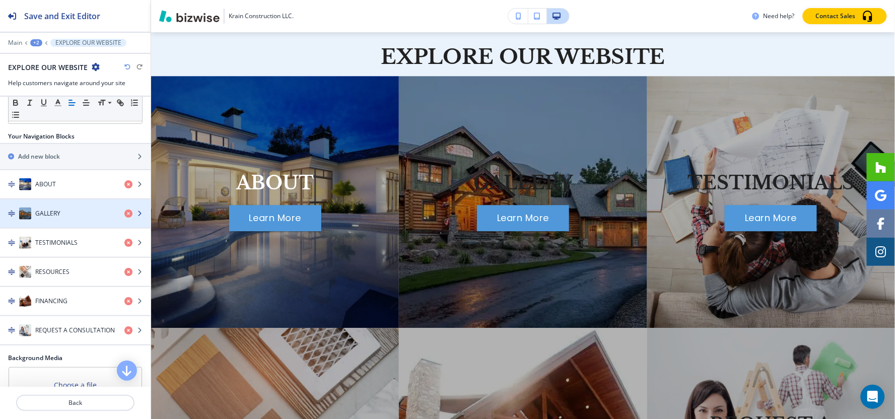
click at [43, 206] on div "button" at bounding box center [75, 203] width 151 height 8
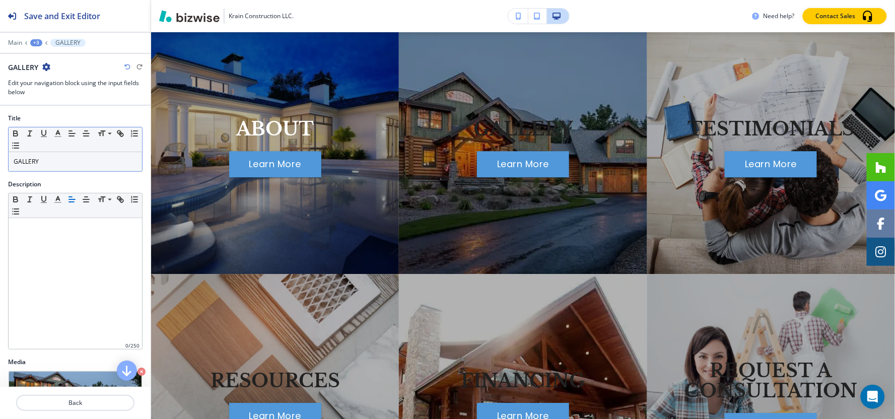
scroll to position [743, 0]
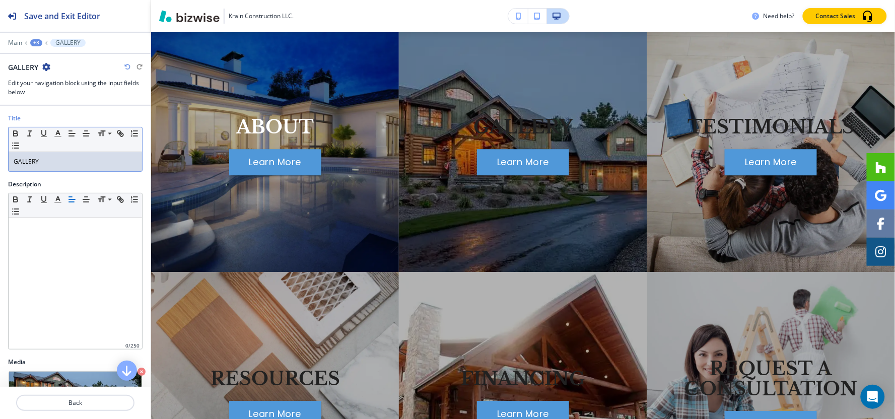
click at [56, 163] on p "GALLERY" at bounding box center [75, 161] width 123 height 9
click at [59, 136] on icon "button" at bounding box center [57, 133] width 9 height 9
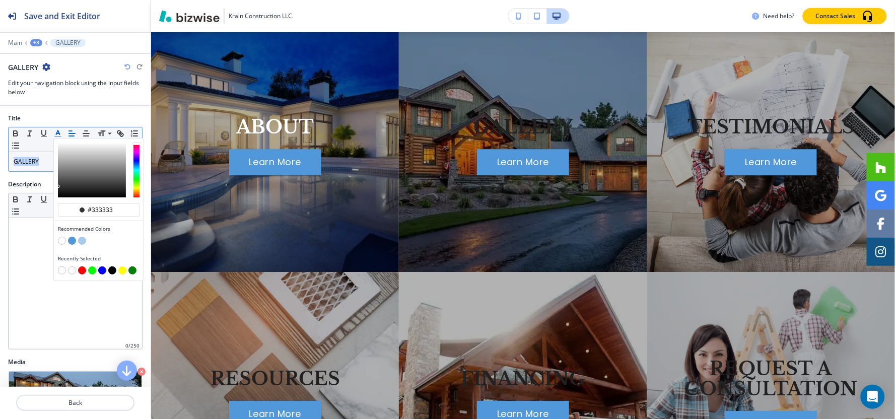
click at [63, 241] on button "button" at bounding box center [62, 241] width 8 height 8
type input "#ffffff"
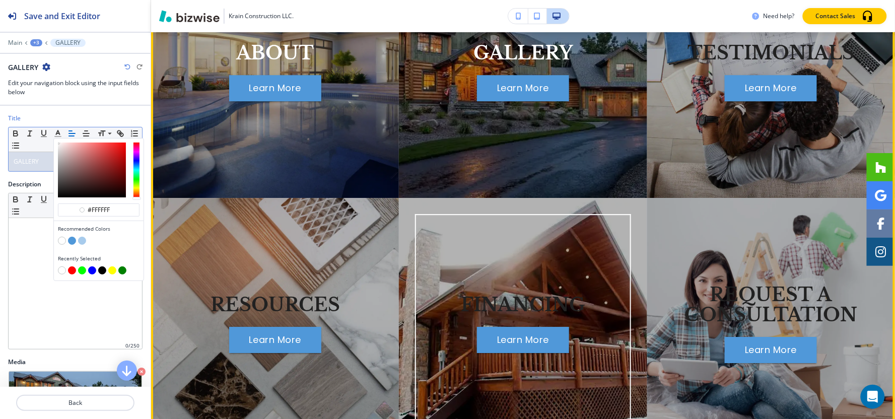
scroll to position [799, 0]
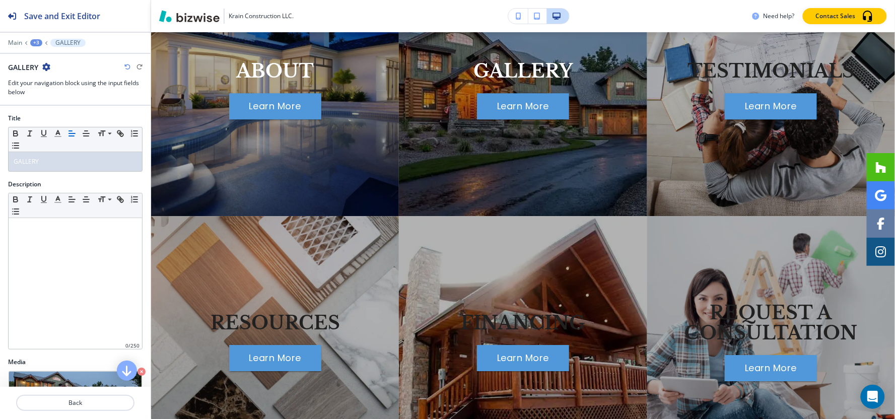
click at [31, 41] on div "+3" at bounding box center [36, 42] width 12 height 7
click at [46, 94] on p "EXPLORE OUR WEBSITE" at bounding box center [62, 94] width 51 height 9
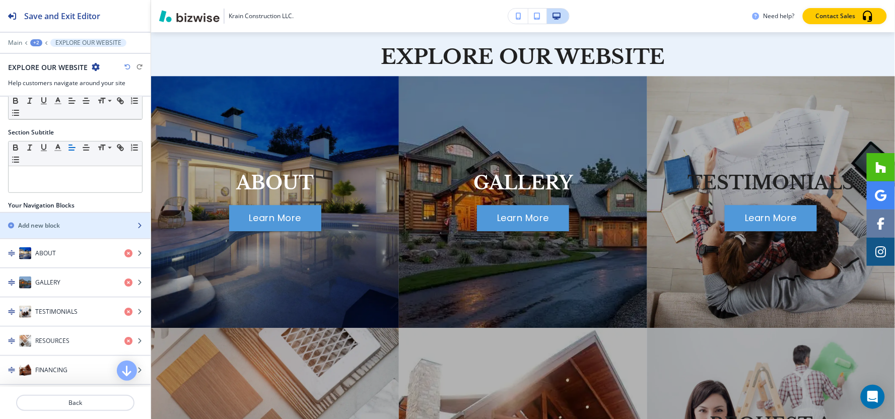
scroll to position [56, 0]
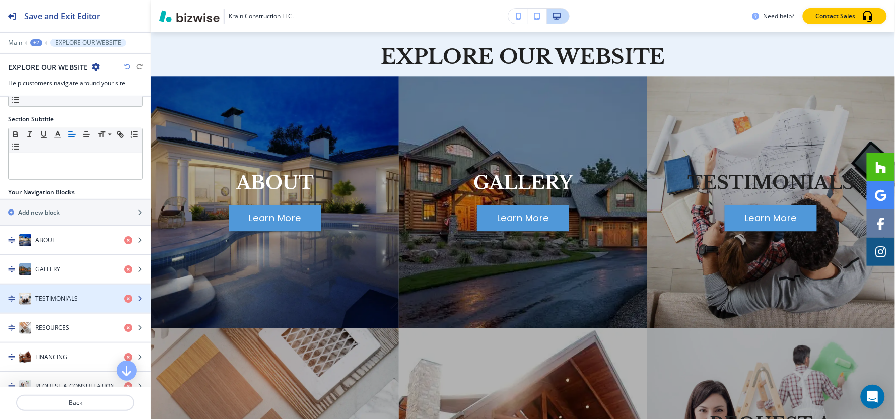
click at [48, 303] on h4 "TESTIMONIALS" at bounding box center [56, 298] width 42 height 9
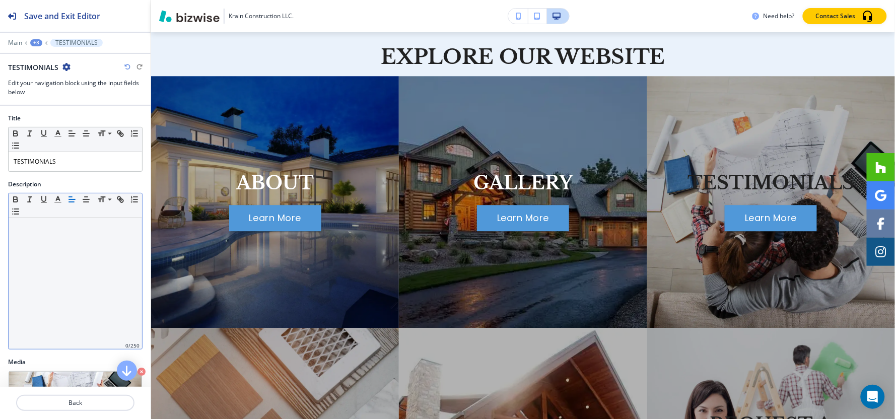
scroll to position [743, 0]
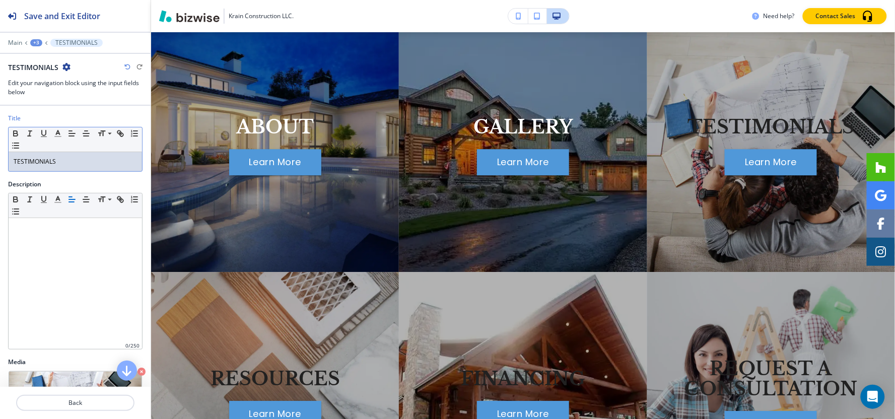
click at [63, 167] on div "TESTIMONIALS" at bounding box center [75, 161] width 133 height 19
click at [56, 134] on polyline "button" at bounding box center [58, 132] width 4 height 4
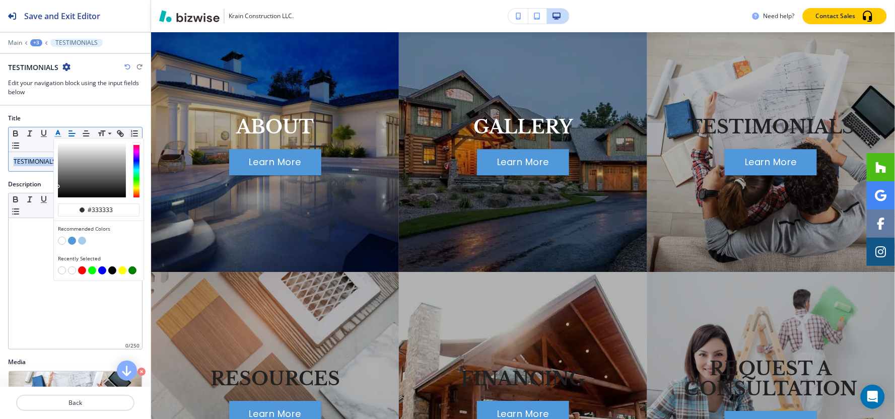
drag, startPoint x: 61, startPoint y: 244, endPoint x: 62, endPoint y: 230, distance: 13.6
click at [61, 243] on button "button" at bounding box center [62, 241] width 8 height 8
type input "#ffffff"
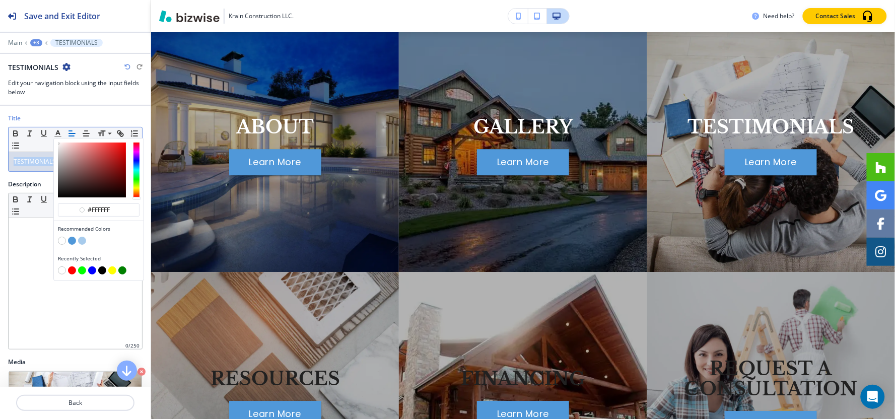
click at [34, 43] on div "+3" at bounding box center [36, 42] width 12 height 7
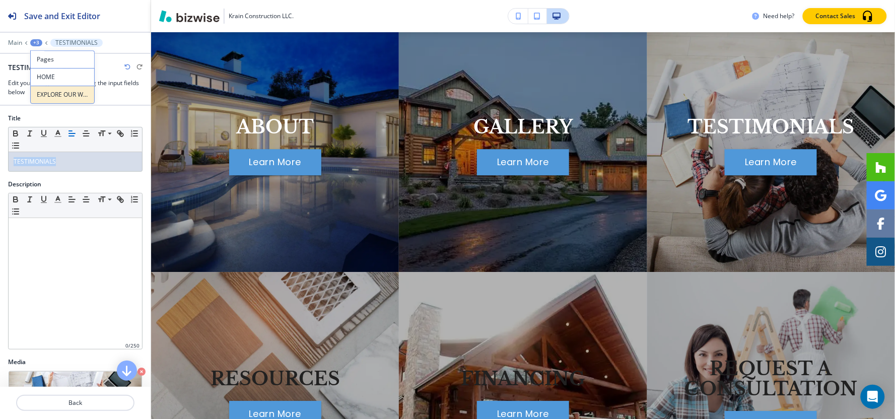
click at [39, 99] on button "EXPLORE OUR WEBSITE" at bounding box center [62, 95] width 64 height 18
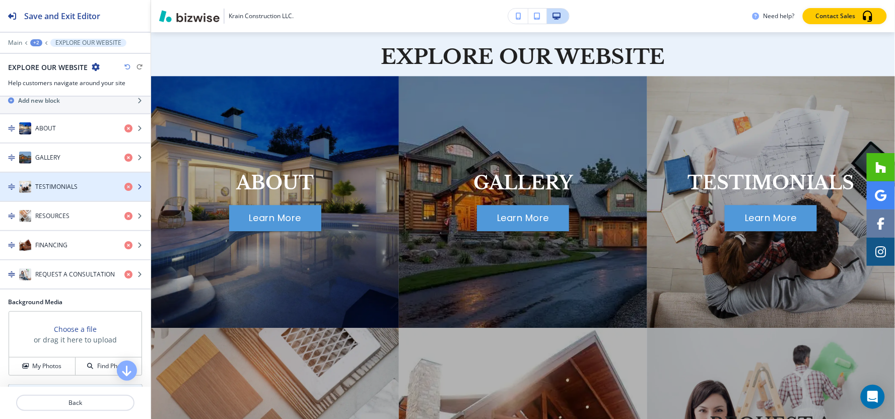
scroll to position [112, 0]
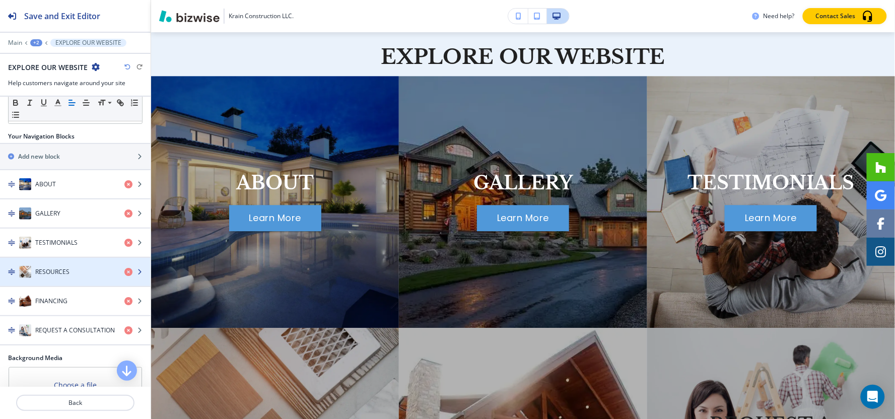
click at [65, 267] on div "RESOURCES" at bounding box center [58, 272] width 116 height 12
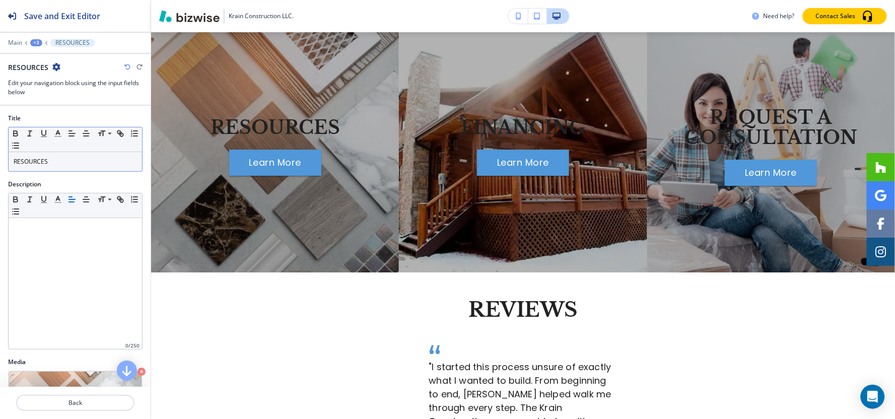
scroll to position [995, 0]
click at [57, 158] on p "RESOURCES" at bounding box center [75, 161] width 123 height 9
click at [58, 134] on icon "button" at bounding box center [57, 133] width 9 height 9
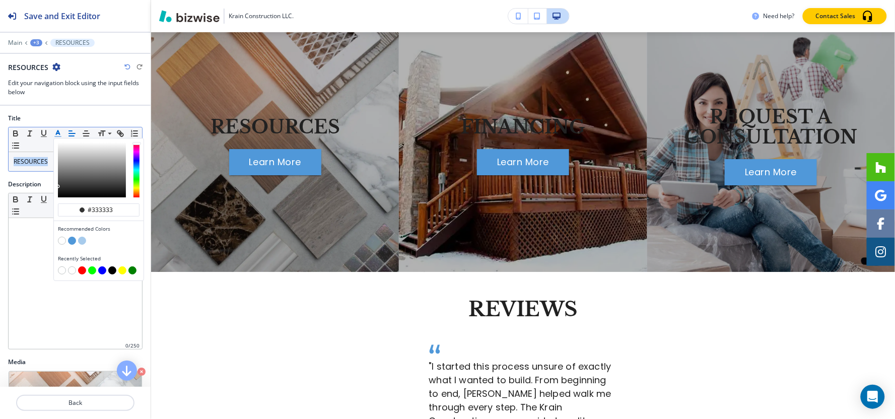
click at [59, 241] on button "button" at bounding box center [62, 241] width 8 height 8
type input "#ffffff"
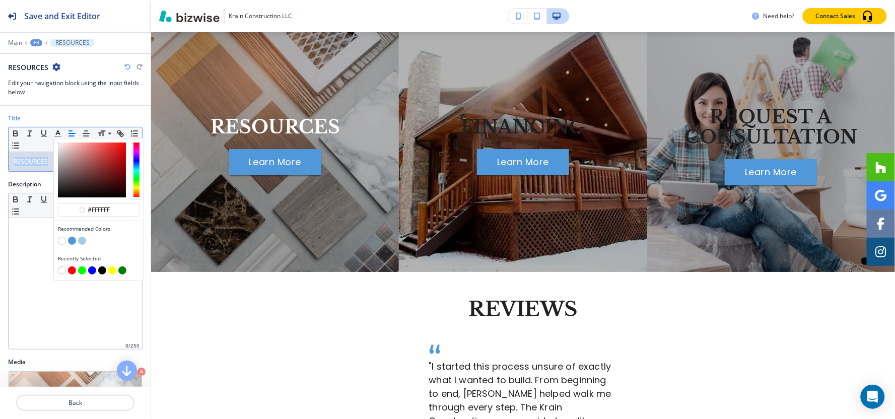
click at [32, 39] on div "+3" at bounding box center [36, 42] width 12 height 7
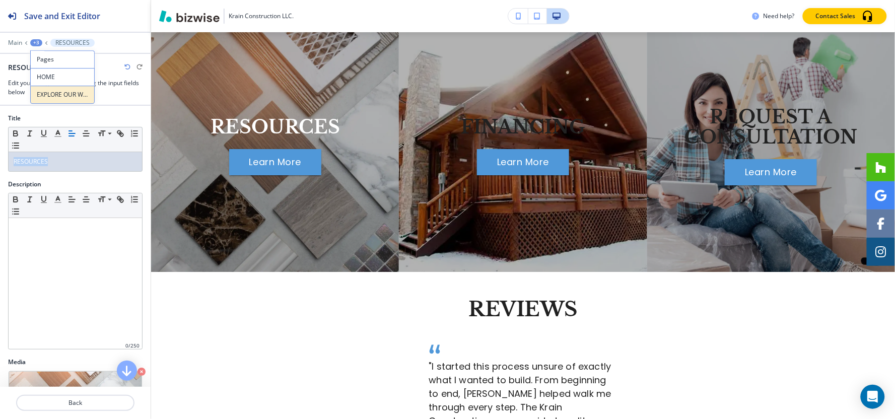
click at [40, 94] on p "EXPLORE OUR WEBSITE" at bounding box center [62, 94] width 51 height 9
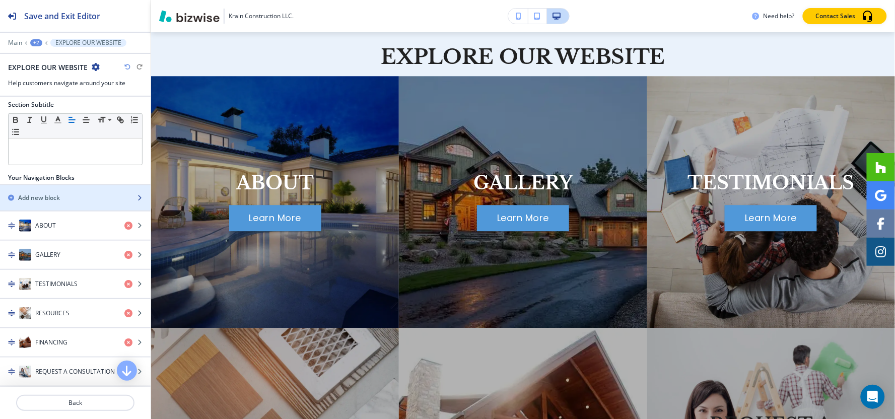
scroll to position [168, 0]
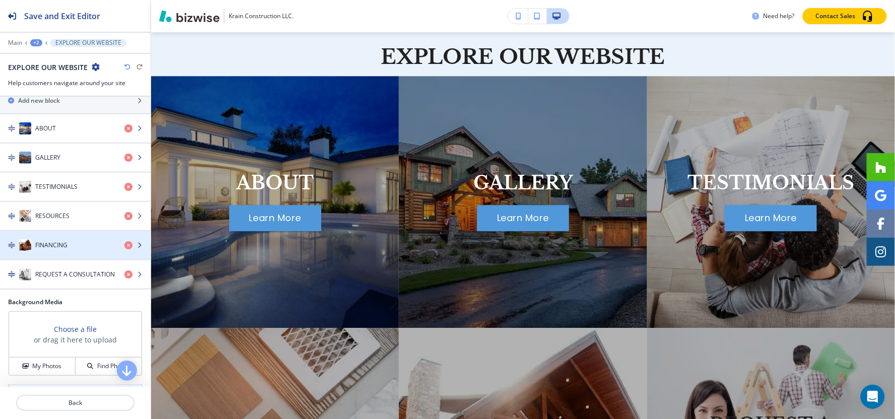
click at [60, 245] on h4 "FINANCING" at bounding box center [51, 245] width 32 height 9
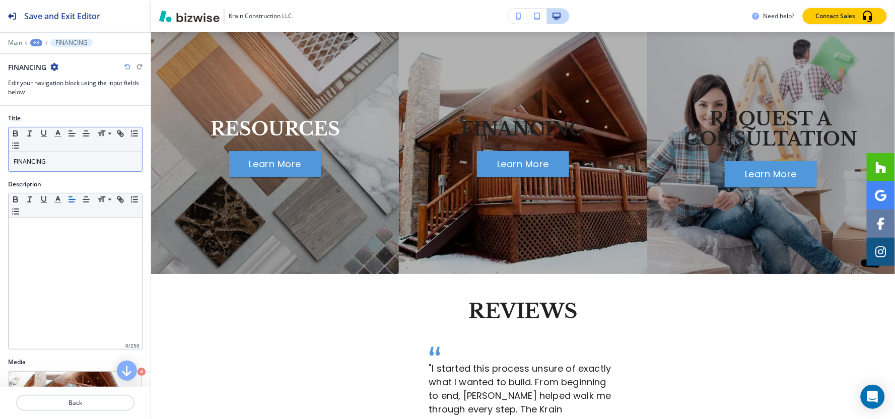
scroll to position [995, 0]
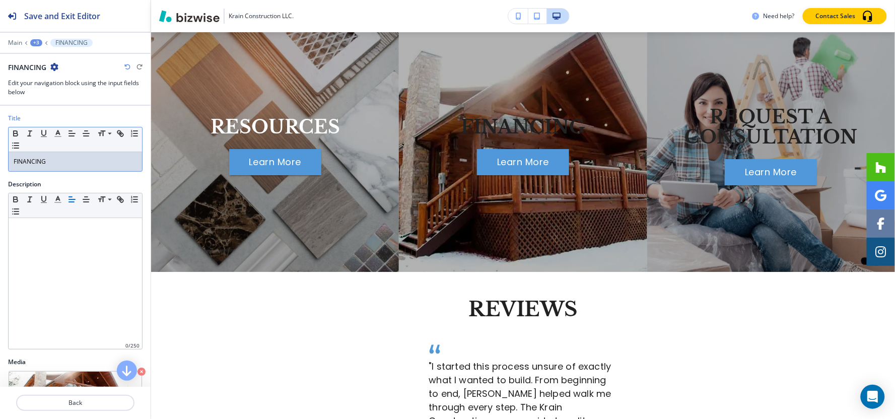
click at [63, 167] on div "FINANCING" at bounding box center [75, 161] width 133 height 19
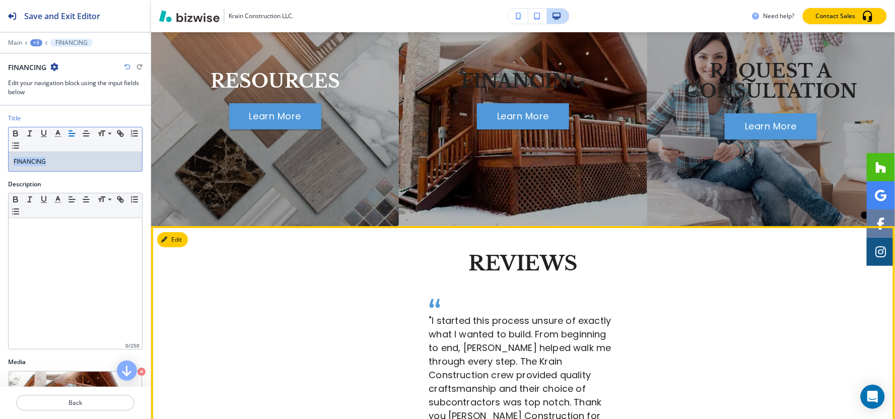
scroll to position [1051, 0]
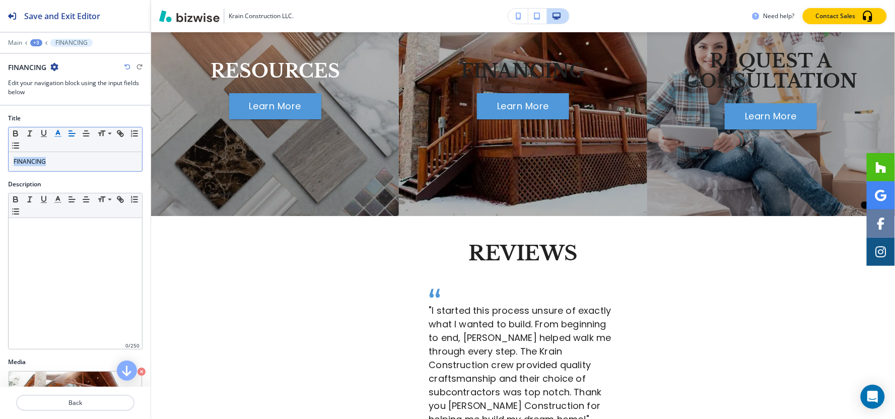
click at [54, 130] on icon "button" at bounding box center [57, 133] width 9 height 9
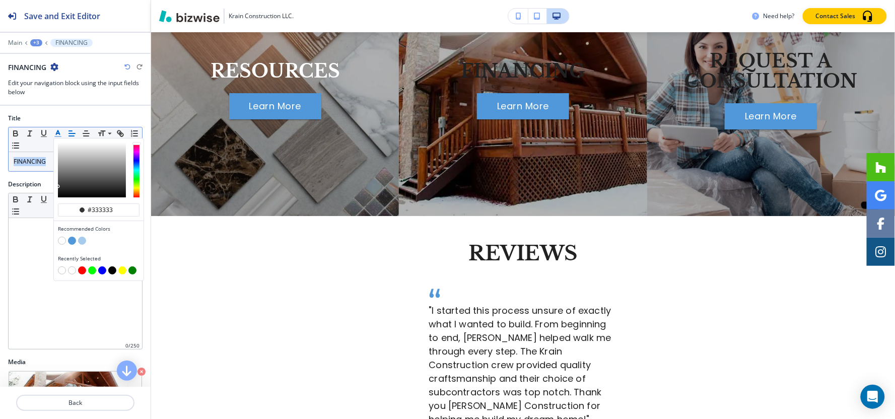
click at [61, 239] on button "button" at bounding box center [62, 241] width 8 height 8
type input "#ffffff"
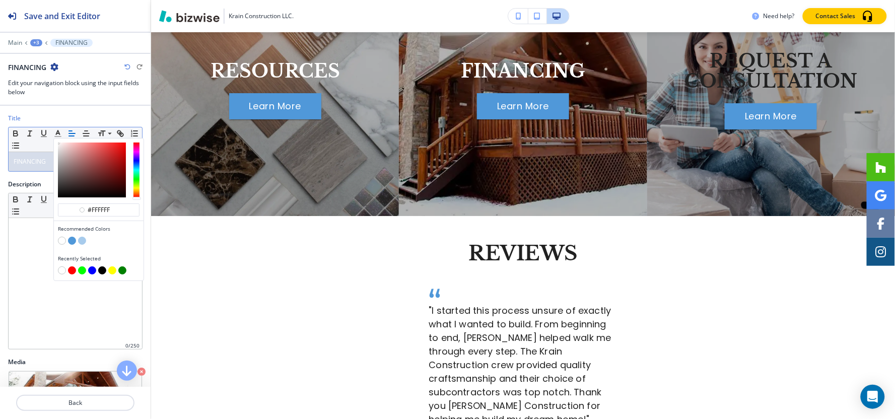
click at [34, 46] on div "Main +3 FINANCING" at bounding box center [75, 43] width 134 height 8
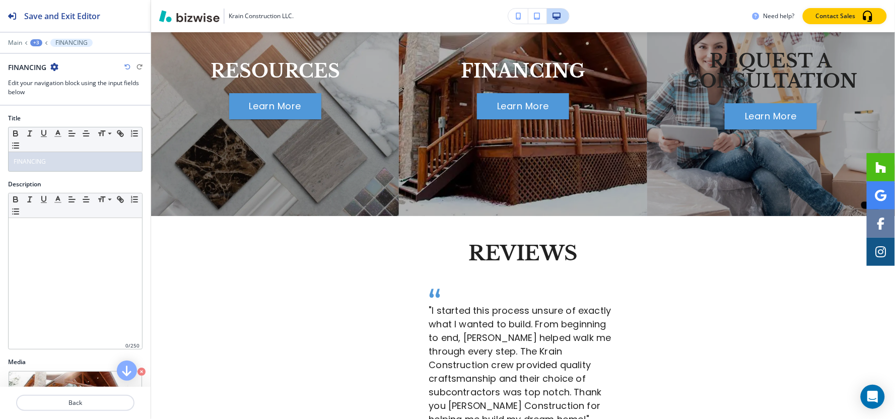
click at [34, 46] on div "+3" at bounding box center [36, 42] width 12 height 7
click at [55, 99] on button "EXPLORE OUR WEBSITE" at bounding box center [62, 95] width 64 height 18
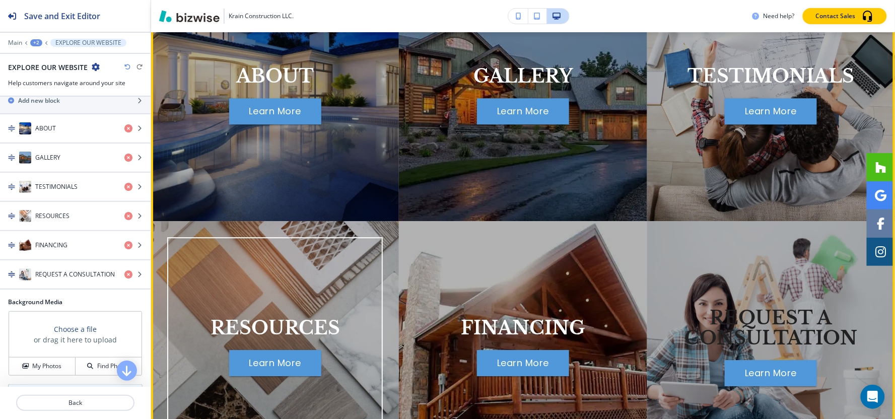
scroll to position [855, 0]
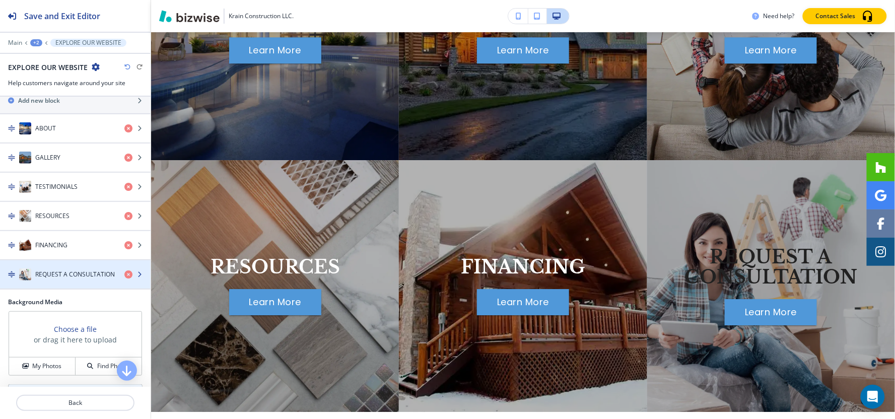
click at [58, 274] on h4 "REQUEST A CONSULTATION" at bounding box center [75, 274] width 80 height 9
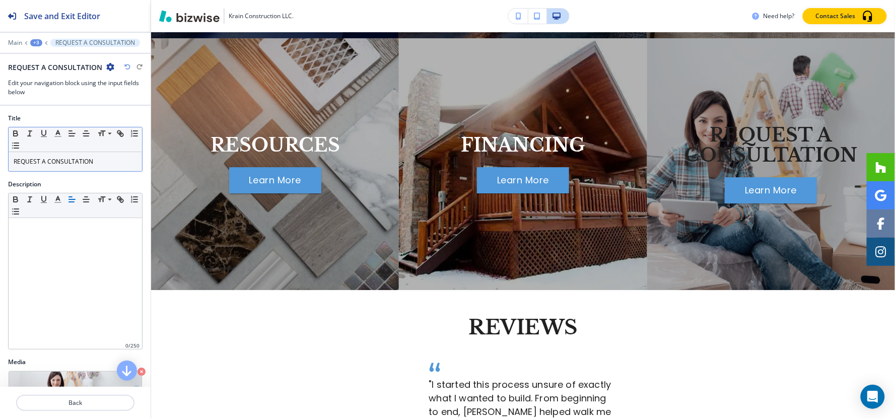
scroll to position [995, 0]
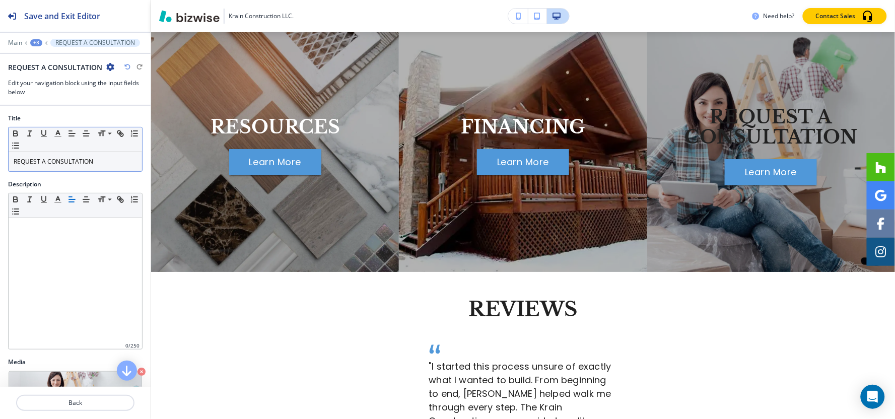
click at [70, 165] on p "REQUEST A CONSULTATION" at bounding box center [75, 161] width 123 height 9
click at [59, 133] on line "button" at bounding box center [57, 133] width 3 height 0
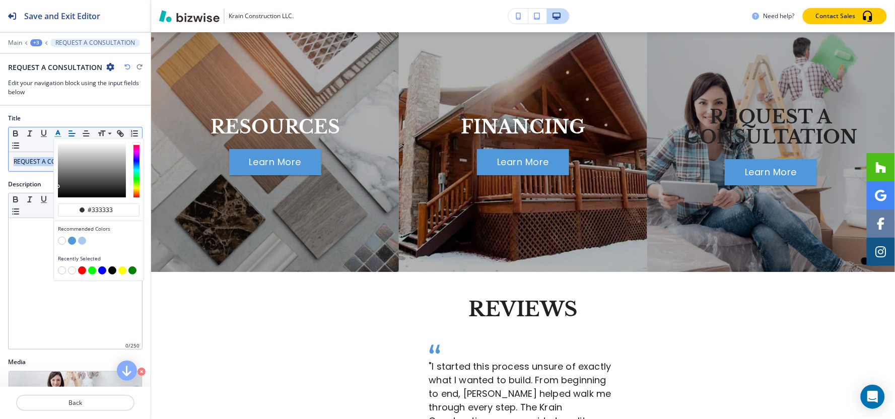
click at [57, 244] on div "Recommended Colors" at bounding box center [99, 236] width 90 height 30
click at [61, 243] on button "button" at bounding box center [62, 241] width 8 height 8
type input "#ffffff"
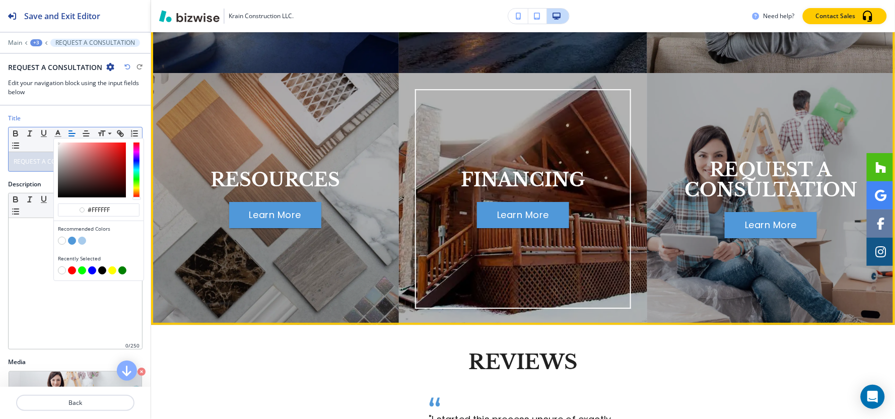
scroll to position [939, 0]
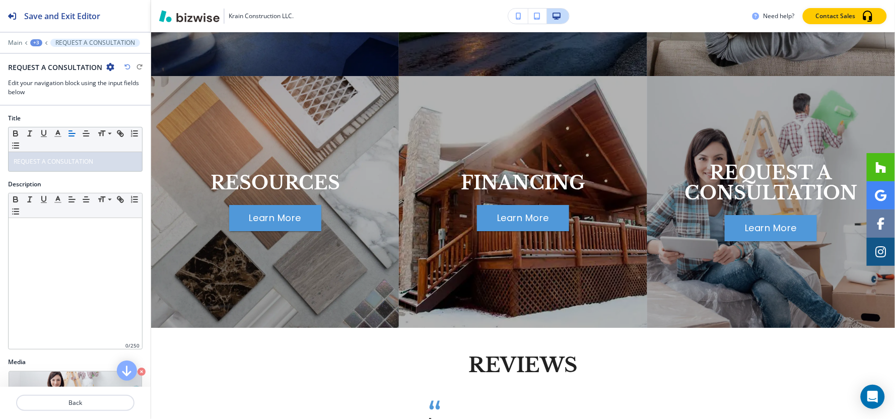
click at [37, 45] on div "+3" at bounding box center [36, 42] width 12 height 7
click at [39, 57] on p "Pages" at bounding box center [62, 59] width 51 height 9
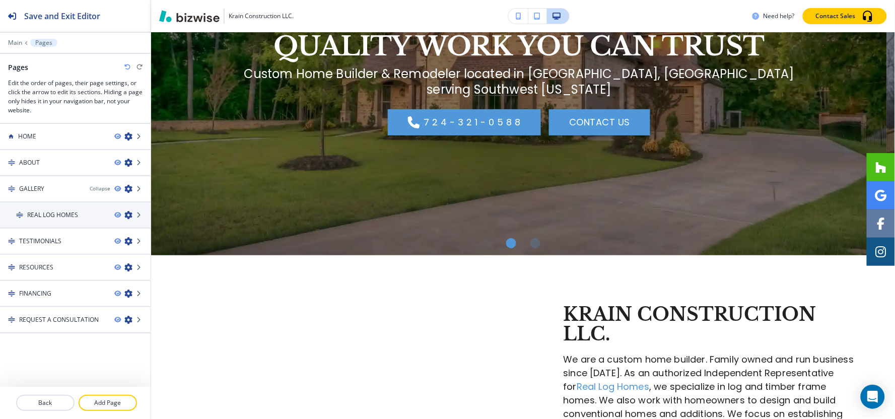
scroll to position [0, 0]
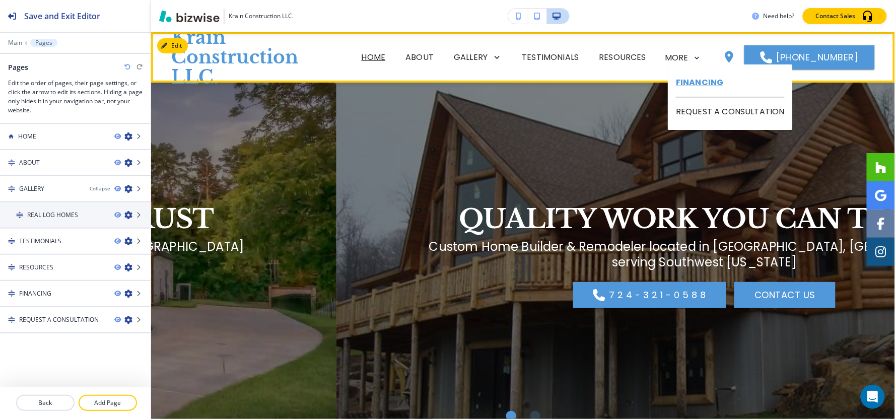
click at [687, 89] on p "FINANCING" at bounding box center [730, 82] width 109 height 29
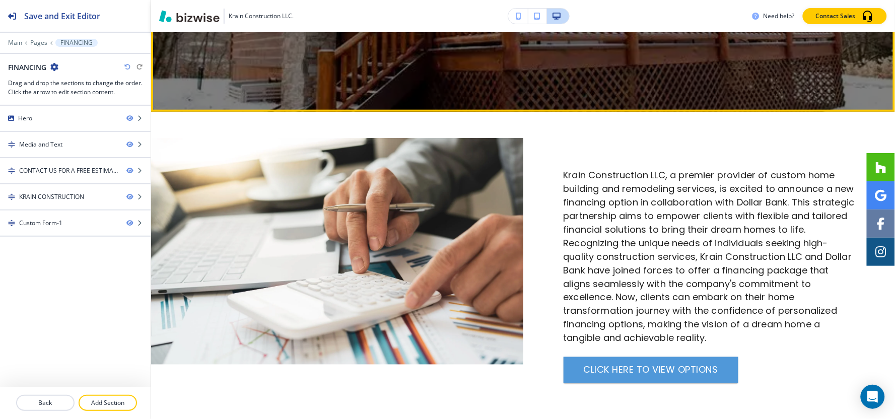
scroll to position [335, 0]
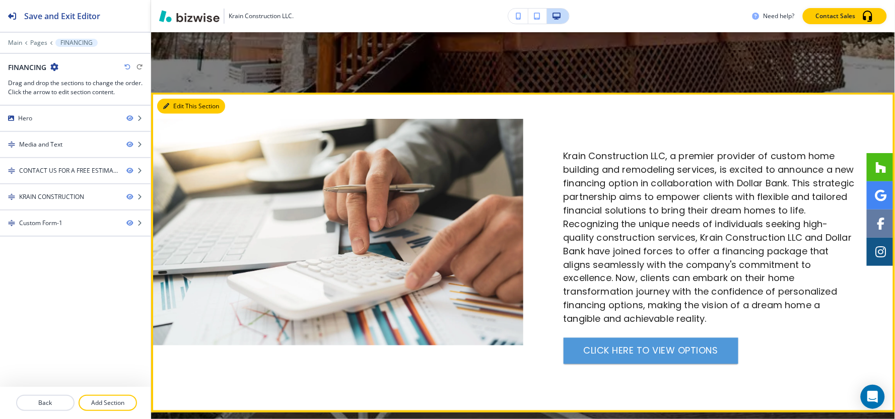
click at [183, 108] on button "Edit This Section" at bounding box center [191, 106] width 68 height 15
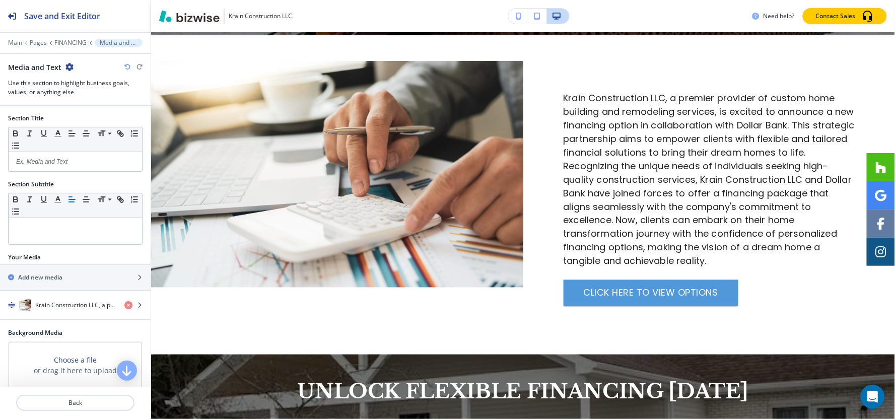
scroll to position [396, 0]
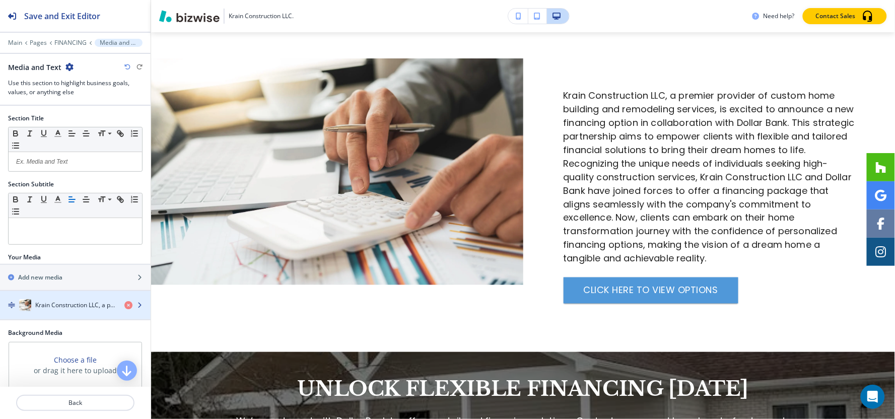
click at [59, 301] on h4 "Krain Construction LLC, a premier provider of custom home building and remodeli…" at bounding box center [75, 305] width 81 height 9
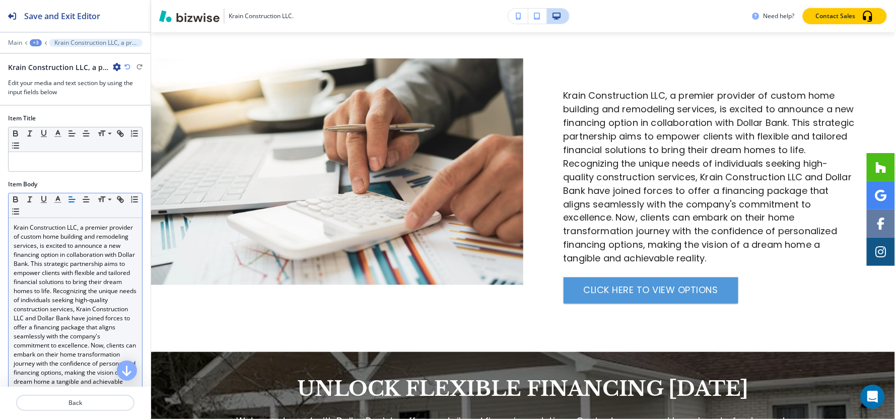
scroll to position [422, 0]
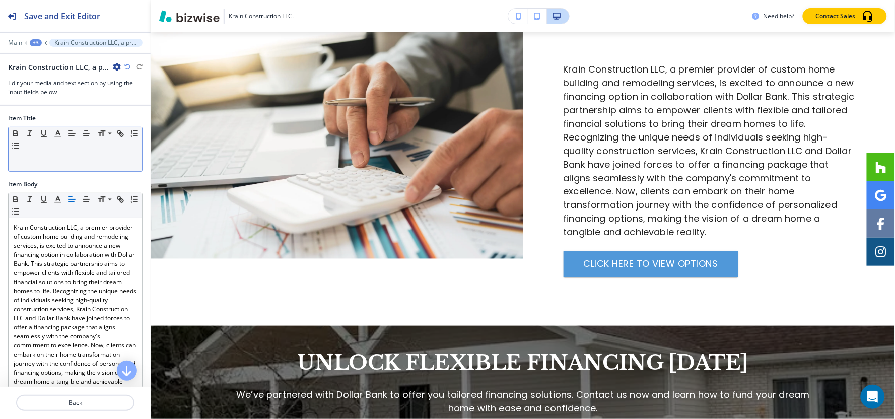
click at [57, 167] on div at bounding box center [75, 161] width 133 height 19
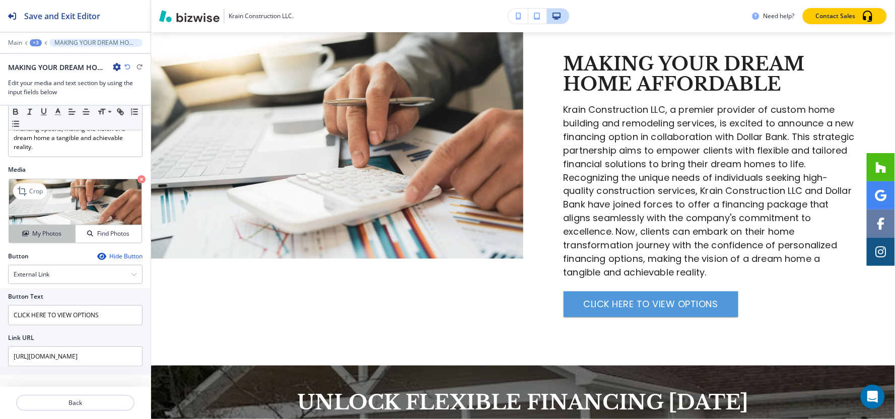
scroll to position [262, 0]
click at [37, 196] on div "Crop" at bounding box center [30, 191] width 34 height 16
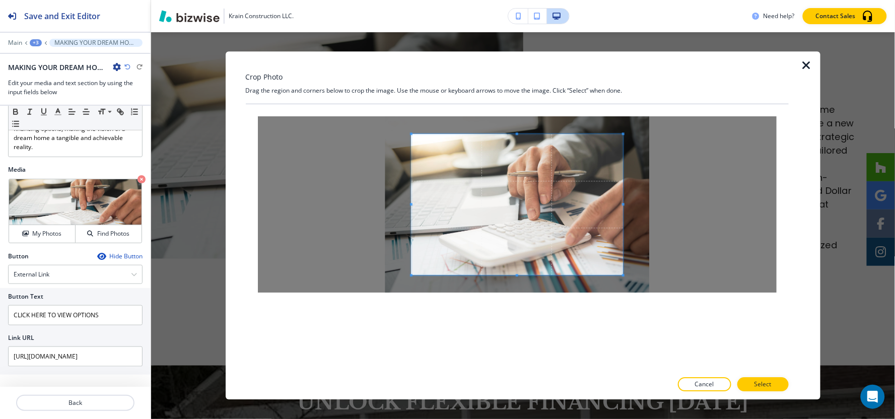
click at [517, 132] on div at bounding box center [517, 204] width 519 height 176
click at [517, 123] on span at bounding box center [517, 122] width 3 height 3
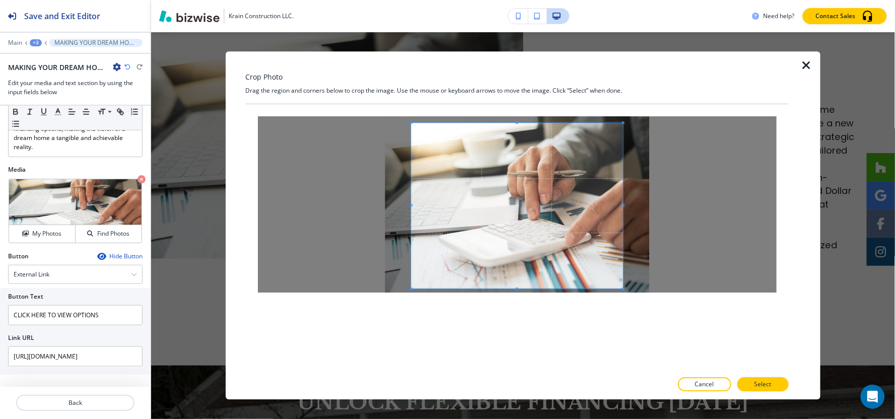
click at [518, 289] on div at bounding box center [516, 206] width 211 height 166
click at [773, 379] on button "Select" at bounding box center [762, 385] width 51 height 14
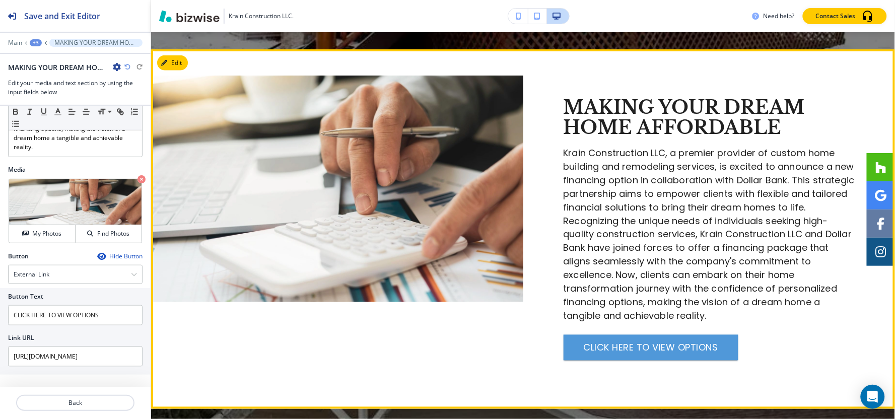
scroll to position [310, 0]
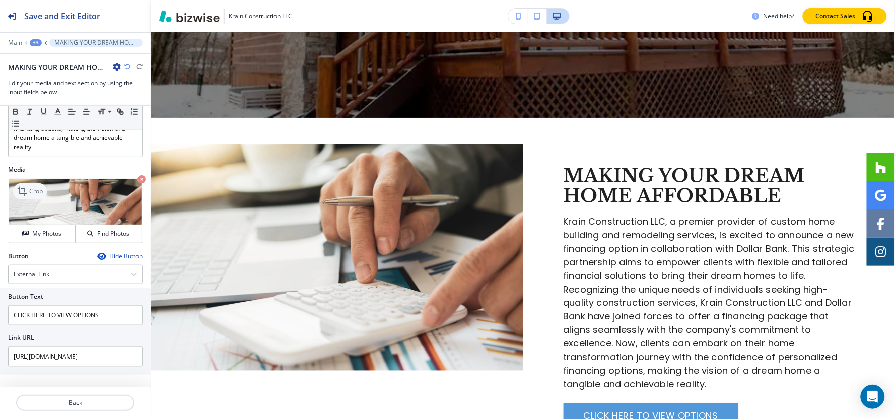
click at [28, 187] on icon at bounding box center [23, 191] width 12 height 12
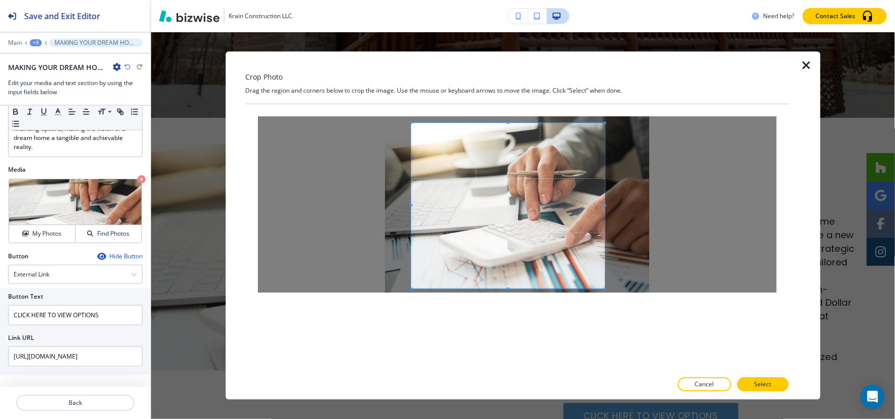
click at [605, 208] on span at bounding box center [605, 206] width 3 height 166
click at [413, 205] on div at bounding box center [517, 204] width 519 height 176
click at [422, 206] on span at bounding box center [421, 205] width 3 height 3
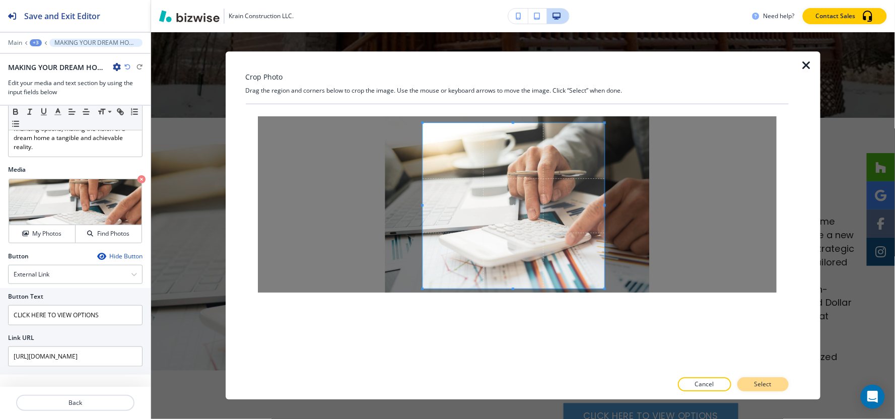
click at [771, 382] on p "Select" at bounding box center [762, 384] width 17 height 9
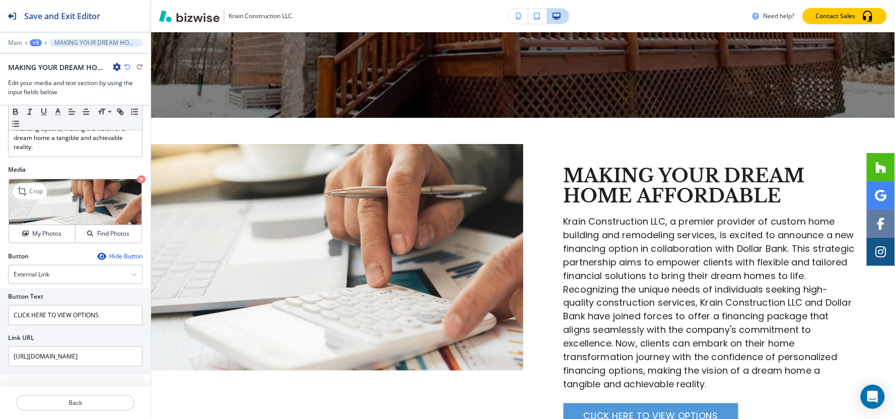
click at [137, 180] on icon "button" at bounding box center [141, 179] width 8 height 8
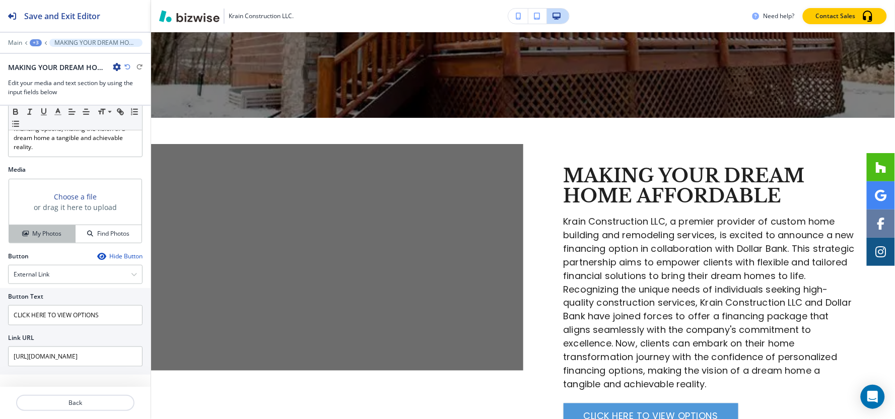
click at [56, 230] on h4 "My Photos" at bounding box center [46, 233] width 29 height 9
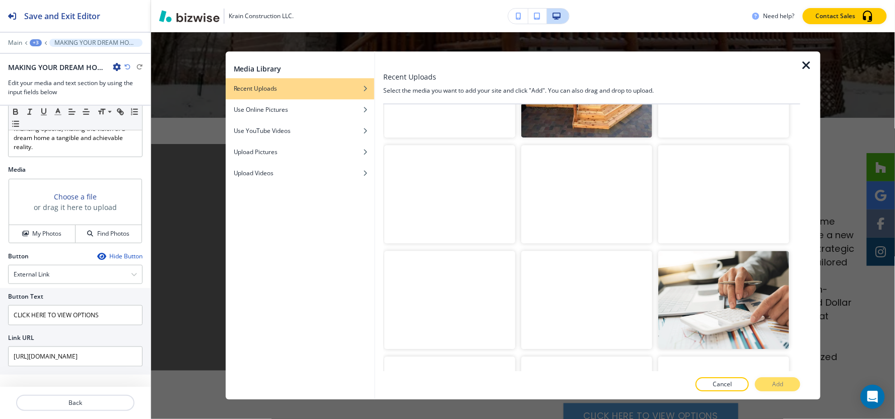
scroll to position [2610, 0]
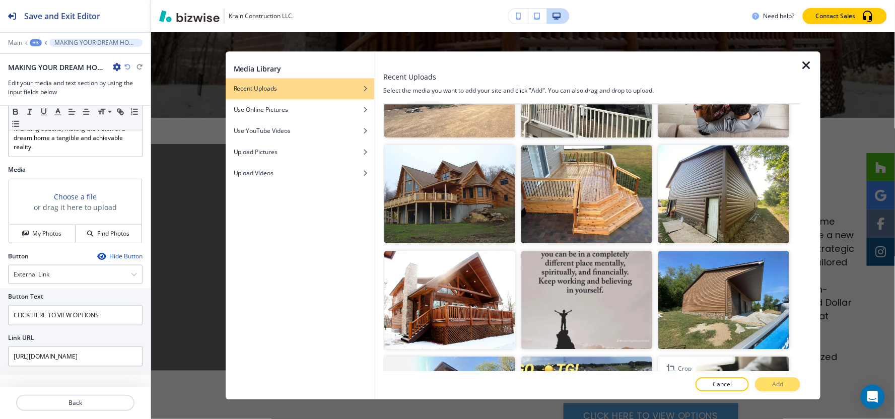
click at [713, 356] on img "button" at bounding box center [723, 405] width 131 height 98
click at [786, 381] on button "Add" at bounding box center [777, 385] width 45 height 14
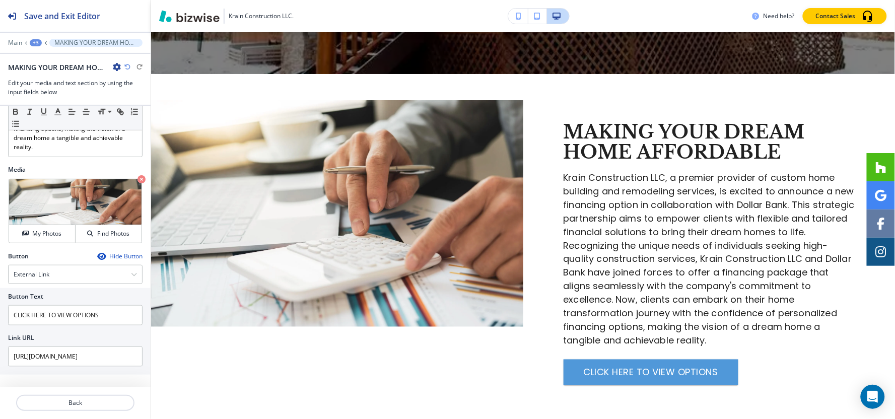
scroll to position [478, 0]
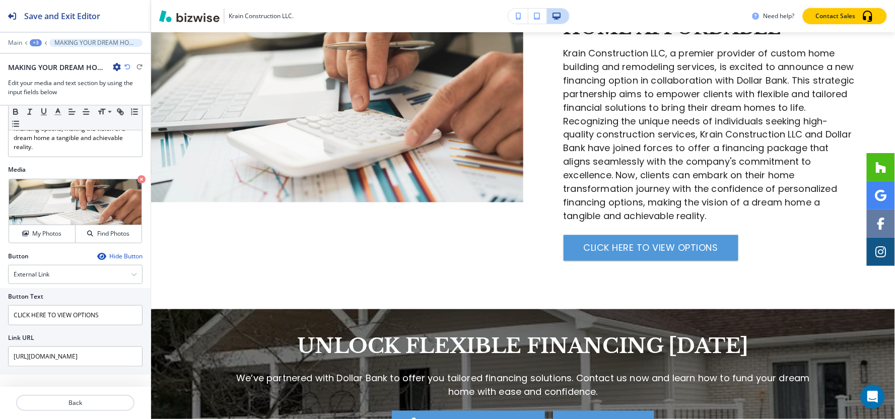
click at [31, 46] on div "Main +3 MAKING YOUR DREAM HOME AFFORDABLE" at bounding box center [75, 43] width 134 height 8
click at [32, 43] on div "+3" at bounding box center [36, 42] width 12 height 7
click at [44, 77] on p "FINANCING" at bounding box center [61, 77] width 51 height 9
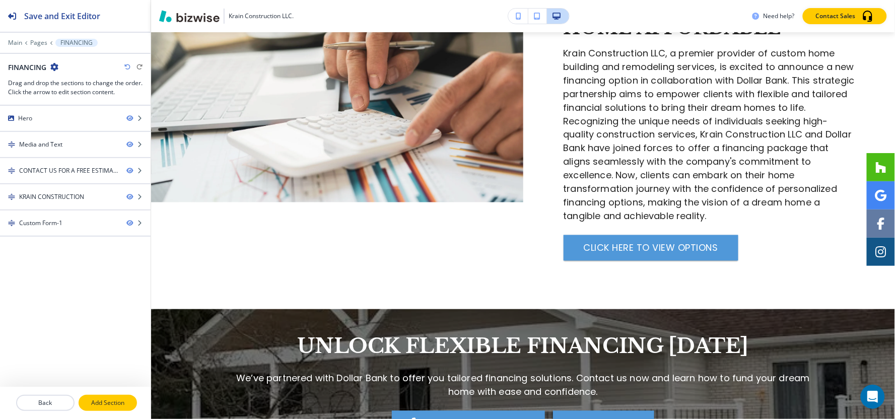
click at [114, 410] on button "Add Section" at bounding box center [108, 403] width 58 height 16
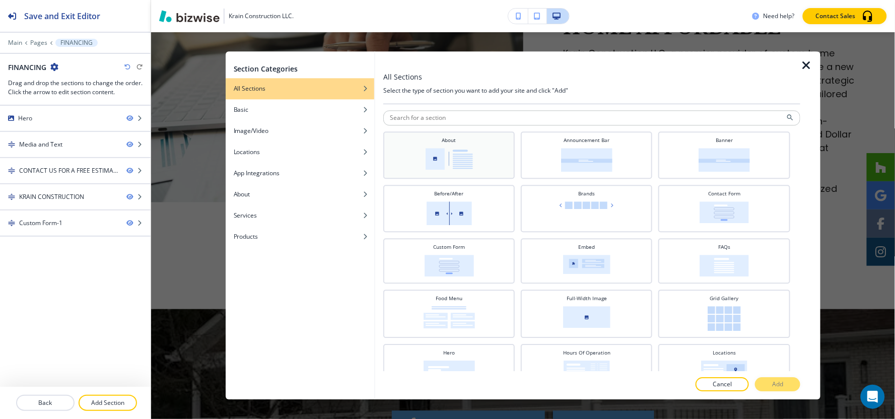
click at [468, 167] on img at bounding box center [448, 159] width 47 height 22
click at [784, 383] on button "Add" at bounding box center [777, 385] width 45 height 14
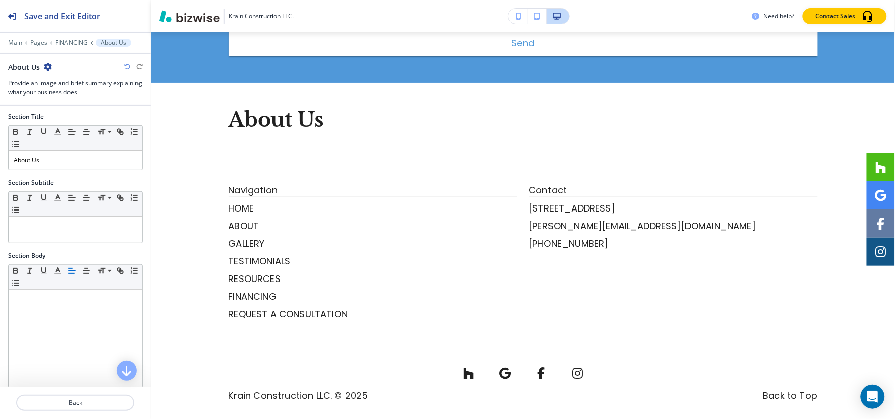
scroll to position [0, 0]
drag, startPoint x: 84, startPoint y: 178, endPoint x: 84, endPoint y: 171, distance: 7.1
click at [84, 171] on div "Section Title Small Normal Large Huge About Us" at bounding box center [75, 147] width 151 height 66
click at [84, 168] on div "About Us" at bounding box center [75, 161] width 133 height 19
click at [64, 68] on icon "button" at bounding box center [67, 67] width 8 height 8
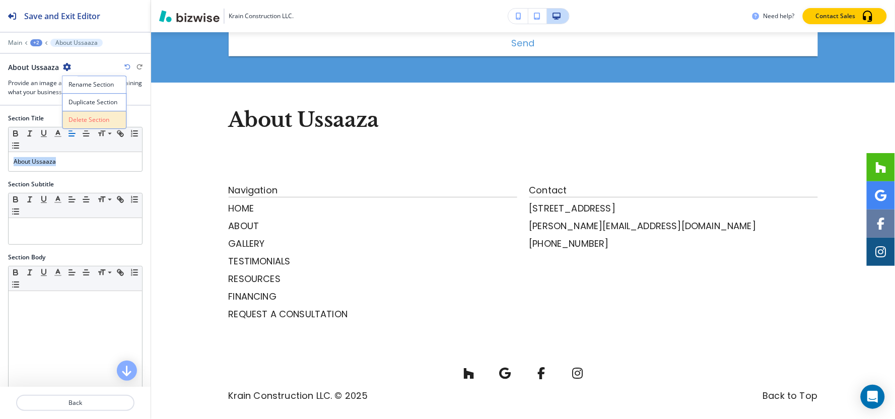
click at [77, 124] on button "Delete Section" at bounding box center [94, 120] width 64 height 18
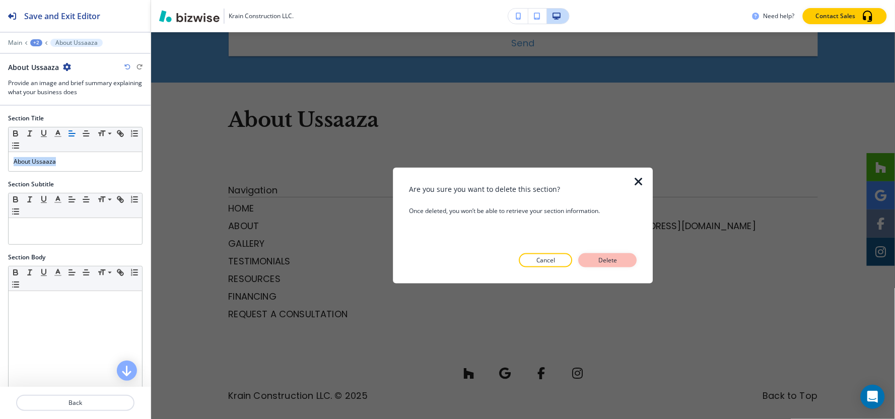
click at [603, 257] on p "Delete" at bounding box center [608, 260] width 24 height 9
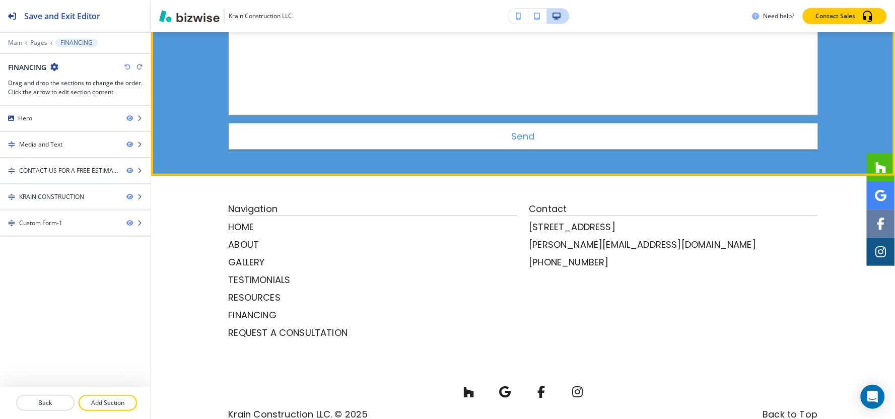
scroll to position [1467, 0]
